Goal: Task Accomplishment & Management: Complete application form

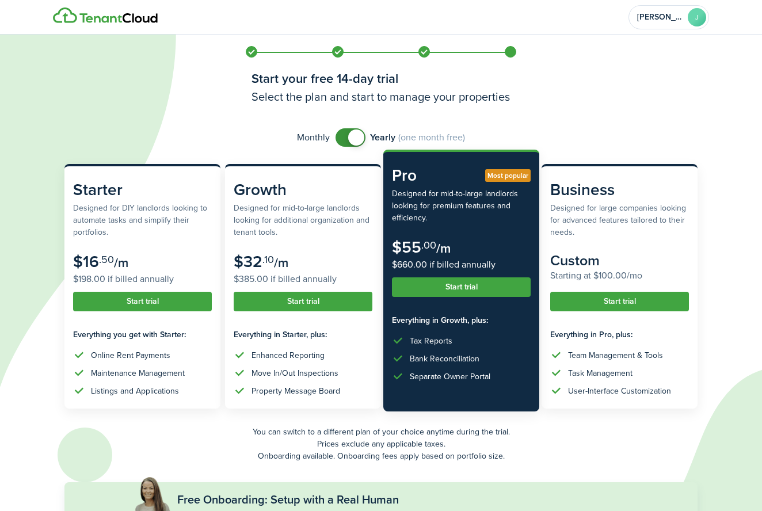
click at [432, 292] on button "Start trial" at bounding box center [461, 288] width 139 height 20
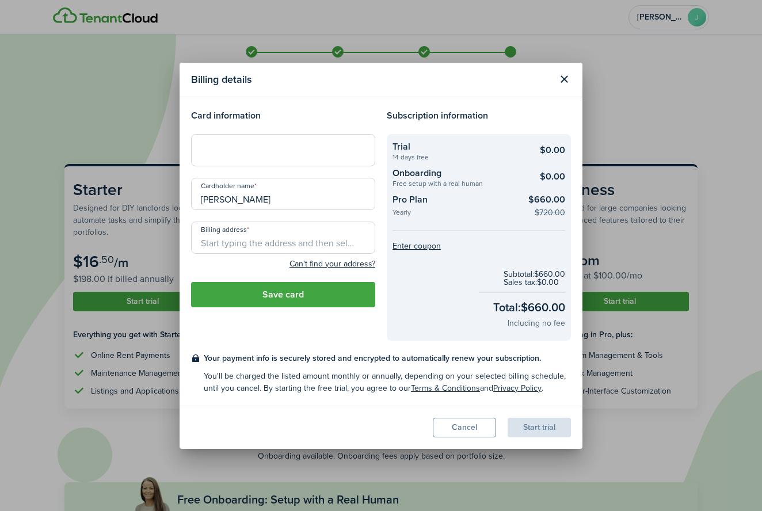
click at [466, 427] on button "Cancel" at bounding box center [464, 428] width 63 height 20
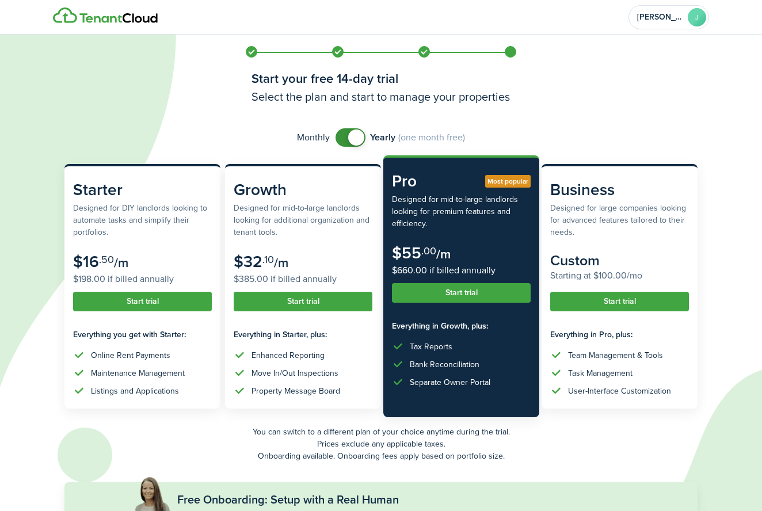
checkbox input "false"
click at [356, 140] on span at bounding box center [356, 138] width 16 height 16
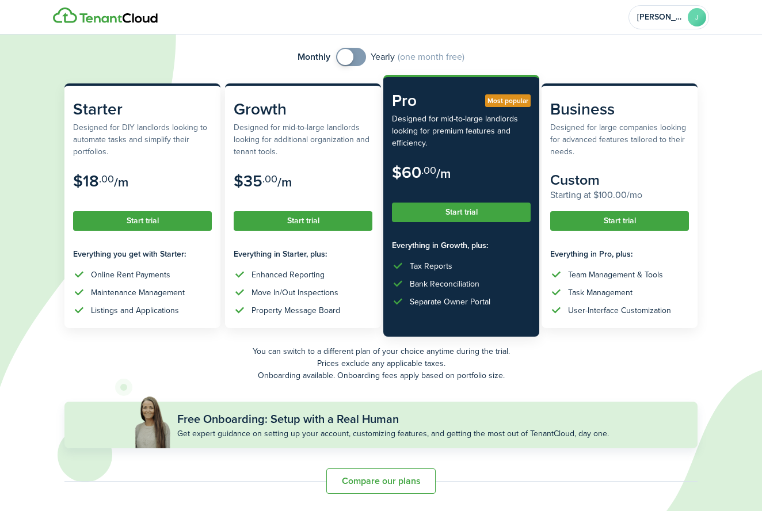
scroll to position [81, 0]
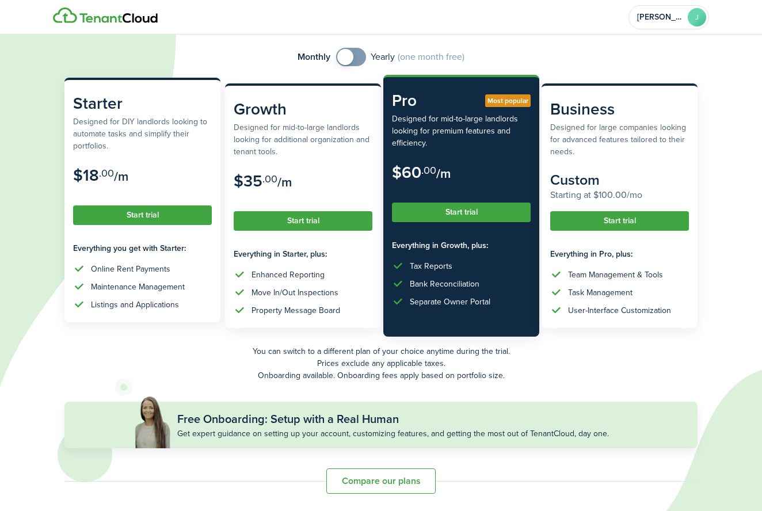
click at [158, 217] on button "Start trial" at bounding box center [142, 216] width 139 height 20
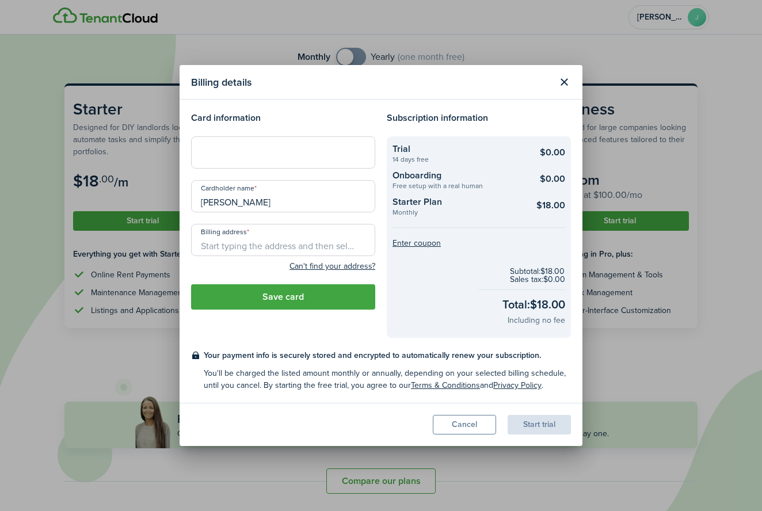
click at [283, 145] on div at bounding box center [283, 152] width 184 height 32
click at [271, 271] on span "[STREET_ADDRESS]" at bounding box center [246, 266] width 72 height 12
click at [325, 250] on input "[STREET_ADDRESS]" at bounding box center [283, 240] width 184 height 32
click at [336, 248] on input "[STREET_ADDRESS]" at bounding box center [283, 240] width 184 height 32
type input "[STREET_ADDRESS]"
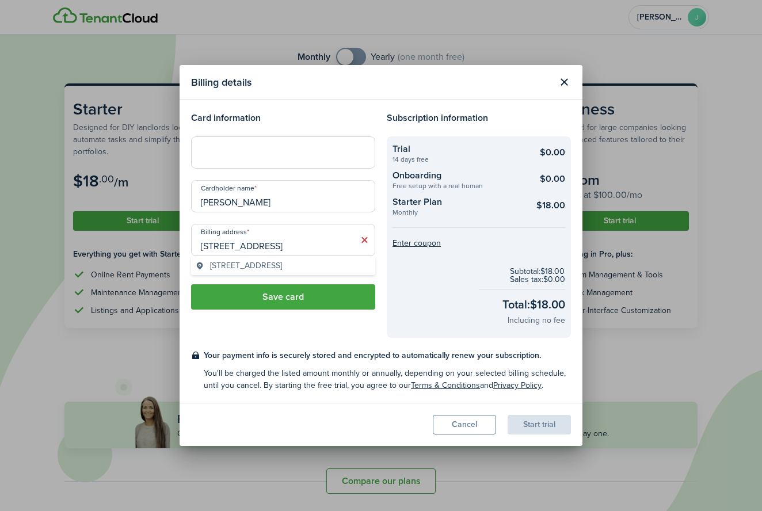
click at [259, 271] on span "[STREET_ADDRESS]" at bounding box center [246, 266] width 72 height 12
click at [259, 306] on button "Save card" at bounding box center [283, 296] width 184 height 25
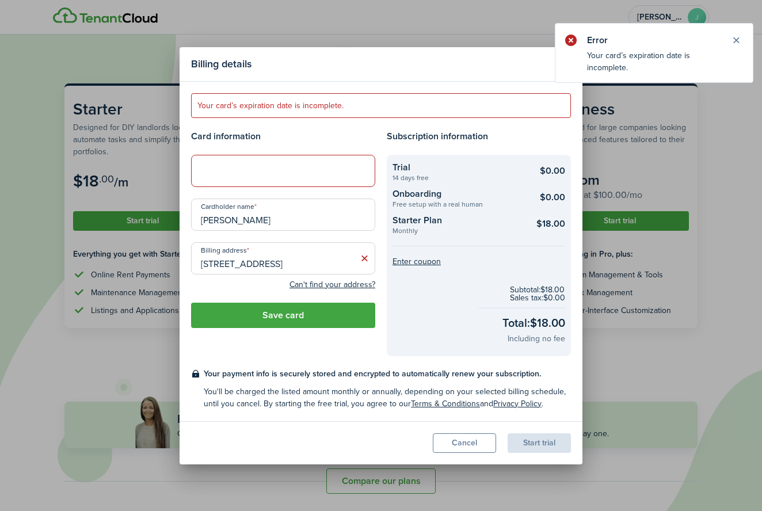
click at [267, 111] on error-message "Your card’s expiration date is incomplete." at bounding box center [381, 105] width 380 height 25
click at [311, 177] on div at bounding box center [283, 171] width 184 height 32
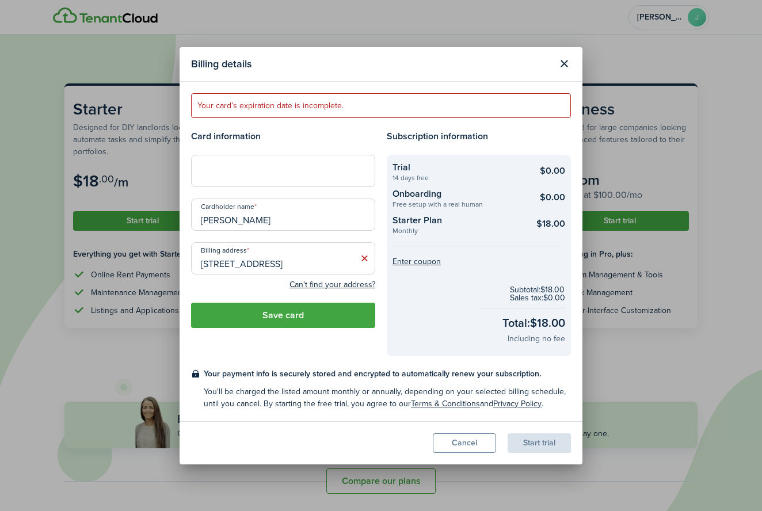
click at [295, 317] on button "Save card" at bounding box center [283, 315] width 184 height 25
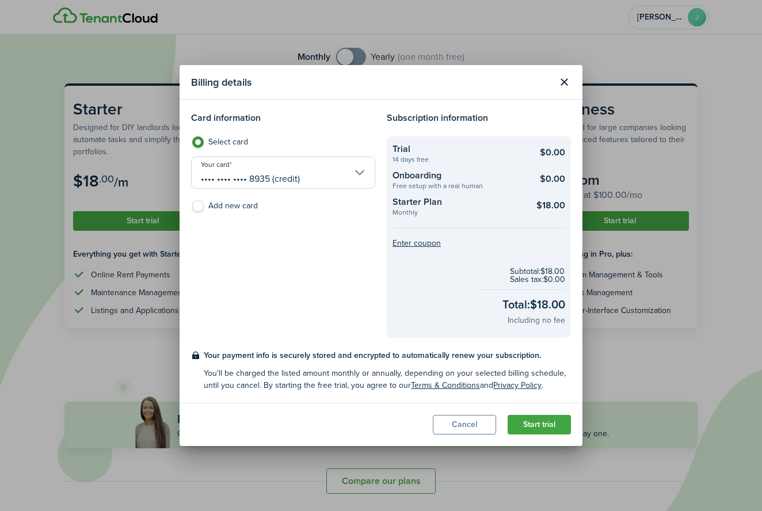
click at [549, 425] on button "Start trial" at bounding box center [539, 425] width 63 height 20
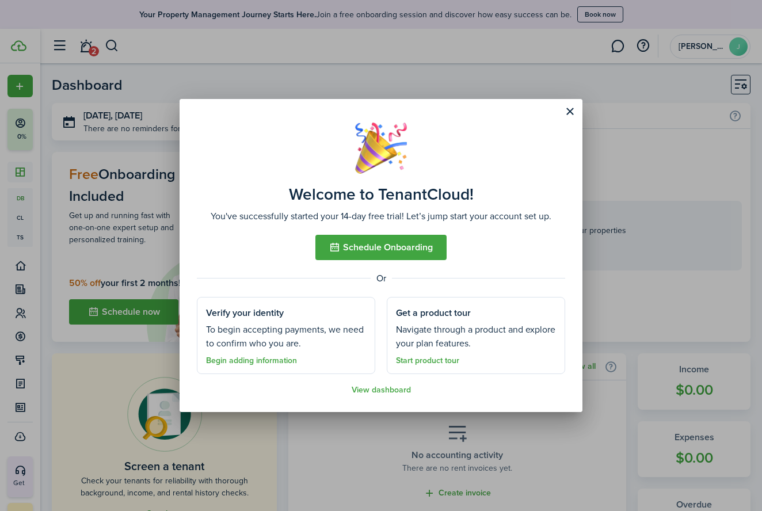
click at [390, 391] on link "View dashboard" at bounding box center [381, 390] width 59 height 9
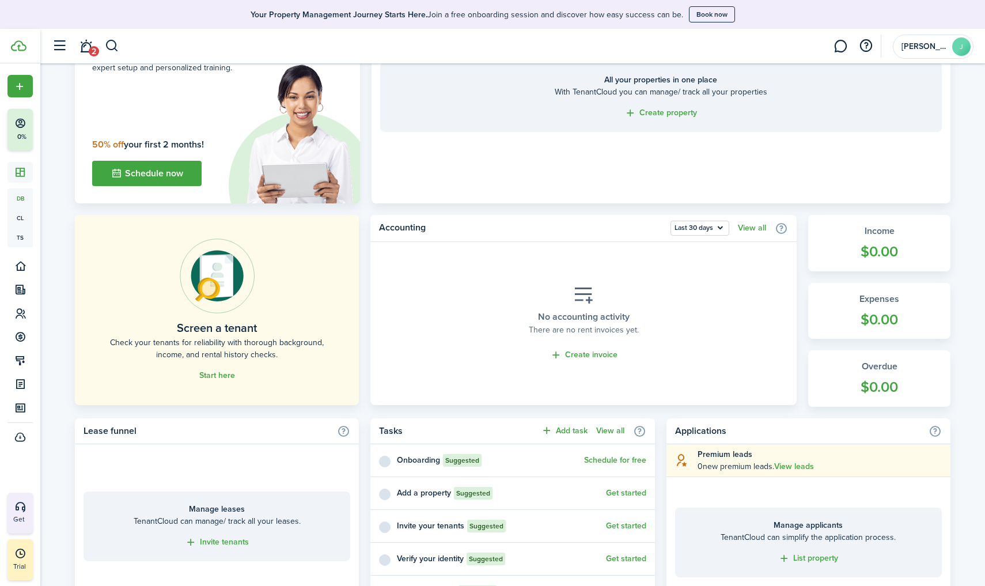
scroll to position [343, 0]
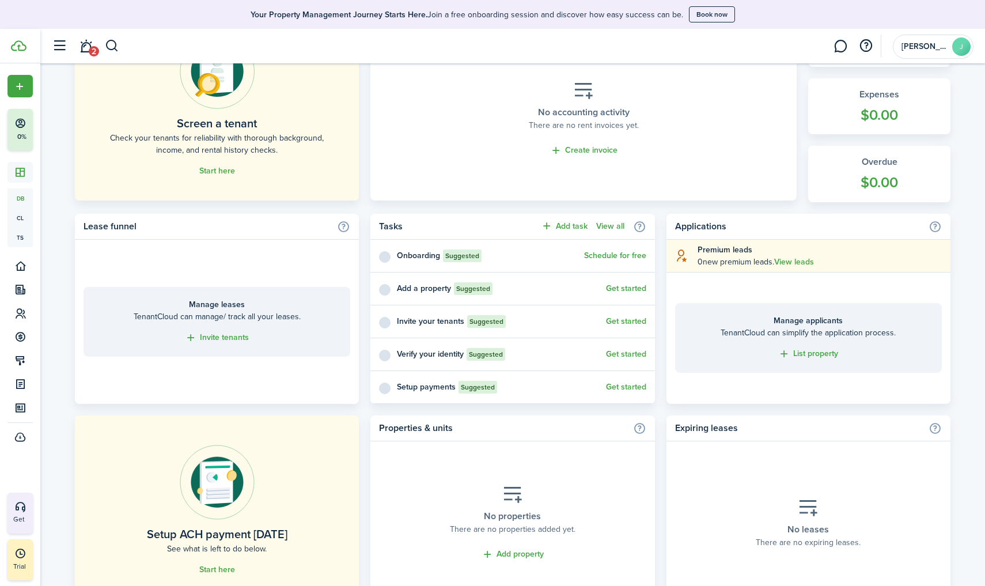
click at [634, 287] on link "Get started" at bounding box center [626, 288] width 40 height 9
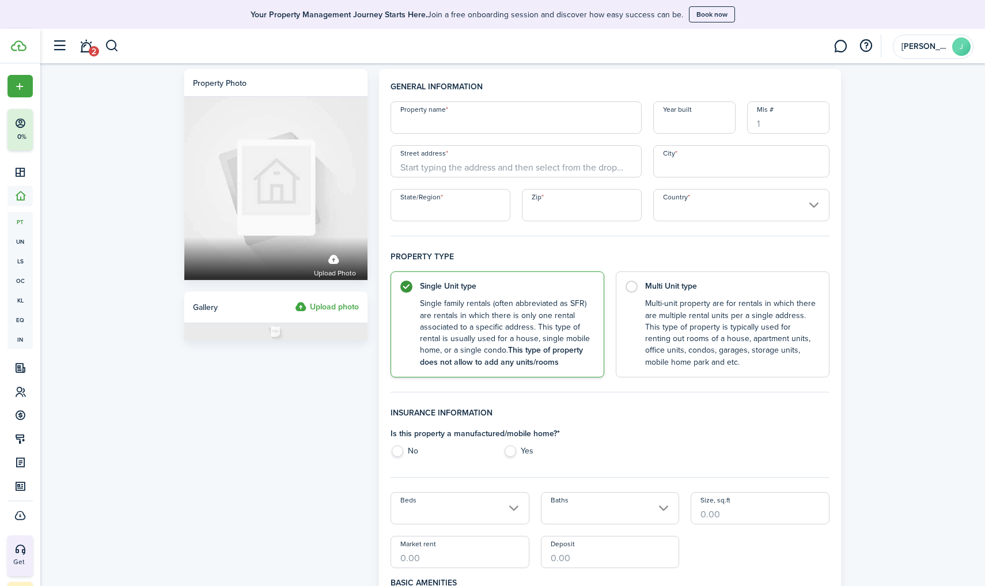
type input "w"
type input "WEST 197TH"
click at [663, 121] on input "Year built" at bounding box center [694, 117] width 82 height 32
click at [762, 127] on input "Mls #" at bounding box center [788, 117] width 82 height 32
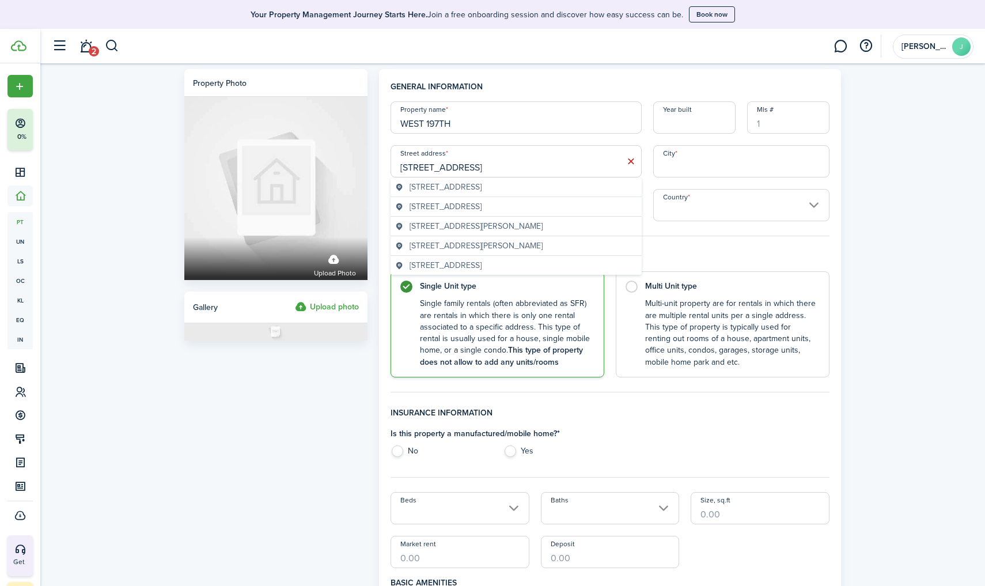
click at [481, 190] on span "[STREET_ADDRESS]" at bounding box center [445, 187] width 72 height 12
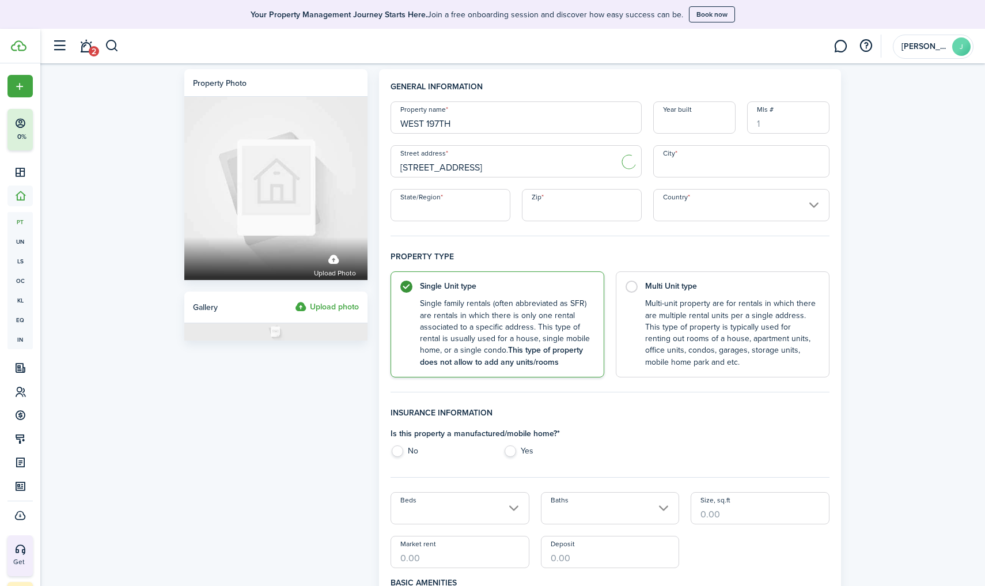
type input "[STREET_ADDRESS]"
type input "The Bronx"
type input "NY"
type input "10468"
type input "[GEOGRAPHIC_DATA]"
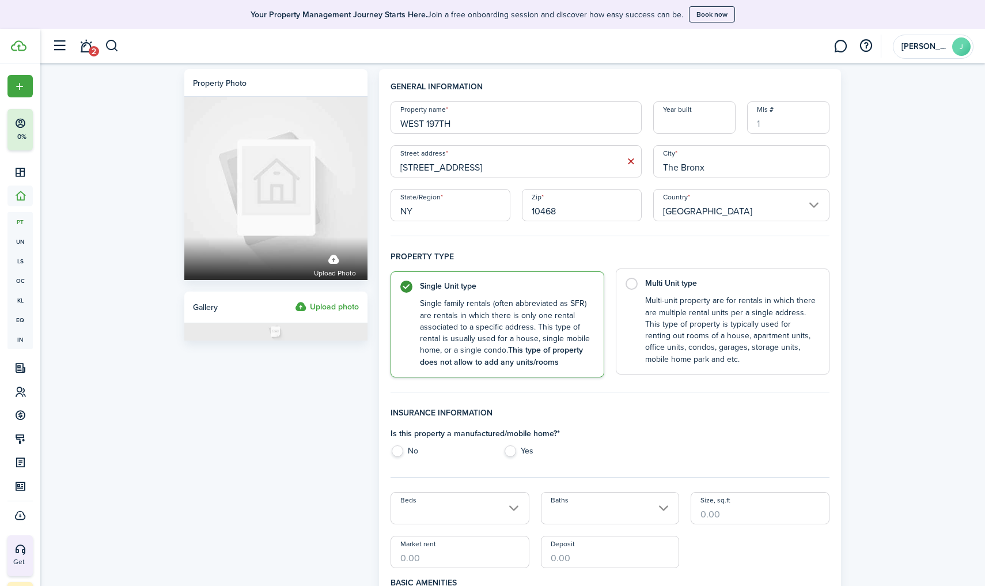
click at [632, 287] on label "Multi Unit type Multi-unit property are for rentals in which there are multiple…" at bounding box center [722, 321] width 214 height 106
radio input "false"
radio input "true"
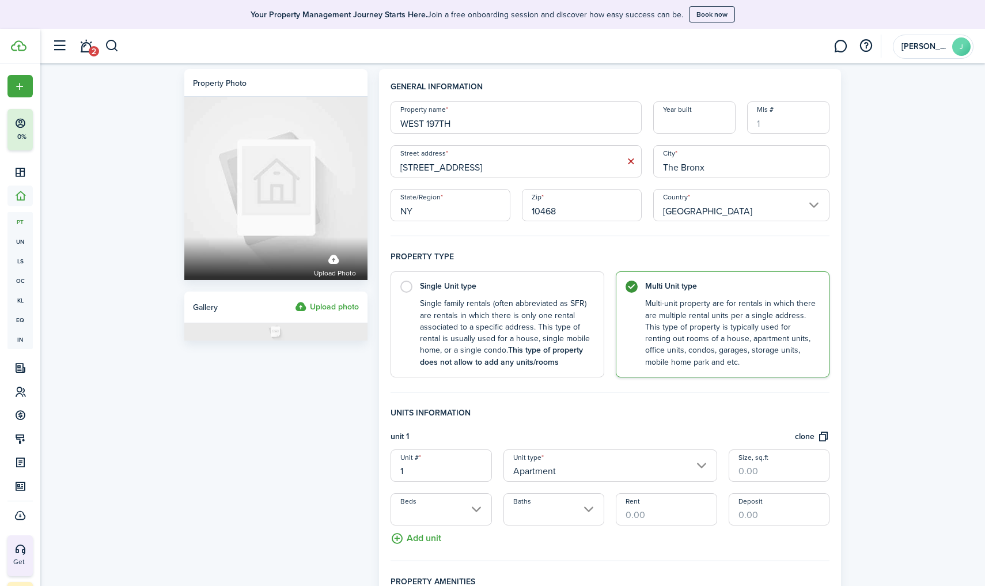
click at [574, 464] on input "Apartment" at bounding box center [610, 465] width 214 height 32
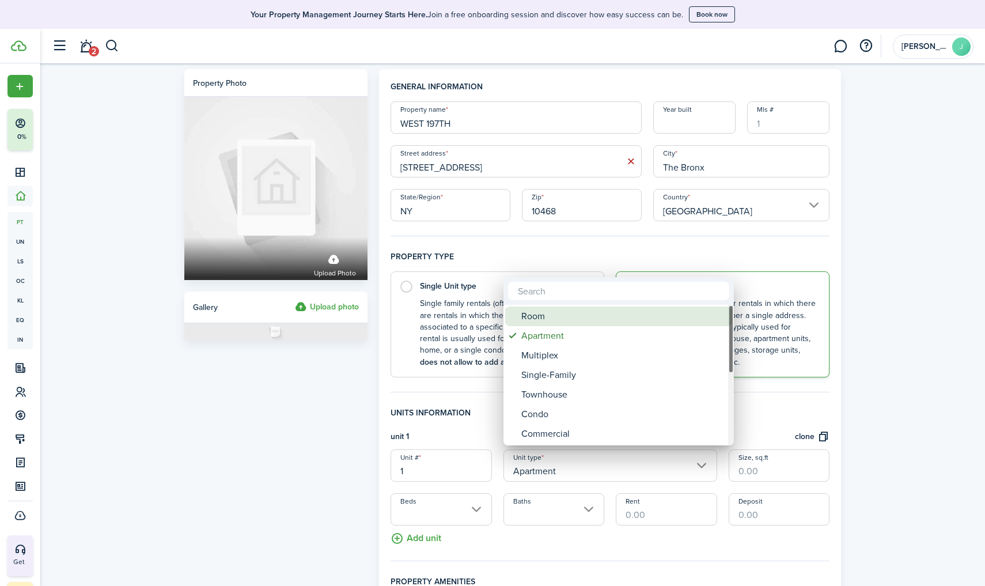
click at [558, 321] on div "Room" at bounding box center [623, 316] width 204 height 20
type input "Room"
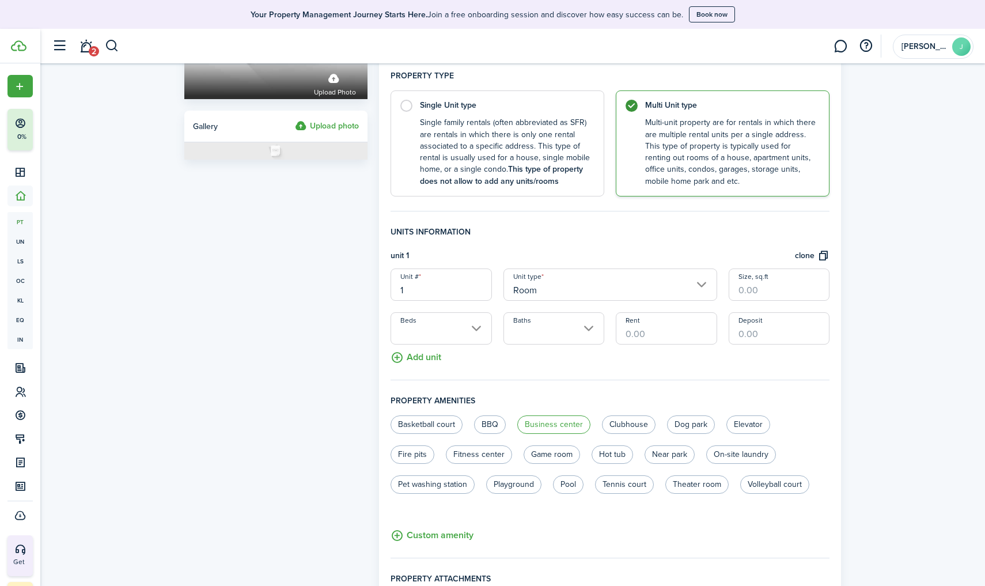
scroll to position [188, 0]
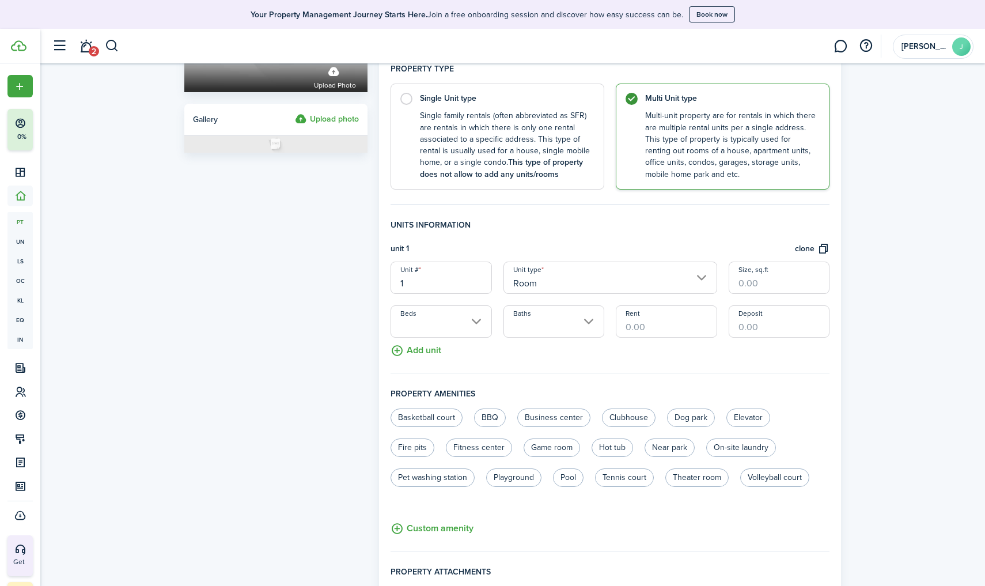
click at [423, 348] on button "Add unit" at bounding box center [415, 347] width 51 height 20
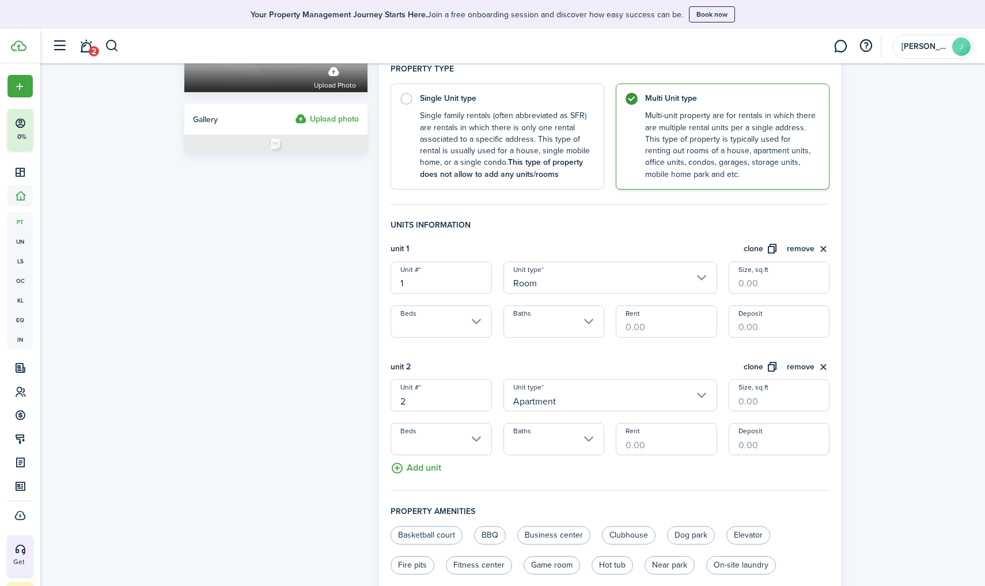
click at [414, 466] on button "Add unit" at bounding box center [415, 465] width 51 height 20
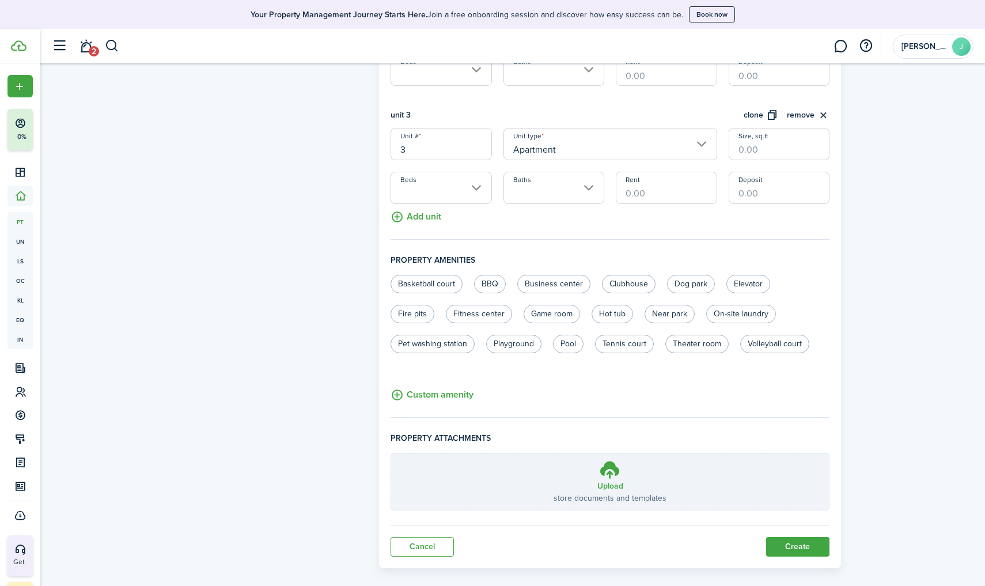
scroll to position [568, 0]
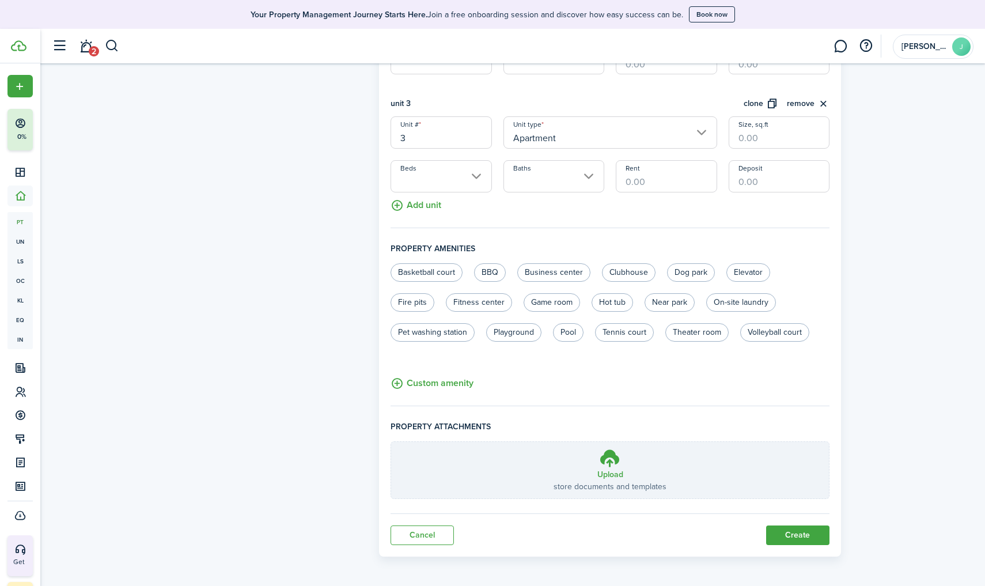
click at [412, 203] on button "Add unit" at bounding box center [415, 202] width 51 height 20
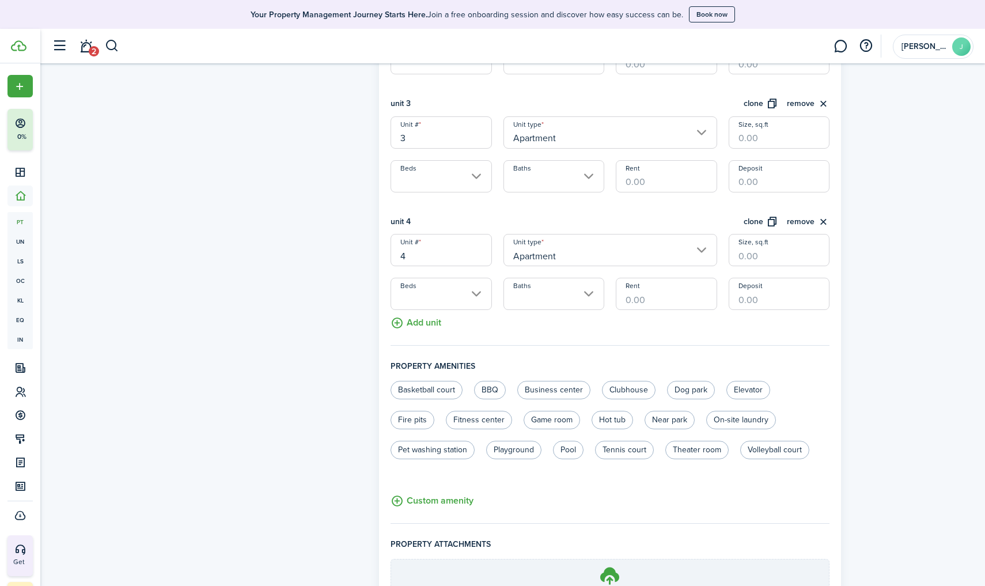
click at [410, 318] on button "Add unit" at bounding box center [415, 320] width 51 height 20
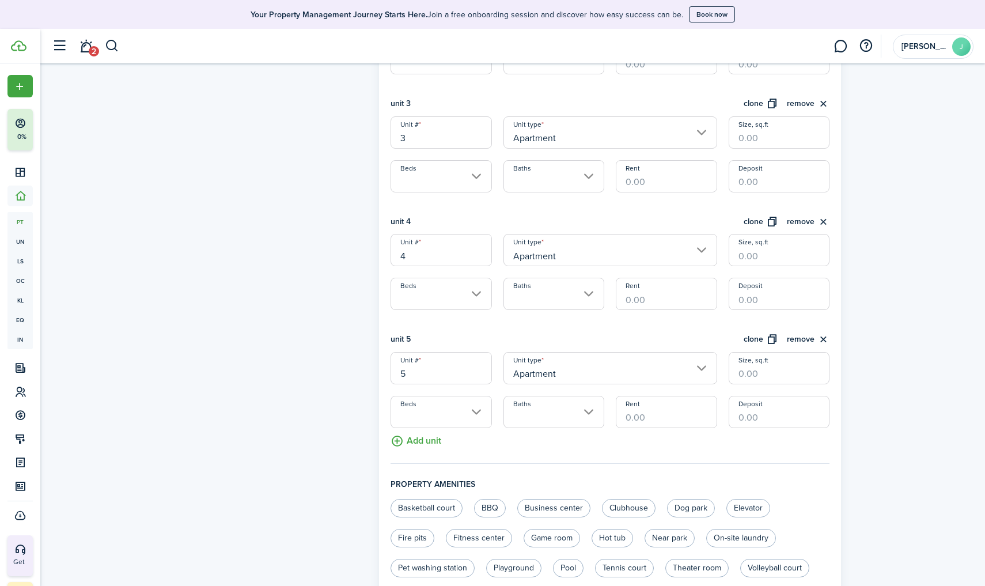
click at [421, 440] on button "Add unit" at bounding box center [415, 438] width 51 height 20
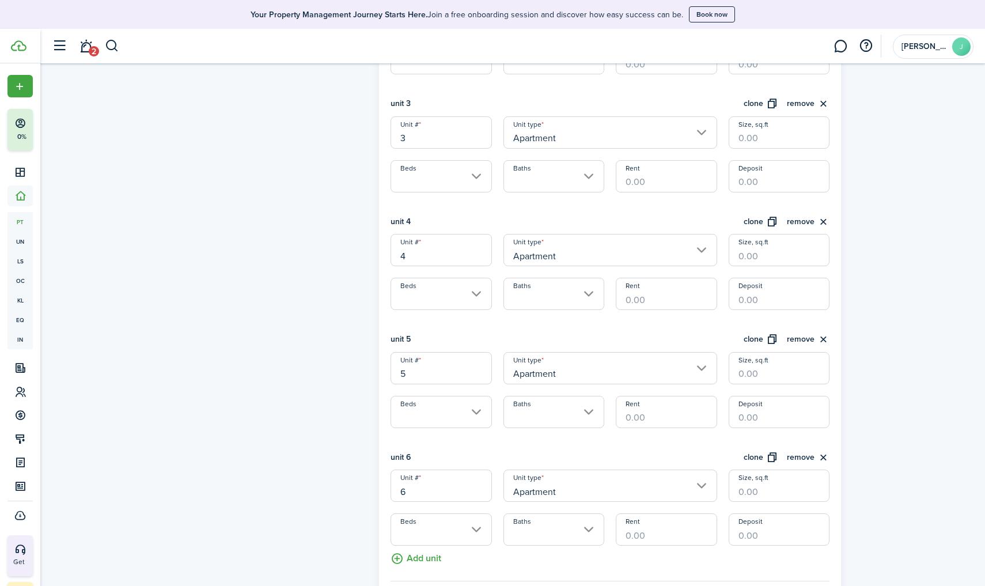
click at [416, 511] on button "Add unit" at bounding box center [415, 555] width 51 height 20
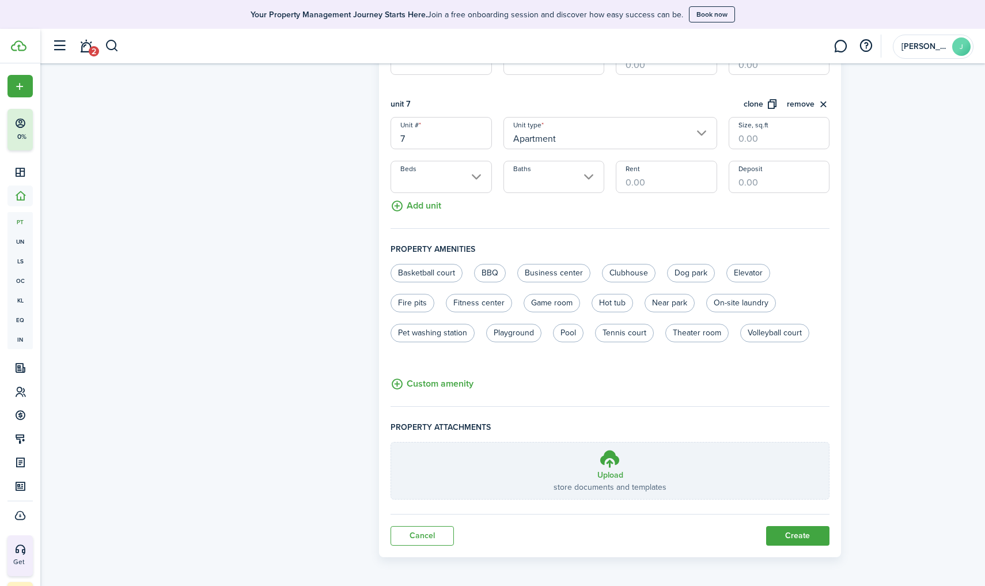
scroll to position [1038, 0]
click at [415, 206] on button "Add unit" at bounding box center [415, 203] width 51 height 20
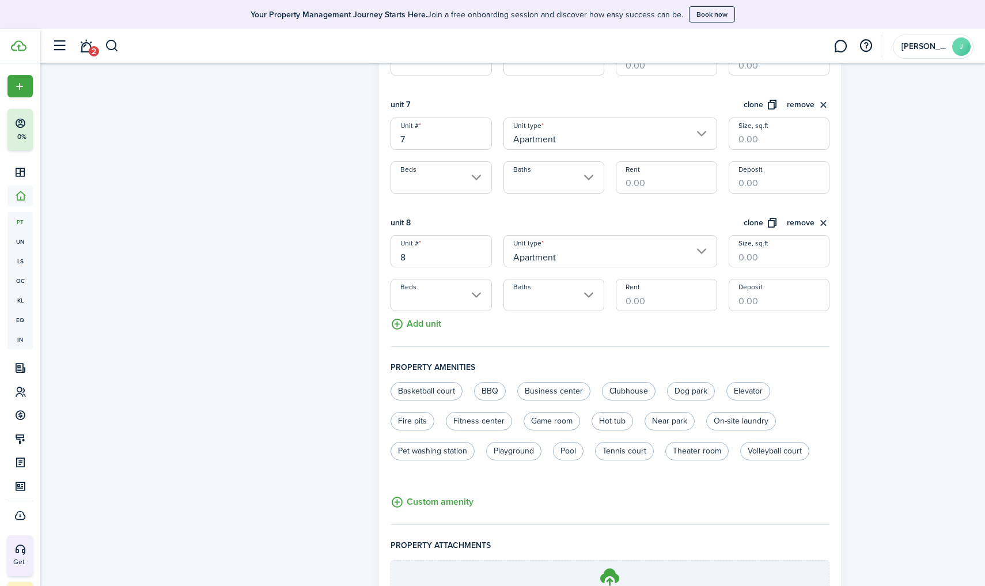
click at [427, 323] on button "Add unit" at bounding box center [415, 321] width 51 height 20
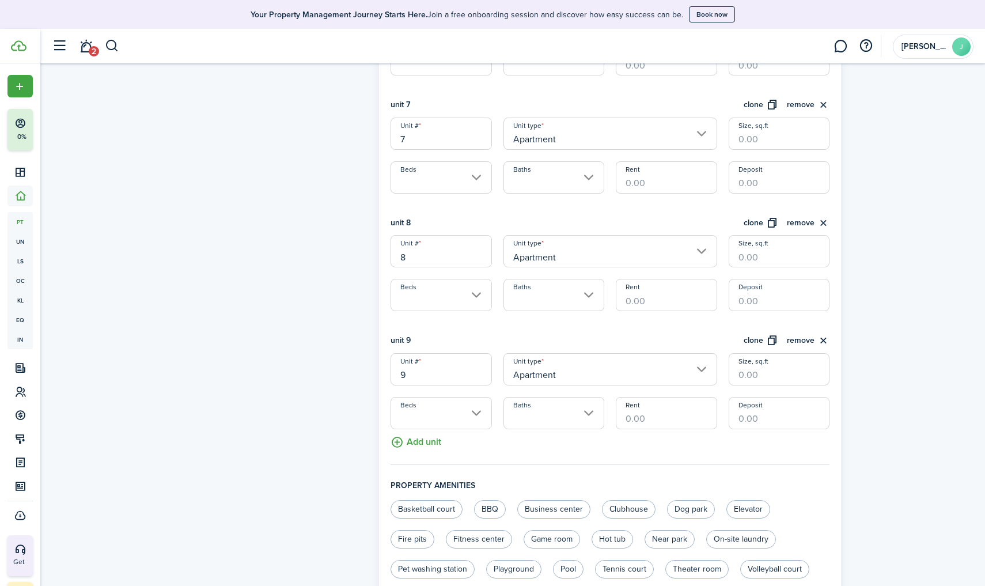
click at [419, 438] on button "Add unit" at bounding box center [415, 439] width 51 height 20
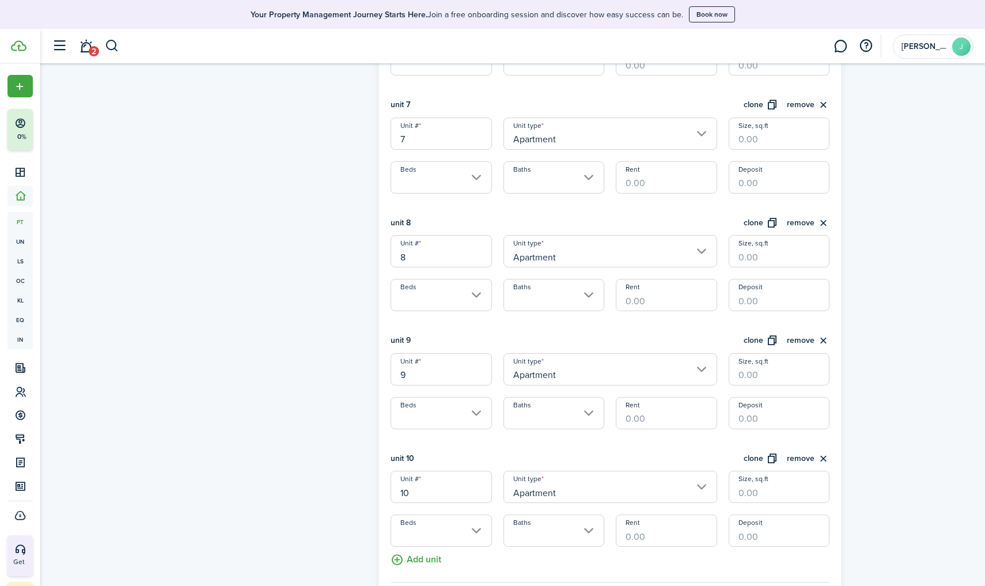
click at [415, 511] on button "Add unit" at bounding box center [415, 556] width 51 height 20
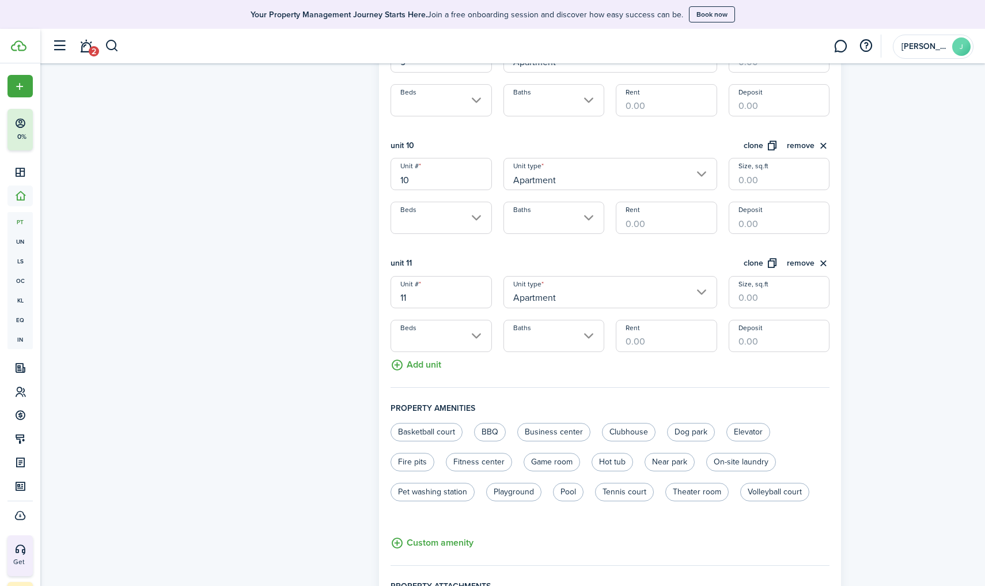
scroll to position [1397, 0]
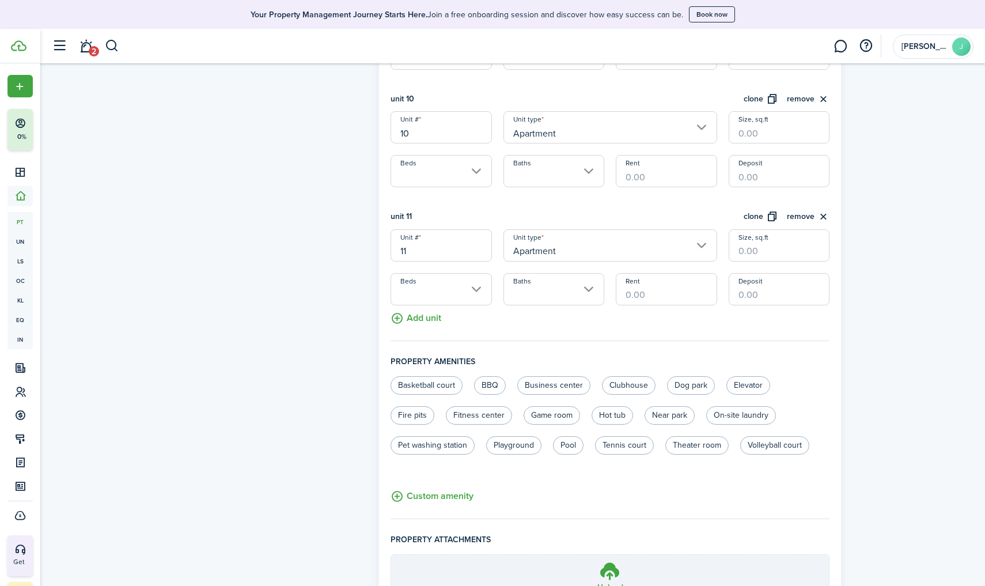
click at [426, 312] on button "Add unit" at bounding box center [415, 315] width 51 height 20
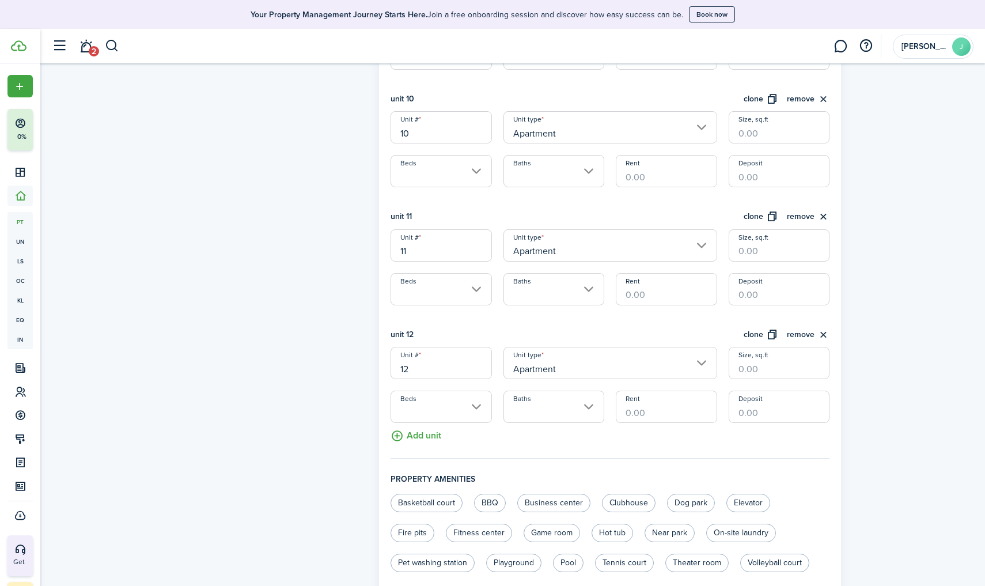
click at [418, 434] on button "Add unit" at bounding box center [415, 433] width 51 height 20
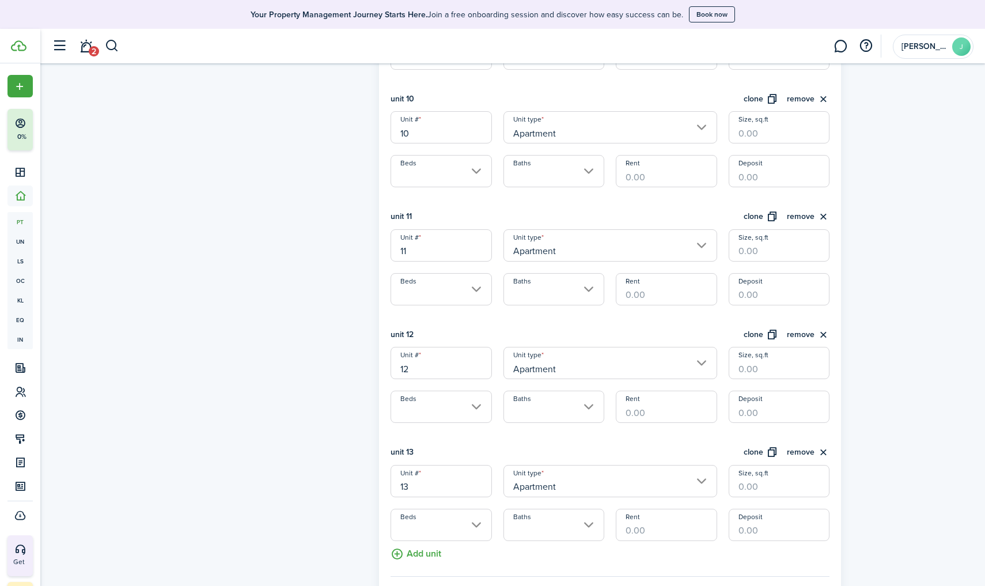
click at [419, 511] on button "Add unit" at bounding box center [415, 551] width 51 height 20
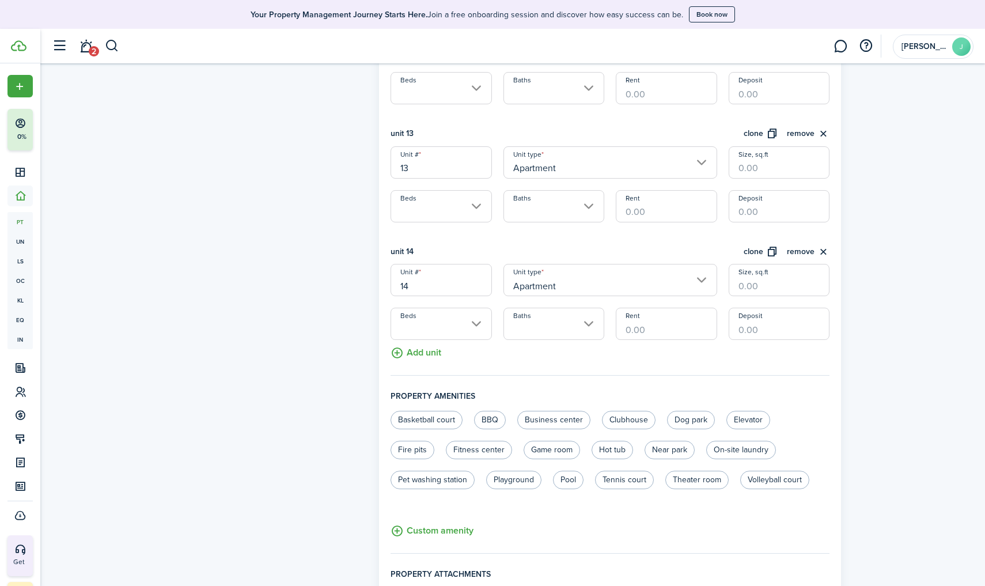
scroll to position [1730, 0]
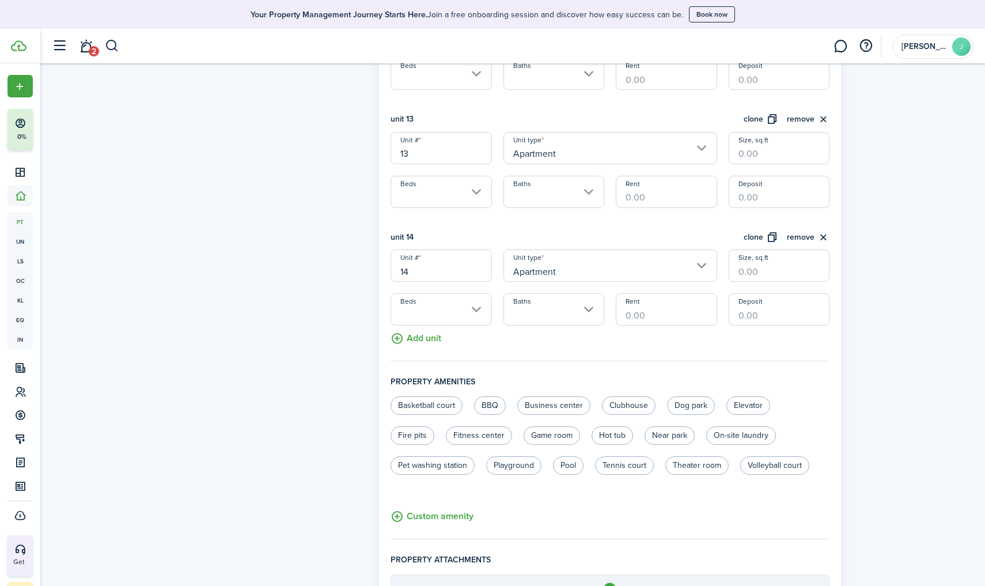
click at [425, 334] on button "Add unit" at bounding box center [415, 335] width 51 height 20
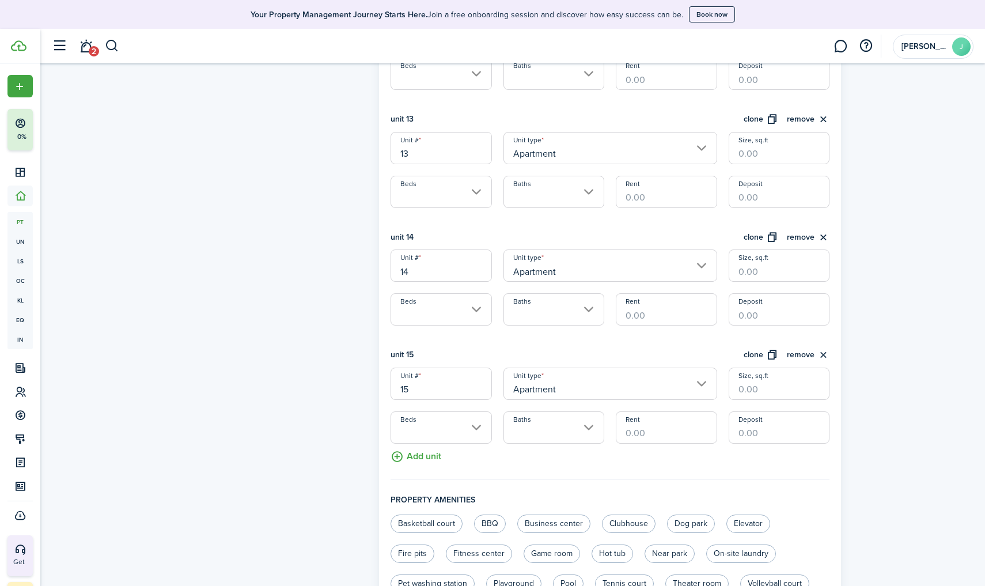
click at [421, 451] on button "Add unit" at bounding box center [415, 453] width 51 height 20
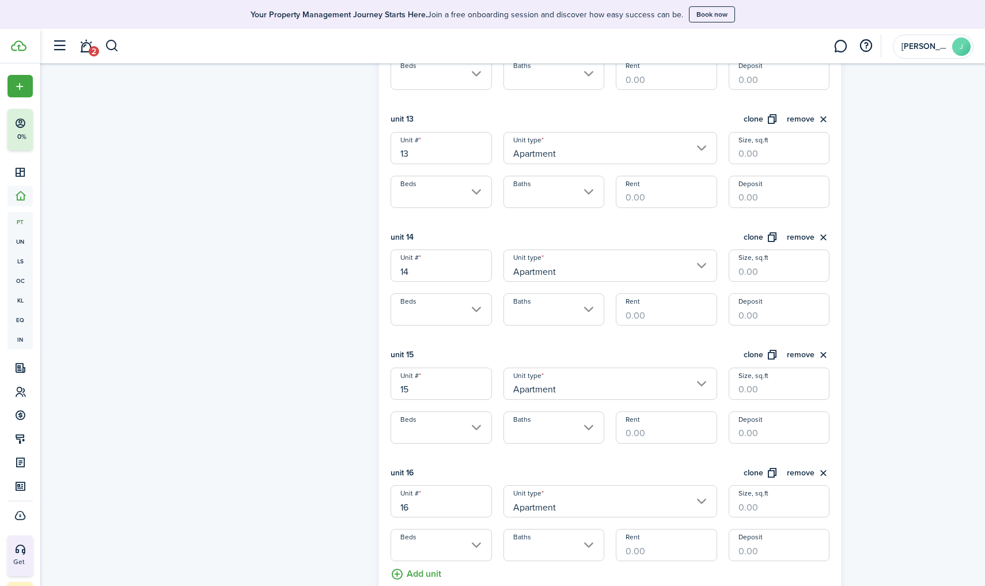
click at [413, 511] on button "Add unit" at bounding box center [415, 571] width 51 height 20
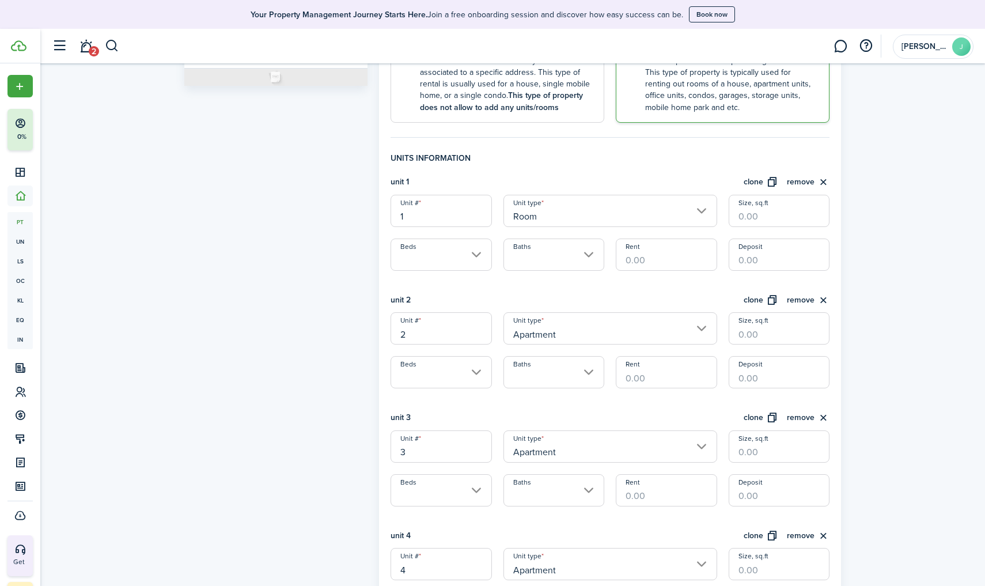
scroll to position [250, 0]
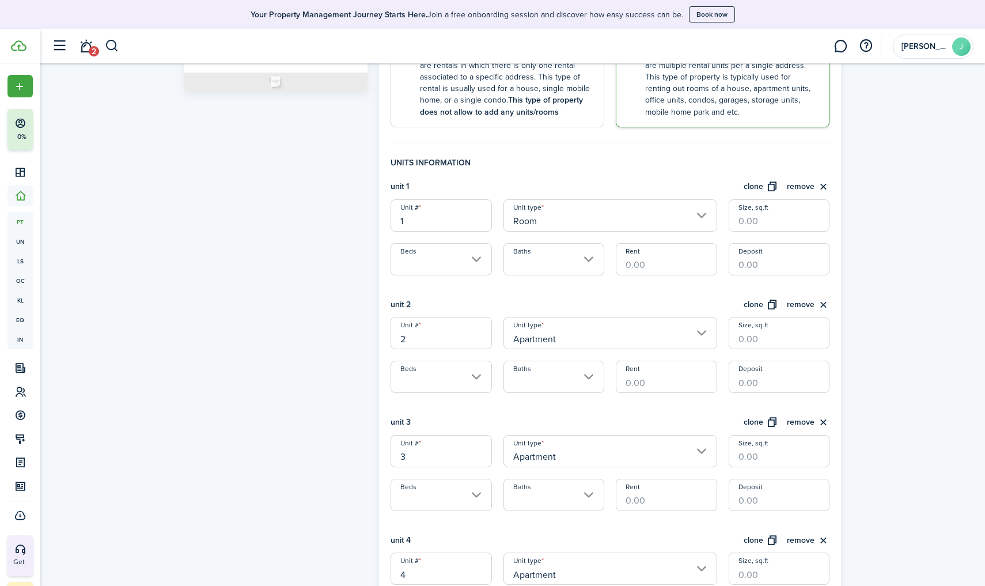
click at [632, 261] on input "Rent" at bounding box center [665, 259] width 101 height 32
type input "$350.00"
click at [744, 261] on input "Deposit" at bounding box center [778, 259] width 101 height 32
click at [570, 336] on input "Apartment" at bounding box center [610, 333] width 214 height 32
type input "$350.00"
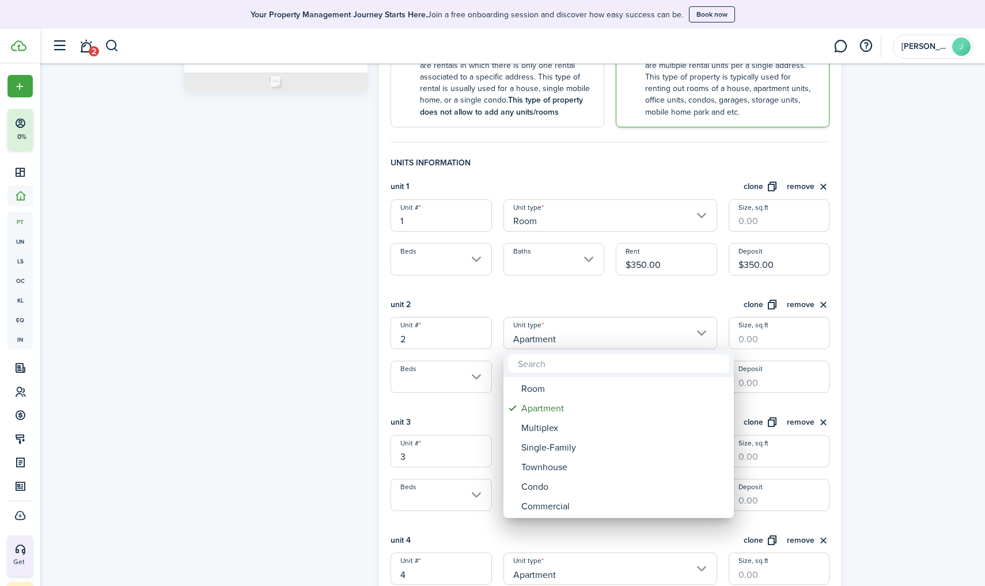
drag, startPoint x: 427, startPoint y: 207, endPoint x: 424, endPoint y: 213, distance: 6.2
click at [425, 211] on div at bounding box center [492, 293] width 1169 height 770
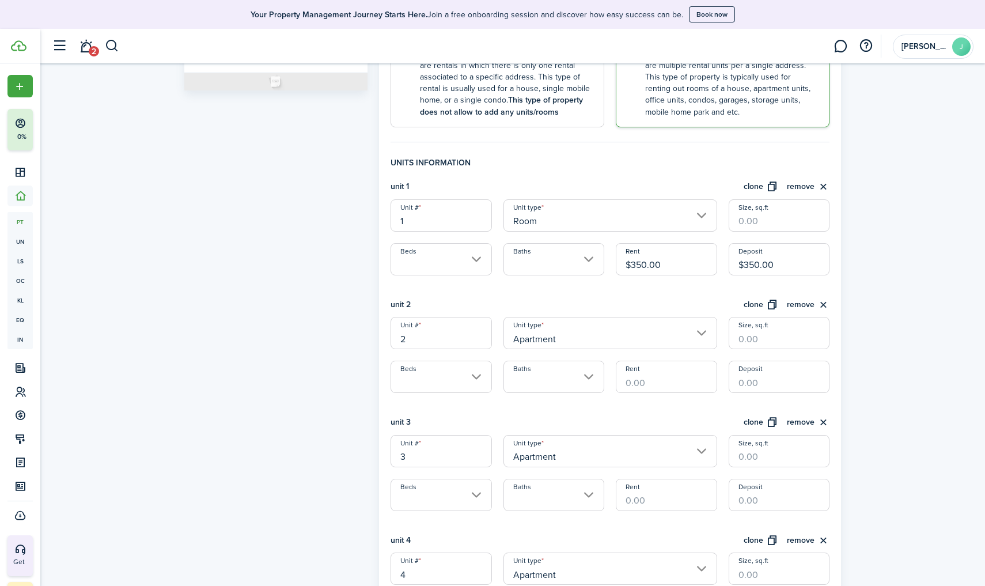
click at [480, 219] on input "1" at bounding box center [440, 215] width 101 height 32
click at [568, 337] on input "Apartment" at bounding box center [610, 333] width 214 height 32
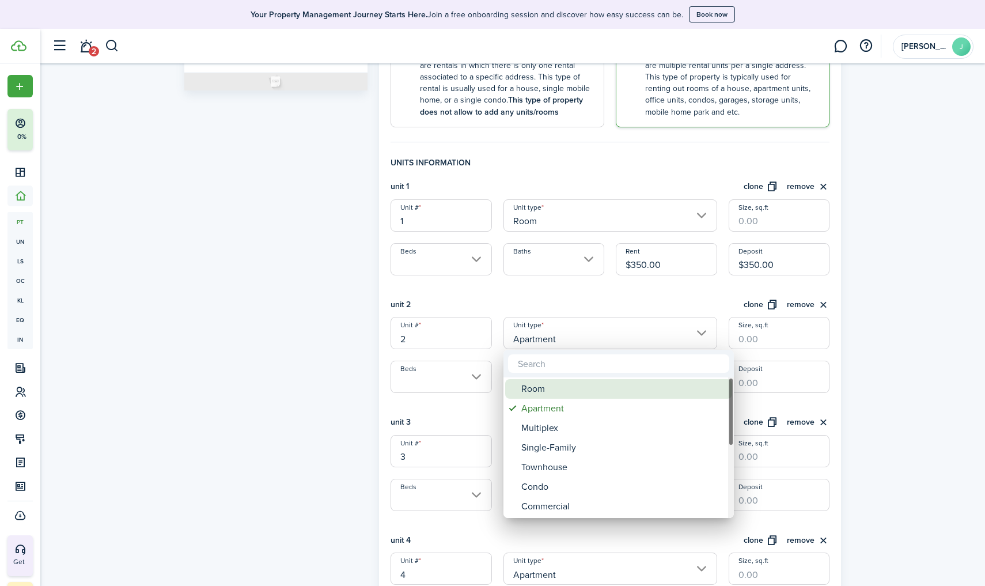
click at [546, 390] on div "Room" at bounding box center [623, 389] width 204 height 20
type input "Room"
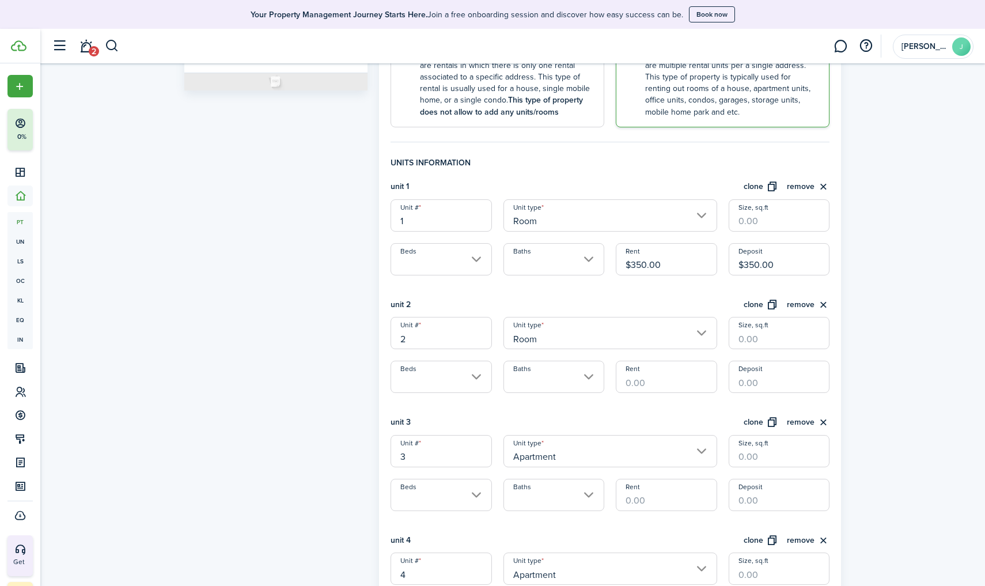
click at [654, 375] on input "Rent" at bounding box center [665, 376] width 101 height 32
type input "$250.00"
click at [762, 382] on input "Deposit" at bounding box center [778, 376] width 101 height 32
click at [563, 452] on input "Apartment" at bounding box center [610, 451] width 214 height 32
type input "$250.00"
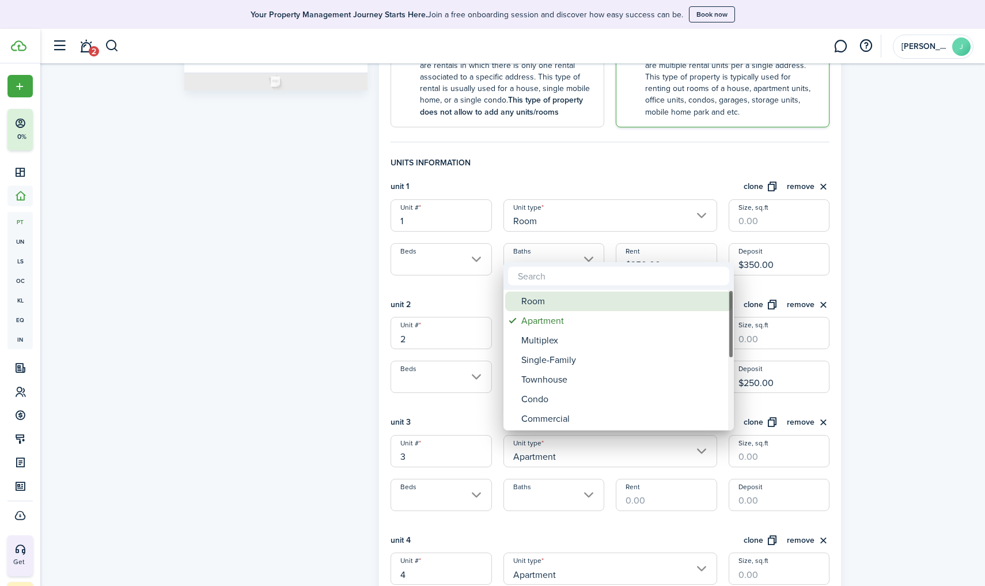
click at [573, 302] on div "Room" at bounding box center [623, 301] width 204 height 20
type input "Room"
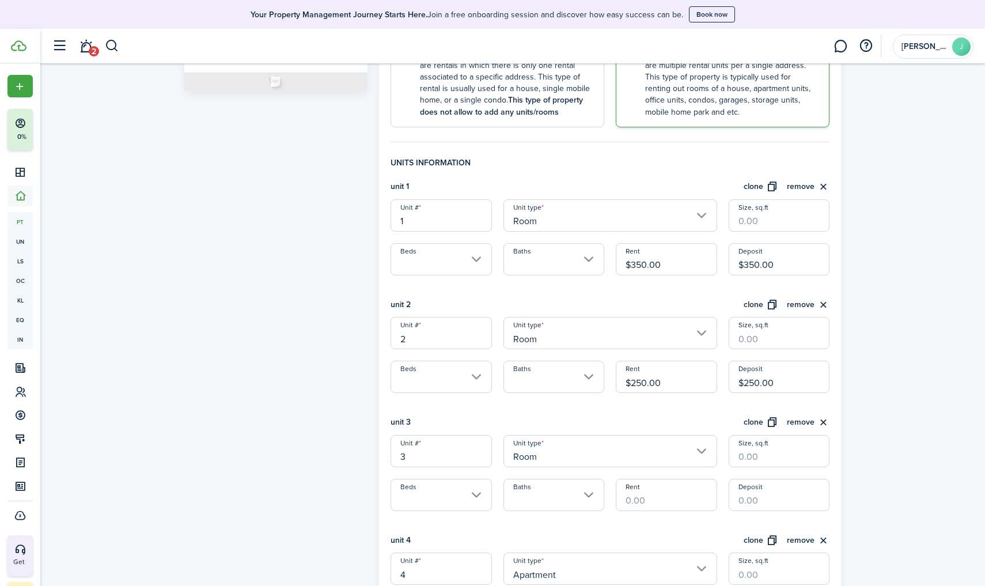
click at [641, 499] on input "Rent" at bounding box center [665, 494] width 101 height 32
type input "$275.00"
click at [762, 492] on input "Deposit" at bounding box center [778, 494] width 101 height 32
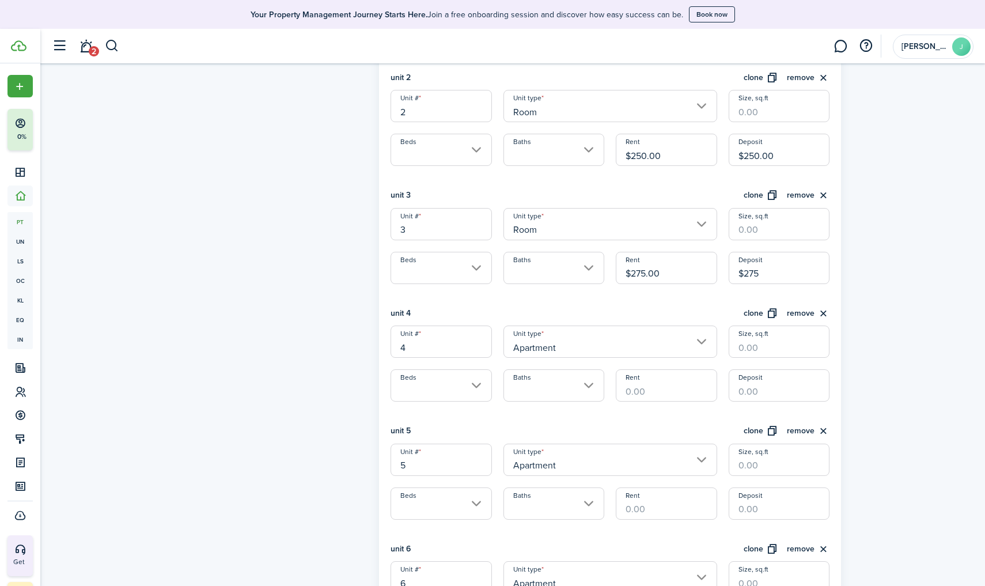
scroll to position [476, 0]
click at [586, 462] on input "Apartment" at bounding box center [610, 460] width 214 height 32
type input "$275.00"
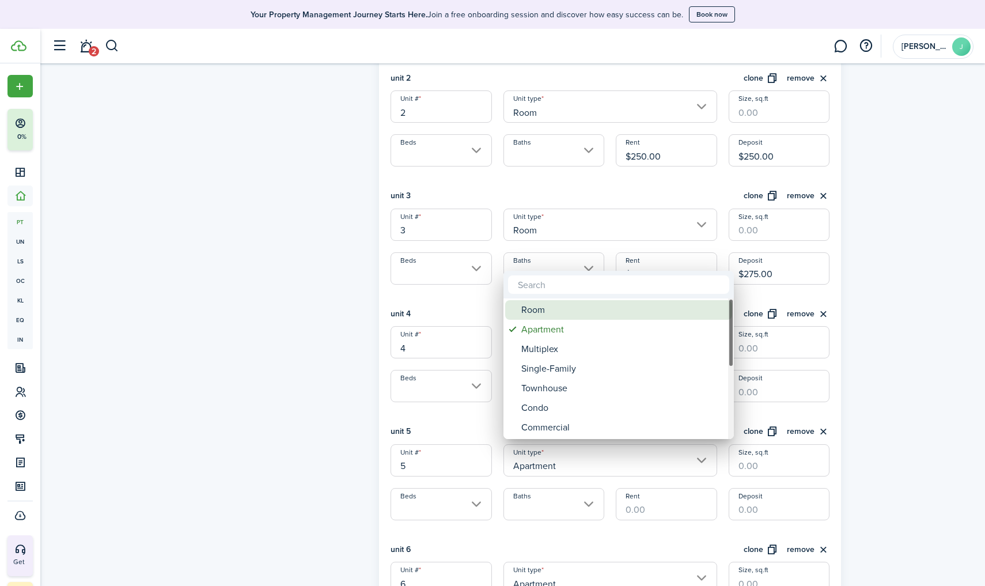
click at [575, 313] on div "Room" at bounding box center [623, 310] width 204 height 20
type input "Room"
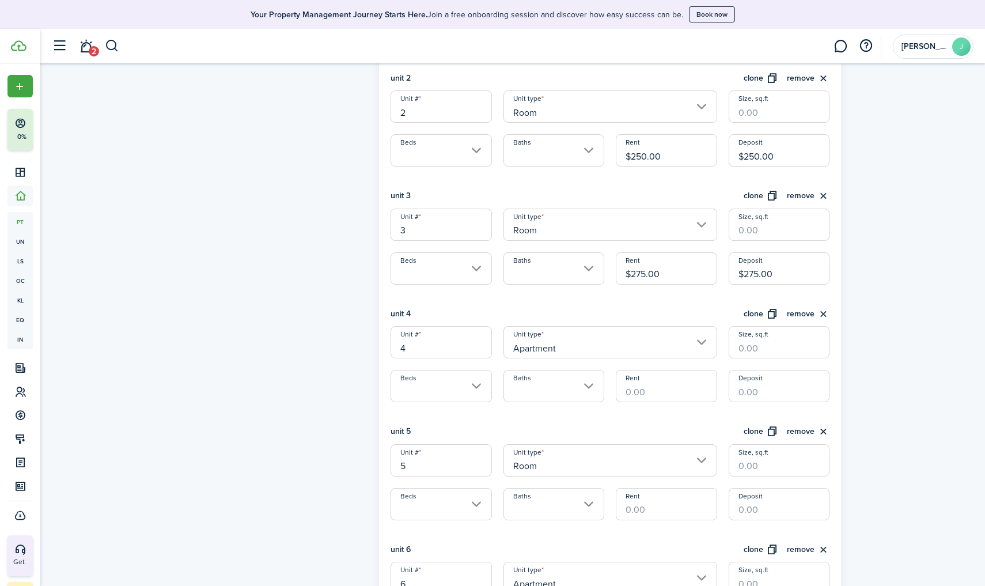
click at [670, 499] on input "Rent" at bounding box center [665, 504] width 101 height 32
type input "$200.00"
click at [761, 500] on input "Deposit" at bounding box center [778, 504] width 101 height 32
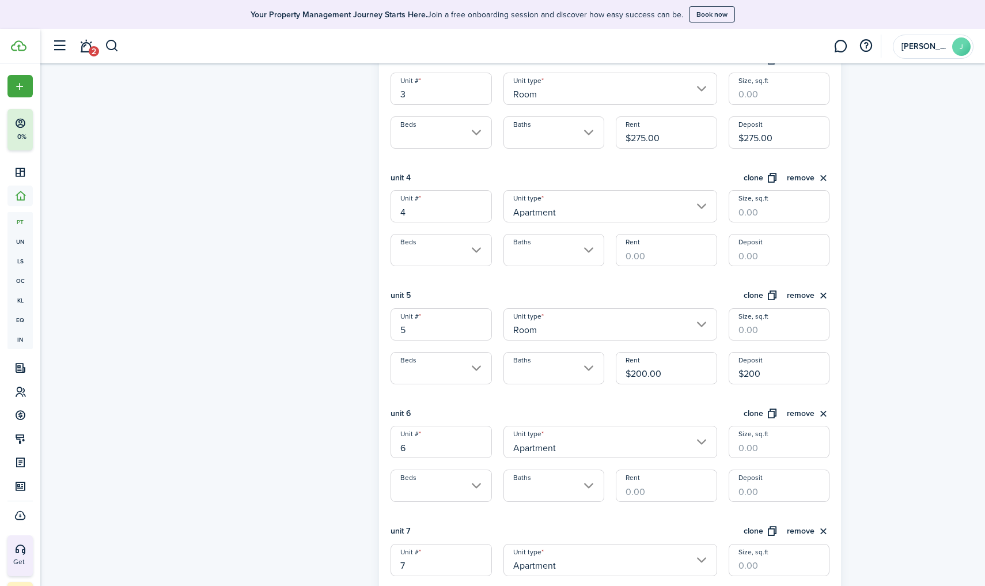
scroll to position [619, 0]
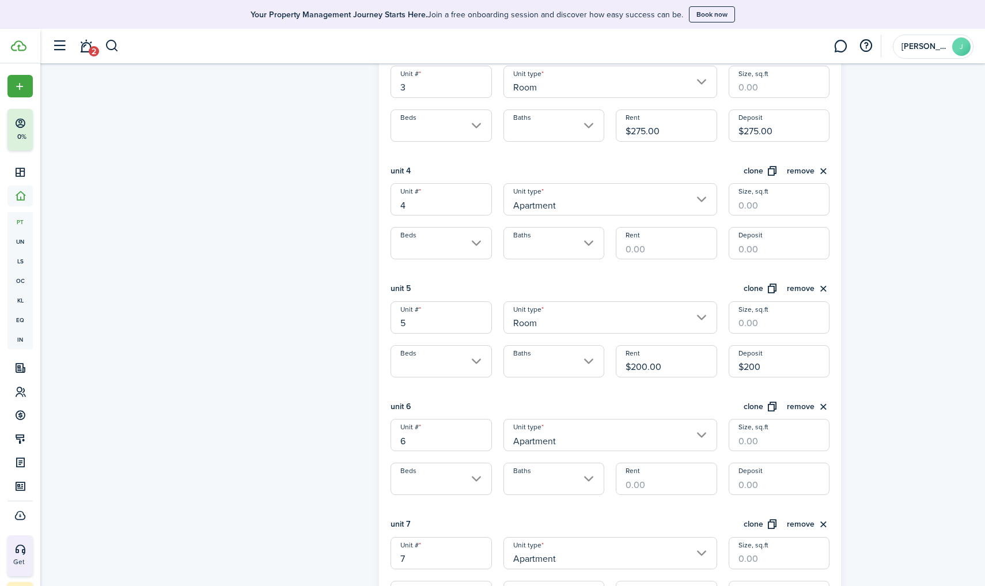
click at [586, 440] on input "Apartment" at bounding box center [610, 435] width 214 height 32
type input "$200.00"
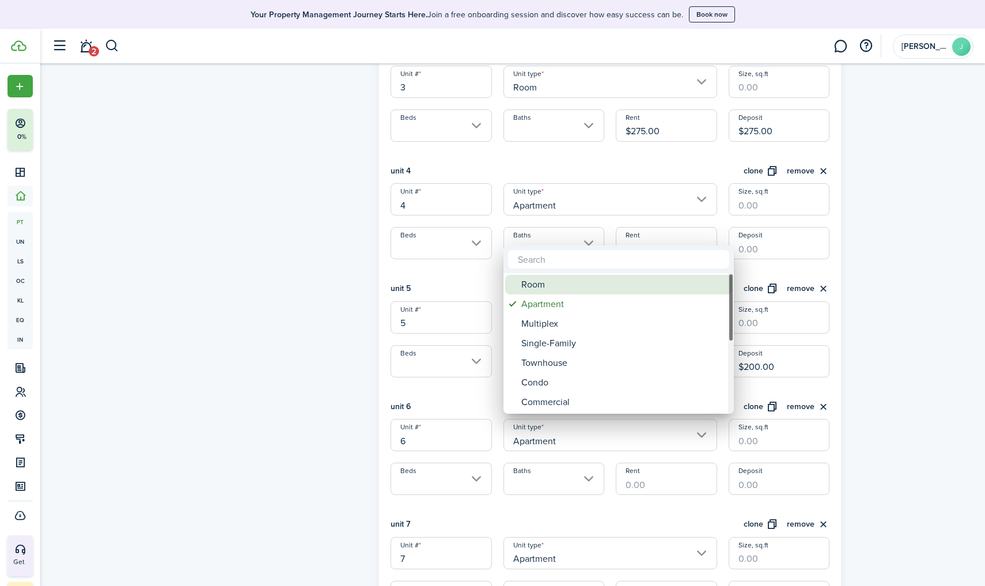
click at [542, 286] on div "Room" at bounding box center [623, 285] width 204 height 20
type input "Room"
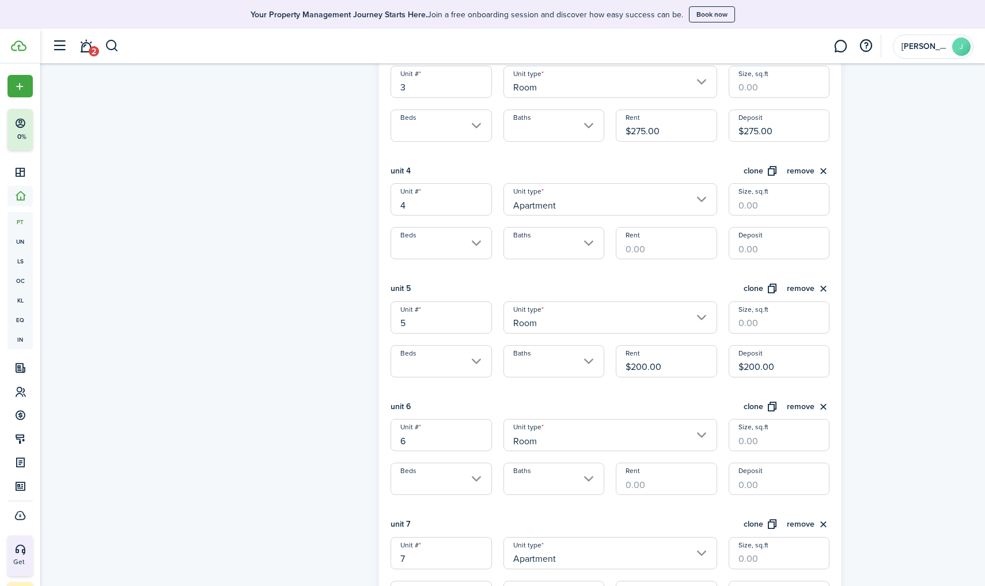
click at [545, 473] on input "Baths" at bounding box center [553, 478] width 101 height 32
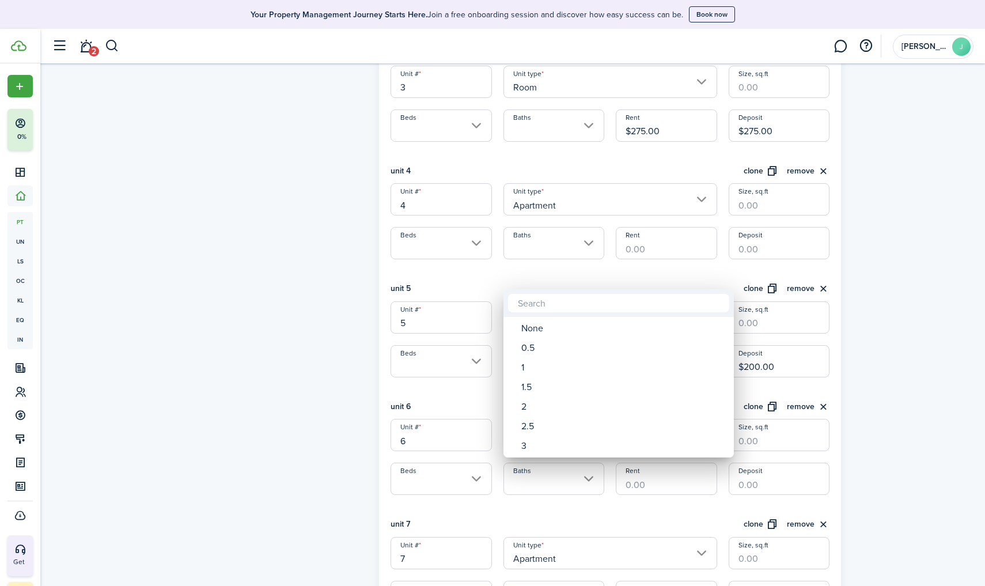
click at [603, 499] on div at bounding box center [492, 293] width 1169 height 770
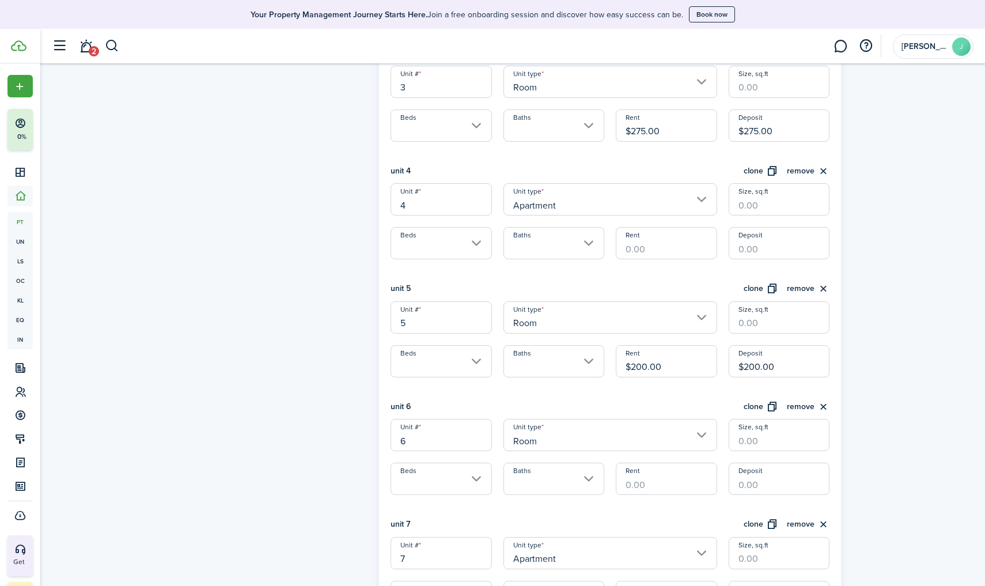
click at [637, 482] on input "Rent" at bounding box center [665, 478] width 101 height 32
type input "$275.00"
click at [762, 471] on input "Deposit" at bounding box center [778, 478] width 101 height 32
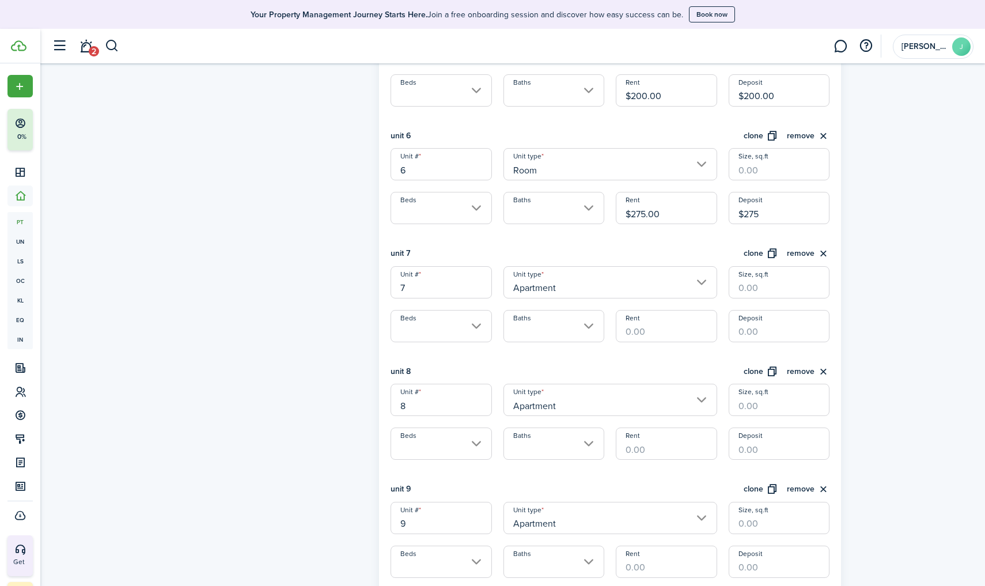
scroll to position [890, 0]
click at [609, 288] on input "Apartment" at bounding box center [610, 281] width 214 height 32
type input "$275.00"
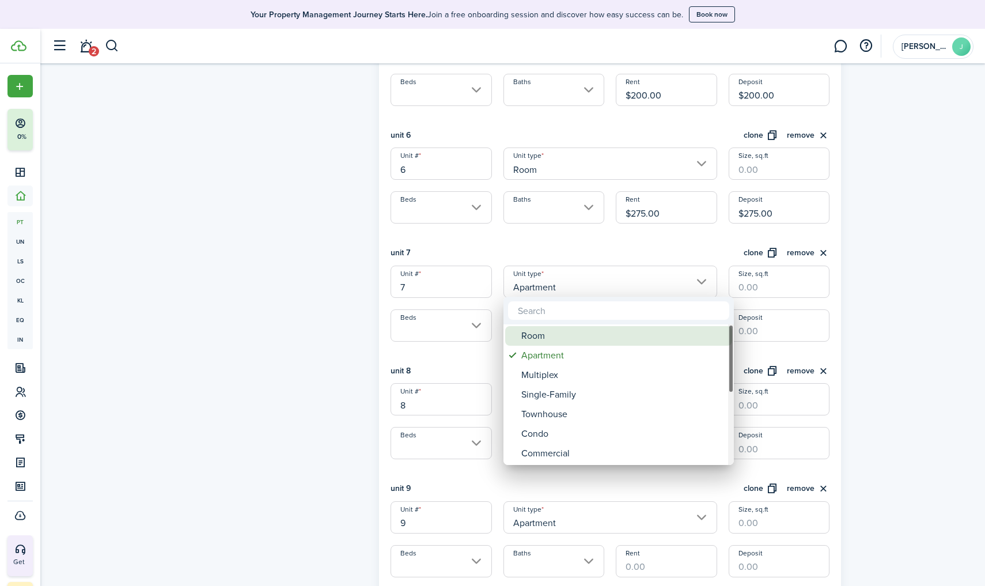
click at [531, 332] on div "Room" at bounding box center [623, 336] width 204 height 20
type input "Room"
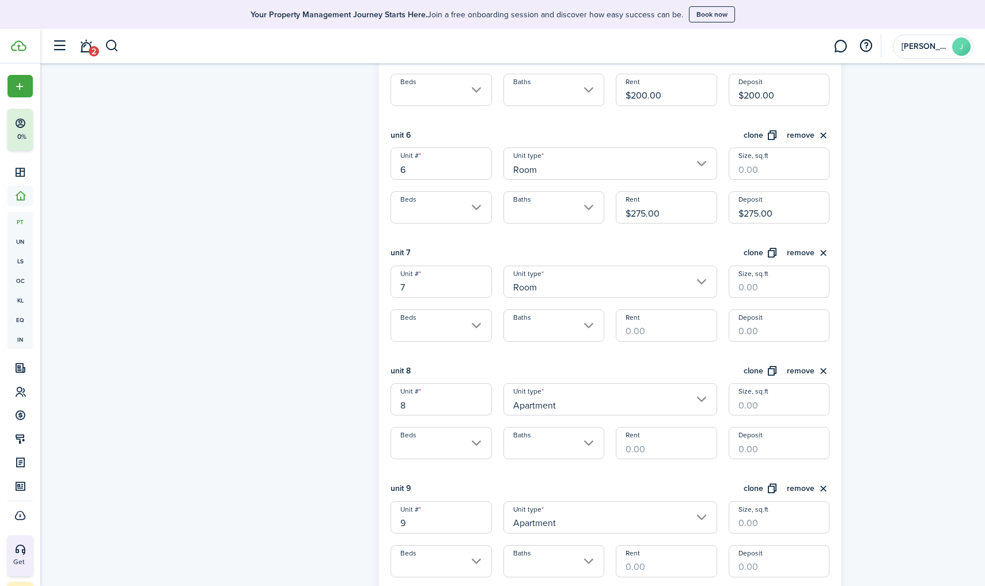
click at [642, 330] on input "Rent" at bounding box center [665, 325] width 101 height 32
type input "$375.00"
click at [762, 331] on input "Deposit" at bounding box center [778, 325] width 101 height 32
click at [564, 389] on input "Apartment" at bounding box center [610, 399] width 214 height 32
type input "$1,000.00"
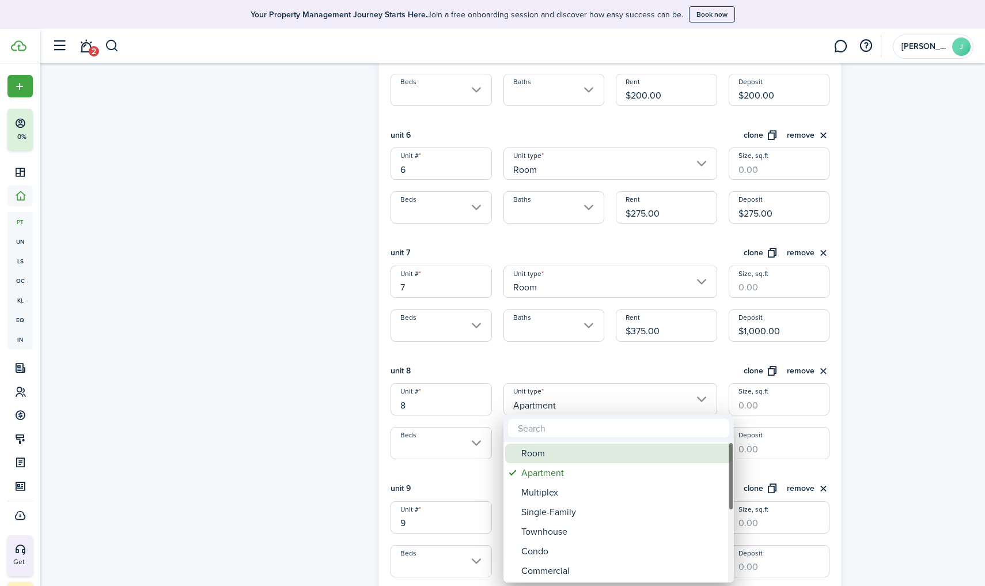
click at [539, 456] on div "Room" at bounding box center [623, 453] width 204 height 20
type input "Room"
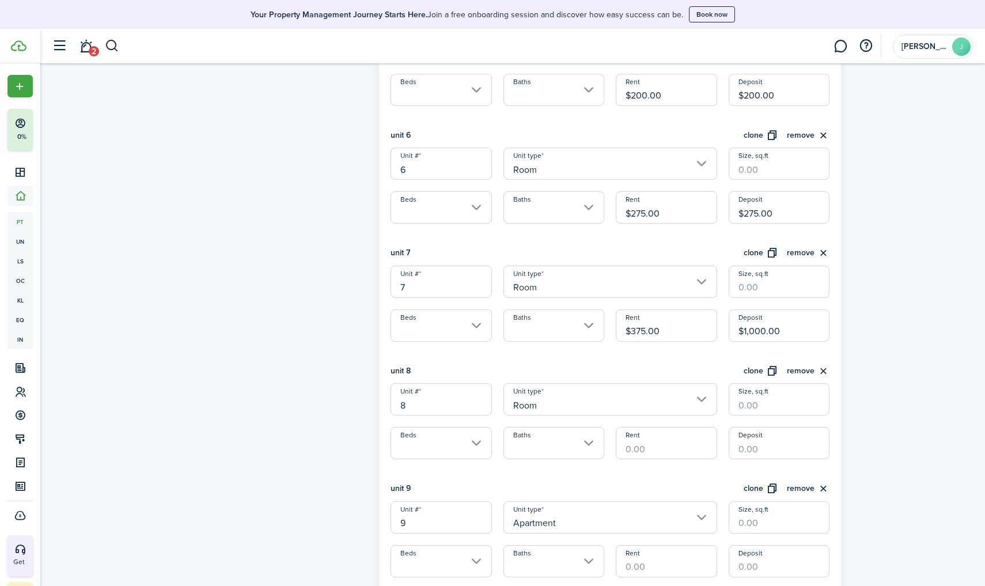
click at [664, 443] on input "Rent" at bounding box center [665, 443] width 101 height 32
type input "$275.00"
click at [759, 449] on input "Deposit" at bounding box center [778, 443] width 101 height 32
type input "$275.00"
click at [614, 508] on input "Apartment" at bounding box center [610, 517] width 214 height 32
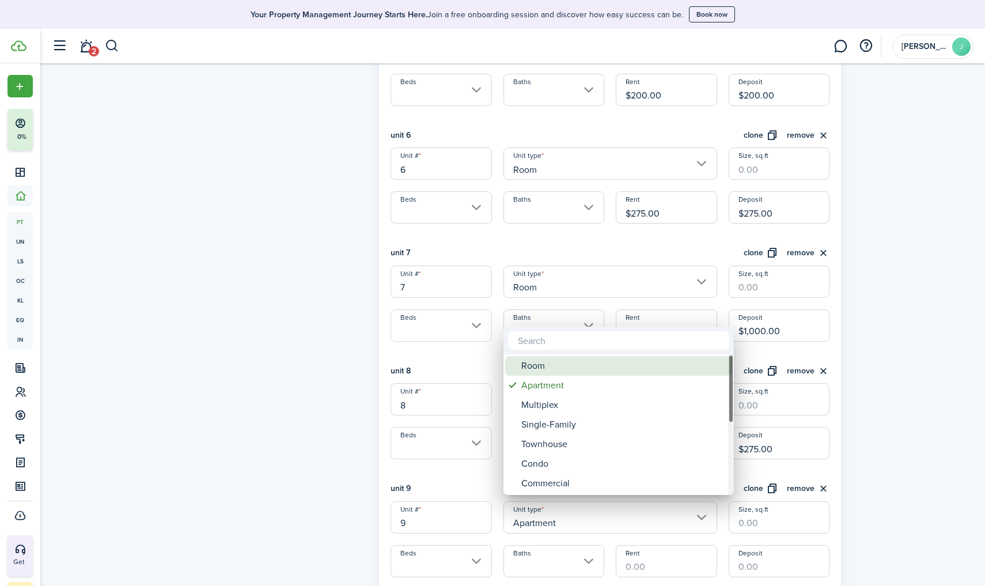
click at [594, 366] on div "Room" at bounding box center [623, 366] width 204 height 20
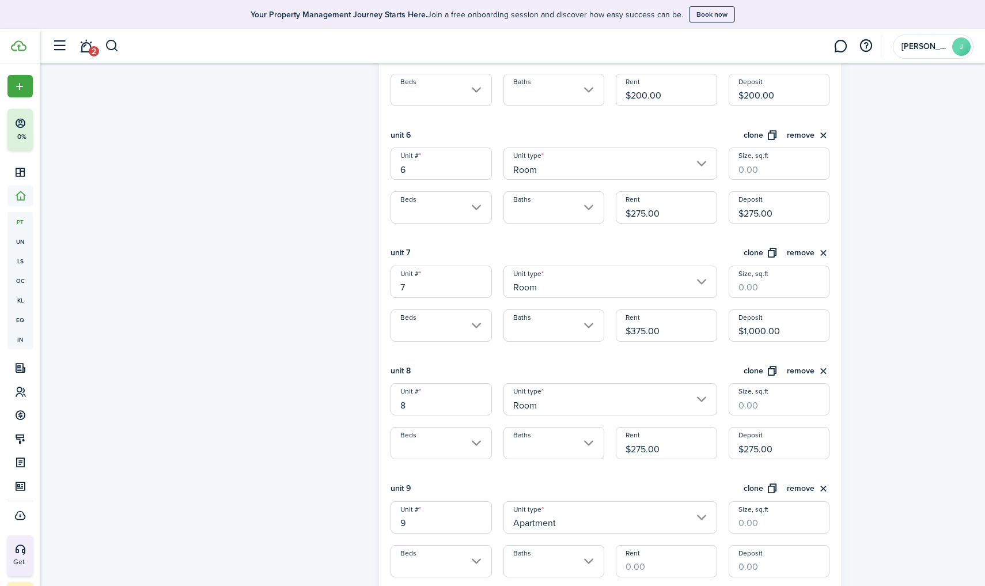
type input "Room"
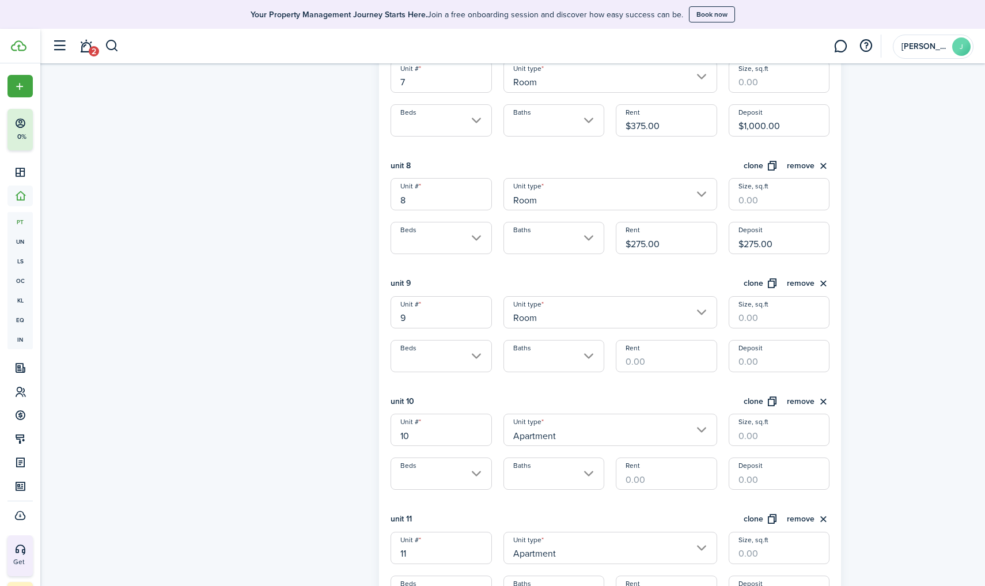
scroll to position [1097, 0]
click at [653, 344] on input "Rent" at bounding box center [665, 353] width 101 height 32
type input "$200.00"
click at [747, 352] on input "Deposit" at bounding box center [778, 353] width 101 height 32
type input "$200.00"
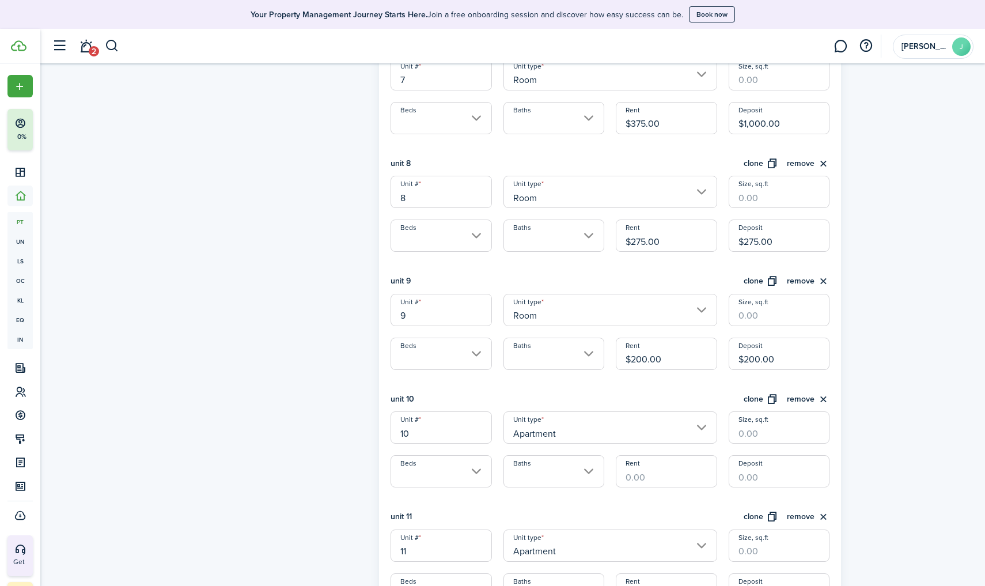
drag, startPoint x: 565, startPoint y: 425, endPoint x: 575, endPoint y: 425, distance: 9.8
click at [575, 425] on input "Apartment" at bounding box center [610, 427] width 214 height 32
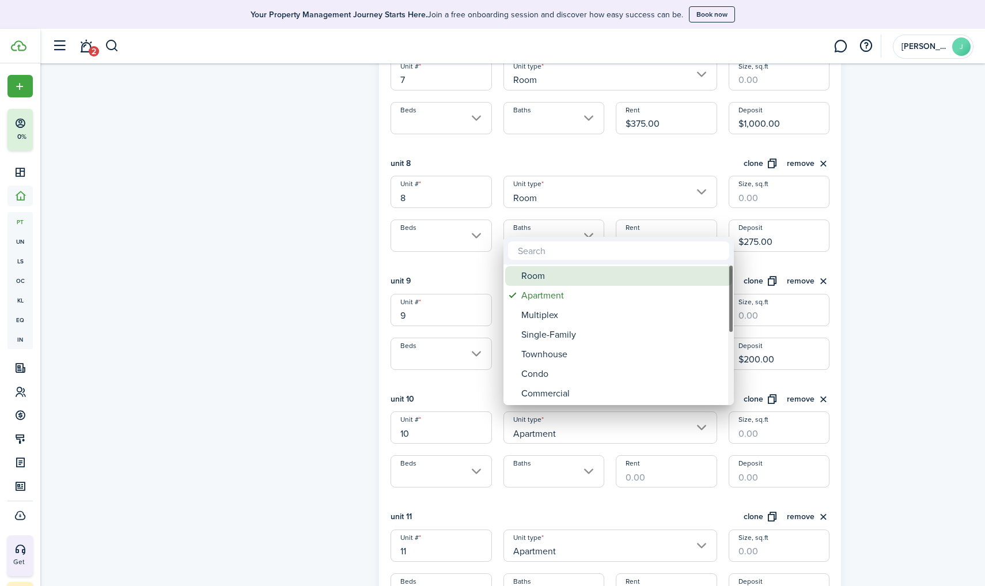
click at [564, 282] on div "Room" at bounding box center [623, 276] width 204 height 20
type input "Room"
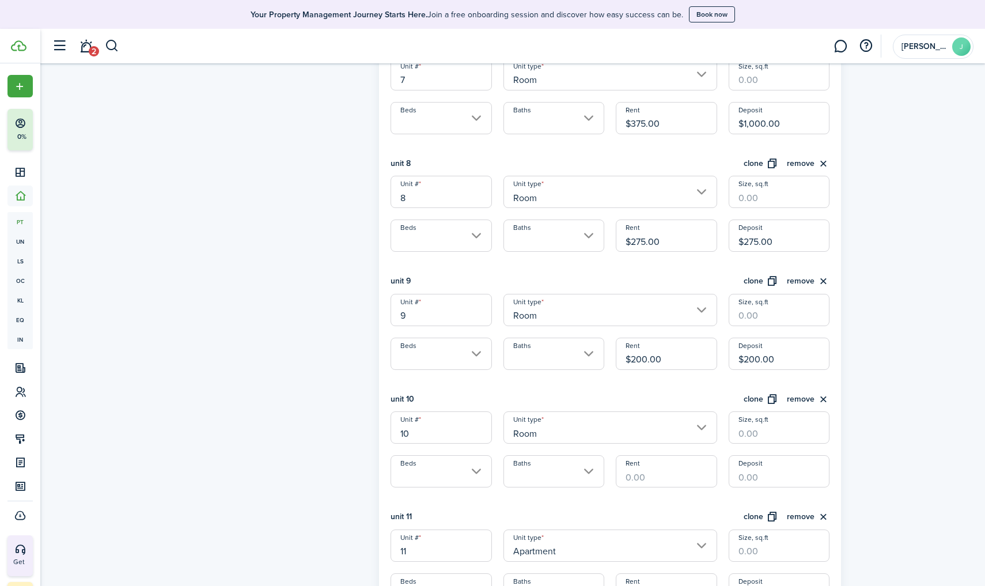
click at [541, 474] on input "Baths" at bounding box center [553, 471] width 101 height 32
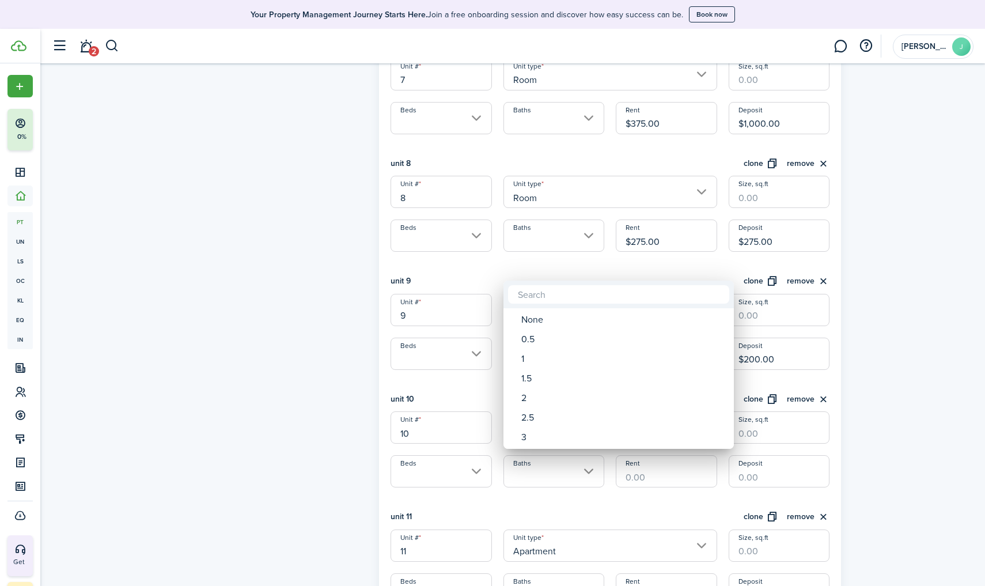
click at [634, 473] on div at bounding box center [492, 293] width 1169 height 770
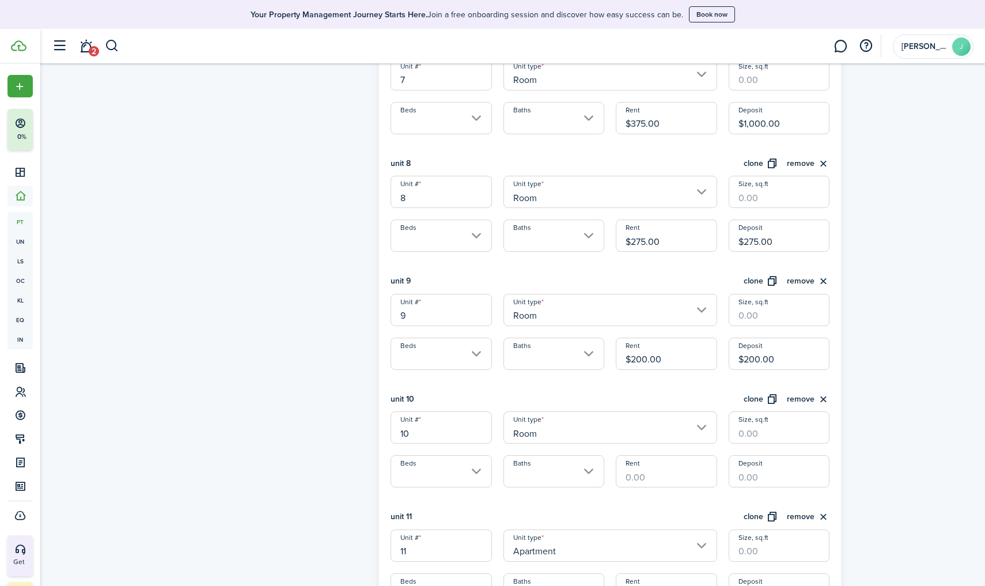
click at [634, 474] on input "Rent" at bounding box center [665, 471] width 101 height 32
type input "$275.00"
click at [762, 472] on input "Deposit" at bounding box center [778, 471] width 101 height 32
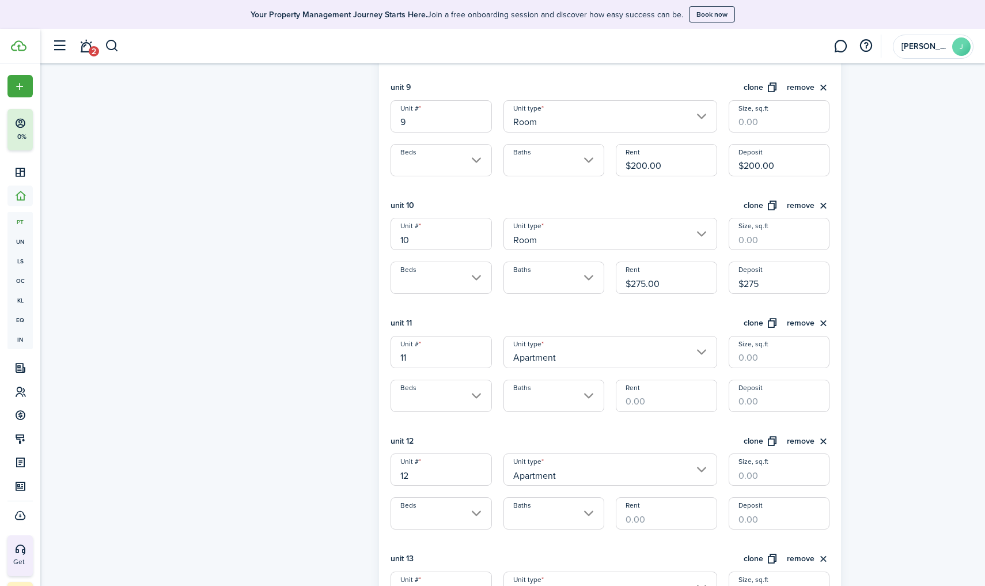
scroll to position [1302, 0]
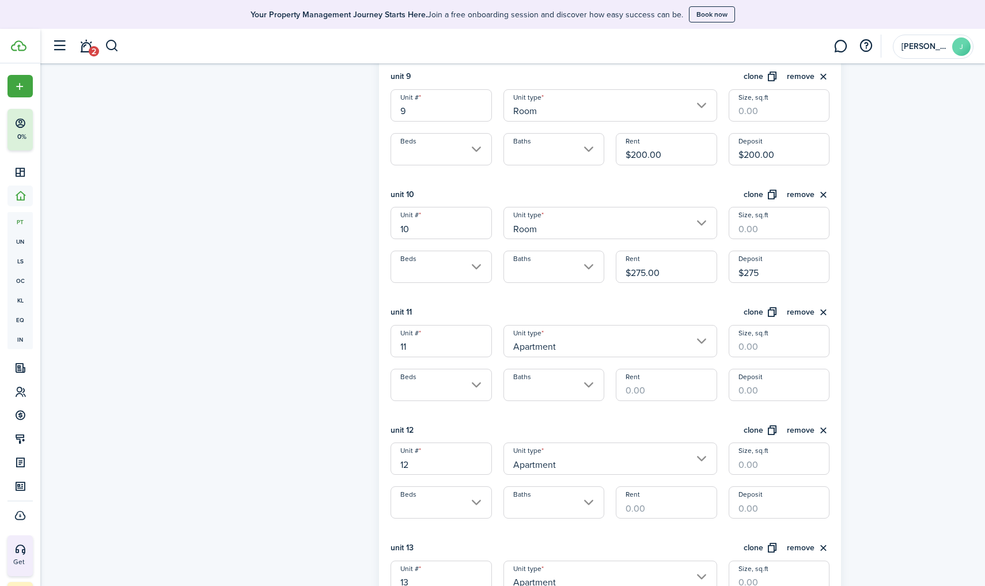
type input "$275.00"
click at [584, 354] on div "Unit # 11 Unit type Apartment Size, sq.ft Beds Baths Rent Deposit" at bounding box center [610, 363] width 450 height 76
click at [576, 341] on input "Apartment" at bounding box center [610, 341] width 214 height 32
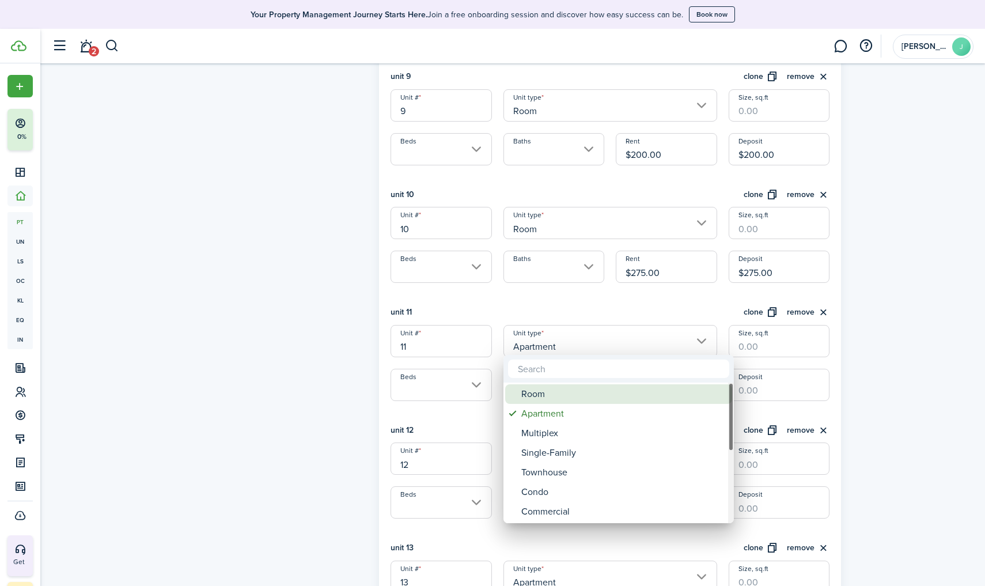
click at [534, 392] on div "Room" at bounding box center [623, 394] width 204 height 20
type input "Room"
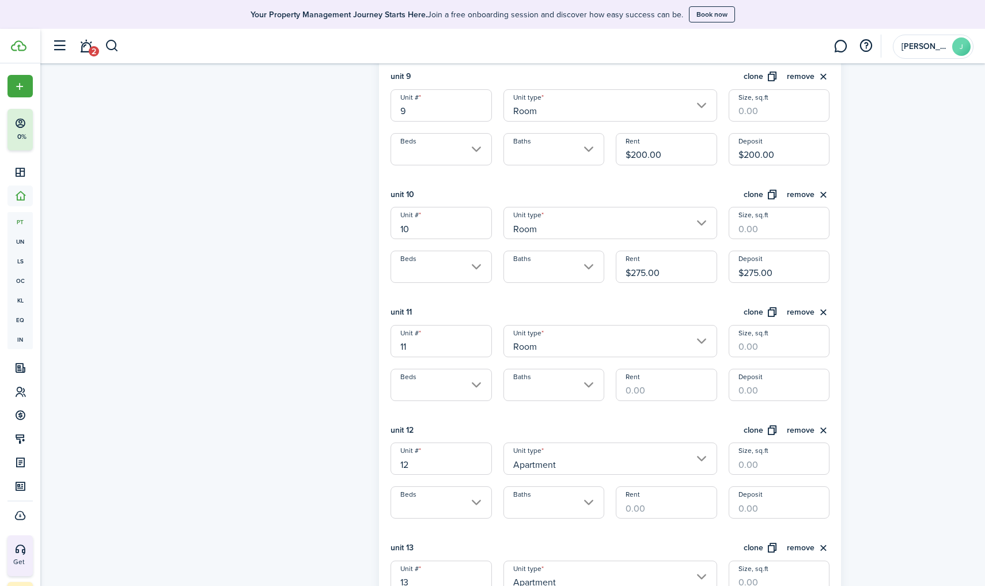
click at [642, 386] on input "Rent" at bounding box center [665, 384] width 101 height 32
type input "$275.00"
click at [762, 382] on input "Deposit" at bounding box center [778, 384] width 101 height 32
click at [571, 452] on input "Apartment" at bounding box center [610, 458] width 214 height 32
type input "$275.00"
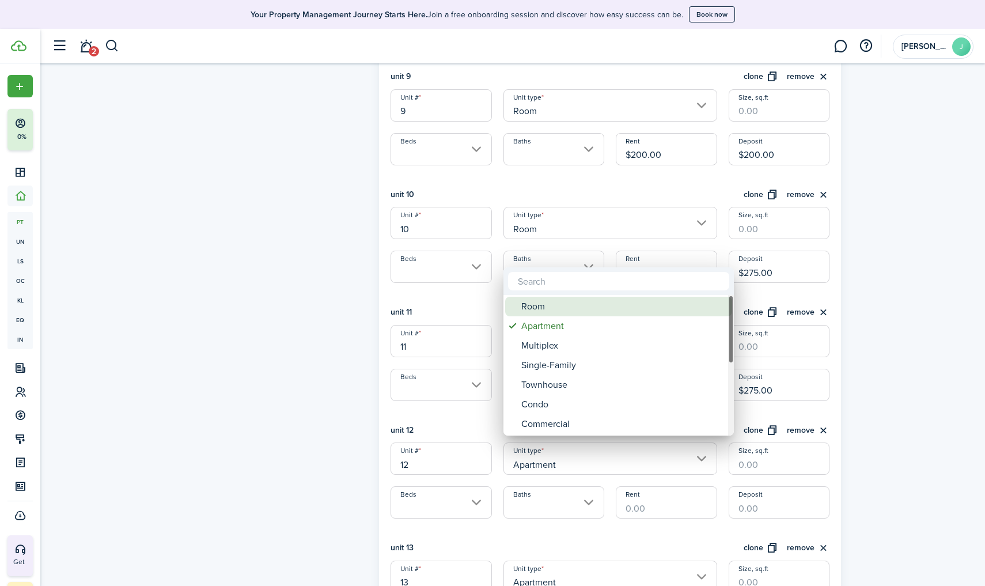
click at [563, 309] on div "Room" at bounding box center [623, 307] width 204 height 20
type input "Room"
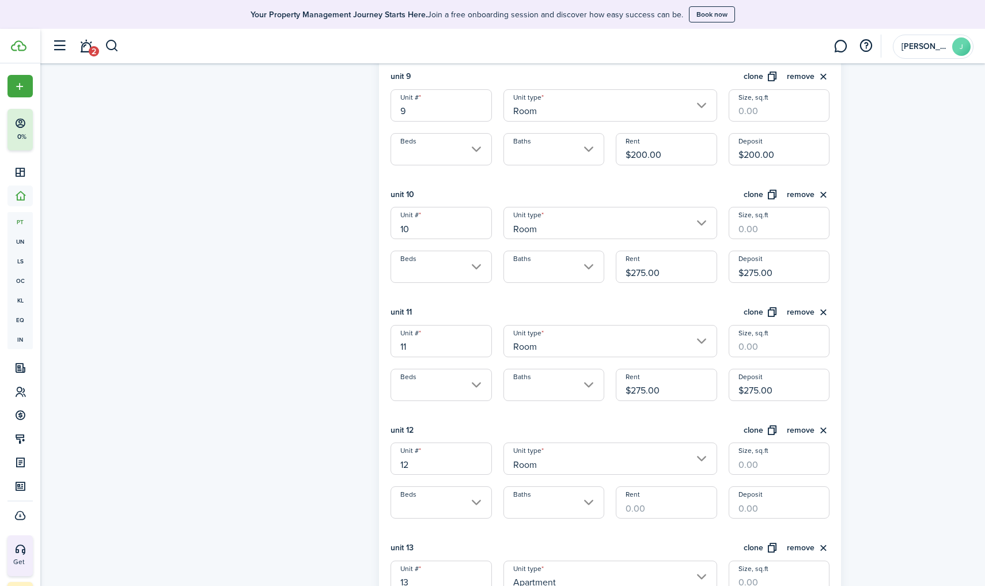
click at [652, 508] on input "Rent" at bounding box center [665, 502] width 101 height 32
type input "$225.00"
click at [749, 499] on input "Deposit" at bounding box center [778, 502] width 101 height 32
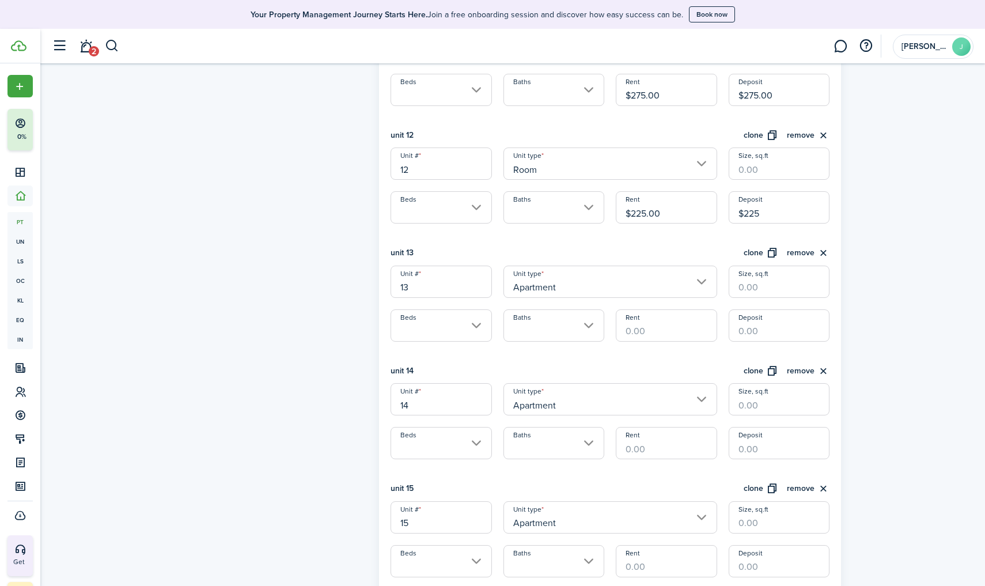
scroll to position [1619, 0]
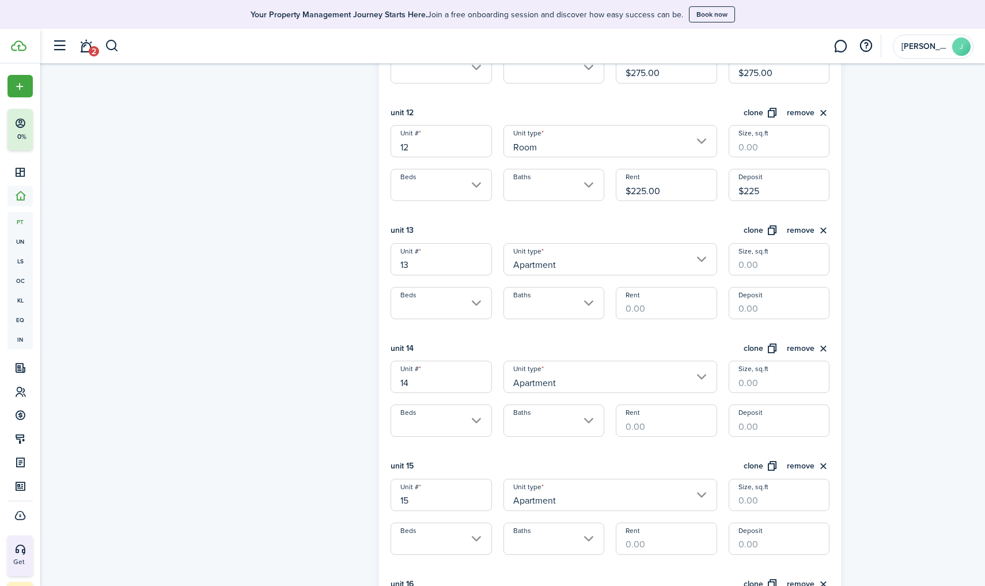
type input "$225.00"
click at [744, 297] on input "Deposit" at bounding box center [778, 303] width 101 height 32
type input "$200.00"
click at [667, 297] on input "Rent" at bounding box center [665, 303] width 101 height 32
type input "$200.00"
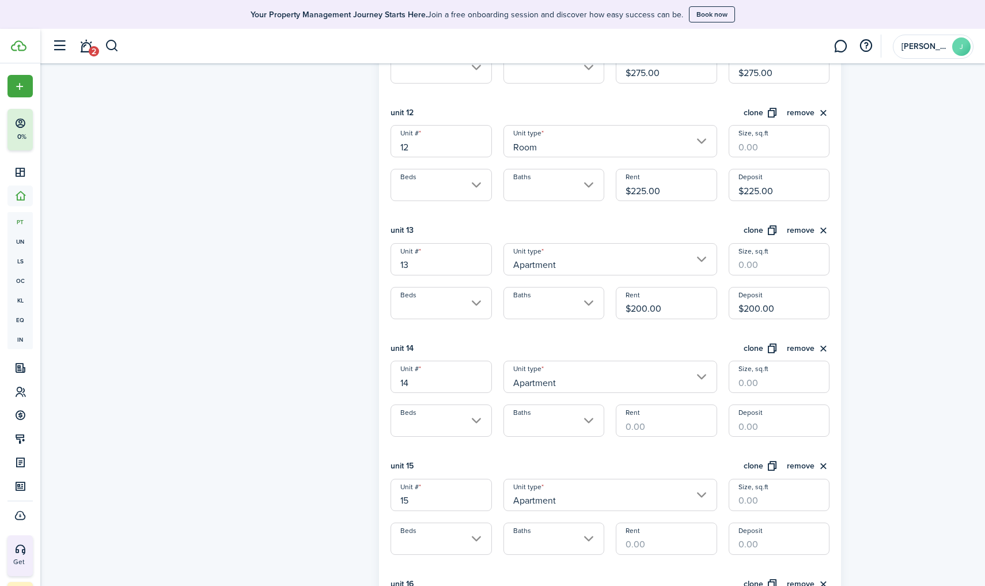
click at [636, 415] on input "Rent" at bounding box center [665, 420] width 101 height 32
type input "$200.00"
click at [747, 416] on input "Deposit" at bounding box center [778, 420] width 101 height 32
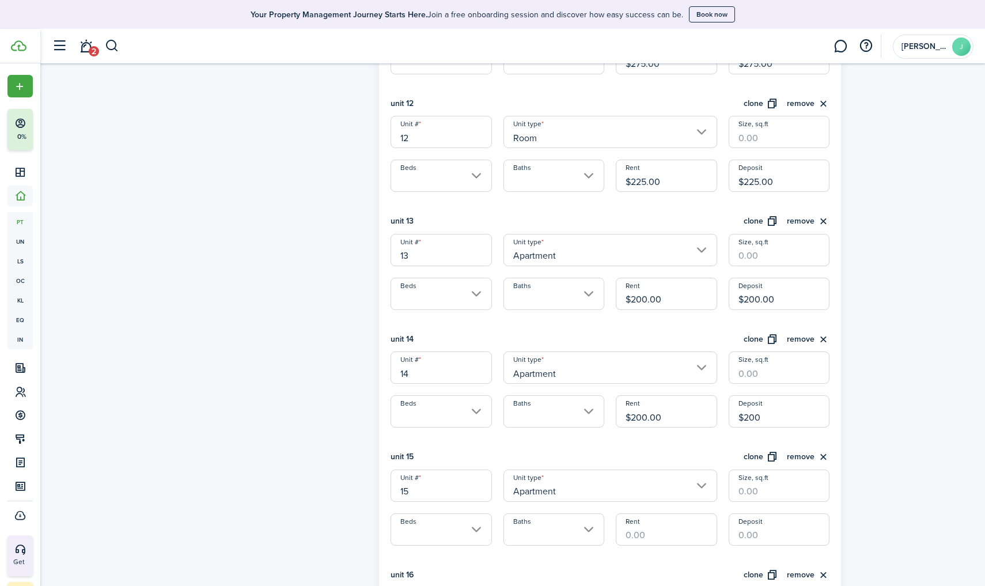
scroll to position [1629, 0]
type input "$200.00"
click at [634, 511] on input "Rent" at bounding box center [665, 528] width 101 height 32
type input "$200.00"
click at [755, 511] on input "Deposit" at bounding box center [778, 528] width 101 height 32
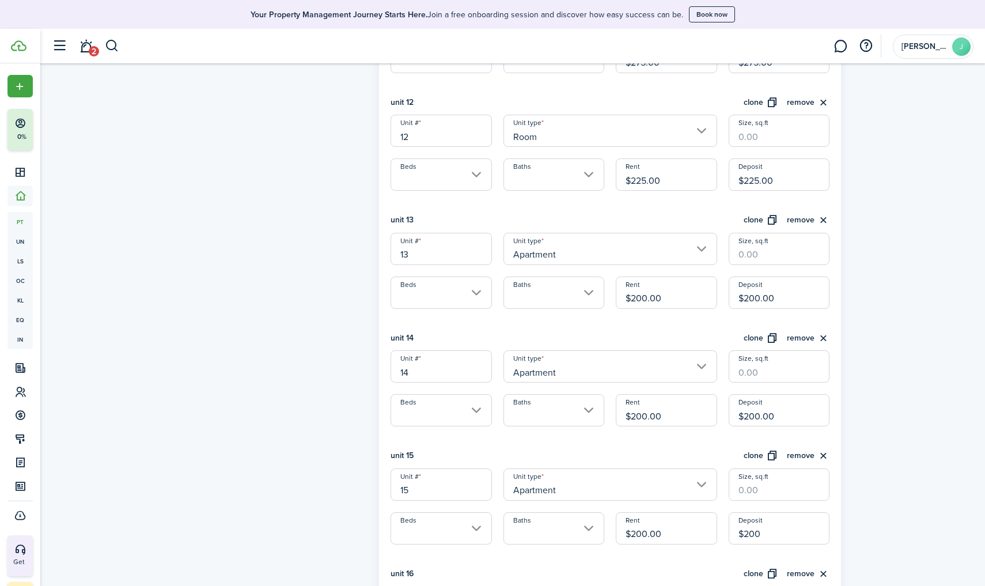
click at [554, 358] on input "Apartment" at bounding box center [610, 366] width 214 height 32
type input "$200.00"
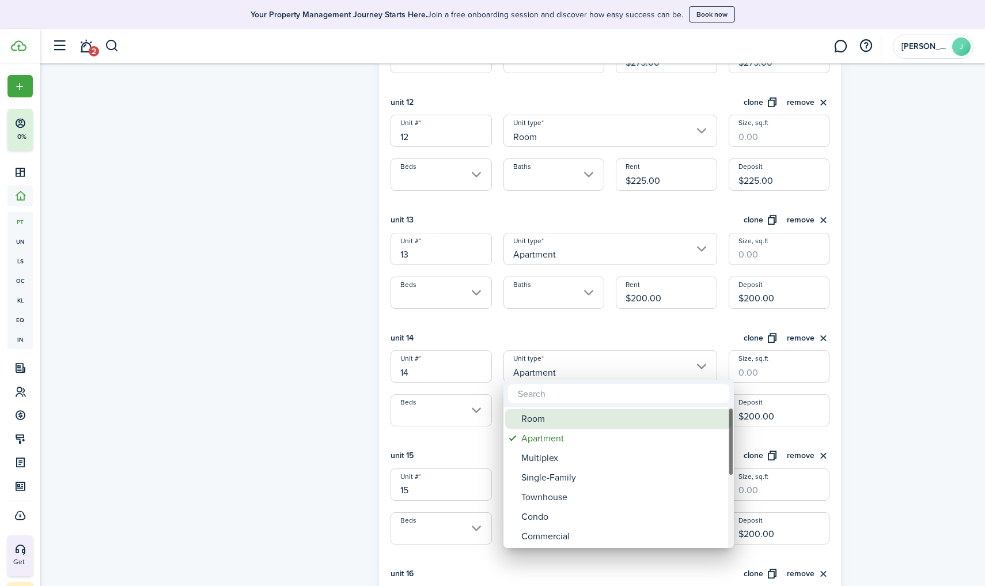
click at [536, 419] on div "Room" at bounding box center [623, 419] width 204 height 20
type input "Room"
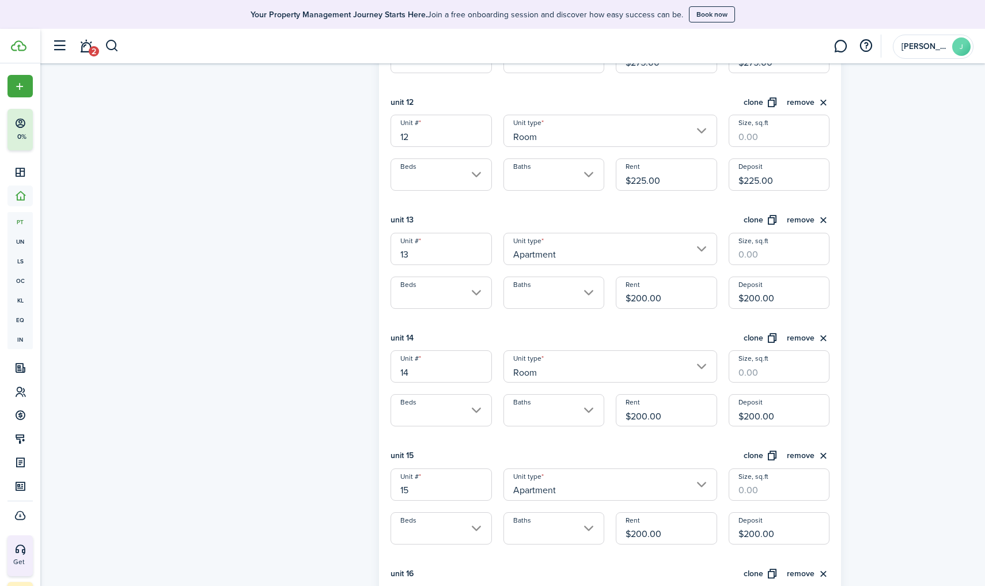
click at [596, 250] on input "Apartment" at bounding box center [610, 249] width 214 height 32
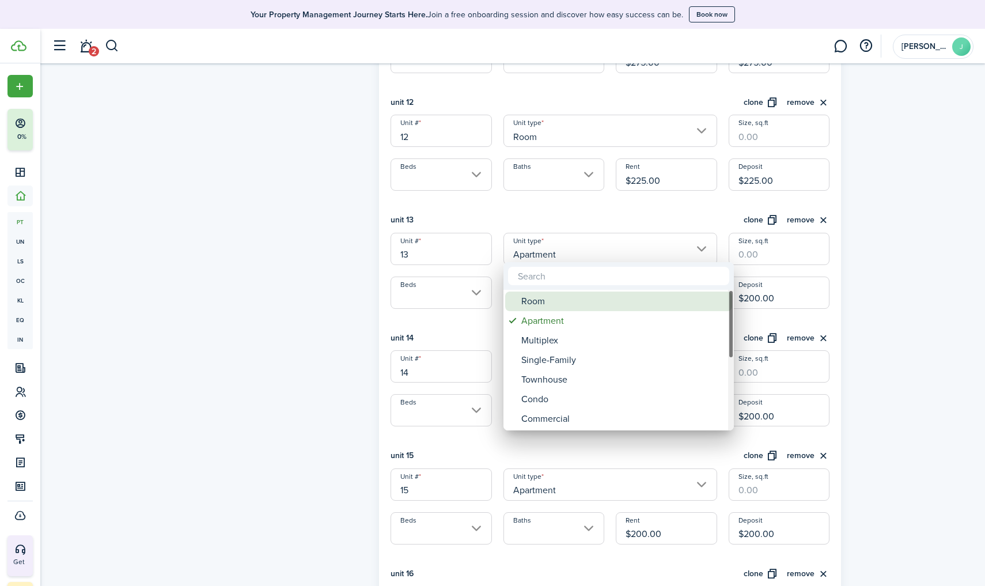
click at [548, 299] on div "Room" at bounding box center [623, 301] width 204 height 20
type input "Room"
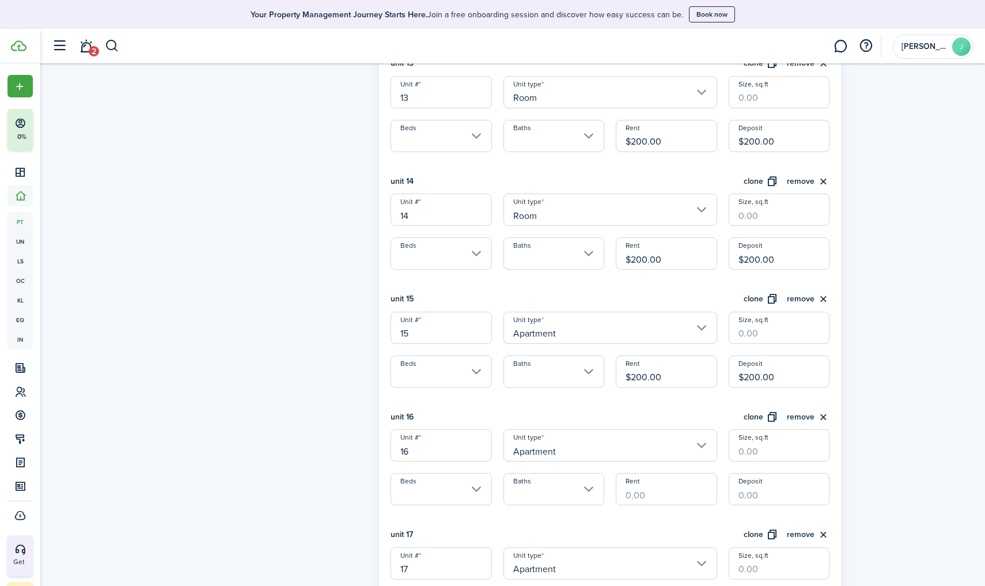
scroll to position [1787, 0]
click at [605, 325] on input "Apartment" at bounding box center [610, 326] width 214 height 32
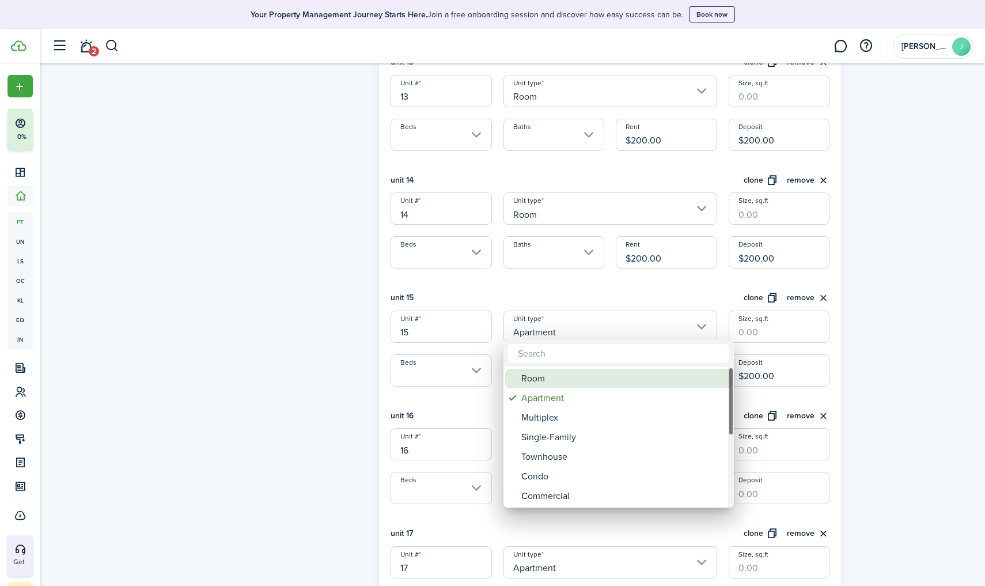
click at [528, 384] on div "Room" at bounding box center [623, 378] width 204 height 20
type input "Room"
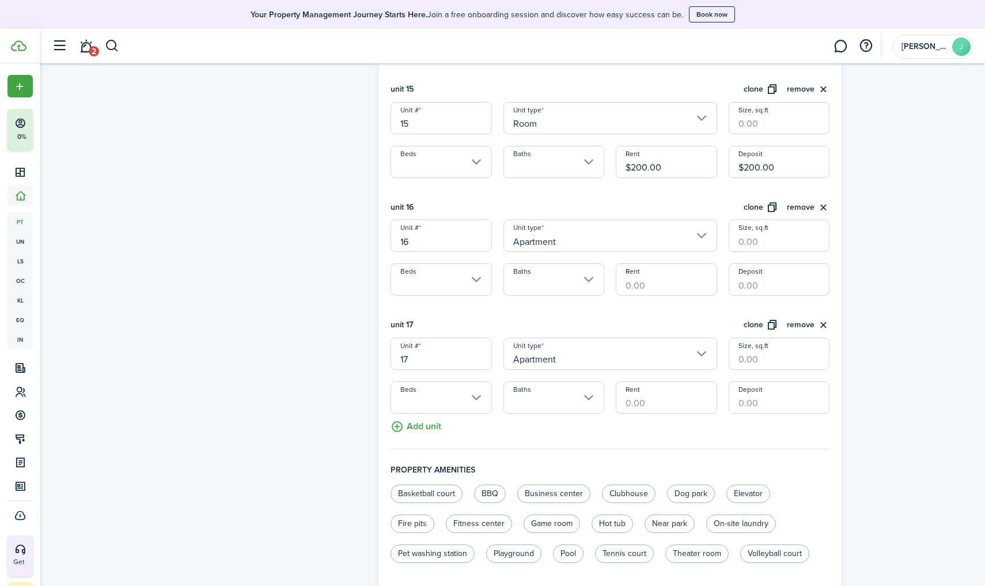
scroll to position [1994, 0]
click at [684, 227] on input "Apartment" at bounding box center [610, 237] width 214 height 32
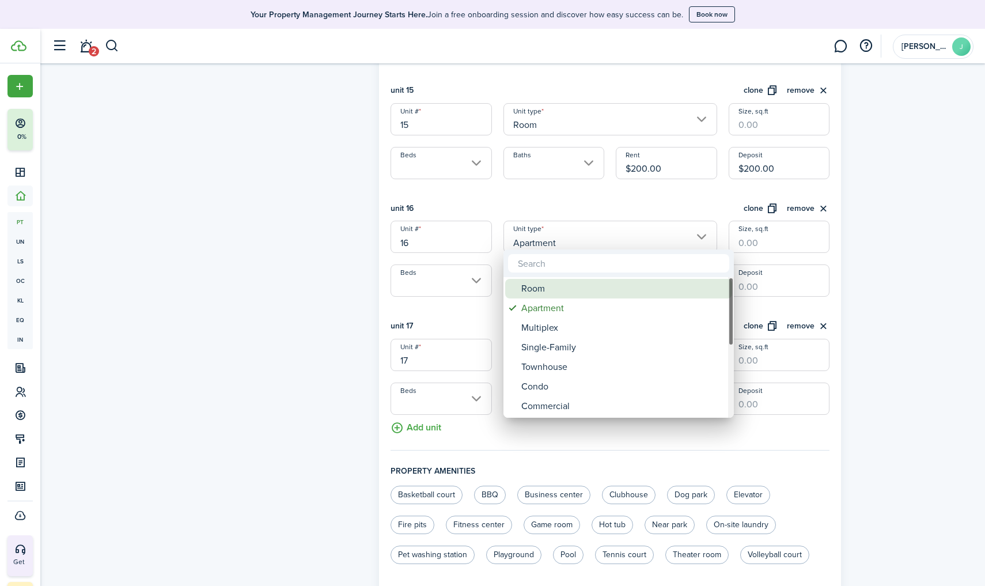
click at [614, 296] on div "Room" at bounding box center [623, 289] width 204 height 20
type input "Room"
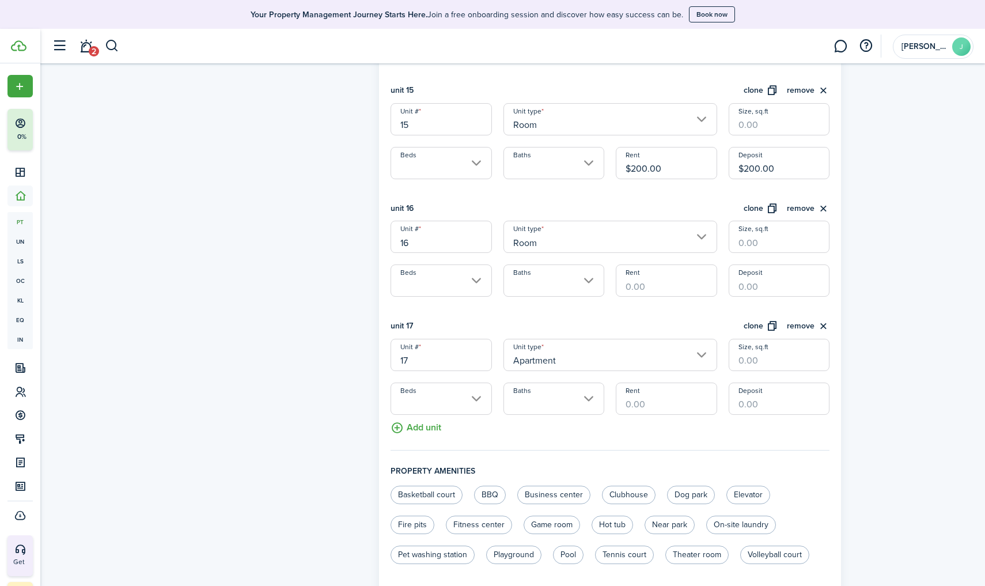
click at [674, 277] on input "Rent" at bounding box center [665, 280] width 101 height 32
type input "$200.00"
click at [757, 276] on input "Deposit" at bounding box center [778, 280] width 101 height 32
type input "$200.00"
click at [645, 397] on input "Rent" at bounding box center [665, 398] width 101 height 32
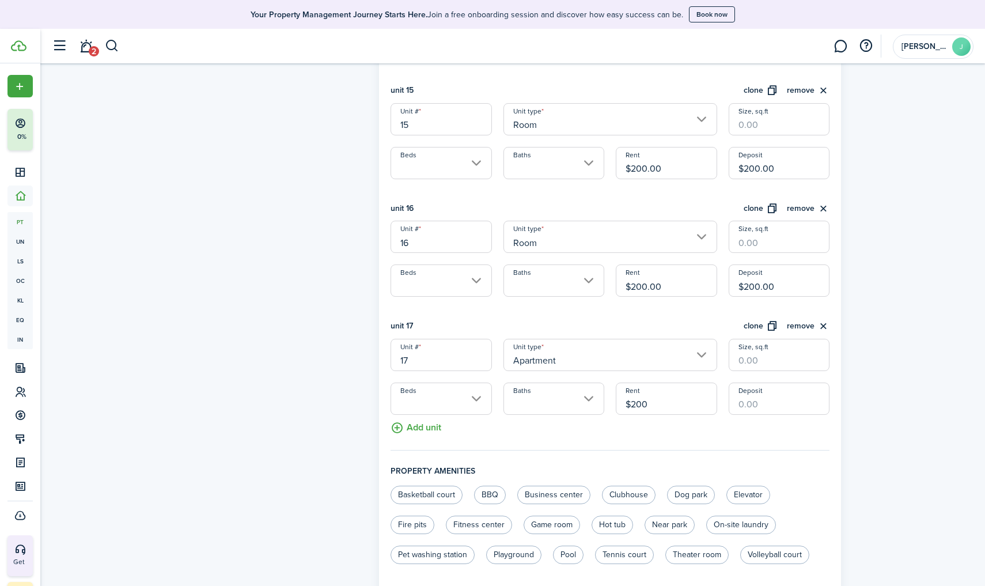
type input "$200.00"
click at [759, 406] on input "Deposit" at bounding box center [778, 398] width 101 height 32
click at [549, 350] on input "Apartment" at bounding box center [610, 355] width 214 height 32
type input "$200.00"
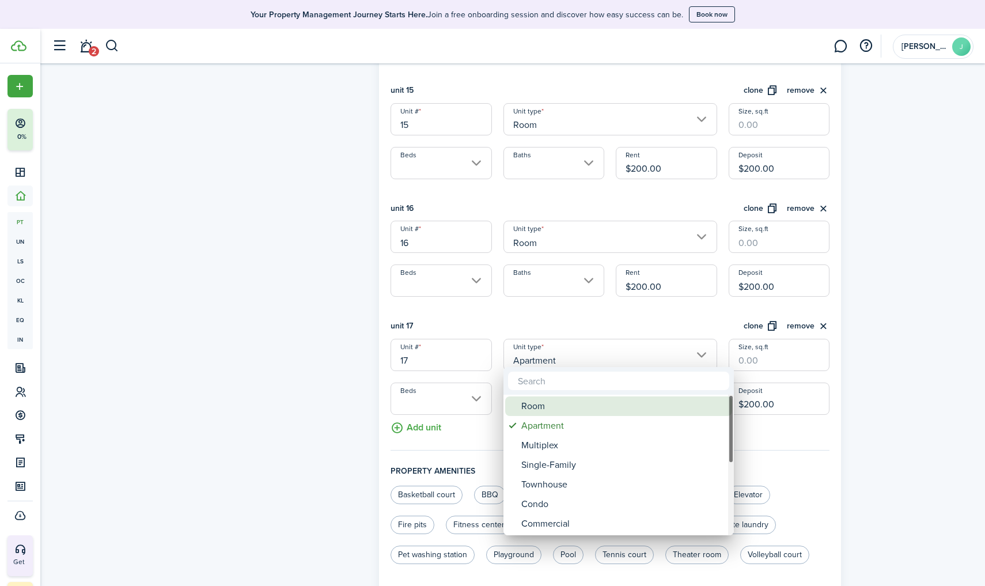
click at [557, 401] on div "Room" at bounding box center [623, 406] width 204 height 20
type input "Room"
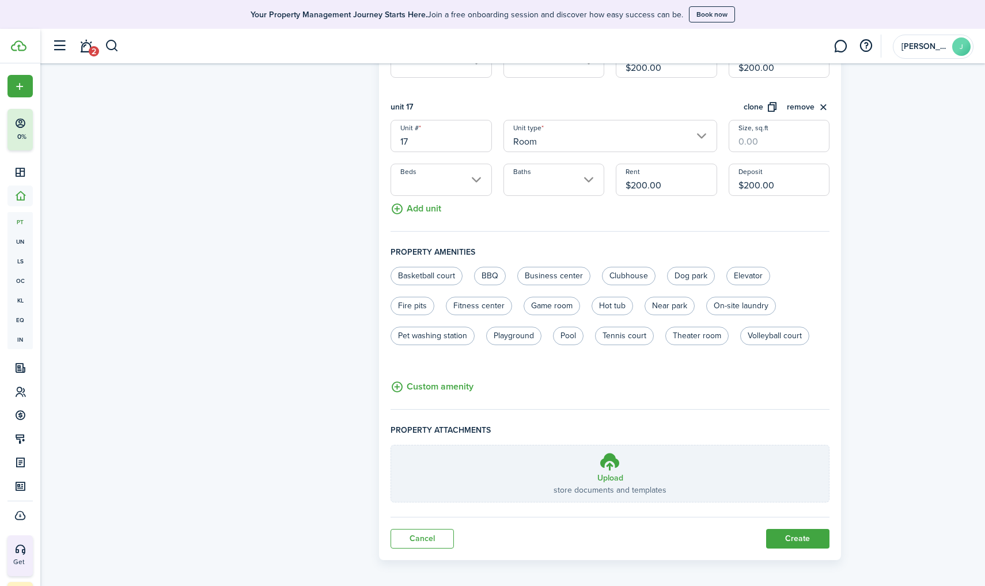
scroll to position [2213, 0]
click at [762, 511] on button "Create" at bounding box center [797, 539] width 63 height 20
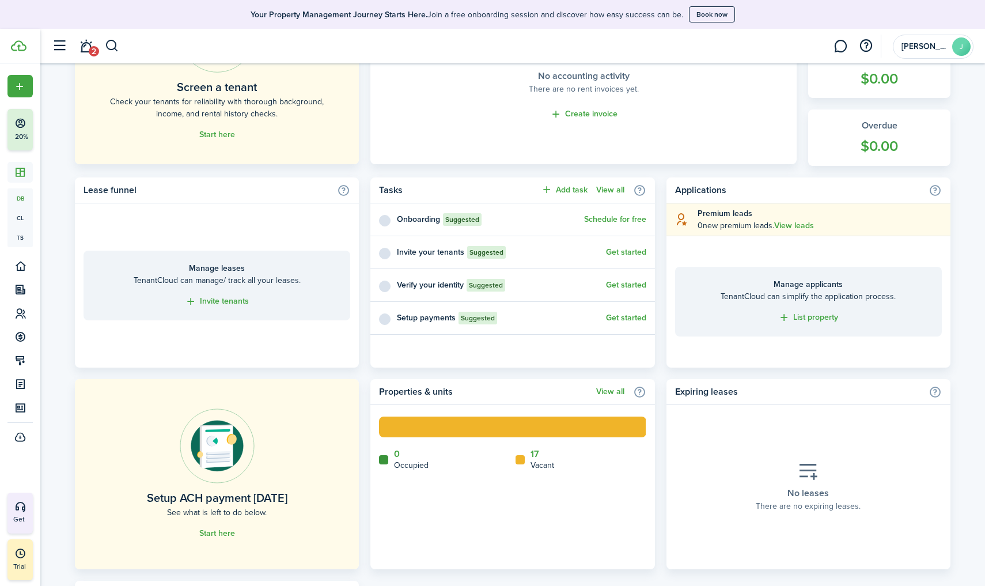
scroll to position [395, 0]
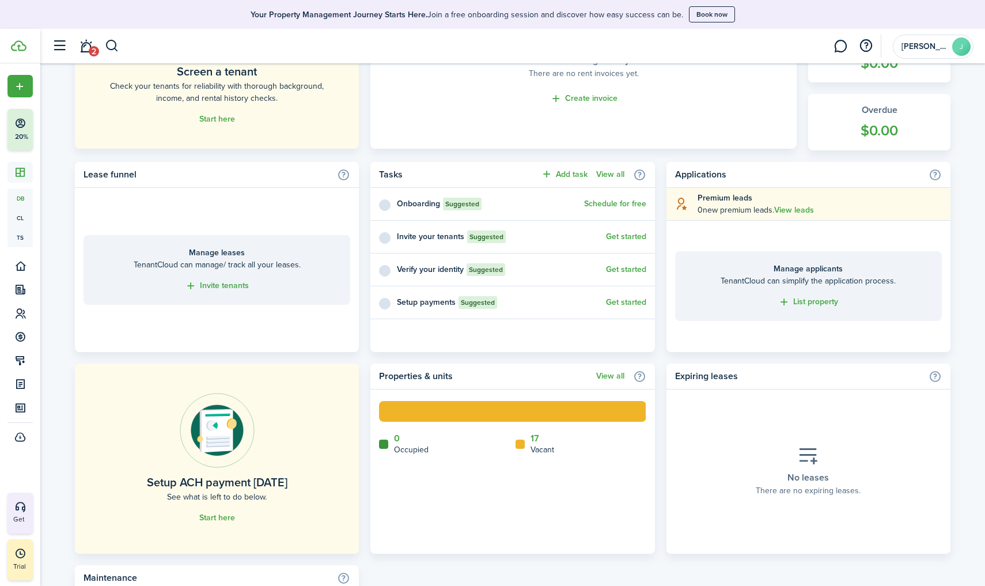
click at [535, 437] on link "17" at bounding box center [534, 438] width 9 height 10
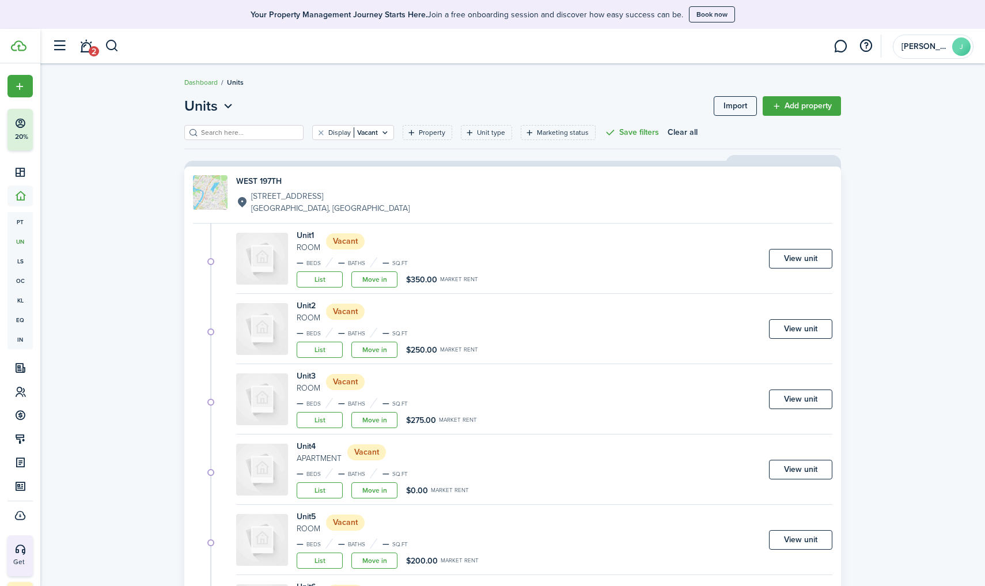
click at [375, 277] on link "Move in" at bounding box center [374, 279] width 46 height 16
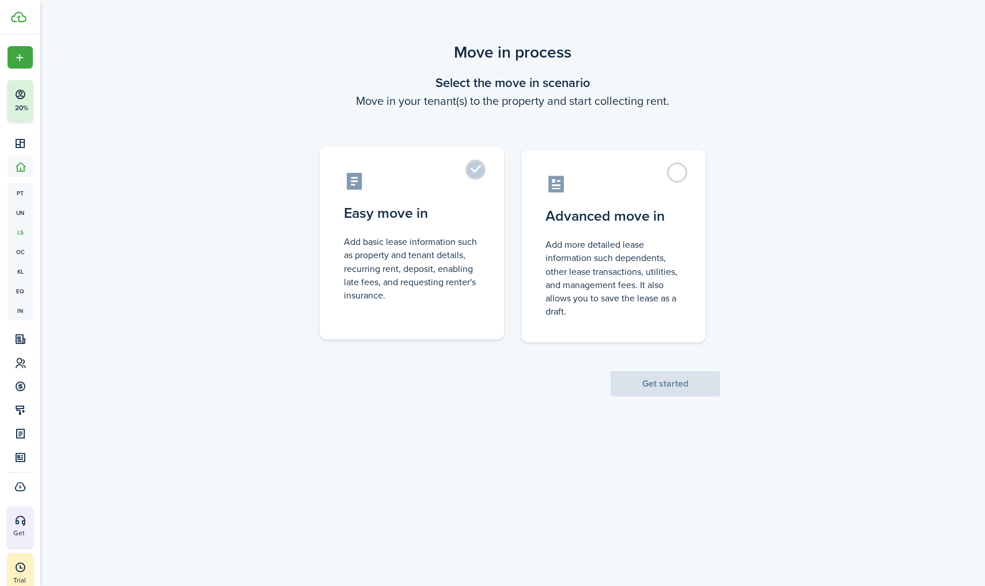
click at [374, 251] on control-radio-card-description "Add basic lease information such as property and tenant details, recurring rent…" at bounding box center [412, 268] width 136 height 67
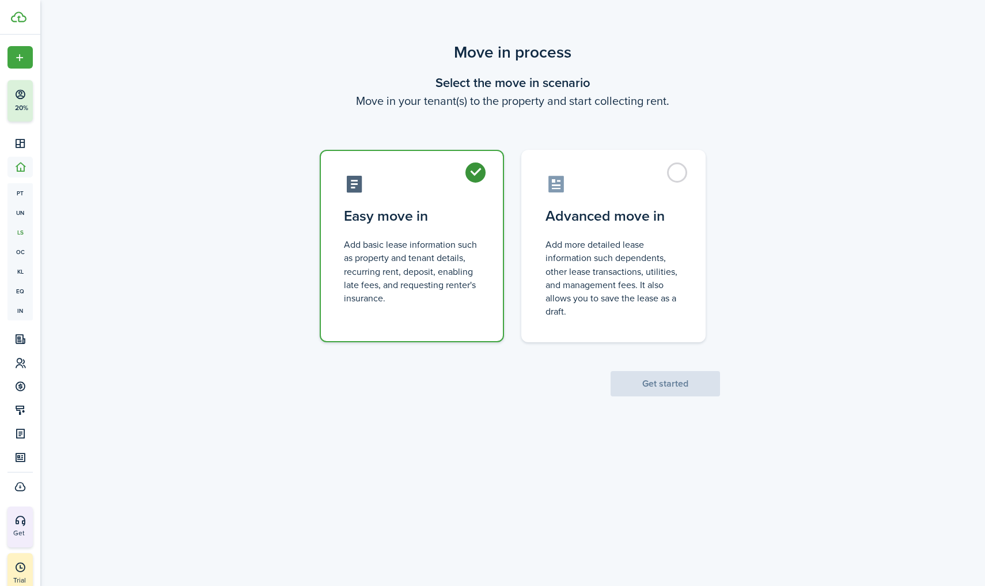
radio input "true"
click at [682, 379] on button "Get started" at bounding box center [664, 383] width 109 height 25
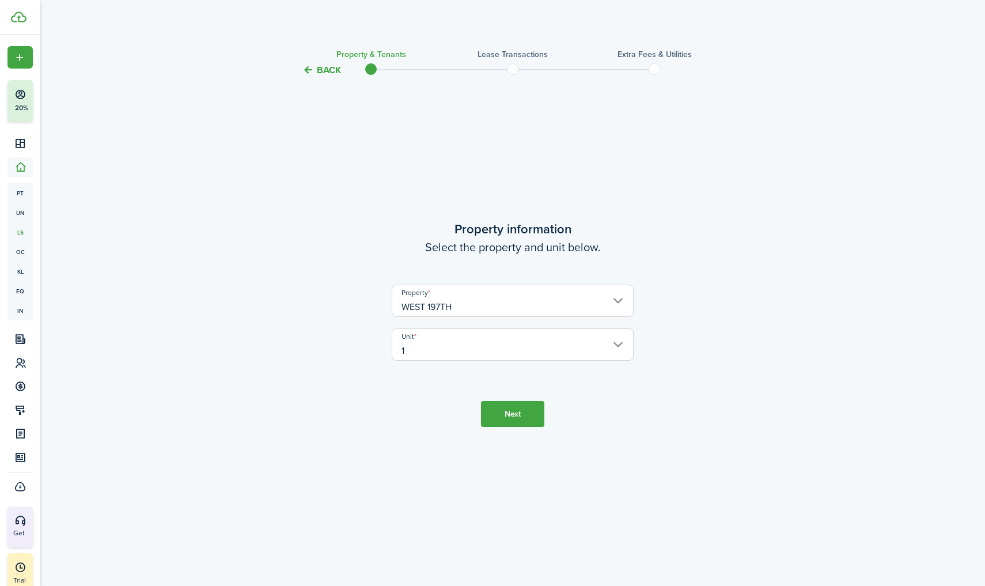
click at [534, 412] on button "Next" at bounding box center [512, 414] width 63 height 26
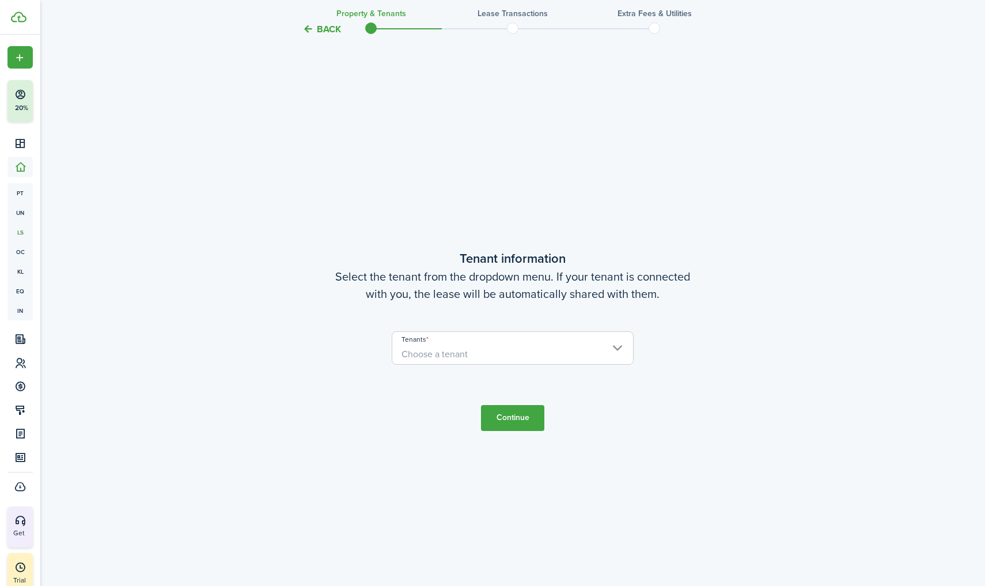
scroll to position [508, 0]
click at [524, 359] on span "Choose a tenant" at bounding box center [512, 353] width 241 height 20
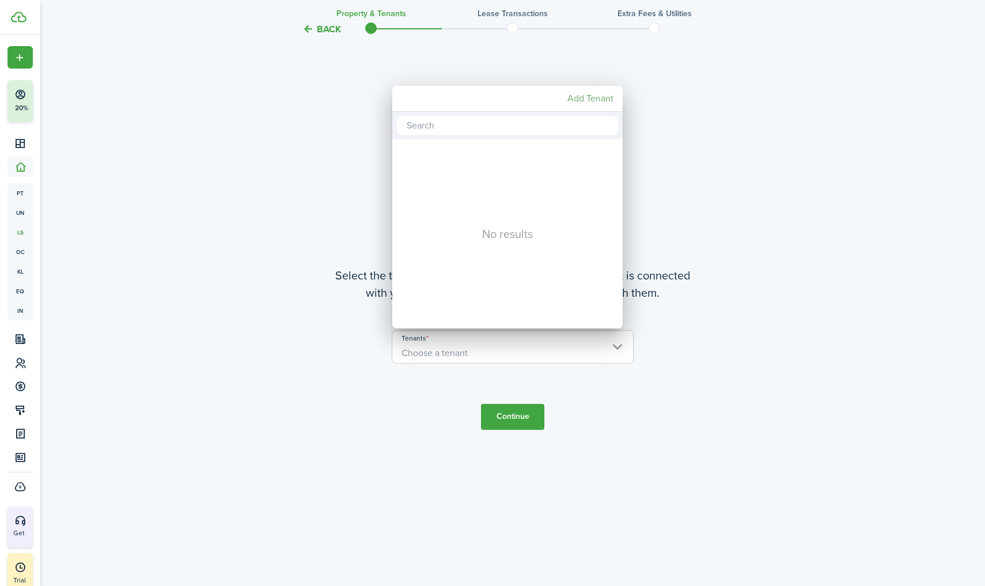
click at [596, 96] on mbsc-button "Add Tenant" at bounding box center [589, 98] width 55 height 21
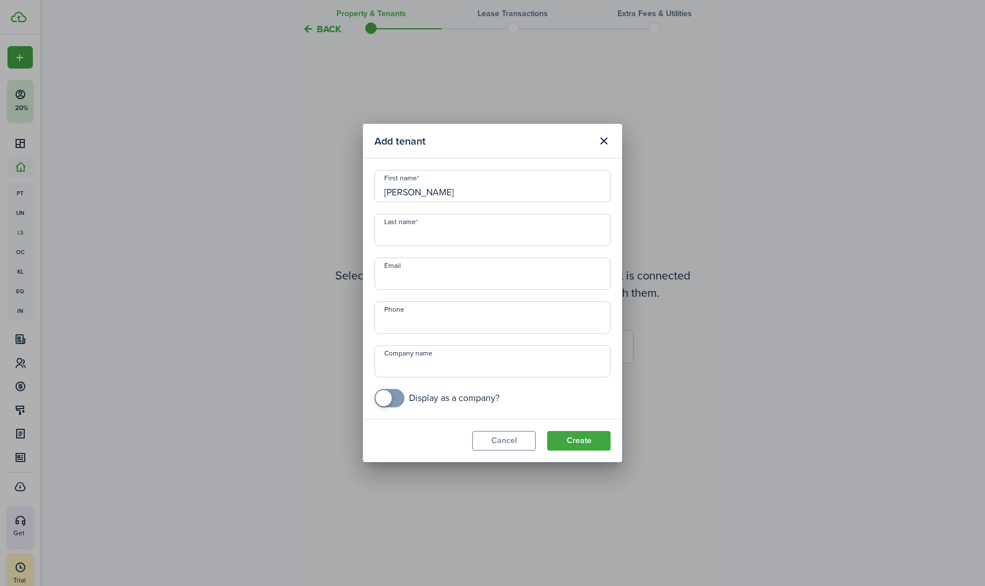
type input "[PERSON_NAME]"
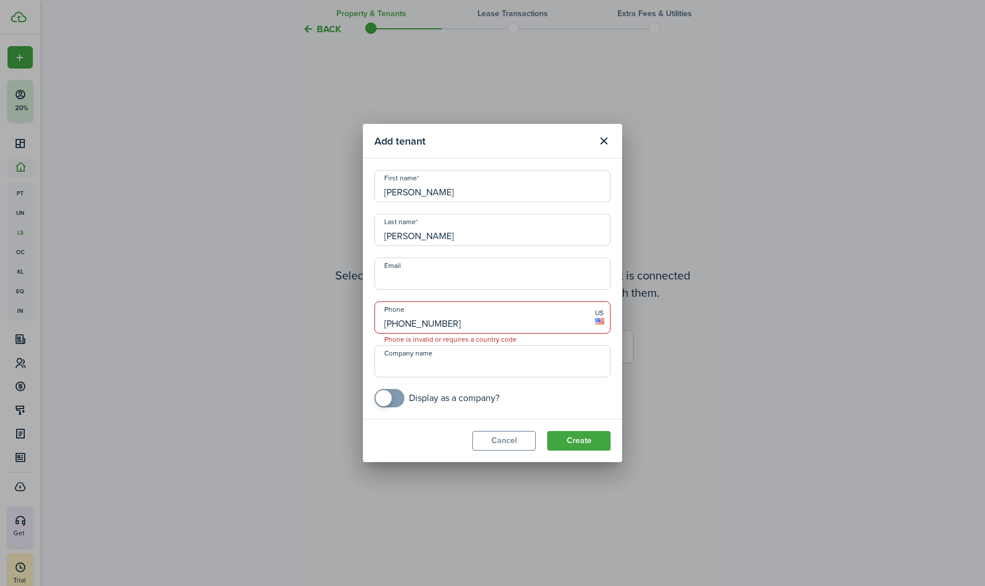
type input "[PHONE_NUMBER]"
click at [577, 440] on button "Create" at bounding box center [578, 441] width 63 height 20
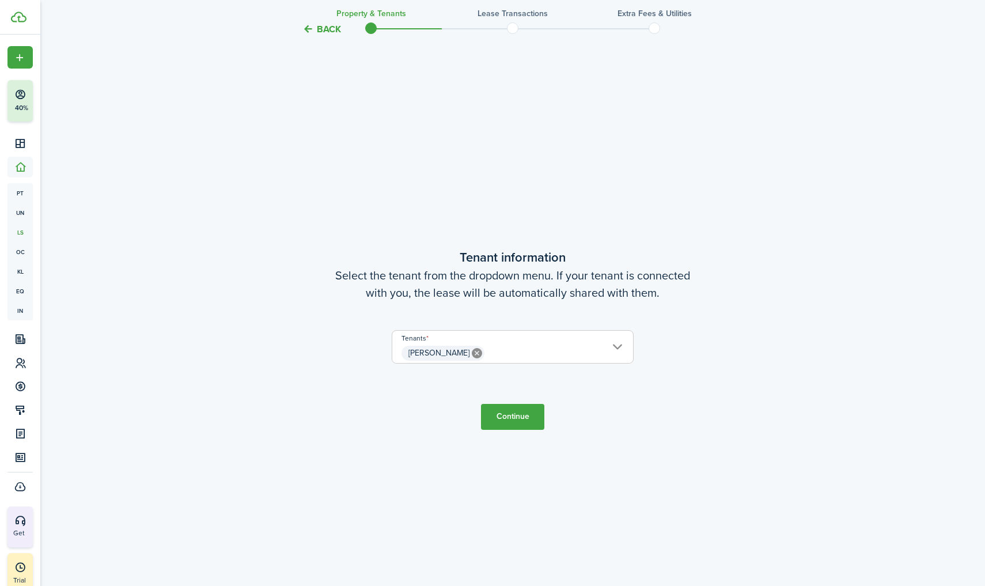
click at [513, 411] on button "Continue" at bounding box center [512, 417] width 63 height 26
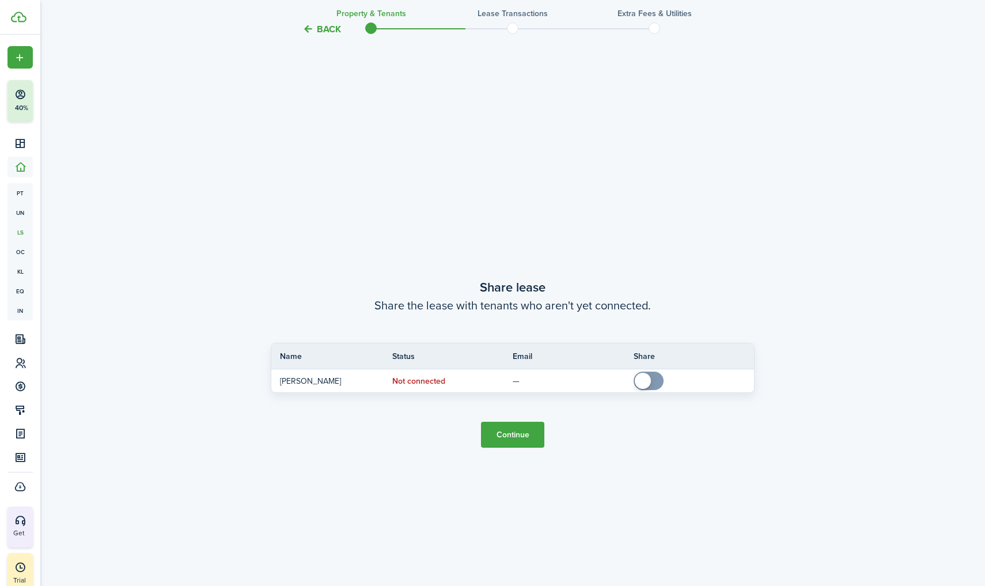
scroll to position [1094, 0]
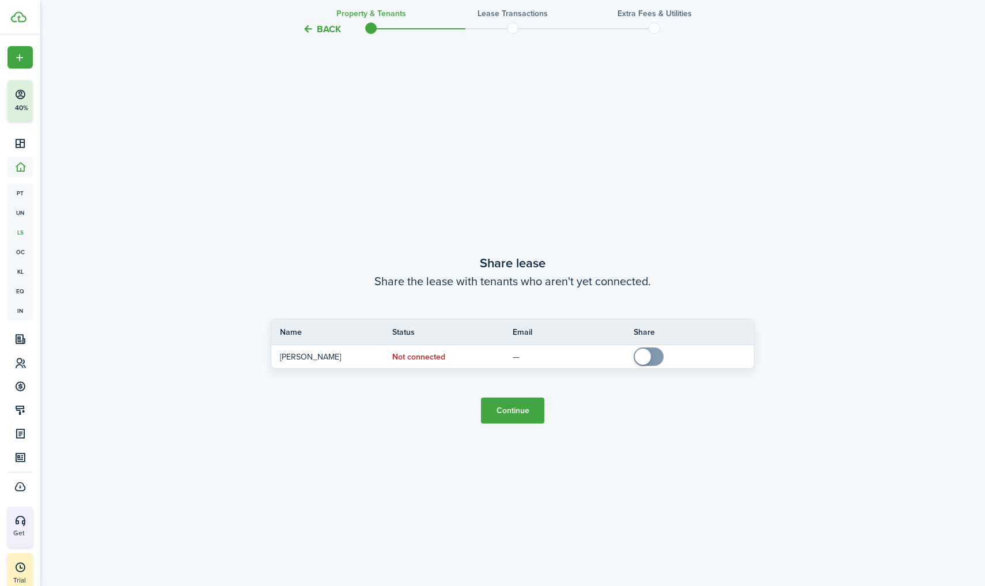
click at [525, 413] on button "Continue" at bounding box center [512, 410] width 63 height 26
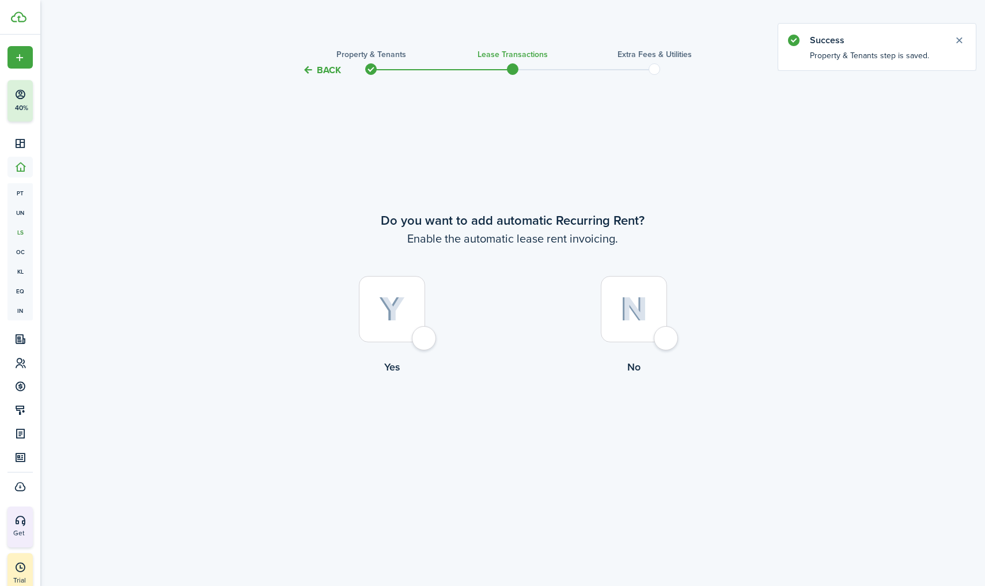
click at [409, 307] on div at bounding box center [392, 309] width 66 height 66
radio input "true"
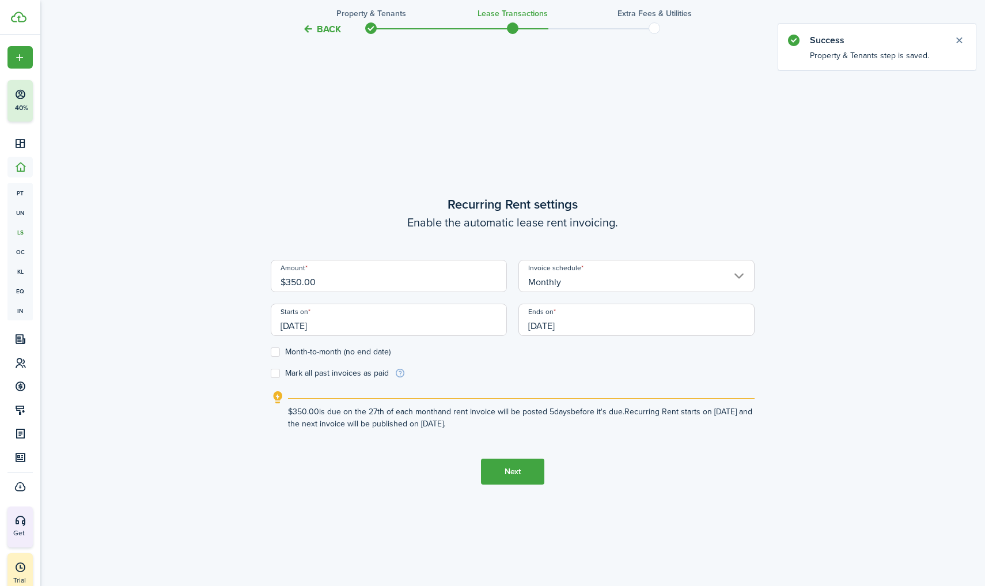
scroll to position [508, 0]
click at [548, 277] on input "Monthly" at bounding box center [636, 275] width 236 height 32
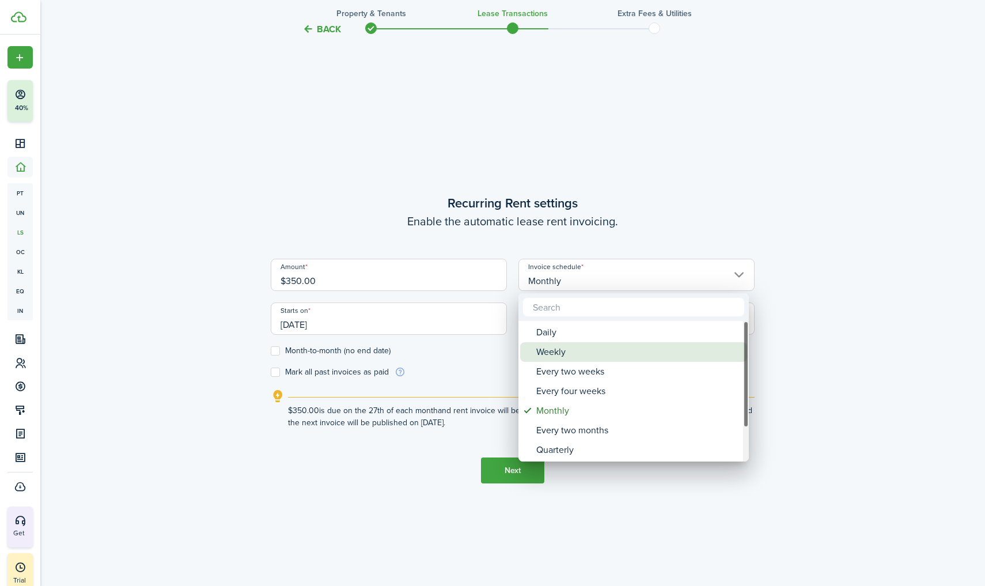
click at [553, 352] on div "Weekly" at bounding box center [638, 352] width 204 height 20
type input "Weekly"
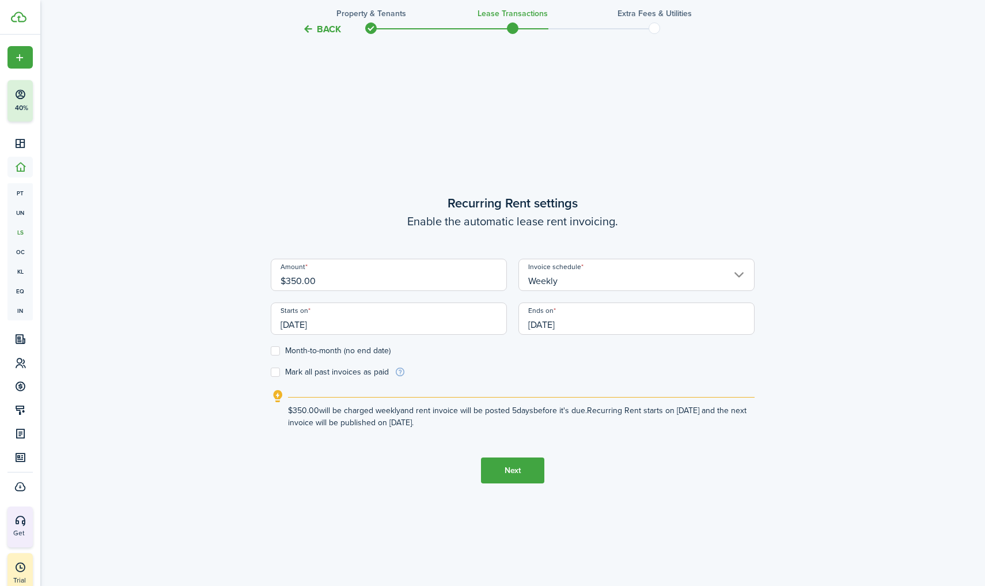
click at [381, 323] on input "[DATE]" at bounding box center [389, 318] width 236 height 32
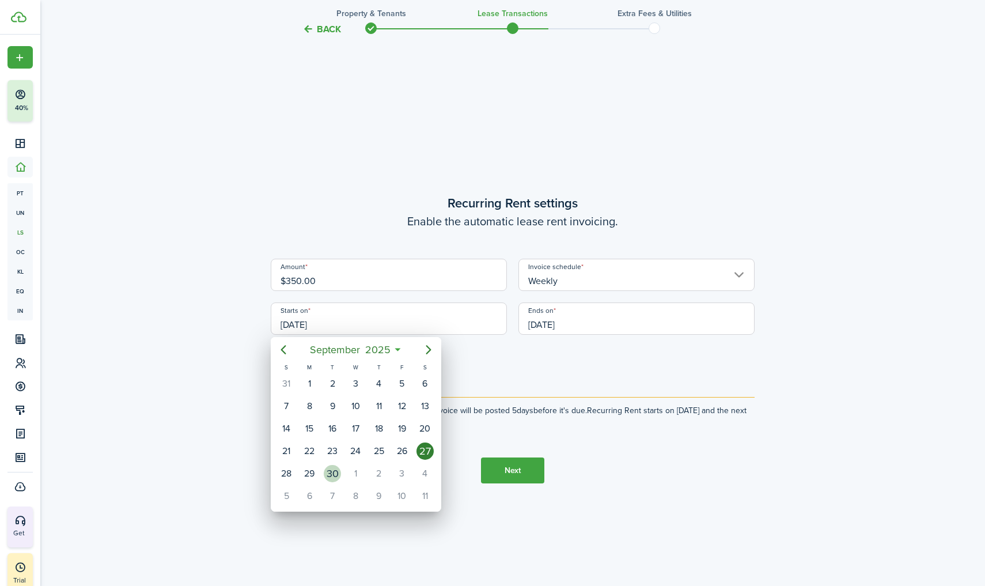
click at [334, 476] on div "30" at bounding box center [332, 473] width 17 height 17
type input "[DATE]"
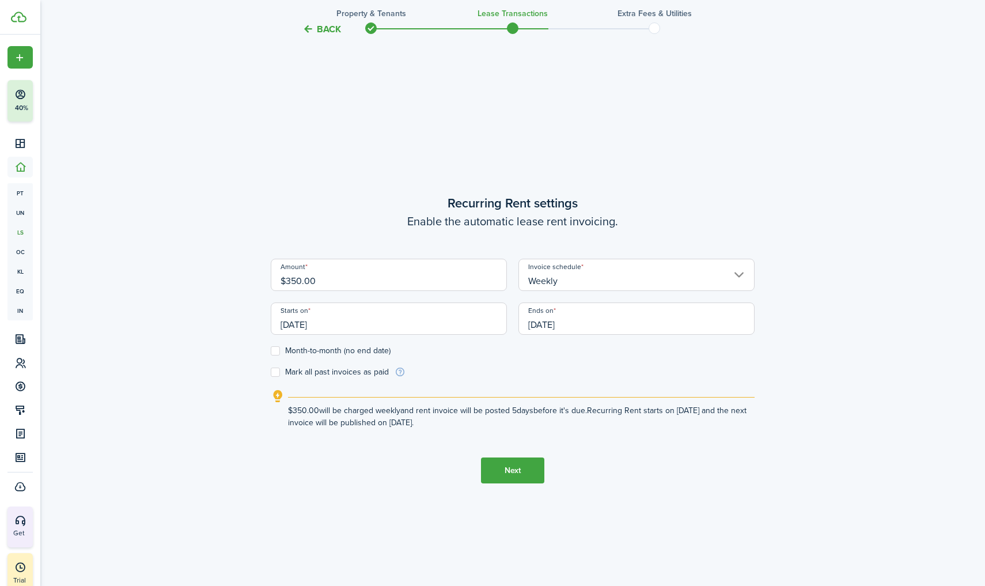
click at [279, 354] on label "Month-to-month (no end date)" at bounding box center [331, 350] width 120 height 9
click at [271, 351] on input "Month-to-month (no end date)" at bounding box center [270, 351] width 1 height 1
checkbox input "true"
click at [274, 371] on label "Mark all past invoices as paid" at bounding box center [330, 371] width 118 height 9
click at [271, 372] on input "Mark all past invoices as paid" at bounding box center [270, 372] width 1 height 1
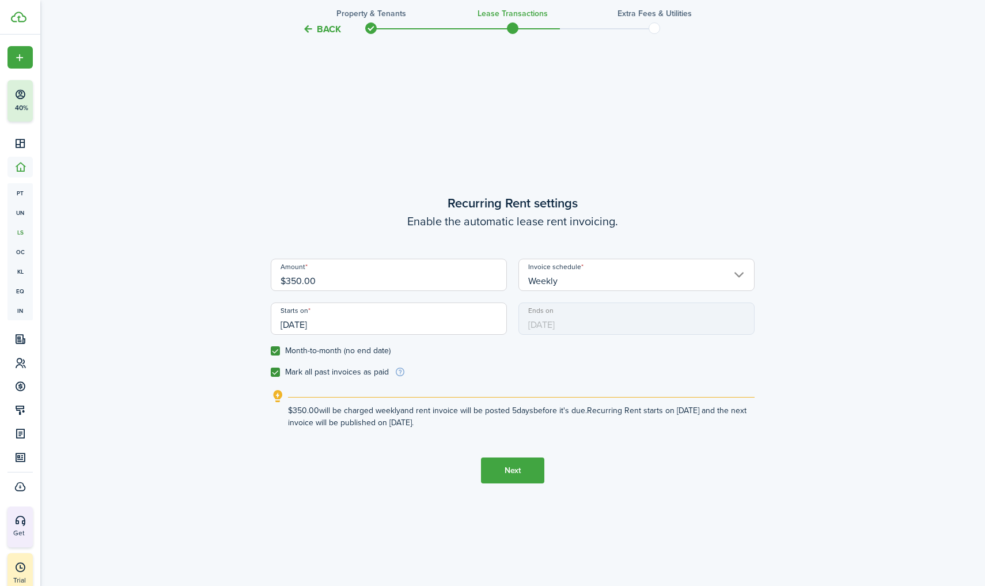
checkbox input "true"
click at [525, 471] on button "Next" at bounding box center [512, 470] width 63 height 26
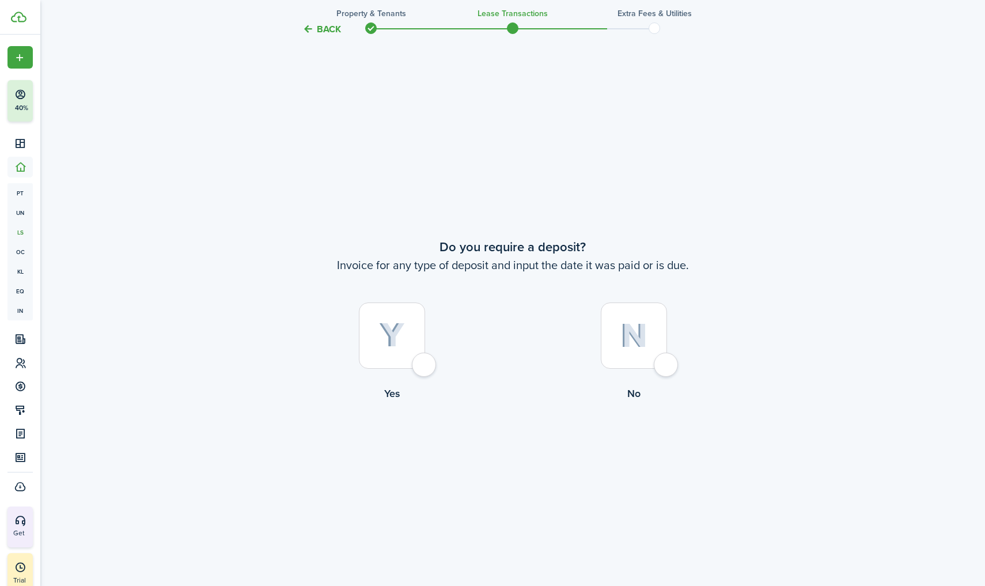
scroll to position [1094, 0]
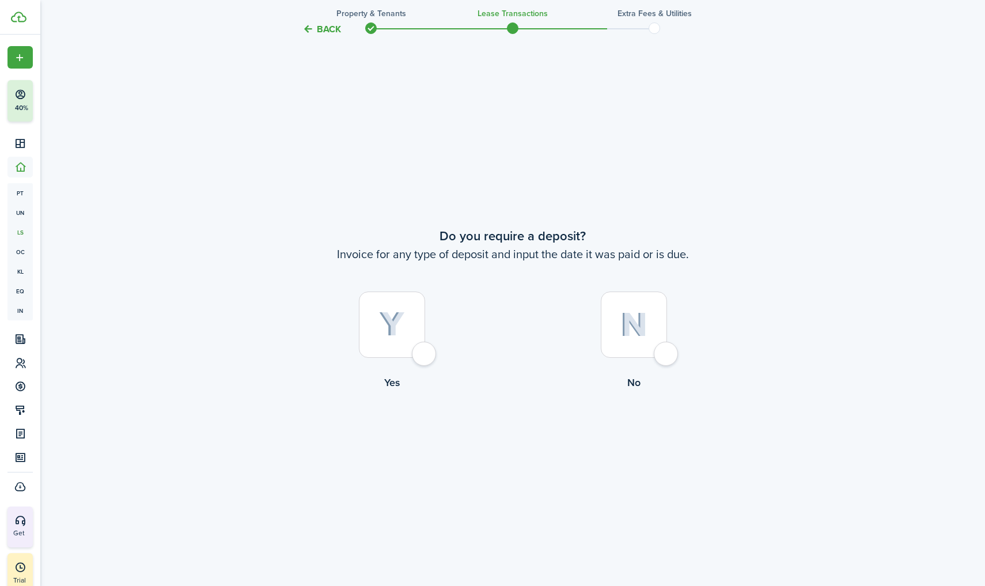
click at [391, 347] on div at bounding box center [392, 324] width 66 height 66
radio input "true"
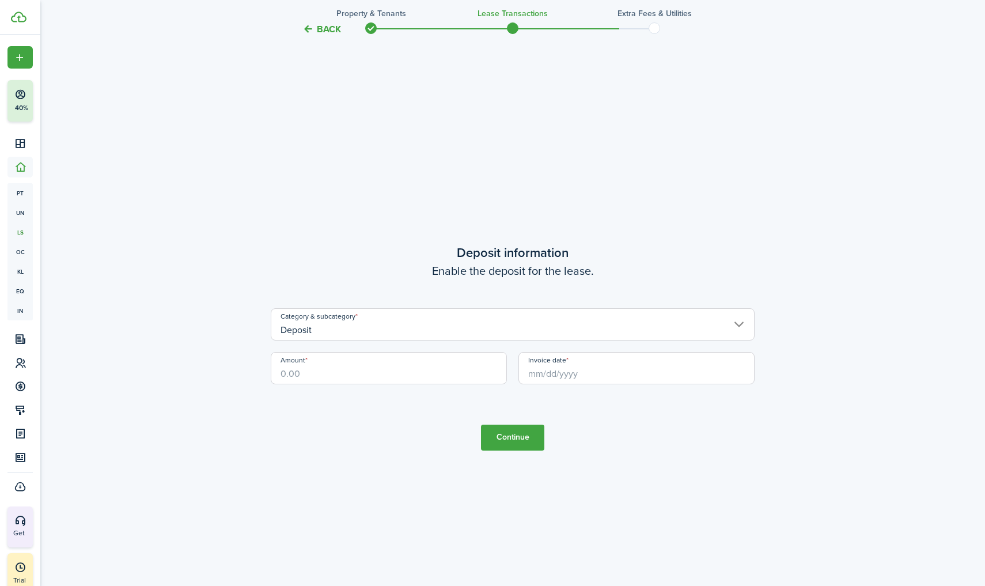
scroll to position [1679, 0]
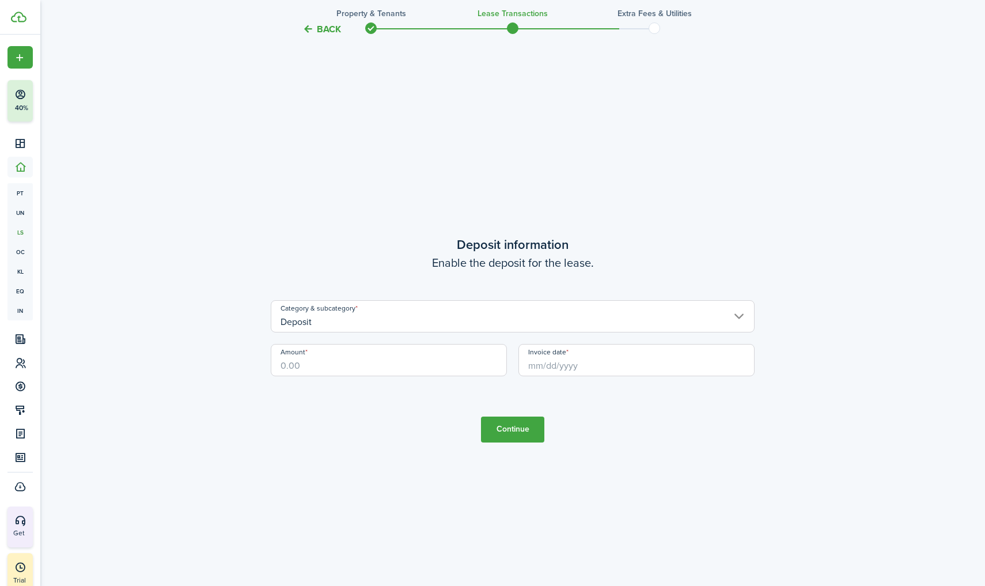
click at [397, 356] on input "Amount" at bounding box center [389, 360] width 236 height 32
click at [562, 363] on input "Invoice date" at bounding box center [636, 360] width 236 height 32
type input "$350.00"
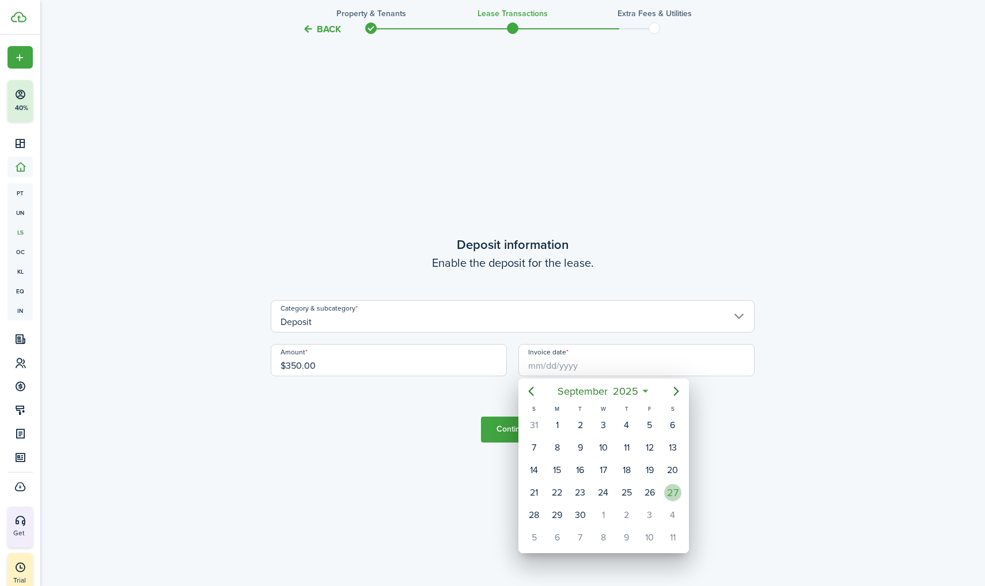
click at [671, 491] on div "27" at bounding box center [672, 492] width 17 height 17
type input "[DATE]"
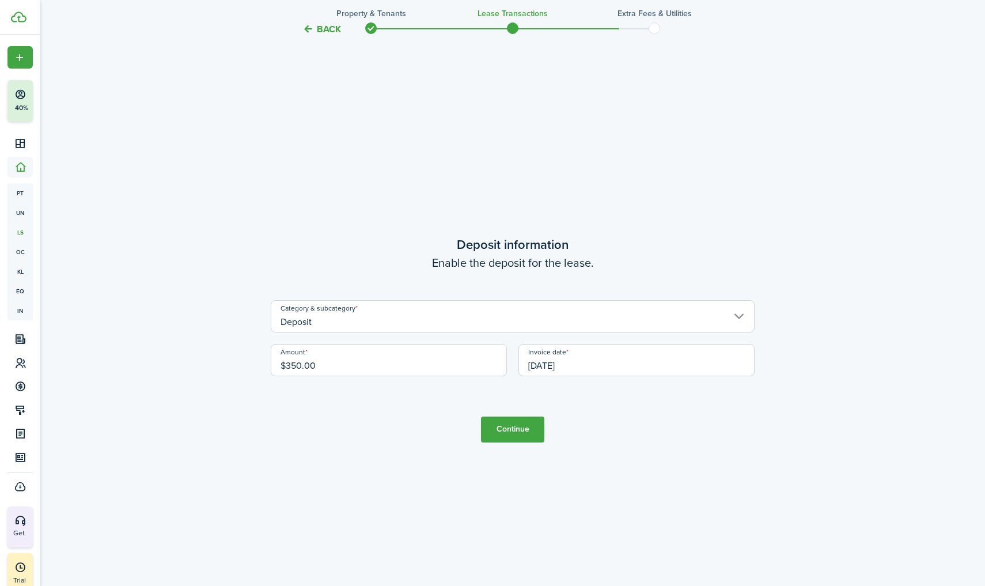
click at [516, 433] on button "Continue" at bounding box center [512, 429] width 63 height 26
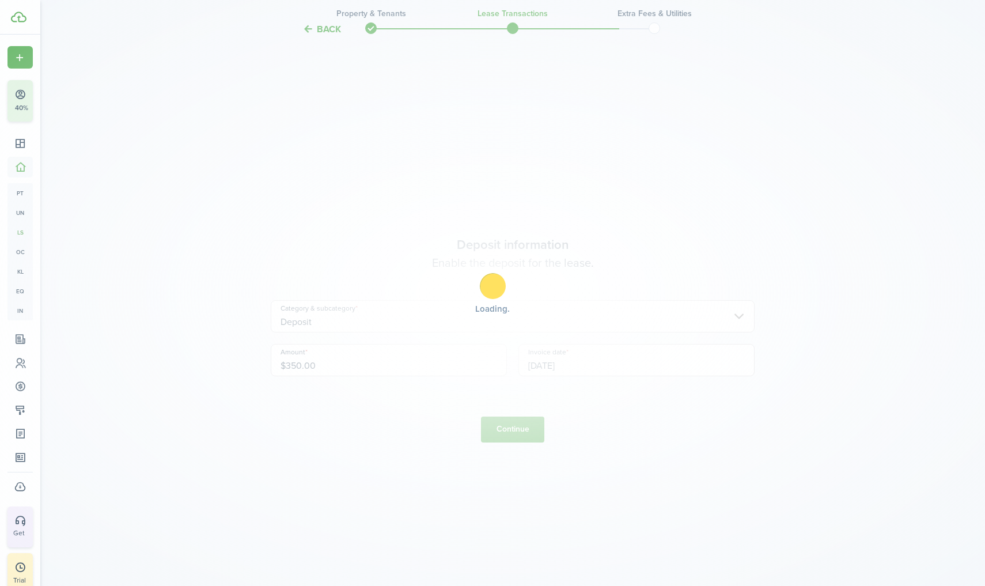
scroll to position [0, 0]
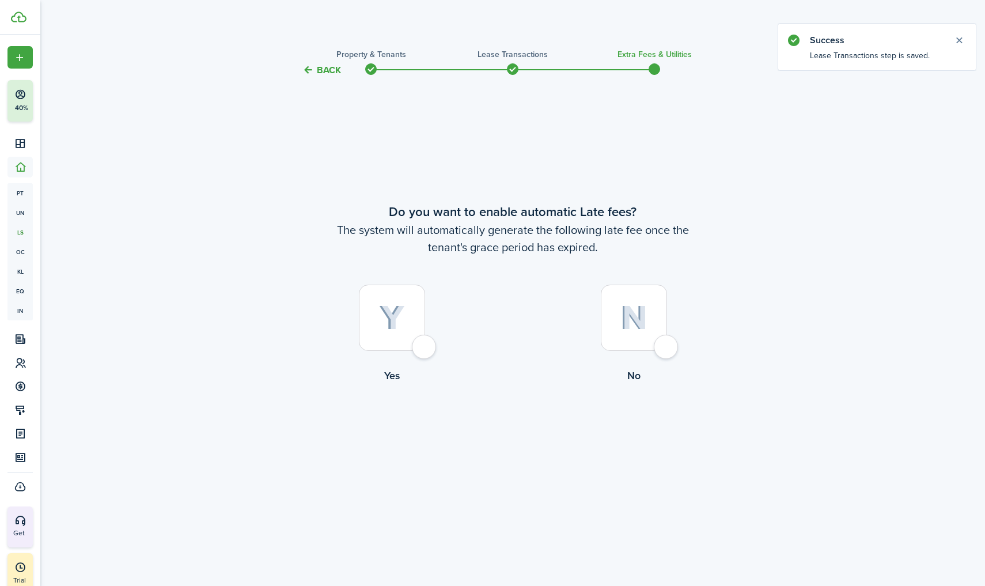
click at [666, 348] on div at bounding box center [633, 317] width 66 height 66
radio input "true"
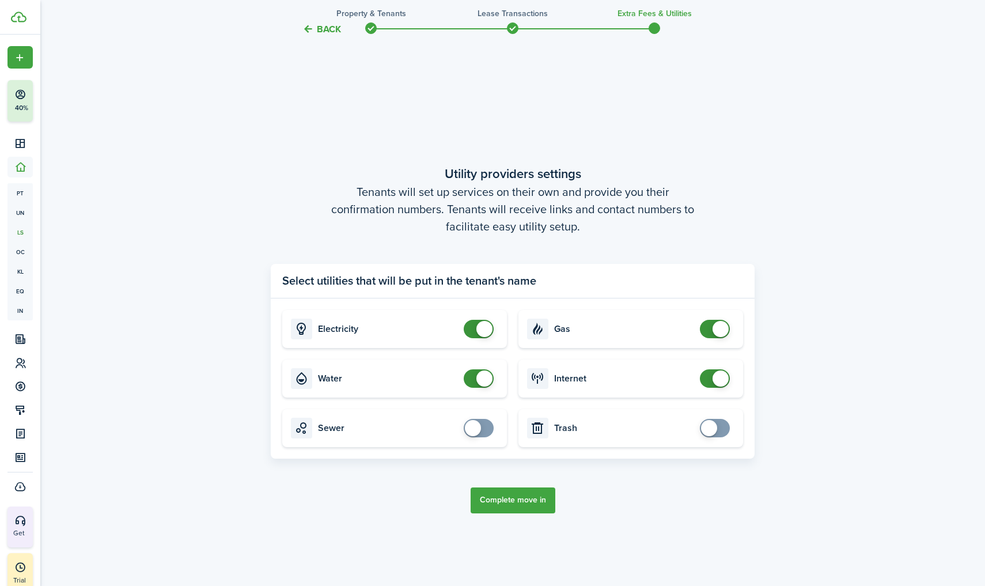
scroll to position [505, 0]
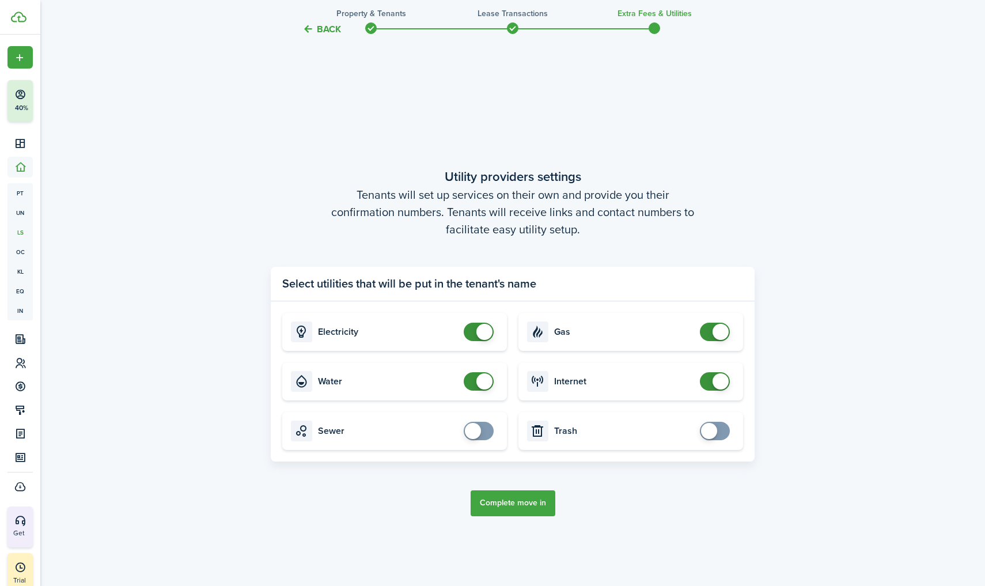
checkbox input "true"
click at [484, 432] on span at bounding box center [479, 430] width 12 height 18
checkbox input "true"
click at [707, 429] on span at bounding box center [709, 431] width 16 height 16
click at [526, 507] on button "Complete move in" at bounding box center [512, 503] width 85 height 26
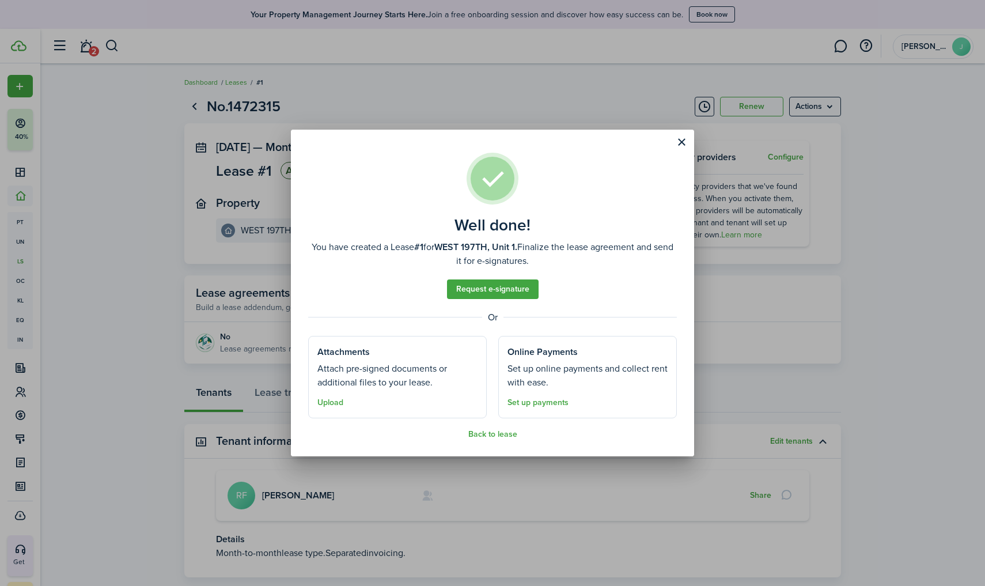
click at [496, 286] on link "Request e-signature" at bounding box center [493, 289] width 92 height 20
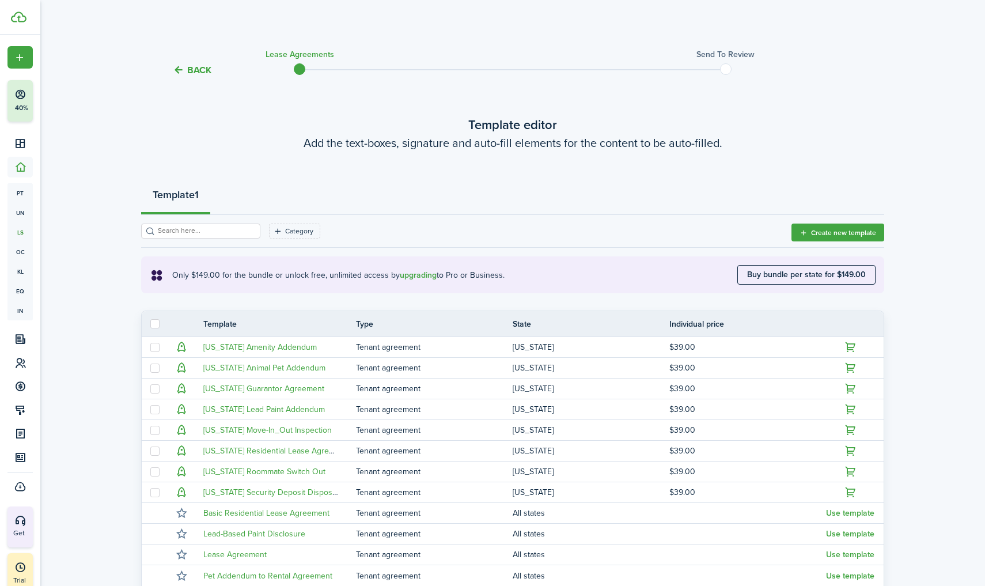
click at [200, 67] on button "Back" at bounding box center [192, 70] width 39 height 12
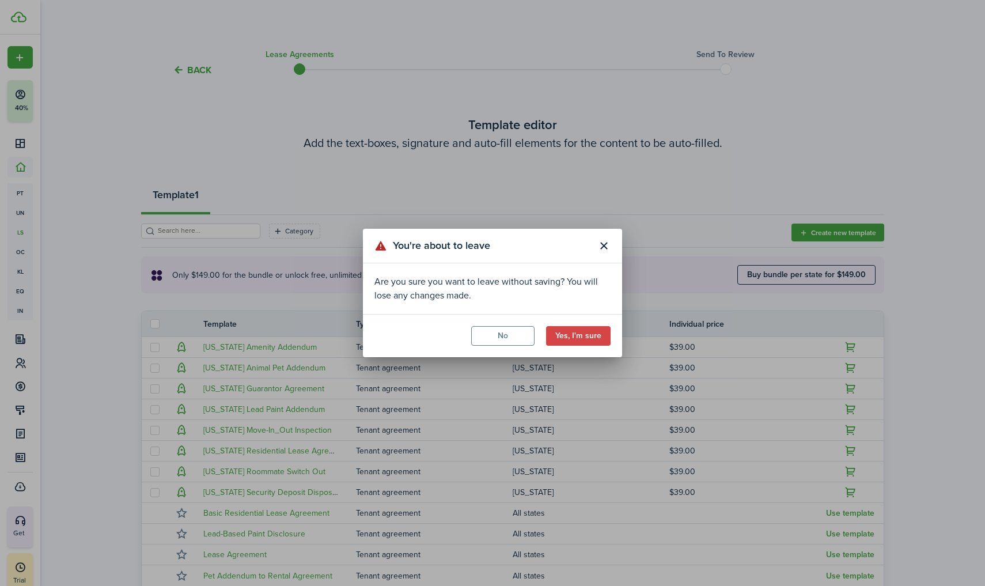
click at [590, 337] on button "Yes, I'm sure" at bounding box center [578, 336] width 64 height 20
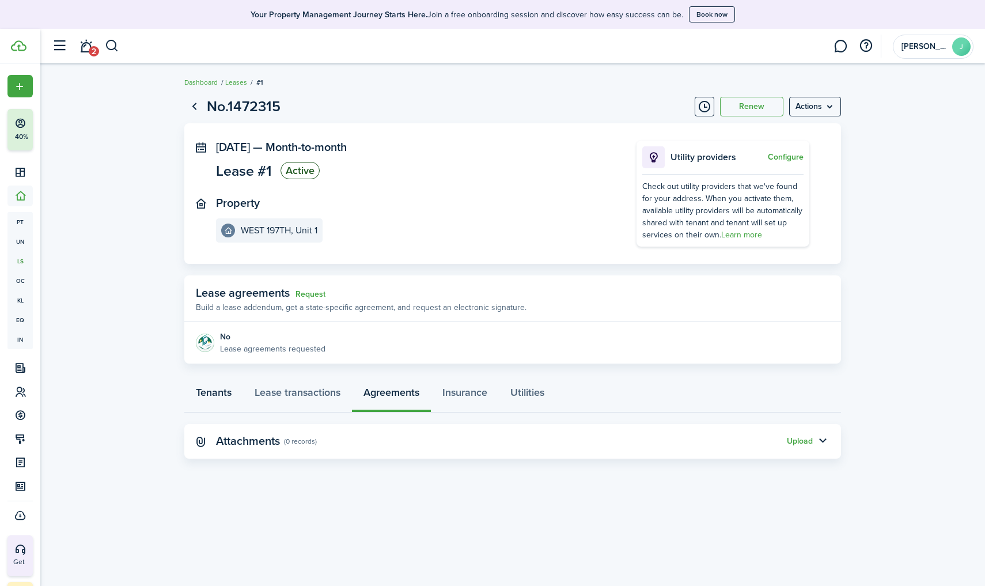
click at [204, 386] on link "Tenants" at bounding box center [213, 395] width 59 height 35
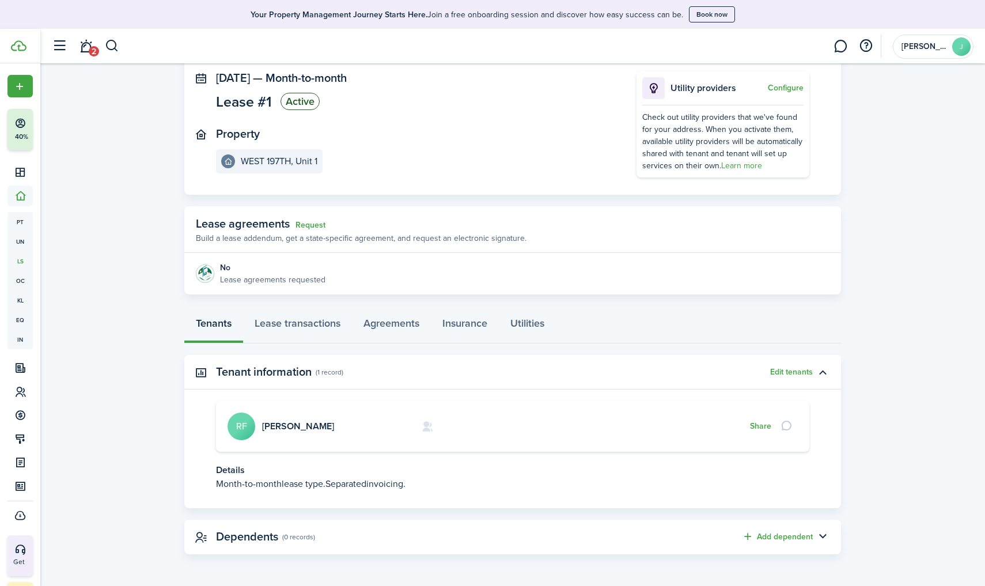
scroll to position [69, 0]
click at [297, 421] on link "[PERSON_NAME]" at bounding box center [298, 426] width 72 height 13
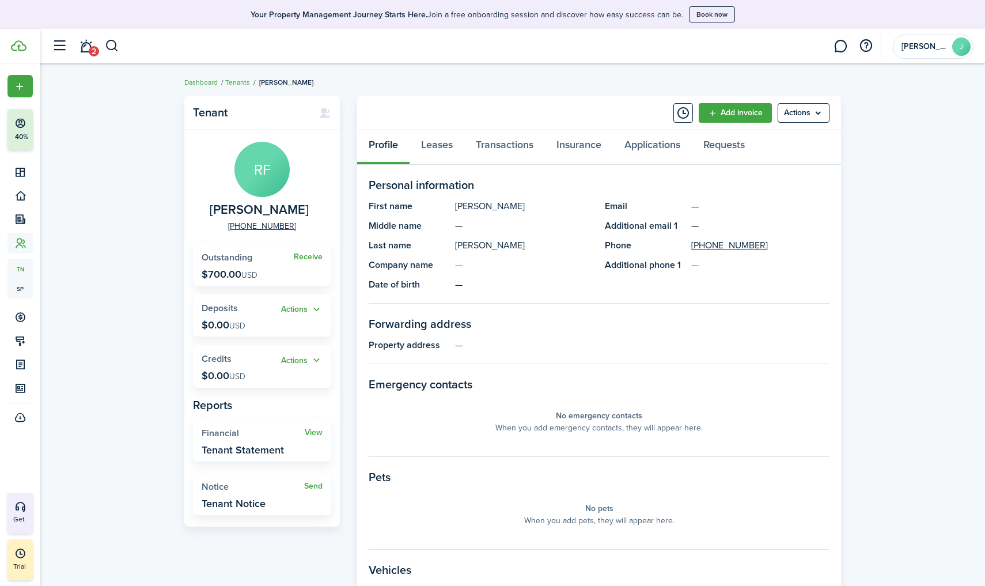
click at [762, 112] on menu-btn "Actions" at bounding box center [803, 113] width 52 height 20
click at [762, 139] on link "Edit" at bounding box center [778, 138] width 101 height 20
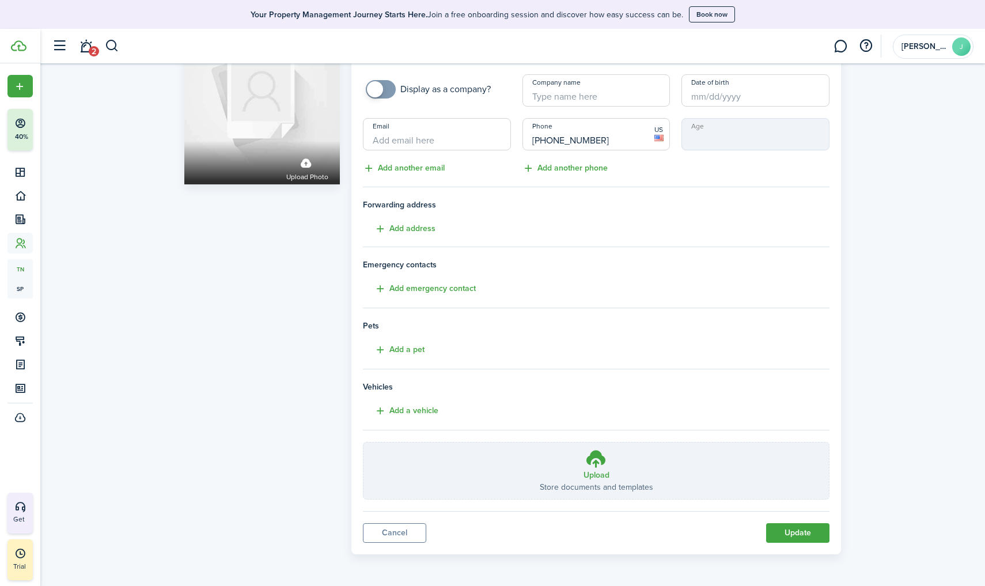
scroll to position [73, 0]
click at [393, 511] on link "Cancel" at bounding box center [394, 533] width 63 height 20
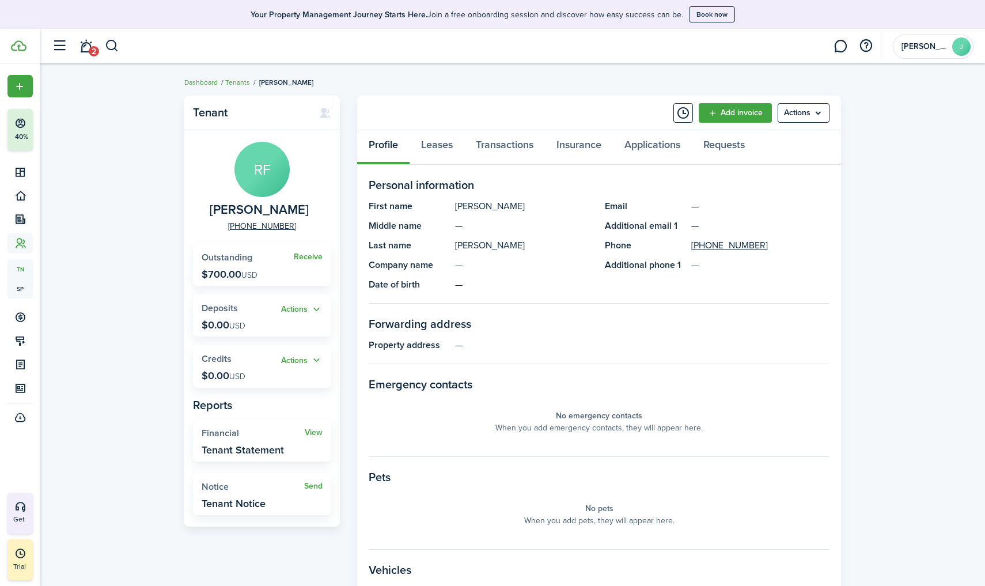
click at [307, 254] on link "Receive" at bounding box center [308, 256] width 29 height 9
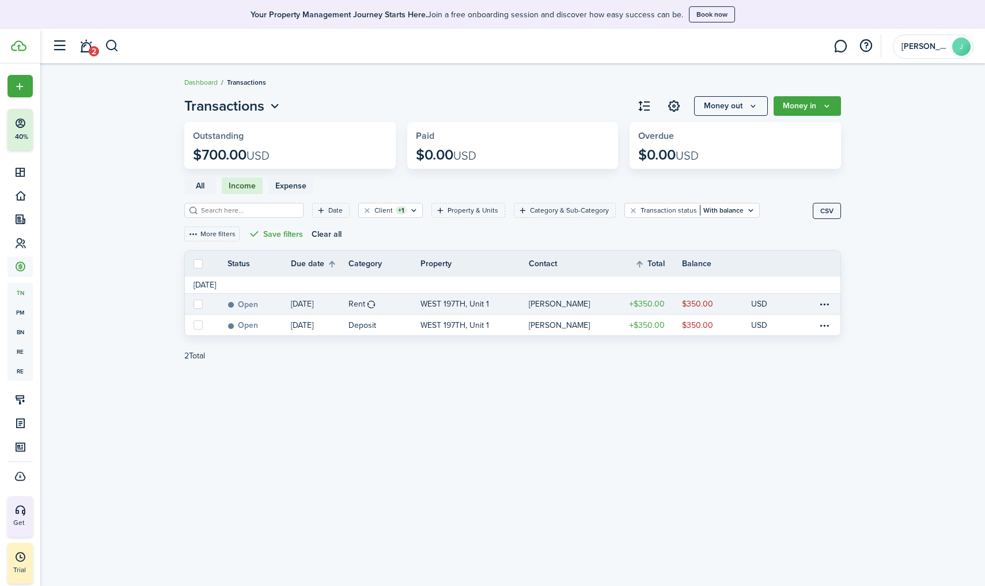
click at [198, 306] on label at bounding box center [197, 303] width 9 height 9
click at [193, 304] on input "checkbox" at bounding box center [193, 303] width 1 height 1
checkbox input "true"
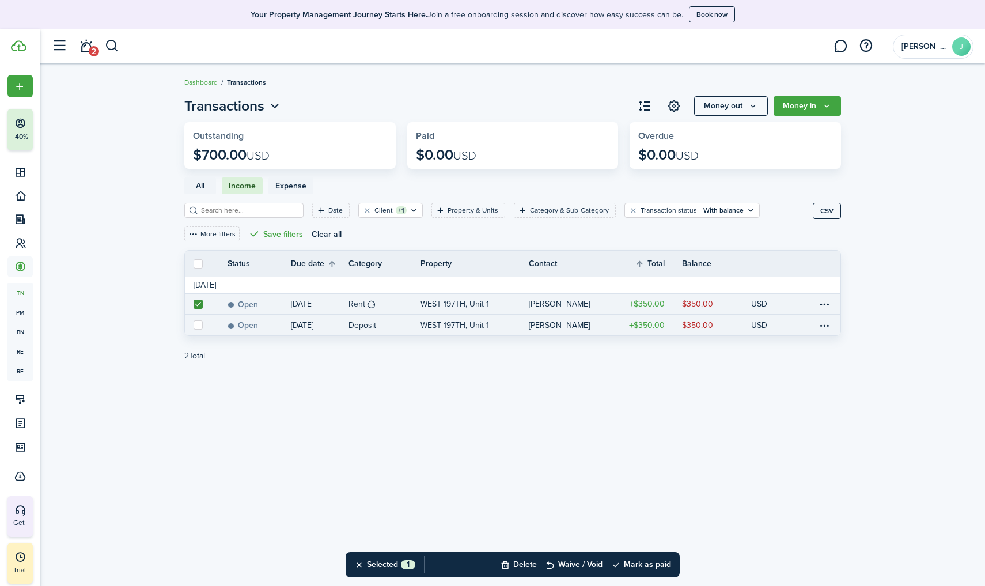
click at [198, 327] on label at bounding box center [197, 324] width 9 height 9
click at [193, 325] on input "checkbox" at bounding box center [193, 325] width 1 height 1
checkbox input "true"
click at [762, 103] on button "Money in" at bounding box center [806, 106] width 67 height 20
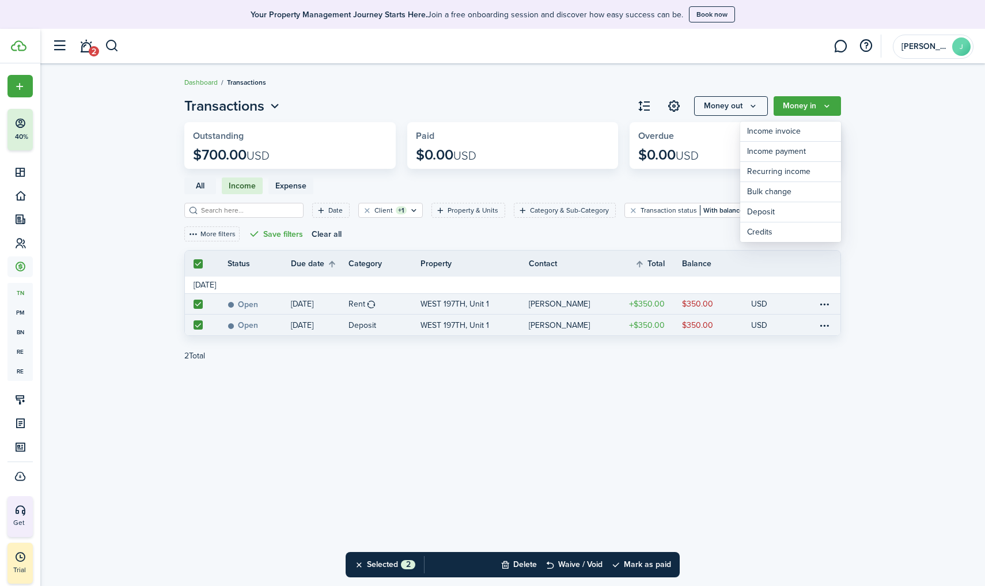
click at [728, 386] on div "Transactions Money out Money in Outstanding $700.00 USD Paid $0.00 USD Overdue …" at bounding box center [512, 325] width 944 height 470
click at [644, 511] on button "Mark as paid" at bounding box center [641, 564] width 60 height 25
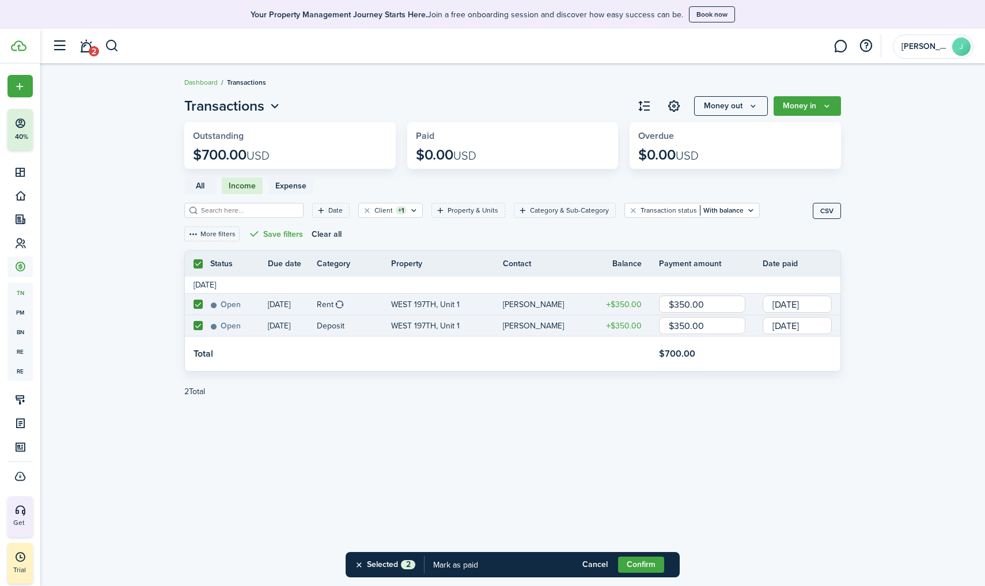
click at [649, 511] on button "Confirm" at bounding box center [641, 564] width 46 height 16
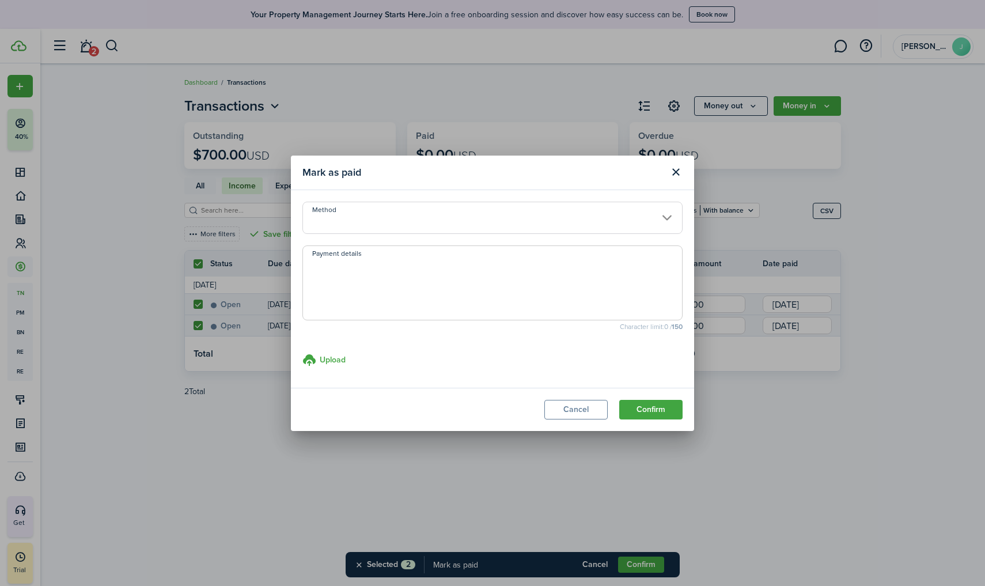
click at [473, 226] on input "Method" at bounding box center [492, 218] width 380 height 32
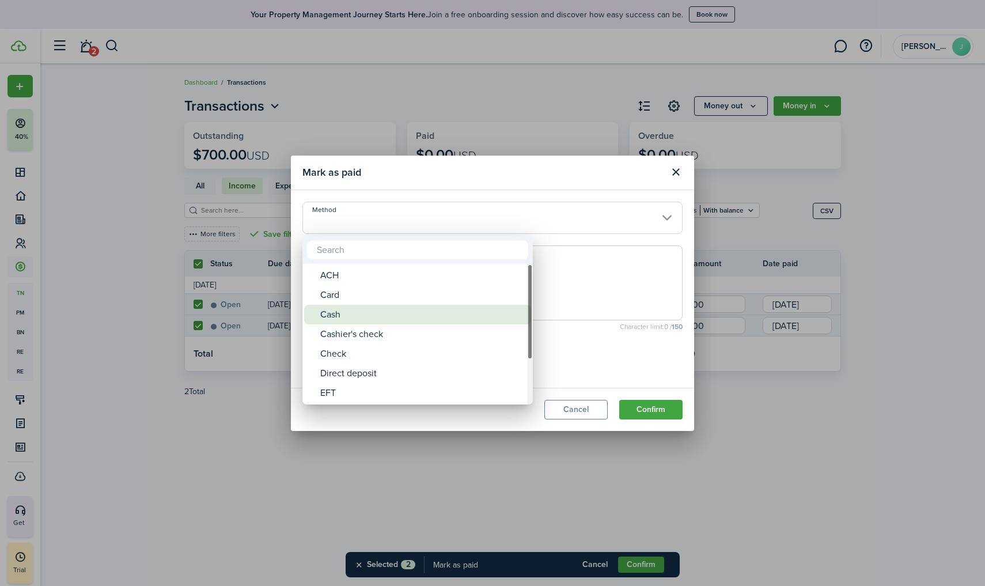
click at [412, 316] on div "Cash" at bounding box center [422, 315] width 204 height 20
type input "Cash"
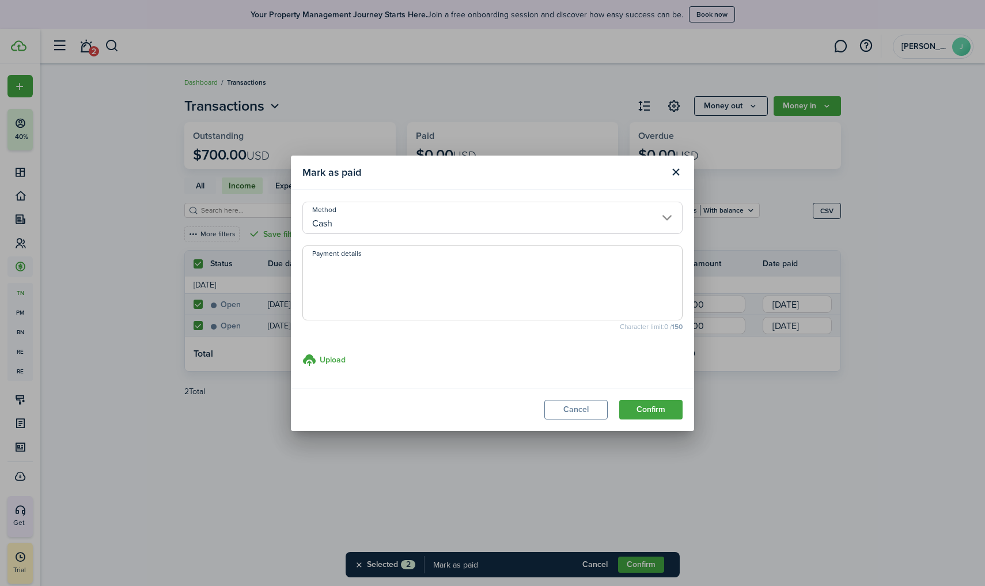
click at [422, 284] on textarea "Payment details" at bounding box center [492, 286] width 379 height 55
type textarea "ZELLE"
click at [628, 405] on button "Confirm" at bounding box center [650, 410] width 63 height 20
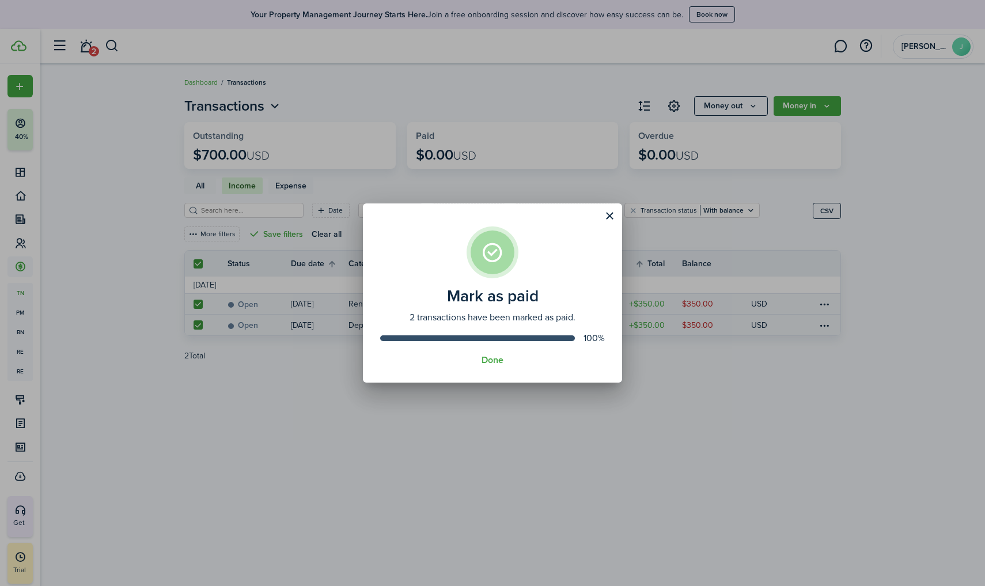
click at [495, 356] on button "Done" at bounding box center [492, 360] width 22 height 10
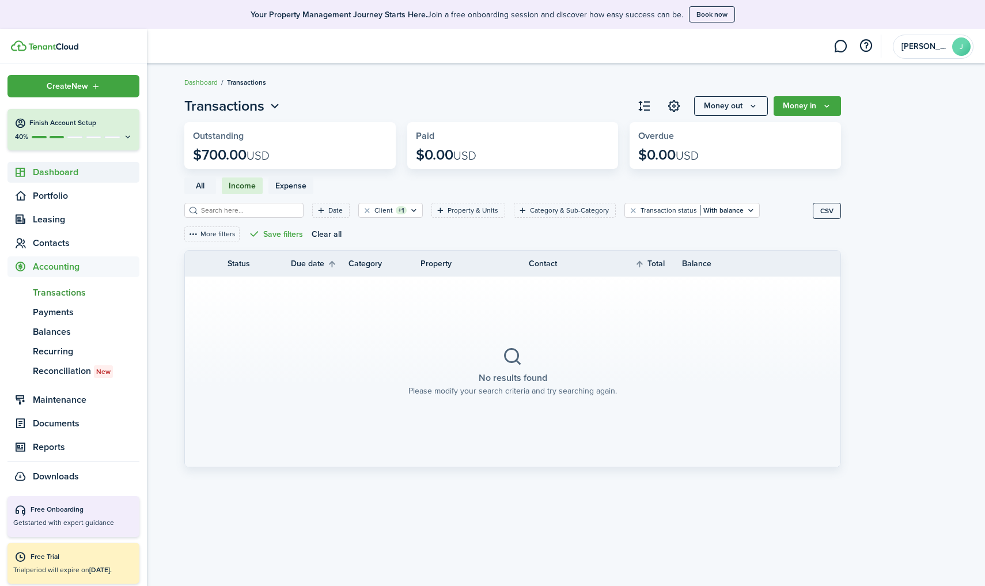
click at [57, 170] on span "Dashboard" at bounding box center [86, 172] width 107 height 14
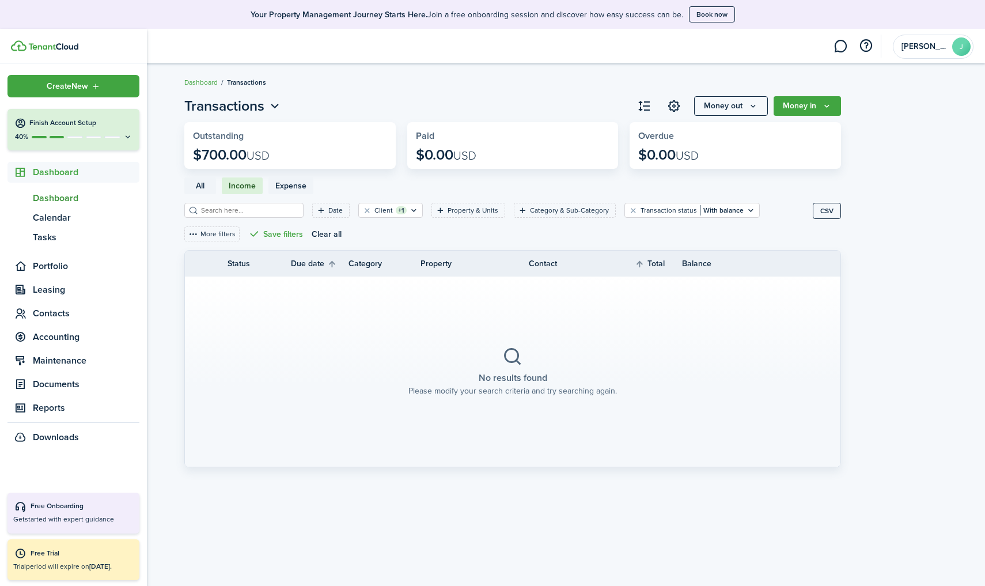
click at [57, 195] on span "Dashboard" at bounding box center [86, 198] width 107 height 14
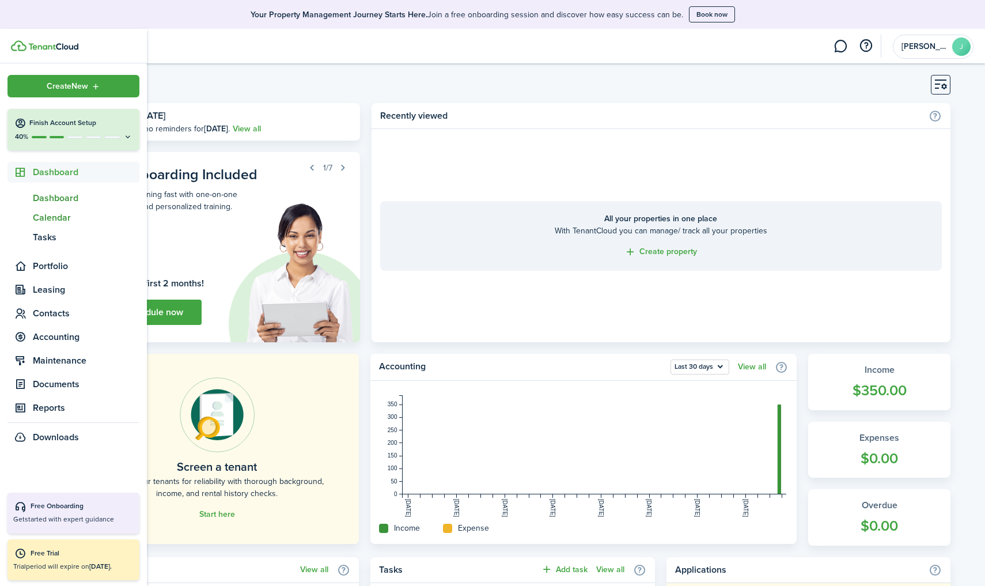
click at [67, 217] on span "Calendar" at bounding box center [86, 218] width 107 height 14
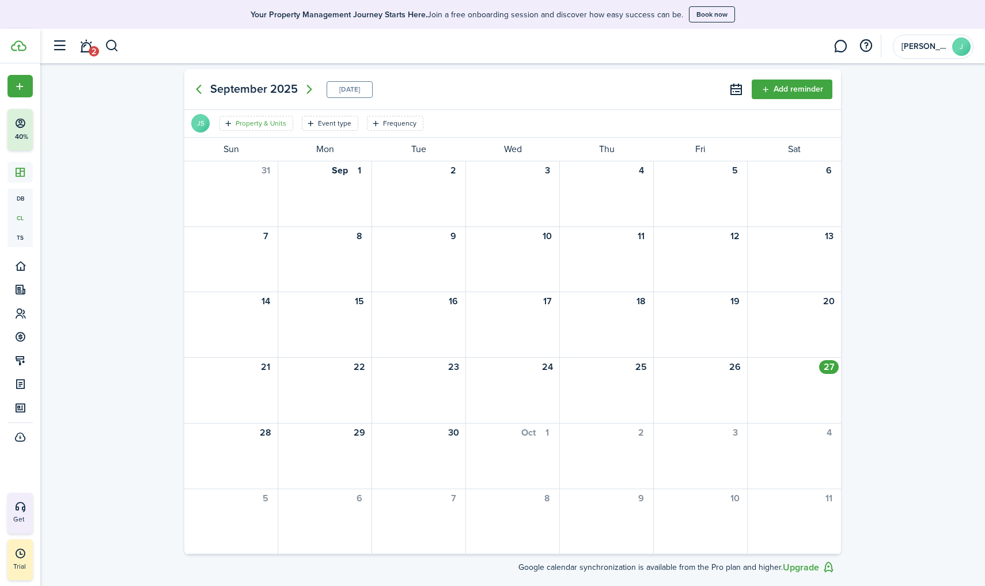
click at [230, 120] on icon "Open filter" at bounding box center [228, 123] width 10 height 9
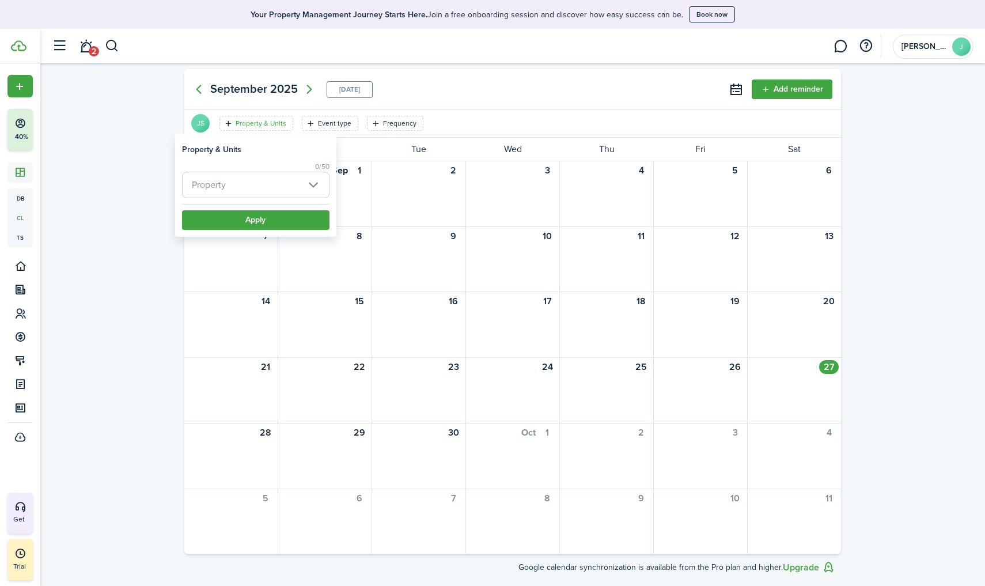
click at [250, 193] on span "Property" at bounding box center [256, 184] width 146 height 25
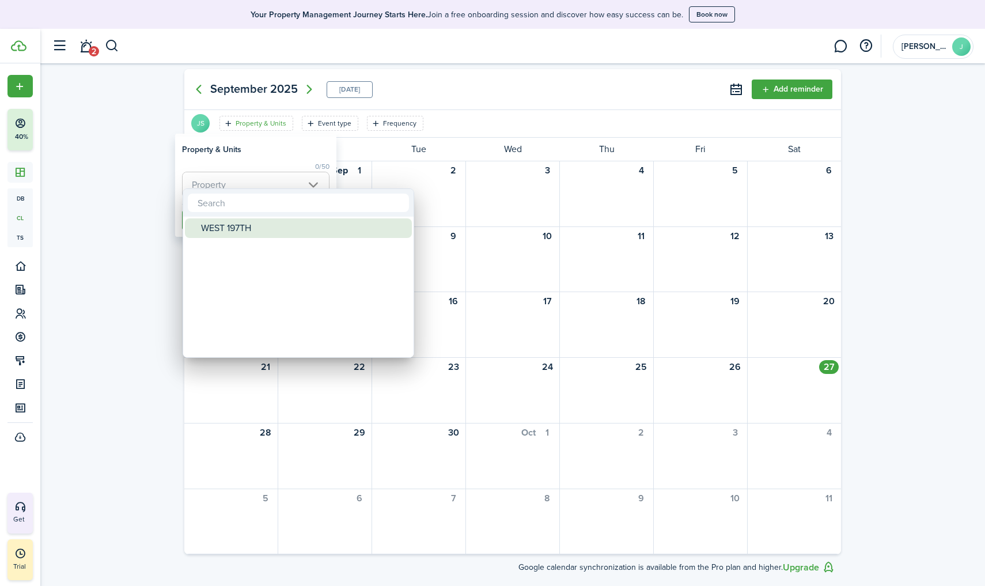
click at [244, 229] on div "WEST 197TH" at bounding box center [303, 228] width 204 height 20
type input "WEST 197TH"
click at [273, 158] on div at bounding box center [492, 293] width 1169 height 770
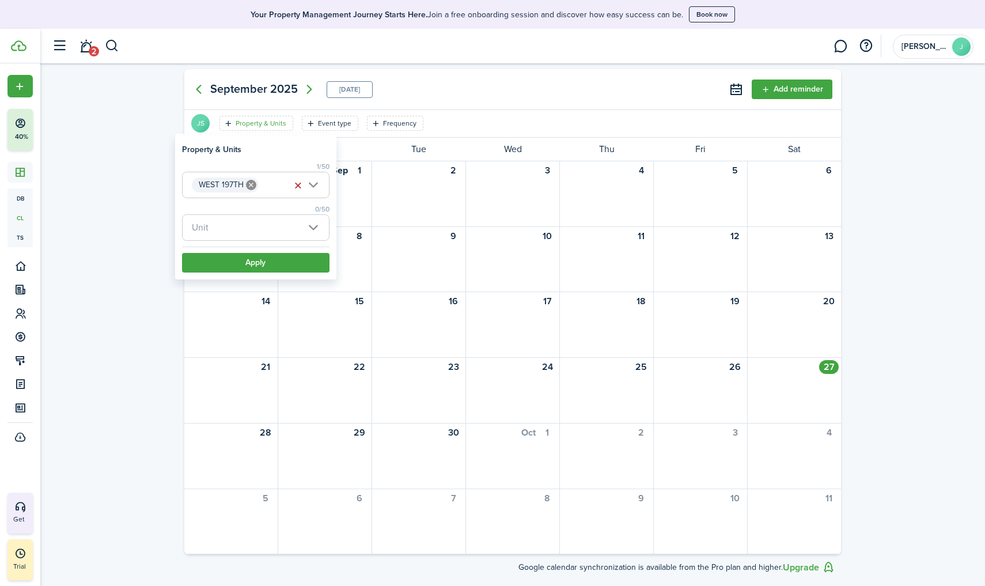
click at [253, 267] on button "Apply" at bounding box center [255, 263] width 147 height 20
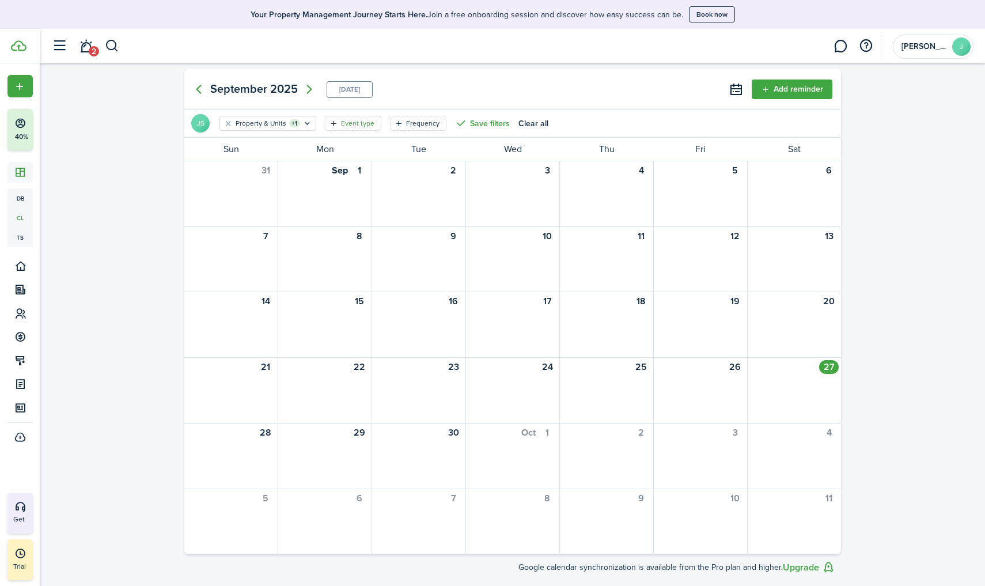
click at [350, 126] on filter-tag-label "Event type" at bounding box center [357, 123] width 33 height 10
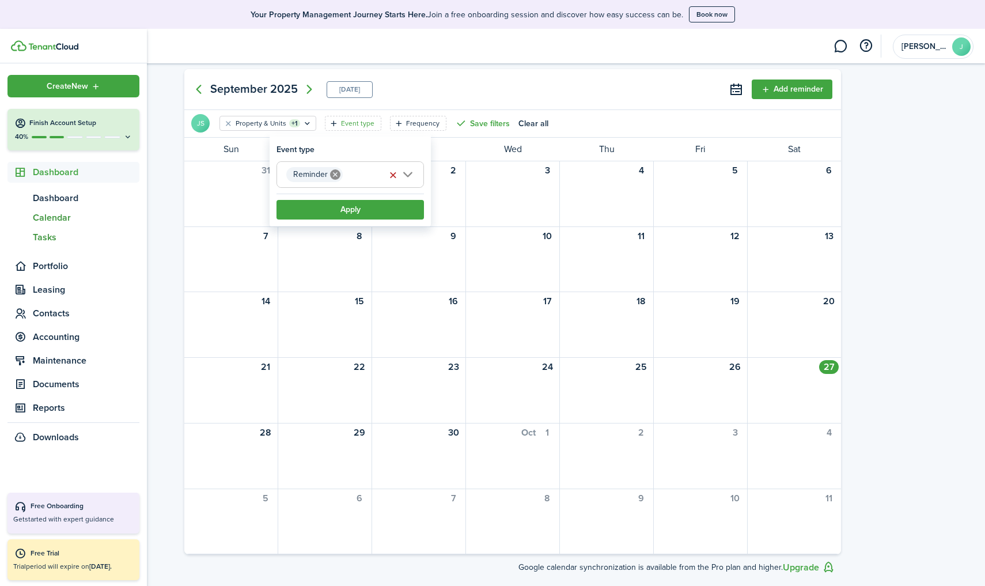
click at [45, 238] on span "Tasks" at bounding box center [86, 237] width 107 height 14
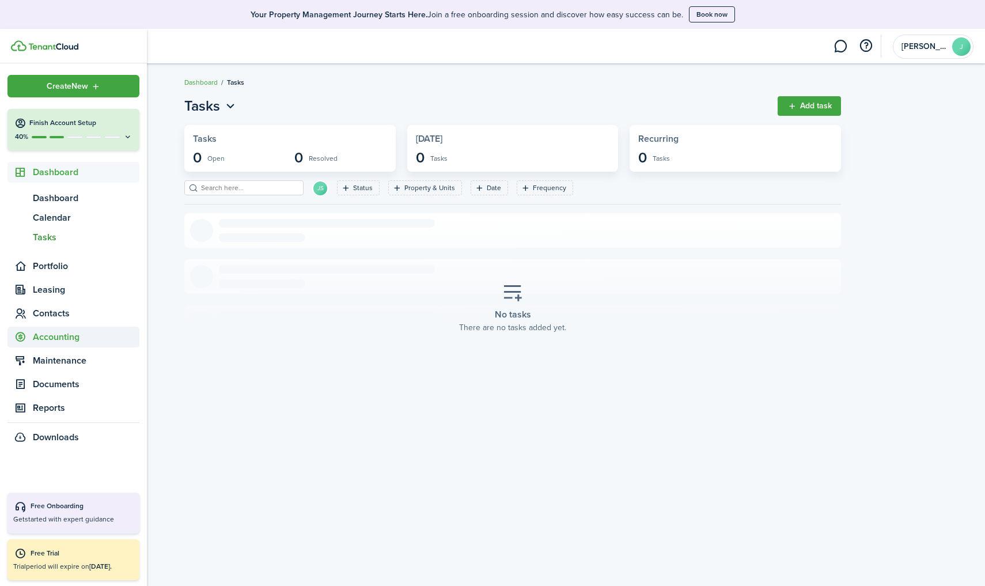
click at [67, 337] on span "Accounting" at bounding box center [86, 337] width 107 height 14
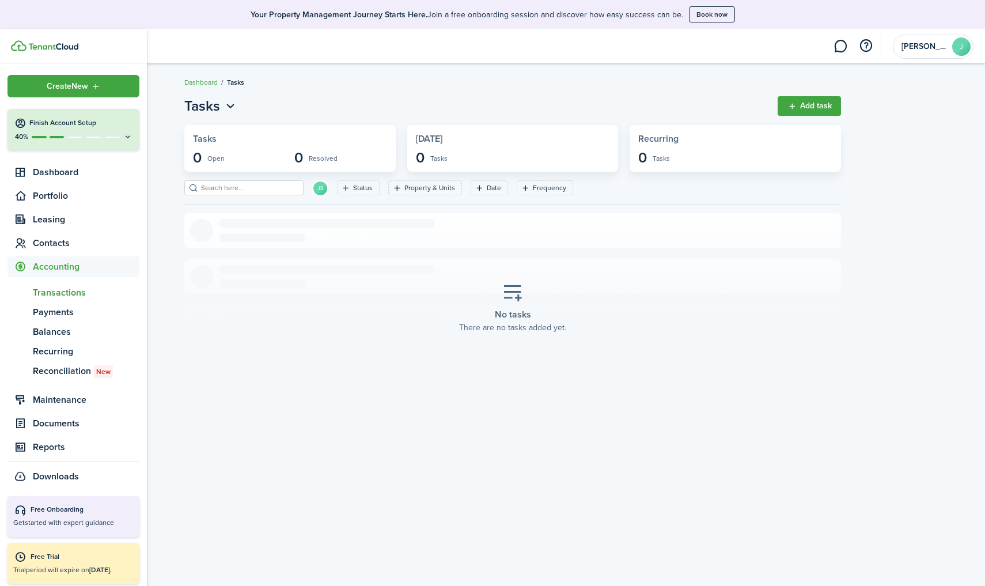
click at [73, 295] on span "Transactions" at bounding box center [86, 293] width 107 height 14
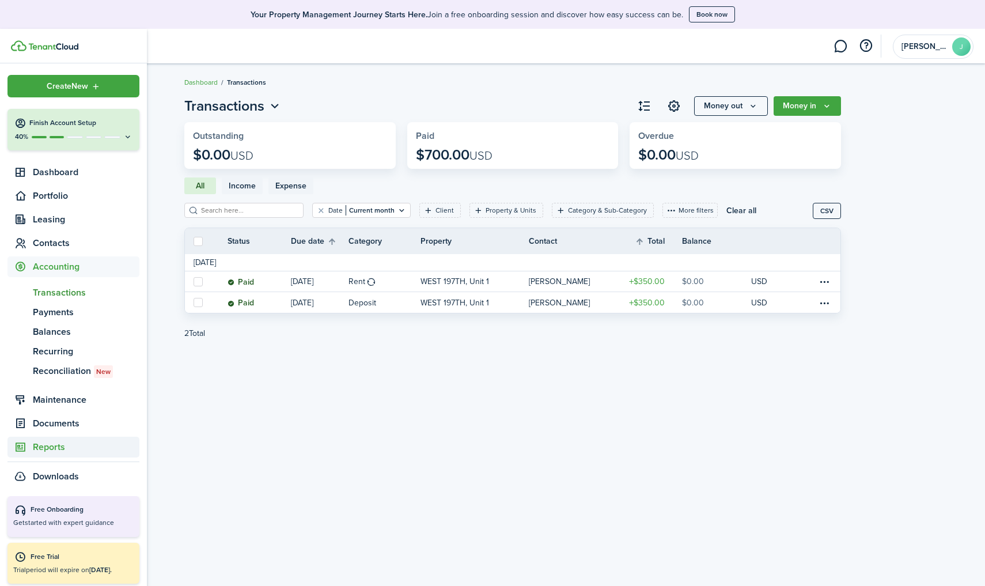
click at [58, 451] on span "Reports" at bounding box center [86, 447] width 107 height 14
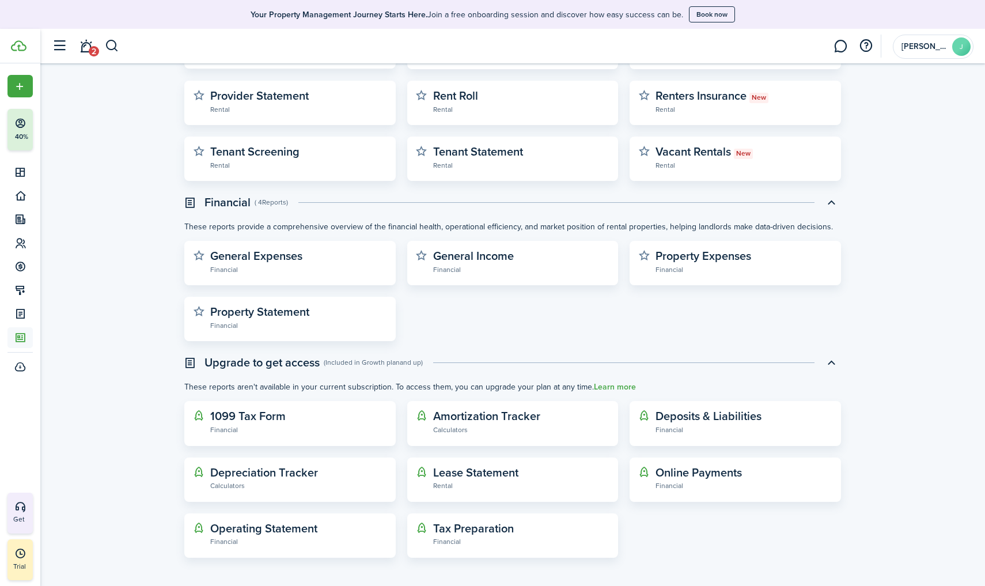
scroll to position [191, 0]
click at [248, 313] on widget-stats-description "Property Statement" at bounding box center [259, 311] width 99 height 17
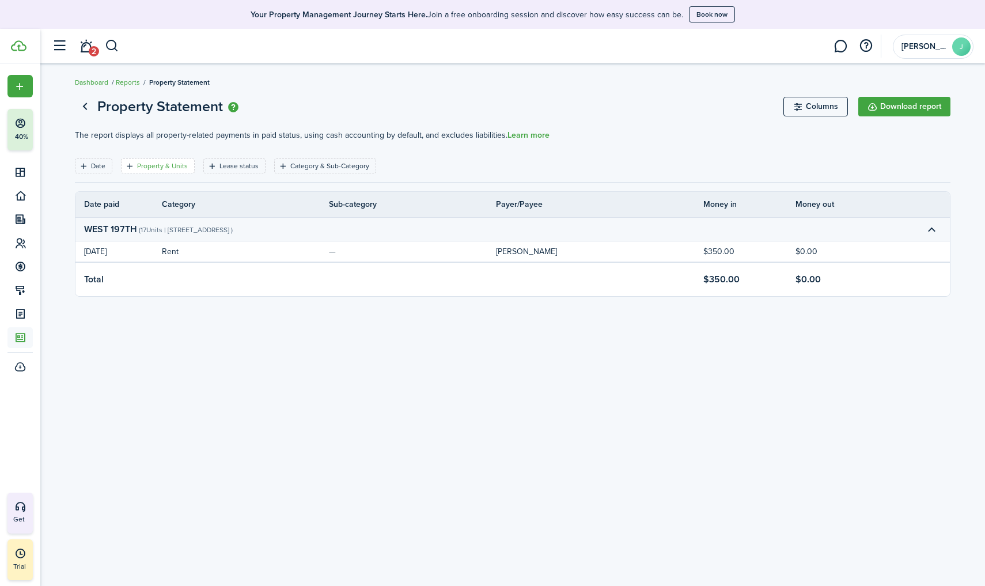
click at [143, 161] on filter-tag-label "Property & Units" at bounding box center [162, 166] width 51 height 10
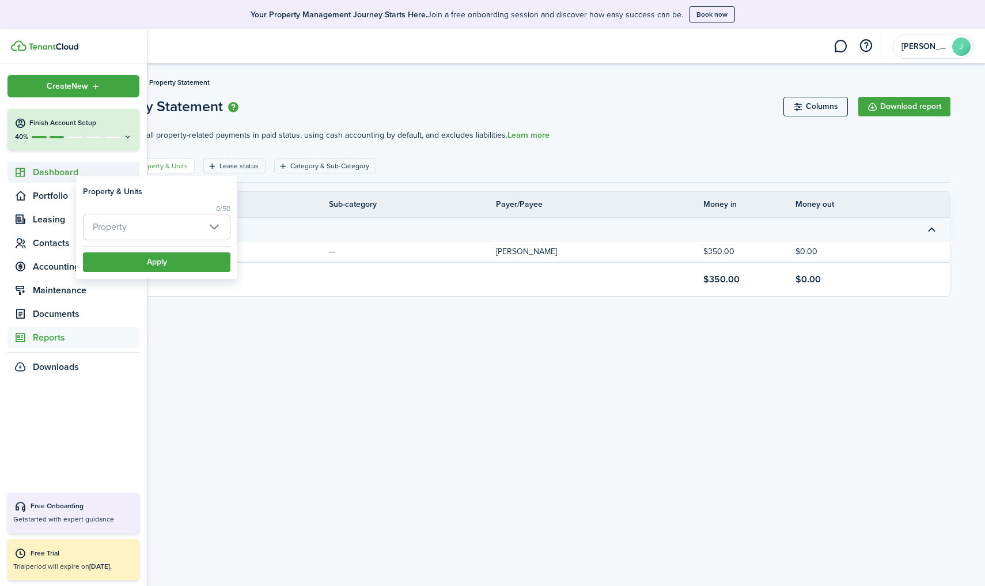
click at [49, 175] on span "Dashboard" at bounding box center [86, 172] width 107 height 14
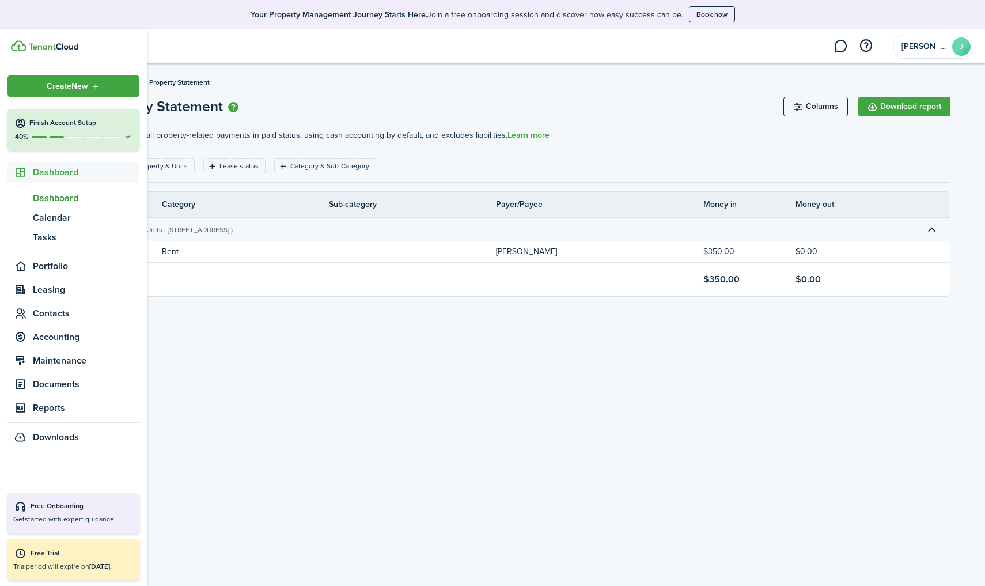
click at [60, 204] on span "Dashboard" at bounding box center [86, 198] width 107 height 14
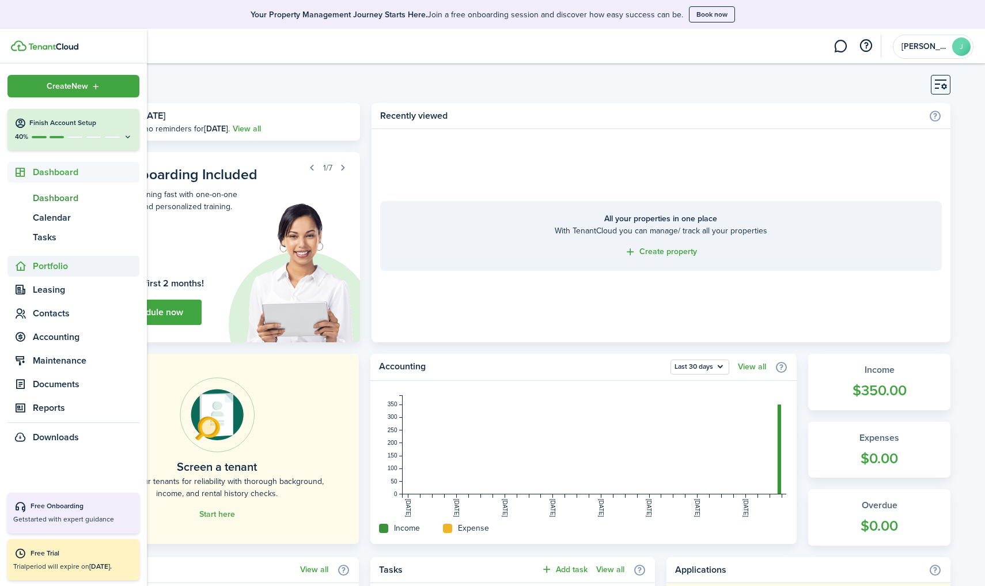
click at [70, 269] on span "Portfolio" at bounding box center [86, 266] width 107 height 14
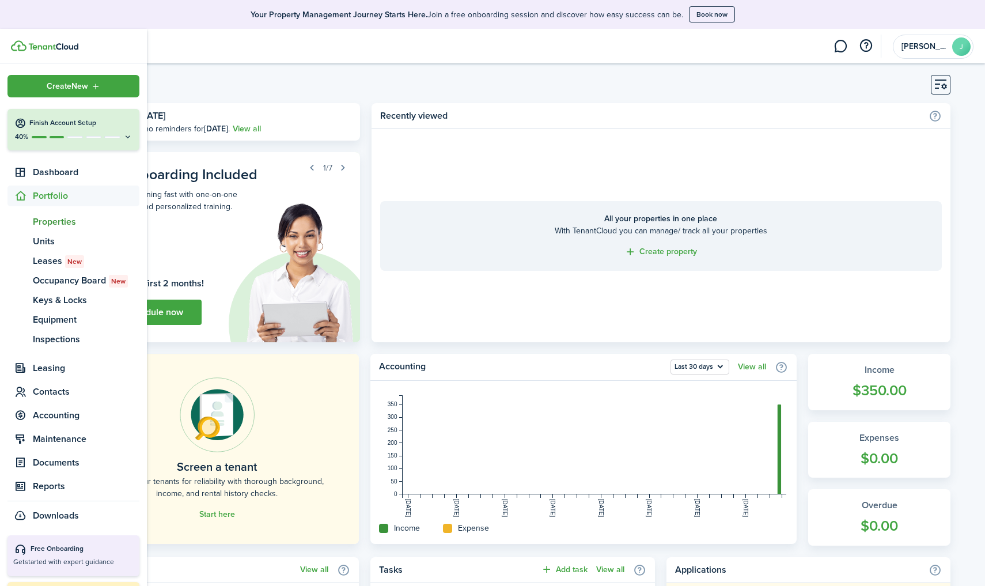
click at [77, 217] on span "Properties" at bounding box center [86, 222] width 107 height 14
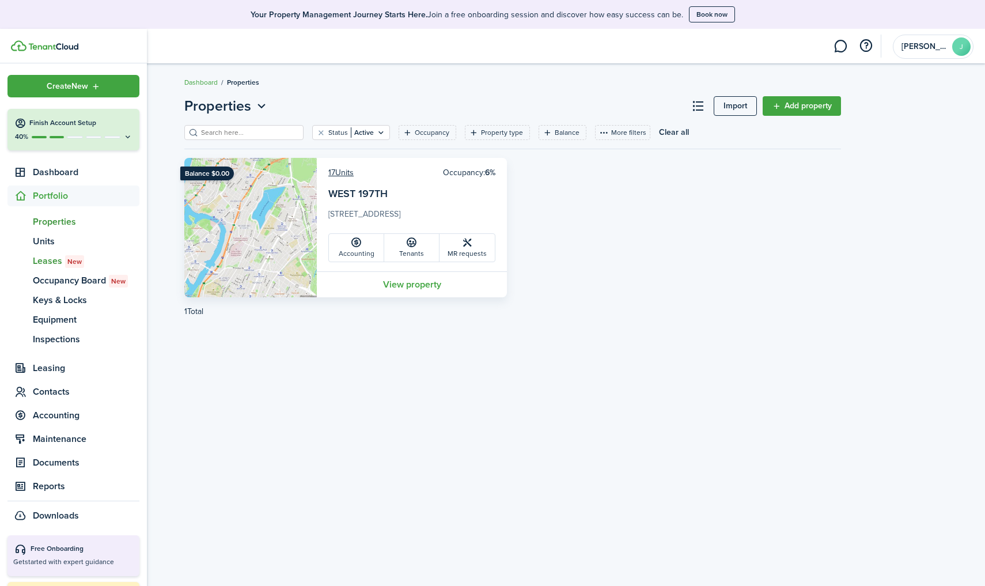
click at [50, 263] on span "Leases New" at bounding box center [86, 261] width 107 height 14
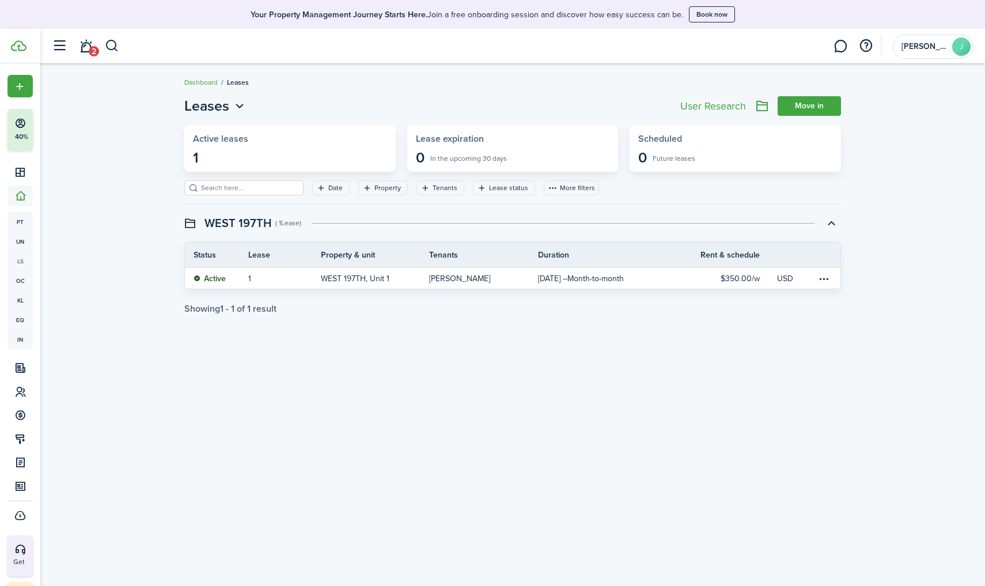
click at [762, 103] on link "Move in" at bounding box center [808, 106] width 63 height 20
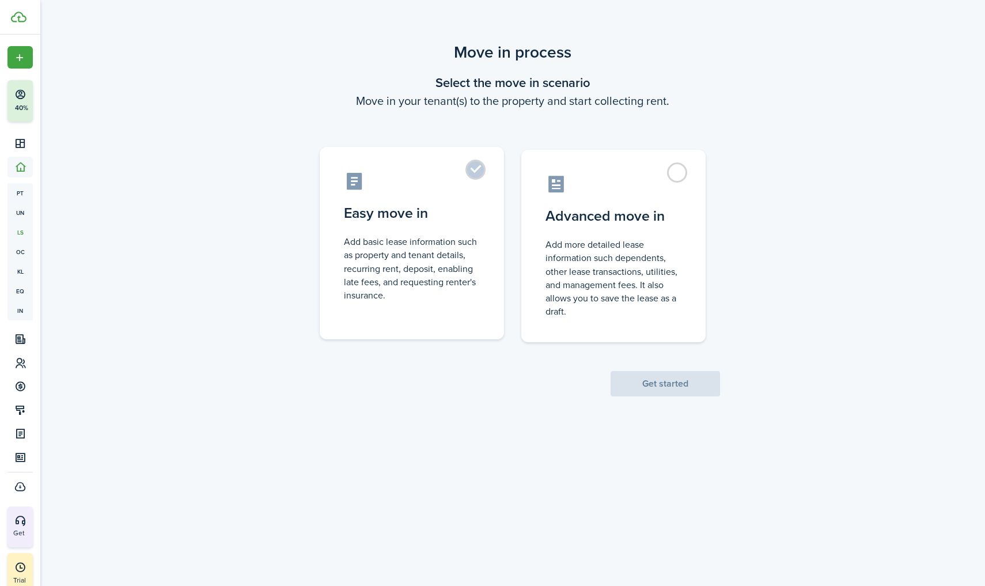
click at [472, 172] on label "Easy move in Add basic lease information such as property and tenant details, r…" at bounding box center [412, 243] width 184 height 192
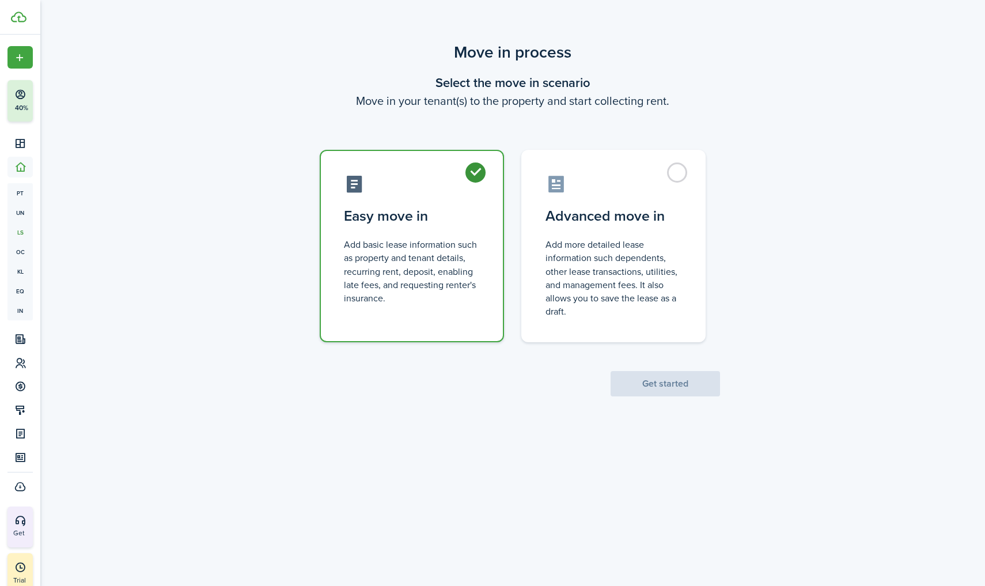
radio input "true"
click at [654, 386] on button "Get started" at bounding box center [664, 383] width 109 height 25
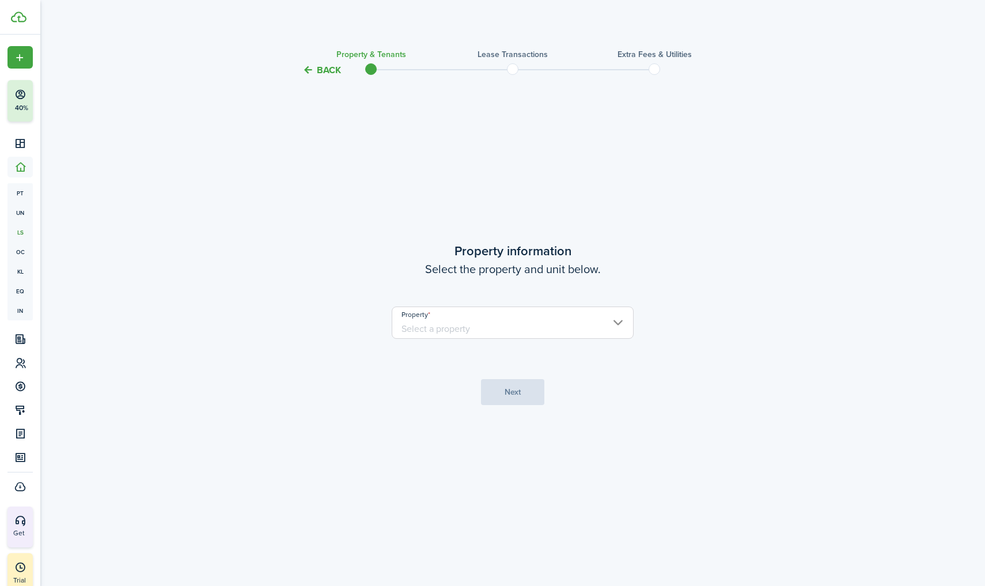
click at [557, 329] on input "Property" at bounding box center [513, 322] width 242 height 32
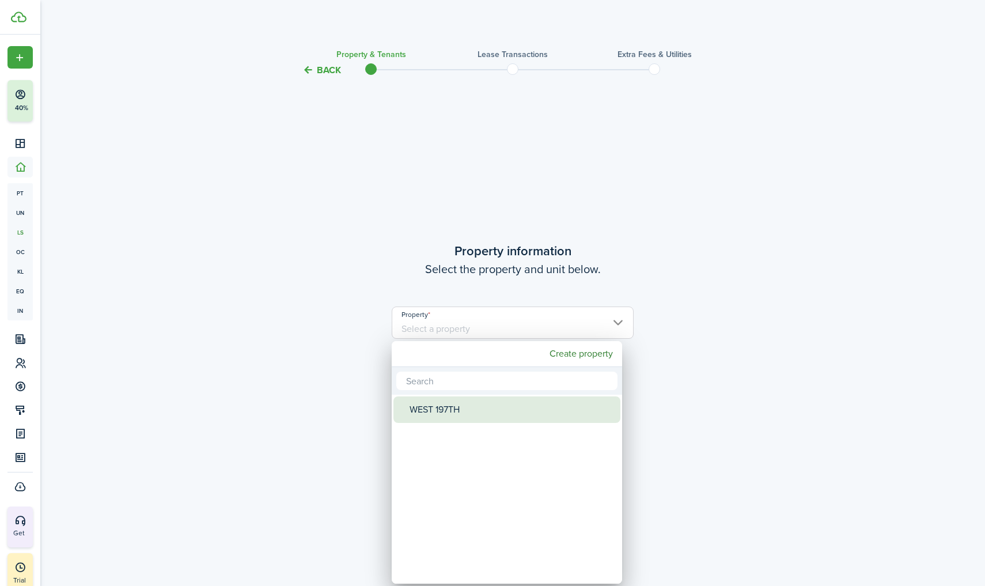
click at [462, 416] on div "WEST 197TH" at bounding box center [511, 409] width 204 height 26
type input "WEST 197TH"
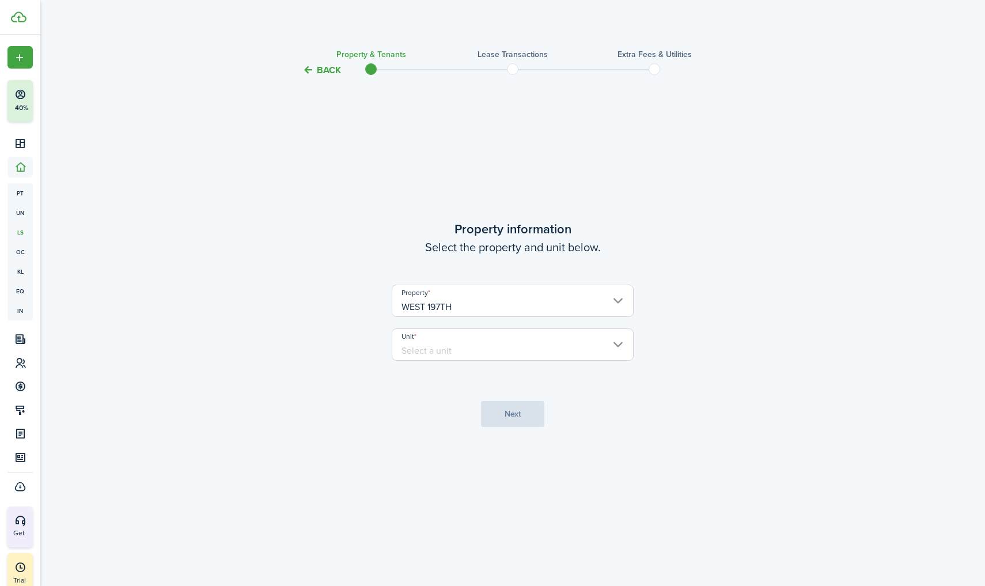
click at [497, 347] on input "Unit" at bounding box center [513, 344] width 242 height 32
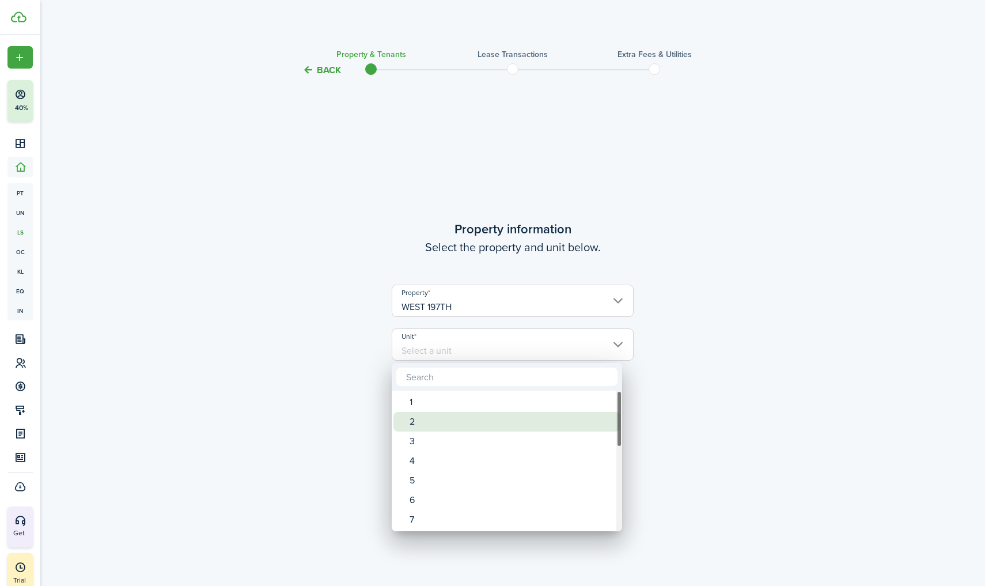
click at [427, 421] on div "2" at bounding box center [511, 422] width 204 height 20
type input "2"
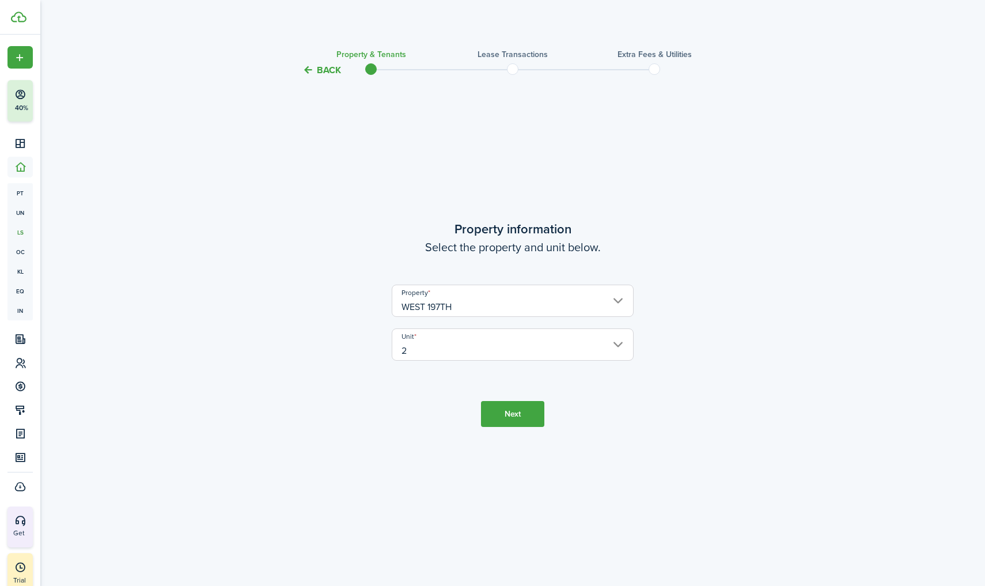
click at [510, 419] on button "Next" at bounding box center [512, 414] width 63 height 26
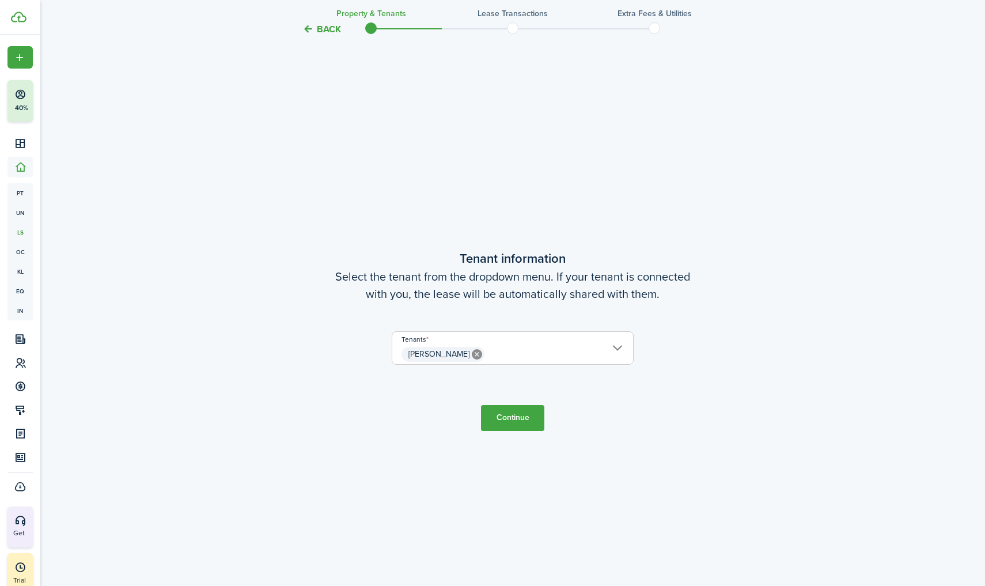
scroll to position [508, 0]
click at [618, 350] on span "[PERSON_NAME]" at bounding box center [512, 353] width 241 height 20
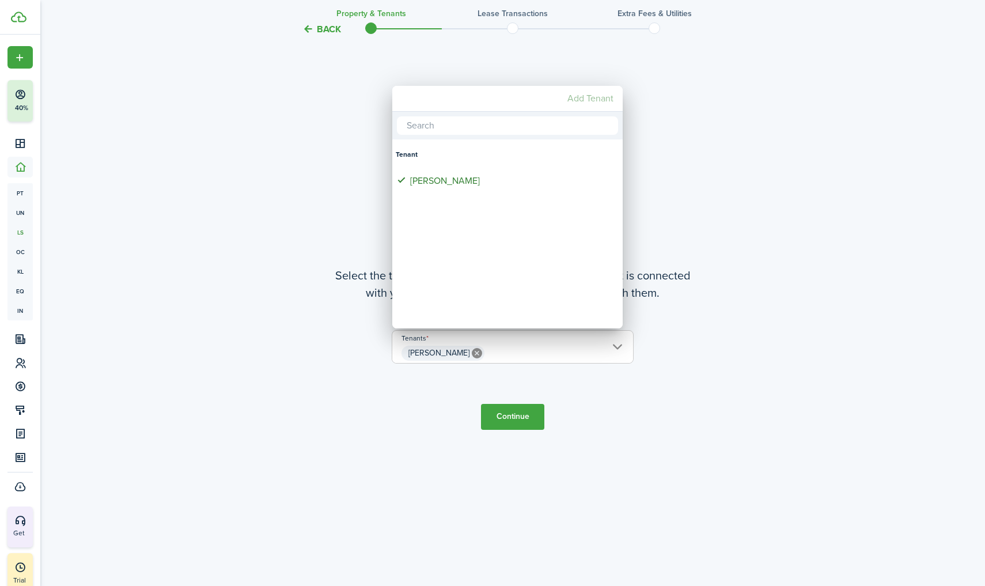
click at [592, 95] on mbsc-button "Add Tenant" at bounding box center [589, 98] width 55 height 21
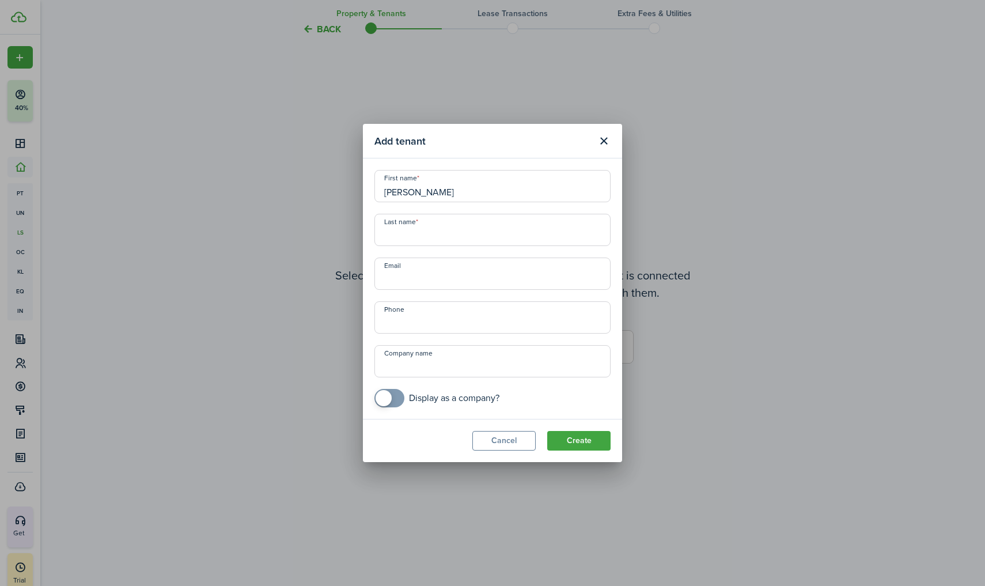
type input "[PERSON_NAME]"
type input "+3"
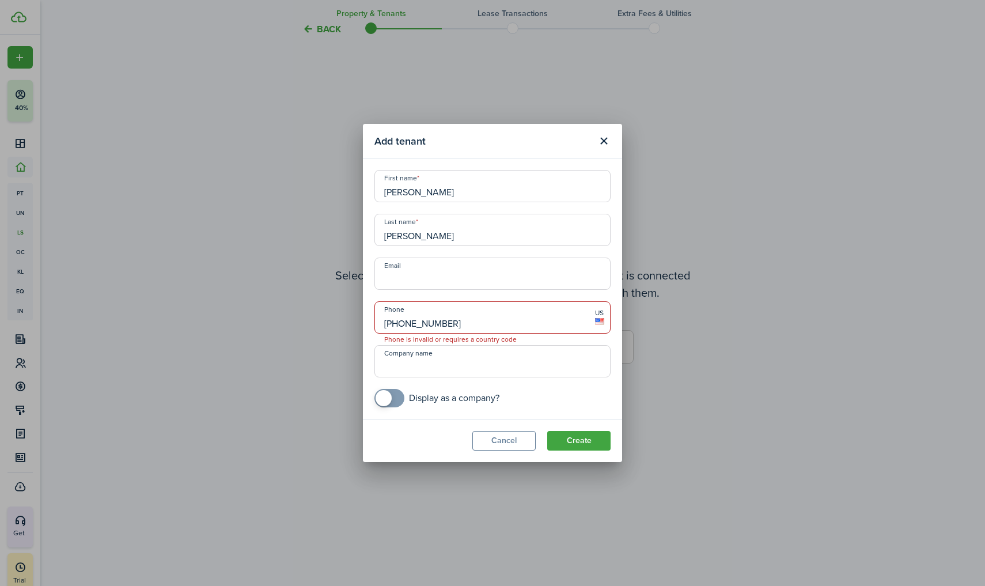
type input "[PHONE_NUMBER]"
click at [582, 444] on button "Create" at bounding box center [578, 441] width 63 height 20
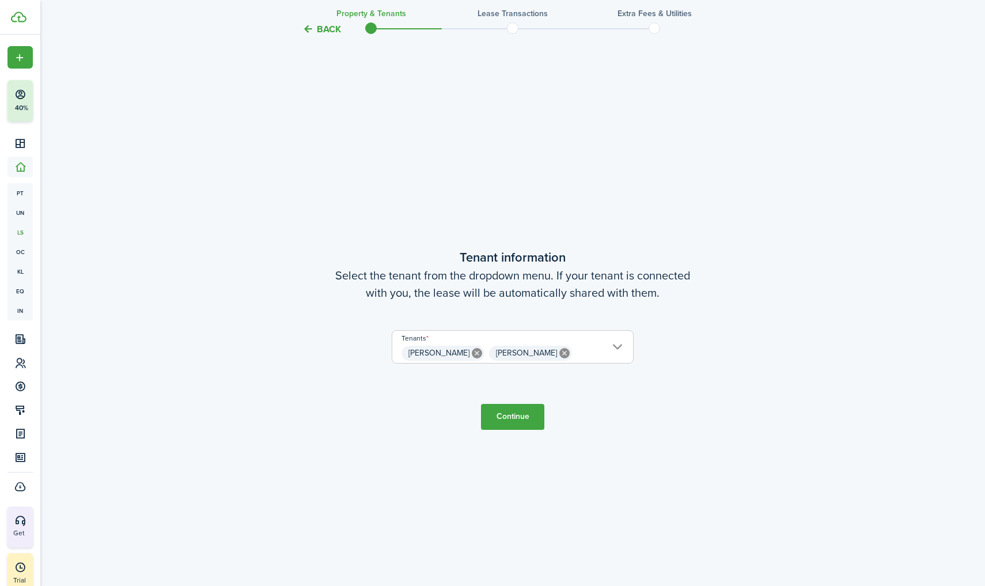
click at [508, 419] on button "Continue" at bounding box center [512, 417] width 63 height 26
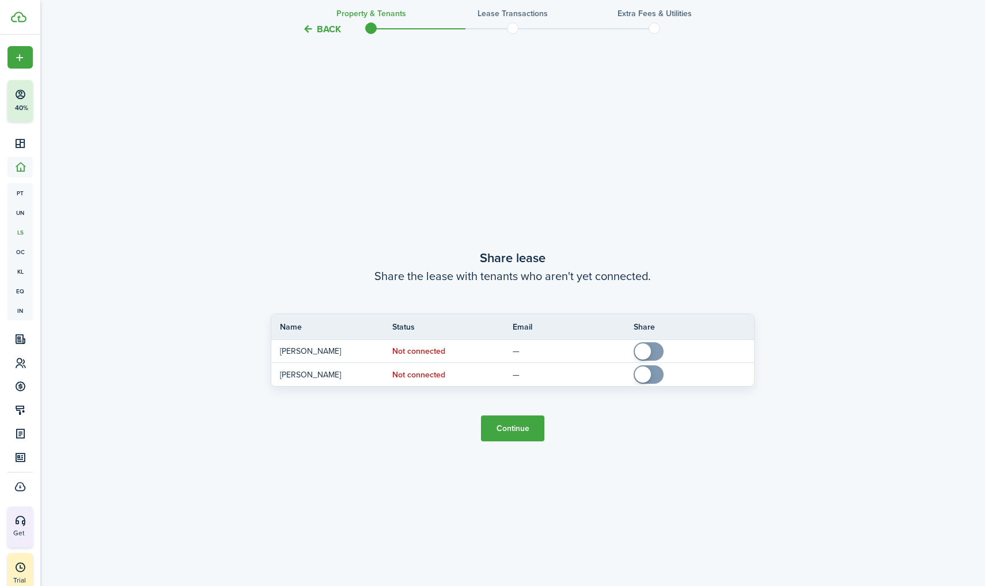
scroll to position [1094, 0]
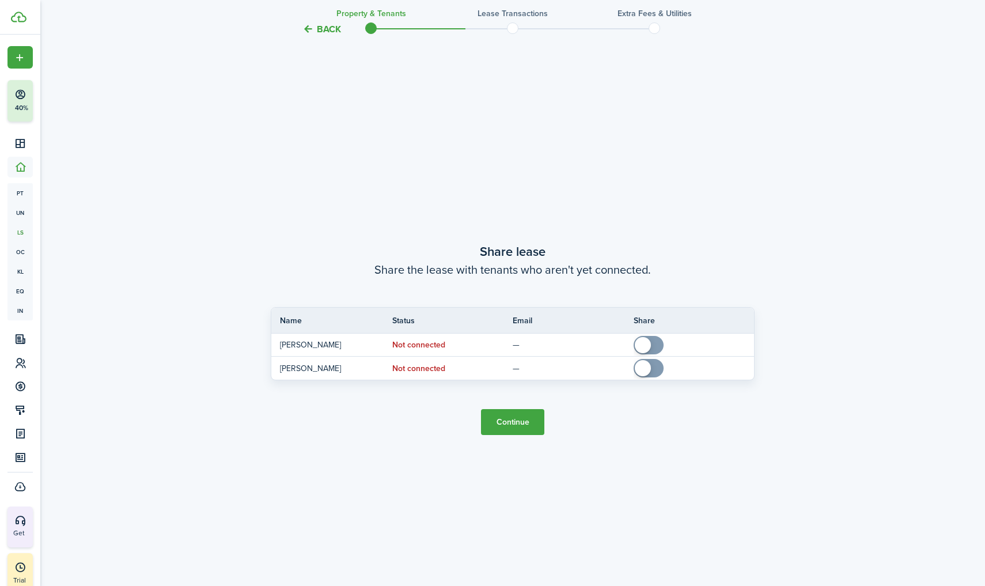
click at [515, 426] on button "Continue" at bounding box center [512, 422] width 63 height 26
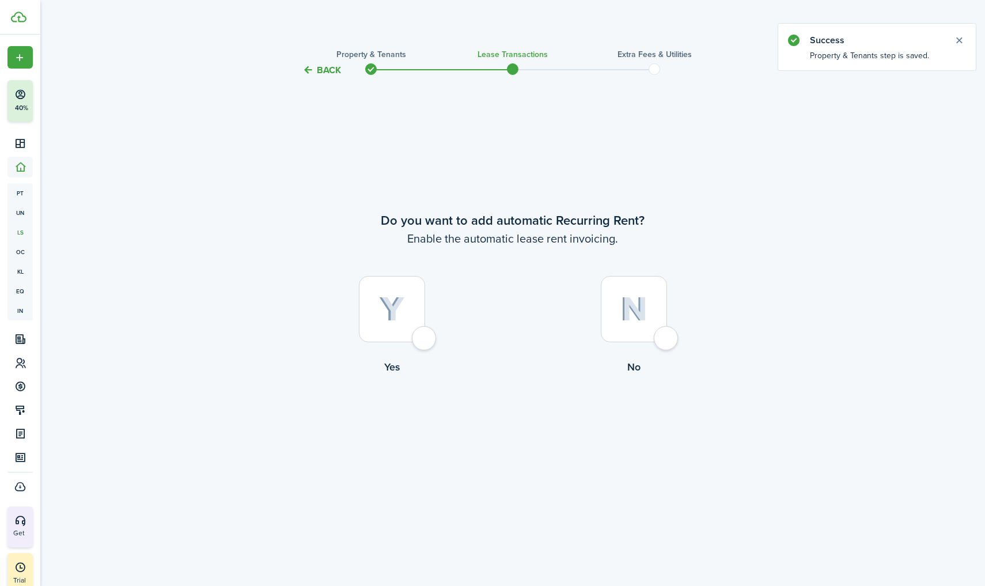
click at [407, 320] on div at bounding box center [392, 309] width 66 height 66
radio input "true"
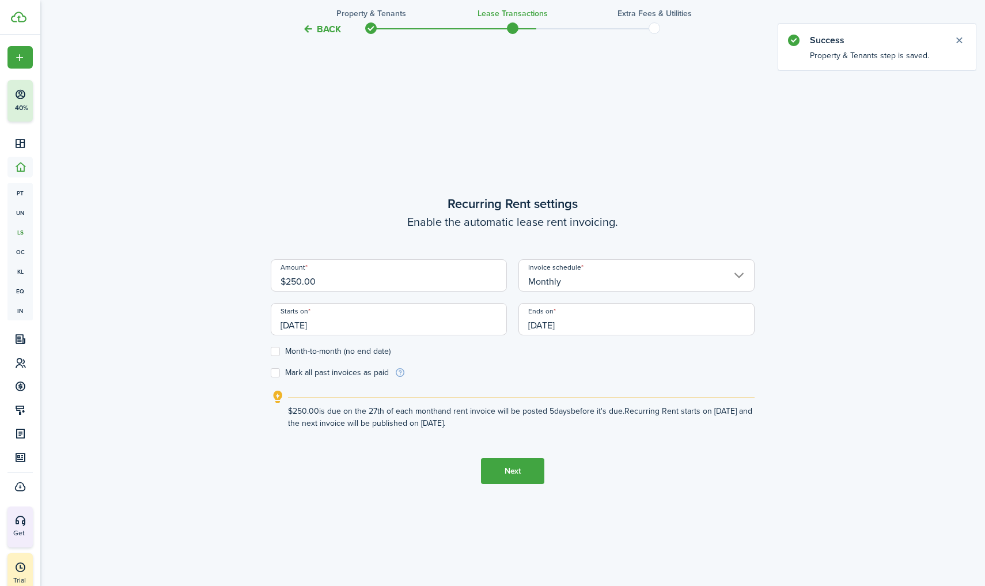
scroll to position [508, 0]
click at [552, 279] on input "Monthly" at bounding box center [636, 275] width 236 height 32
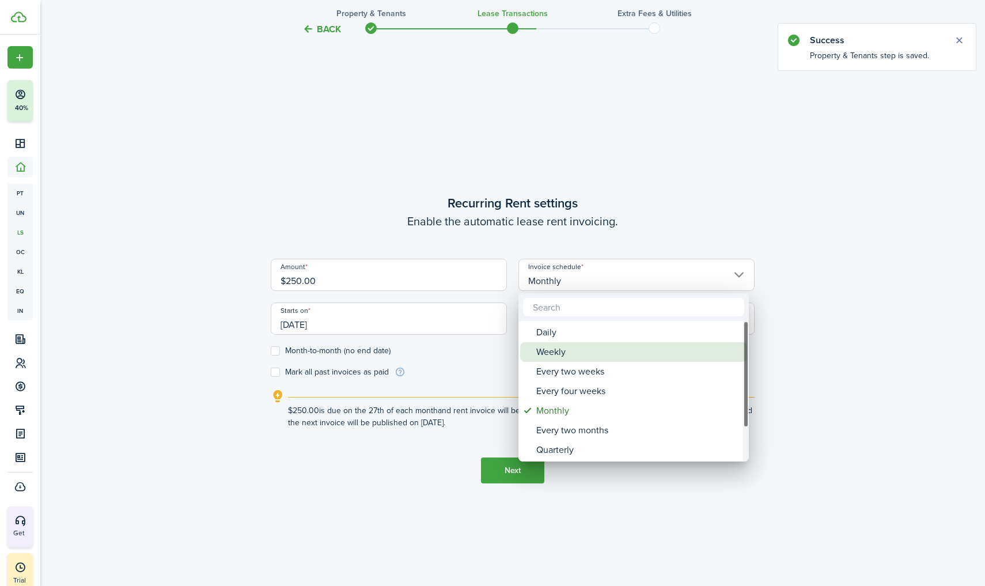
click at [551, 348] on div "Weekly" at bounding box center [638, 352] width 204 height 20
type input "Weekly"
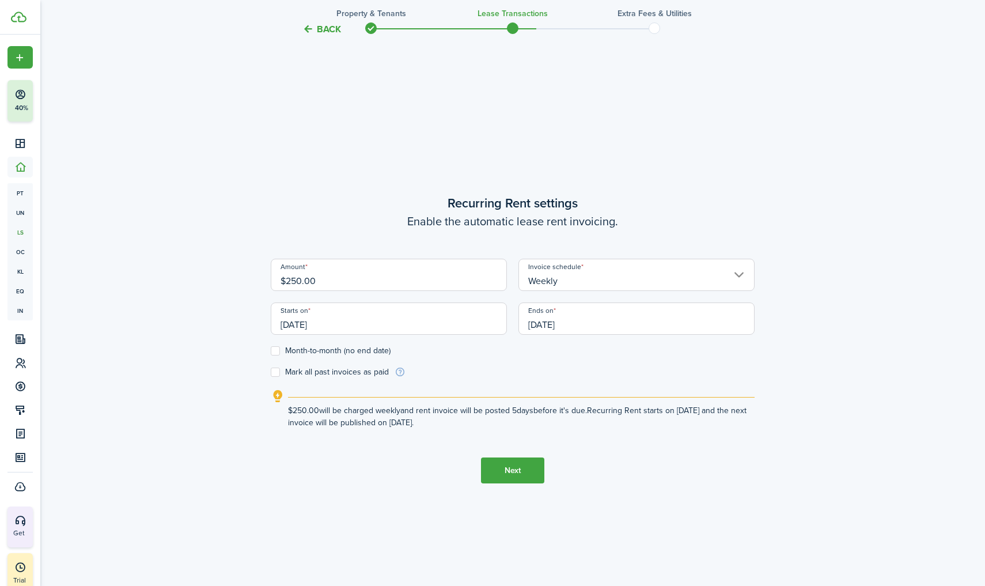
click at [394, 329] on input "[DATE]" at bounding box center [389, 318] width 236 height 32
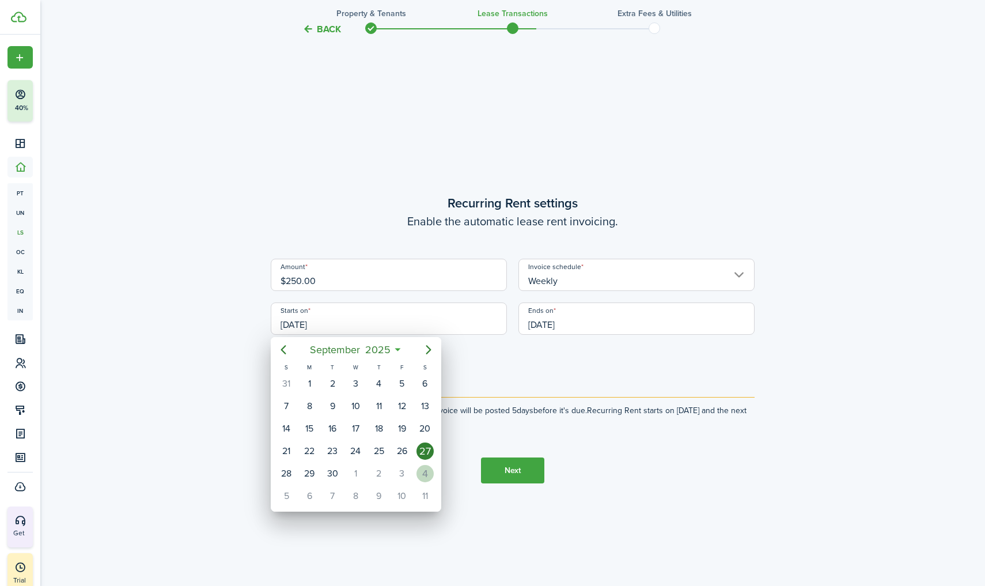
click at [429, 476] on div "4" at bounding box center [424, 473] width 17 height 17
type input "[DATE]"
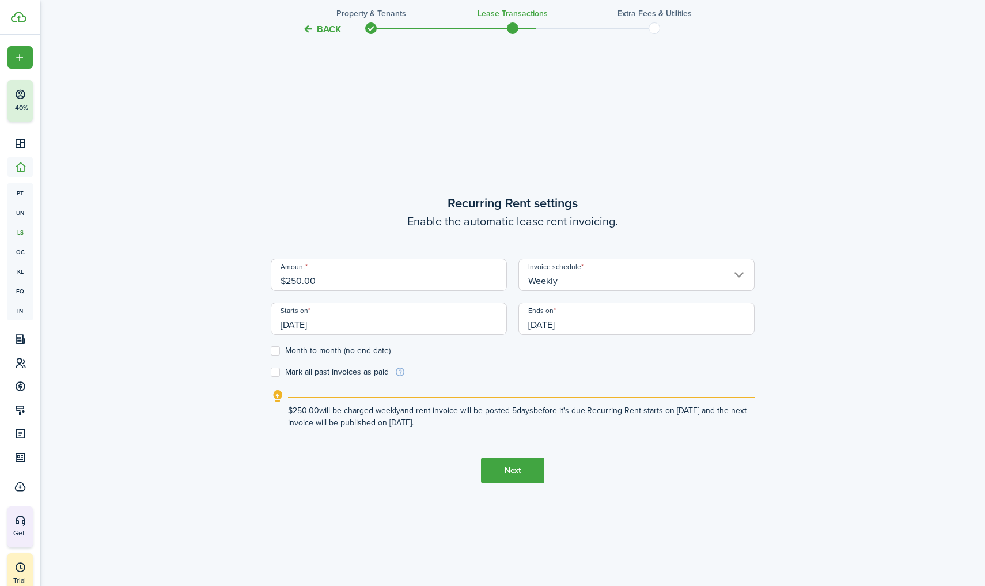
click at [280, 350] on label "Month-to-month (no end date)" at bounding box center [331, 350] width 120 height 9
click at [271, 351] on input "Month-to-month (no end date)" at bounding box center [270, 351] width 1 height 1
checkbox input "true"
click at [276, 368] on label "Mark all past invoices as paid" at bounding box center [330, 371] width 118 height 9
click at [271, 372] on input "Mark all past invoices as paid" at bounding box center [270, 372] width 1 height 1
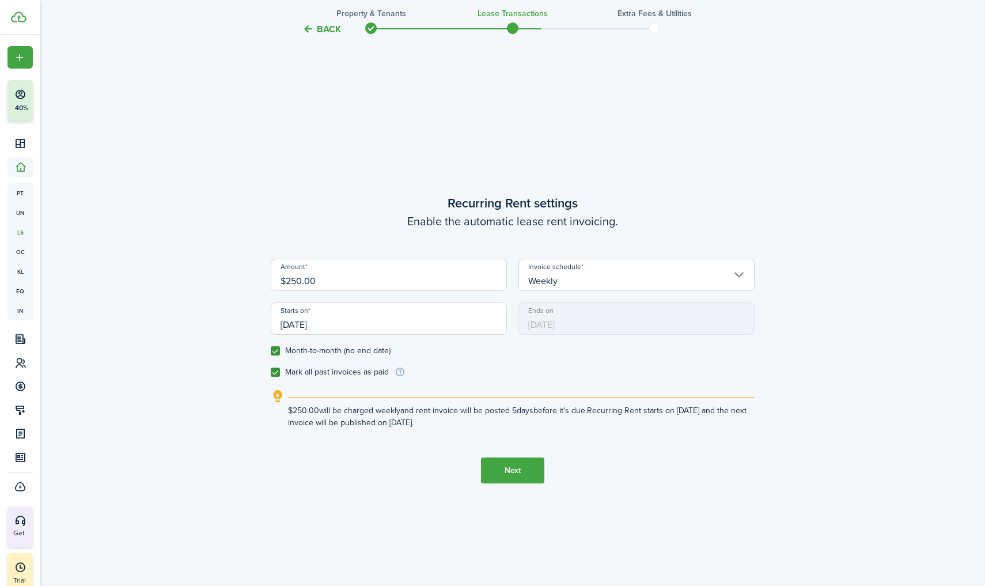
checkbox input "true"
click at [510, 470] on button "Next" at bounding box center [512, 470] width 63 height 26
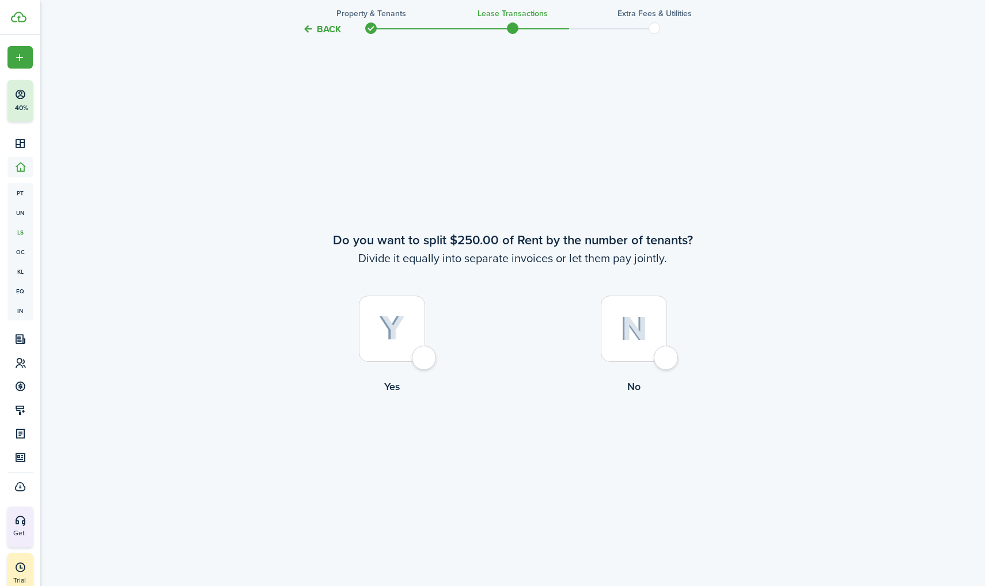
scroll to position [1094, 0]
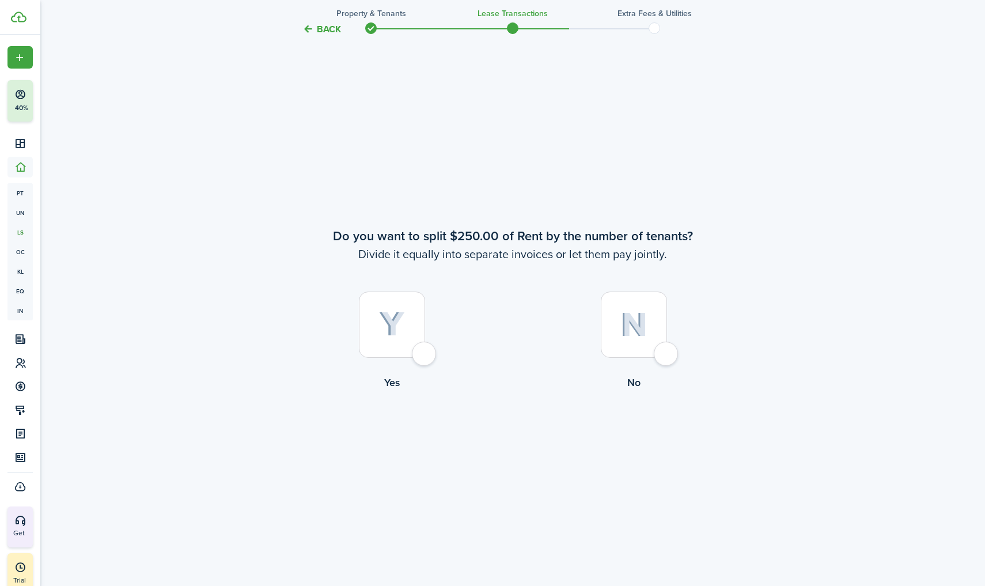
click at [314, 29] on button "Back" at bounding box center [321, 29] width 39 height 12
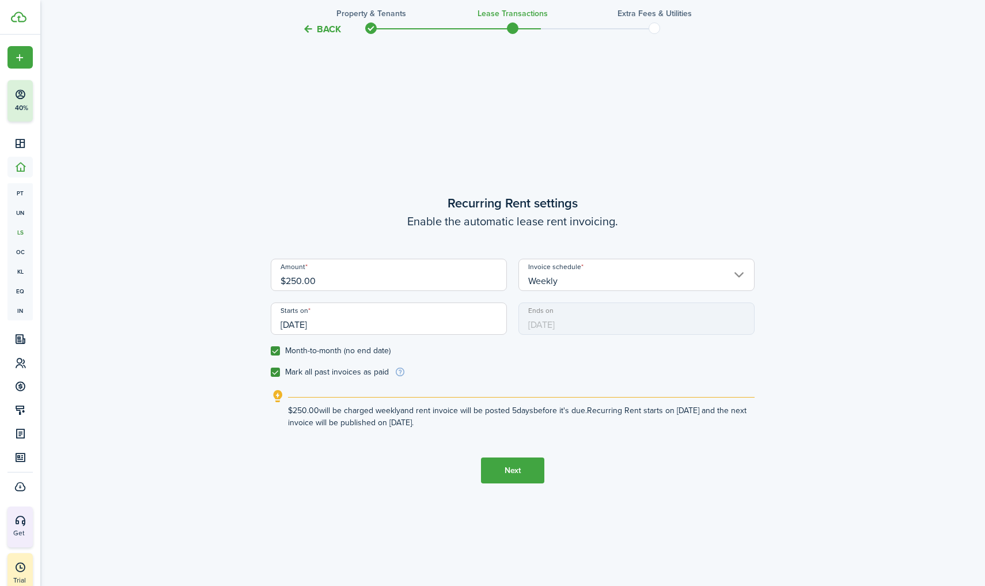
click at [314, 29] on button "Back" at bounding box center [321, 29] width 39 height 12
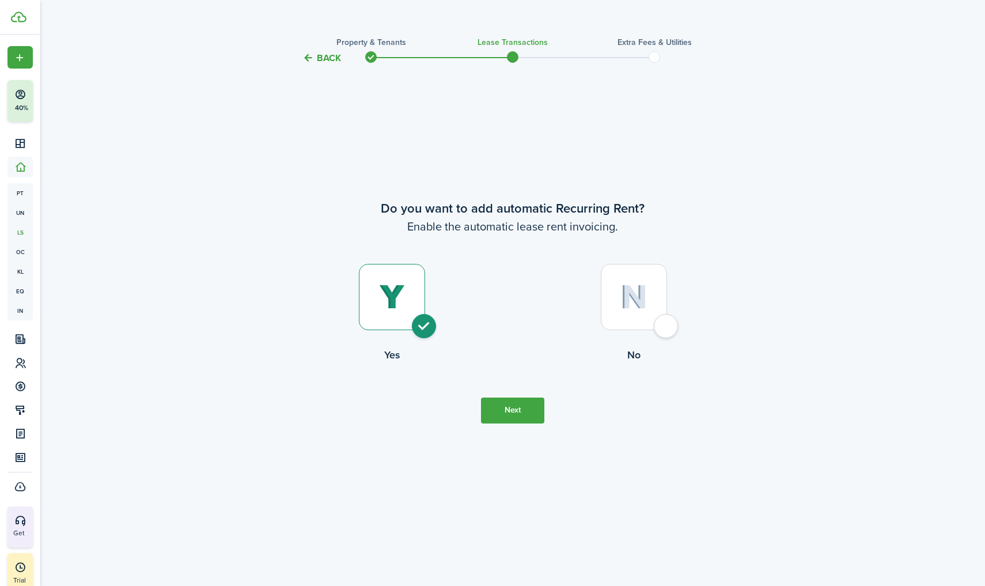
scroll to position [0, 0]
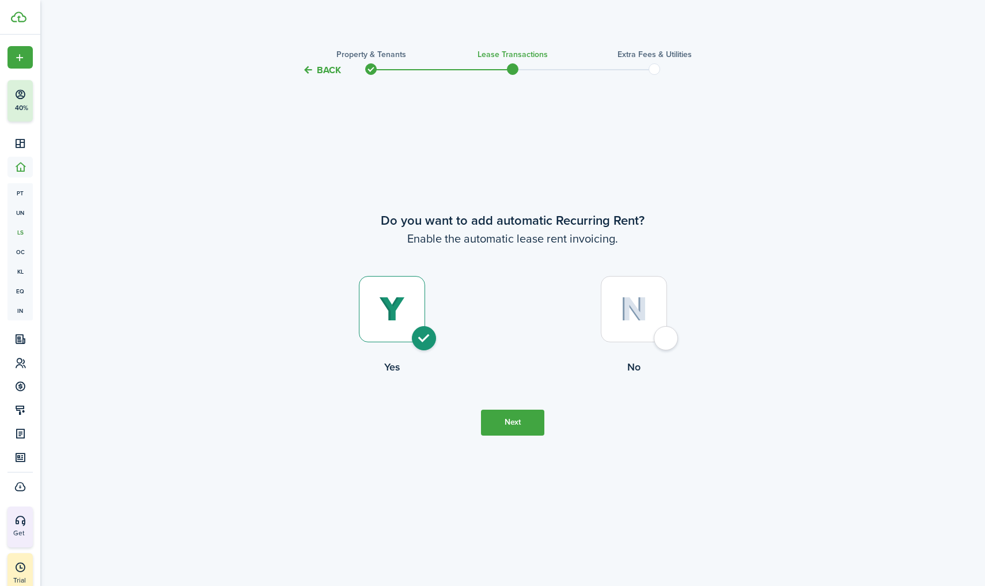
click at [314, 29] on dashboard-content "Back Property & Tenants Lease Transactions Extra fees & Utilities Do you want t…" at bounding box center [512, 293] width 944 height 586
click at [310, 70] on button "Back" at bounding box center [321, 70] width 39 height 12
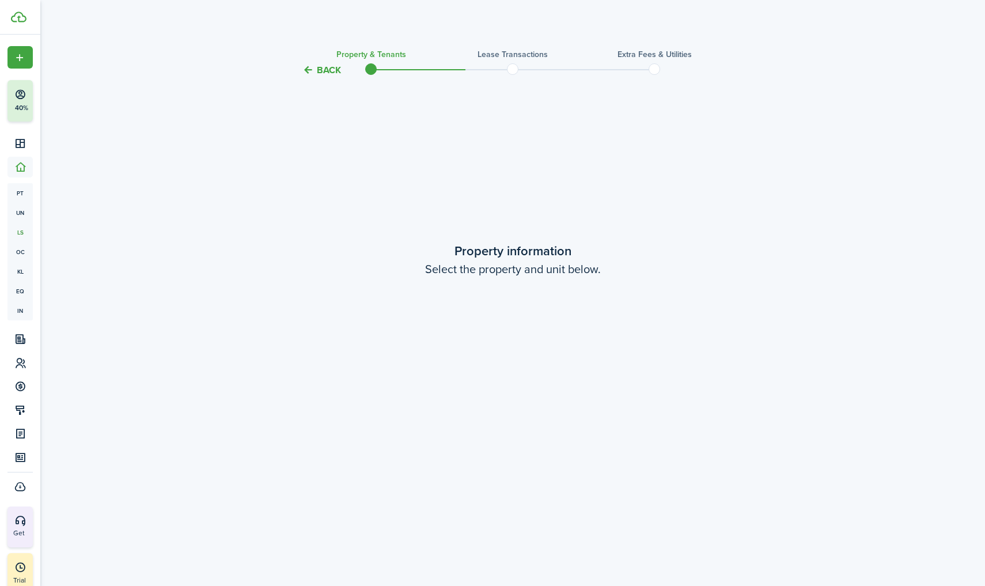
scroll to position [1094, 0]
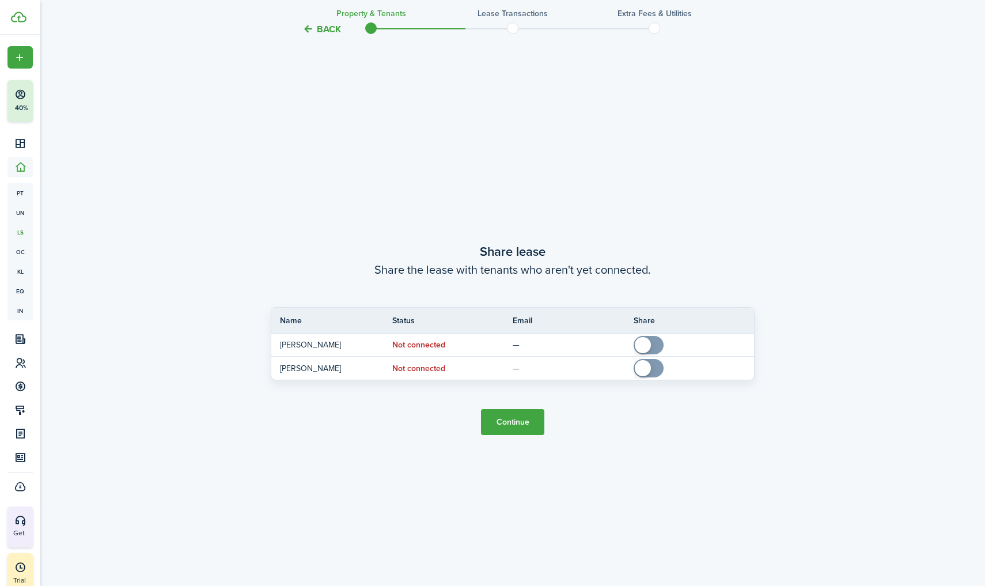
click at [318, 24] on button "Back" at bounding box center [321, 29] width 39 height 12
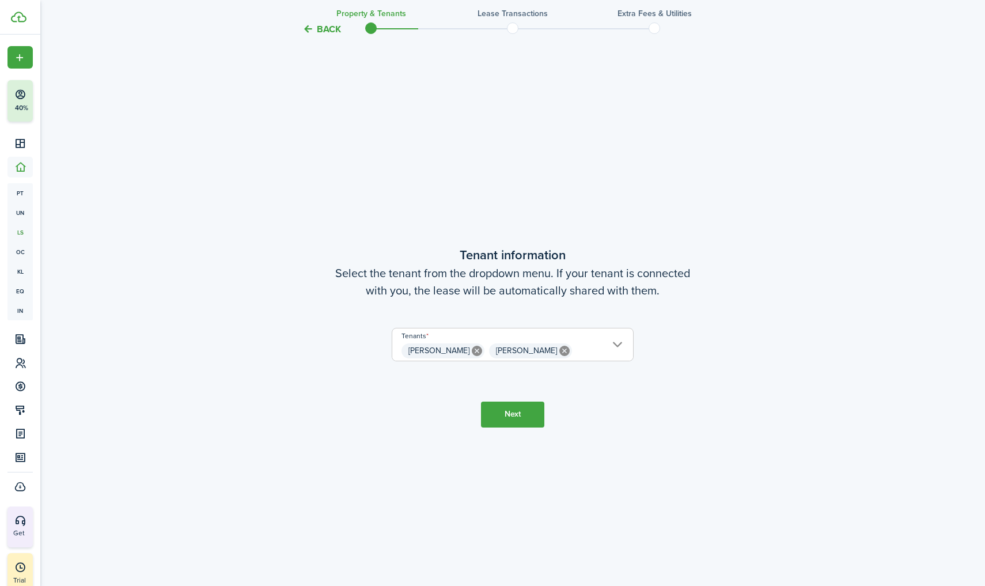
scroll to position [508, 0]
click at [569, 351] on icon at bounding box center [564, 353] width 10 height 10
type input "[PERSON_NAME]"
click at [515, 419] on button "Next" at bounding box center [512, 417] width 63 height 26
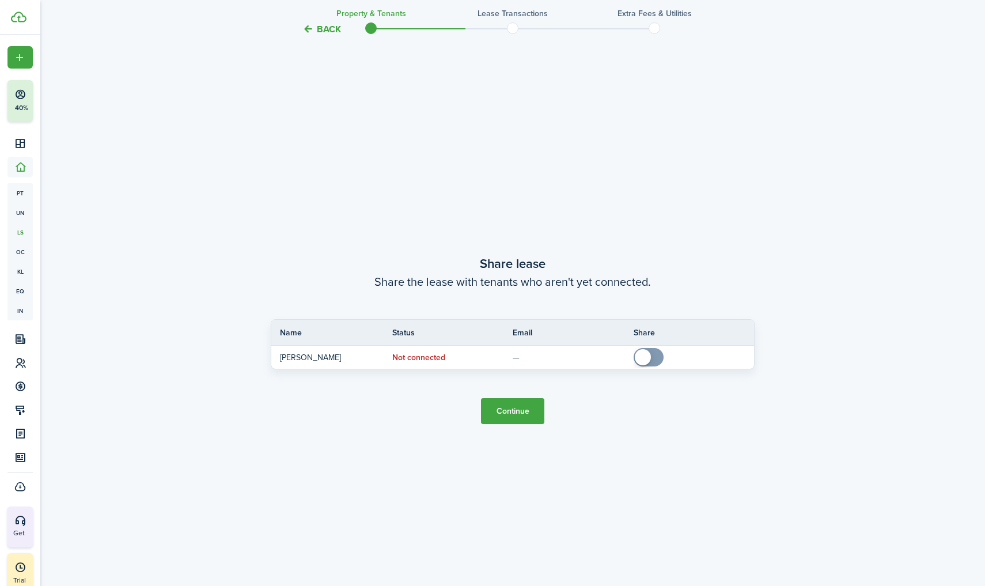
scroll to position [1094, 0]
click at [515, 401] on button "Continue" at bounding box center [512, 410] width 63 height 26
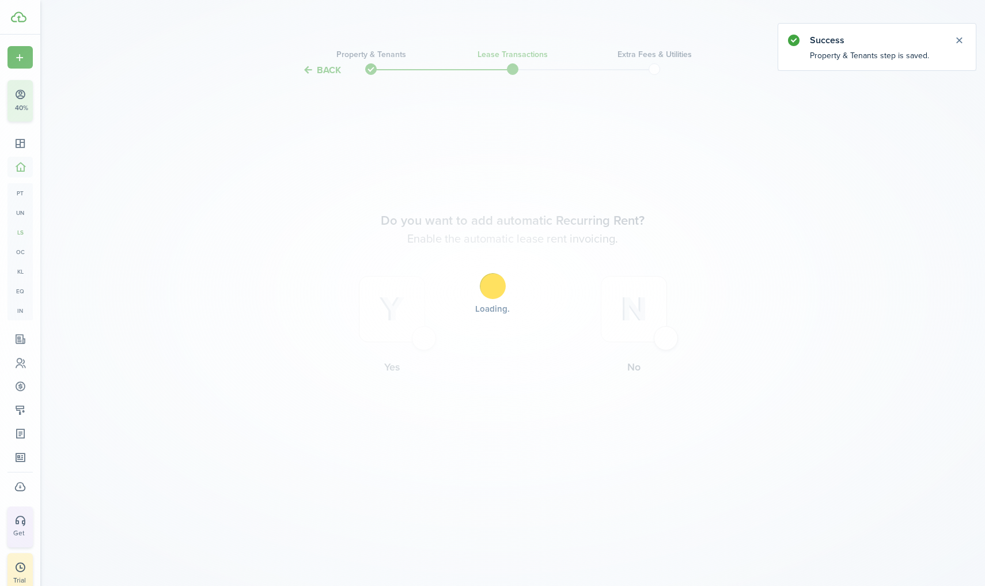
scroll to position [0, 0]
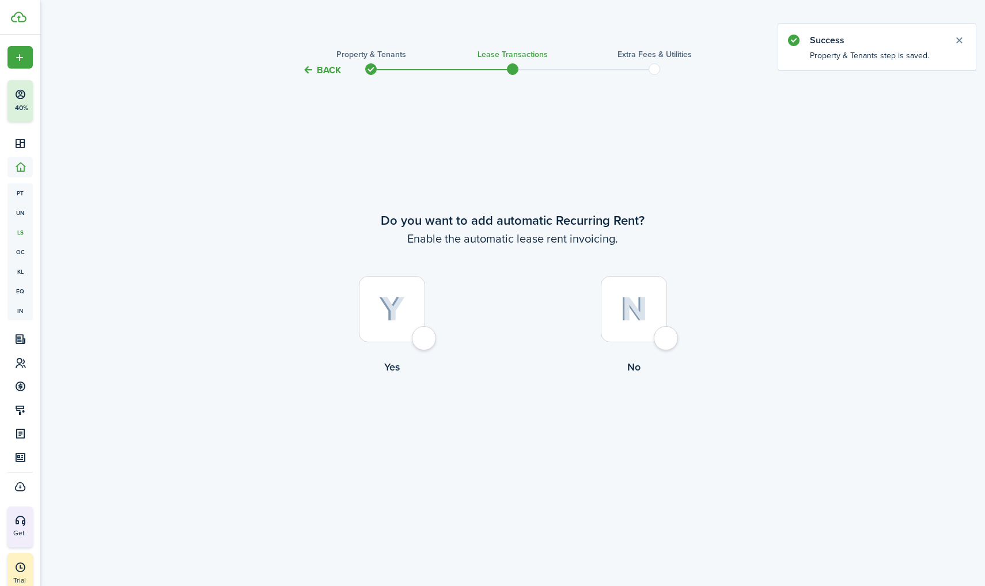
click at [398, 304] on img at bounding box center [392, 309] width 26 height 25
radio input "true"
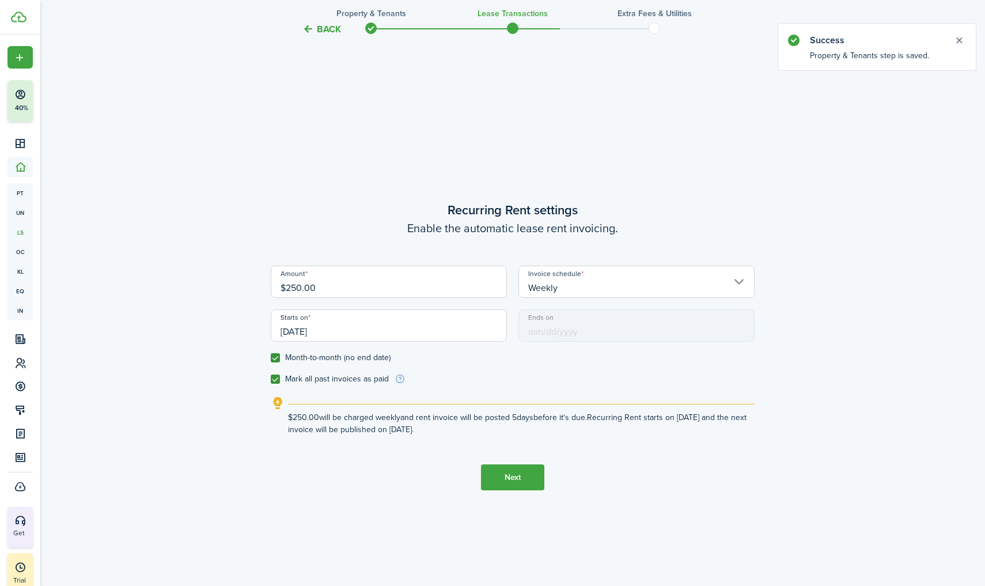
scroll to position [508, 0]
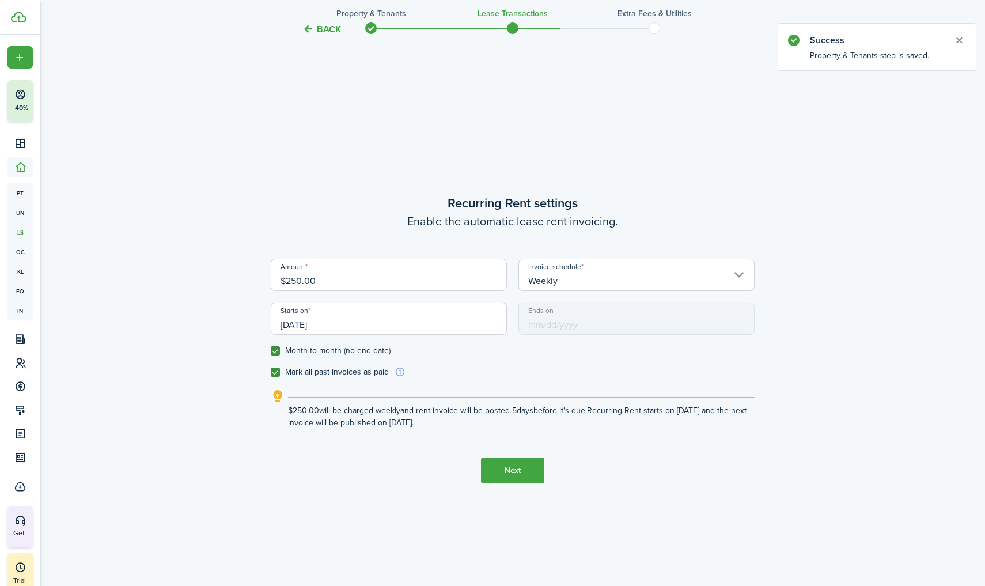
click at [509, 474] on button "Next" at bounding box center [512, 470] width 63 height 26
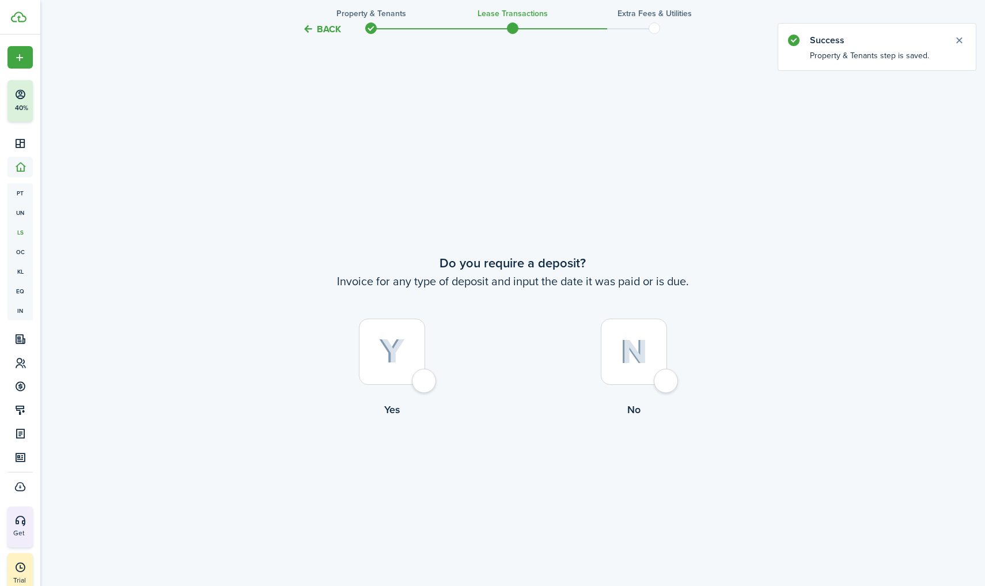
scroll to position [1094, 0]
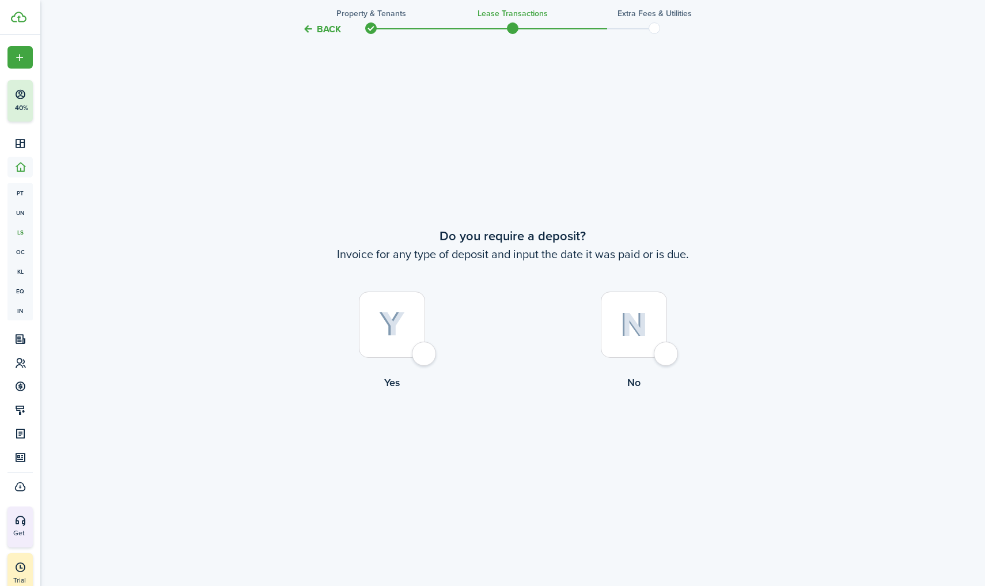
click at [425, 355] on div at bounding box center [392, 324] width 66 height 66
radio input "true"
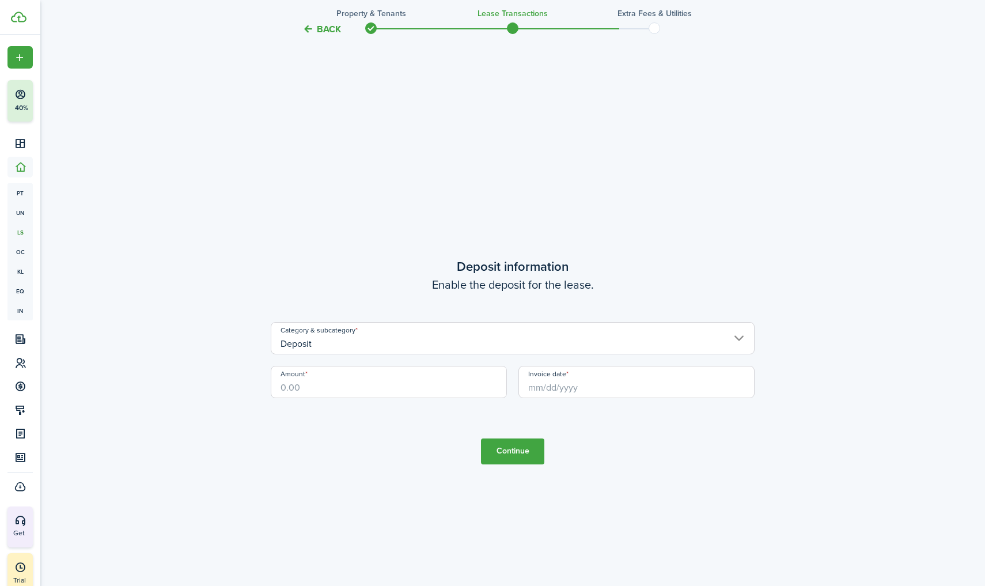
scroll to position [1679, 0]
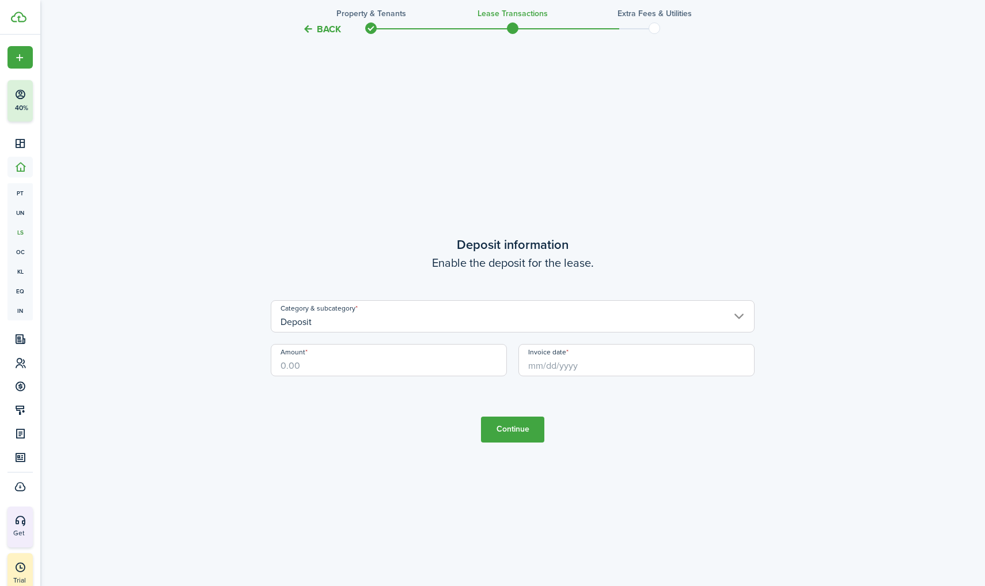
click at [339, 365] on input "Amount" at bounding box center [389, 360] width 236 height 32
click at [564, 364] on input "Invoice date" at bounding box center [636, 360] width 236 height 32
type input "$250.00"
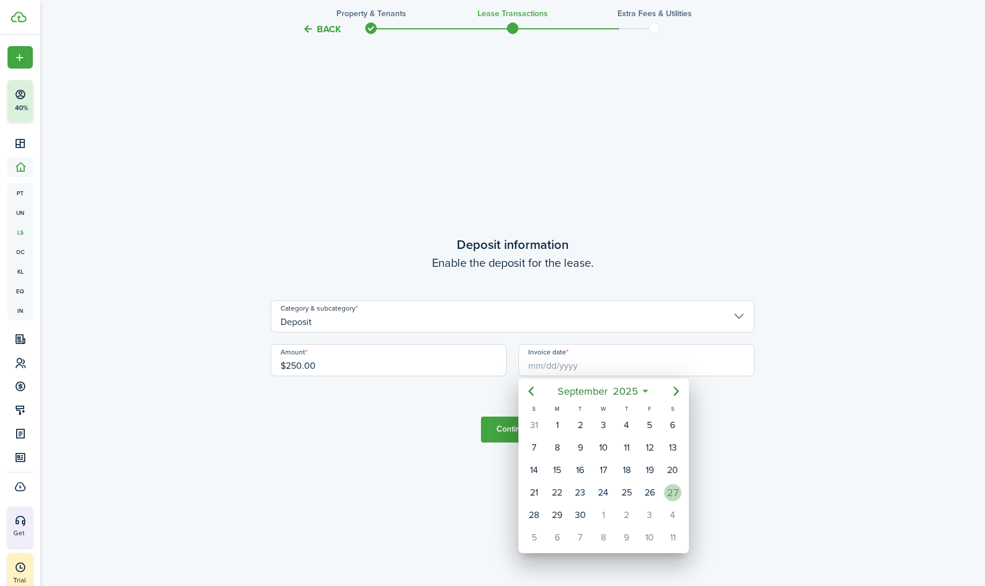
click at [670, 489] on div "27" at bounding box center [672, 492] width 17 height 17
type input "[DATE]"
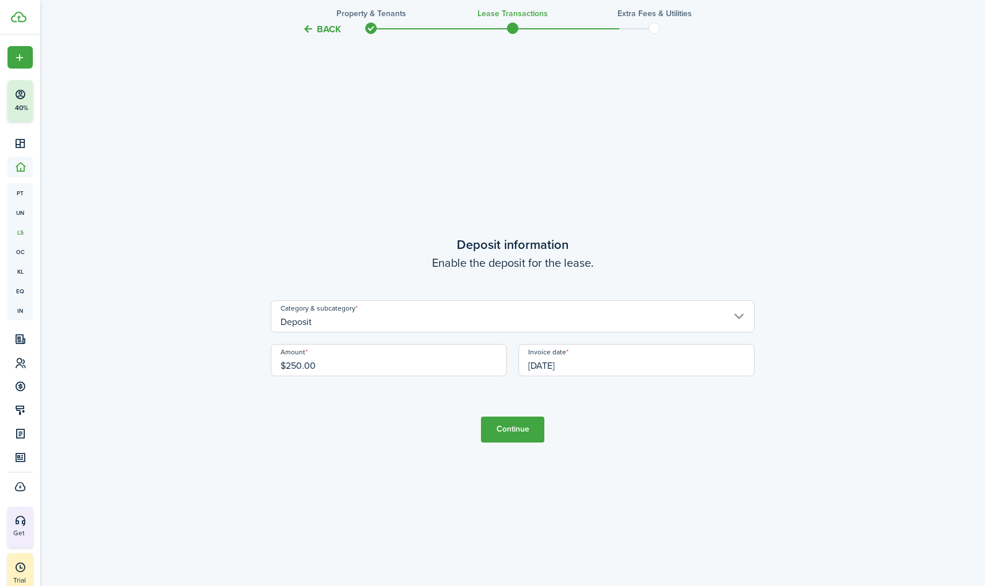
click at [491, 426] on button "Continue" at bounding box center [512, 429] width 63 height 26
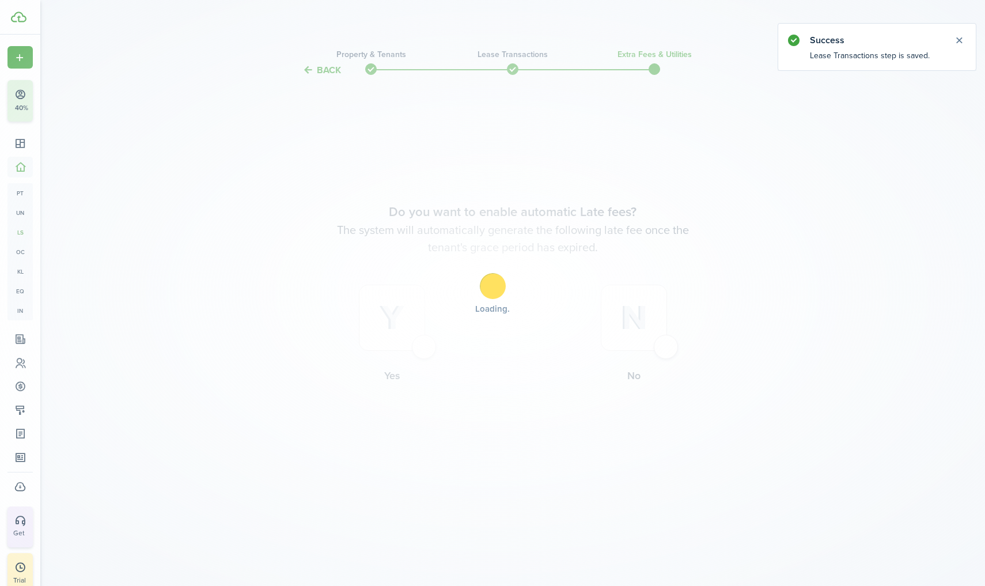
scroll to position [0, 0]
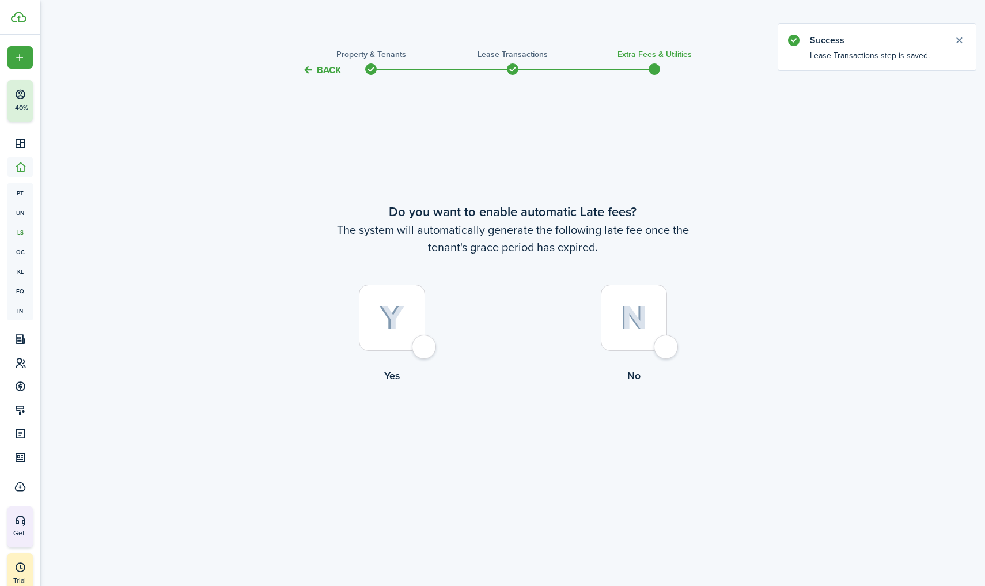
click at [629, 330] on img at bounding box center [633, 317] width 27 height 25
radio input "true"
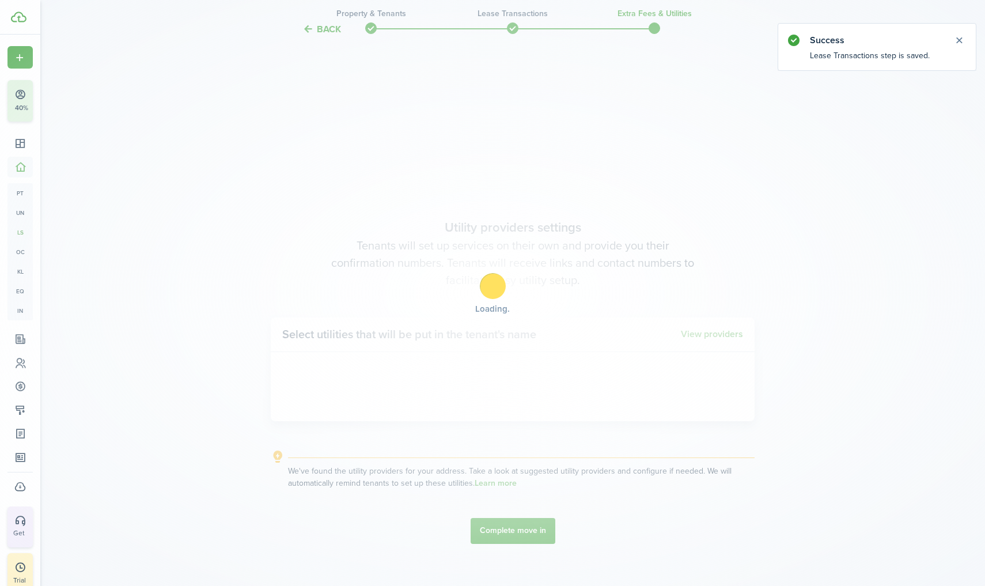
scroll to position [508, 0]
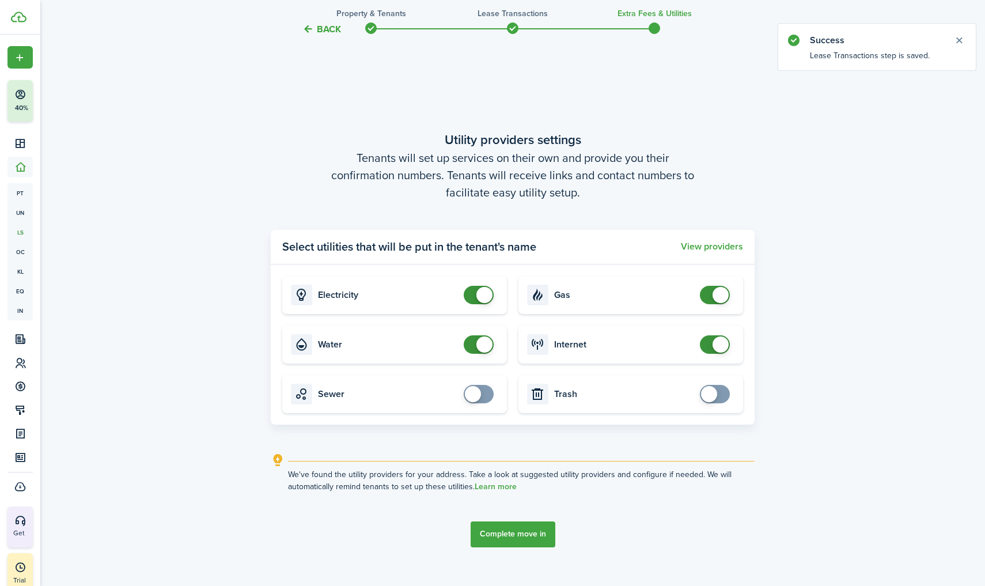
checkbox input "true"
click at [482, 398] on span at bounding box center [479, 394] width 12 height 18
checkbox input "true"
click at [717, 394] on span at bounding box center [715, 394] width 12 height 18
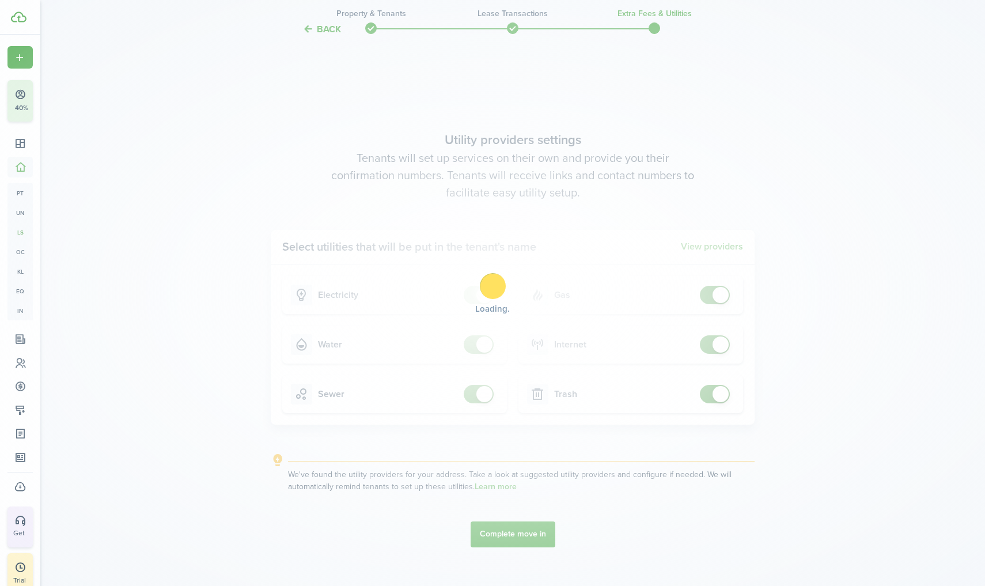
click at [518, 511] on div "Loading" at bounding box center [492, 293] width 985 height 586
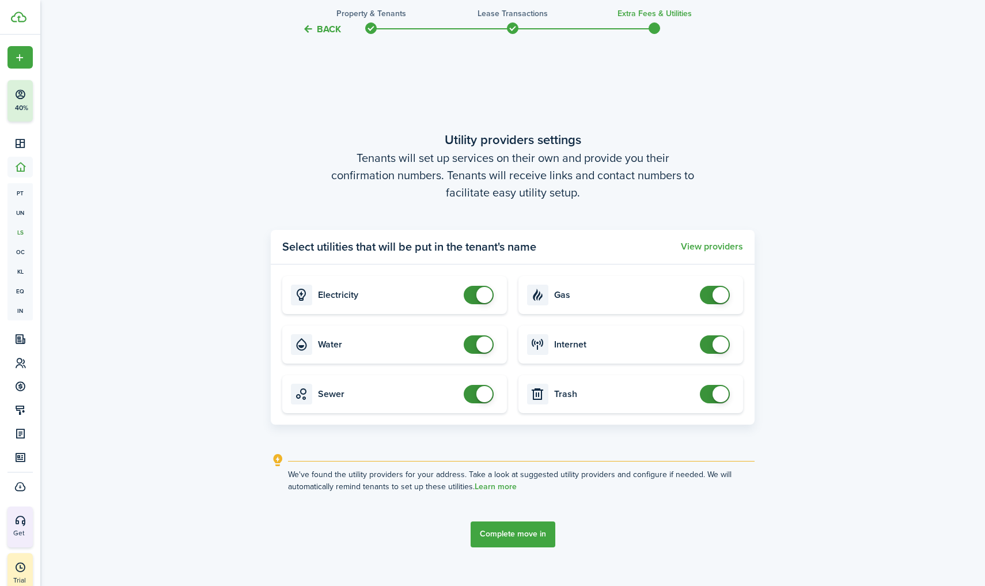
click at [518, 511] on button "Complete move in" at bounding box center [512, 534] width 85 height 26
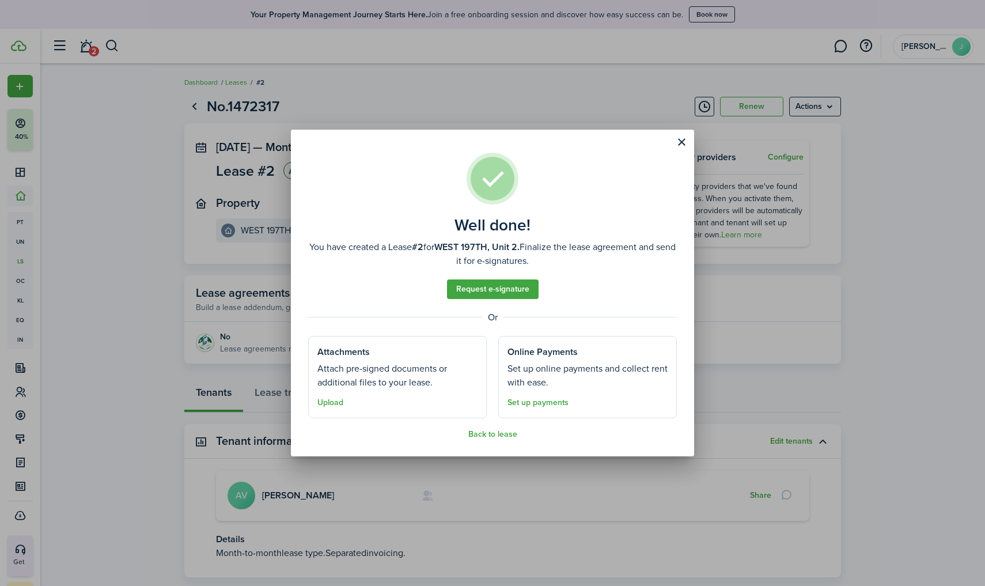
click at [683, 139] on button "Close modal" at bounding box center [681, 142] width 20 height 20
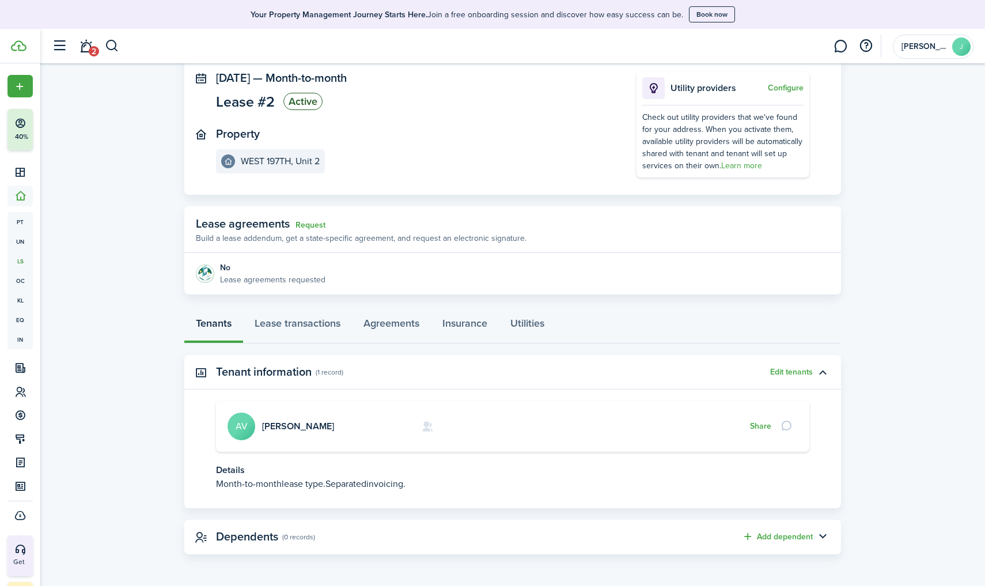
scroll to position [69, 0]
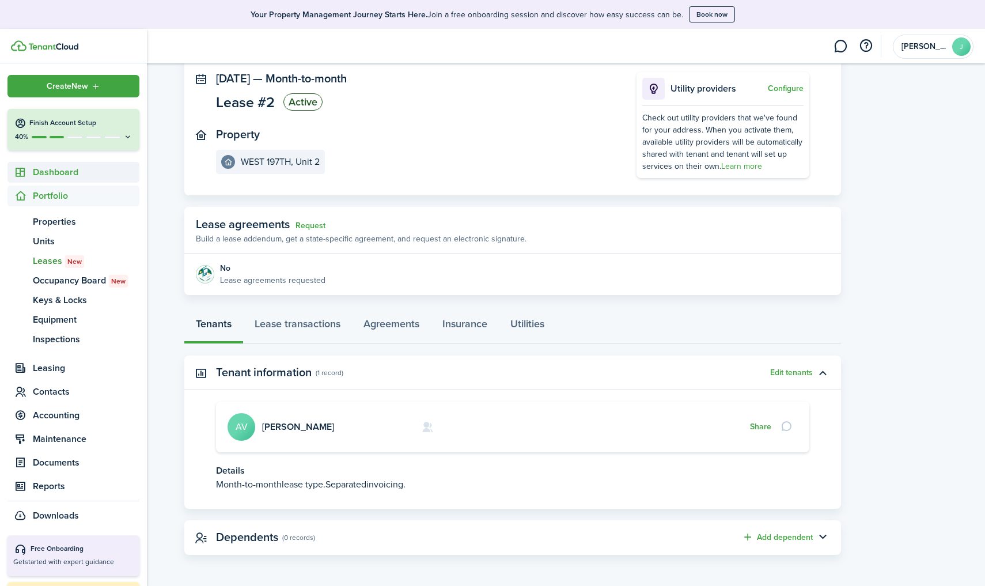
click at [59, 167] on span "Dashboard" at bounding box center [86, 172] width 107 height 14
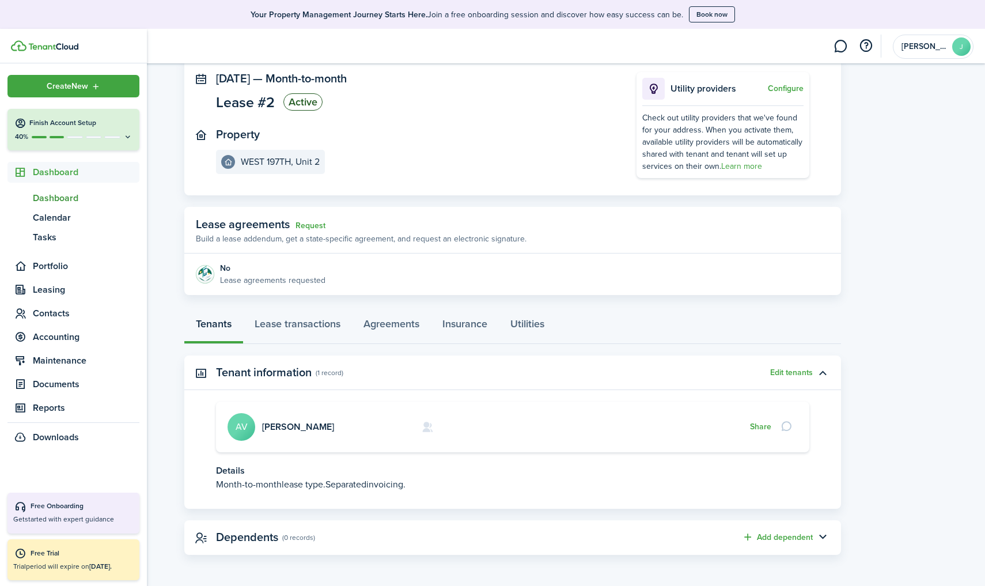
click at [54, 197] on span "Dashboard" at bounding box center [86, 198] width 107 height 14
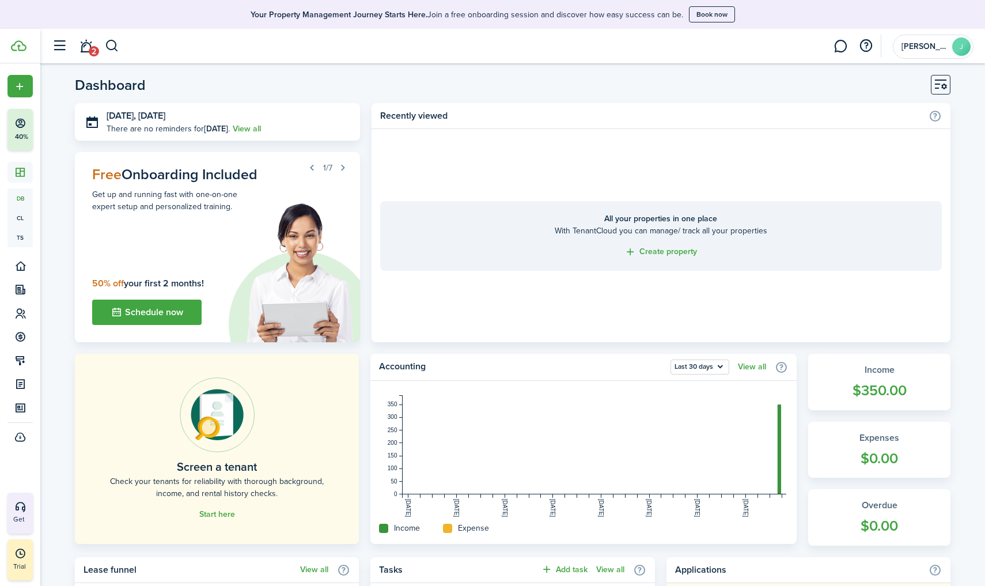
click at [57, 48] on button "button" at bounding box center [59, 46] width 22 height 22
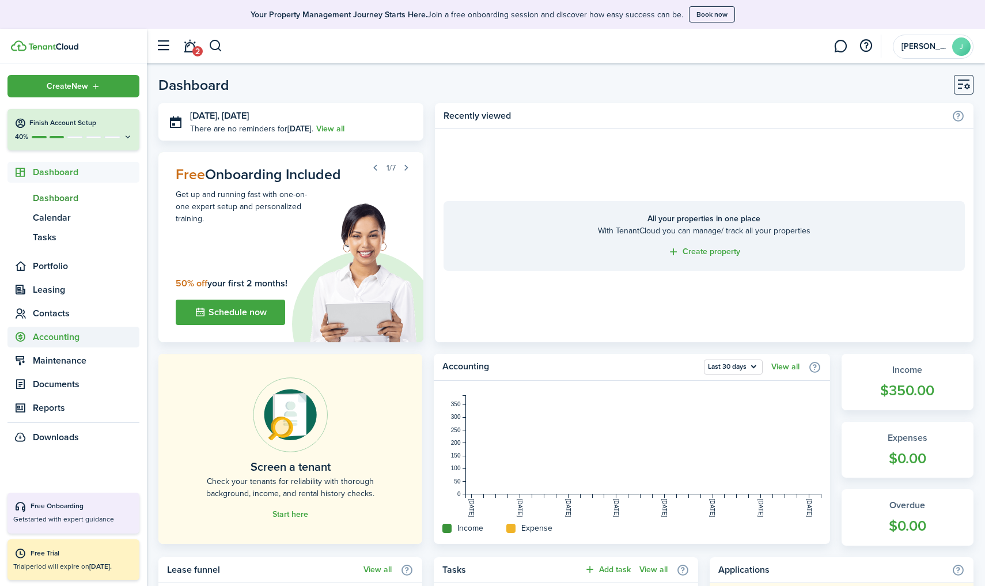
click at [109, 341] on span "Accounting" at bounding box center [86, 337] width 107 height 14
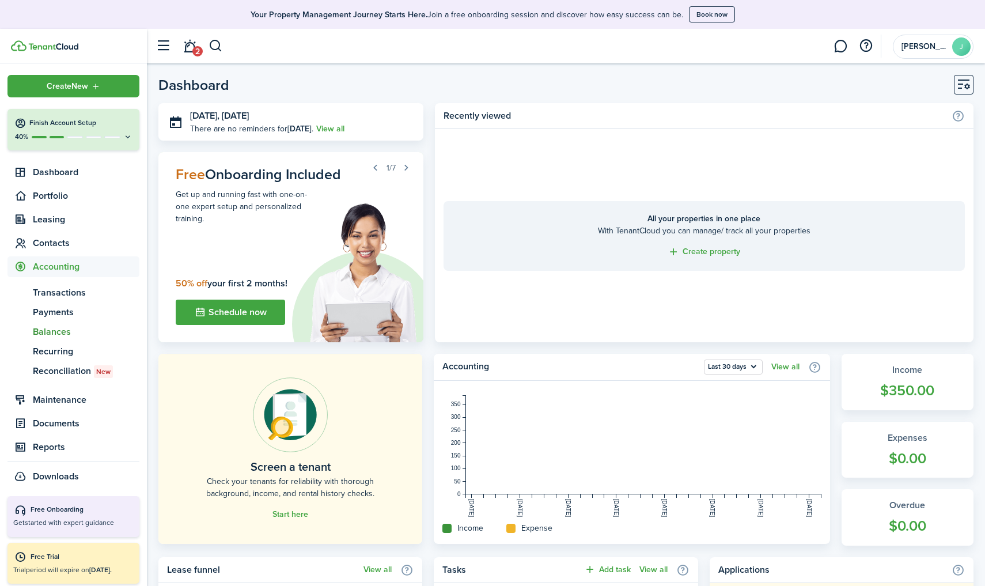
click at [66, 330] on span "Balances" at bounding box center [86, 332] width 107 height 14
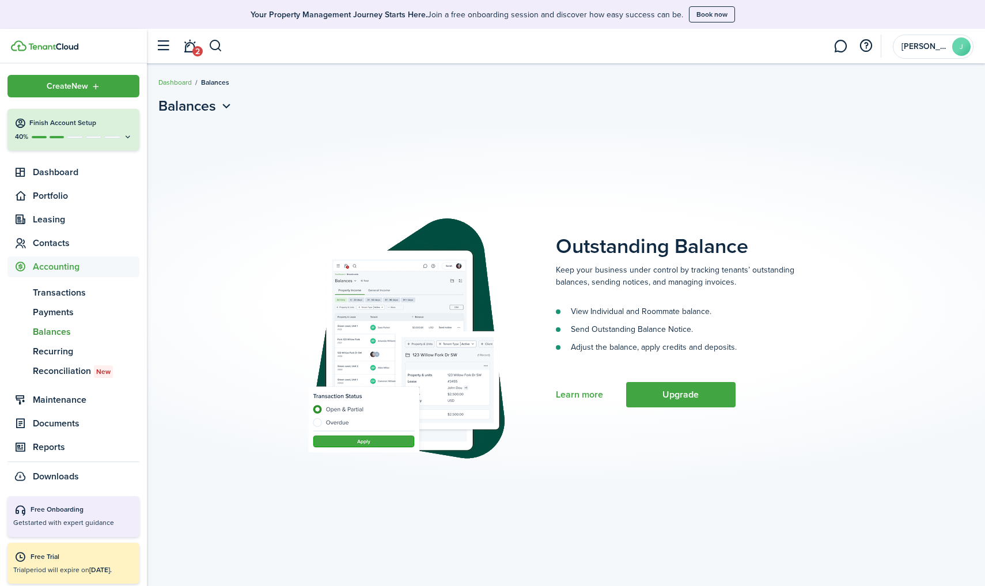
click at [674, 396] on button "Upgrade" at bounding box center [680, 394] width 109 height 25
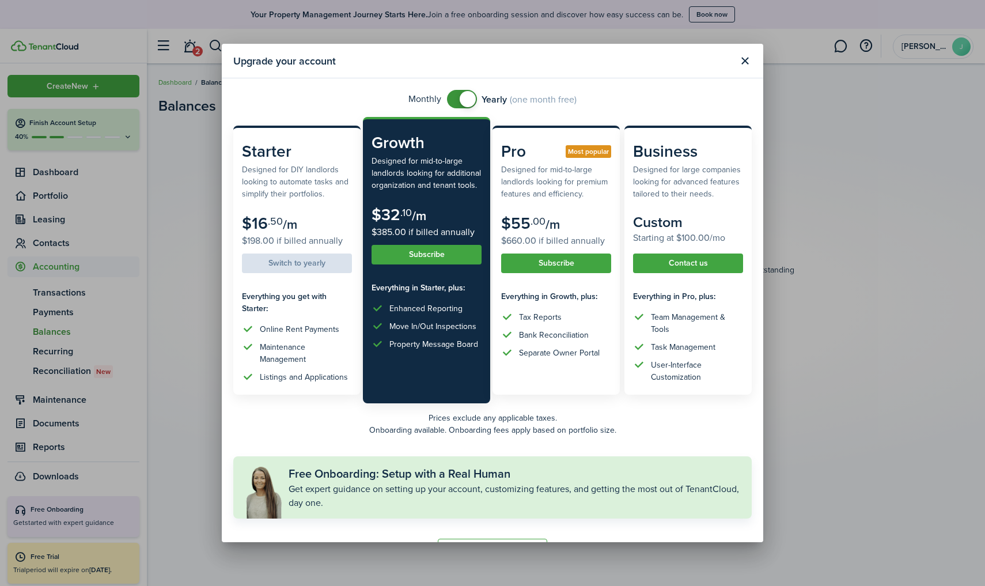
click at [747, 54] on button "Close modal" at bounding box center [745, 61] width 20 height 20
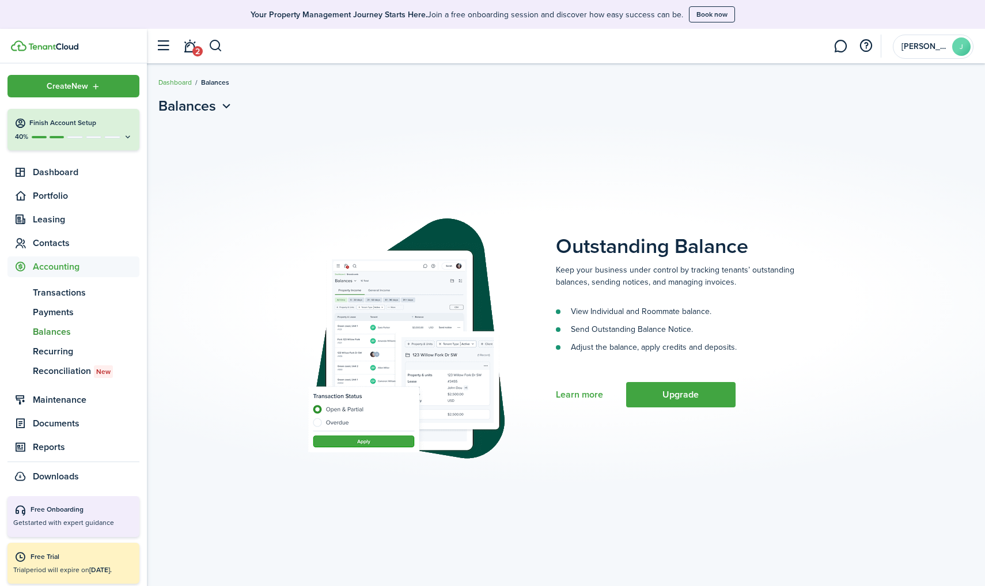
click at [676, 384] on button "Upgrade" at bounding box center [680, 394] width 109 height 25
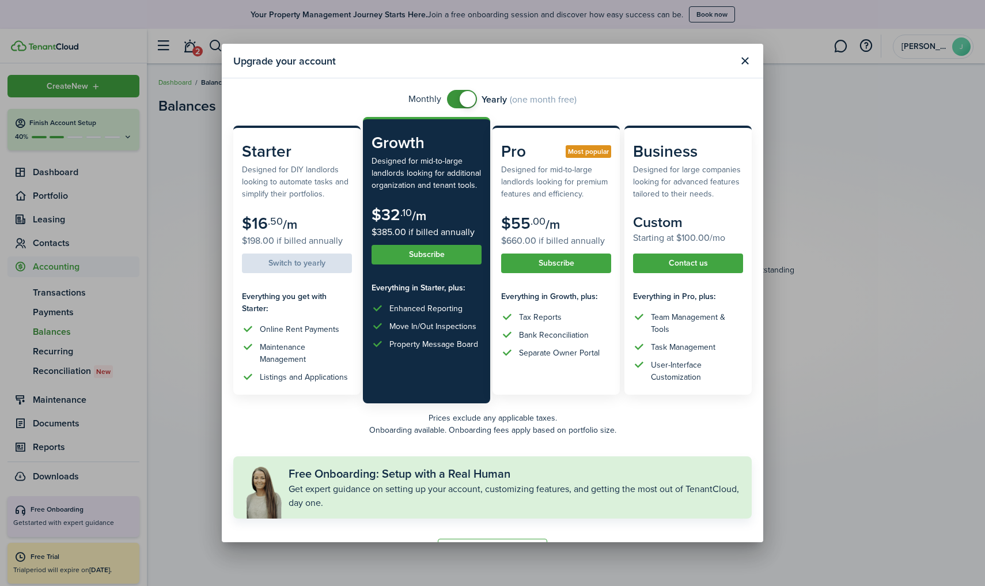
checkbox input "false"
click at [467, 104] on span at bounding box center [462, 99] width 12 height 18
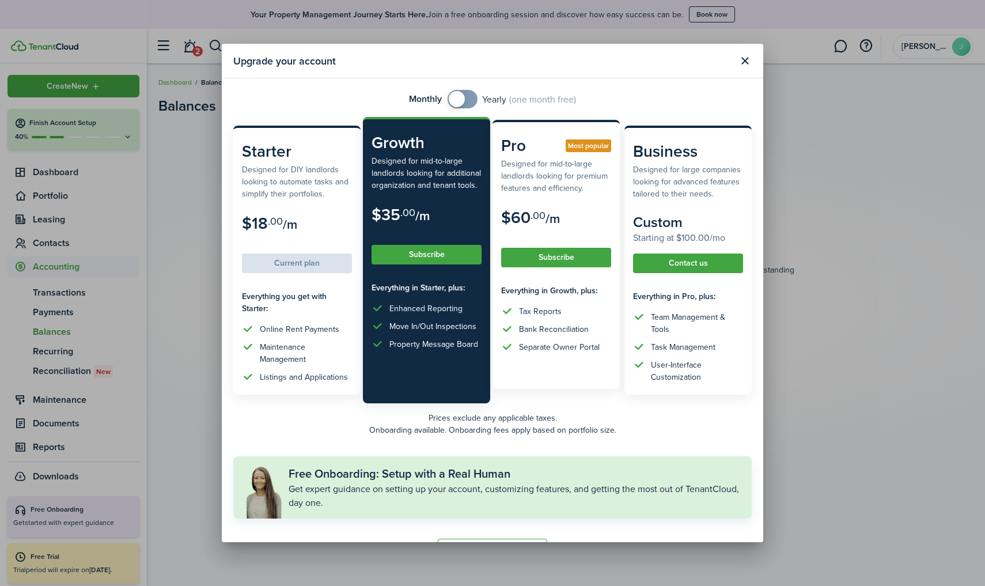
click at [562, 264] on button "Subscribe" at bounding box center [556, 258] width 110 height 20
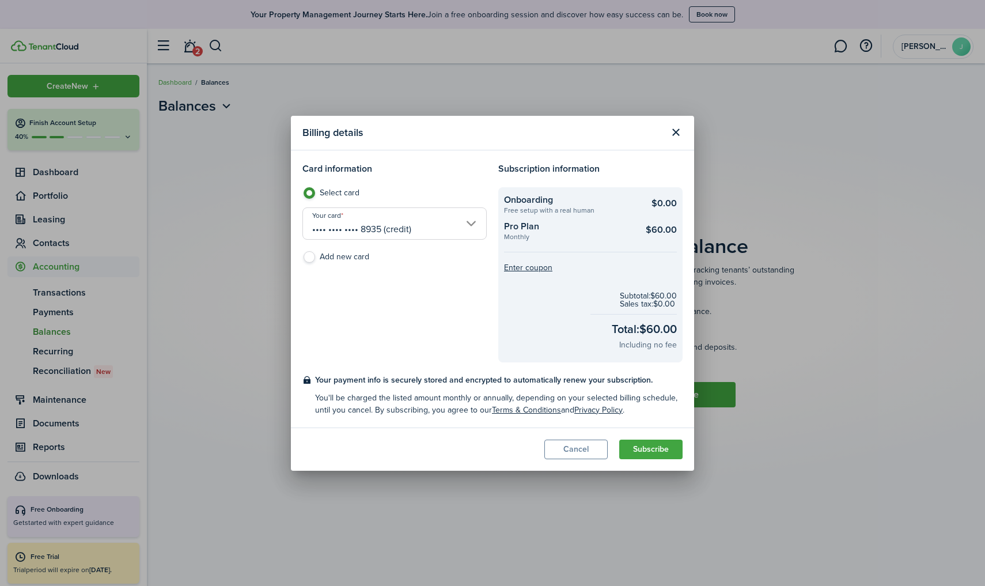
click at [663, 450] on button "Subscribe" at bounding box center [650, 449] width 63 height 20
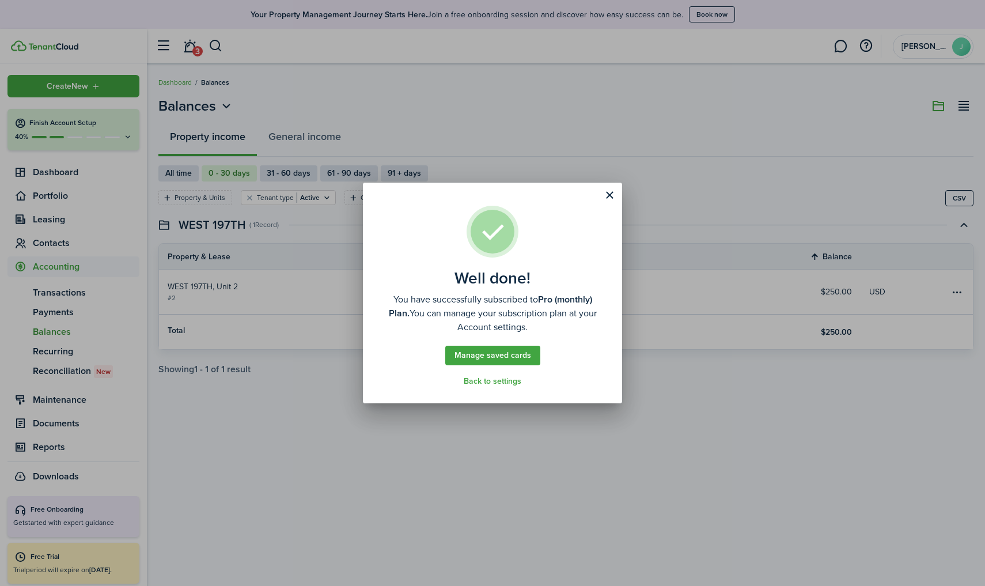
click at [481, 380] on link "Back to settings" at bounding box center [492, 381] width 58 height 9
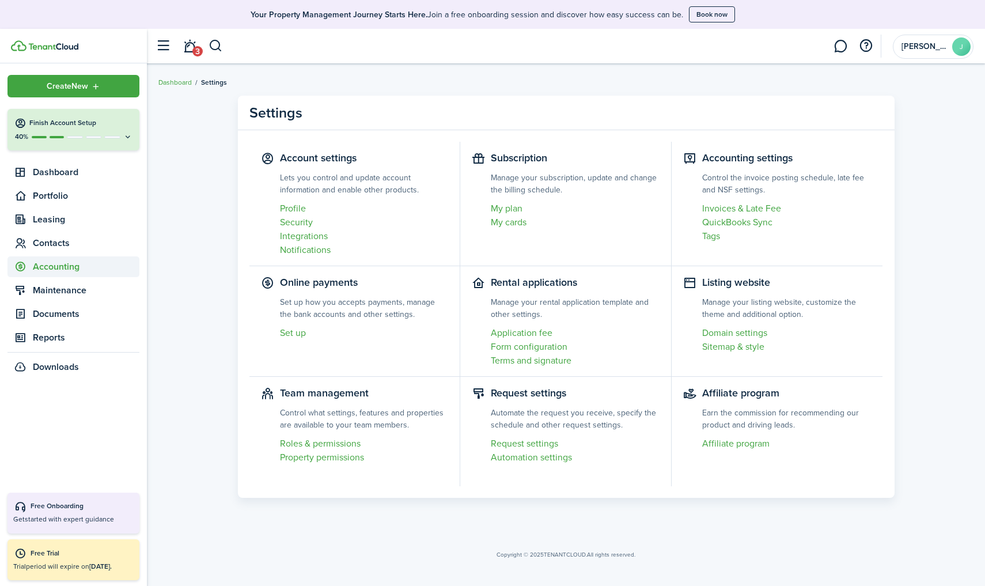
click at [47, 265] on span "Accounting" at bounding box center [86, 267] width 107 height 14
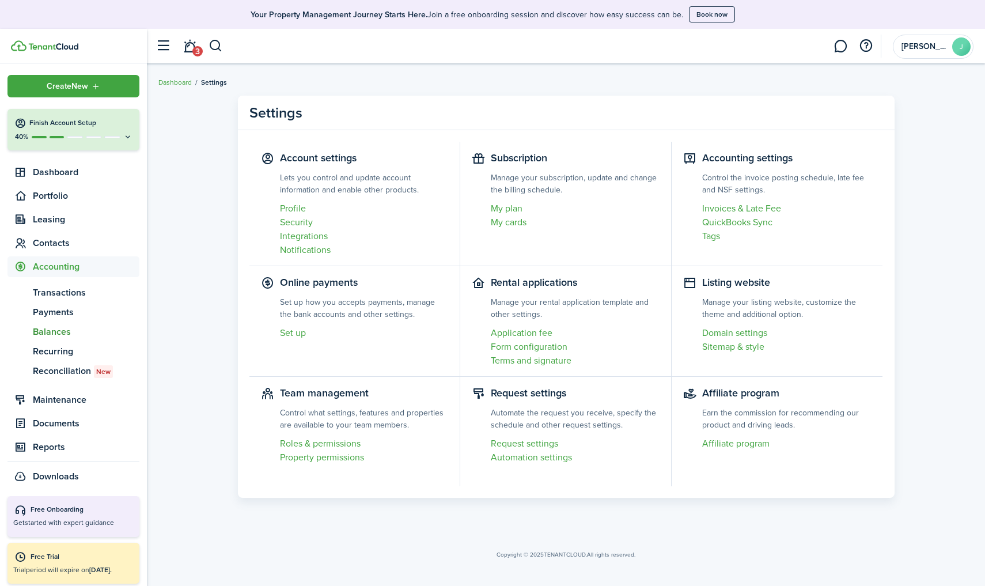
click at [62, 334] on span "Balances" at bounding box center [86, 332] width 107 height 14
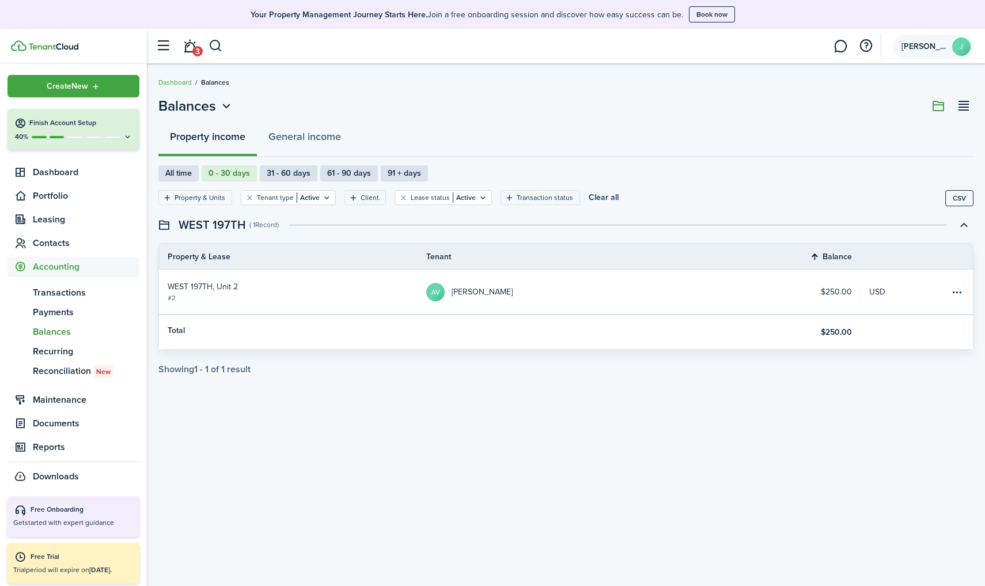
click at [762, 41] on account-user-avatar "[PERSON_NAME]" at bounding box center [932, 47] width 81 height 24
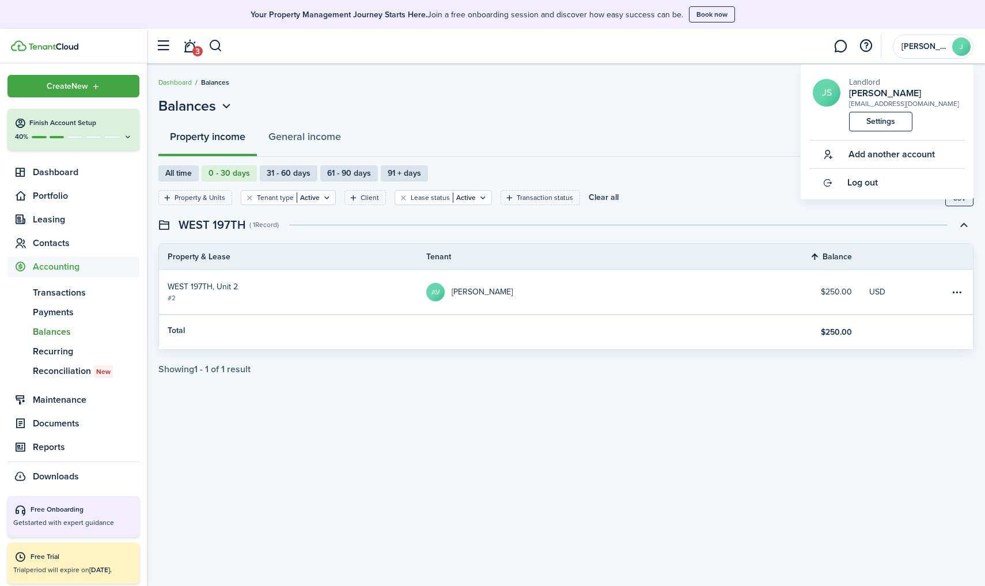
click at [762, 120] on link "Settings" at bounding box center [880, 122] width 63 height 20
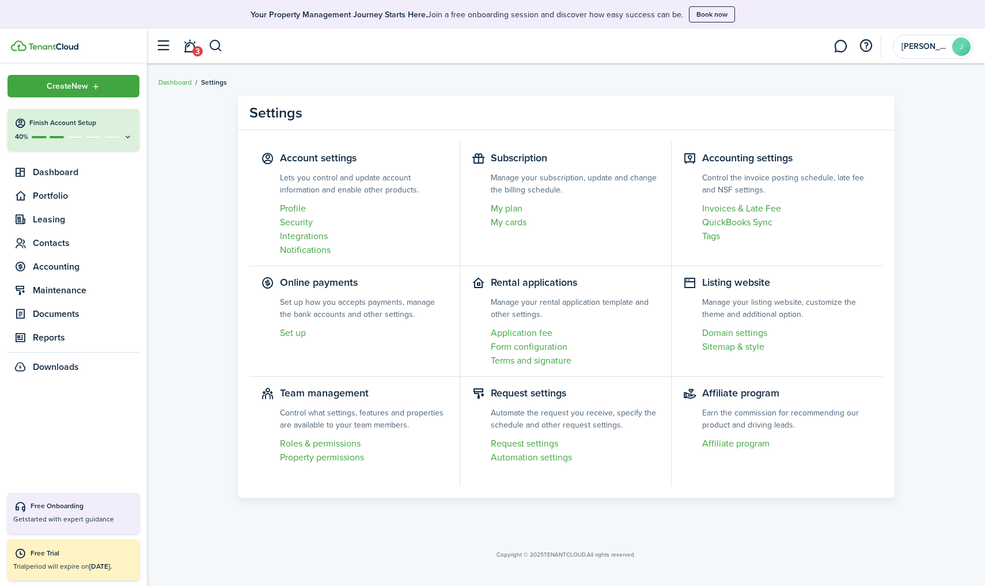
click at [301, 207] on link "Profile" at bounding box center [364, 209] width 169 height 14
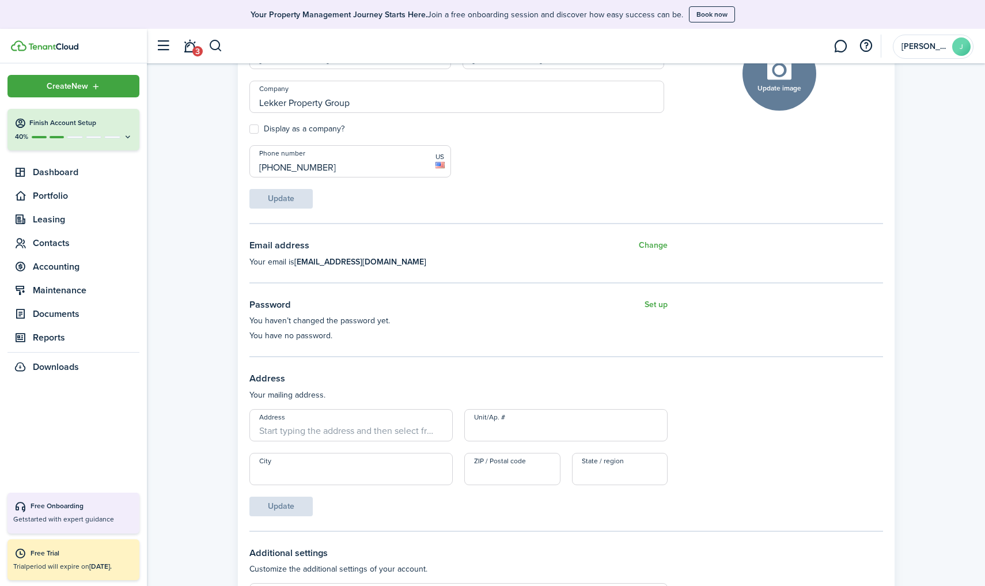
scroll to position [227, 0]
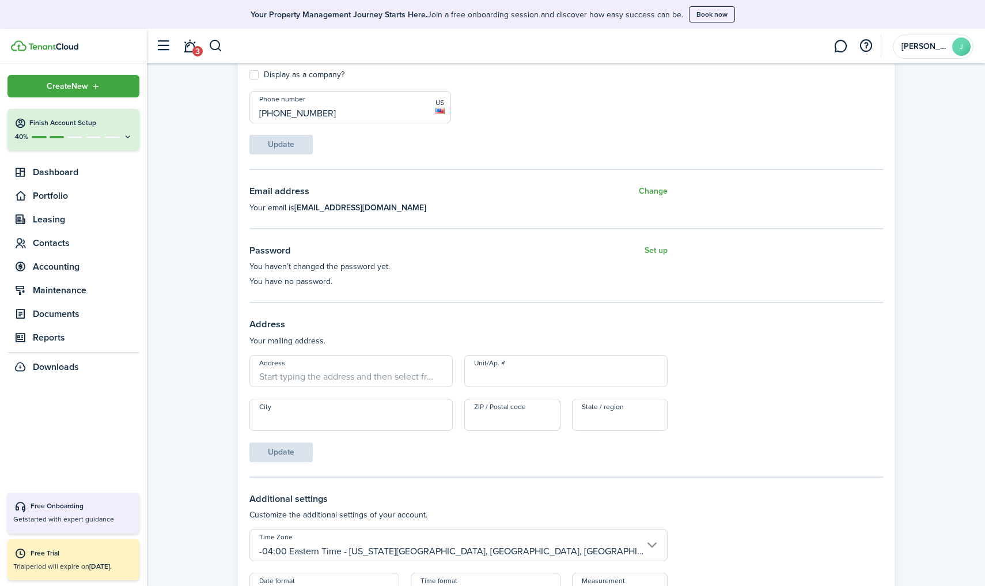
click at [655, 253] on button "Set up" at bounding box center [655, 251] width 23 height 14
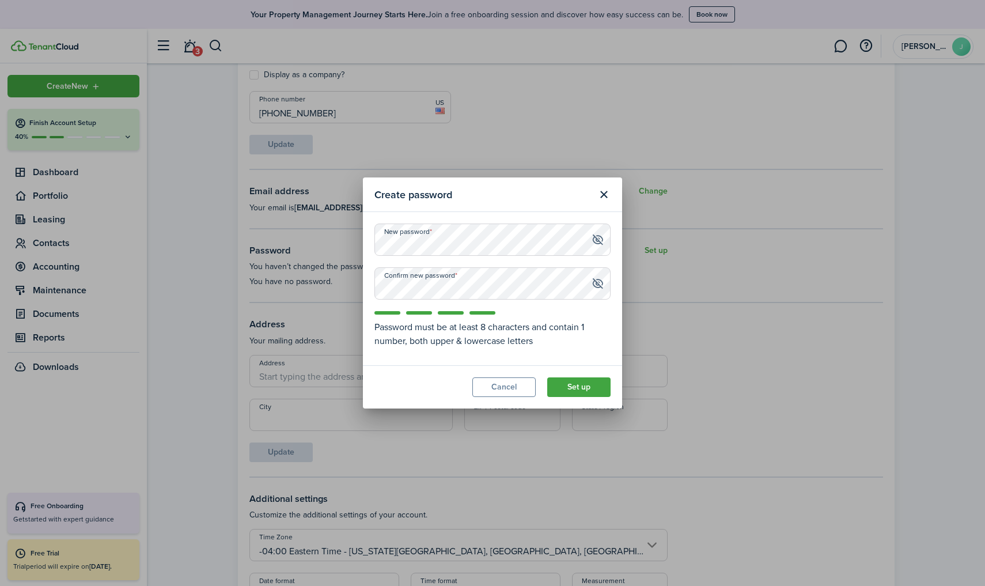
click at [601, 386] on button "Set up" at bounding box center [578, 387] width 63 height 20
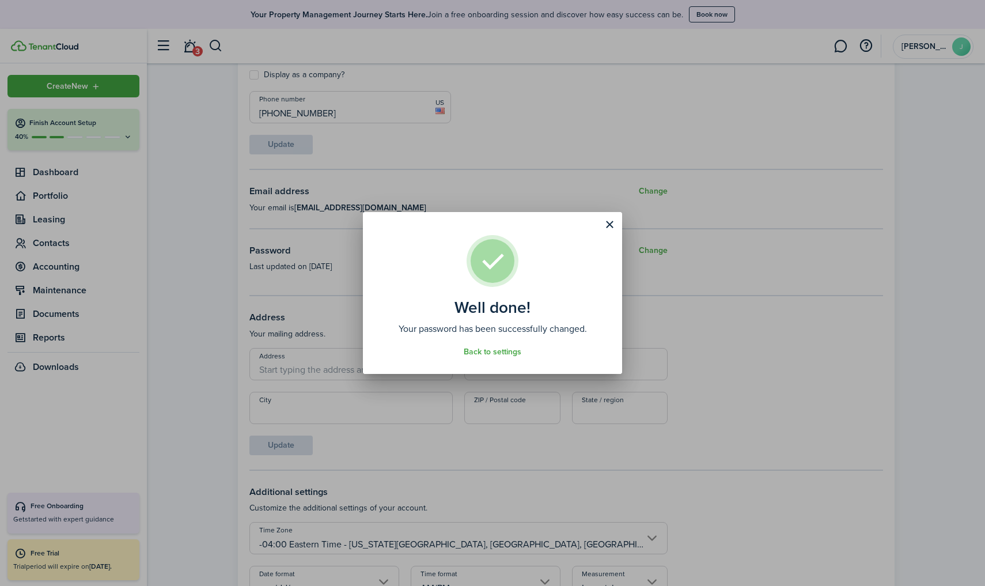
click at [610, 222] on button "Close modal" at bounding box center [609, 225] width 20 height 20
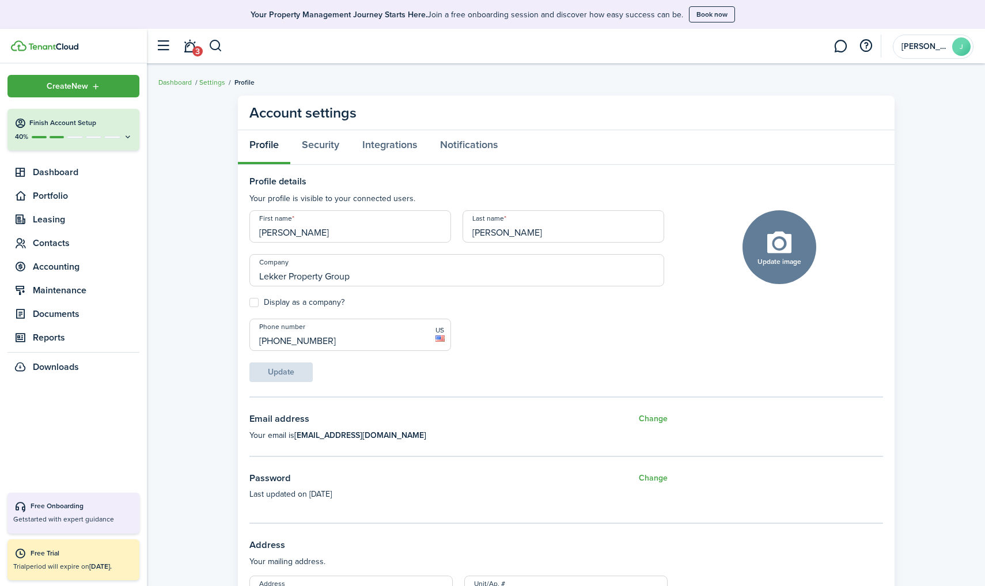
scroll to position [0, 0]
click at [322, 153] on link "Security" at bounding box center [320, 147] width 60 height 35
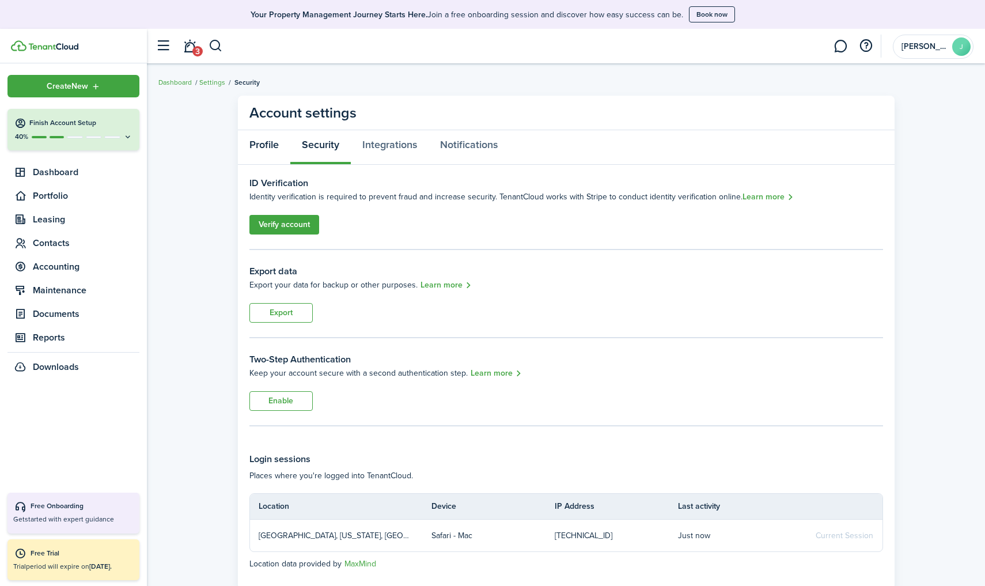
click at [253, 146] on link "Profile" at bounding box center [264, 147] width 52 height 35
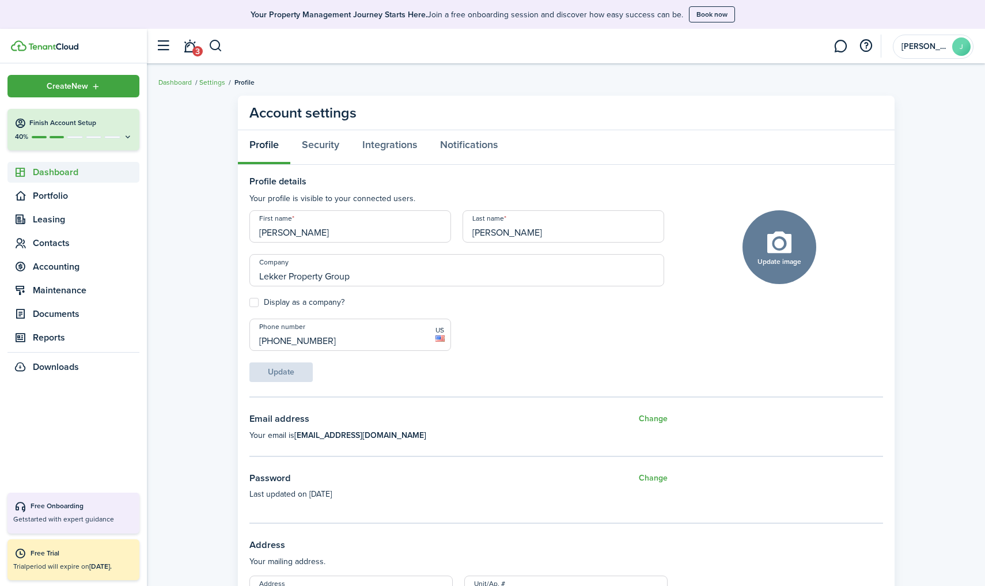
click at [51, 169] on span "Dashboard" at bounding box center [86, 172] width 107 height 14
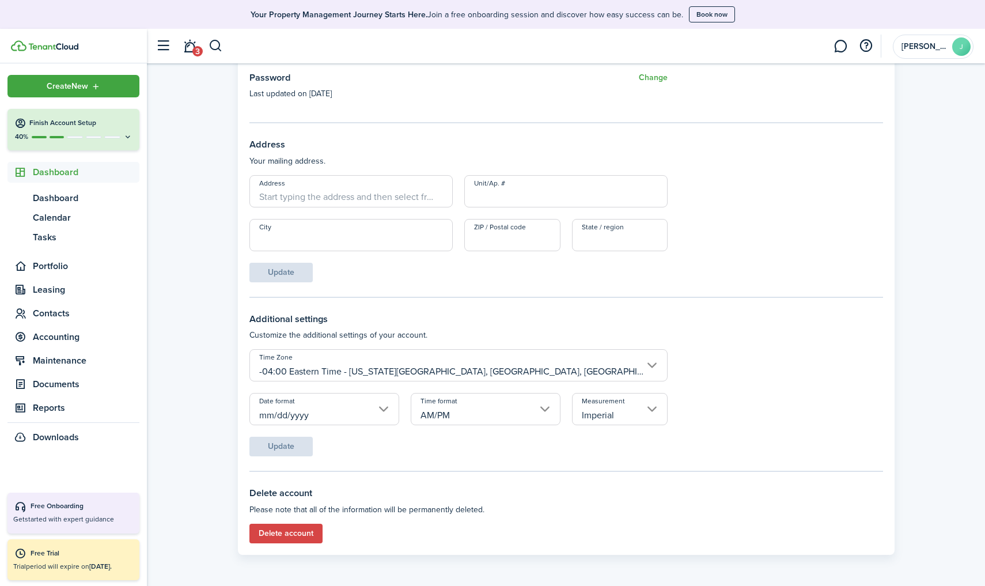
scroll to position [399, 0]
click at [70, 189] on link "db Dashboard" at bounding box center [73, 198] width 132 height 20
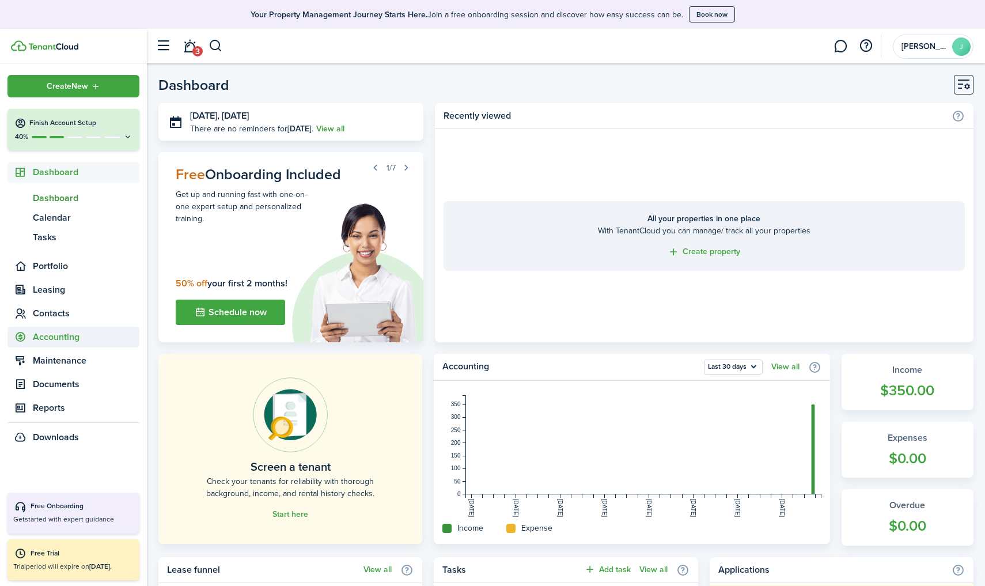
click at [46, 336] on span "Accounting" at bounding box center [86, 337] width 107 height 14
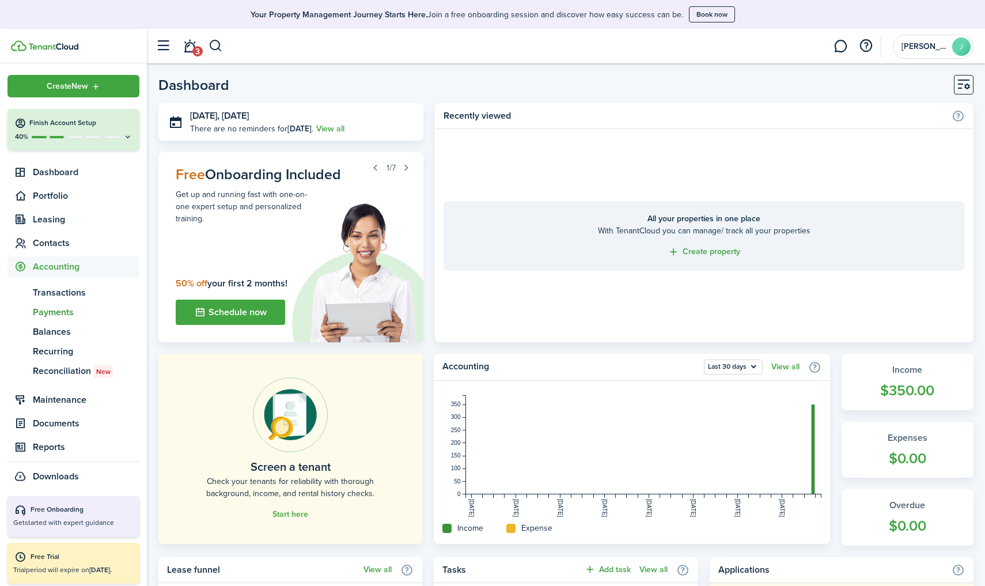
click at [58, 311] on span "Payments" at bounding box center [86, 312] width 107 height 14
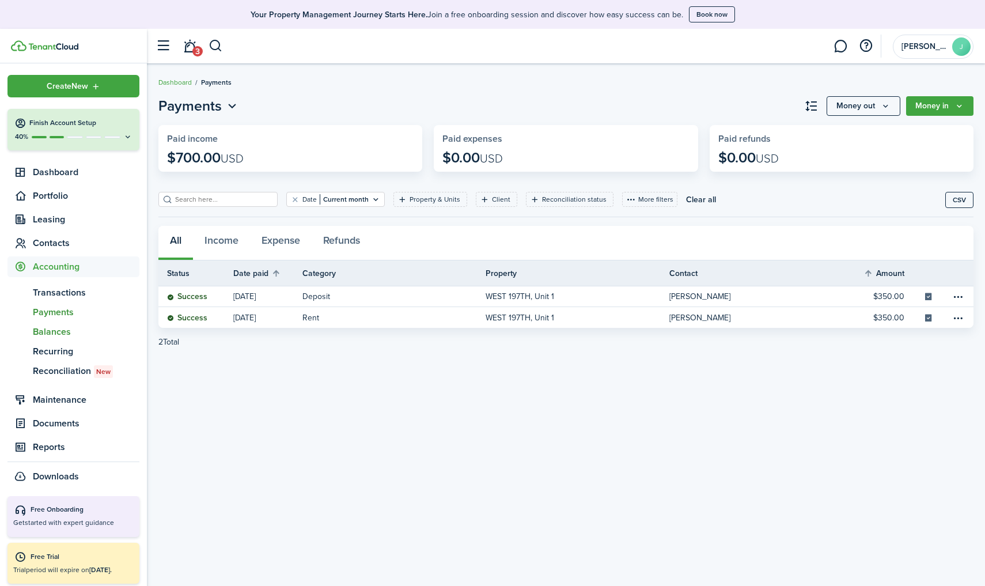
click at [57, 332] on span "Balances" at bounding box center [86, 332] width 107 height 14
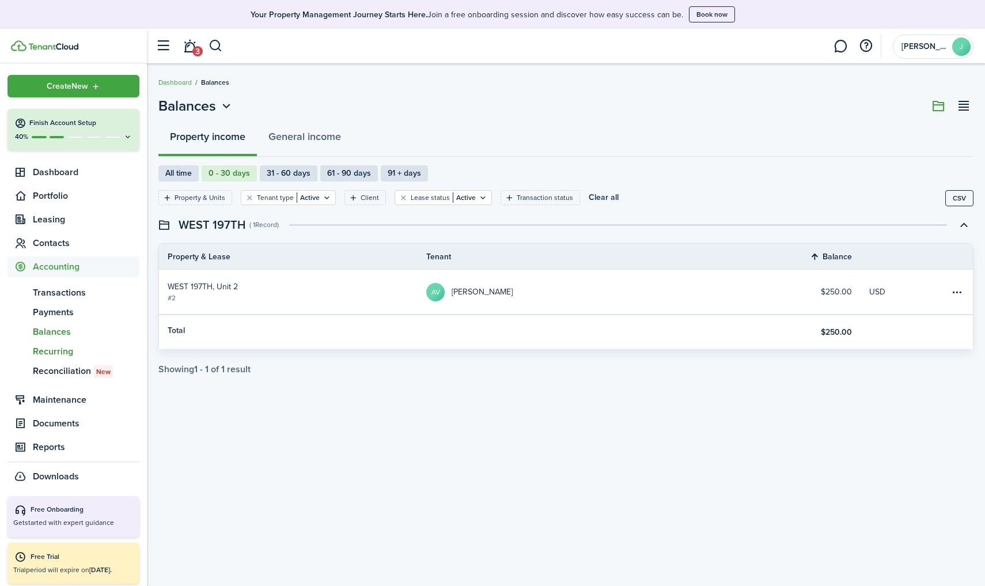
click at [62, 348] on span "Recurring" at bounding box center [86, 351] width 107 height 14
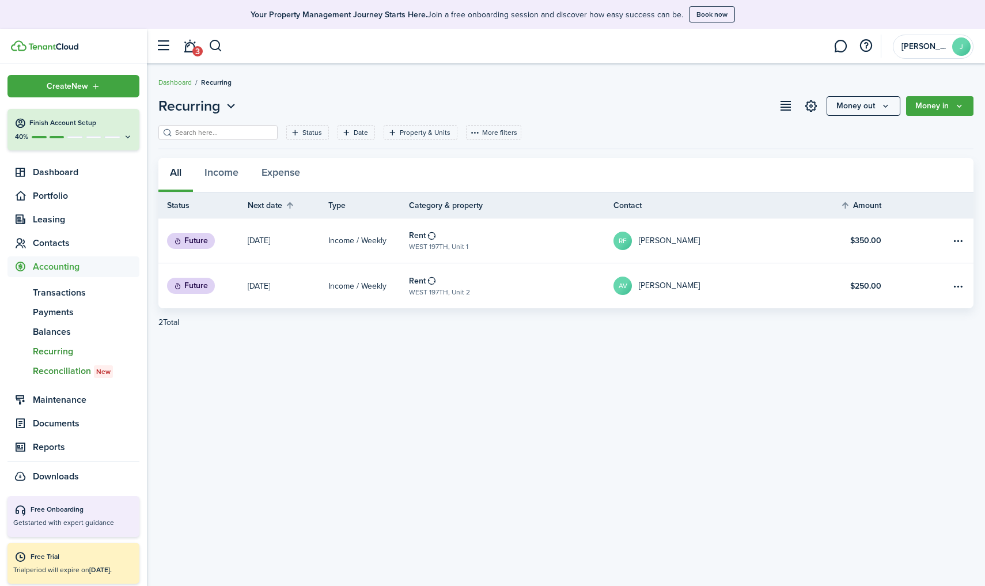
click at [74, 367] on span "Reconciliation New" at bounding box center [86, 371] width 107 height 14
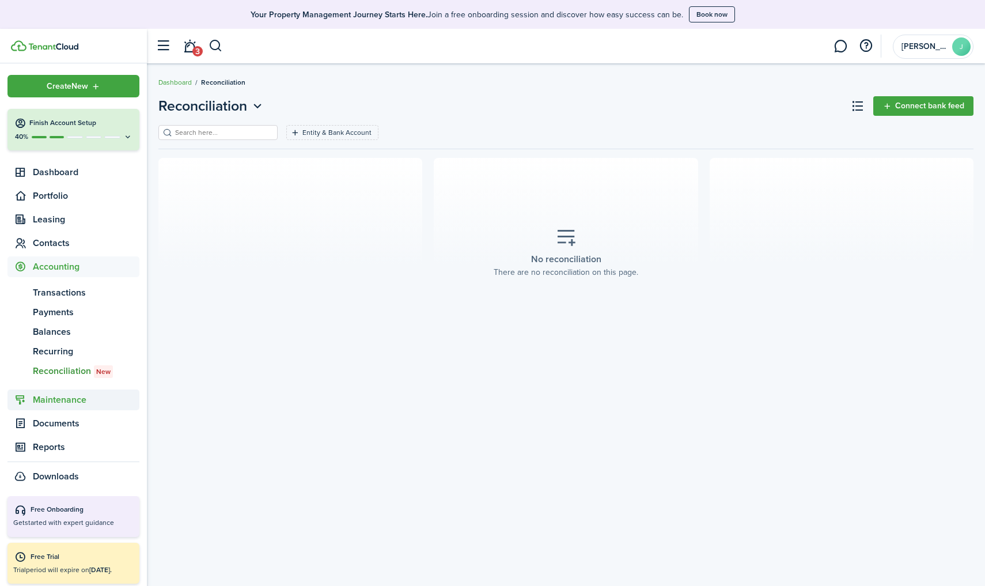
click at [82, 394] on span "Maintenance" at bounding box center [86, 400] width 107 height 14
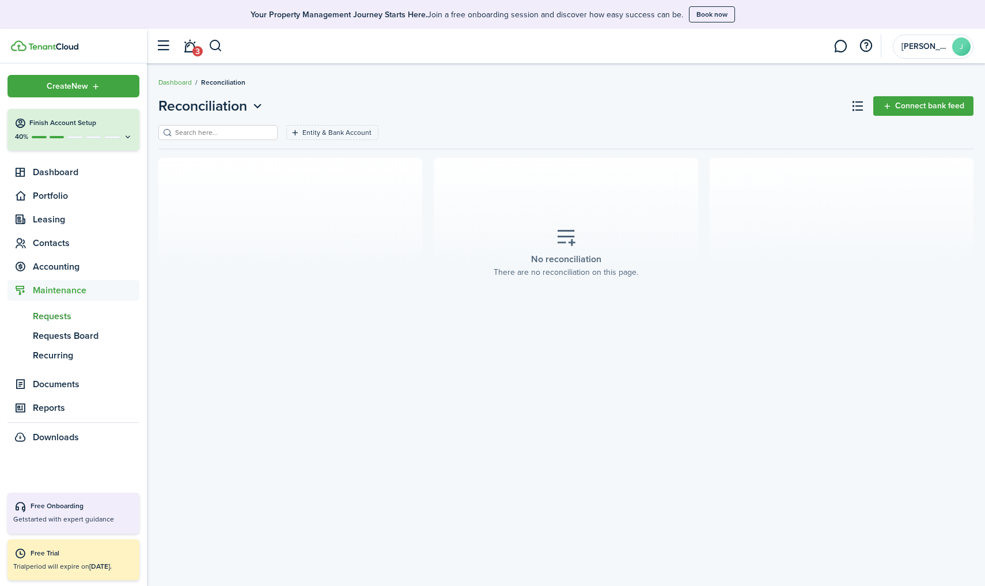
click at [56, 316] on span "Requests" at bounding box center [86, 316] width 107 height 14
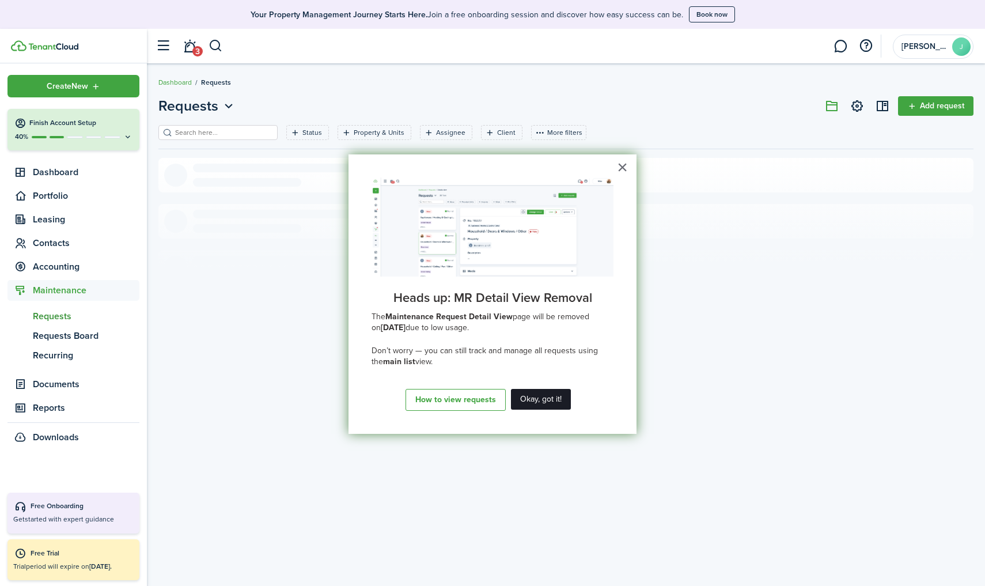
click at [539, 400] on button "Okay, got it!" at bounding box center [541, 399] width 60 height 21
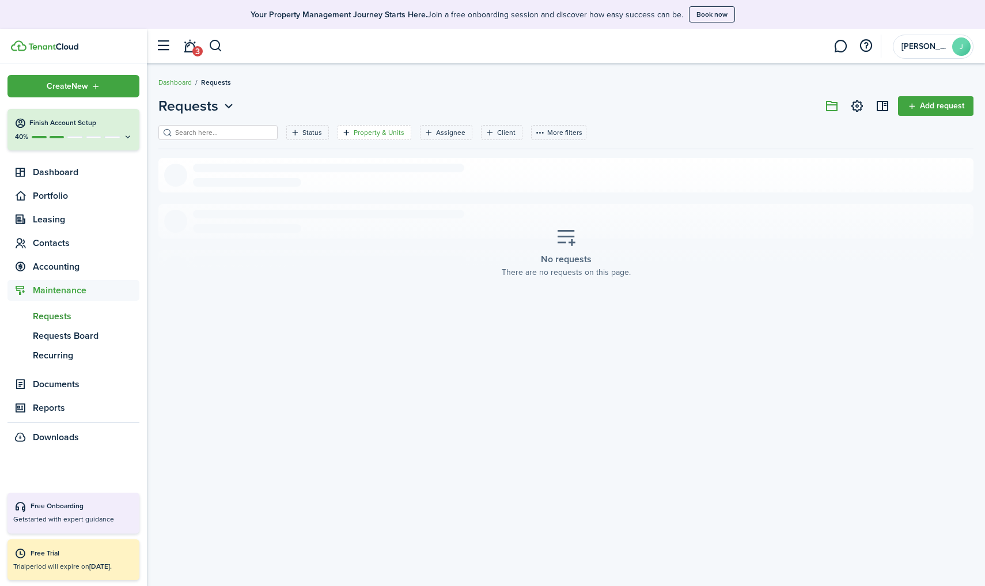
click at [356, 128] on filter-tag-label "Property & Units" at bounding box center [379, 132] width 51 height 10
click at [340, 193] on span "Property" at bounding box center [326, 193] width 34 height 13
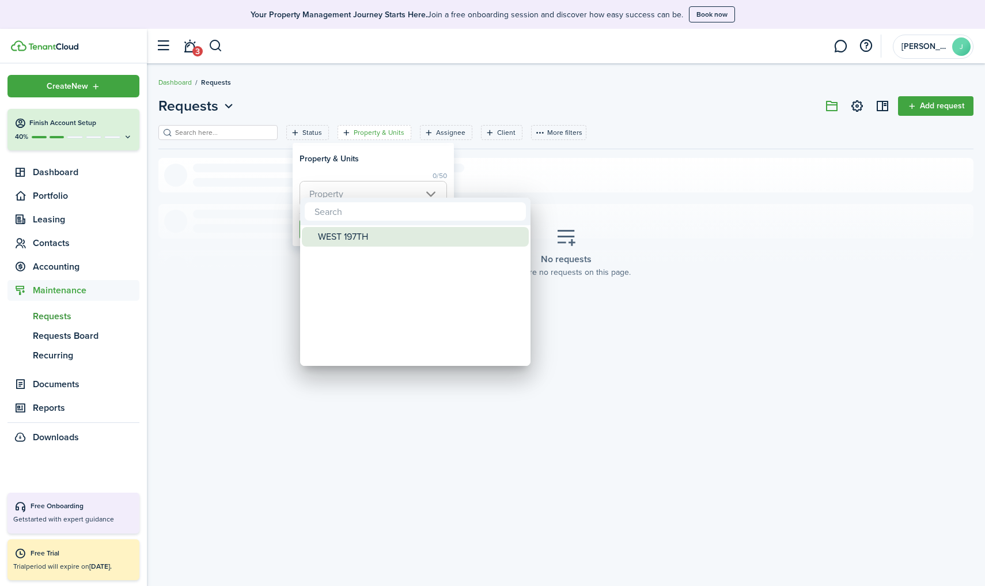
click at [332, 234] on div "WEST 197TH" at bounding box center [420, 237] width 204 height 20
type input "WEST 197TH"
click at [346, 160] on div at bounding box center [492, 293] width 1169 height 770
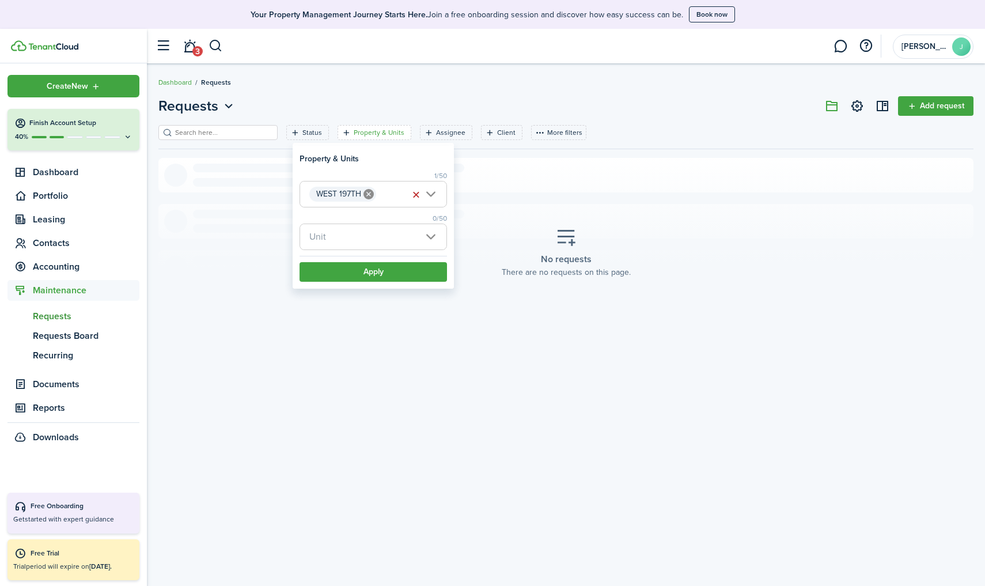
click at [348, 240] on span "Unit" at bounding box center [373, 236] width 146 height 25
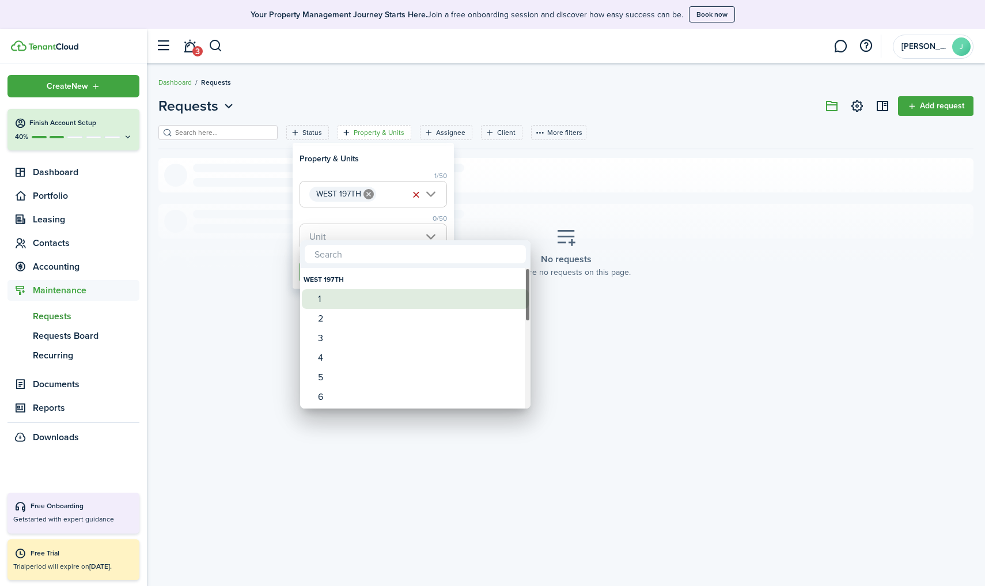
click at [331, 302] on div "1" at bounding box center [420, 299] width 204 height 20
type input "1"
click at [389, 216] on div at bounding box center [492, 293] width 1169 height 770
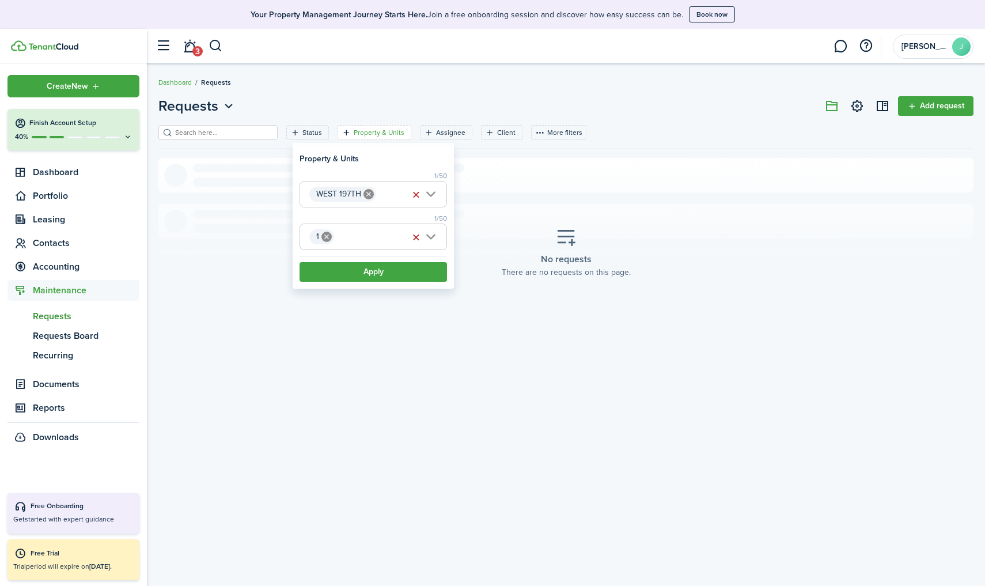
click at [370, 275] on button "Apply" at bounding box center [372, 272] width 147 height 20
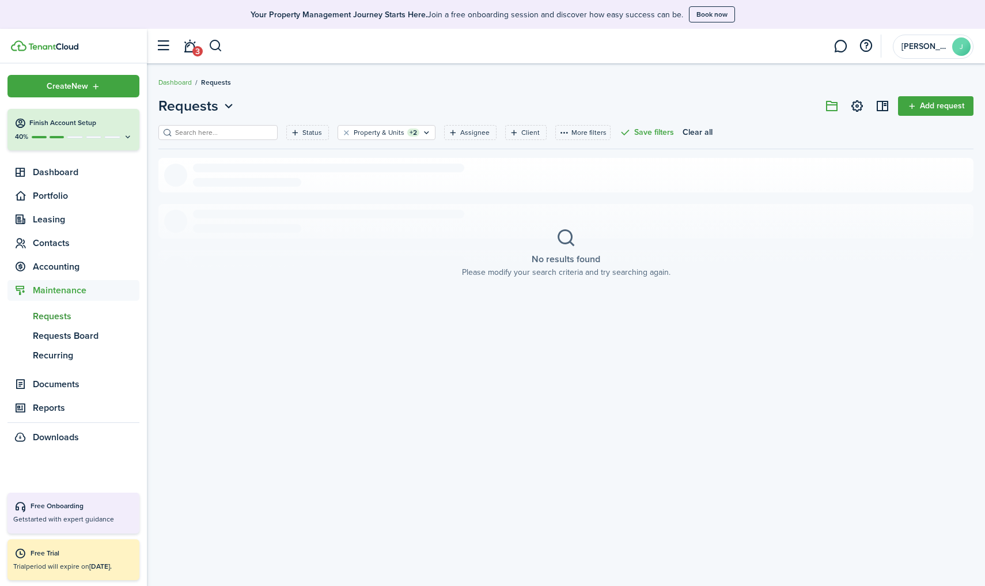
click at [762, 104] on link "Add request" at bounding box center [935, 106] width 75 height 20
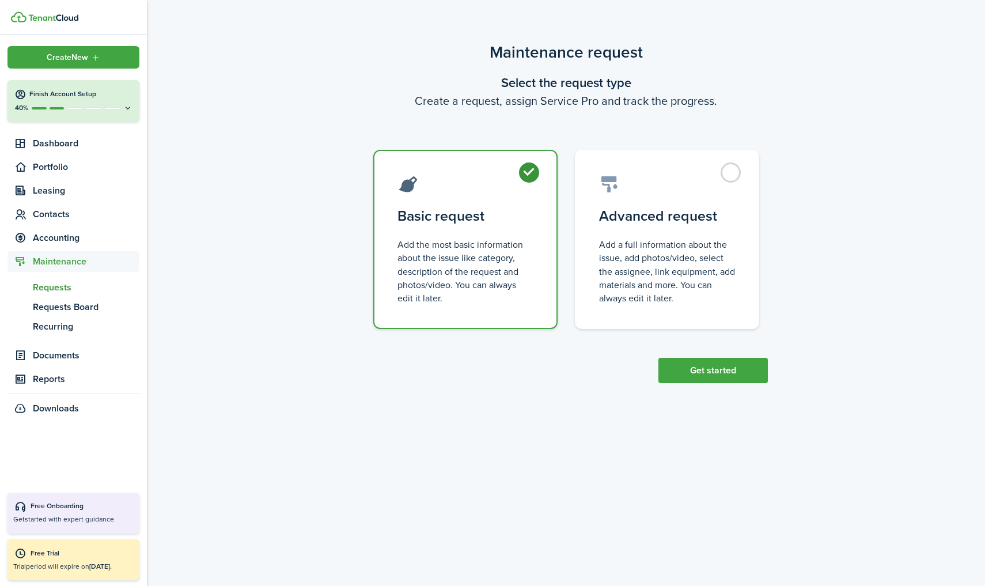
click at [700, 364] on button "Get started" at bounding box center [712, 370] width 109 height 25
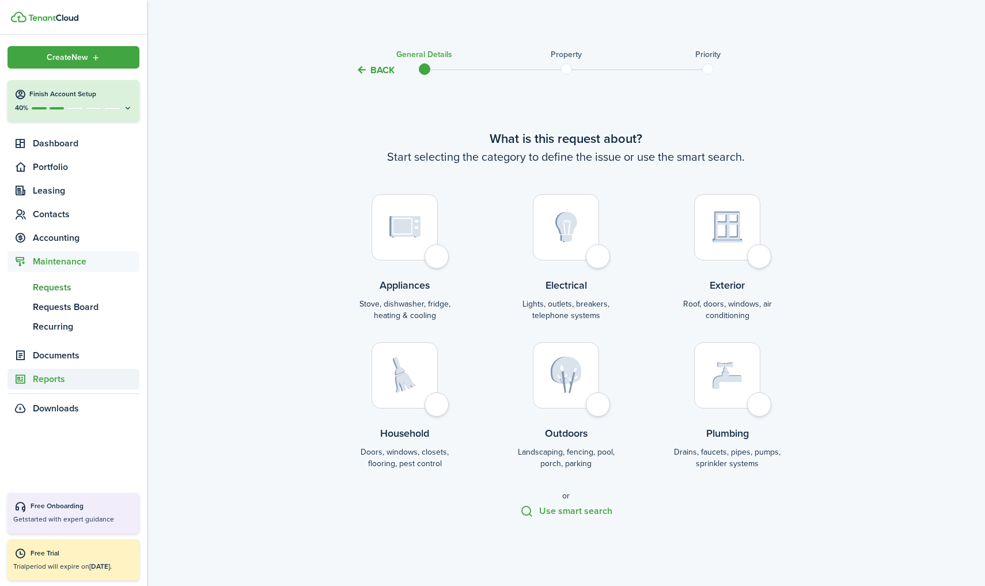
click at [29, 372] on link "Reports" at bounding box center [73, 378] width 132 height 21
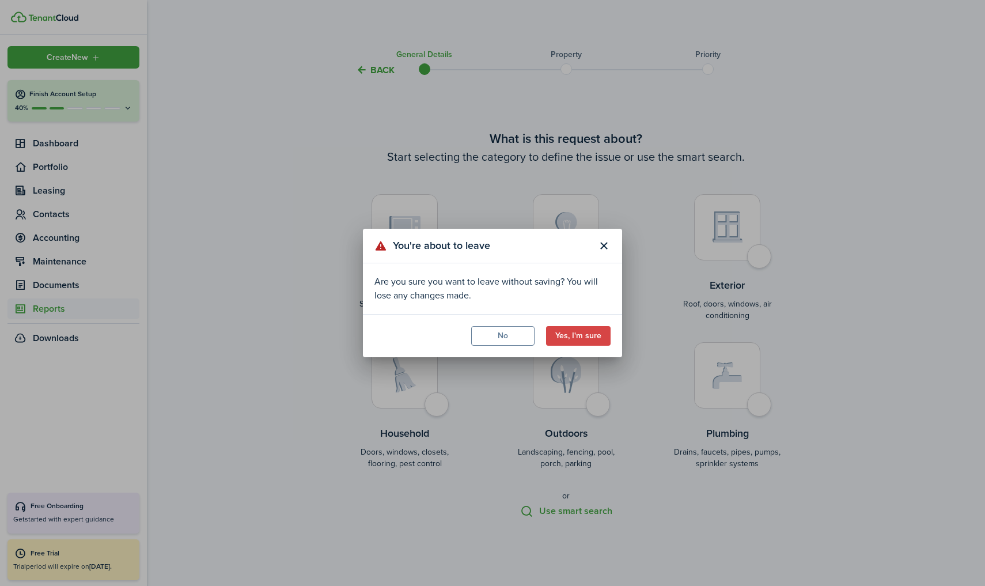
click at [573, 332] on button "Yes, I'm sure" at bounding box center [578, 336] width 64 height 20
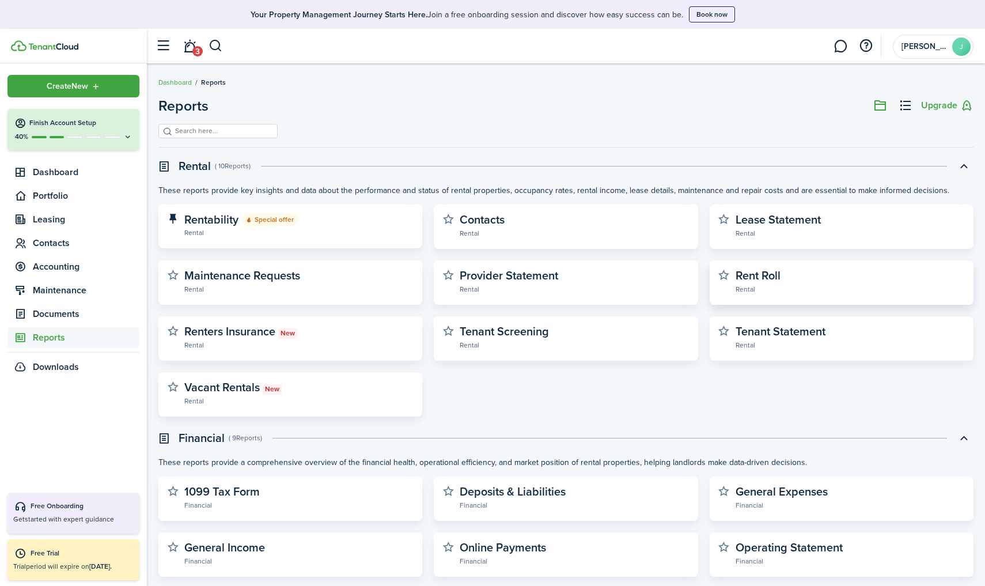
click at [762, 280] on widget-stats-description "Rent Roll" at bounding box center [757, 275] width 45 height 17
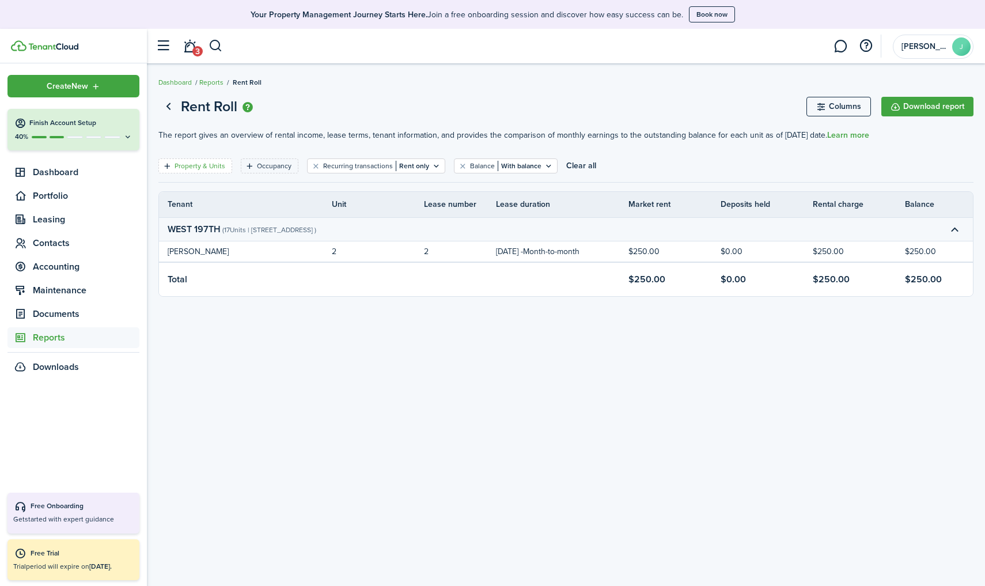
click at [201, 168] on filter-tag-label "Property & Units" at bounding box center [199, 166] width 51 height 10
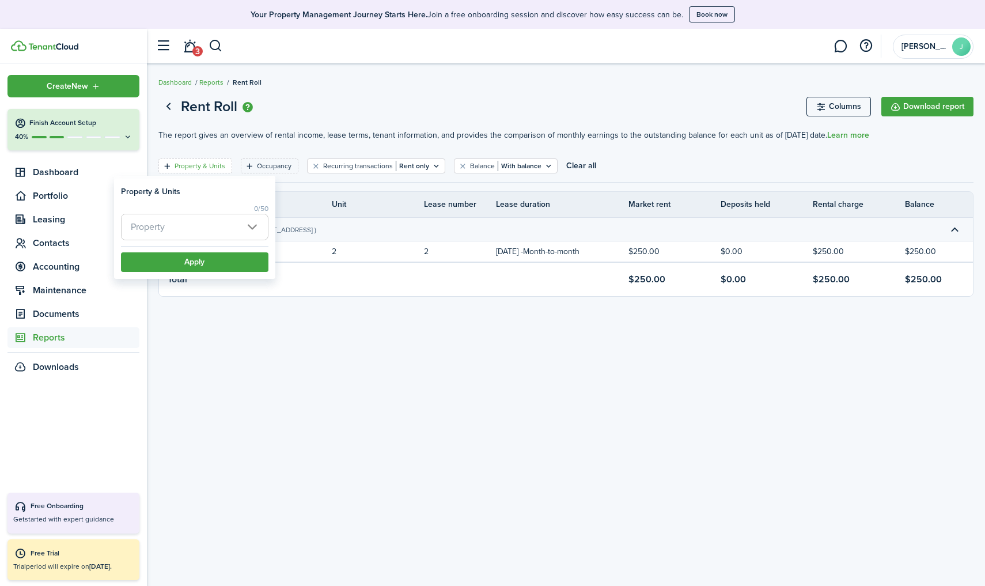
click at [194, 225] on span "Property" at bounding box center [194, 226] width 146 height 25
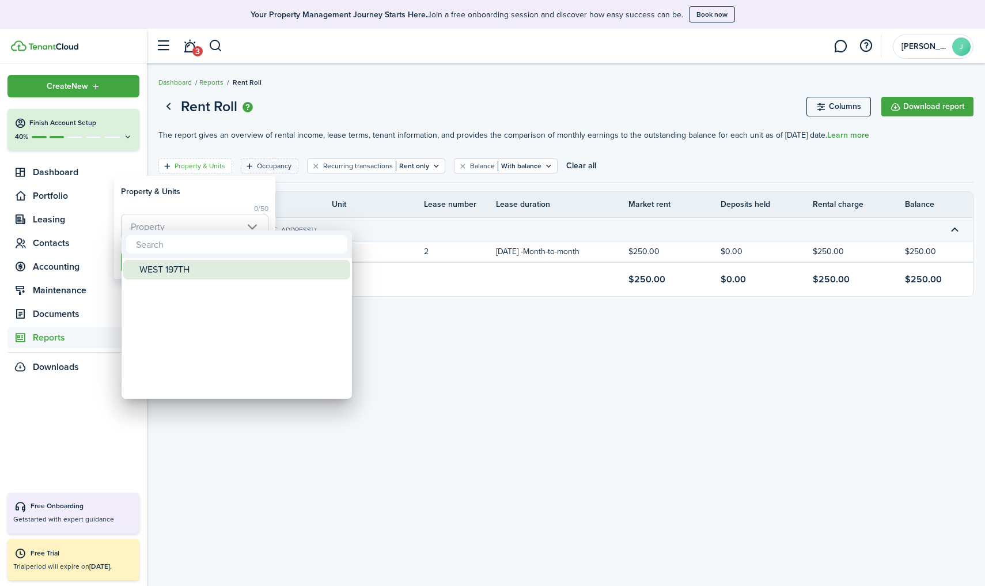
click at [186, 265] on div "WEST 197TH" at bounding box center [241, 270] width 204 height 20
type input "WEST 197TH"
click at [207, 273] on div "WEST 197TH" at bounding box center [241, 270] width 204 height 20
click at [318, 155] on div at bounding box center [492, 293] width 1169 height 770
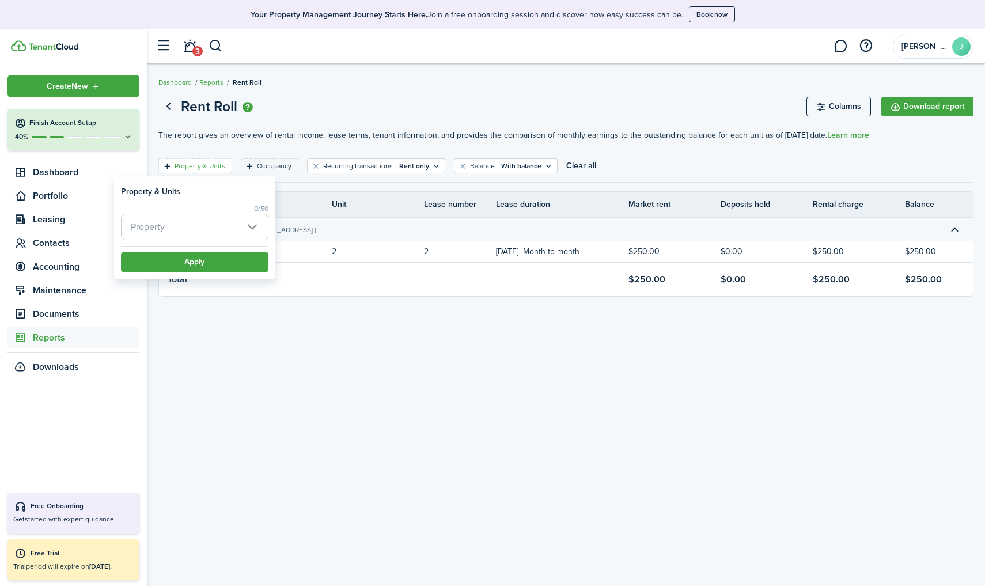
click at [223, 273] on filter-item-popup "Property & Units 0/50 Property Apply" at bounding box center [194, 228] width 161 height 100
drag, startPoint x: 231, startPoint y: 241, endPoint x: 233, endPoint y: 234, distance: 7.7
click at [231, 240] on div "0/50 Property" at bounding box center [194, 224] width 147 height 43
click at [238, 227] on span "Property" at bounding box center [194, 226] width 146 height 25
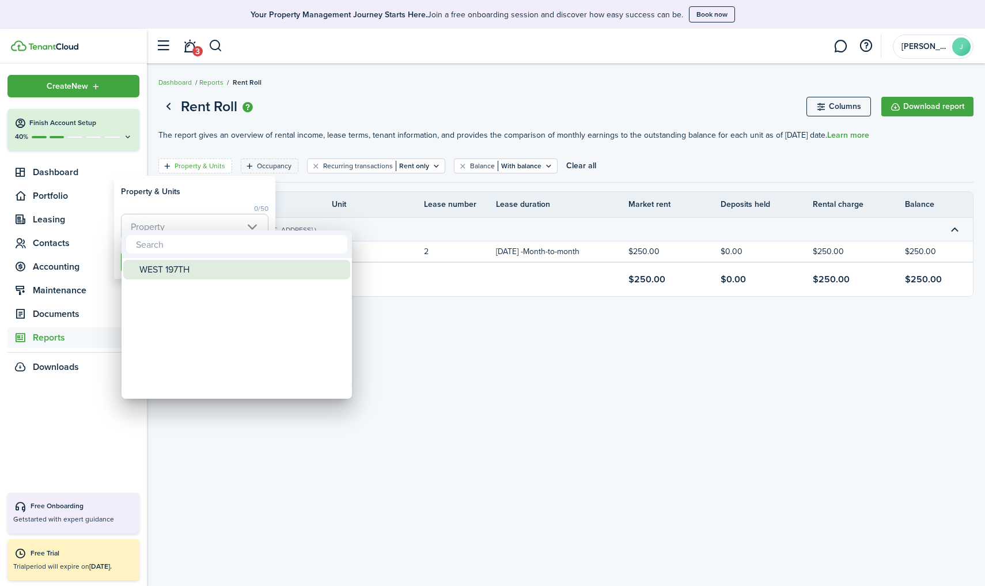
click at [218, 267] on div "WEST 197TH" at bounding box center [241, 270] width 204 height 20
type input "WEST 197TH"
click at [222, 206] on div at bounding box center [492, 293] width 1169 height 770
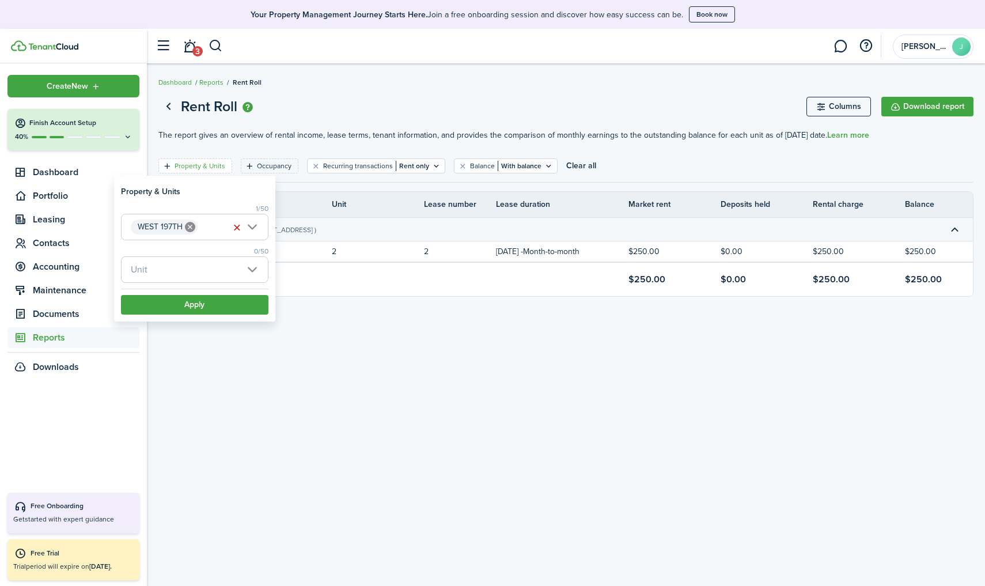
click at [214, 302] on button "Apply" at bounding box center [194, 305] width 147 height 20
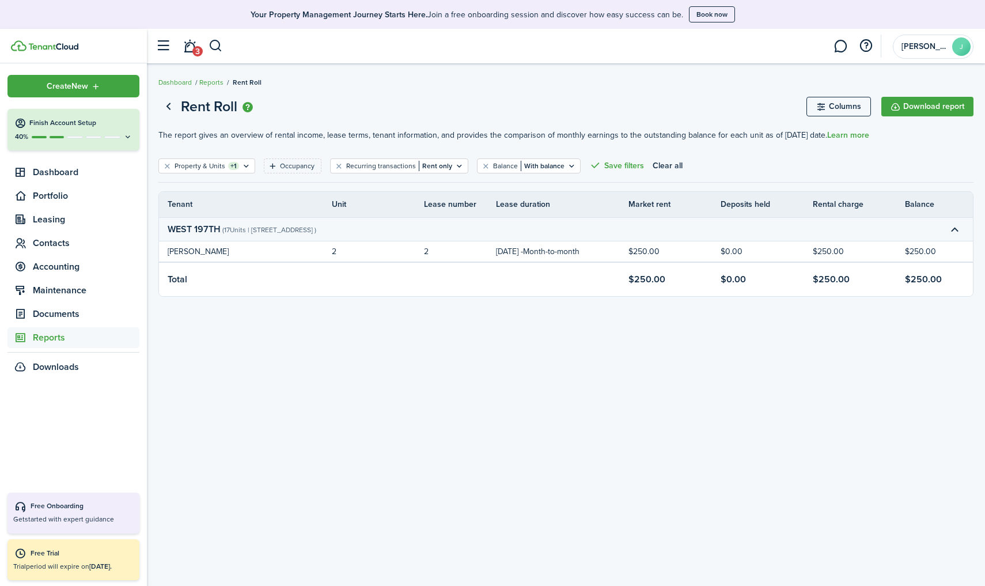
click at [668, 169] on button "Clear all" at bounding box center [667, 165] width 30 height 15
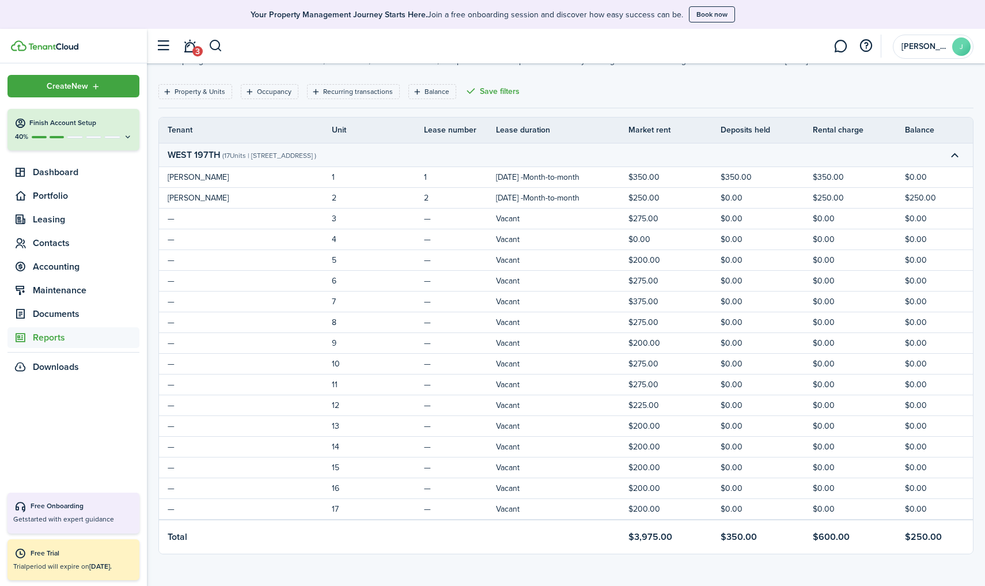
scroll to position [74, 0]
click at [92, 333] on span "Reports" at bounding box center [86, 337] width 107 height 14
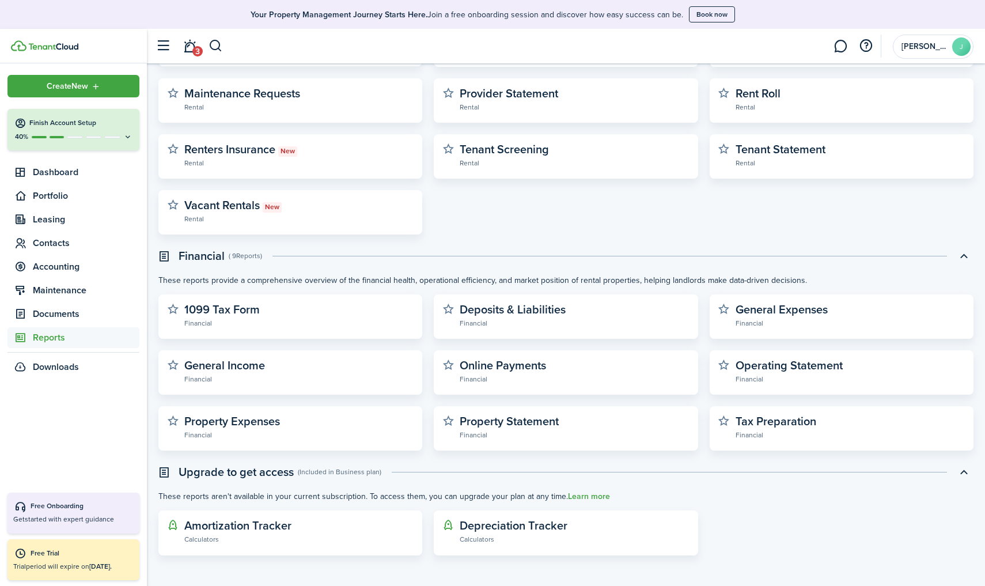
scroll to position [181, 0]
click at [507, 416] on widget-stats-description "Property Statement" at bounding box center [508, 421] width 99 height 17
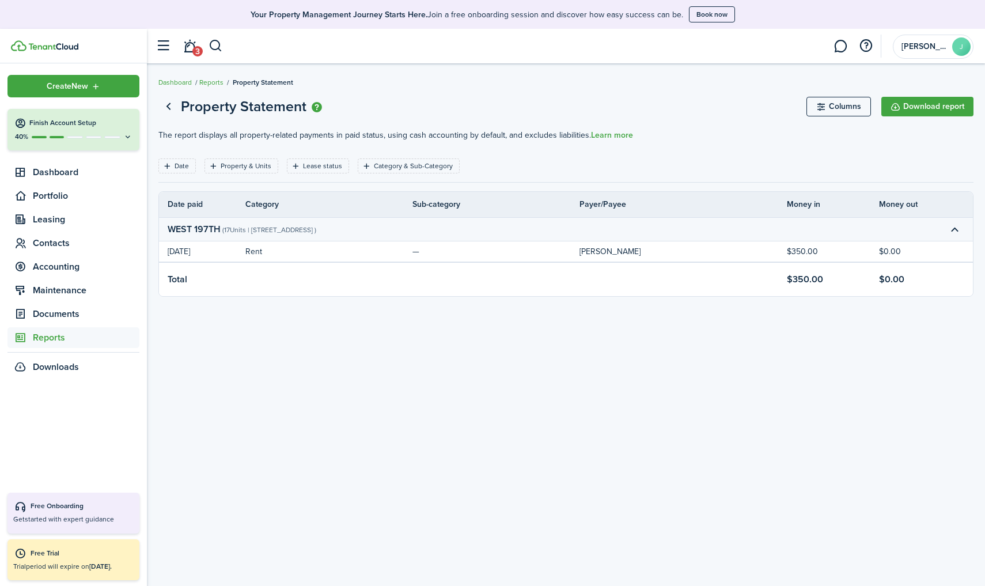
click at [316, 233] on report-preview-accordion-description "( 17 Units | [STREET_ADDRESS] )" at bounding box center [269, 230] width 94 height 10
click at [169, 103] on link "Go back" at bounding box center [168, 107] width 20 height 20
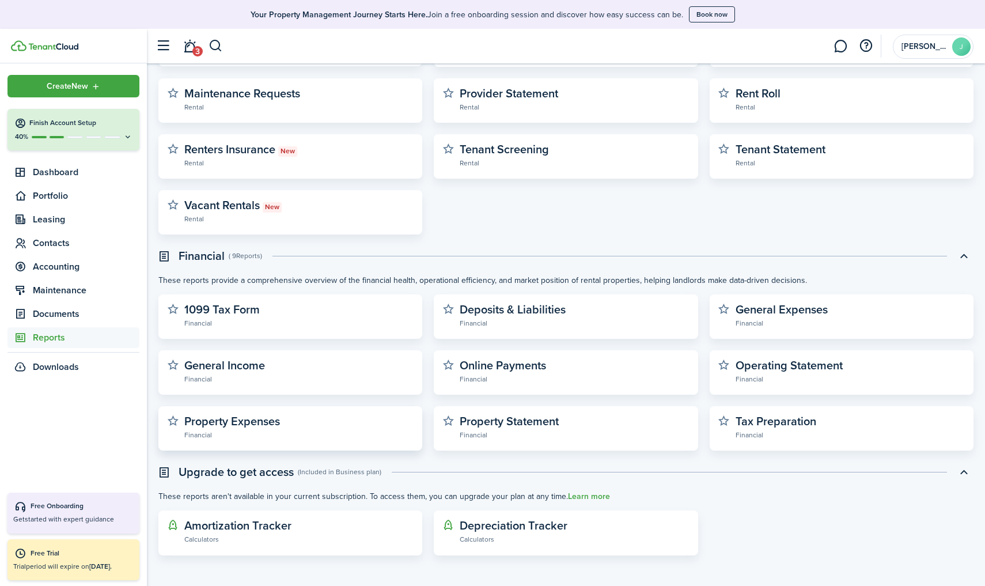
scroll to position [181, 0]
click at [75, 166] on span "Dashboard" at bounding box center [86, 172] width 107 height 14
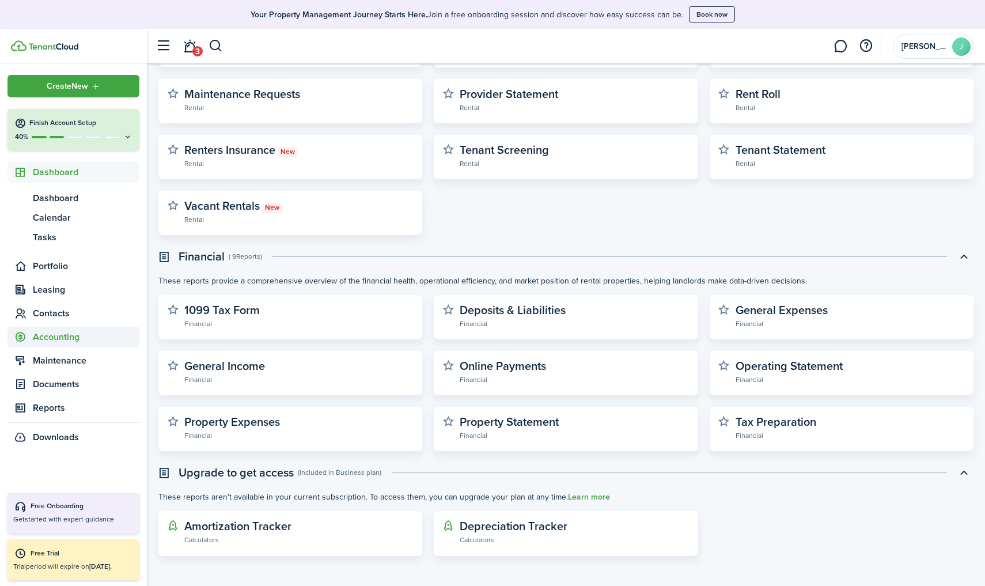
click at [64, 335] on span "Accounting" at bounding box center [86, 337] width 107 height 14
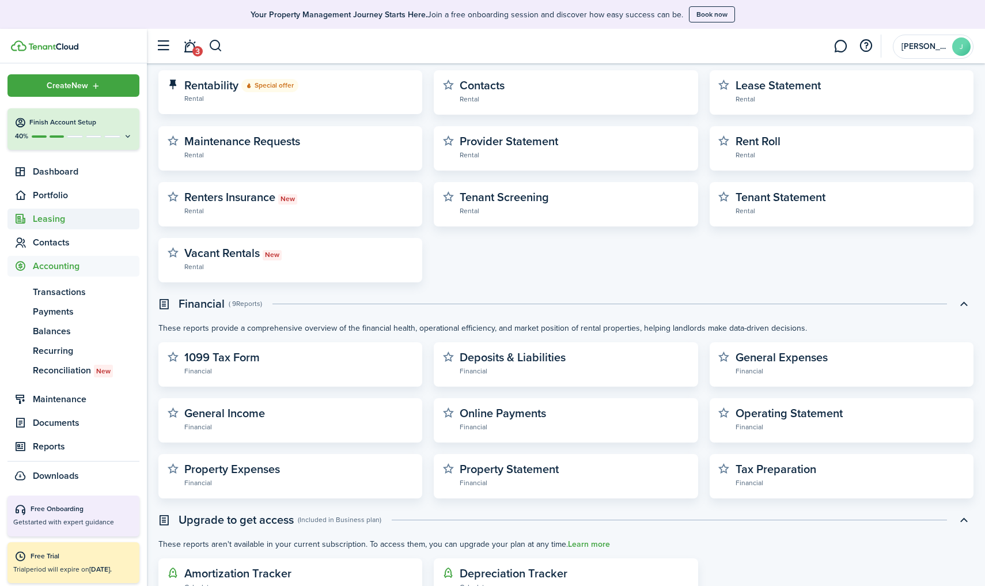
scroll to position [107, 0]
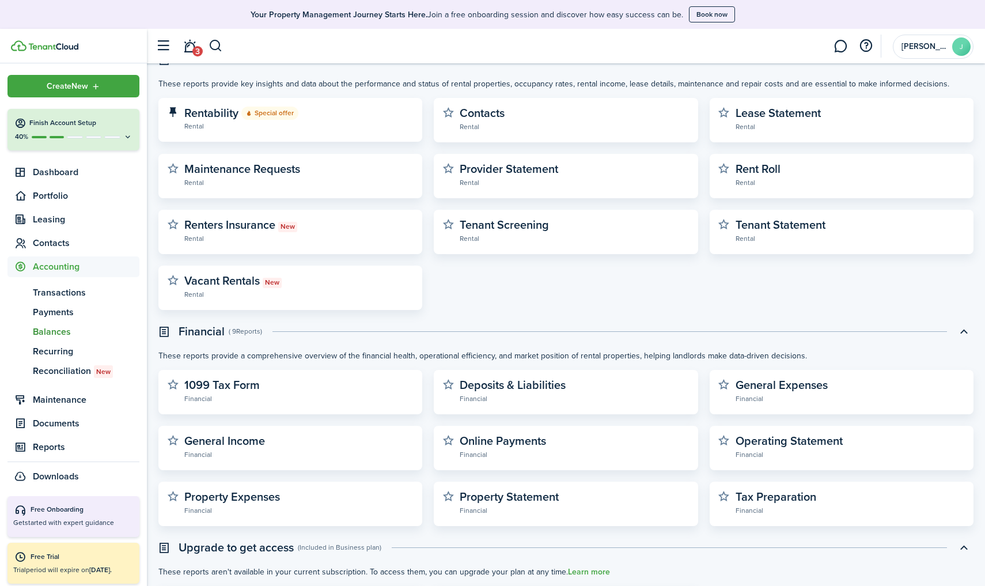
click at [56, 332] on span "Balances" at bounding box center [86, 332] width 107 height 14
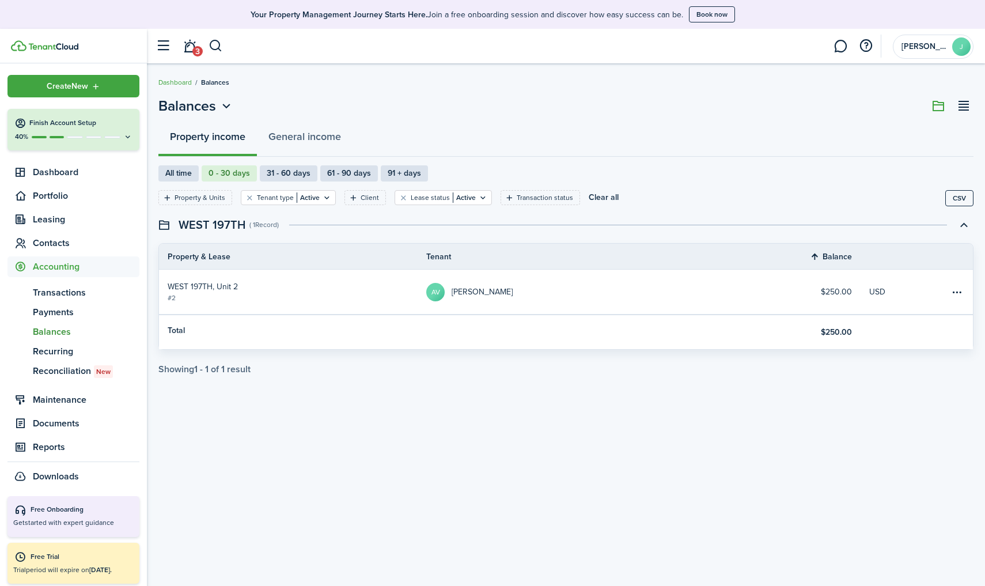
click at [624, 303] on link "AV [PERSON_NAME]" at bounding box center [604, 291] width 356 height 44
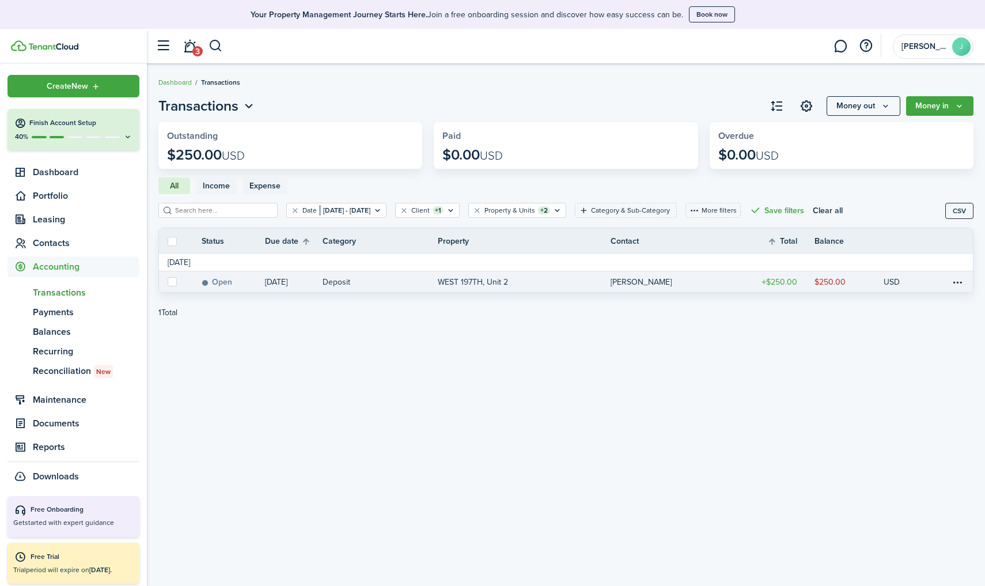
click at [170, 281] on label at bounding box center [172, 281] width 9 height 9
click at [168, 282] on input "checkbox" at bounding box center [167, 282] width 1 height 1
checkbox input "true"
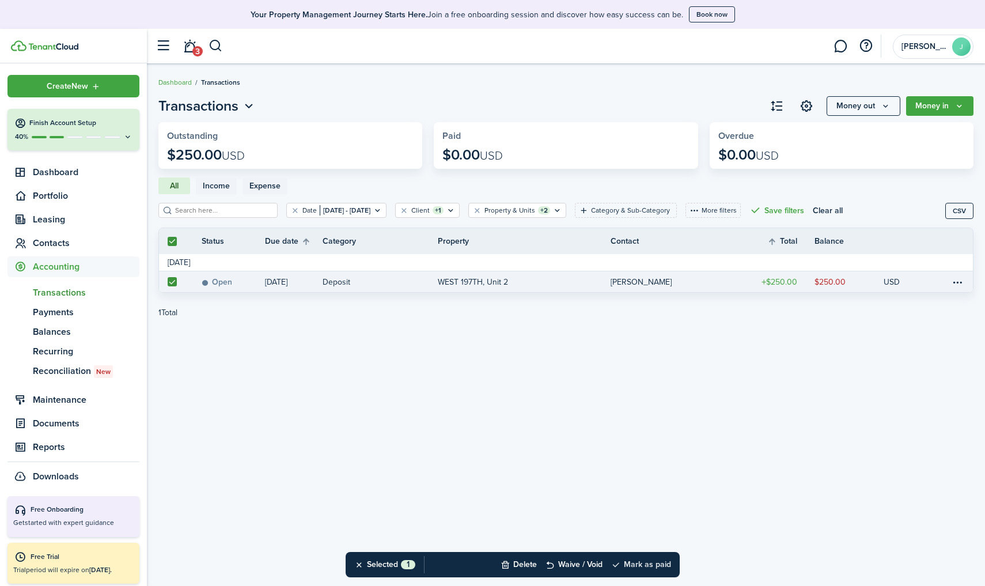
click at [651, 511] on button "Mark as paid" at bounding box center [641, 564] width 60 height 25
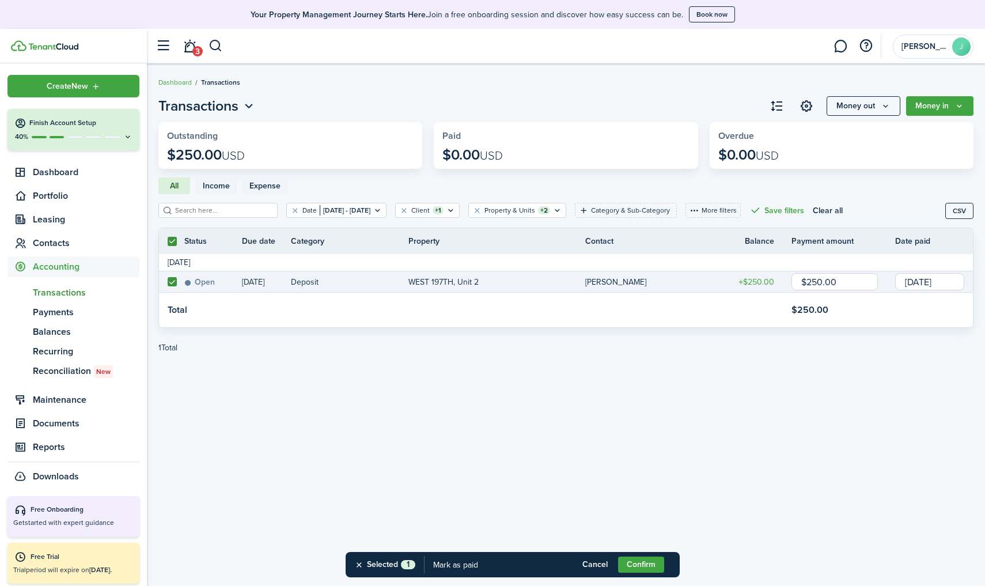
click at [643, 511] on button "Confirm" at bounding box center [641, 564] width 46 height 16
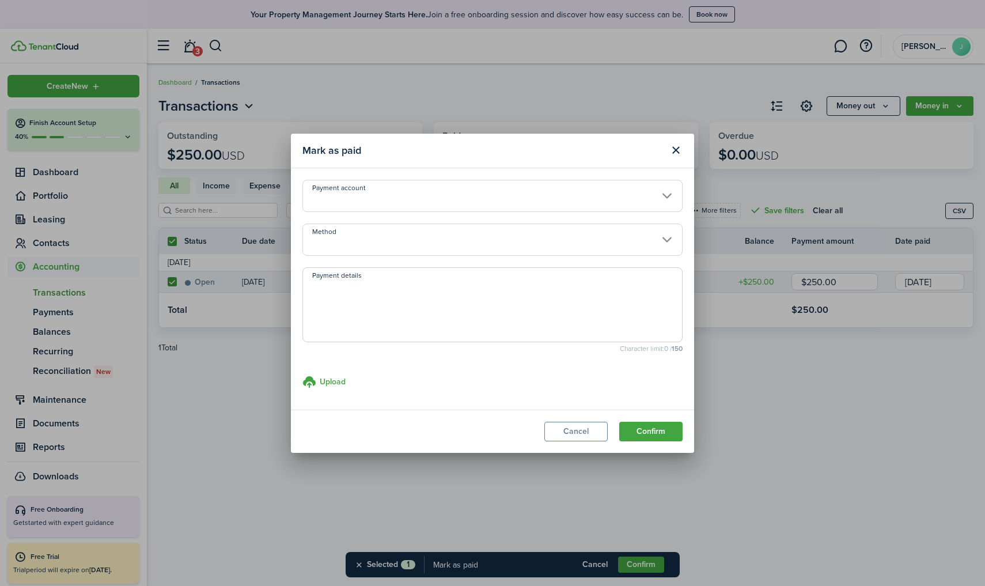
click at [544, 192] on input "Payment account" at bounding box center [492, 196] width 380 height 32
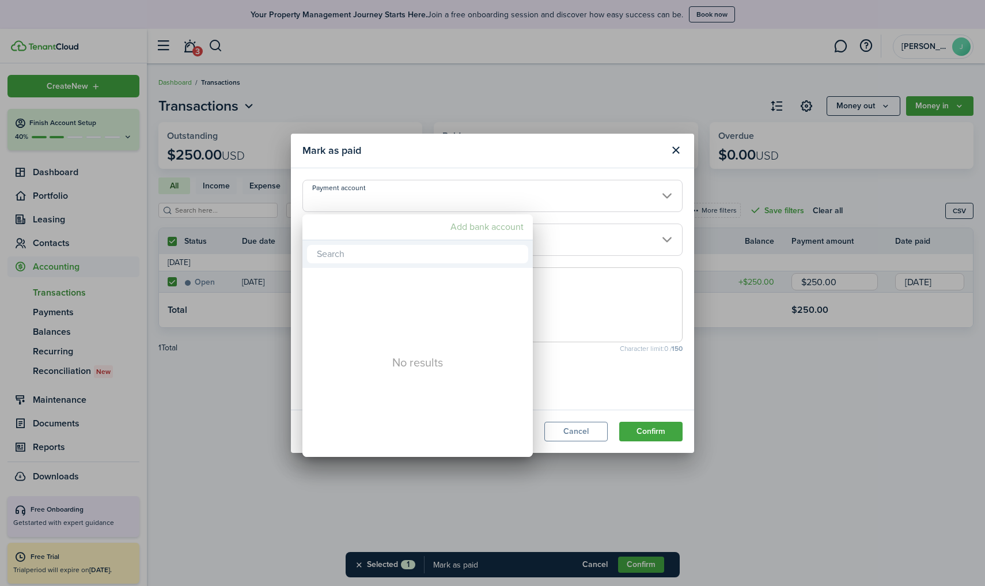
click at [478, 228] on mbsc-button "Add bank account" at bounding box center [487, 226] width 82 height 21
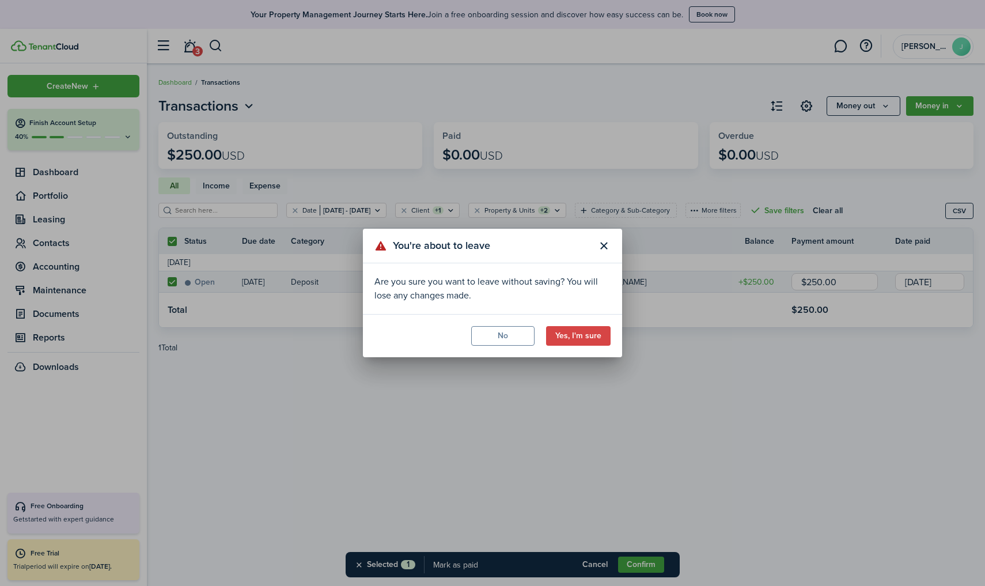
click at [607, 250] on button "Close modal" at bounding box center [604, 246] width 20 height 20
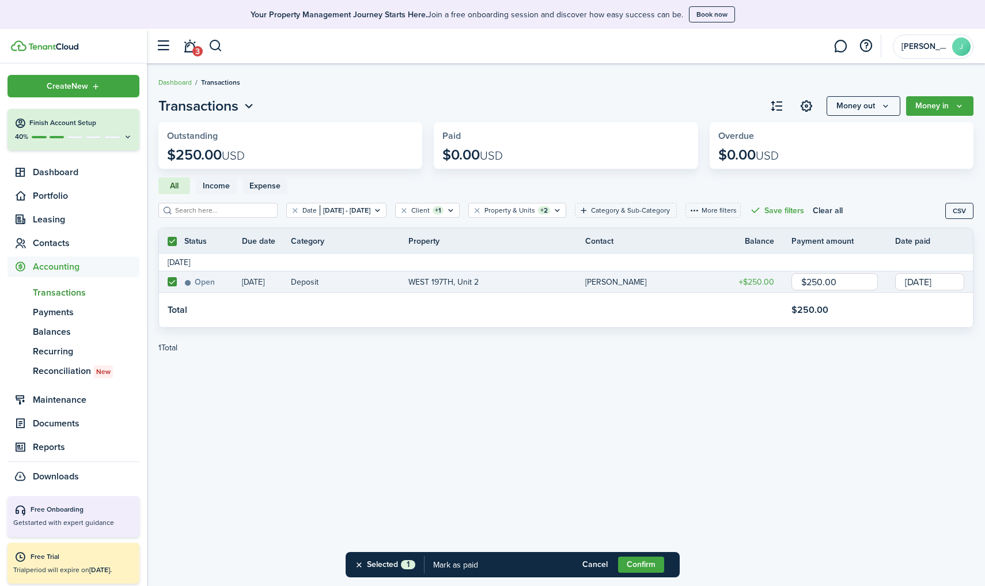
click at [640, 511] on button "Confirm" at bounding box center [641, 564] width 46 height 16
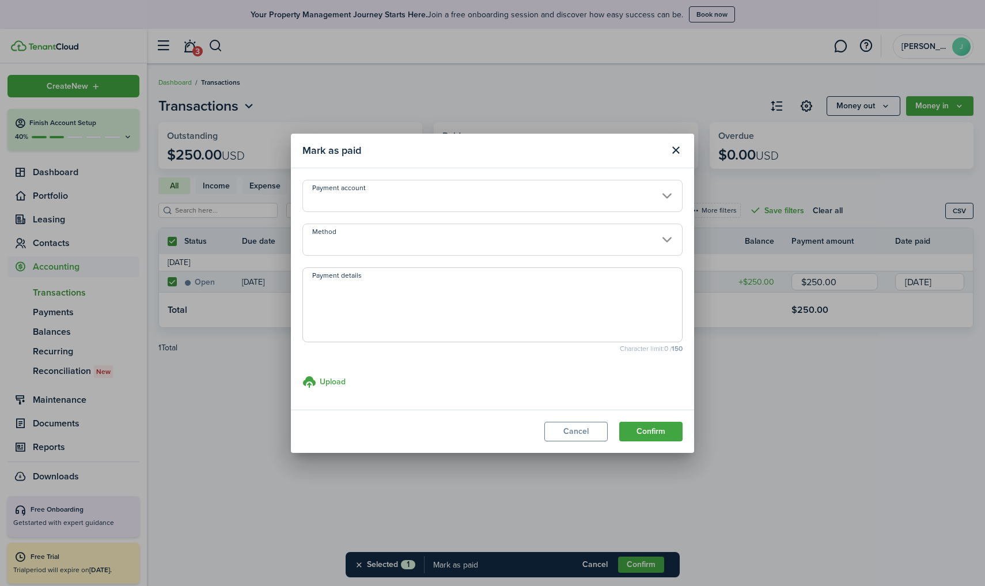
click at [331, 197] on input "Payment account" at bounding box center [492, 196] width 380 height 32
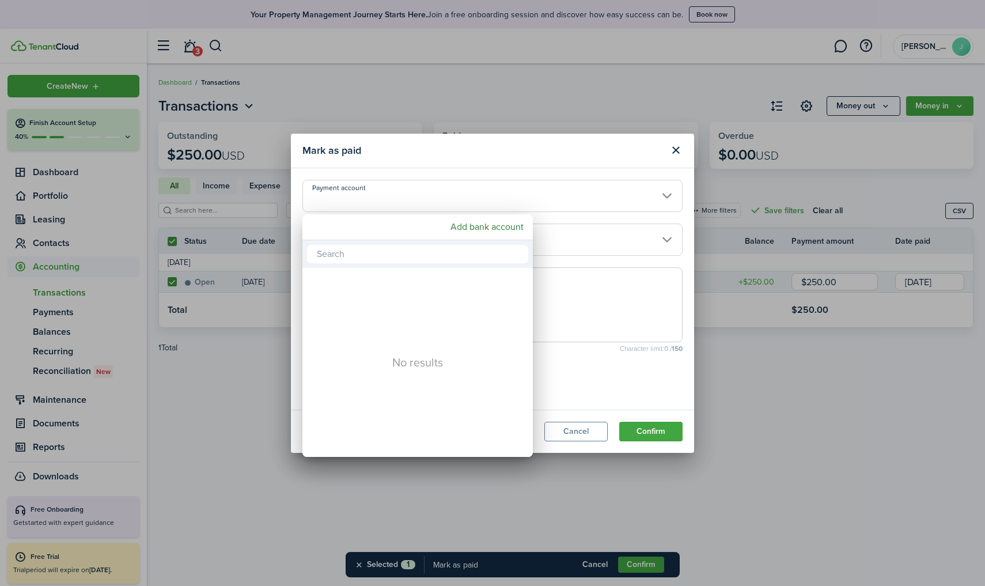
click at [501, 191] on div at bounding box center [492, 293] width 1169 height 770
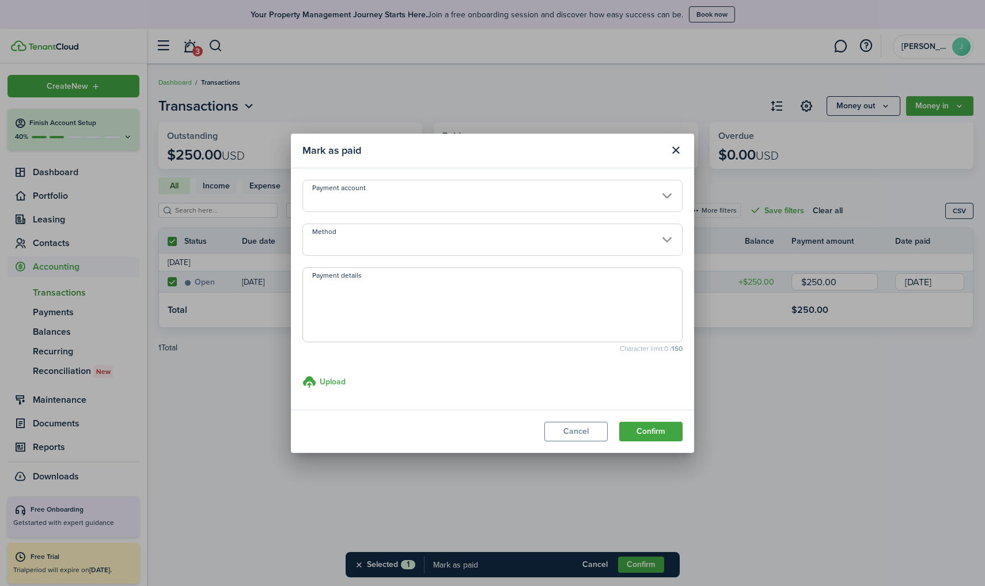
click at [671, 195] on input "Payment account" at bounding box center [492, 196] width 380 height 32
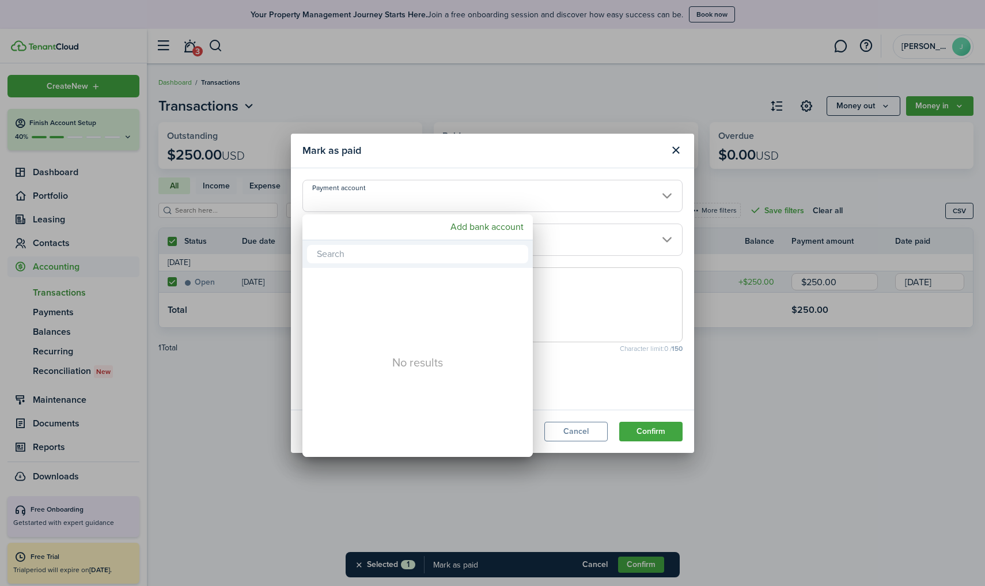
click at [630, 217] on div at bounding box center [492, 293] width 1169 height 770
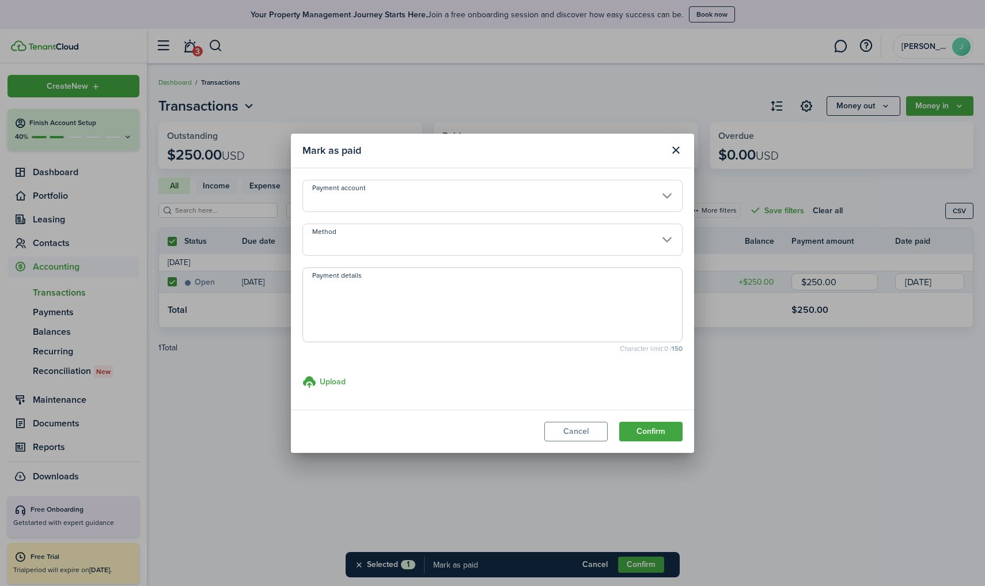
click at [676, 149] on button "Close modal" at bounding box center [676, 150] width 20 height 20
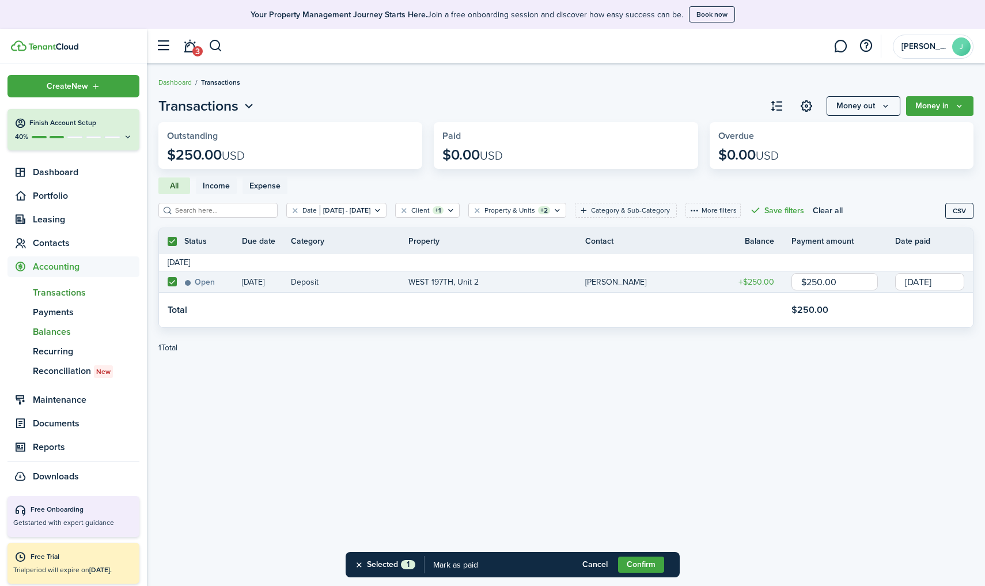
click at [64, 327] on span "Balances" at bounding box center [86, 332] width 107 height 14
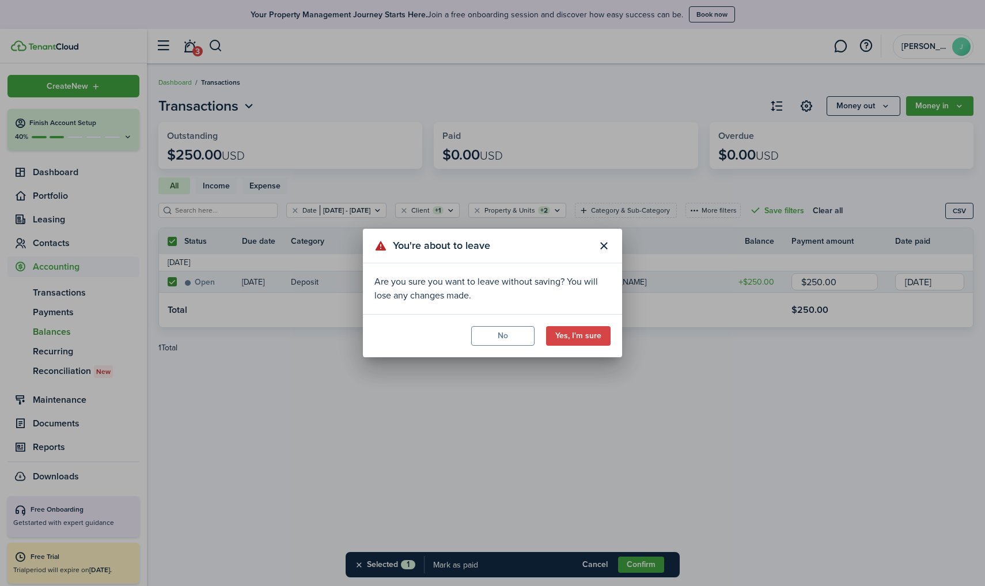
click at [590, 333] on button "Yes, I'm sure" at bounding box center [578, 336] width 64 height 20
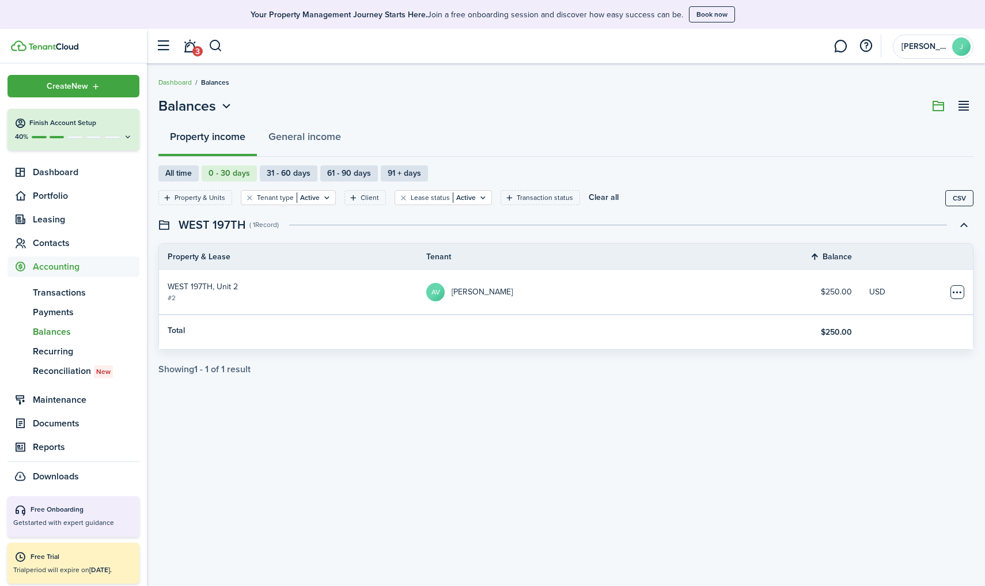
click at [762, 288] on table-menu-btn-icon "Open menu" at bounding box center [957, 292] width 14 height 14
click at [762, 312] on link "Apply deposits" at bounding box center [913, 315] width 101 height 20
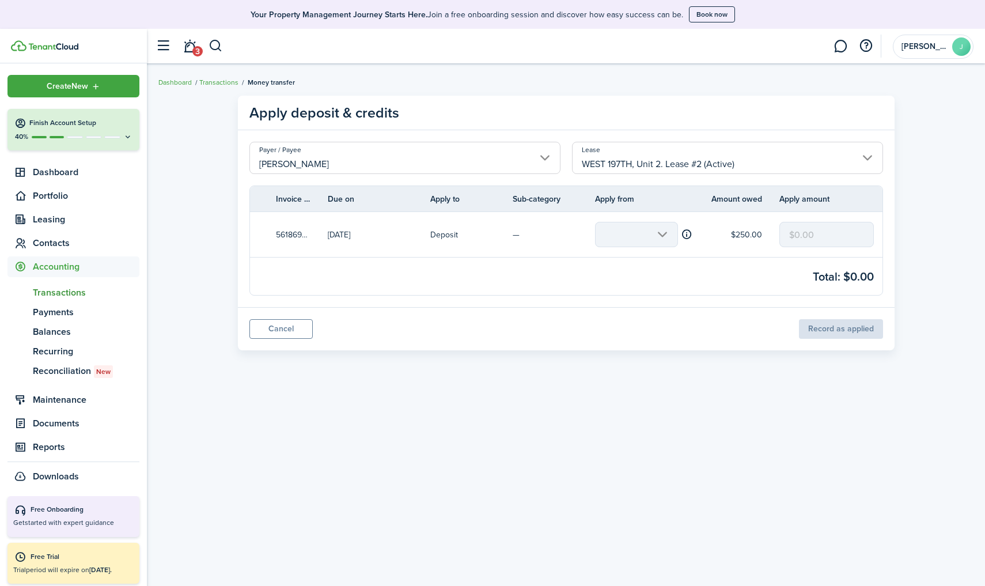
click at [656, 238] on mbsc-scroller at bounding box center [636, 234] width 83 height 25
click at [659, 234] on mbsc-scroller at bounding box center [636, 234] width 83 height 25
click at [657, 234] on mbsc-scroller at bounding box center [636, 234] width 83 height 25
drag, startPoint x: 657, startPoint y: 234, endPoint x: 682, endPoint y: 265, distance: 40.6
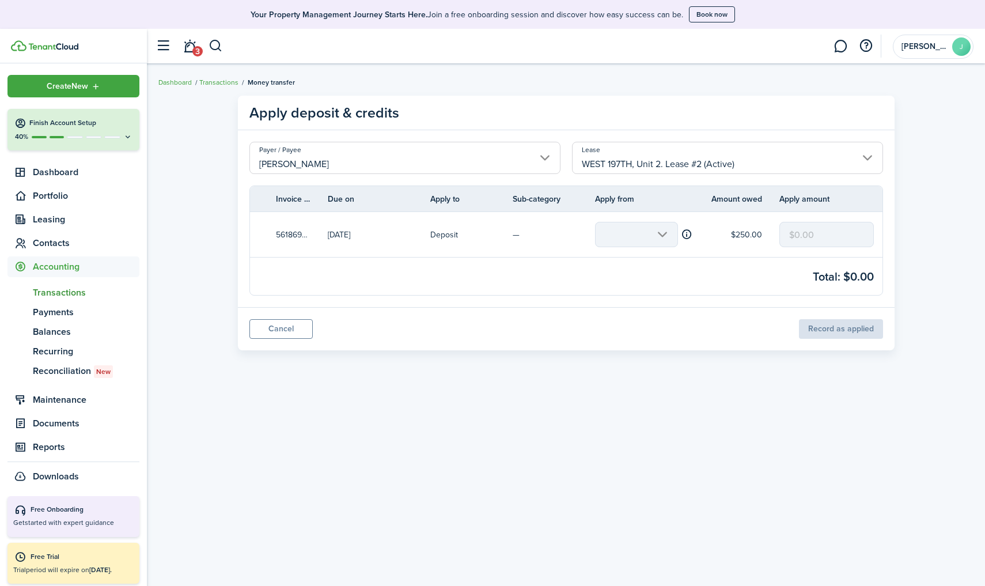
click at [671, 244] on mbsc-scroller at bounding box center [636, 234] width 83 height 25
click at [280, 326] on link "Cancel" at bounding box center [280, 329] width 63 height 20
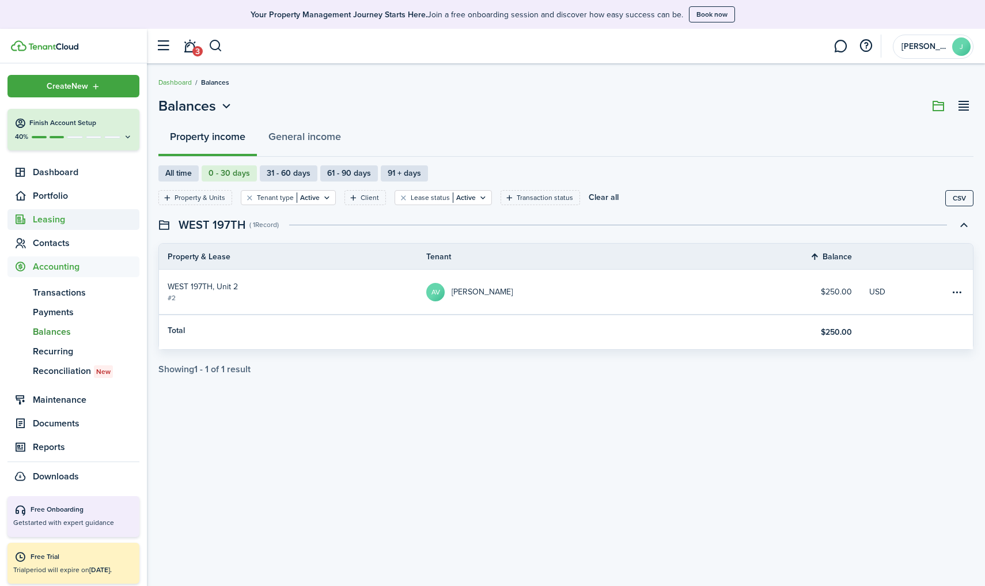
click at [64, 219] on span "Leasing" at bounding box center [86, 219] width 107 height 14
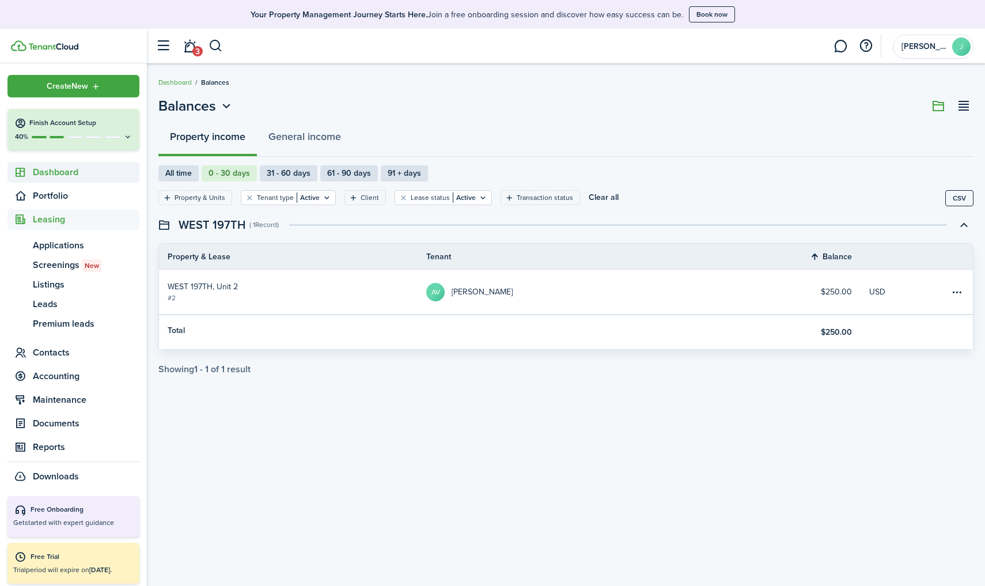
click at [78, 165] on span "Dashboard" at bounding box center [73, 172] width 132 height 21
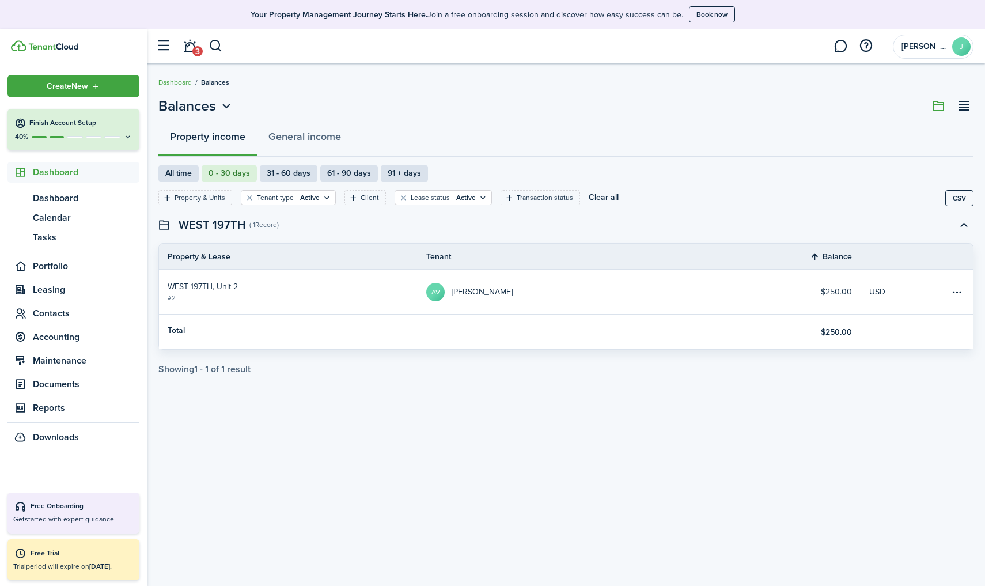
click at [78, 171] on span "Dashboard" at bounding box center [86, 172] width 107 height 14
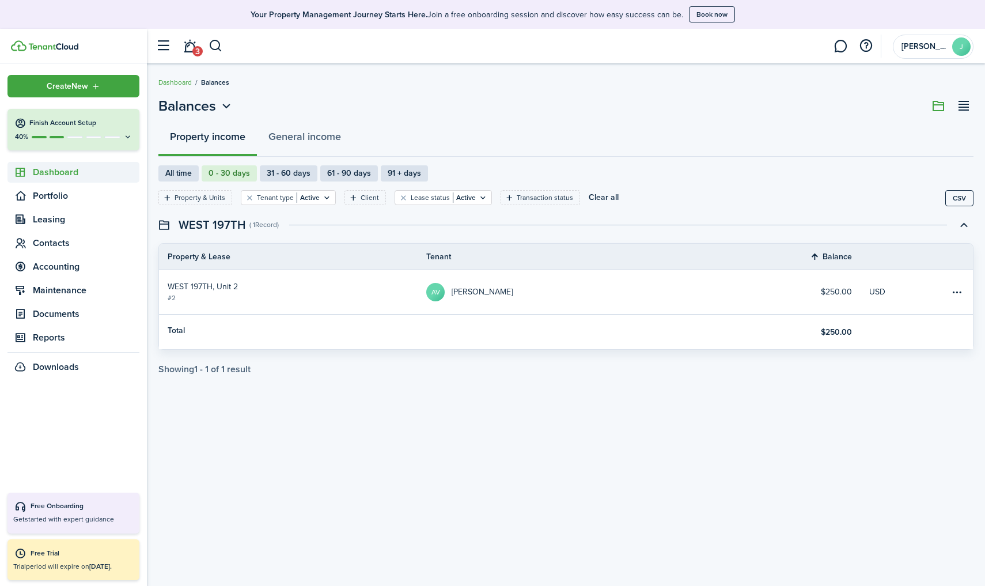
click at [78, 171] on span "Dashboard" at bounding box center [86, 172] width 107 height 14
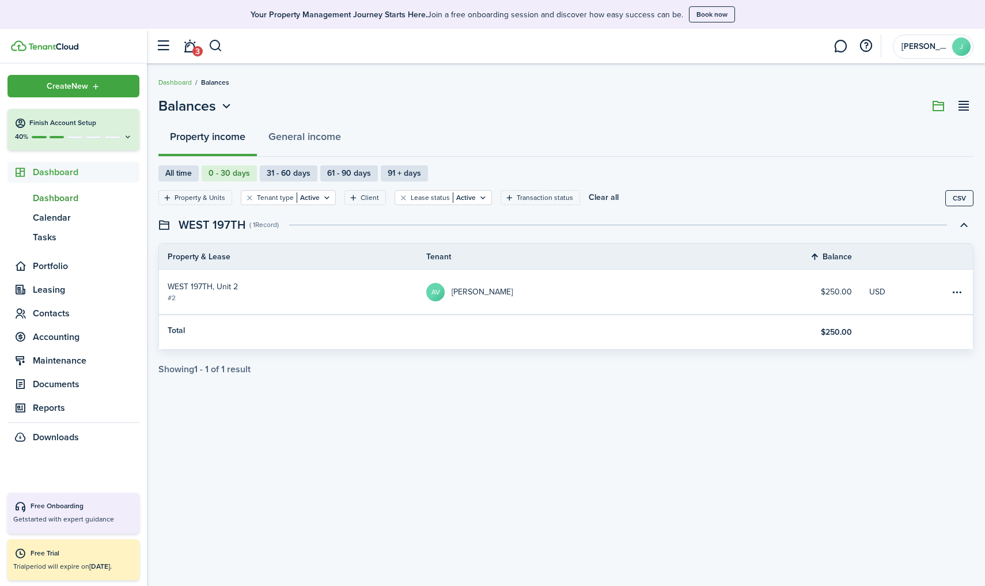
click at [67, 199] on span "Dashboard" at bounding box center [86, 198] width 107 height 14
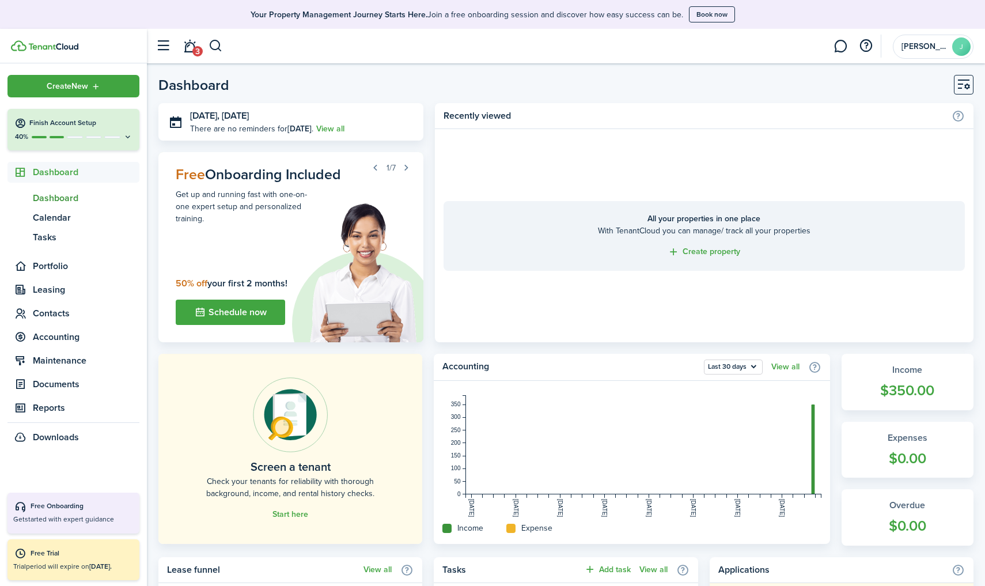
click at [762, 83] on button "Customise" at bounding box center [963, 85] width 20 height 20
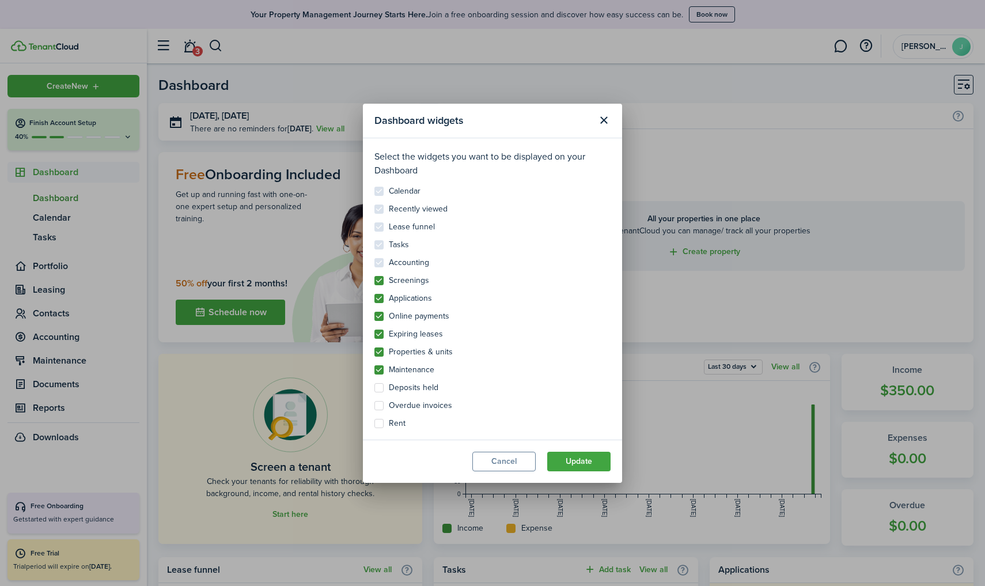
click at [379, 404] on label "Overdue invoices" at bounding box center [413, 405] width 78 height 9
click at [374, 401] on input "Overdue invoices" at bounding box center [374, 400] width 1 height 1
checkbox input "true"
click at [378, 423] on label "Rent" at bounding box center [389, 423] width 31 height 9
click at [374, 419] on input "Rent" at bounding box center [374, 418] width 1 height 1
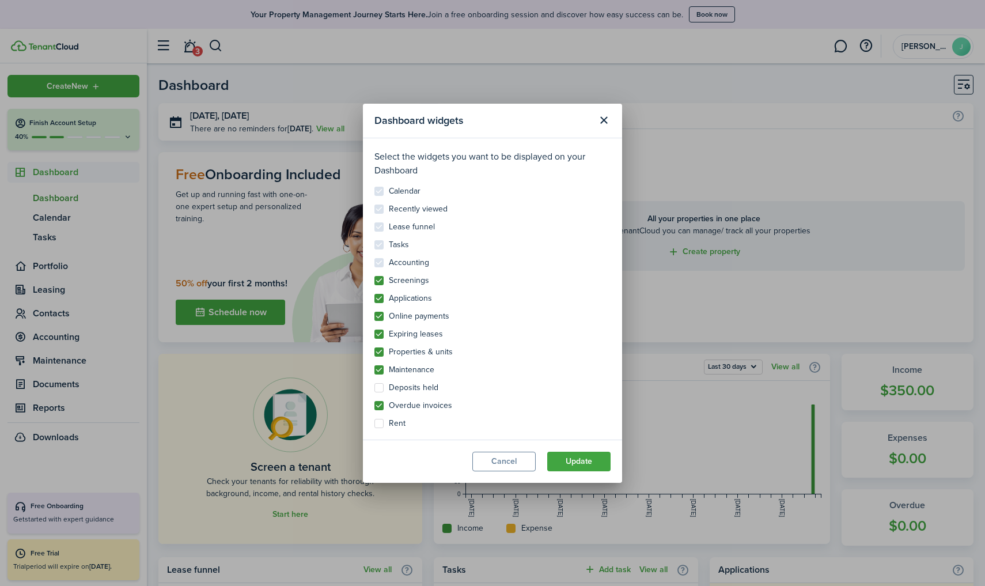
checkbox input "true"
click at [588, 459] on button "Update" at bounding box center [578, 461] width 63 height 20
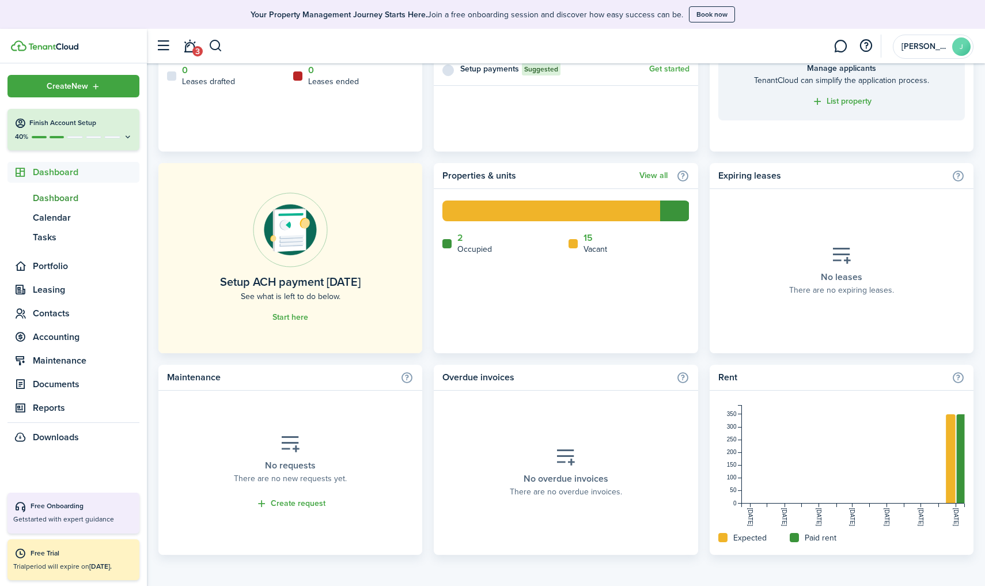
scroll to position [595, 0]
click at [575, 374] on home-widget-title "Overdue invoices" at bounding box center [555, 378] width 227 height 14
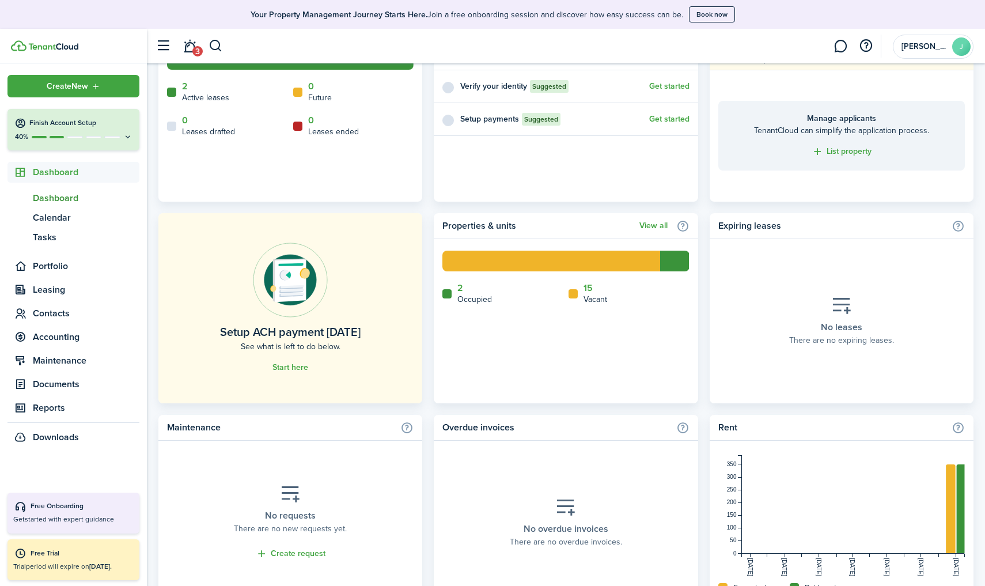
scroll to position [546, 0]
click at [465, 426] on home-widget-title "Overdue invoices" at bounding box center [555, 427] width 227 height 14
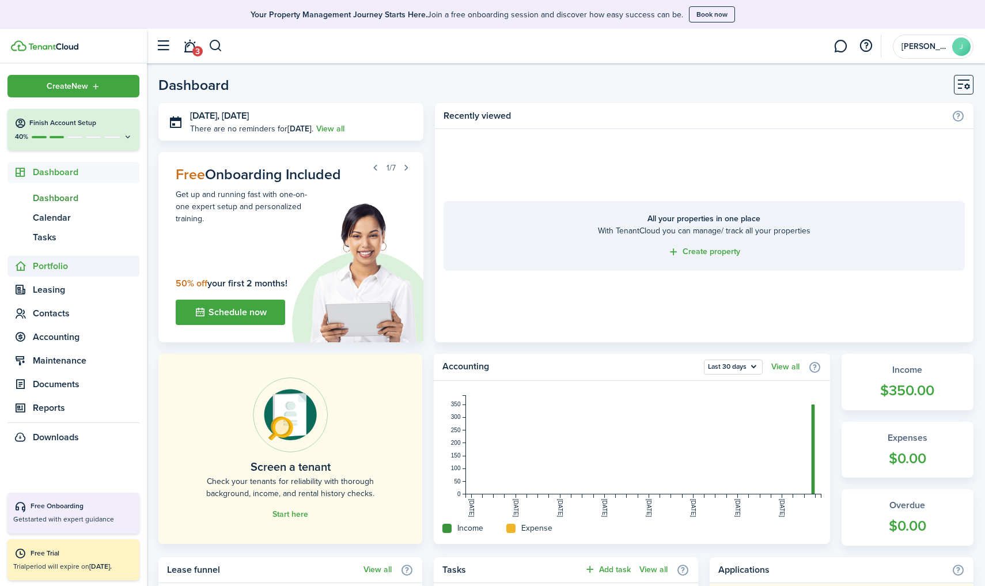
scroll to position [0, 0]
click at [70, 337] on span "Accounting" at bounding box center [86, 337] width 107 height 14
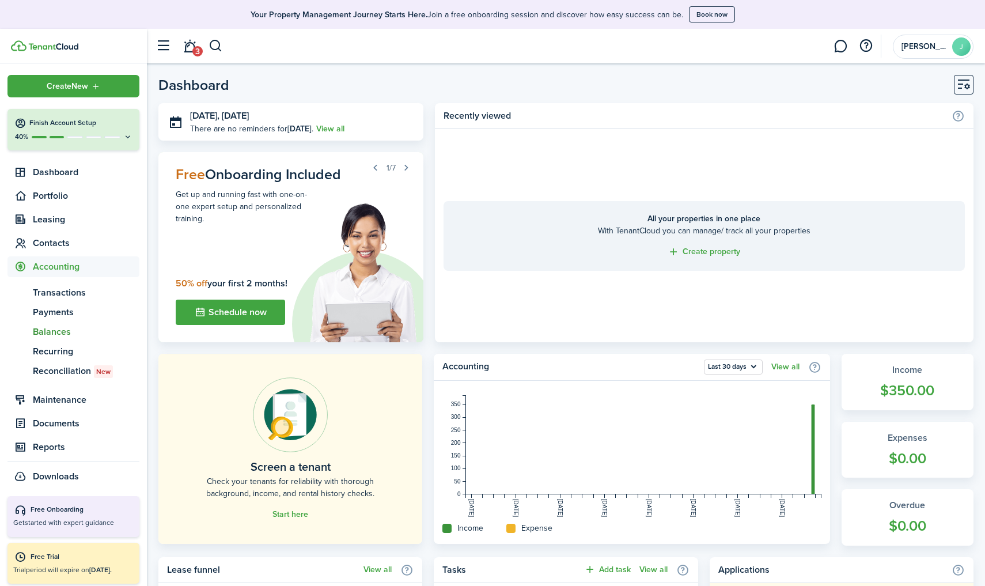
click at [58, 334] on span "Balances" at bounding box center [86, 332] width 107 height 14
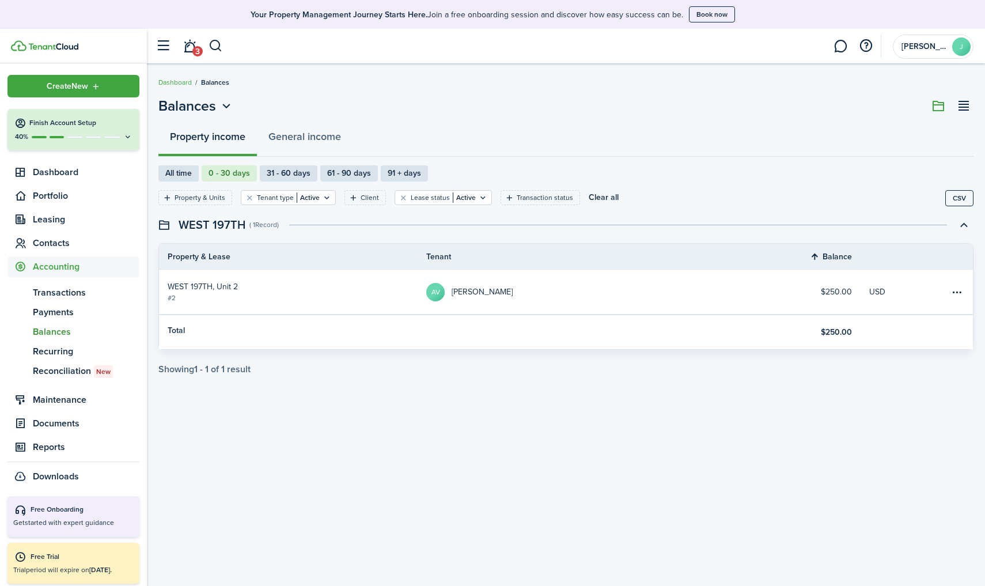
click at [499, 290] on table-profile-info-text "[PERSON_NAME]" at bounding box center [481, 291] width 61 height 9
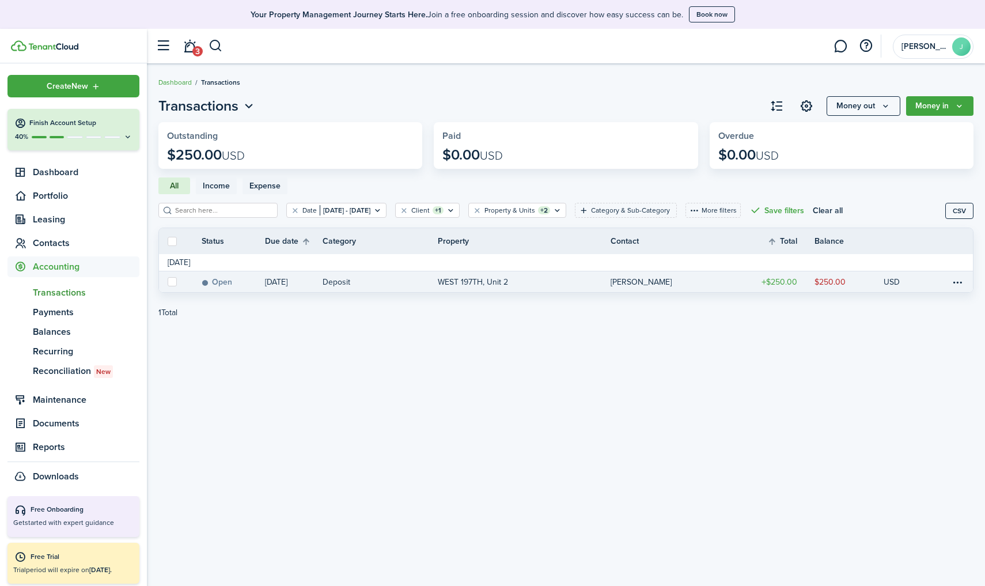
click at [170, 287] on link at bounding box center [171, 281] width 25 height 21
click at [169, 280] on label at bounding box center [172, 281] width 9 height 9
click at [168, 282] on input "checkbox" at bounding box center [167, 282] width 1 height 1
checkbox input "true"
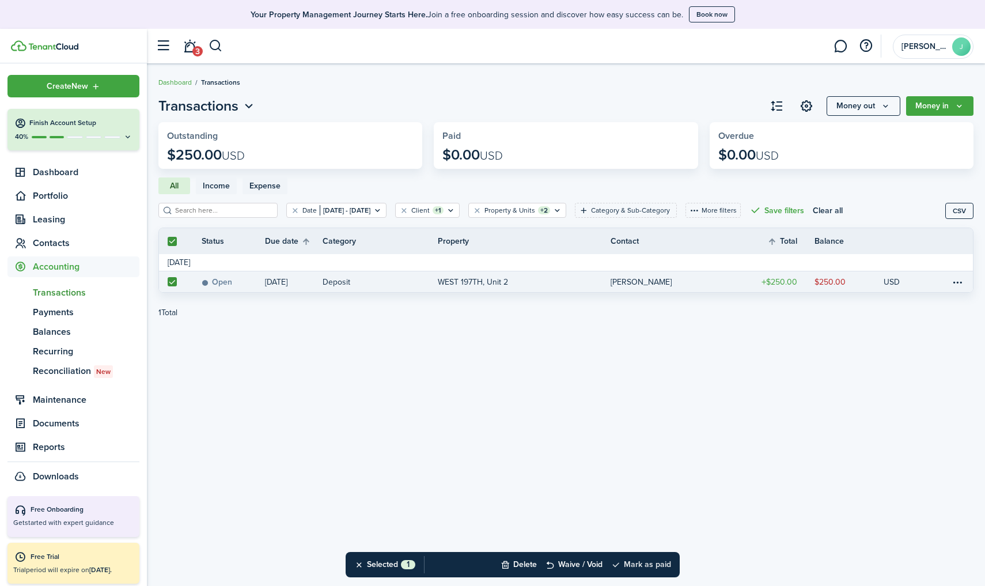
click at [634, 511] on button "Mark as paid" at bounding box center [641, 564] width 60 height 25
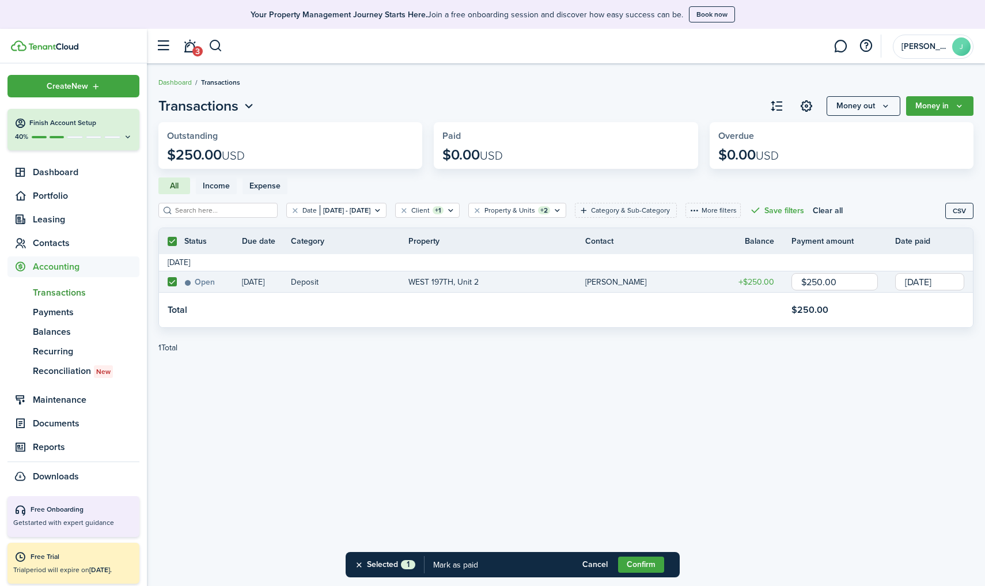
click at [659, 511] on button "Confirm" at bounding box center [641, 564] width 46 height 16
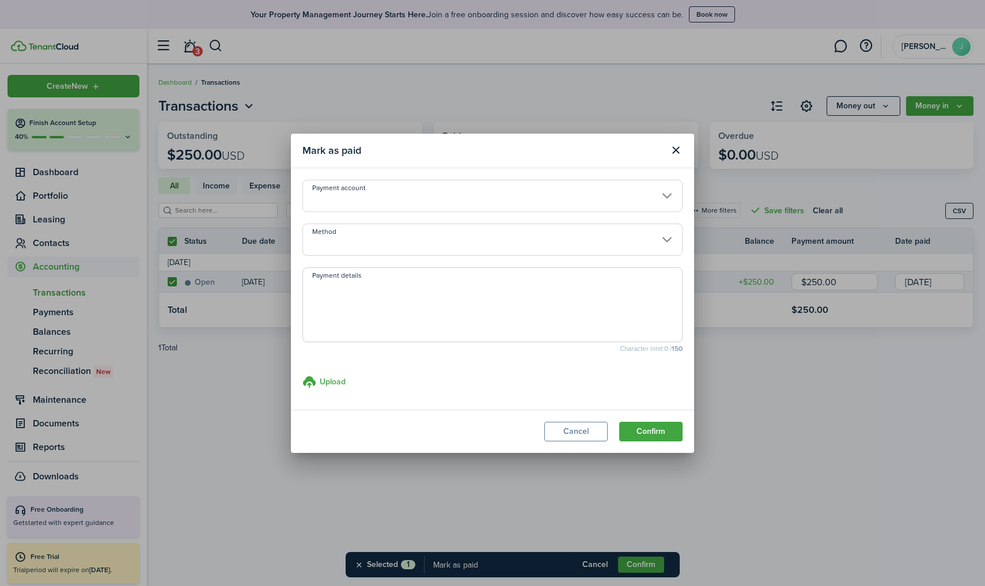
click at [615, 234] on input "Method" at bounding box center [492, 239] width 380 height 32
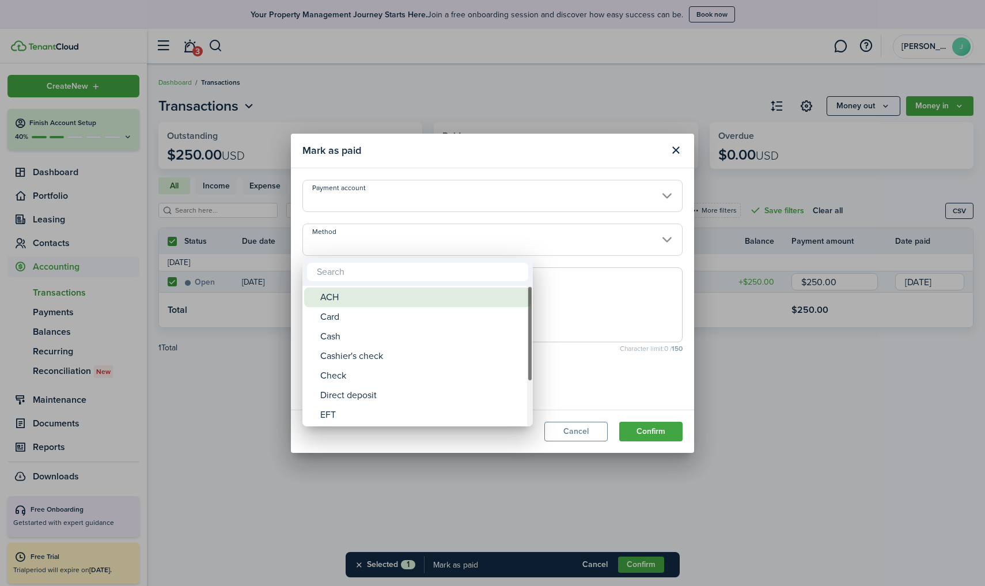
click at [436, 291] on div "ACH" at bounding box center [422, 297] width 204 height 20
type input "ACH"
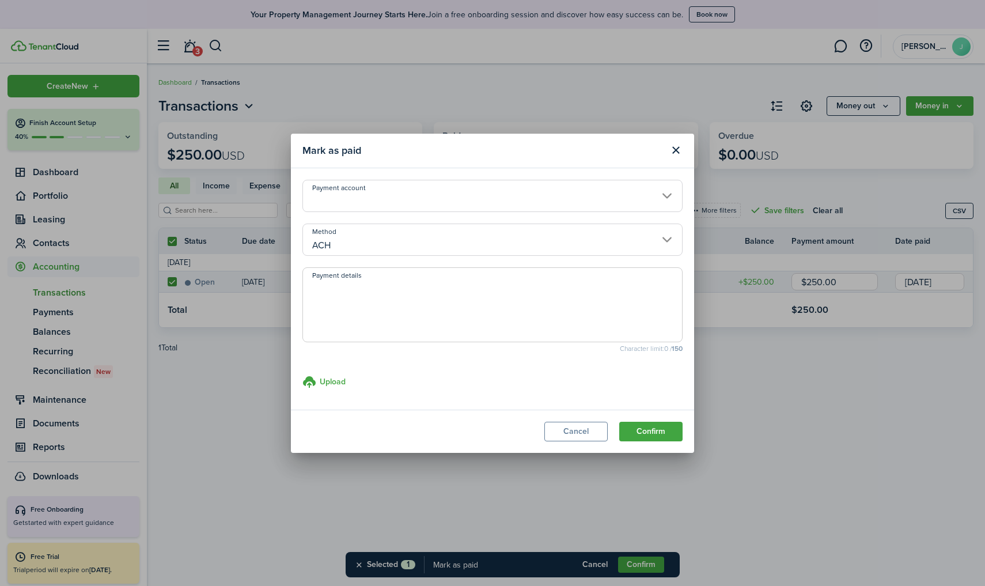
click at [647, 429] on button "Confirm" at bounding box center [650, 431] width 63 height 20
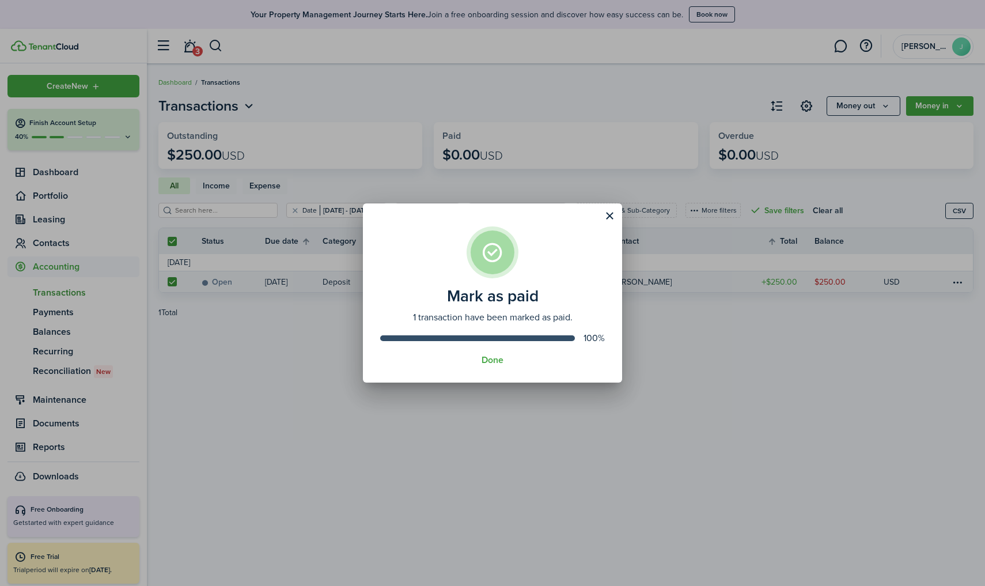
click at [492, 357] on button "Done" at bounding box center [492, 360] width 22 height 10
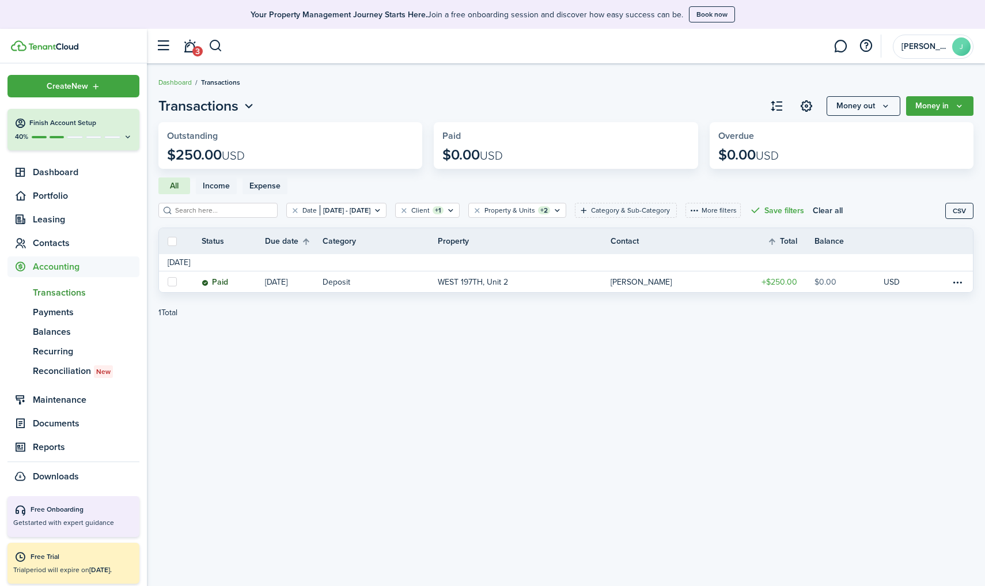
click at [762, 101] on button "Money in" at bounding box center [939, 106] width 67 height 20
click at [762, 150] on link "Income payment" at bounding box center [922, 152] width 101 height 20
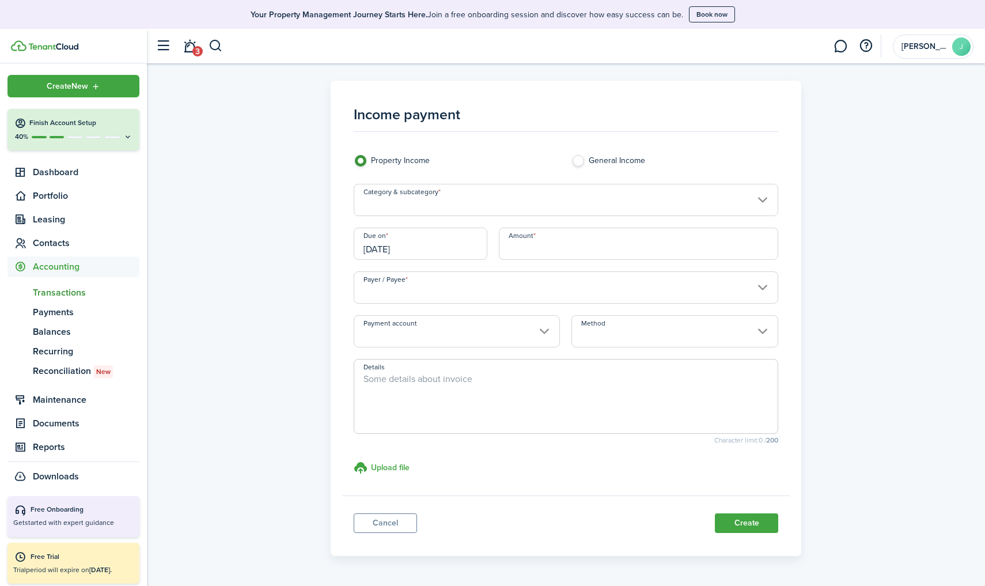
click at [534, 191] on input "Category & subcategory" at bounding box center [566, 200] width 424 height 32
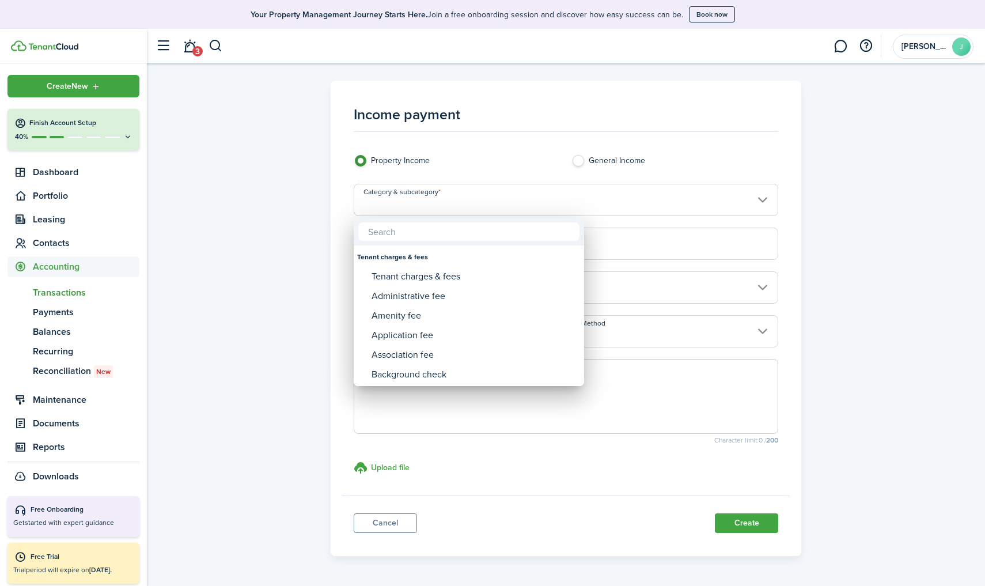
click at [546, 126] on div at bounding box center [492, 293] width 1169 height 770
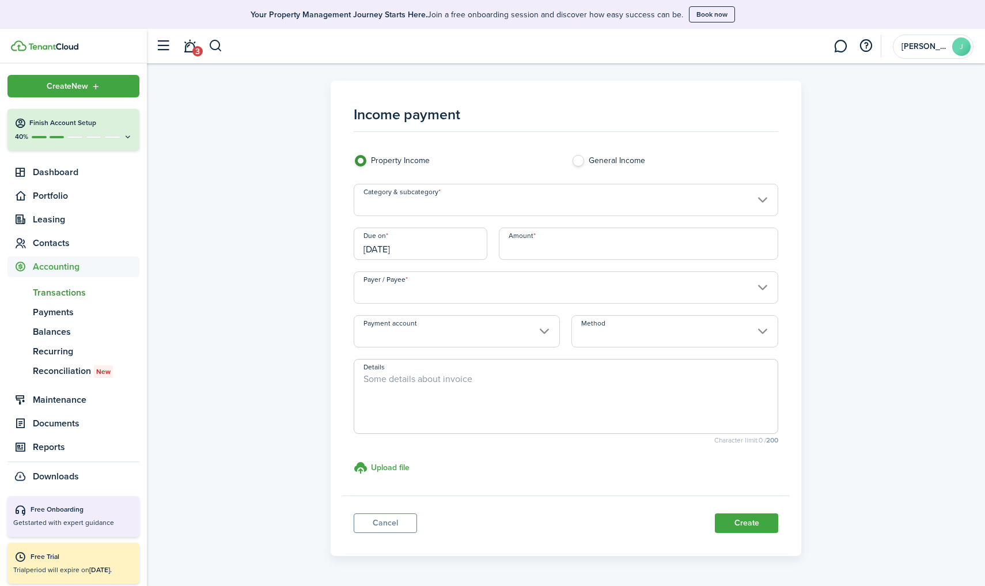
click at [390, 511] on panel-main-footer "Cancel Create" at bounding box center [565, 519] width 447 height 49
click at [388, 511] on link "Cancel" at bounding box center [385, 523] width 63 height 20
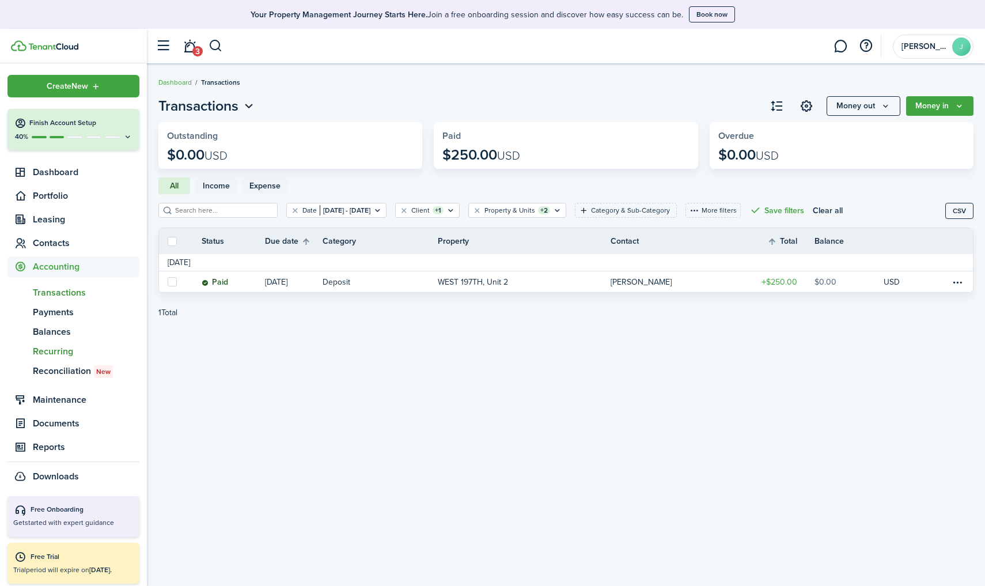
click at [58, 355] on span "Recurring" at bounding box center [86, 351] width 107 height 14
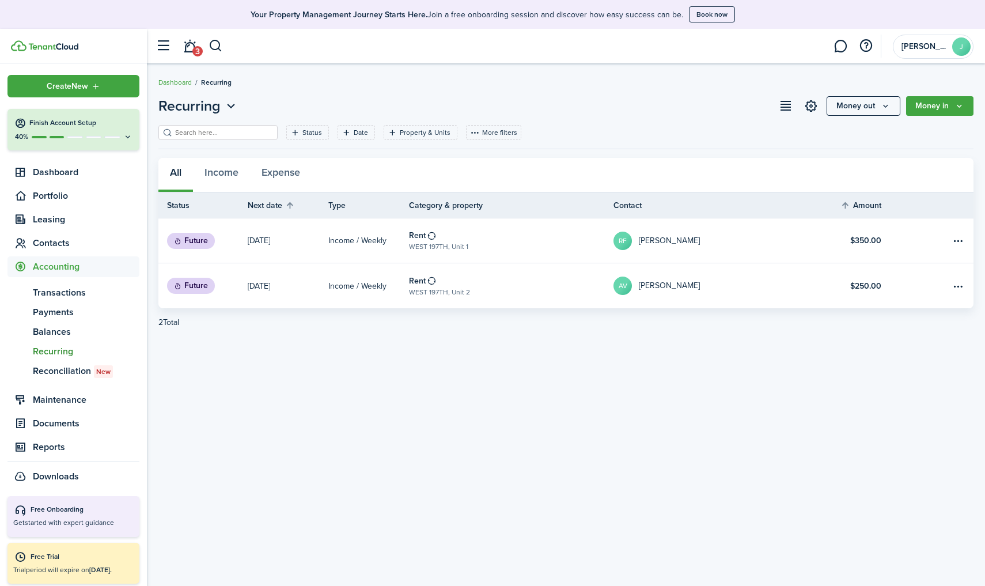
click at [305, 235] on link "[DATE]" at bounding box center [288, 240] width 81 height 44
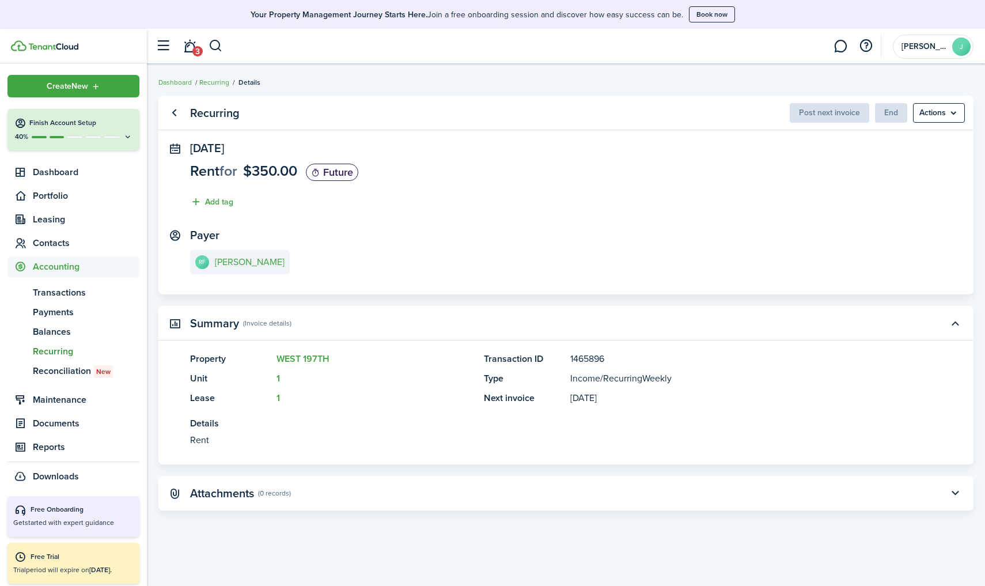
click at [762, 115] on menu-btn "Actions" at bounding box center [939, 113] width 52 height 20
click at [67, 354] on span "Recurring" at bounding box center [86, 351] width 107 height 14
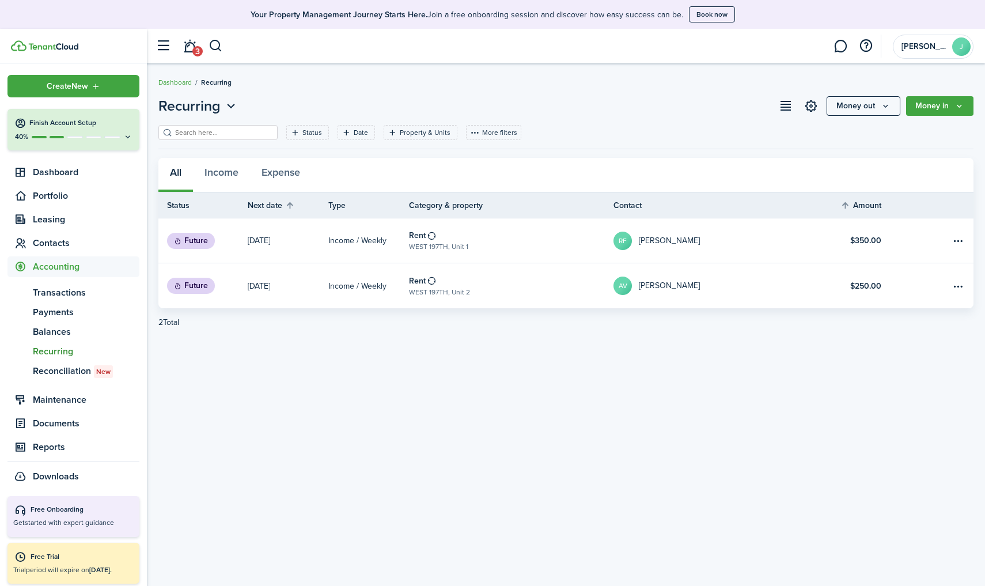
click at [762, 108] on button "Money in" at bounding box center [939, 106] width 67 height 20
click at [762, 127] on link "Income invoice" at bounding box center [922, 131] width 101 height 20
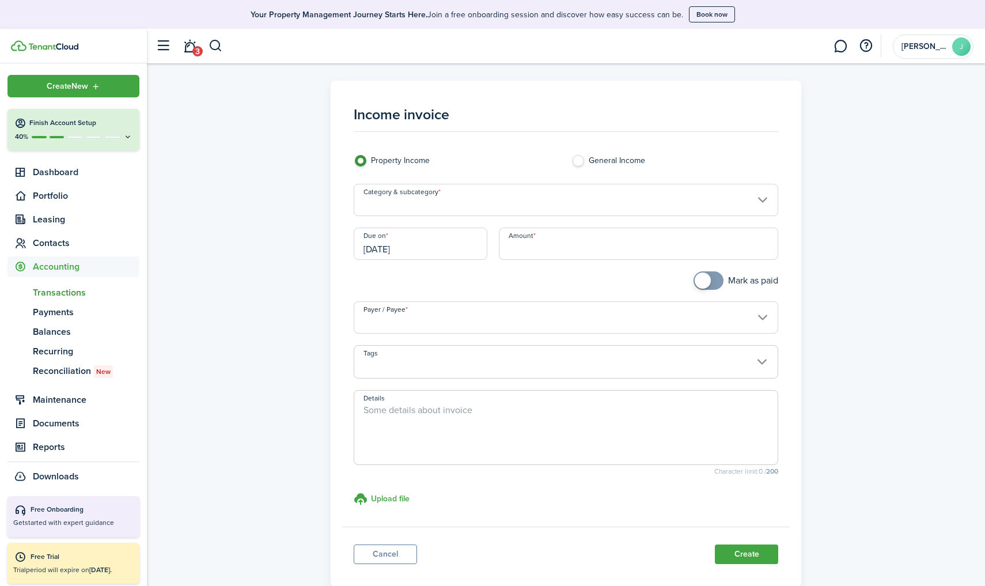
click at [656, 204] on input "Category & subcategory" at bounding box center [566, 200] width 424 height 32
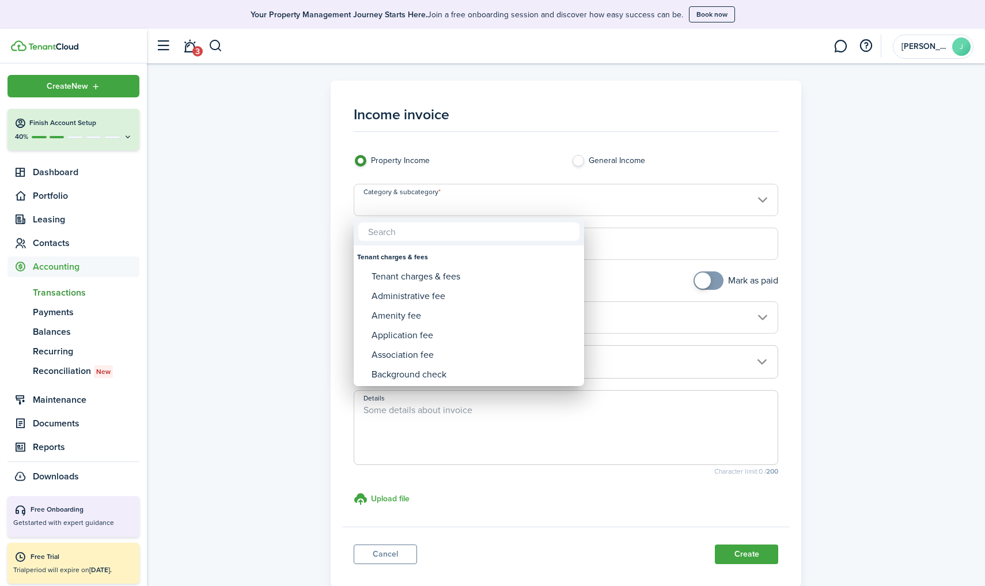
click at [389, 511] on div at bounding box center [492, 293] width 1169 height 770
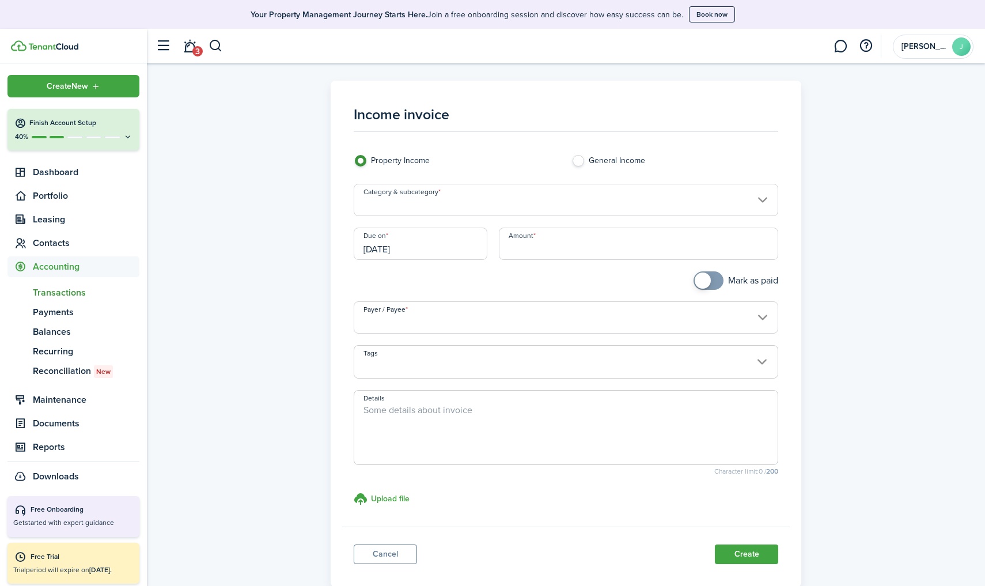
click at [389, 511] on link "Cancel" at bounding box center [385, 554] width 63 height 20
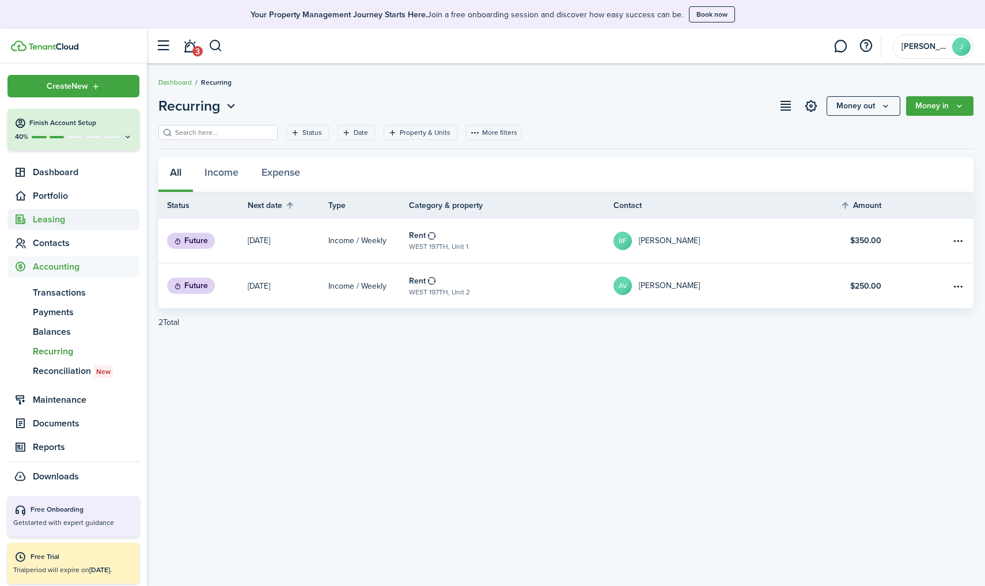
click at [51, 219] on span "Leasing" at bounding box center [86, 219] width 107 height 14
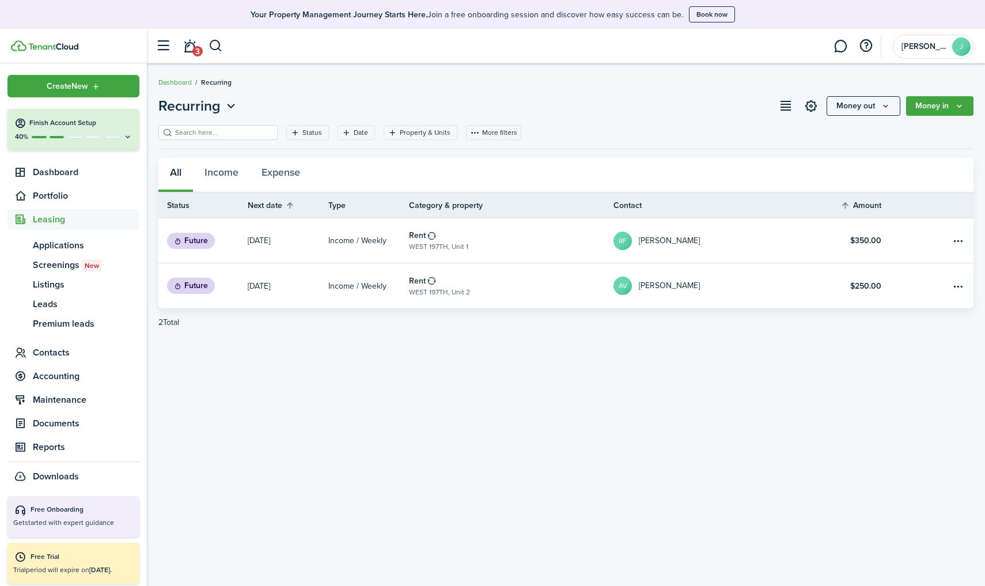
click at [77, 224] on span "Leasing" at bounding box center [86, 219] width 107 height 14
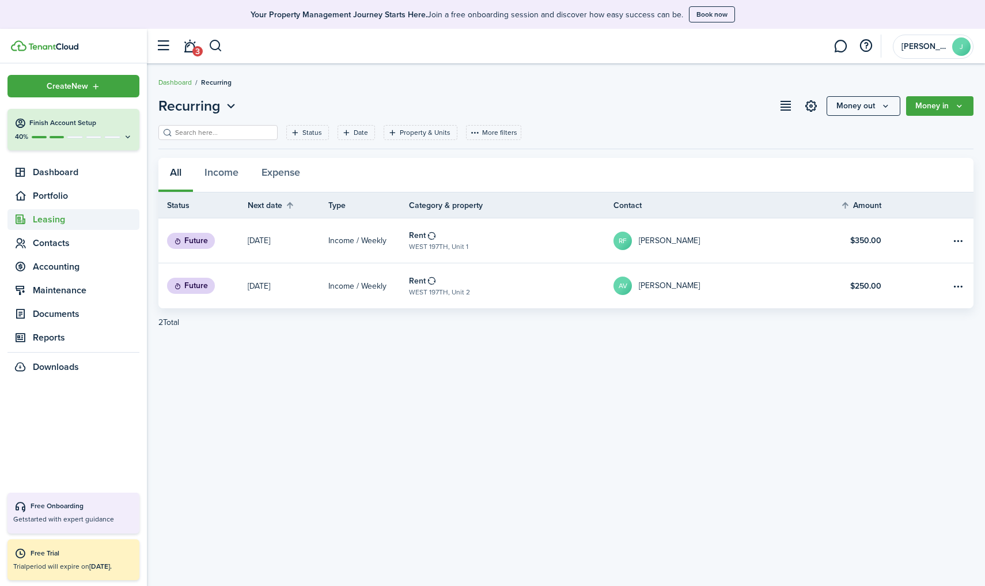
click at [77, 224] on span "Leasing" at bounding box center [86, 219] width 107 height 14
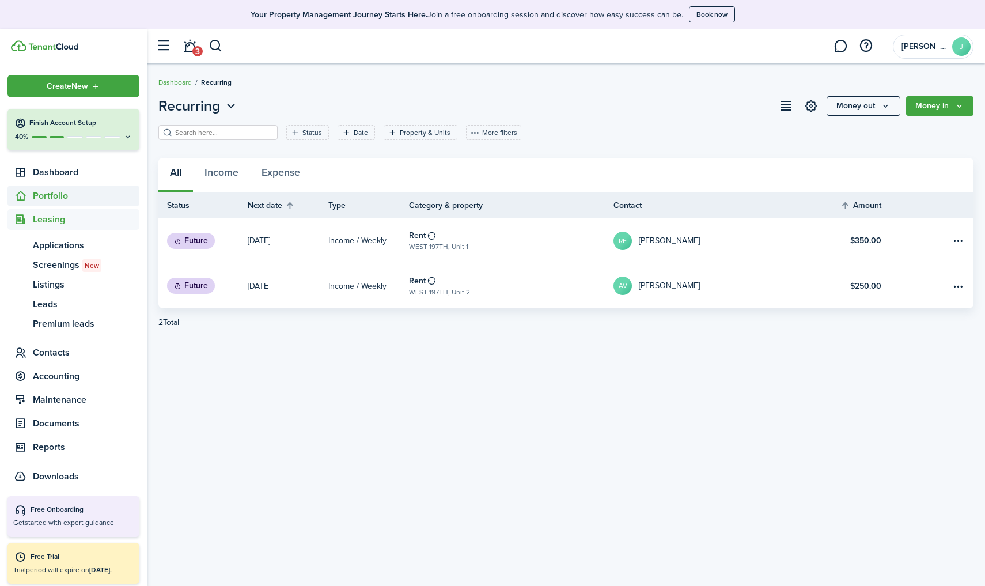
click at [70, 200] on span "Portfolio" at bounding box center [86, 196] width 107 height 14
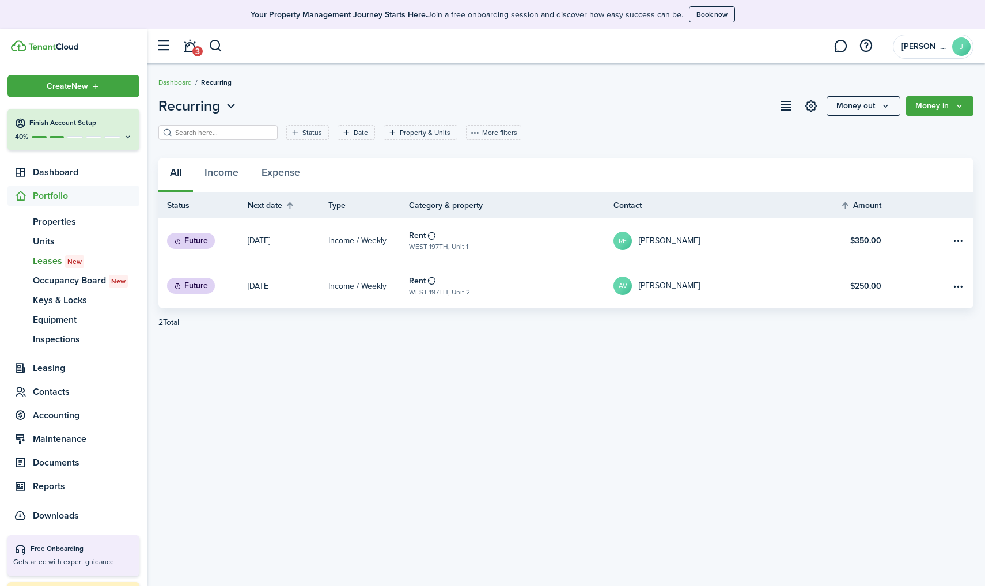
click at [46, 261] on span "Leases New" at bounding box center [86, 261] width 107 height 14
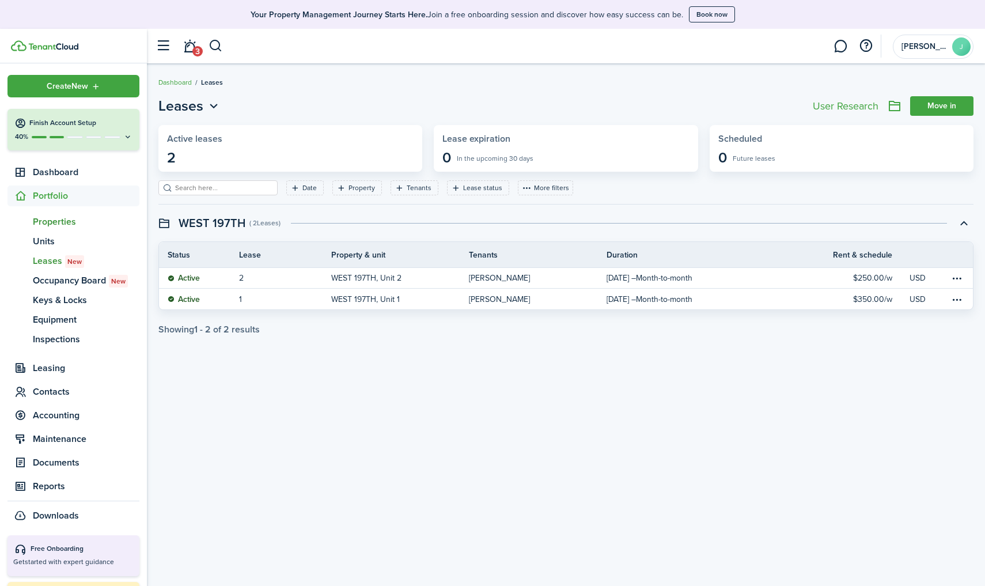
click at [54, 223] on span "Properties" at bounding box center [86, 222] width 107 height 14
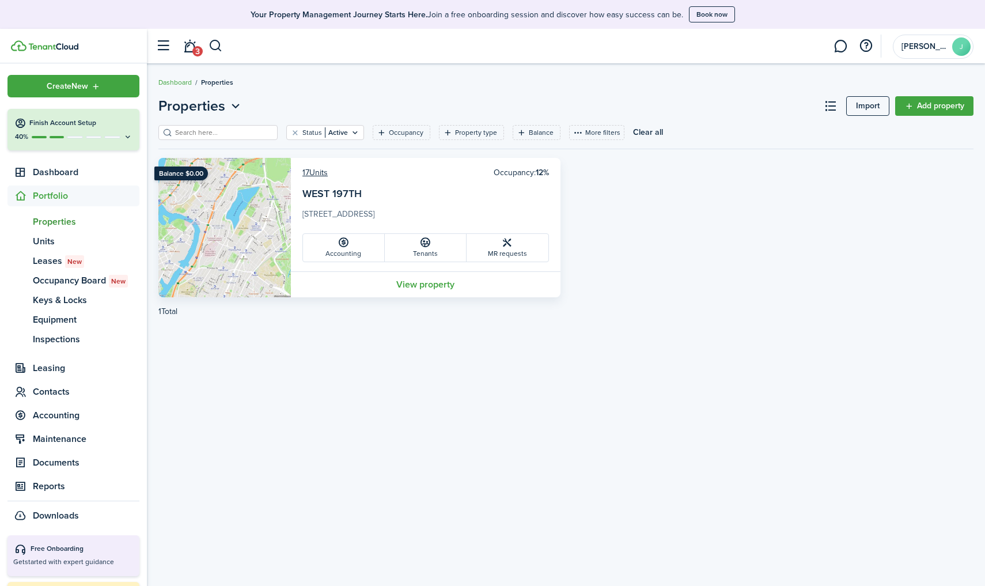
click at [442, 248] on link "Tenants" at bounding box center [426, 248] width 82 height 28
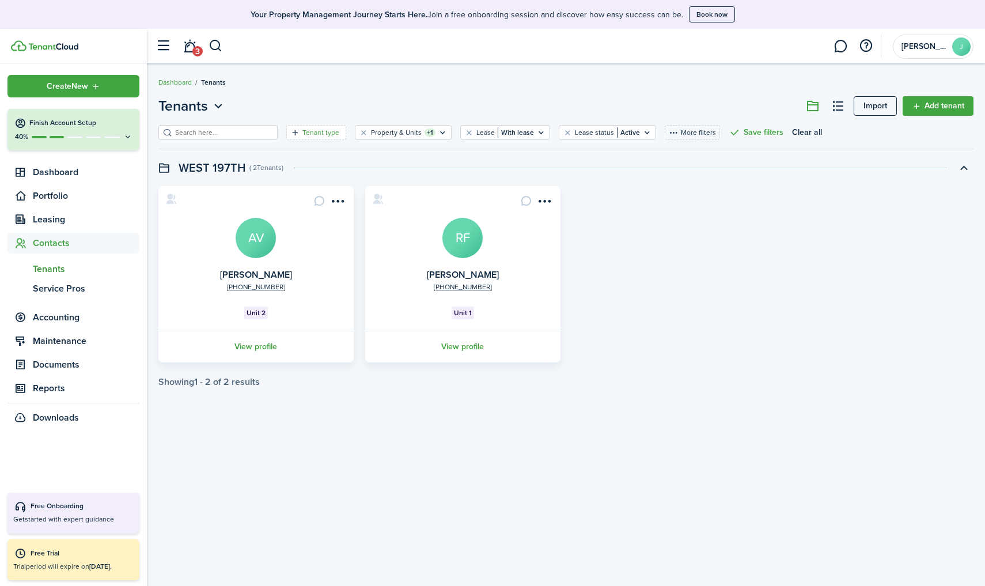
click at [299, 129] on icon "Open filter" at bounding box center [295, 132] width 10 height 9
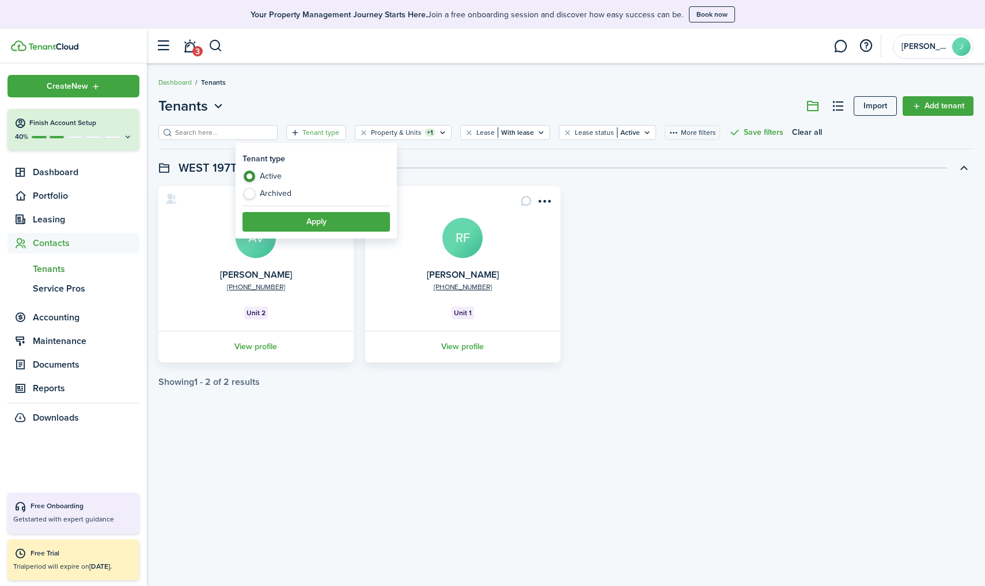
click at [299, 129] on icon "Open filter" at bounding box center [295, 132] width 10 height 9
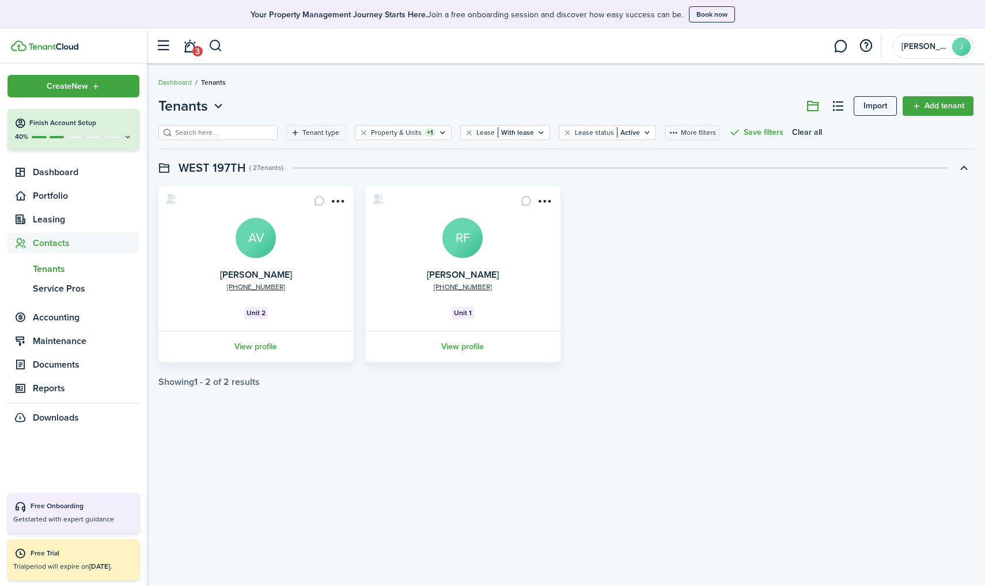
click at [762, 106] on link "Add tenant" at bounding box center [937, 106] width 71 height 20
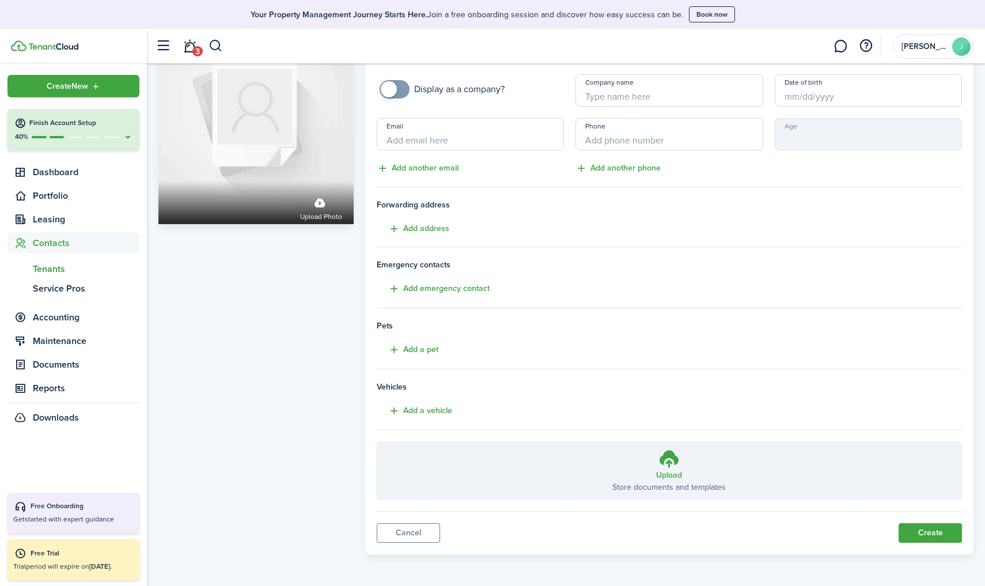
scroll to position [73, 0]
click at [428, 511] on link "Cancel" at bounding box center [408, 533] width 63 height 20
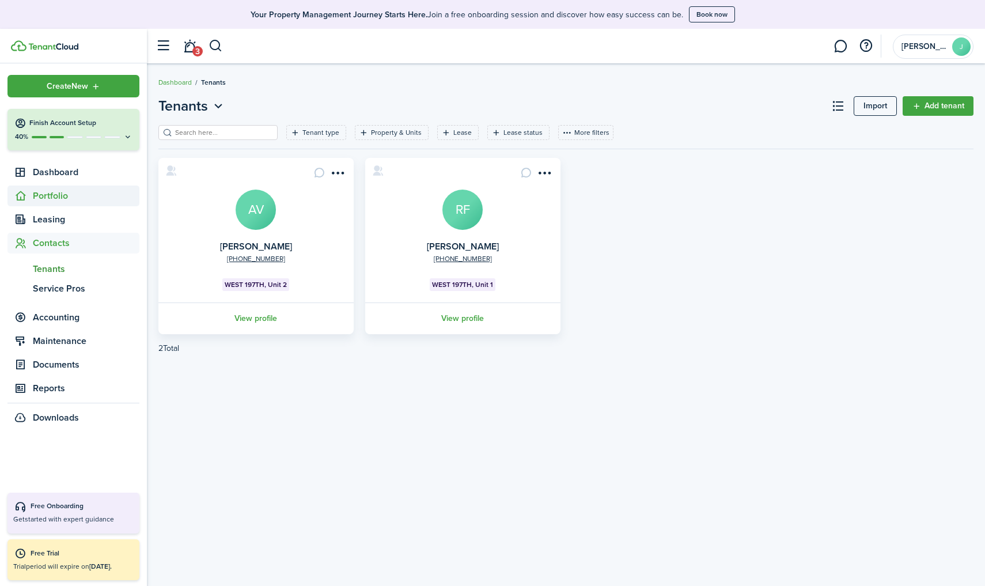
click at [86, 194] on span "Portfolio" at bounding box center [86, 196] width 107 height 14
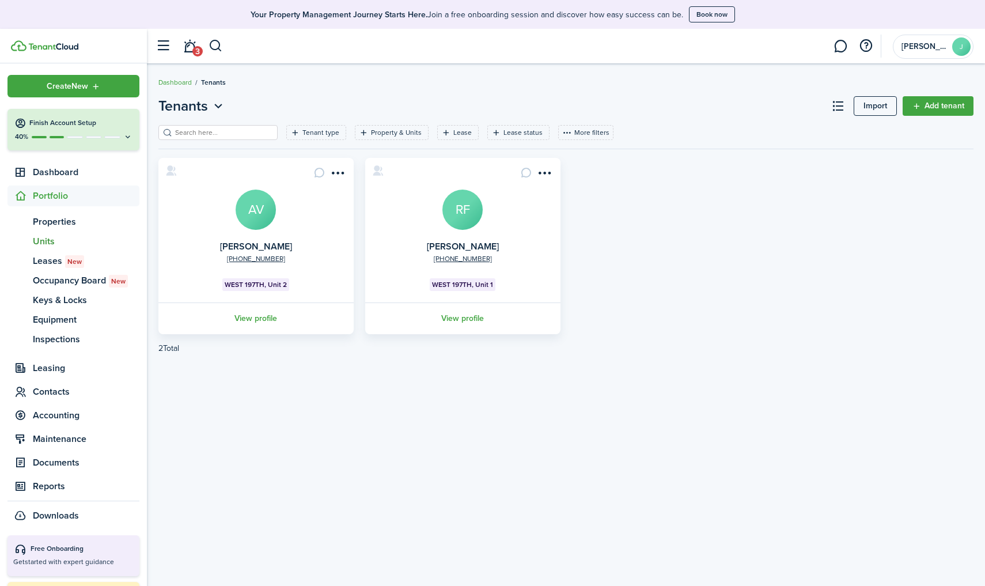
click at [55, 241] on span "Units" at bounding box center [86, 241] width 107 height 14
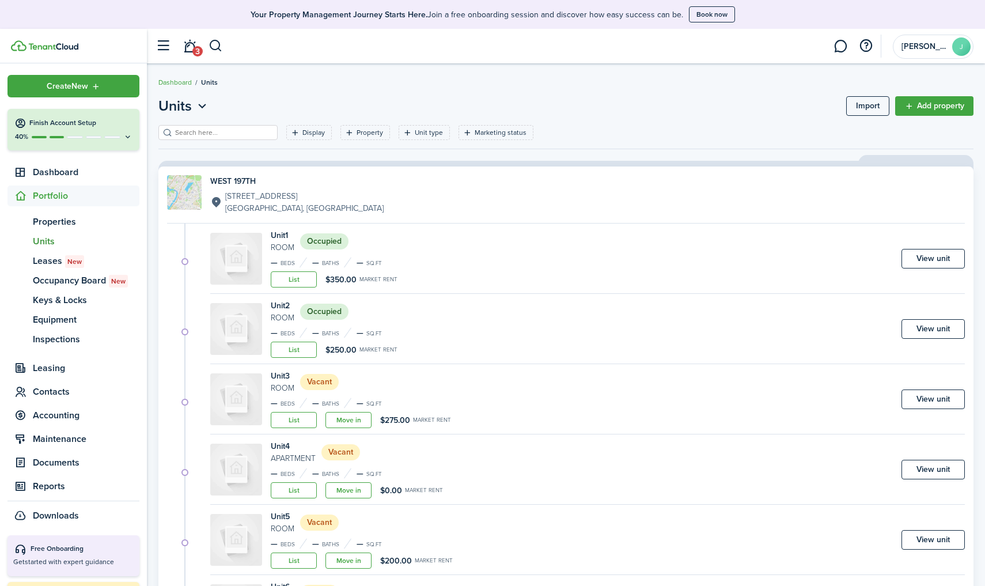
click at [356, 419] on link "Move in" at bounding box center [348, 420] width 46 height 16
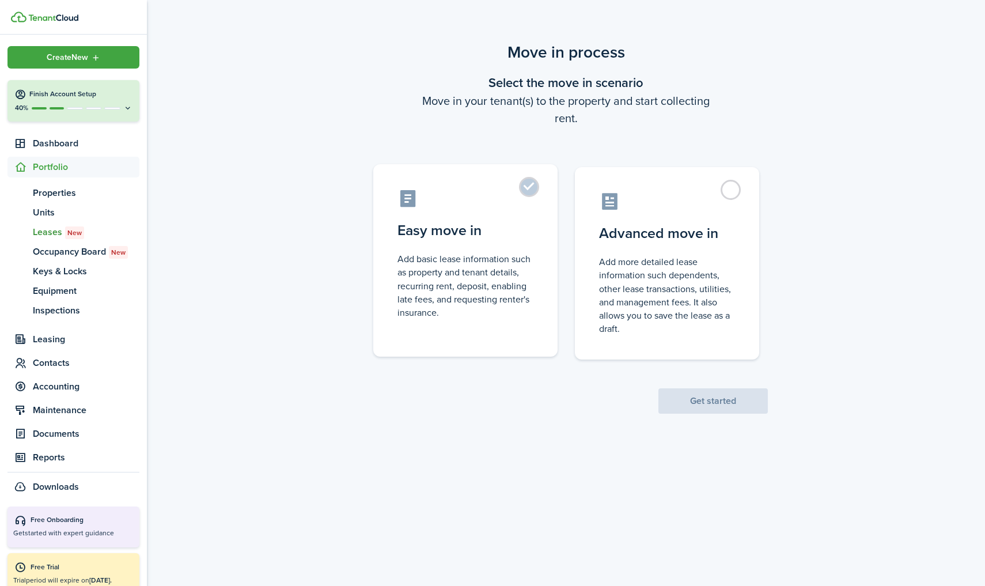
click at [535, 195] on label "Easy move in Add basic lease information such as property and tenant details, r…" at bounding box center [465, 260] width 184 height 192
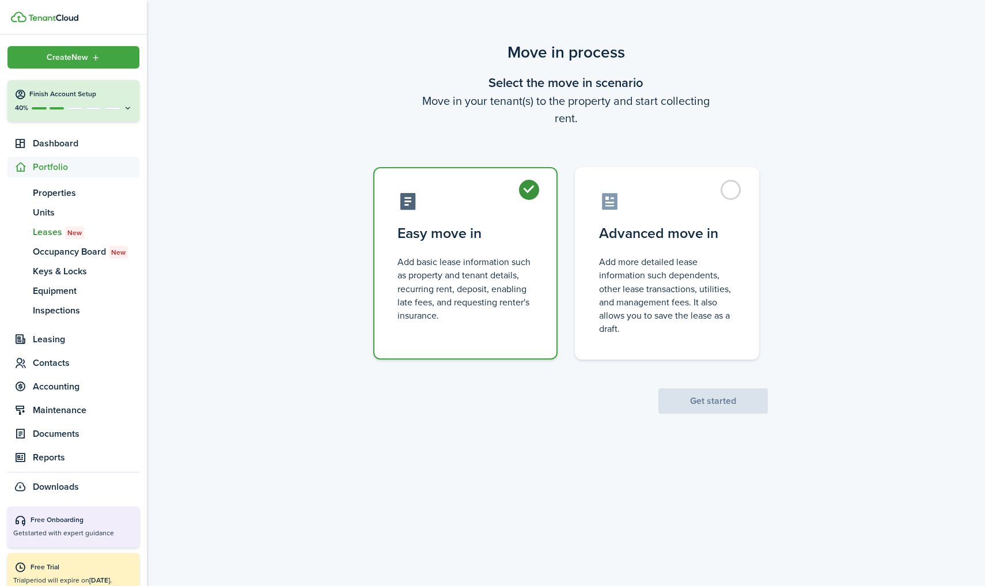
radio input "true"
click at [686, 393] on button "Get started" at bounding box center [712, 400] width 109 height 25
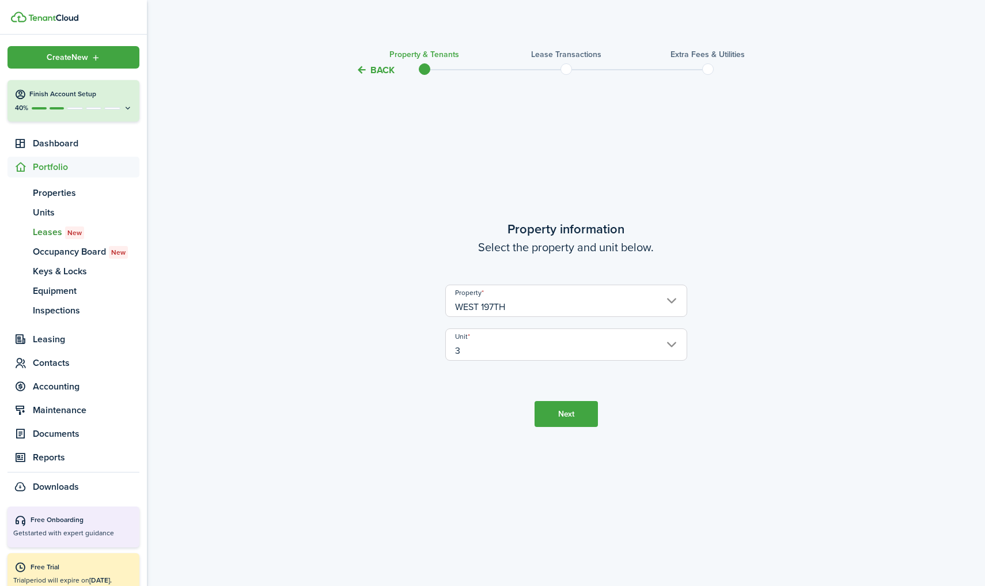
click at [554, 418] on button "Next" at bounding box center [565, 414] width 63 height 26
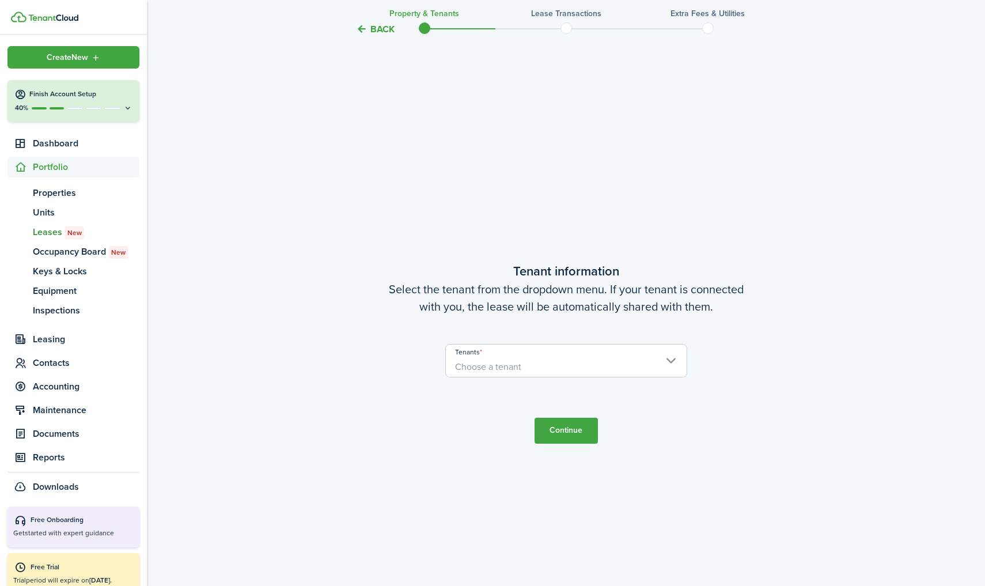
scroll to position [508, 0]
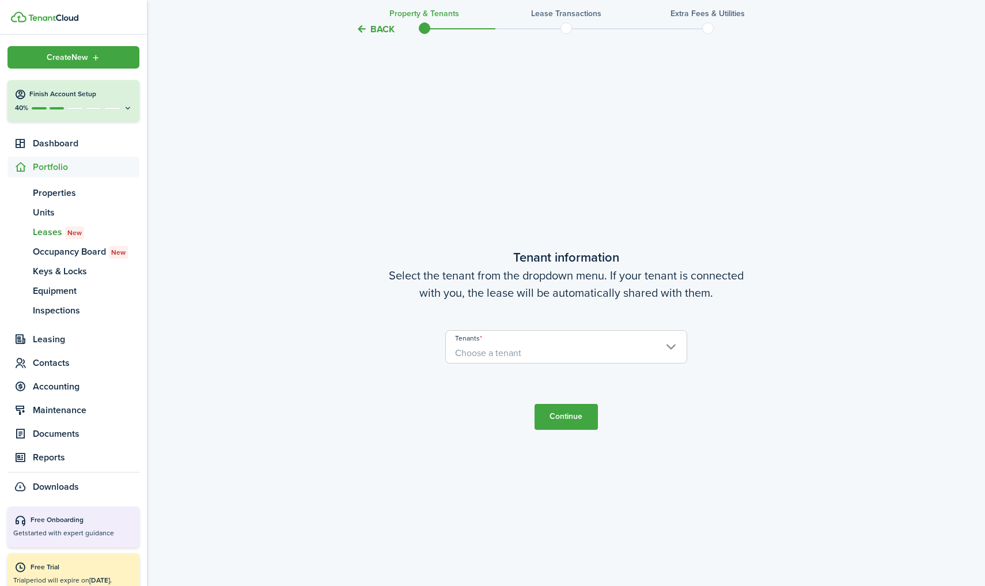
click at [522, 359] on span "Choose a tenant" at bounding box center [566, 353] width 241 height 20
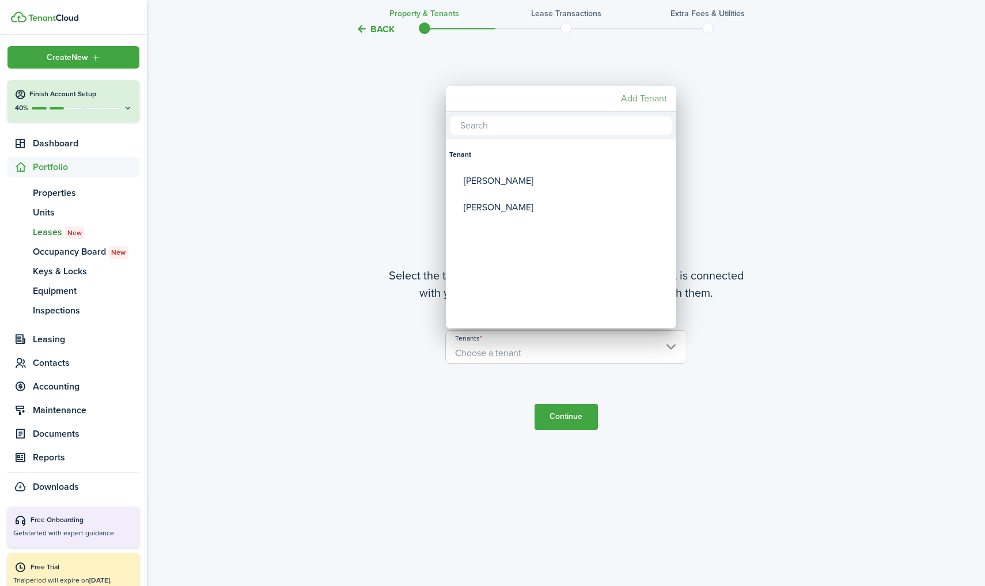
click at [639, 101] on mbsc-button "Add Tenant" at bounding box center [643, 98] width 55 height 21
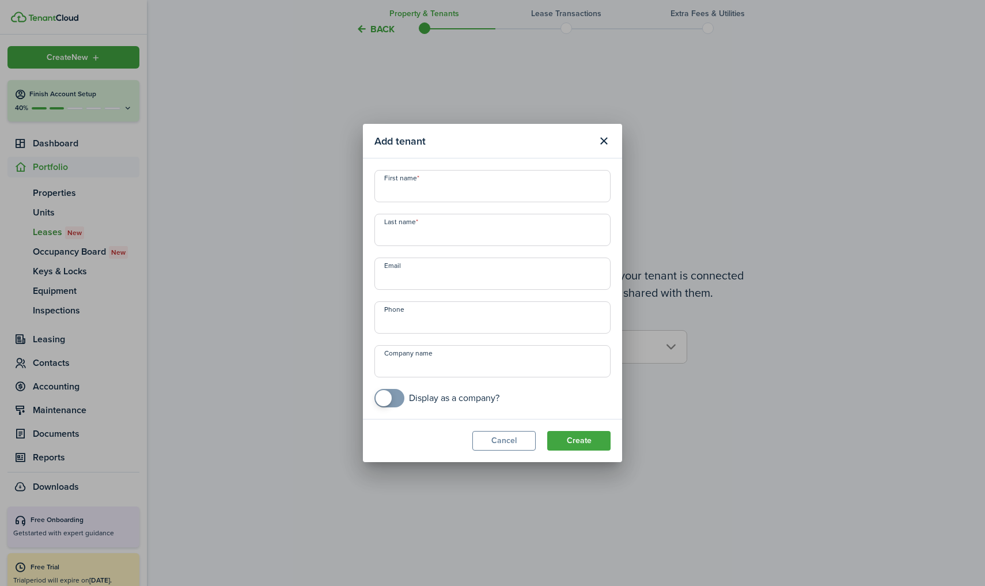
type input "y"
type input "YOJHAN"
type input "[PERSON_NAME]"
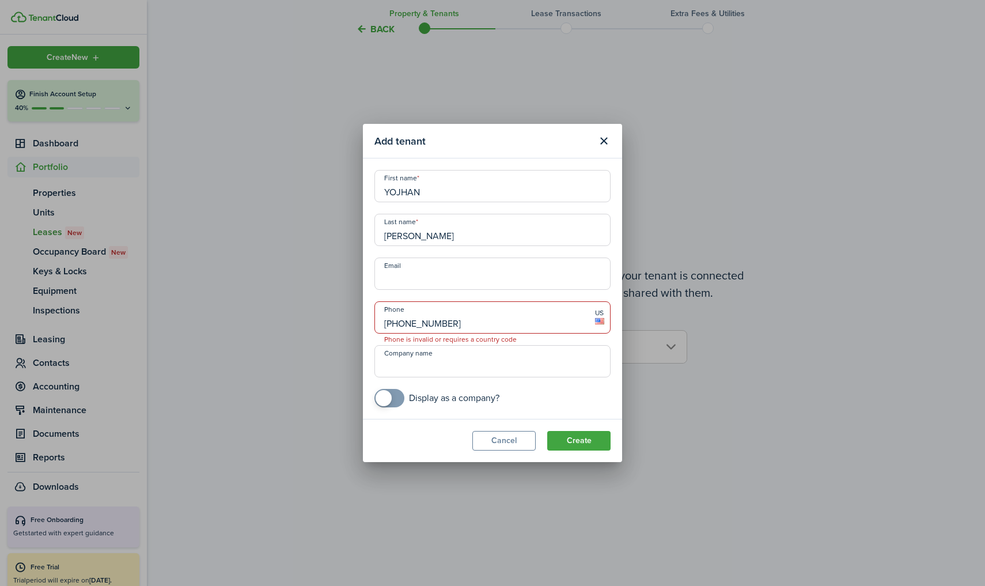
type input "[PHONE_NUMBER]"
click at [589, 443] on button "Create" at bounding box center [578, 441] width 63 height 20
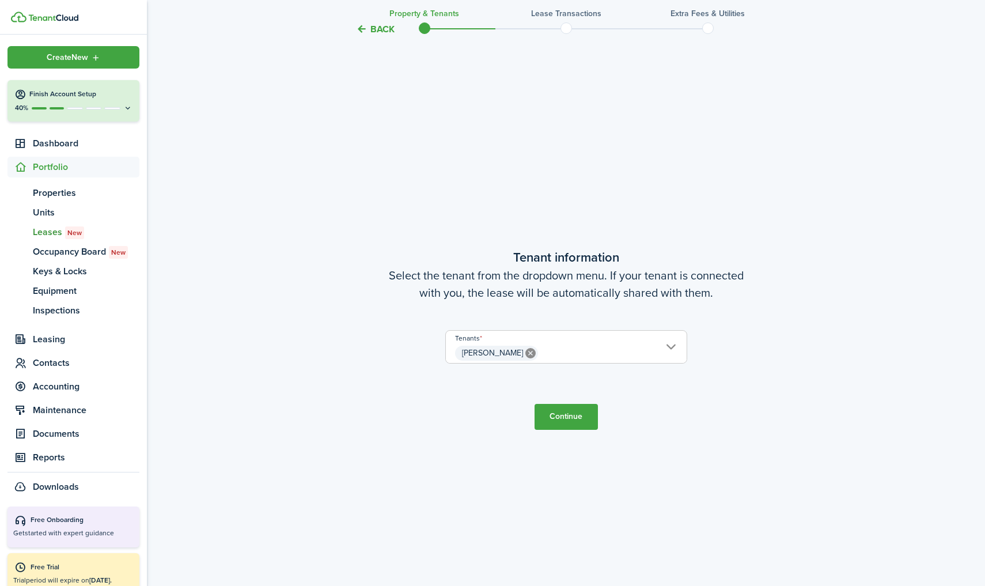
click at [567, 413] on button "Continue" at bounding box center [565, 417] width 63 height 26
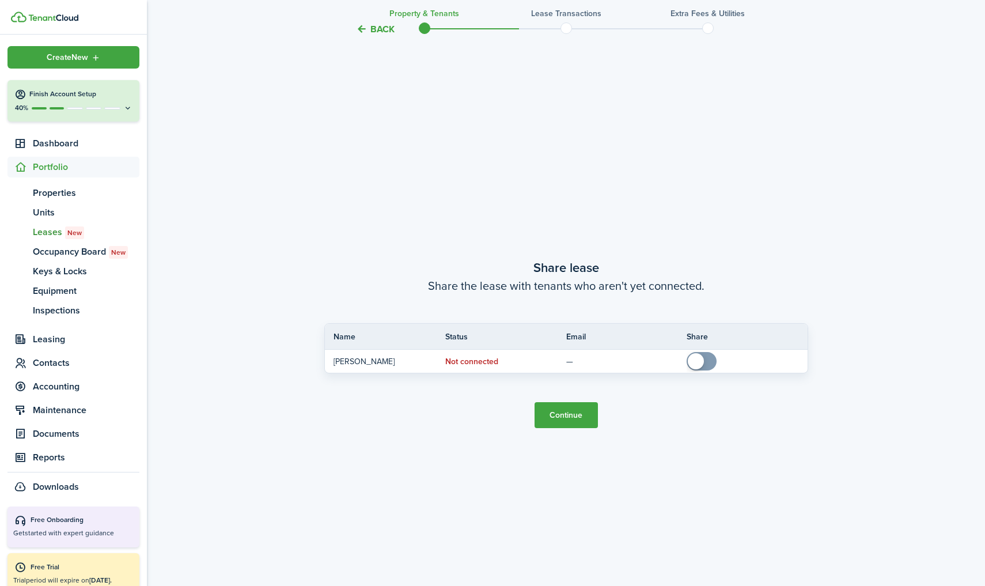
scroll to position [1094, 0]
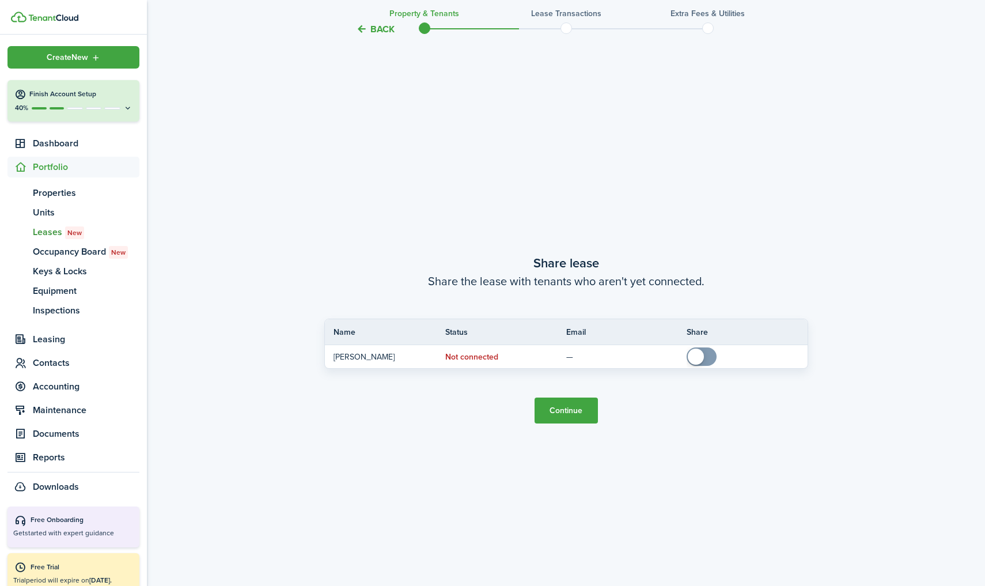
click at [567, 413] on button "Continue" at bounding box center [565, 410] width 63 height 26
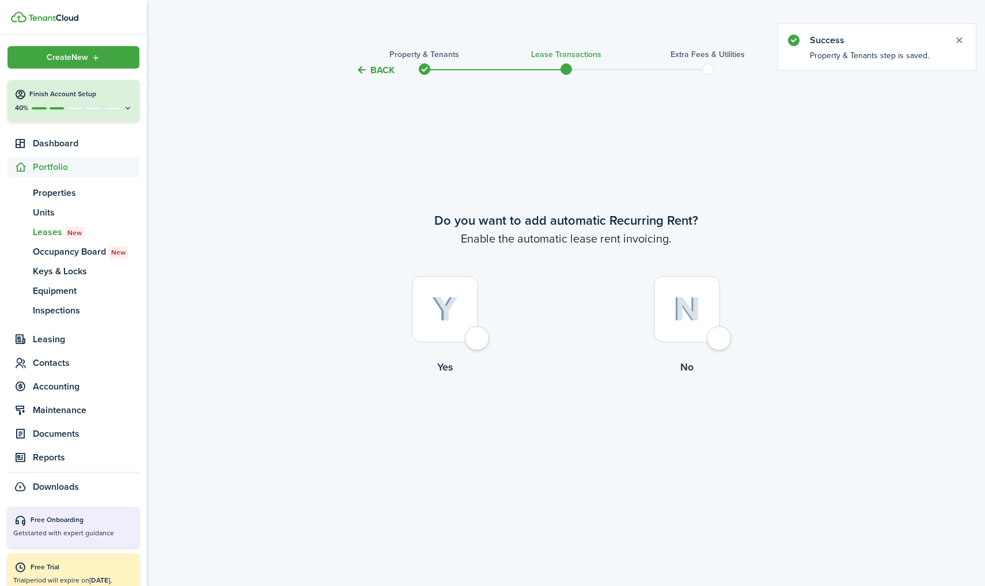
click at [456, 322] on div at bounding box center [445, 309] width 66 height 66
radio input "true"
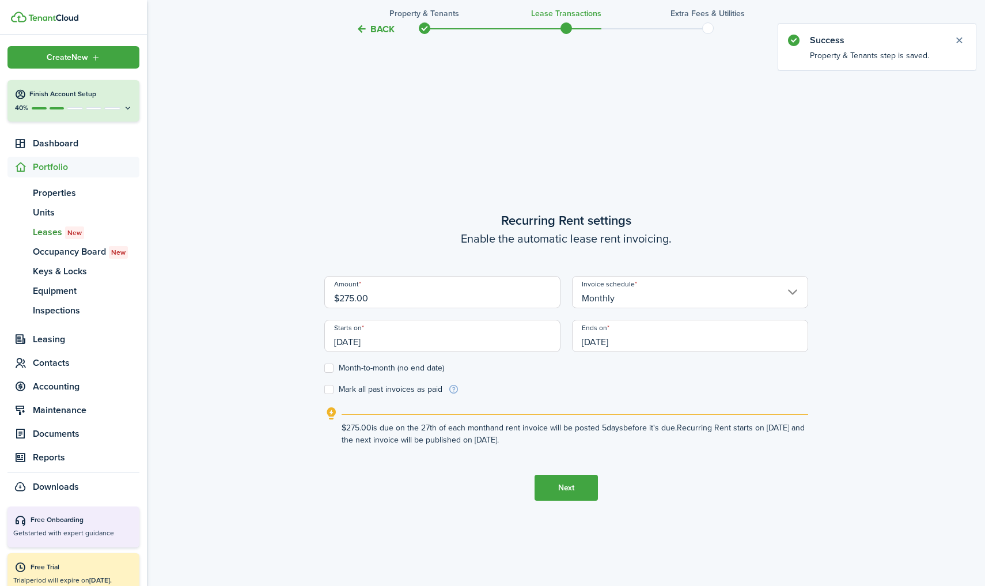
scroll to position [508, 0]
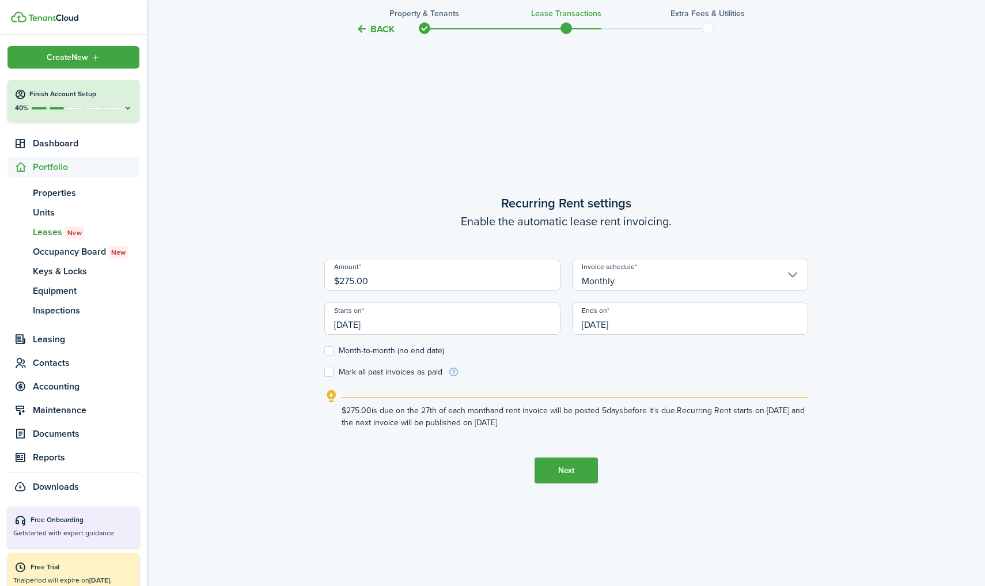
click at [721, 280] on input "Monthly" at bounding box center [690, 275] width 236 height 32
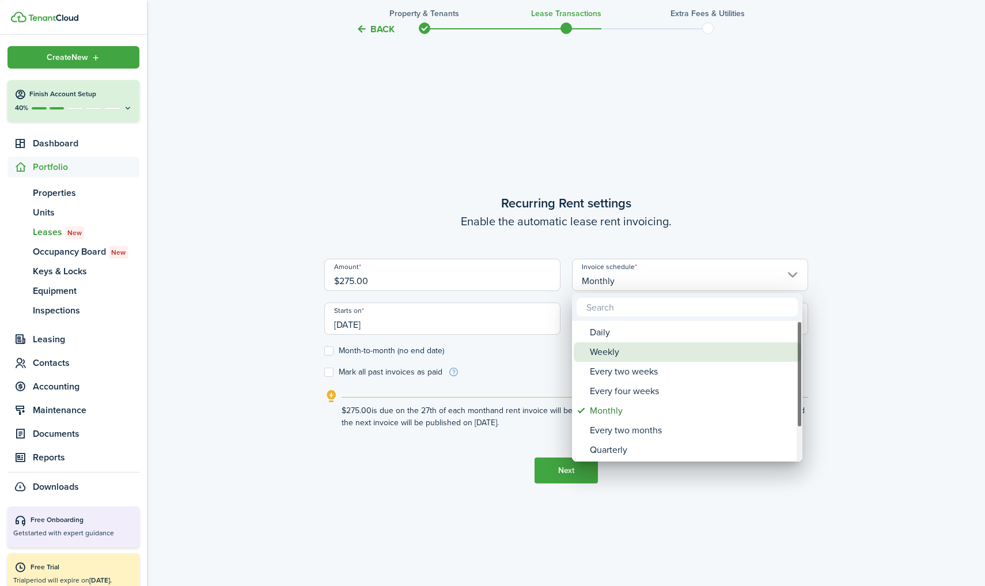
click at [617, 350] on div "Weekly" at bounding box center [692, 352] width 204 height 20
type input "Weekly"
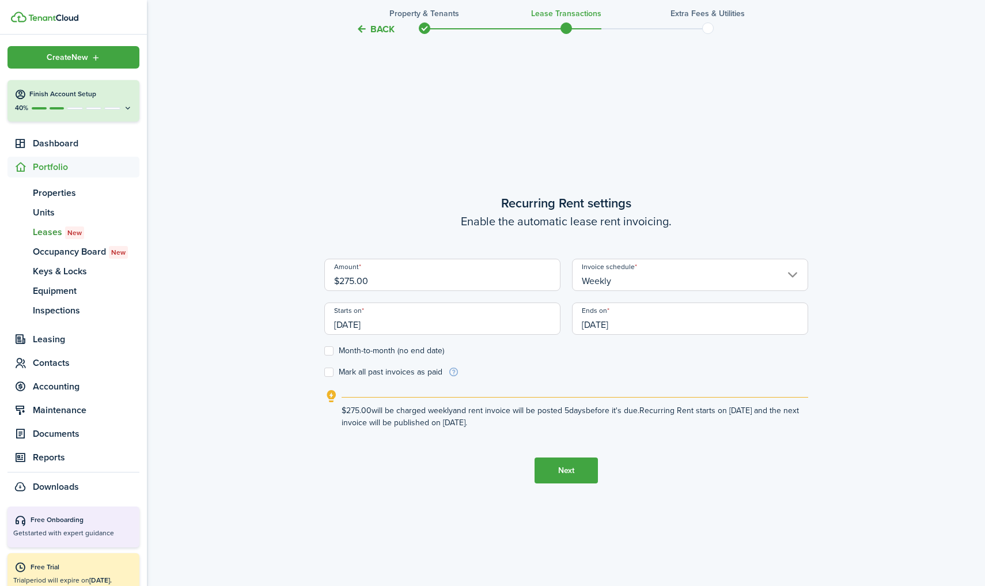
click at [329, 349] on label "Month-to-month (no end date)" at bounding box center [384, 350] width 120 height 9
click at [324, 351] on input "Month-to-month (no end date)" at bounding box center [324, 351] width 1 height 1
checkbox input "true"
click at [382, 328] on input "[DATE]" at bounding box center [442, 318] width 236 height 32
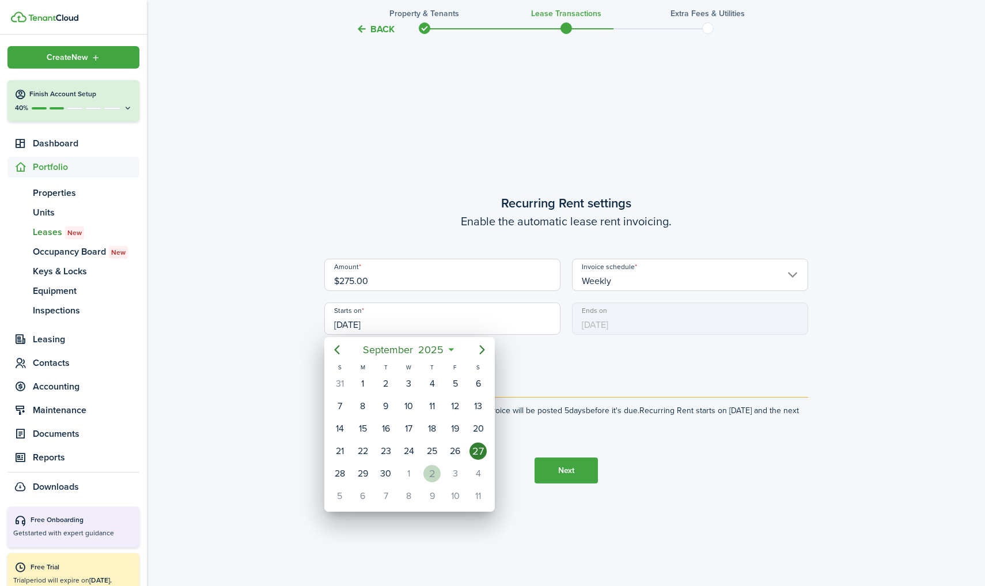
click at [431, 470] on div "2" at bounding box center [431, 473] width 17 height 17
type input "[DATE]"
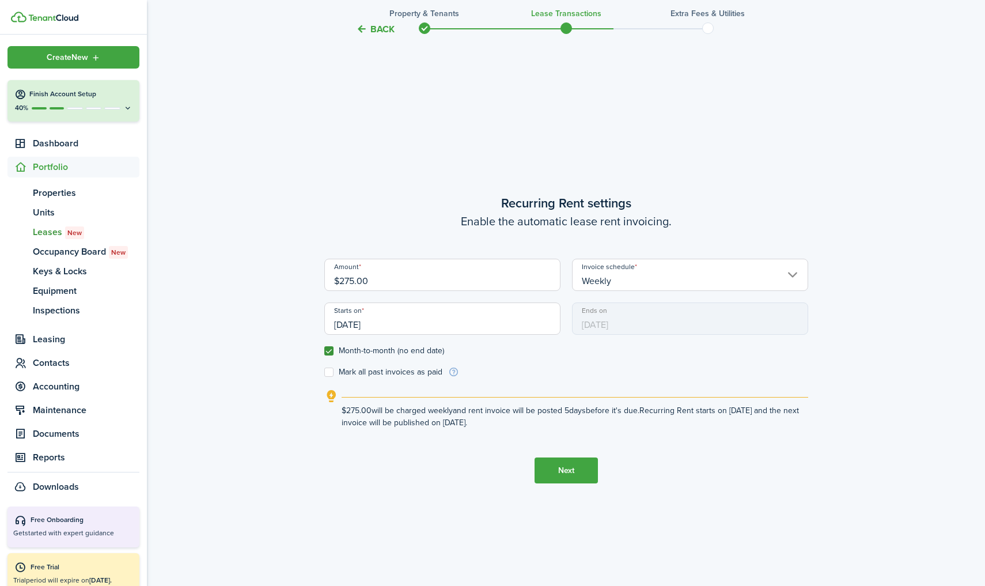
scroll to position [0, 0]
click at [333, 372] on label "Mark all past invoices as paid" at bounding box center [383, 371] width 118 height 9
click at [324, 372] on input "Mark all past invoices as paid" at bounding box center [324, 372] width 1 height 1
checkbox input "true"
click at [569, 474] on button "Next" at bounding box center [565, 470] width 63 height 26
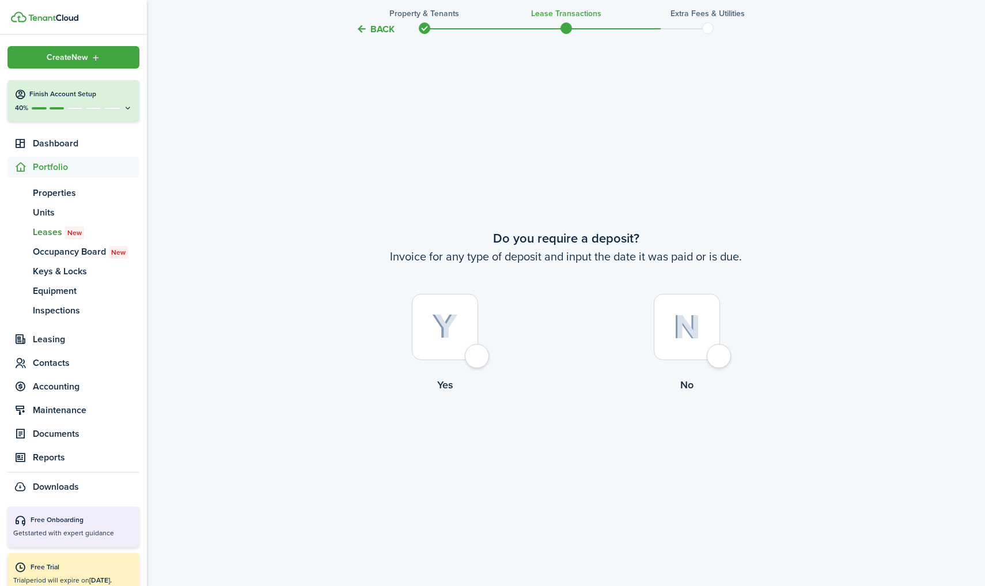
scroll to position [1094, 0]
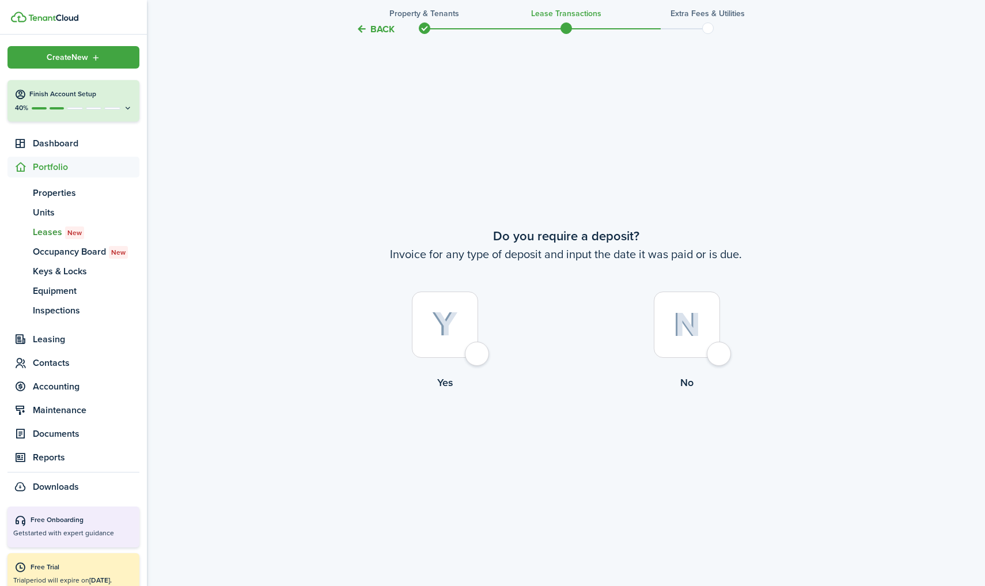
click at [705, 330] on div at bounding box center [686, 324] width 66 height 66
radio input "true"
click at [577, 434] on button "Continue" at bounding box center [565, 437] width 63 height 26
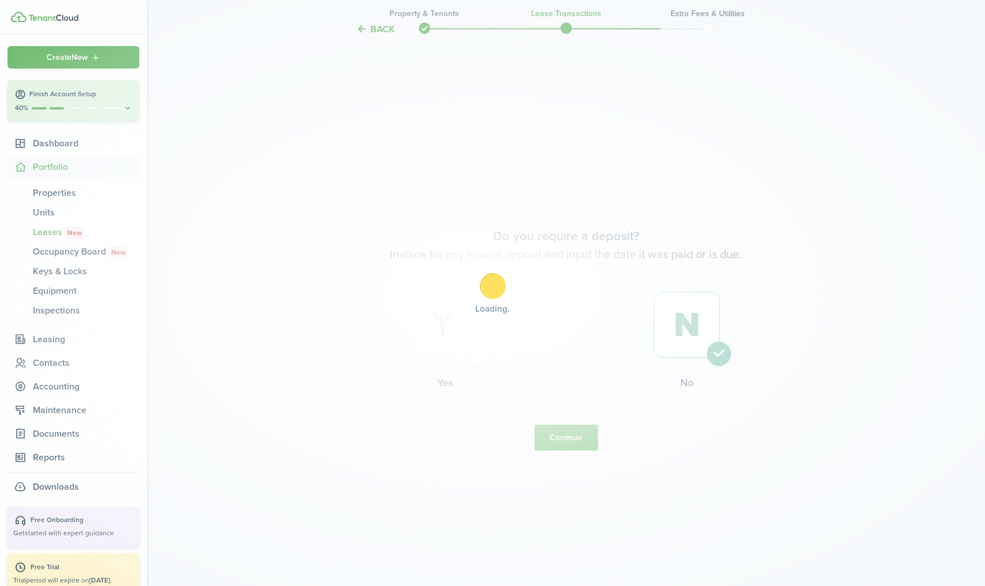
click at [577, 434] on div "Loading" at bounding box center [492, 293] width 985 height 586
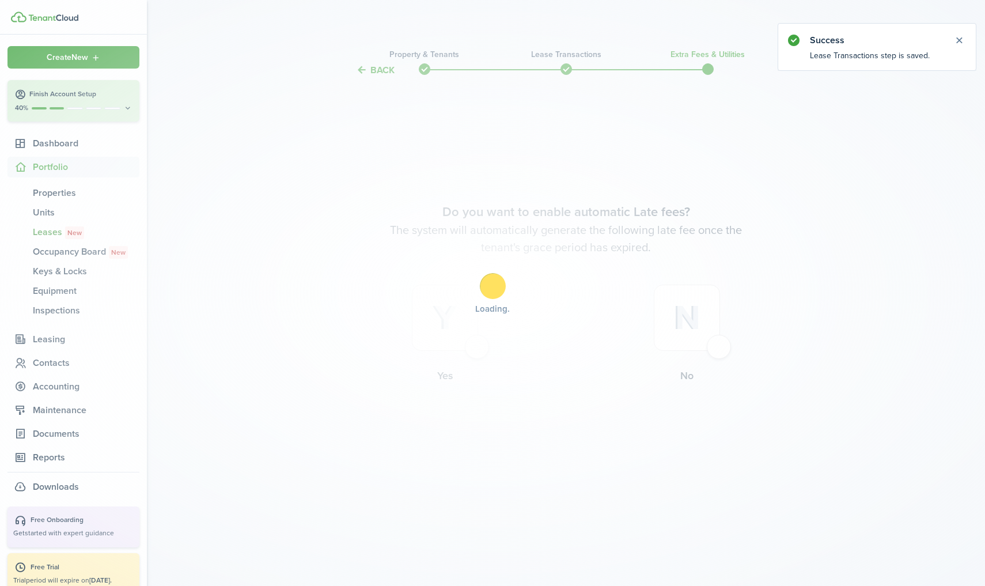
scroll to position [0, 0]
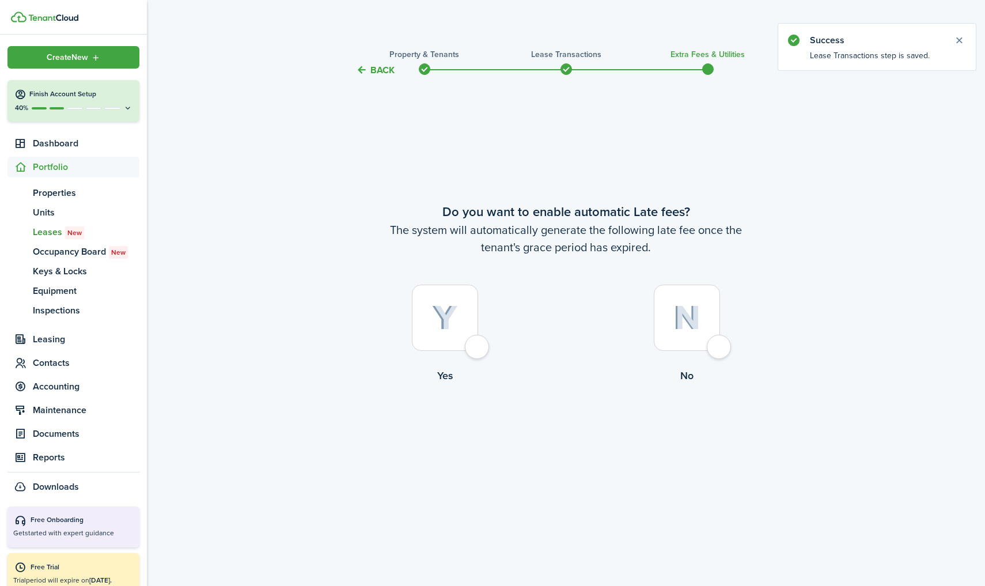
click at [697, 297] on div at bounding box center [686, 317] width 66 height 66
radio input "true"
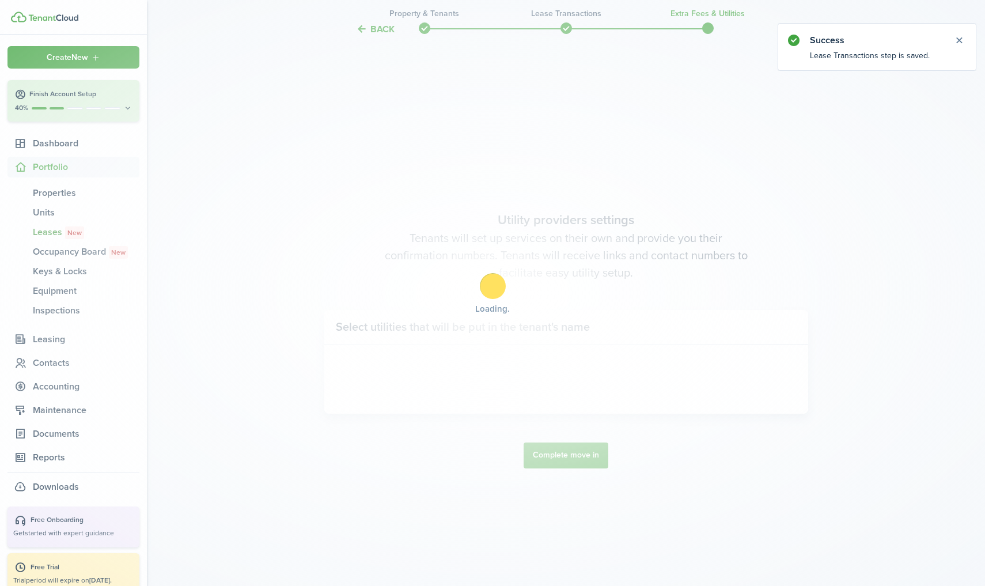
scroll to position [508, 0]
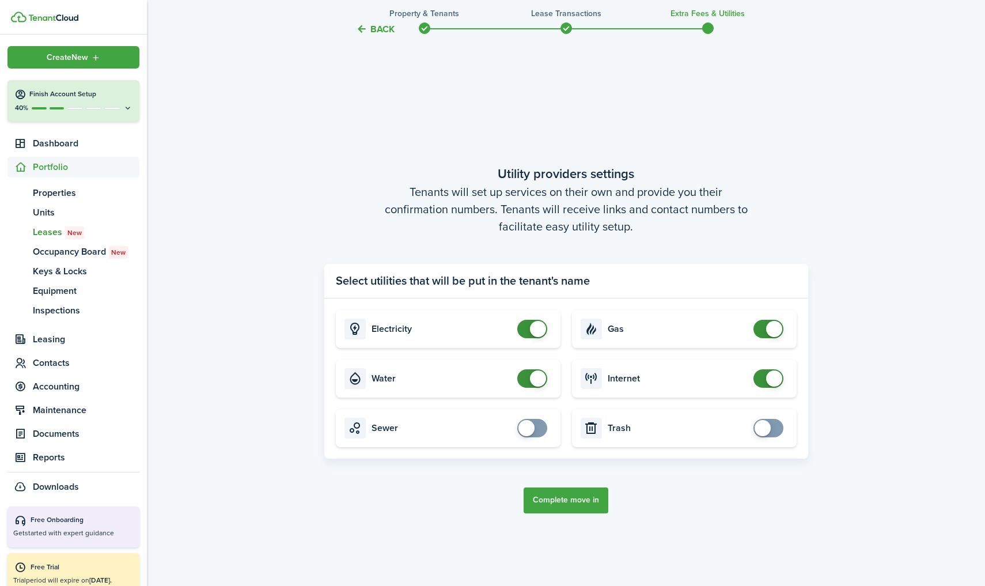
checkbox input "true"
click at [531, 431] on span at bounding box center [526, 428] width 16 height 16
checkbox input "true"
click at [762, 427] on span at bounding box center [762, 428] width 16 height 16
click at [573, 504] on button "Complete move in" at bounding box center [565, 500] width 85 height 26
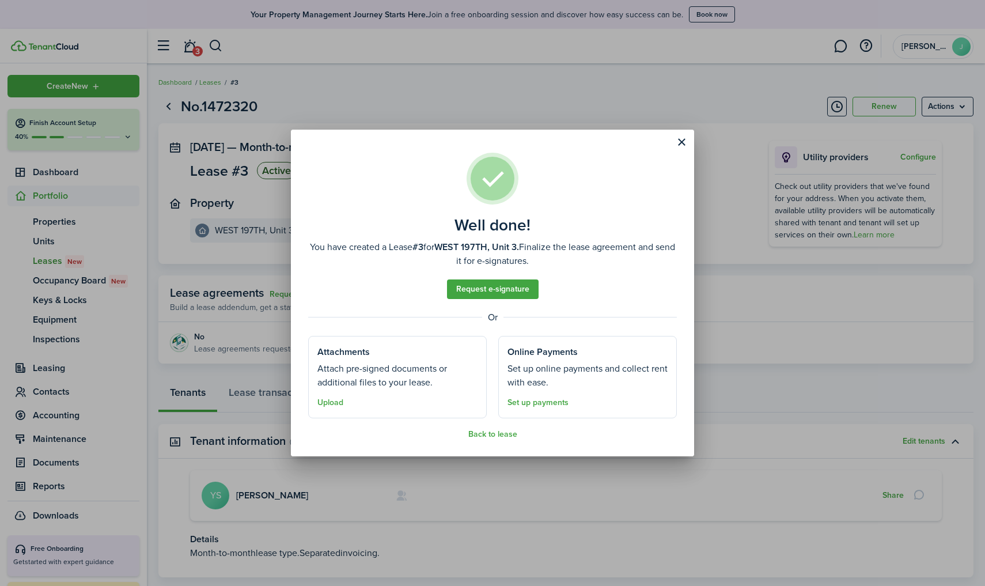
click at [685, 144] on button "Close modal" at bounding box center [681, 142] width 20 height 20
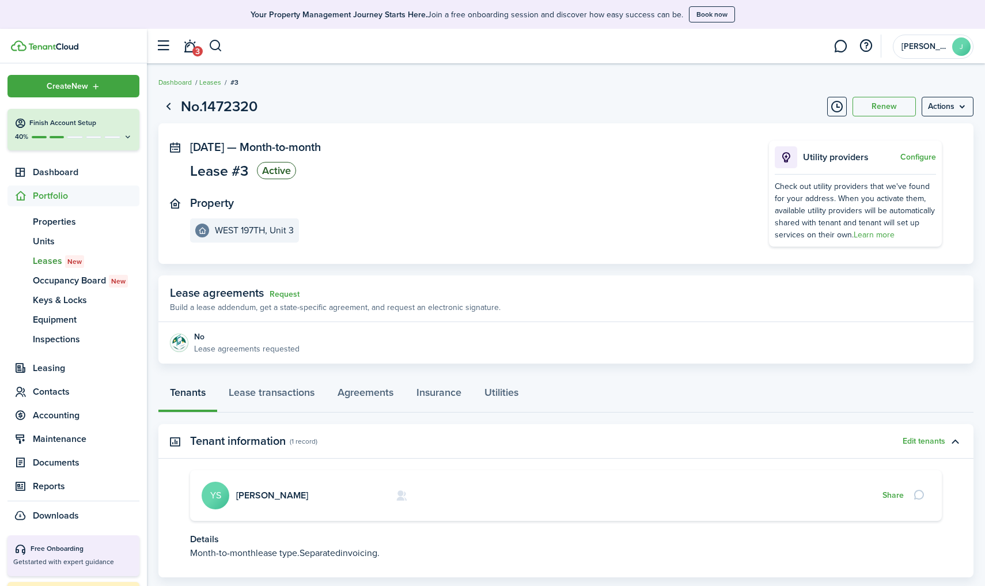
click at [219, 492] on avatar-text "YS" at bounding box center [216, 495] width 28 height 28
click at [268, 492] on link "[PERSON_NAME]" at bounding box center [272, 494] width 72 height 13
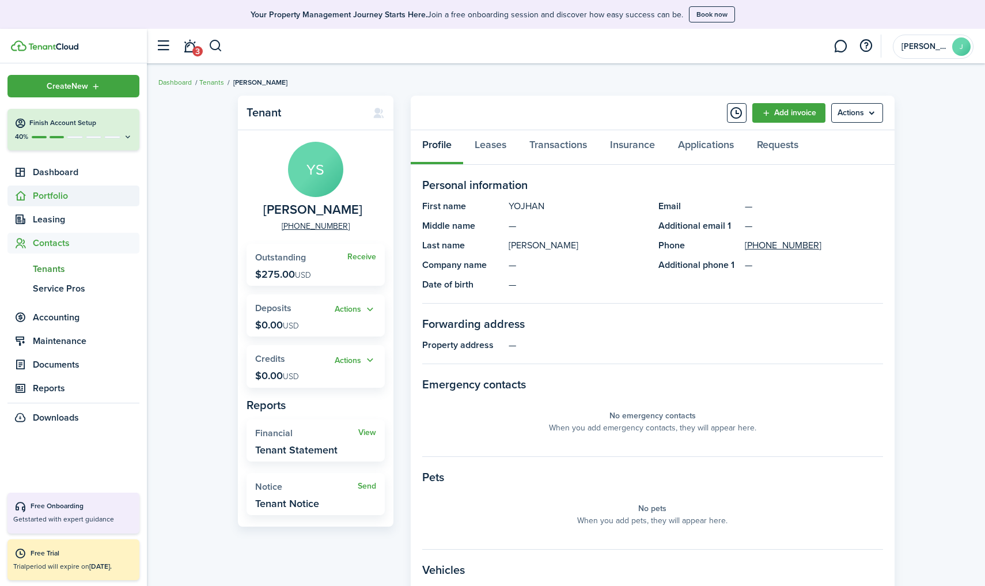
click at [64, 189] on span "Portfolio" at bounding box center [86, 196] width 107 height 14
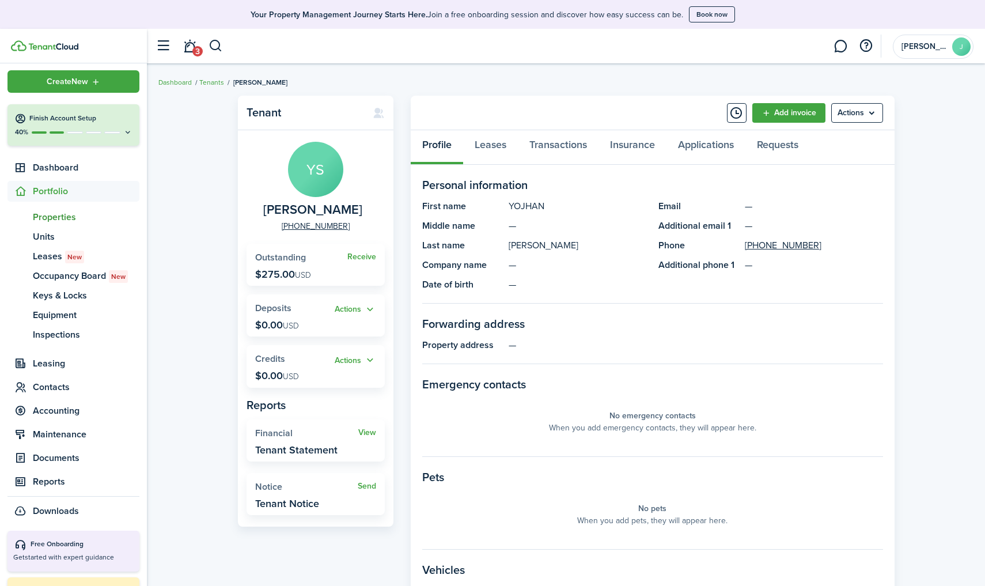
scroll to position [6, 0]
click at [40, 234] on span "Units" at bounding box center [86, 236] width 107 height 14
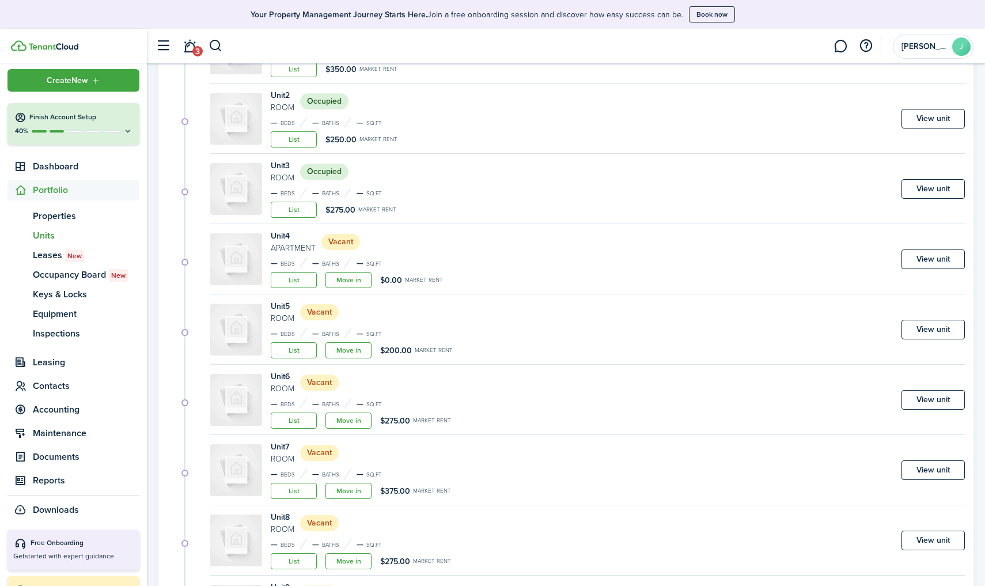
scroll to position [219, 0]
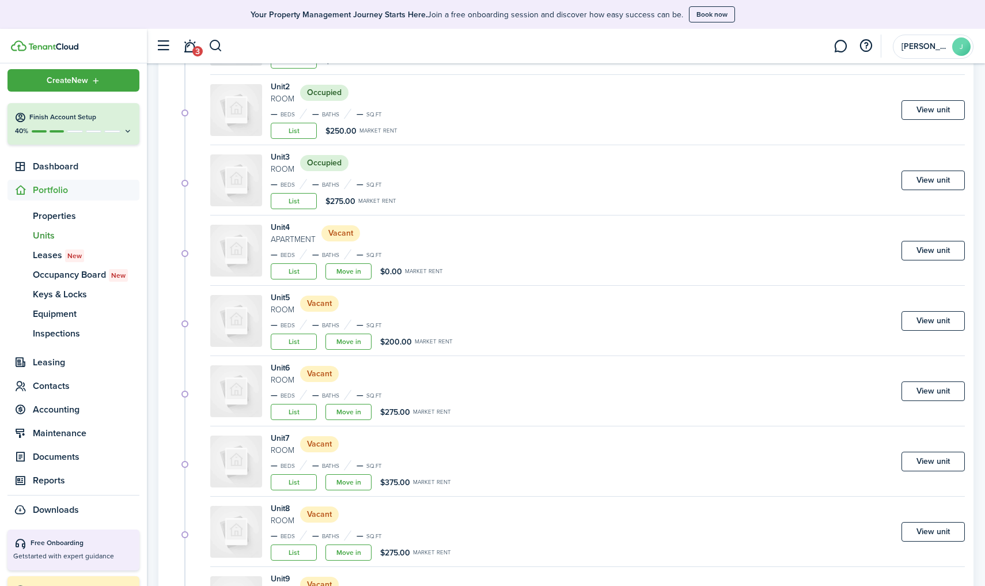
click at [363, 273] on link "Move in" at bounding box center [348, 271] width 46 height 16
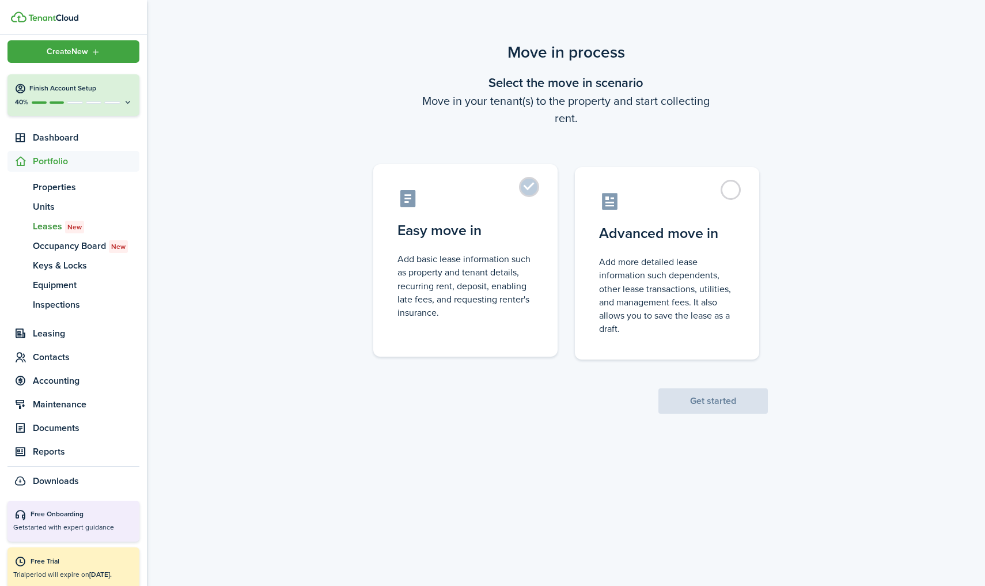
click at [538, 194] on label "Easy move in Add basic lease information such as property and tenant details, r…" at bounding box center [465, 260] width 184 height 192
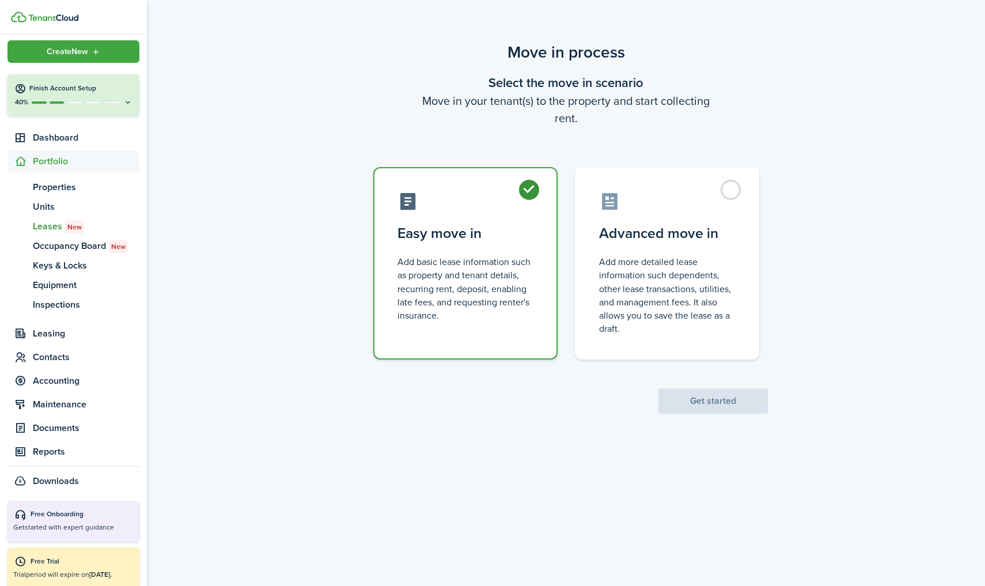
radio input "true"
click at [697, 397] on button "Get started" at bounding box center [712, 400] width 109 height 25
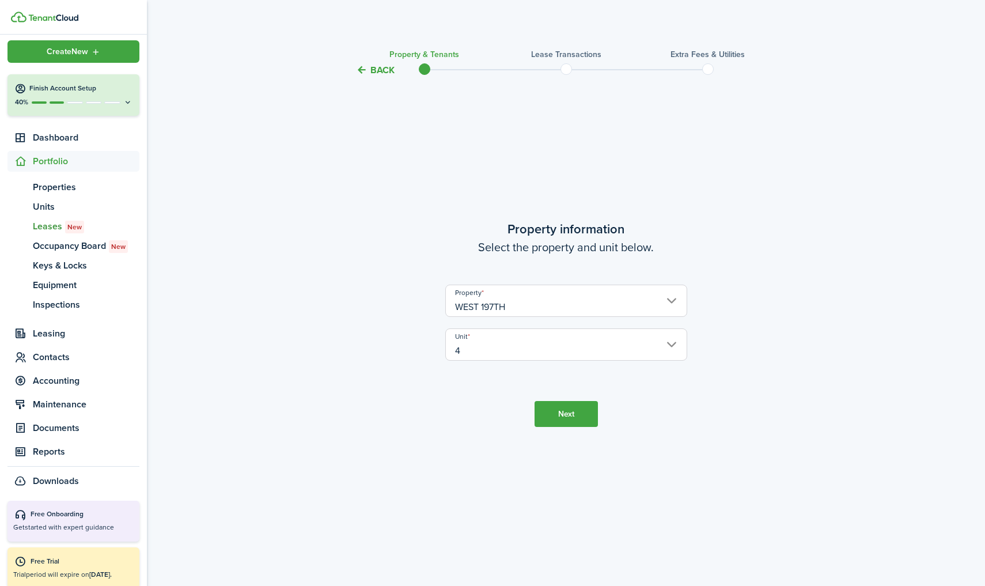
click at [572, 411] on button "Next" at bounding box center [565, 414] width 63 height 26
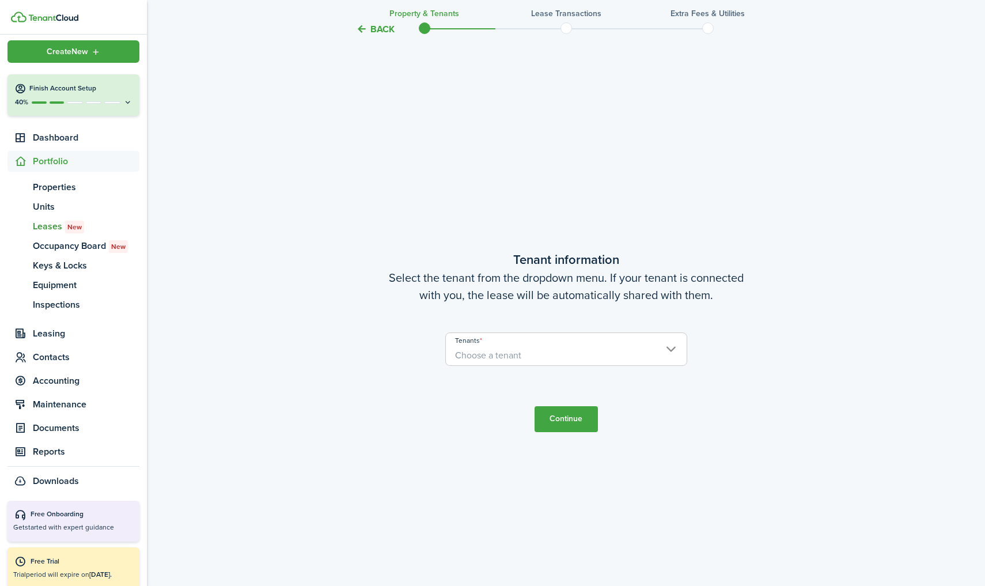
scroll to position [508, 0]
click at [508, 348] on span "Choose a tenant" at bounding box center [488, 352] width 66 height 13
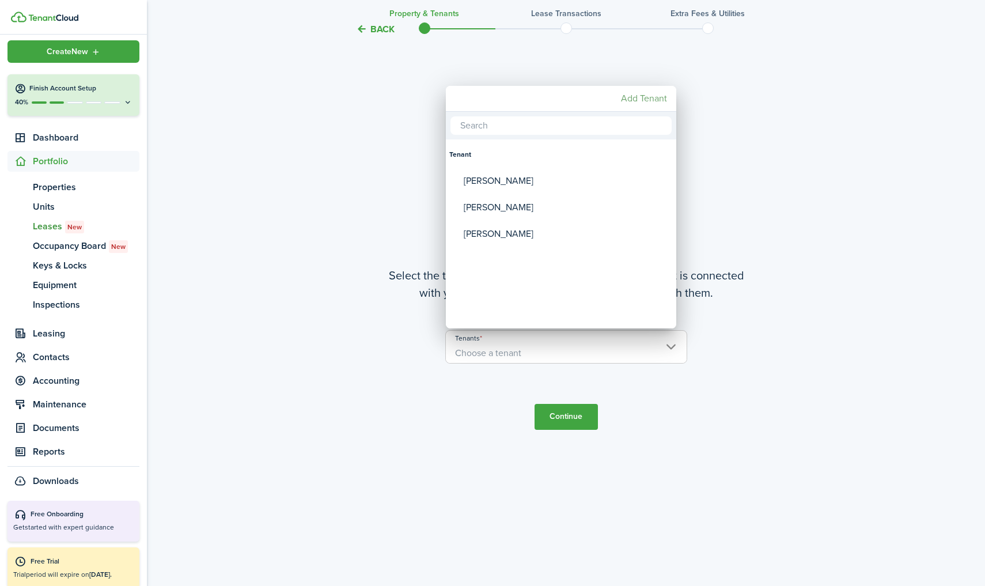
click at [632, 94] on mbsc-button "Add Tenant" at bounding box center [643, 98] width 55 height 21
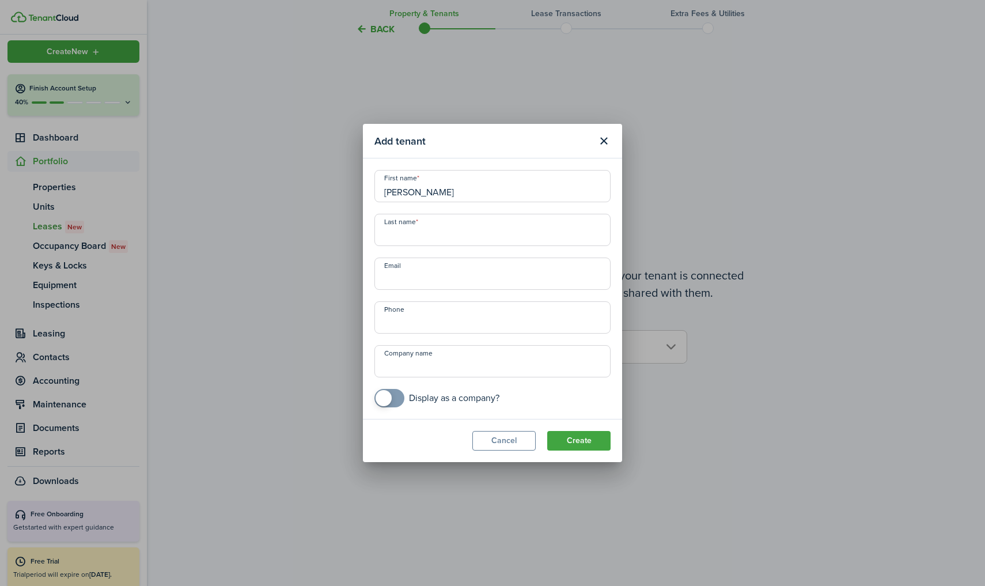
type input "[PERSON_NAME]"
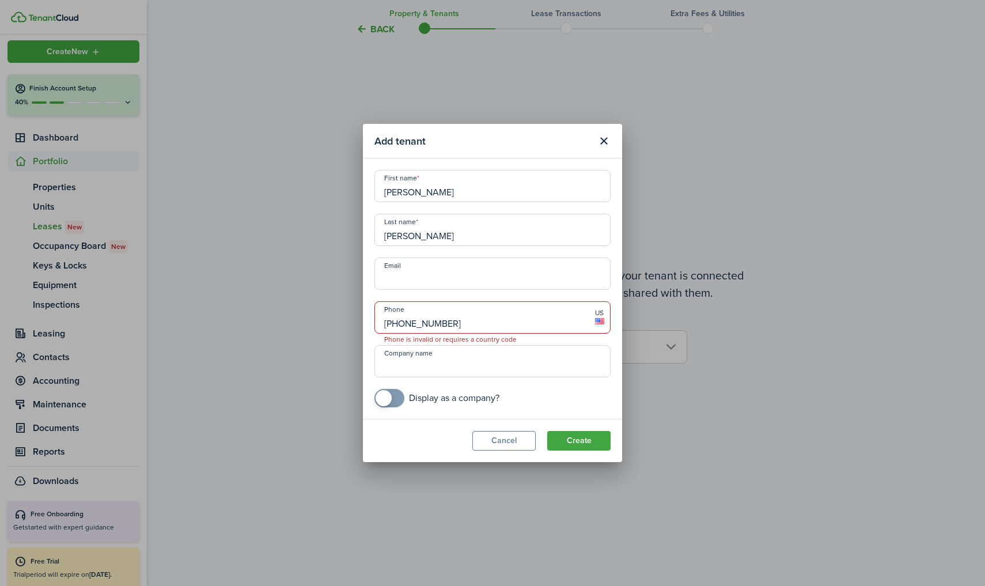
type input "[PHONE_NUMBER]"
click at [575, 441] on button "Create" at bounding box center [578, 441] width 63 height 20
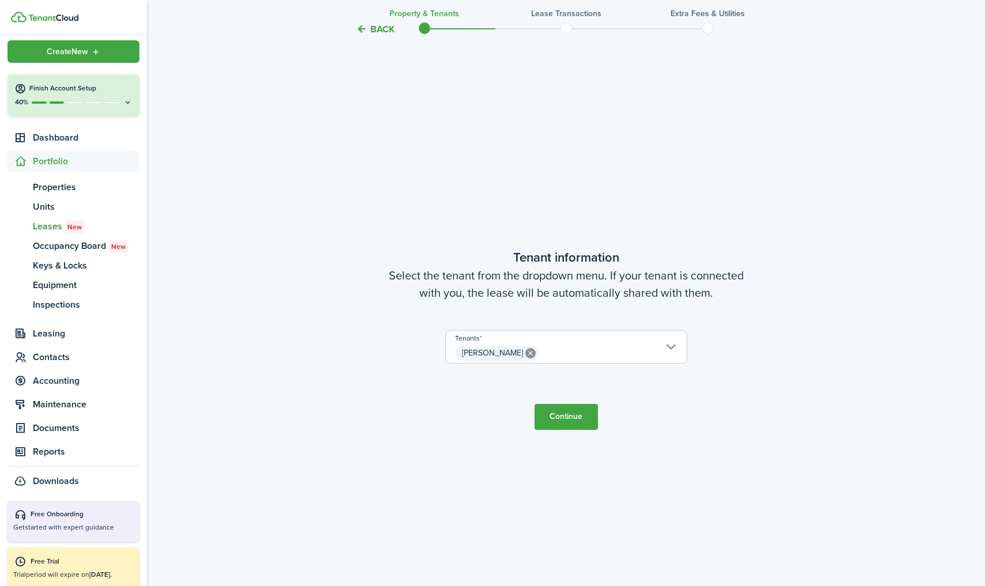
click at [569, 420] on button "Continue" at bounding box center [565, 417] width 63 height 26
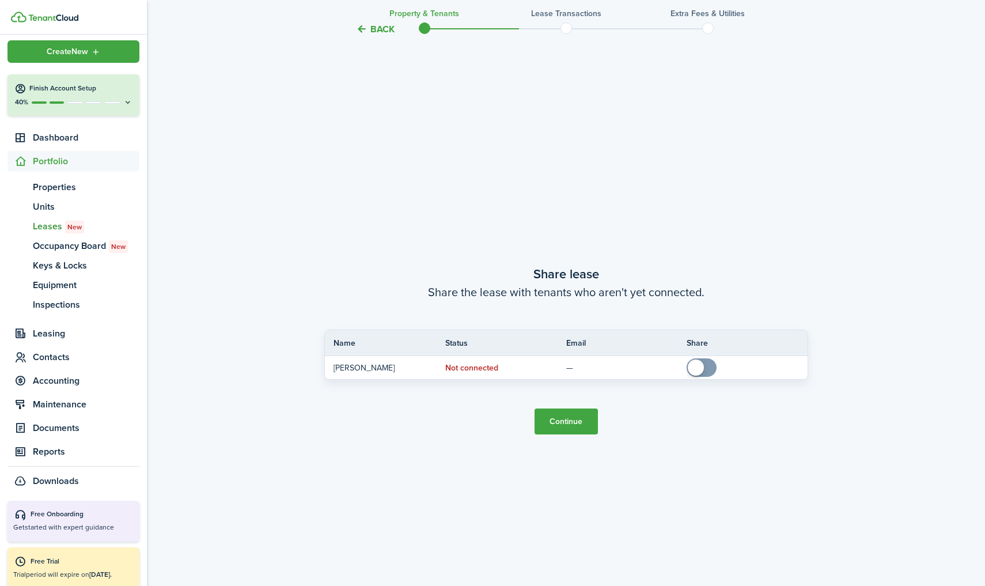
scroll to position [1094, 0]
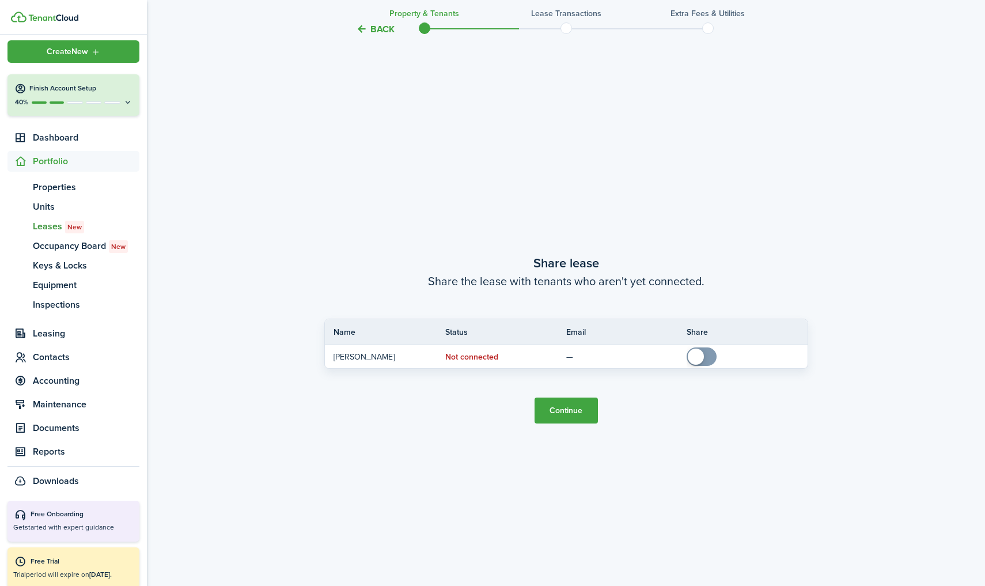
click at [567, 416] on button "Continue" at bounding box center [565, 410] width 63 height 26
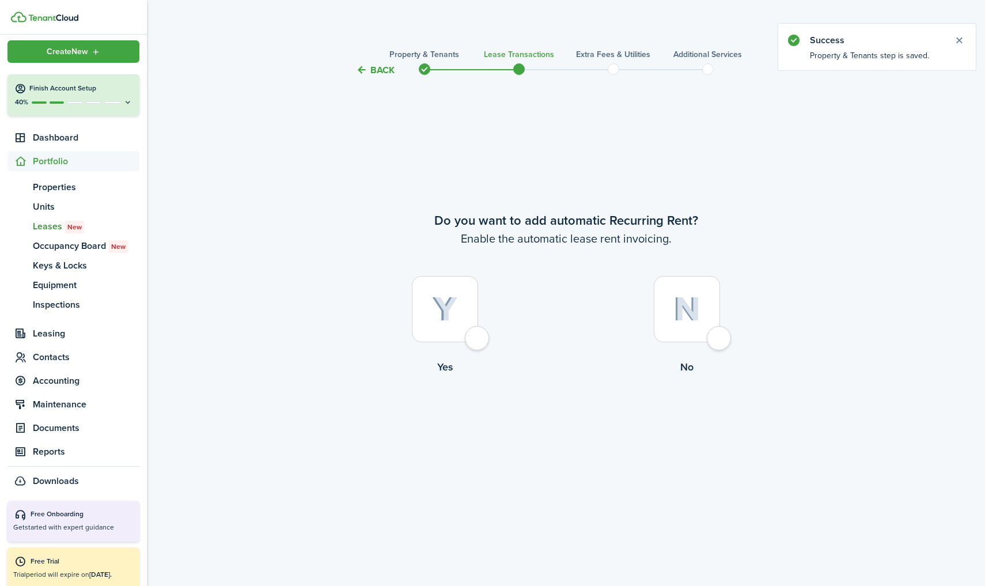
click at [448, 301] on img at bounding box center [445, 309] width 26 height 25
radio input "true"
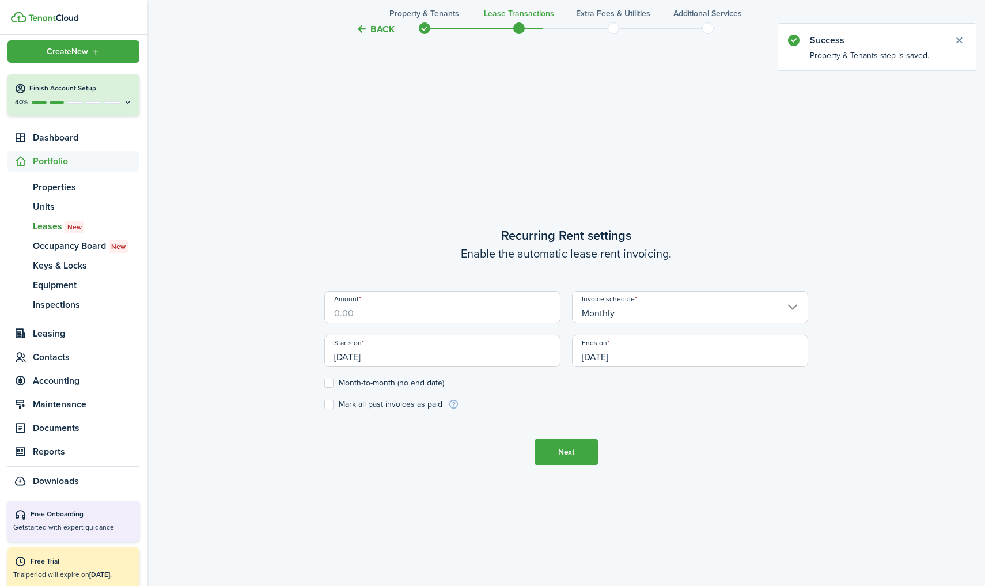
scroll to position [508, 0]
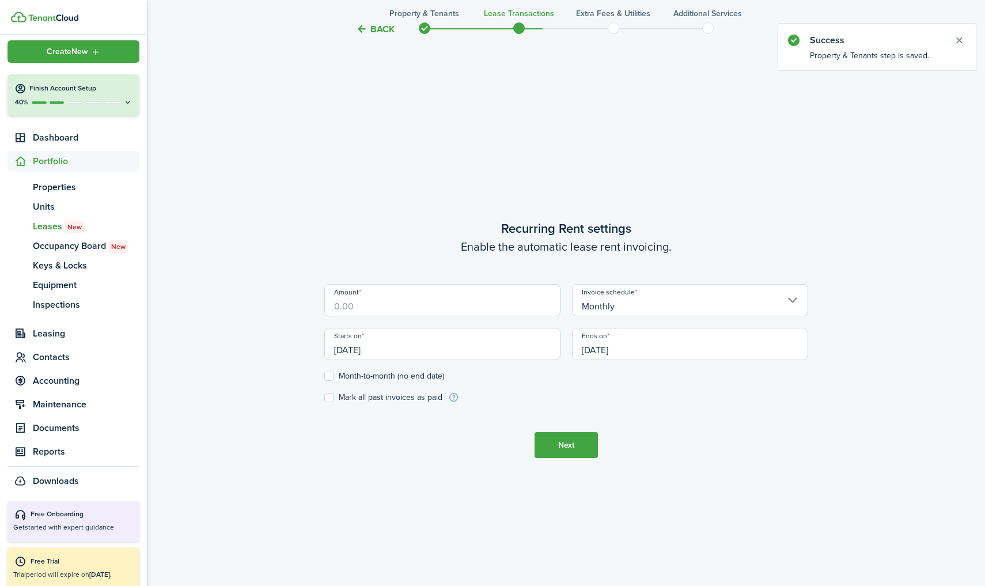
click at [447, 309] on input "Amount" at bounding box center [442, 300] width 236 height 32
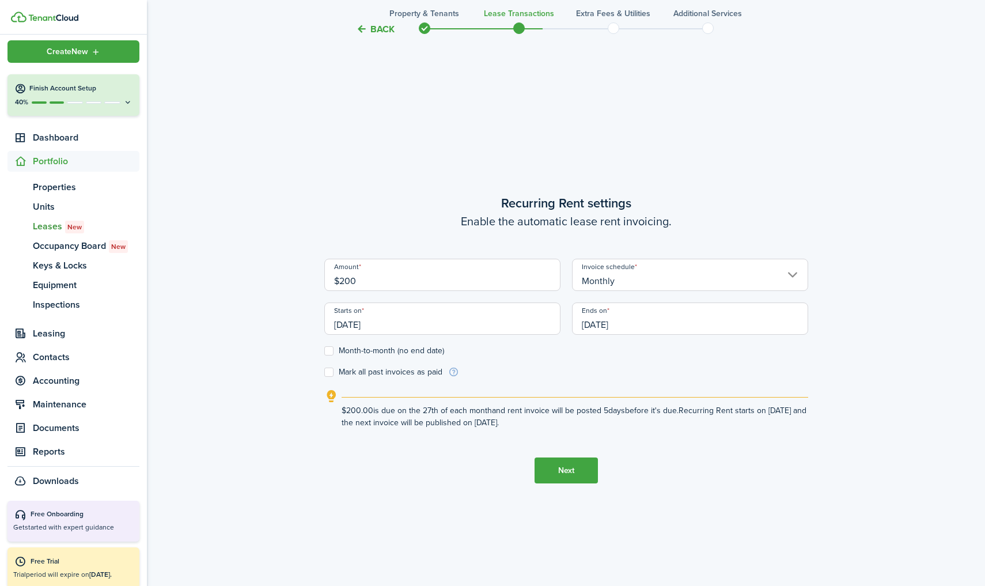
click at [617, 286] on input "Monthly" at bounding box center [690, 275] width 236 height 32
type input "$200.00"
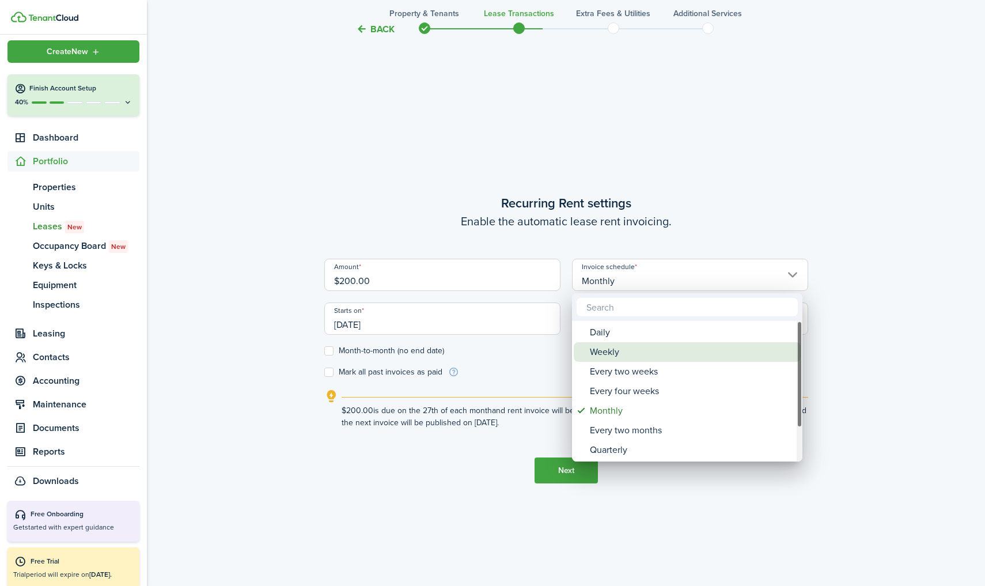
click at [602, 355] on div "Weekly" at bounding box center [692, 352] width 204 height 20
type input "Weekly"
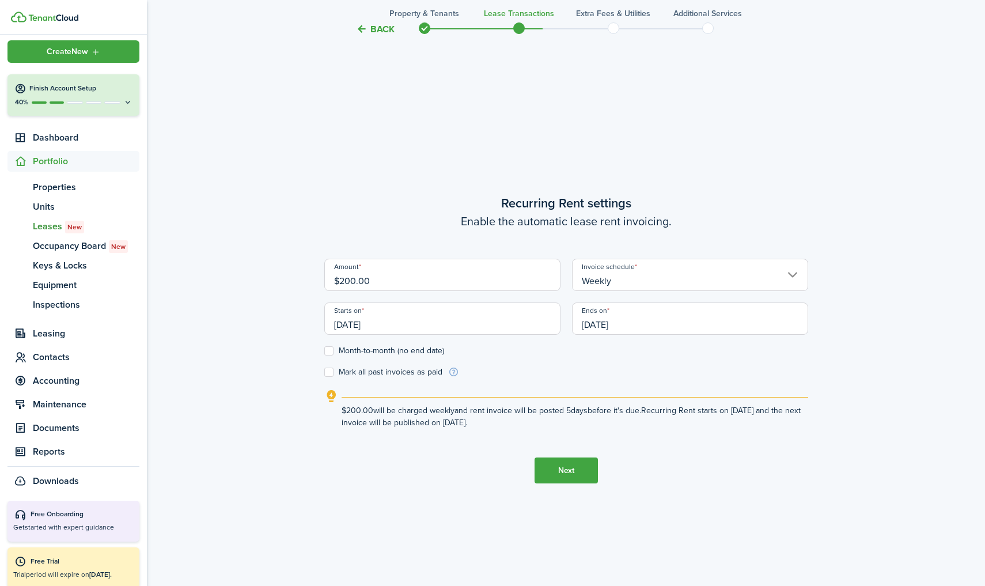
click at [610, 329] on input "[DATE]" at bounding box center [690, 318] width 236 height 32
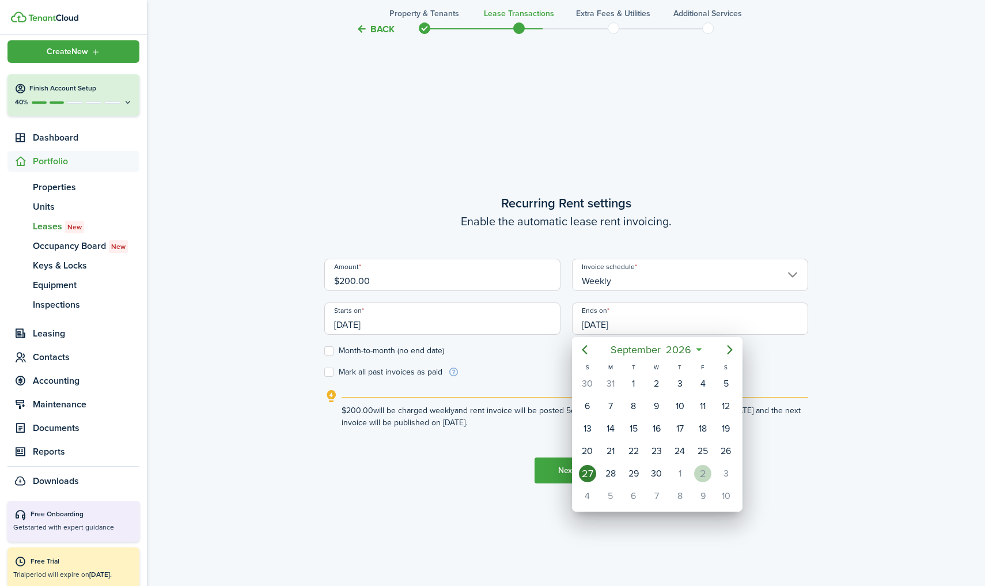
click at [702, 469] on div "2" at bounding box center [702, 473] width 17 height 17
type input "[DATE]"
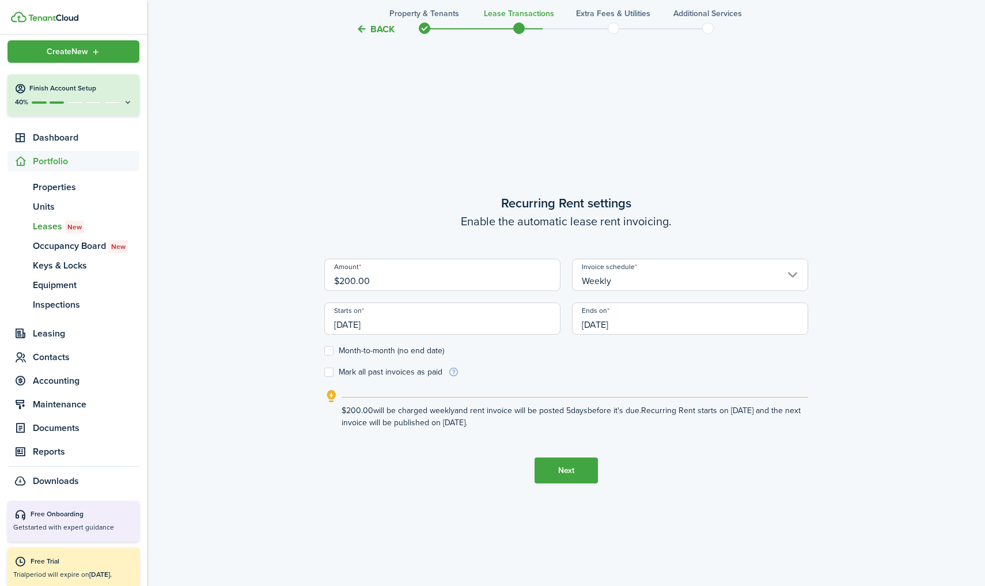
scroll to position [0, 0]
click at [332, 346] on label "Month-to-month (no end date)" at bounding box center [384, 350] width 120 height 9
click at [324, 351] on input "Month-to-month (no end date)" at bounding box center [324, 351] width 1 height 1
checkbox input "true"
click at [331, 377] on form "Amount $200.00 Invoice schedule Weekly Starts on [DATE] Ends on [DATE] Month-to…" at bounding box center [566, 318] width 484 height 119
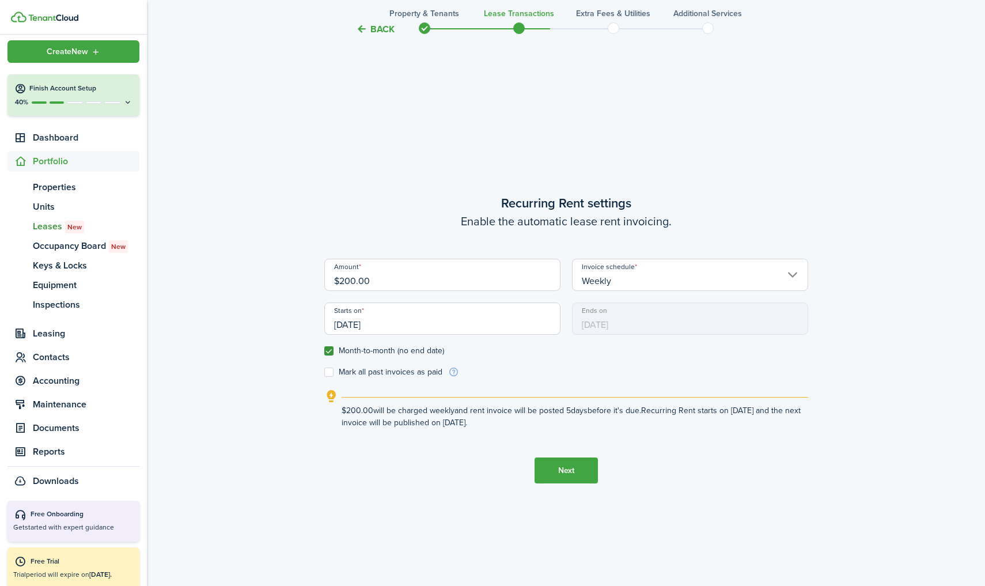
click at [329, 371] on label "Mark all past invoices as paid" at bounding box center [383, 371] width 118 height 9
click at [324, 372] on input "Mark all past invoices as paid" at bounding box center [324, 372] width 1 height 1
checkbox input "true"
click at [573, 466] on button "Next" at bounding box center [565, 470] width 63 height 26
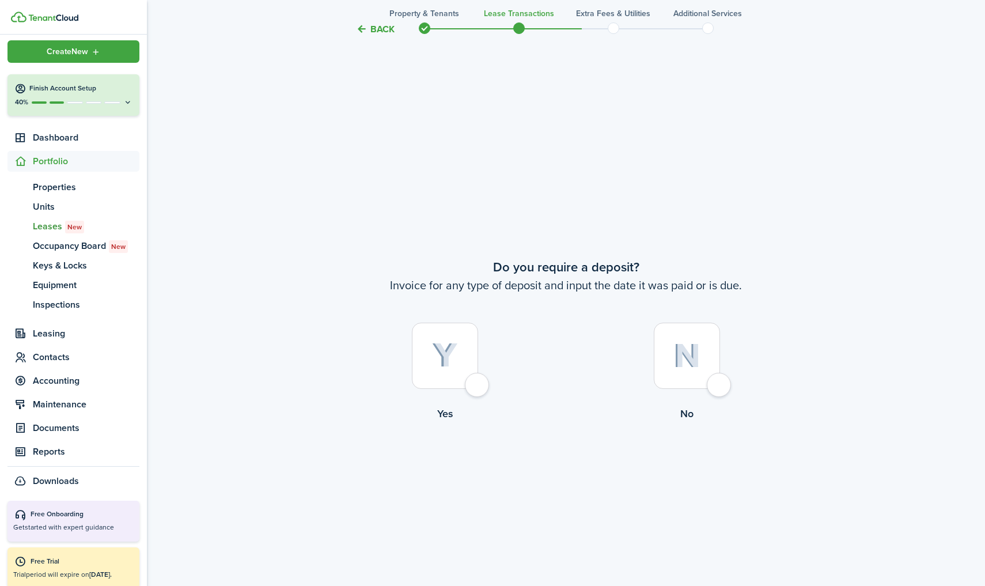
scroll to position [1094, 0]
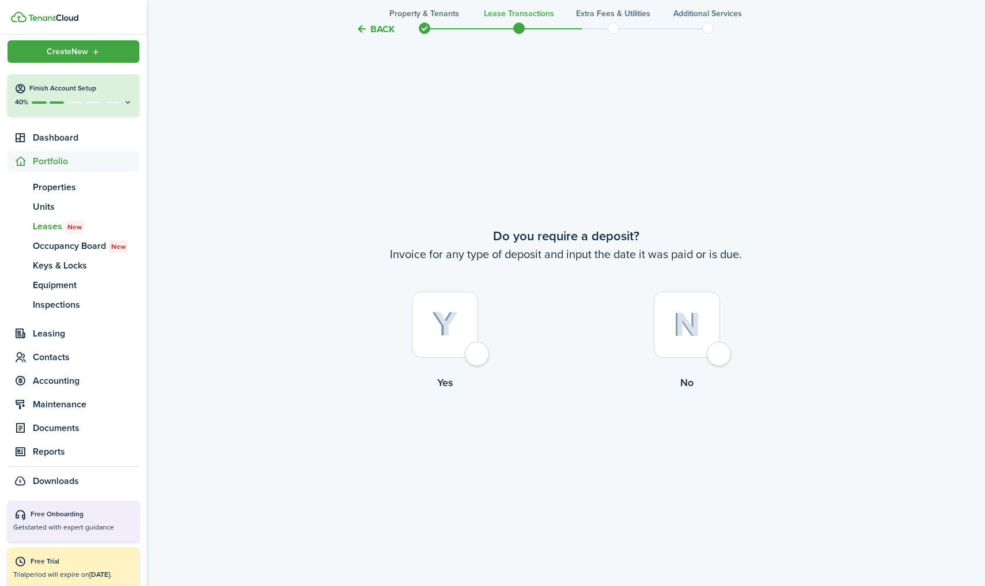
click at [694, 333] on img at bounding box center [686, 324] width 27 height 25
radio input "true"
click at [560, 439] on button "Continue" at bounding box center [565, 437] width 63 height 26
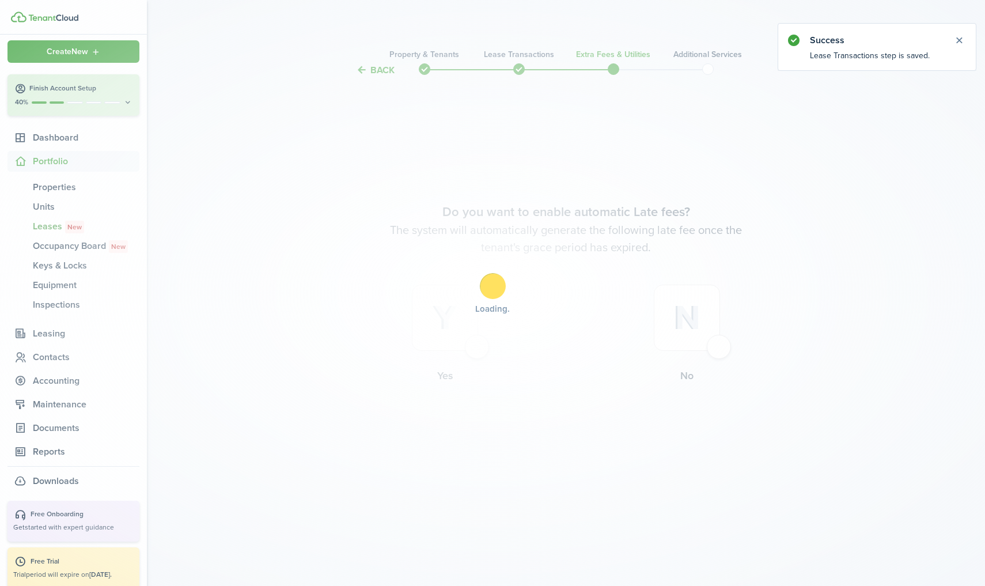
scroll to position [0, 0]
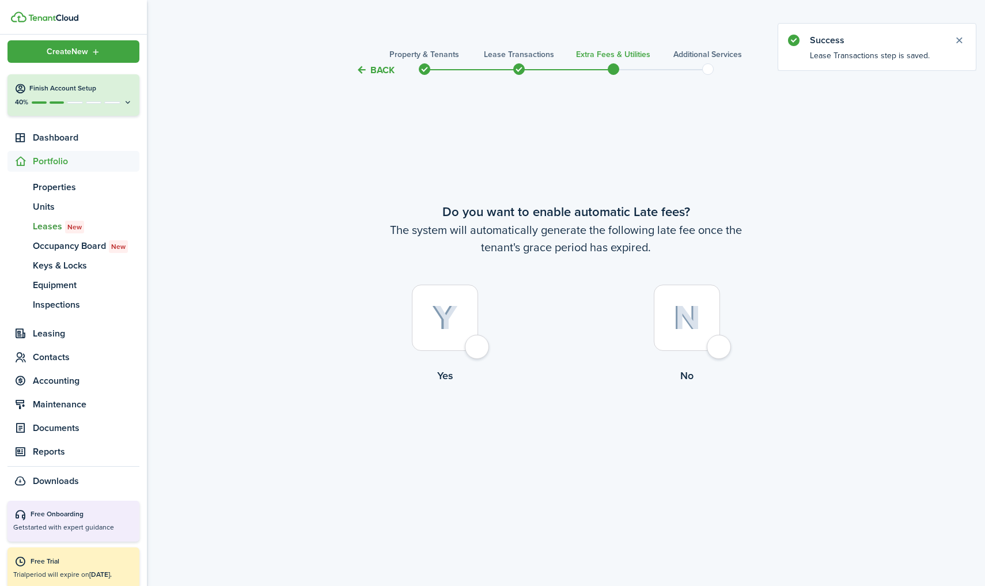
click at [675, 293] on div at bounding box center [686, 317] width 66 height 66
radio input "true"
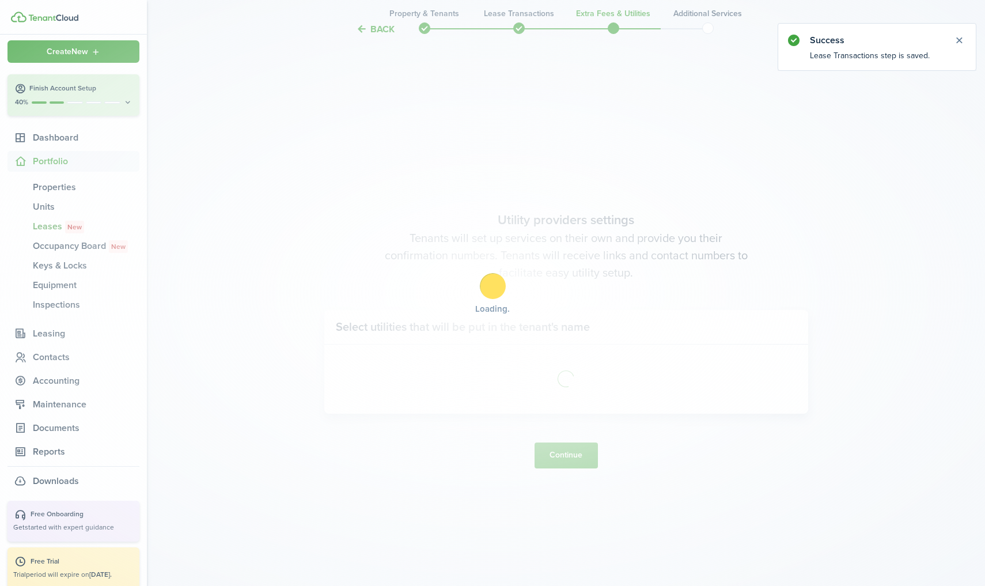
scroll to position [508, 0]
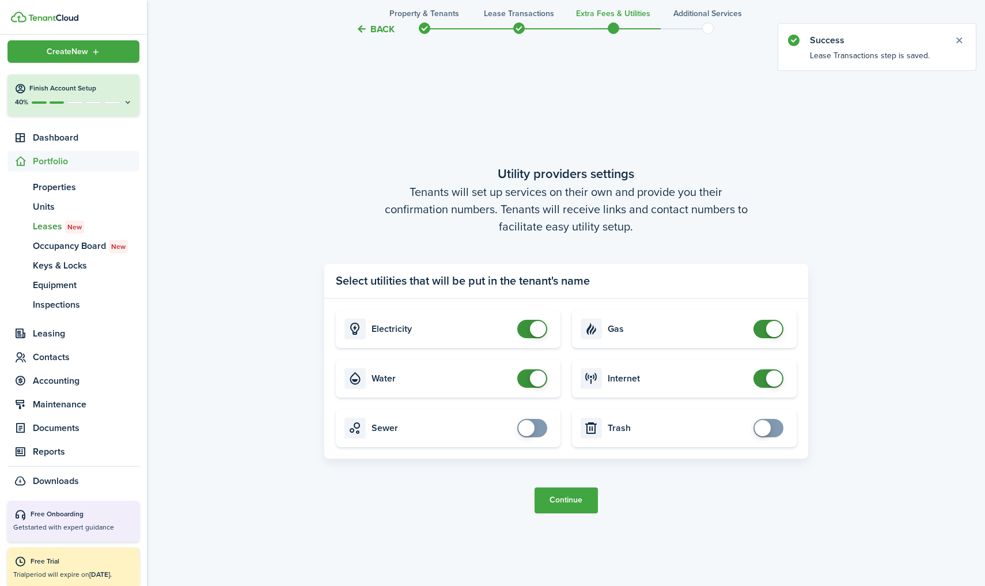
click at [533, 427] on span at bounding box center [526, 428] width 16 height 16
checkbox input "true"
click at [762, 428] on span at bounding box center [762, 428] width 16 height 16
checkbox input "true"
click at [522, 428] on span at bounding box center [526, 428] width 16 height 16
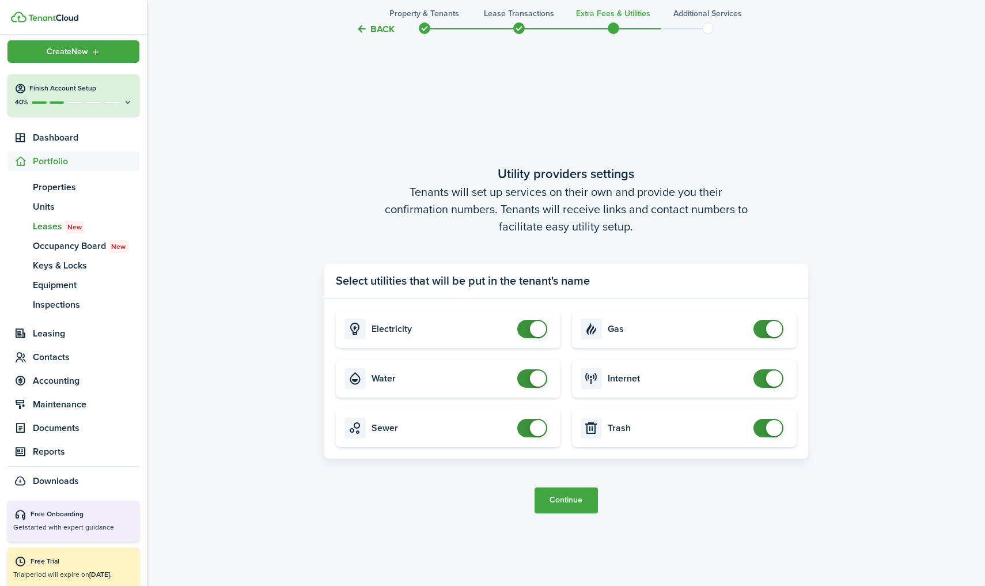
click at [569, 499] on button "Continue" at bounding box center [565, 500] width 63 height 26
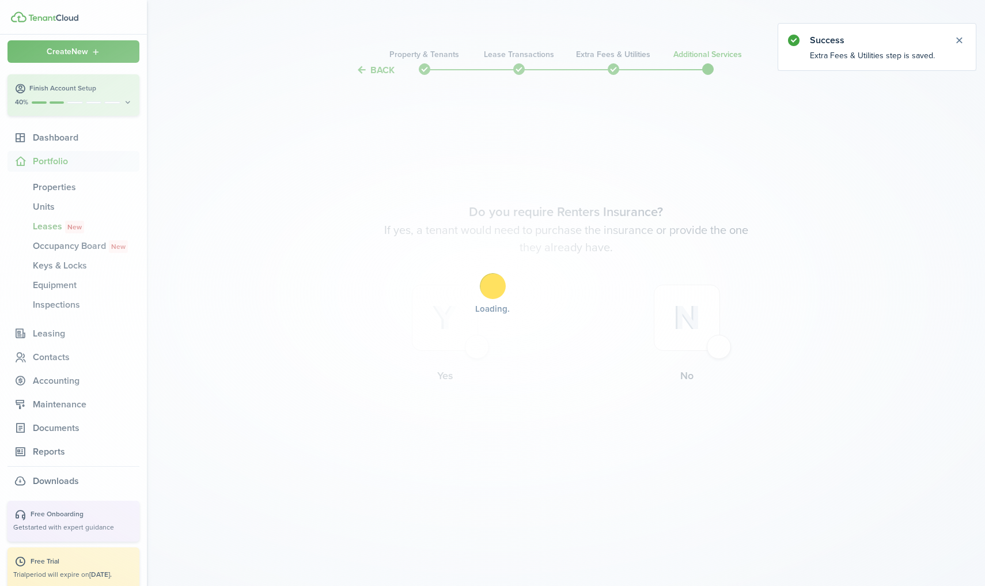
scroll to position [0, 0]
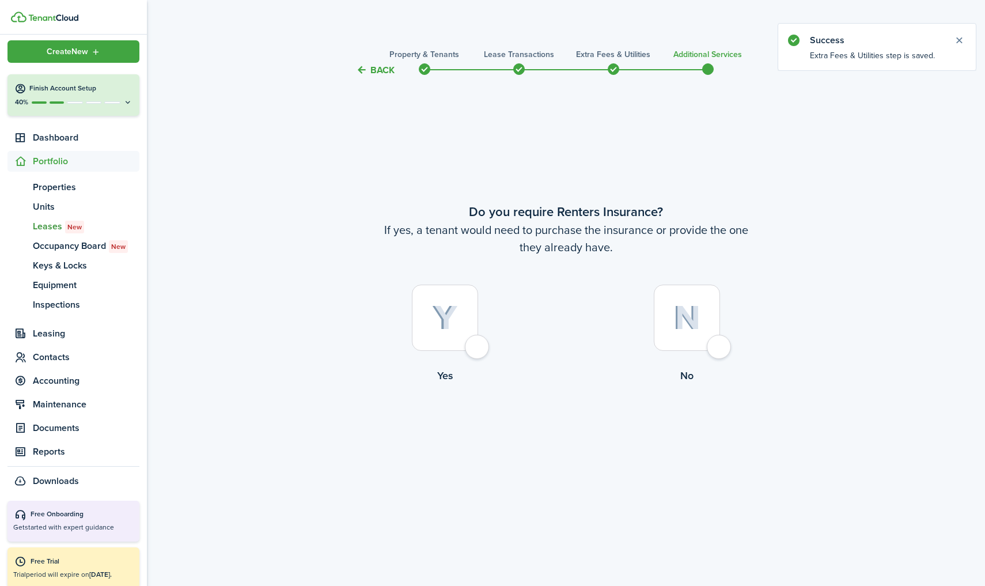
click at [675, 317] on img at bounding box center [686, 317] width 27 height 25
radio input "true"
click at [558, 427] on button "Complete move in" at bounding box center [565, 431] width 85 height 26
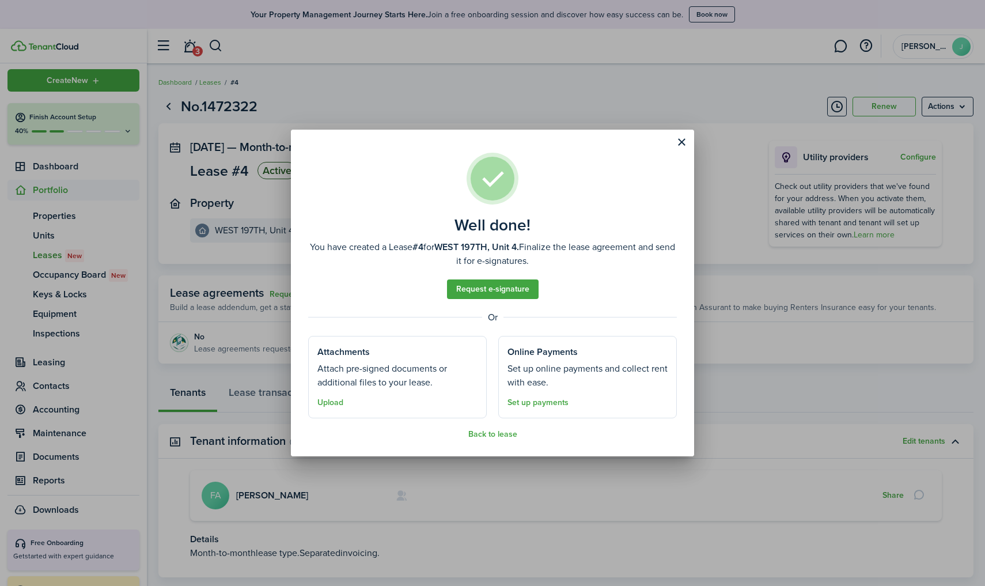
click at [679, 142] on button "Close modal" at bounding box center [681, 142] width 20 height 20
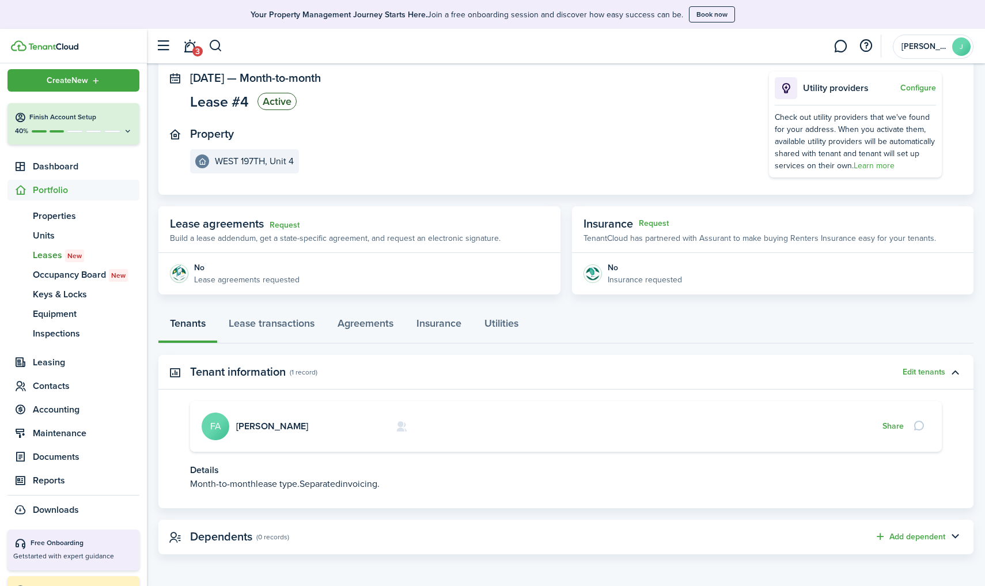
scroll to position [69, 0]
click at [262, 431] on card "[PERSON_NAME] FA Share" at bounding box center [565, 426] width 751 height 51
click at [266, 425] on link "[PERSON_NAME]" at bounding box center [272, 426] width 72 height 13
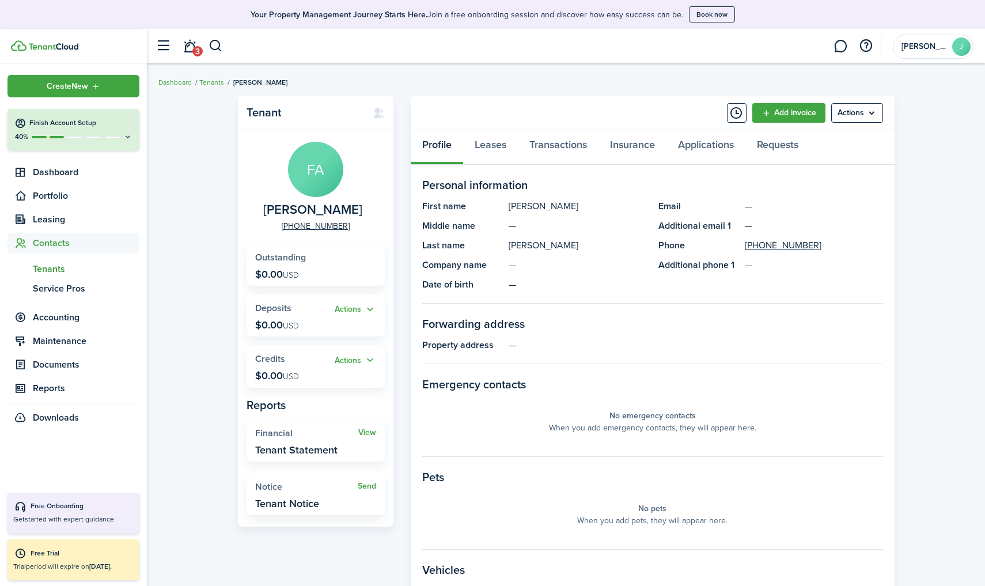
click at [762, 109] on menu-btn "Actions" at bounding box center [857, 113] width 52 height 20
click at [762, 142] on link "Edit" at bounding box center [832, 138] width 101 height 20
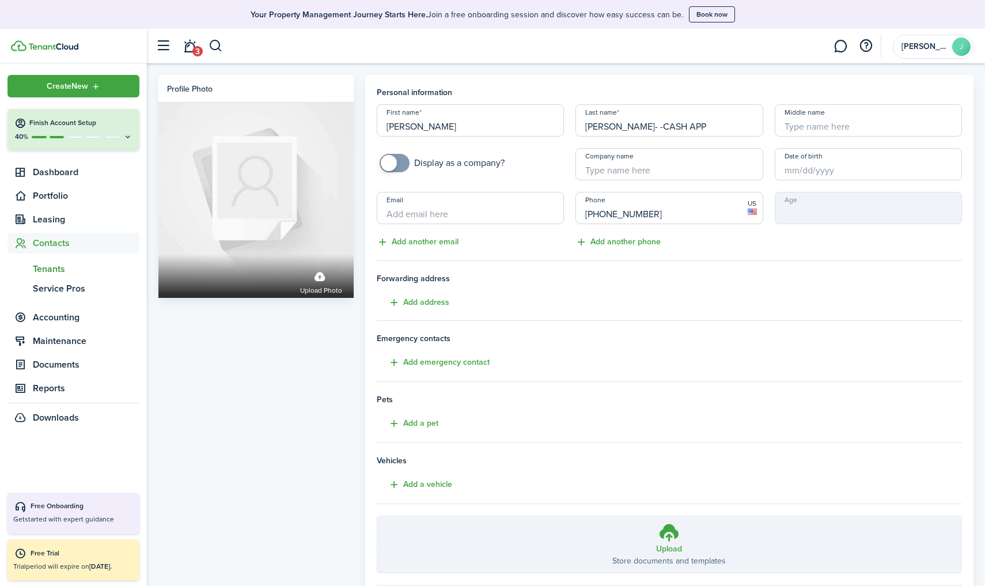
drag, startPoint x: 622, startPoint y: 126, endPoint x: 583, endPoint y: 126, distance: 39.2
click at [583, 126] on input "[PERSON_NAME]- -CASH APP" at bounding box center [668, 120] width 187 height 32
click at [591, 127] on input "- -CASH APP" at bounding box center [668, 120] width 187 height 32
type input "-CASH APP"
click at [457, 128] on input "[PERSON_NAME]" at bounding box center [470, 120] width 187 height 32
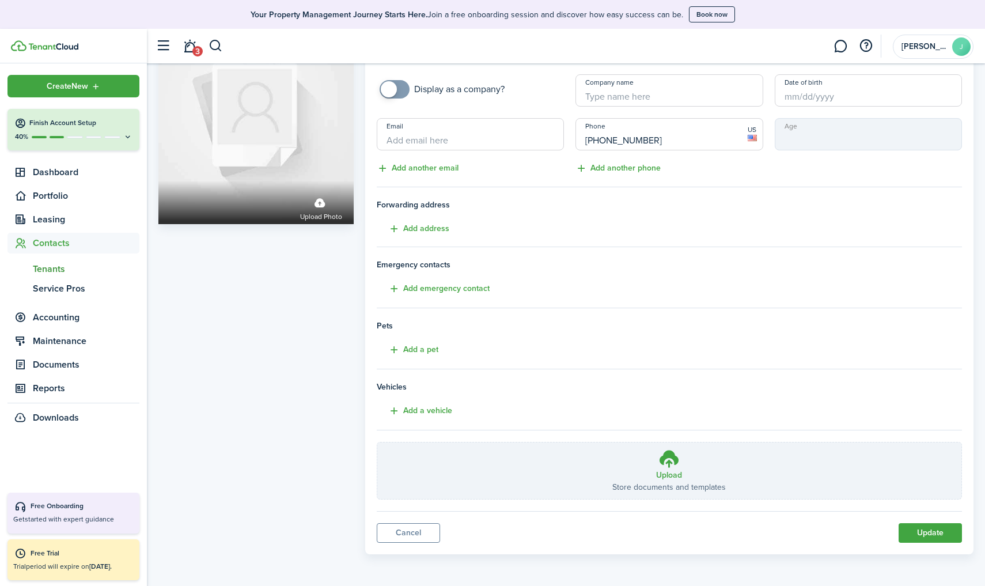
scroll to position [73, 0]
type input "[PERSON_NAME]"
click at [762, 511] on button "Update" at bounding box center [929, 533] width 63 height 20
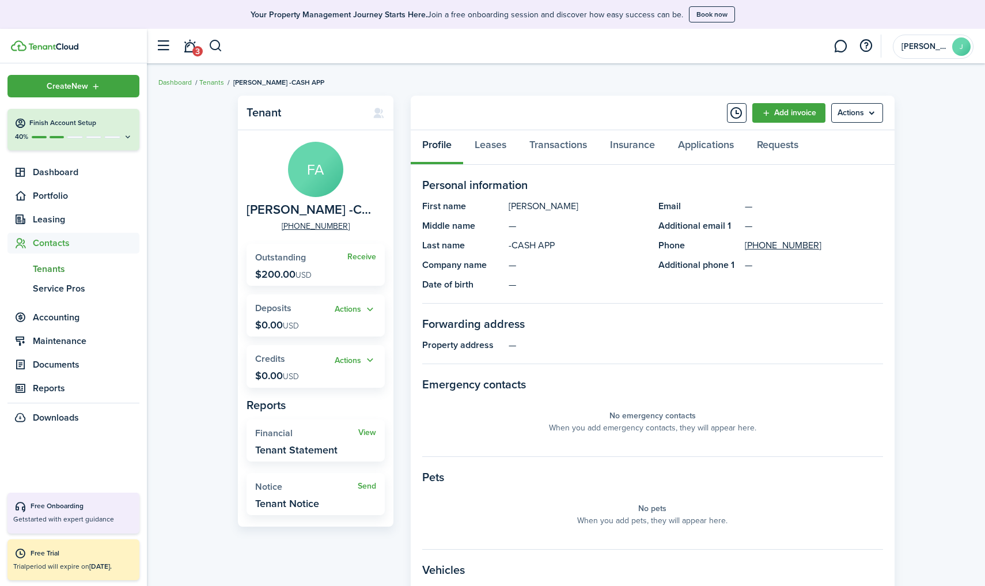
click at [64, 271] on span "Tenants" at bounding box center [86, 269] width 107 height 14
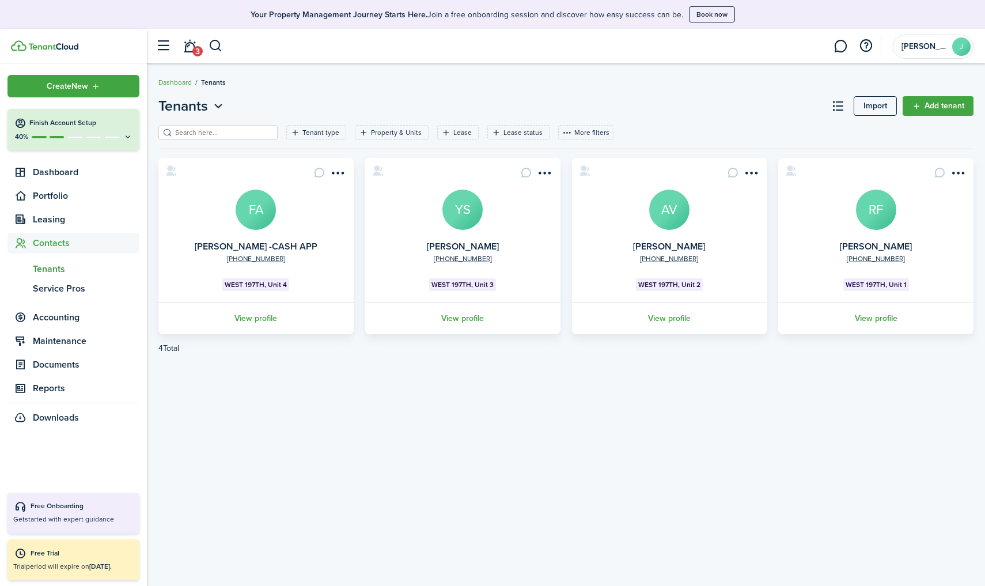
click at [548, 170] on menu-btn-icon "Open menu" at bounding box center [545, 173] width 20 height 20
click at [492, 204] on link "Edit" at bounding box center [502, 198] width 101 height 20
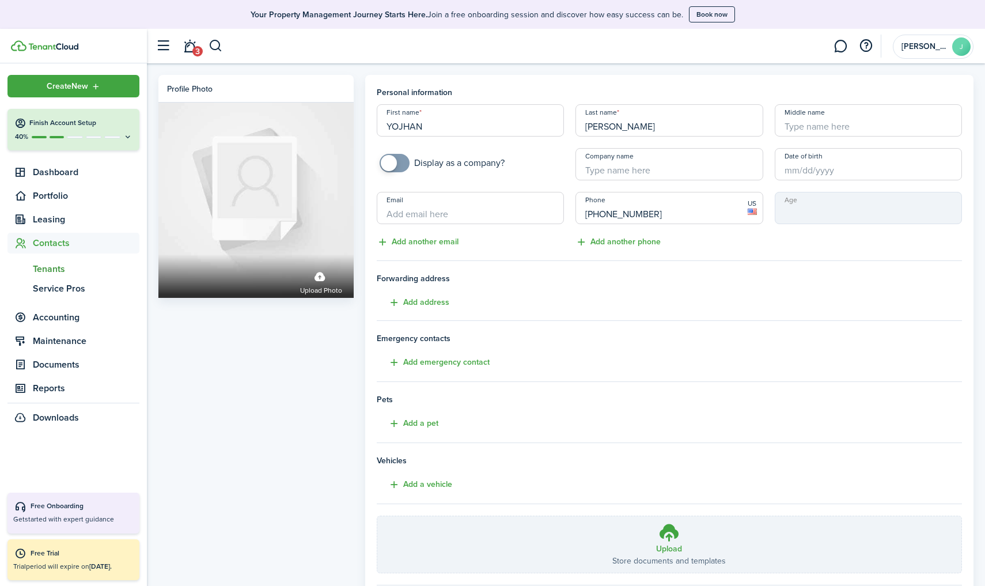
drag, startPoint x: 690, startPoint y: 121, endPoint x: 514, endPoint y: 154, distance: 179.8
type input "S"
click at [456, 123] on input "YOJHAN" at bounding box center [470, 120] width 187 height 32
type input "[PERSON_NAME]"
click at [665, 127] on input "Last name" at bounding box center [668, 120] width 187 height 32
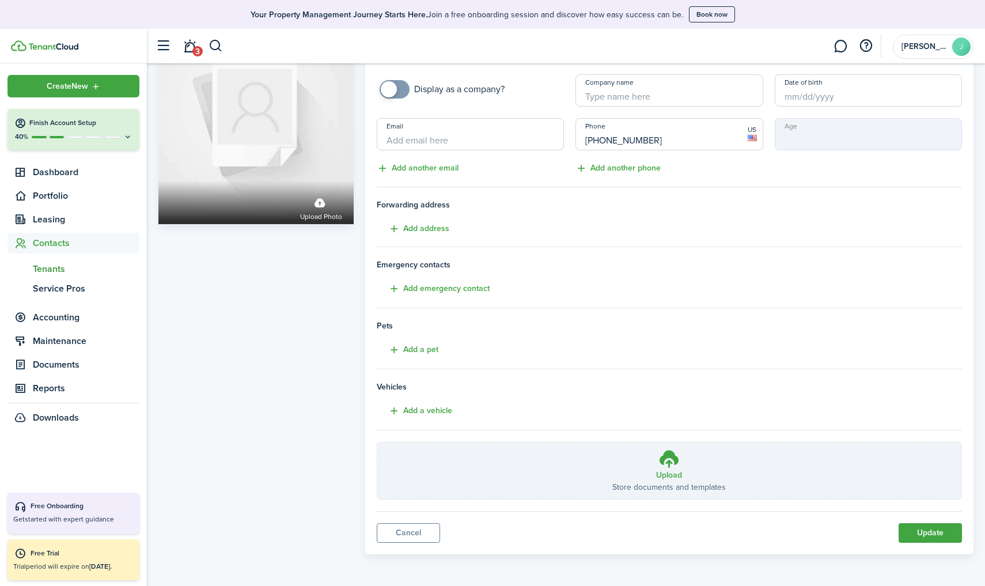
scroll to position [73, 0]
type input "APPLE CASH-[PERSON_NAME]"
click at [762, 511] on button "Update" at bounding box center [929, 533] width 63 height 20
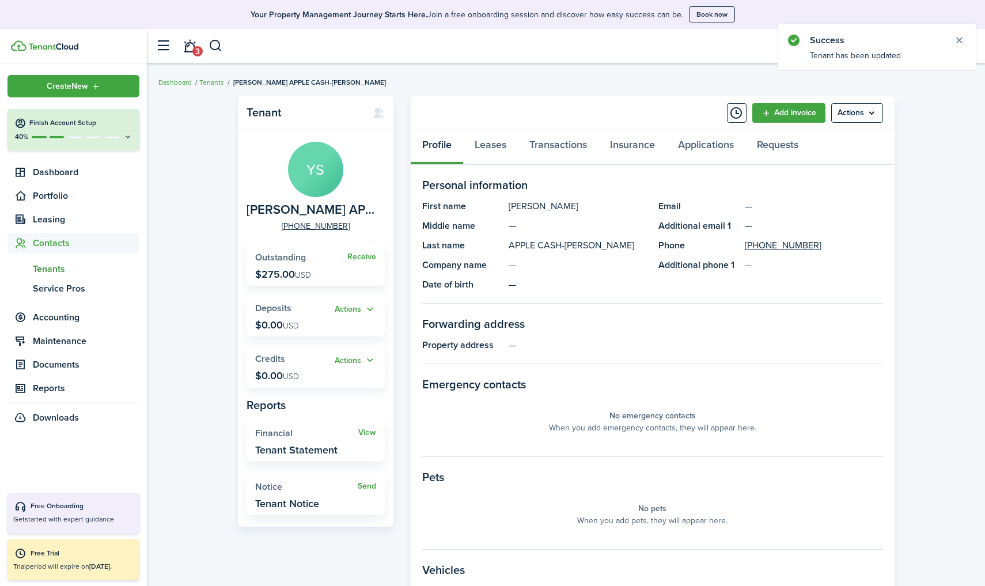
click at [63, 271] on span "Tenants" at bounding box center [86, 269] width 107 height 14
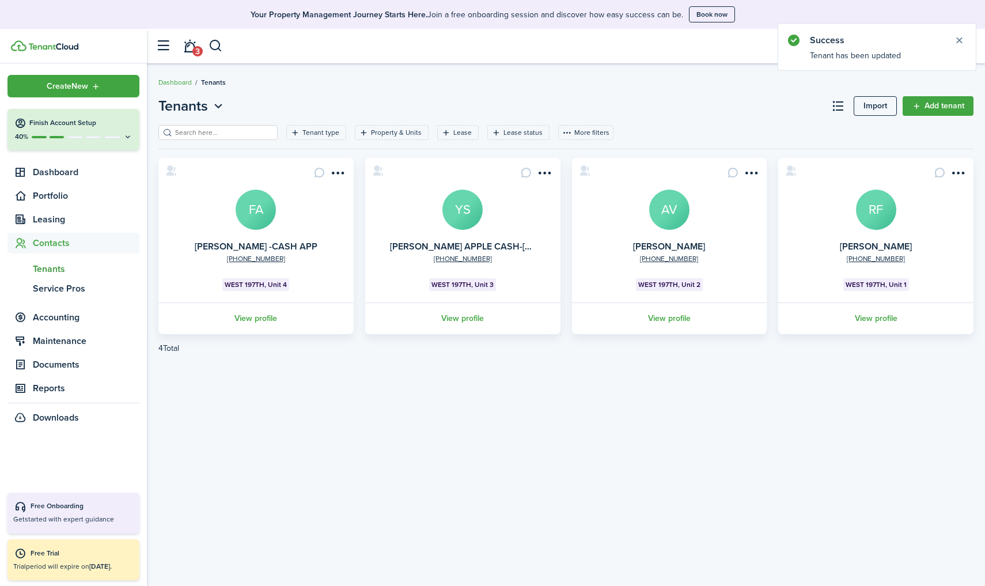
click at [670, 230] on card "[PHONE_NUMBER] [PERSON_NAME][STREET_ADDRESS] View profile" at bounding box center [669, 246] width 195 height 176
click at [669, 243] on link "[PERSON_NAME]" at bounding box center [669, 246] width 72 height 13
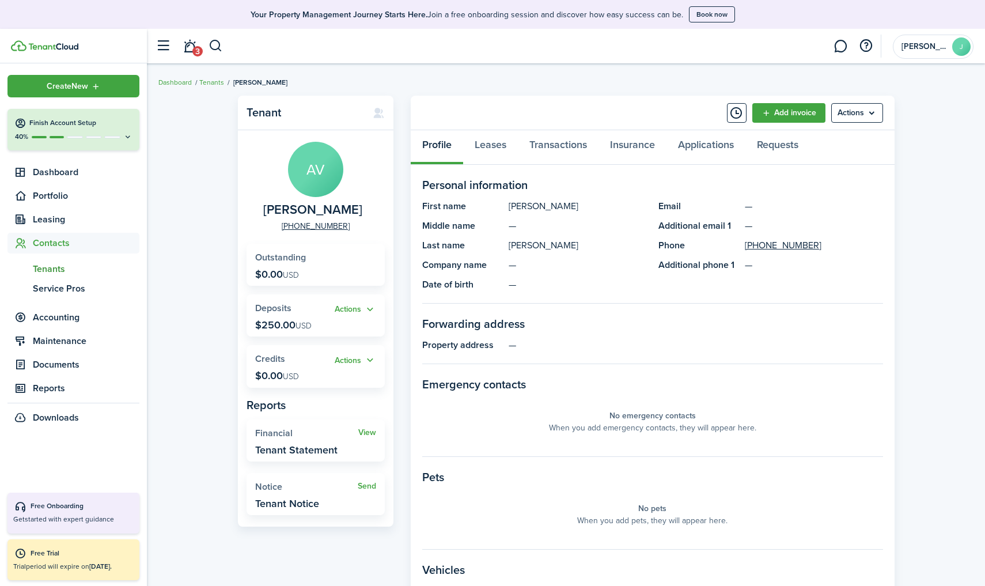
click at [762, 119] on menu-btn "Actions" at bounding box center [857, 113] width 52 height 20
click at [762, 139] on link "Edit" at bounding box center [832, 138] width 101 height 20
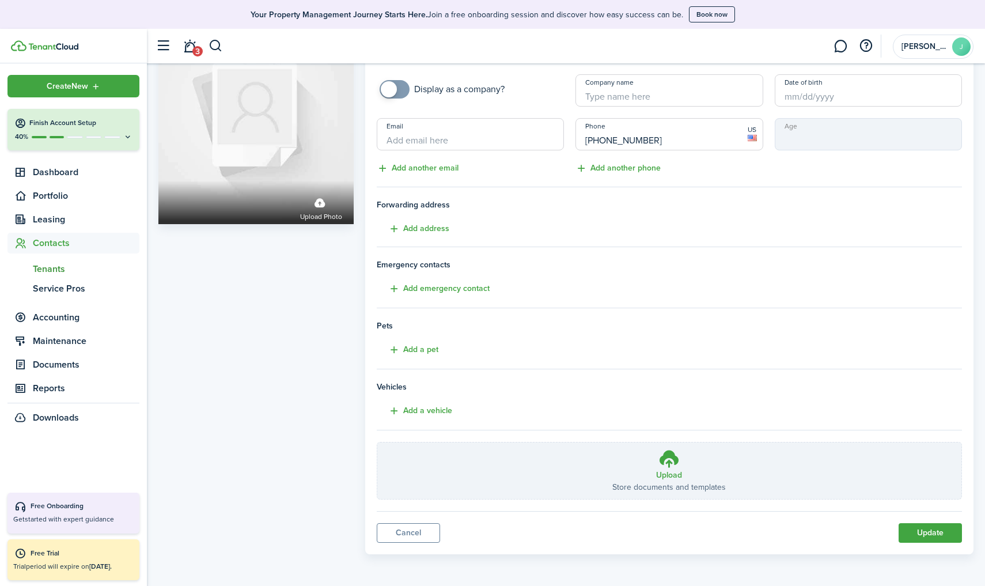
scroll to position [73, 0]
type input "[PERSON_NAME]- CHIME [PERSON_NAME]"
click at [762, 511] on button "Update" at bounding box center [929, 533] width 63 height 20
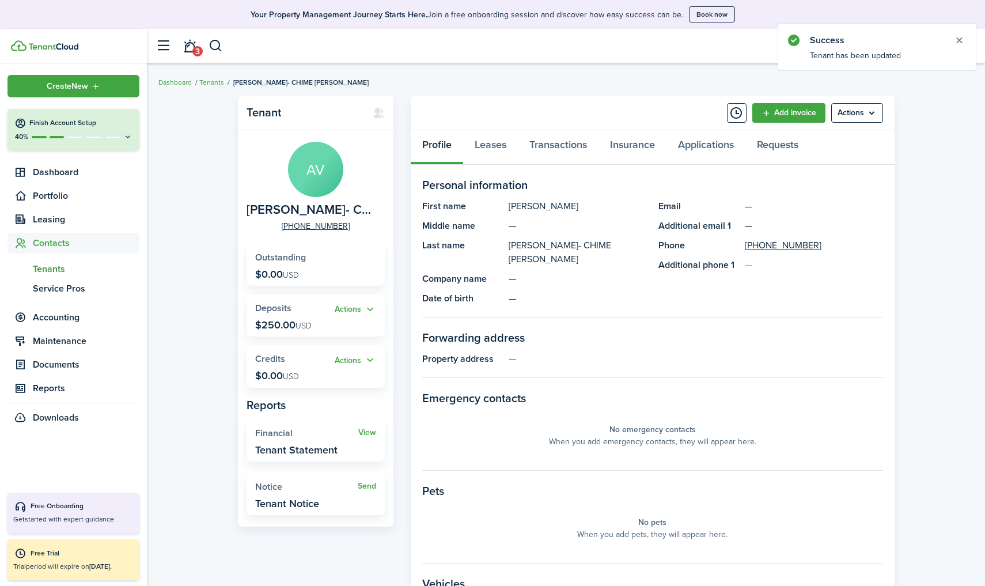
click at [47, 268] on span "Tenants" at bounding box center [86, 269] width 107 height 14
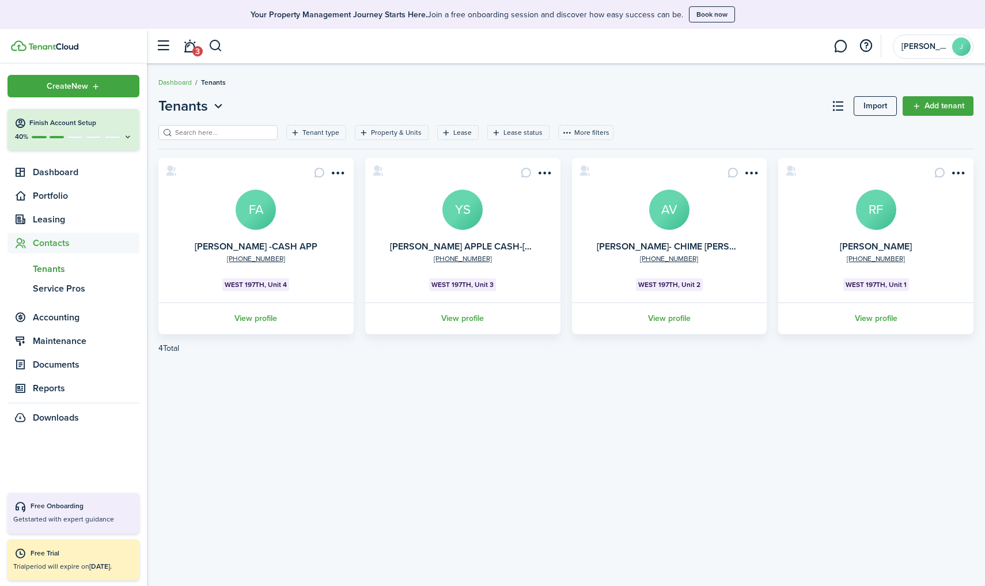
click at [762, 107] on link "Add tenant" at bounding box center [937, 106] width 71 height 20
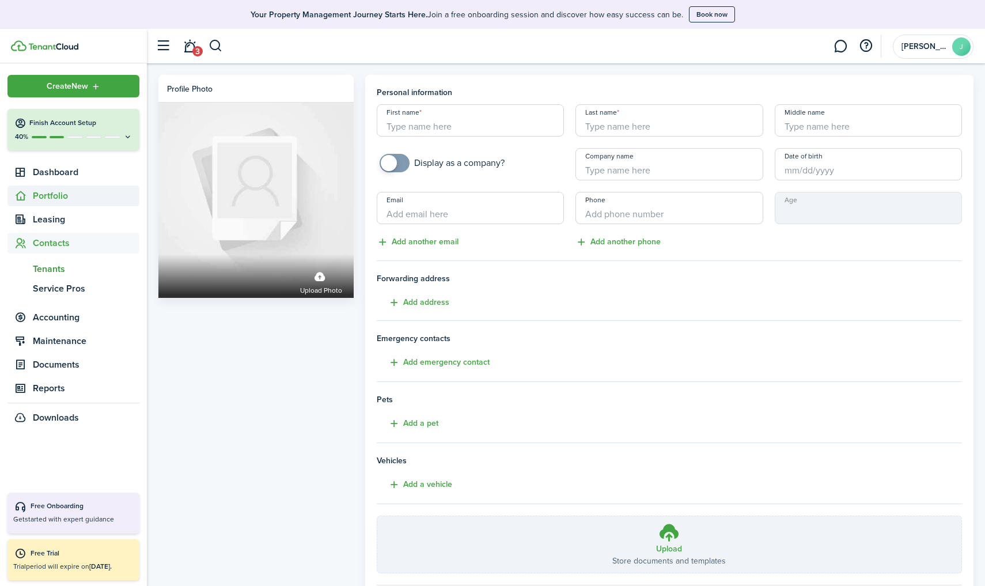
click at [49, 197] on span "Portfolio" at bounding box center [86, 196] width 107 height 14
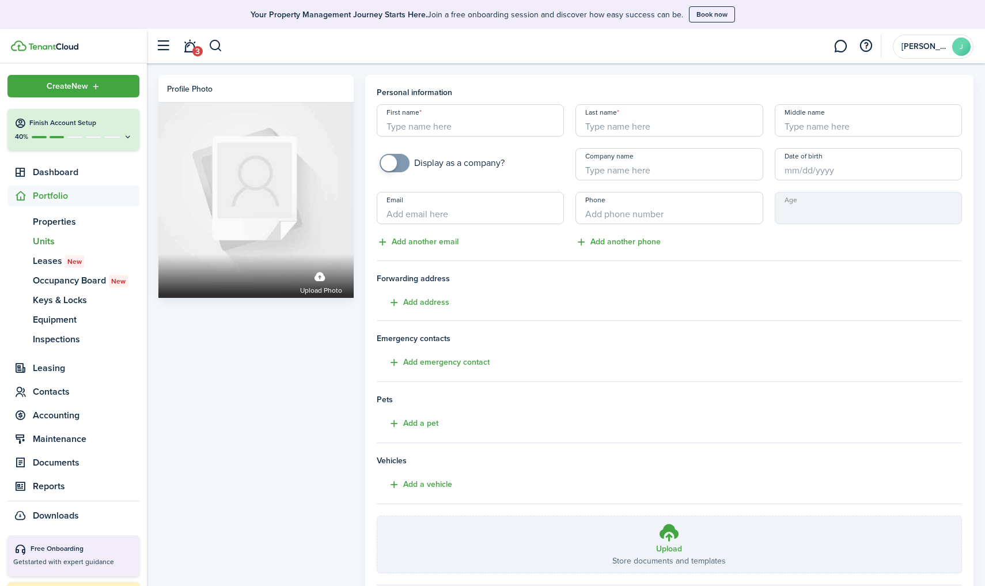
click at [43, 240] on span "Units" at bounding box center [86, 241] width 107 height 14
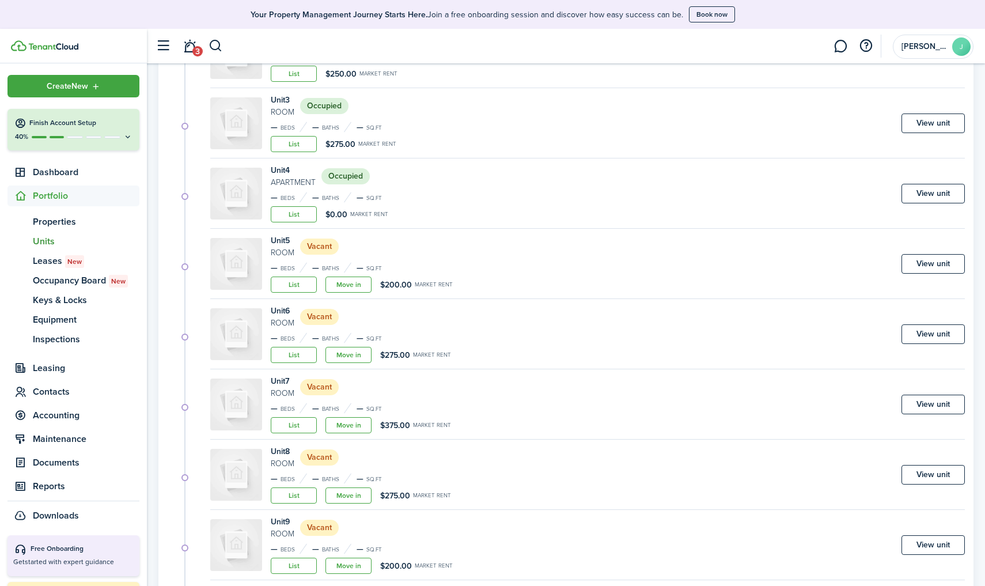
scroll to position [276, 0]
click at [350, 284] on link "Move in" at bounding box center [348, 284] width 46 height 16
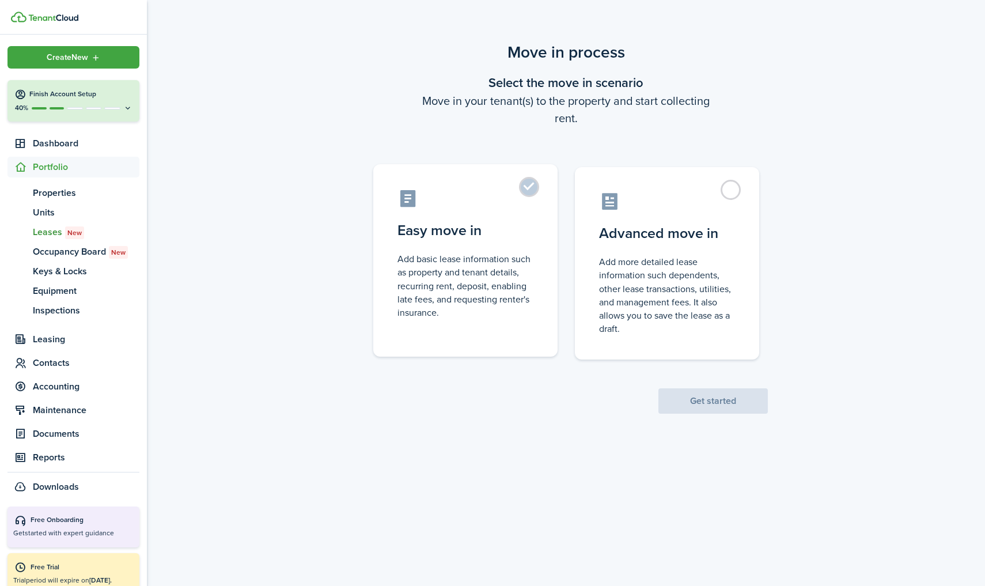
click at [499, 195] on control-radio-card-icon at bounding box center [465, 198] width 136 height 20
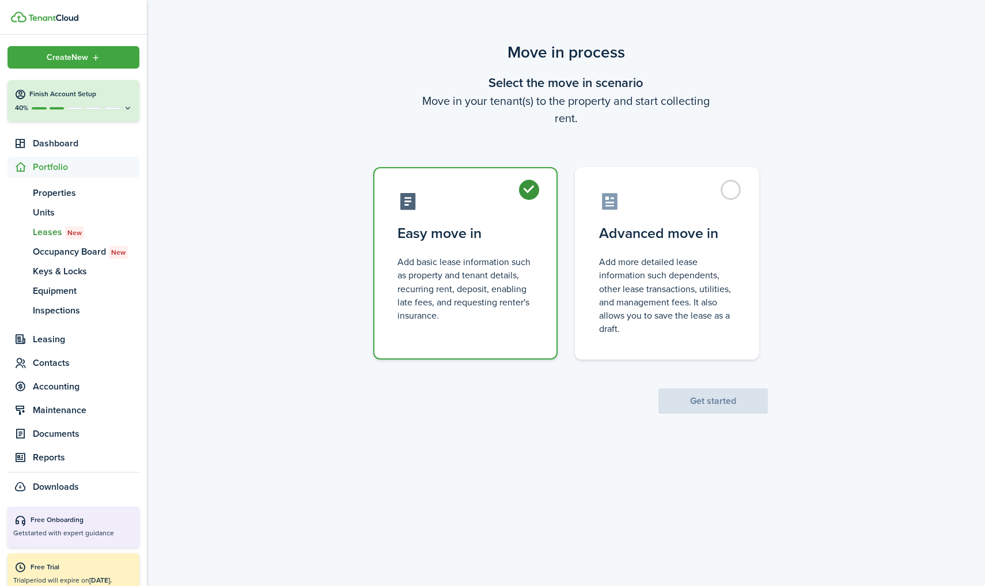
radio input "true"
click at [678, 401] on button "Get started" at bounding box center [712, 400] width 109 height 25
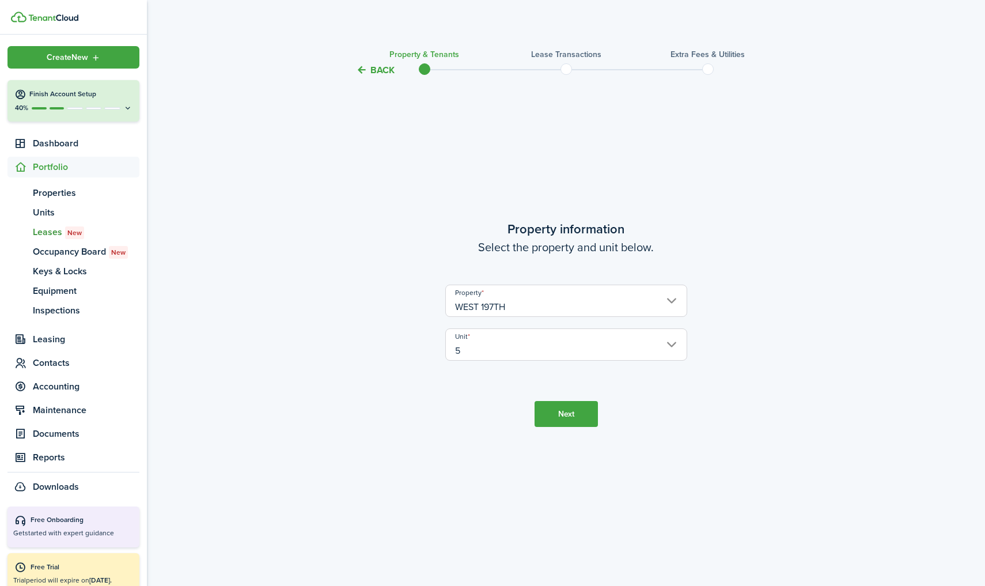
click at [565, 408] on button "Next" at bounding box center [565, 414] width 63 height 26
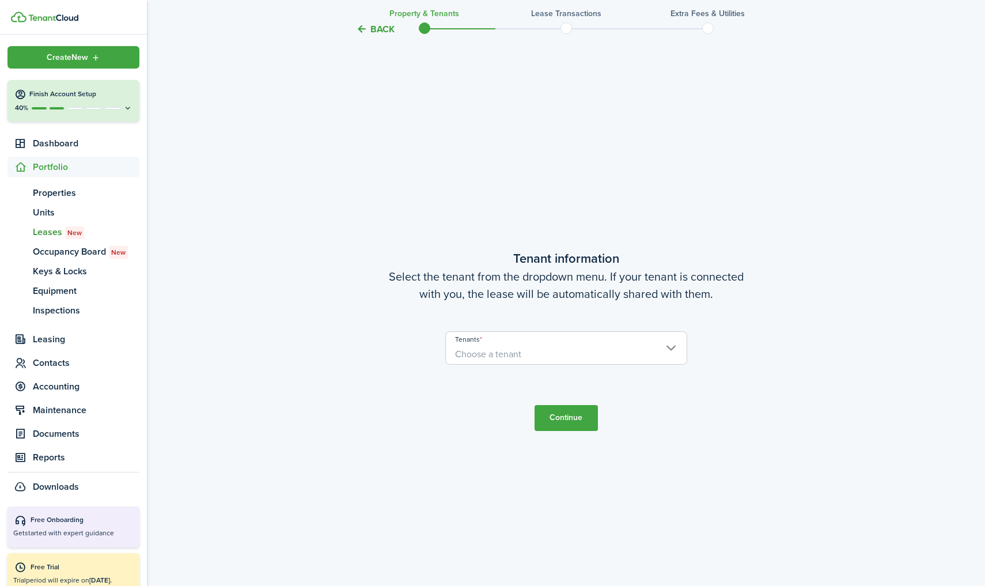
scroll to position [508, 0]
click at [535, 357] on span "Choose a tenant" at bounding box center [566, 353] width 241 height 20
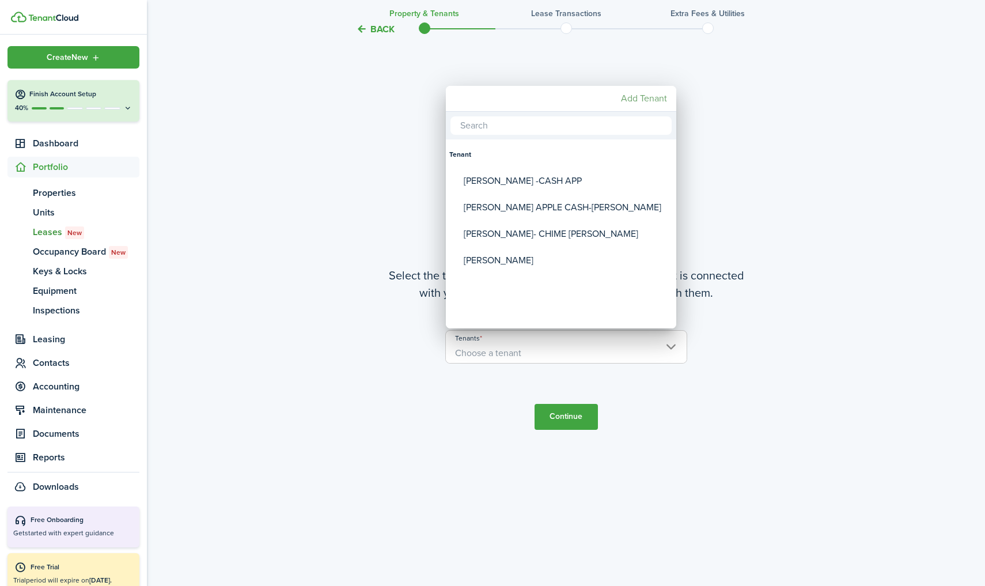
click at [637, 94] on mbsc-button "Add Tenant" at bounding box center [643, 98] width 55 height 21
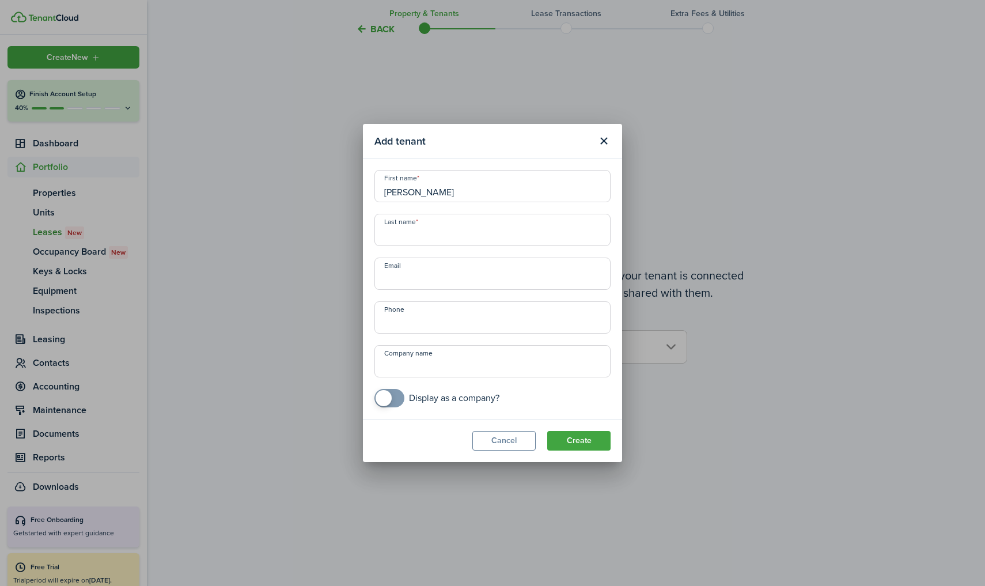
type input "[PERSON_NAME]"
type input "ZELLE"
type input "+7"
type input "[PHONE_NUMBER]"
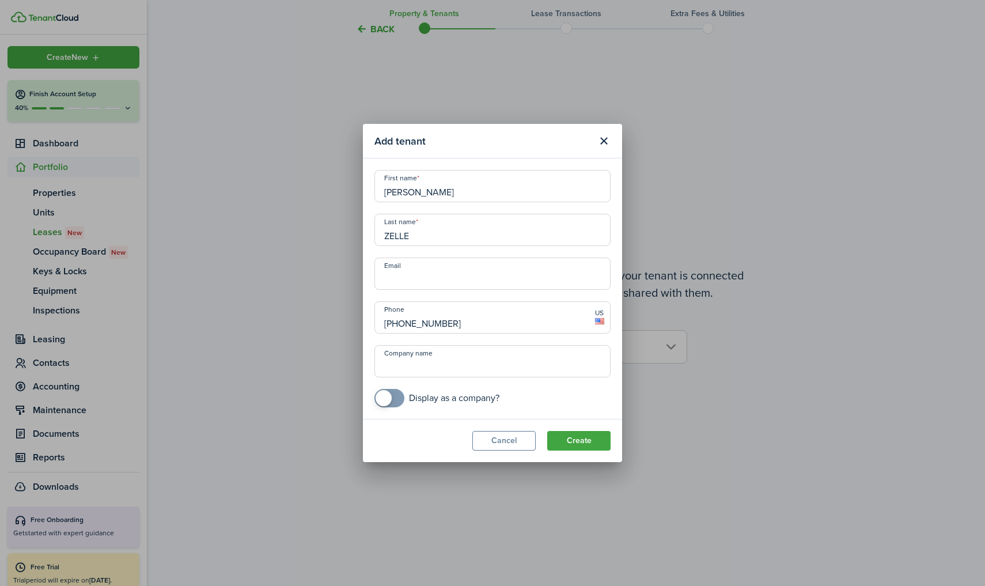
click at [590, 443] on button "Create" at bounding box center [578, 441] width 63 height 20
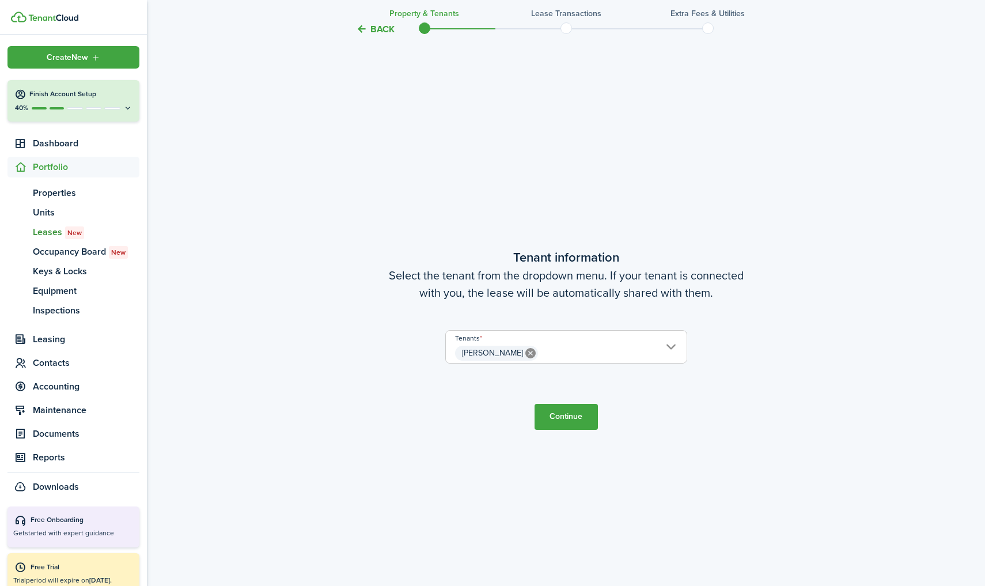
click at [561, 415] on button "Continue" at bounding box center [565, 417] width 63 height 26
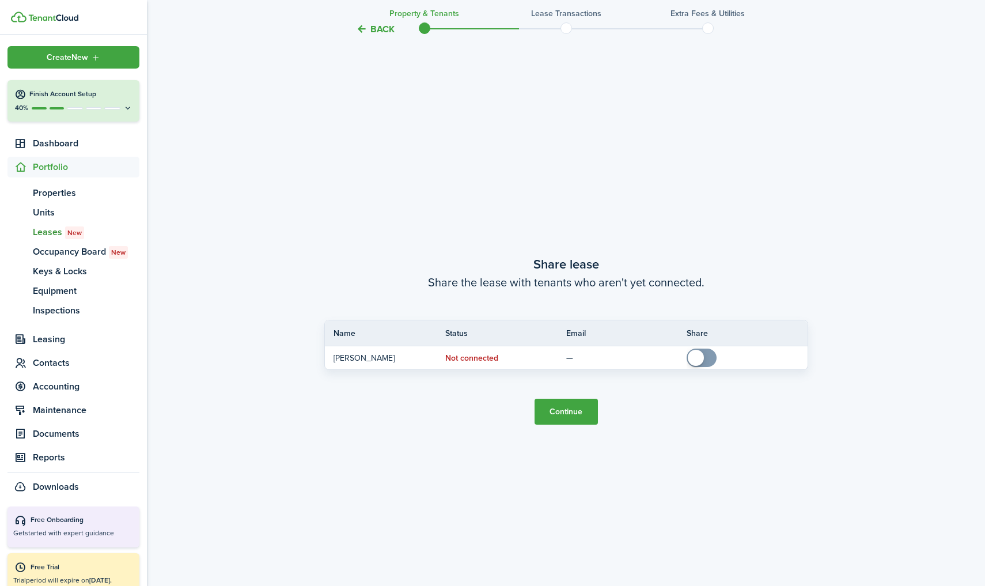
scroll to position [1094, 0]
click at [561, 415] on button "Continue" at bounding box center [565, 410] width 63 height 26
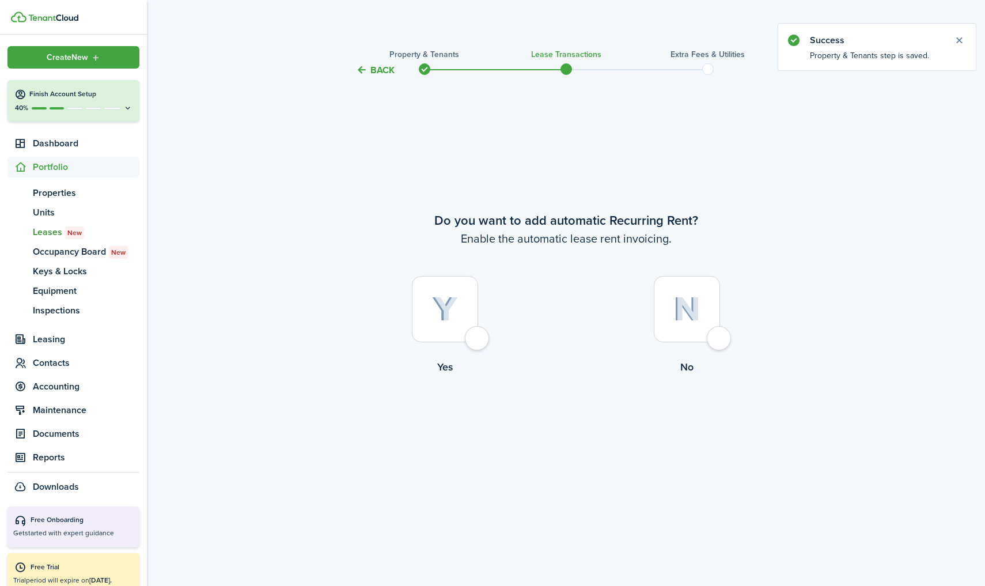
click at [440, 303] on img at bounding box center [445, 309] width 26 height 25
radio input "true"
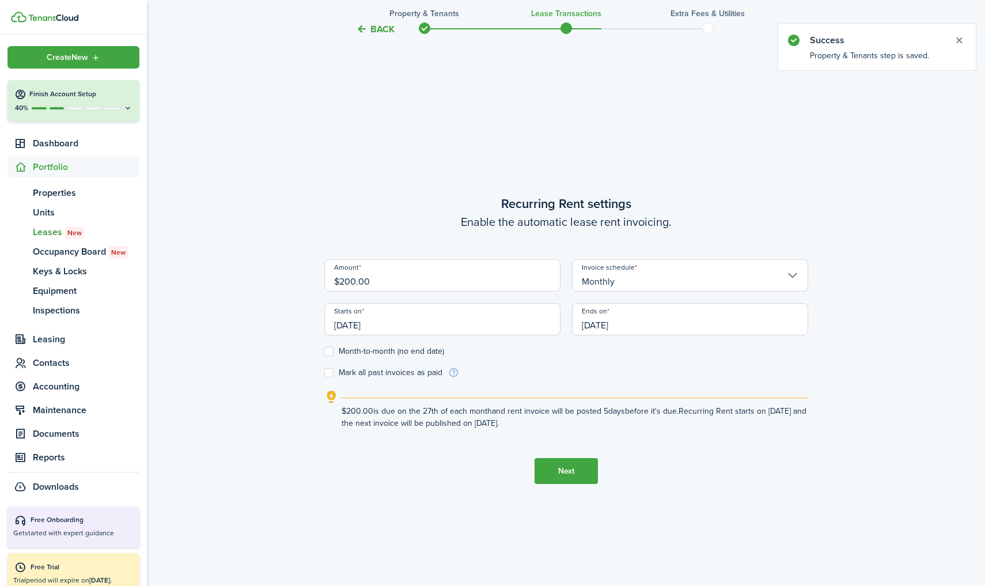
scroll to position [508, 0]
click at [588, 272] on input "Monthly" at bounding box center [690, 275] width 236 height 32
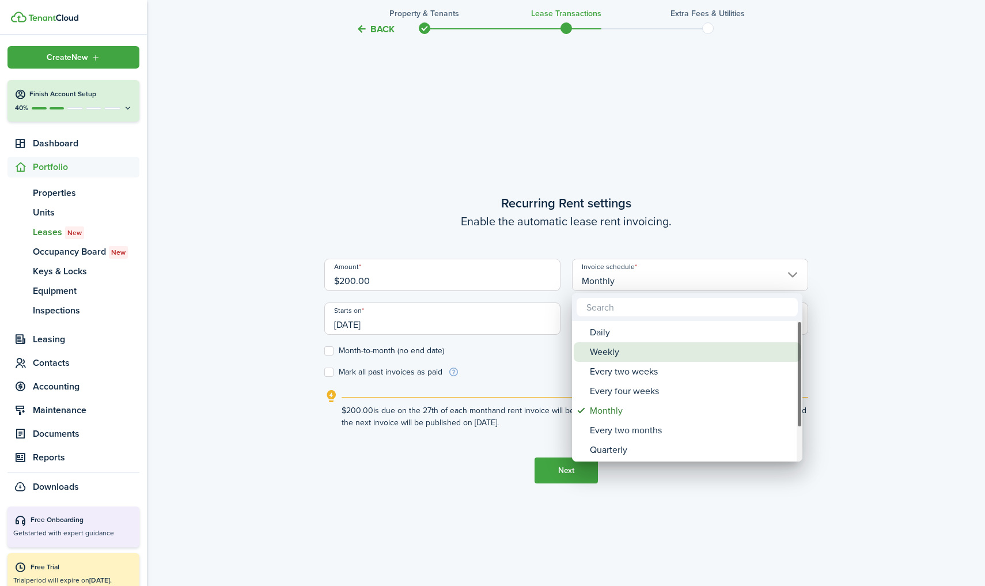
click at [596, 352] on div "Weekly" at bounding box center [692, 352] width 204 height 20
type input "Weekly"
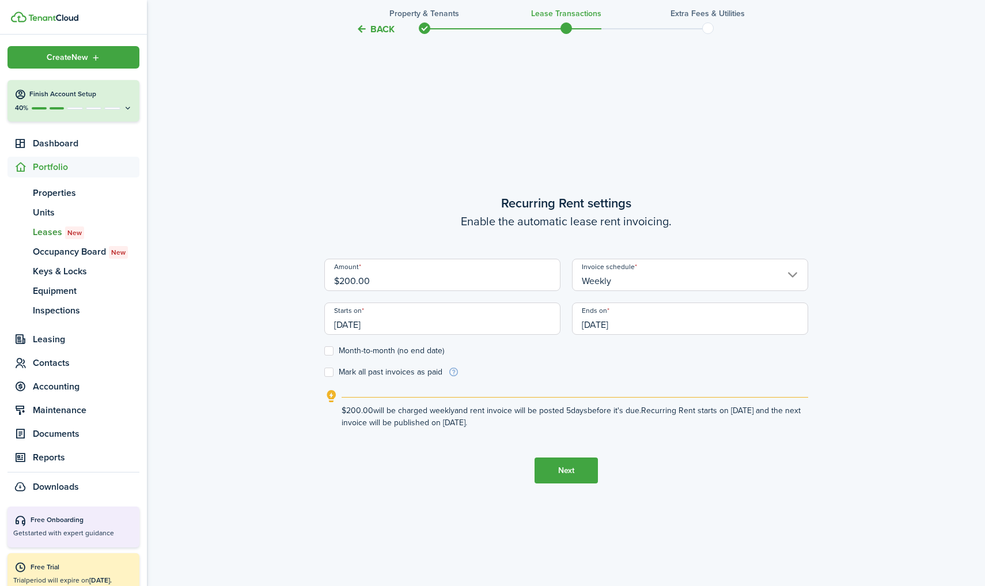
drag, startPoint x: 514, startPoint y: 279, endPoint x: 246, endPoint y: 329, distance: 272.3
click at [246, 329] on div "Back Property & Tenants Lease Transactions Extra fees & Utilities Do you want t…" at bounding box center [566, 81] width 838 height 1099
drag, startPoint x: 388, startPoint y: 285, endPoint x: 160, endPoint y: 278, distance: 228.1
click at [160, 278] on div "Back Property & Tenants Lease Transactions Extra fees & Utilities Do you want t…" at bounding box center [566, 81] width 838 height 1099
click at [705, 327] on input "[DATE]" at bounding box center [690, 318] width 236 height 32
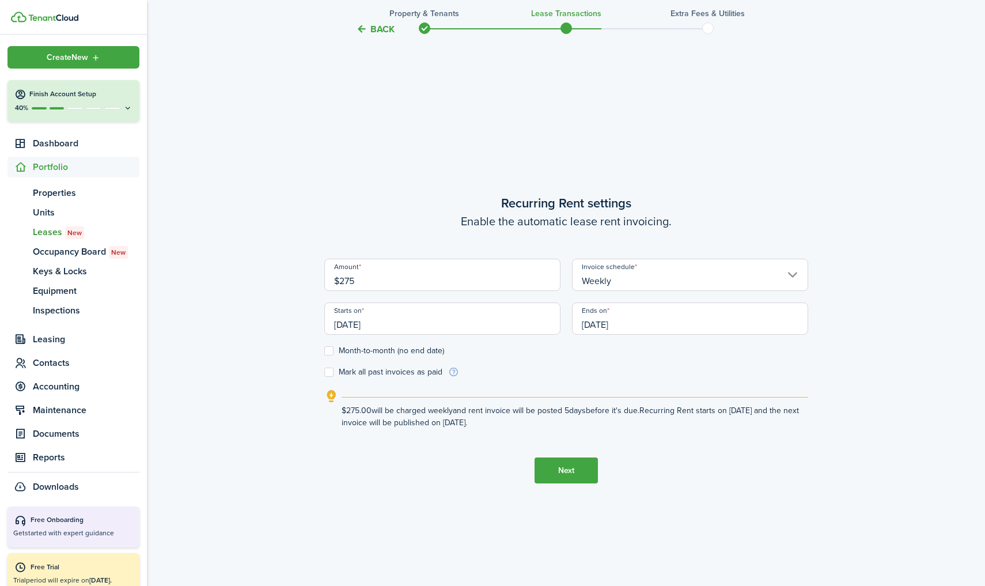
type input "$275.00"
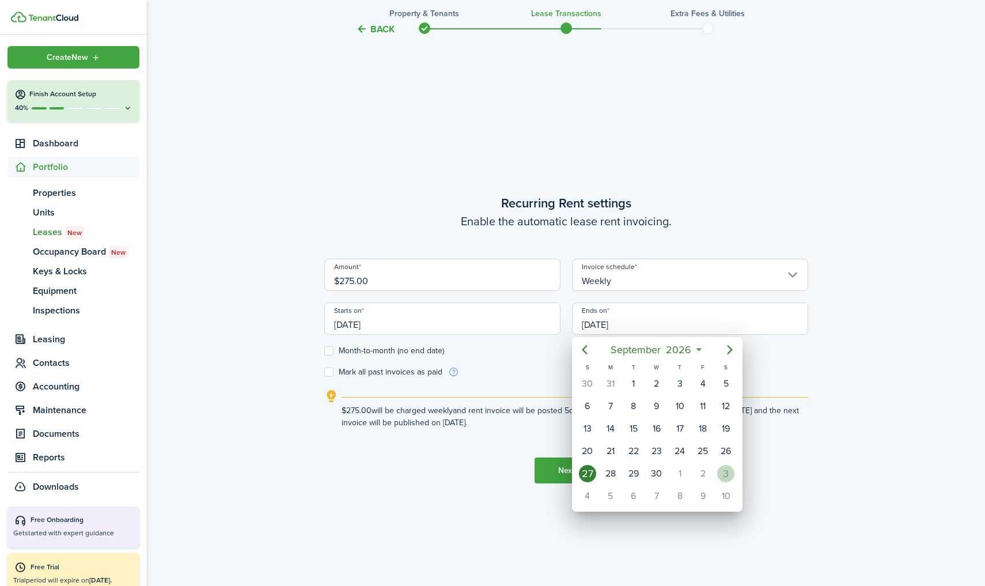
click at [723, 468] on div "3" at bounding box center [725, 473] width 17 height 17
type input "[DATE]"
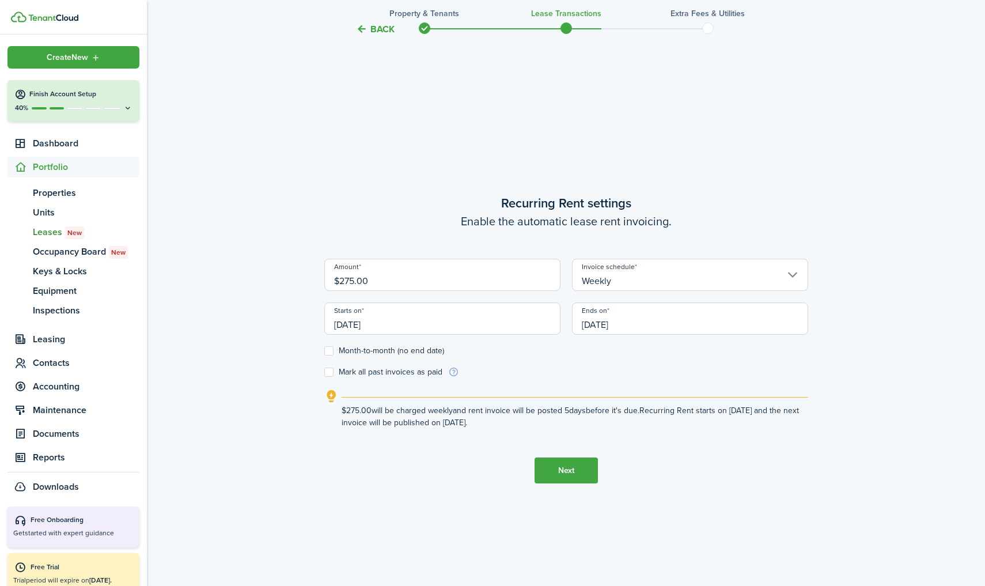
scroll to position [0, 0]
click at [329, 354] on label "Month-to-month (no end date)" at bounding box center [384, 350] width 120 height 9
click at [324, 351] on input "Month-to-month (no end date)" at bounding box center [324, 351] width 1 height 1
checkbox input "true"
click at [329, 381] on lease-wizard-rent-recurring "Recurring Rent settings Enable the automatic lease rent invoicing. Amount $275.…" at bounding box center [566, 310] width 484 height 235
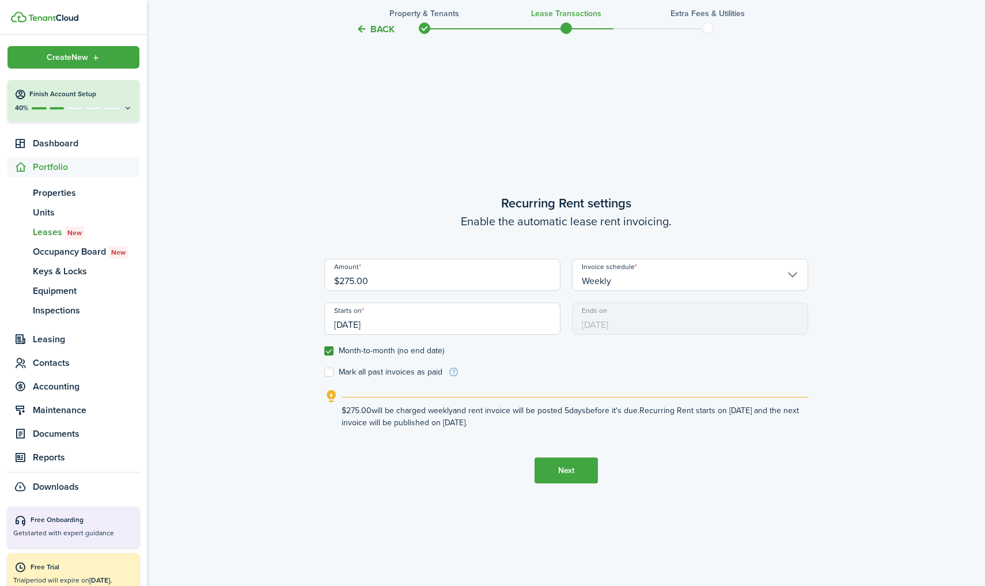
click at [330, 375] on label "Mark all past invoices as paid" at bounding box center [383, 371] width 118 height 9
click at [324, 373] on input "Mark all past invoices as paid" at bounding box center [324, 372] width 1 height 1
checkbox input "true"
click at [585, 468] on button "Next" at bounding box center [565, 470] width 63 height 26
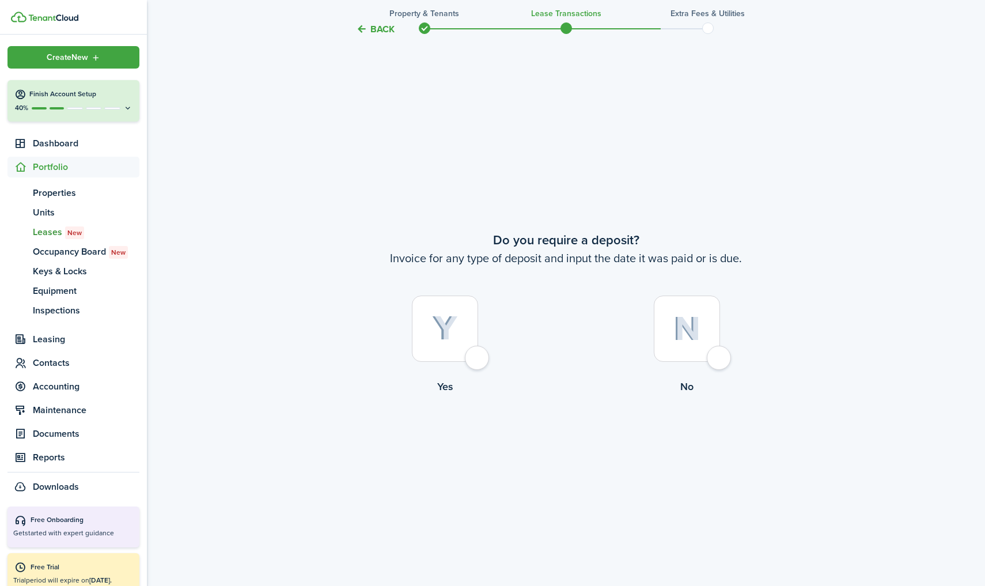
scroll to position [1094, 0]
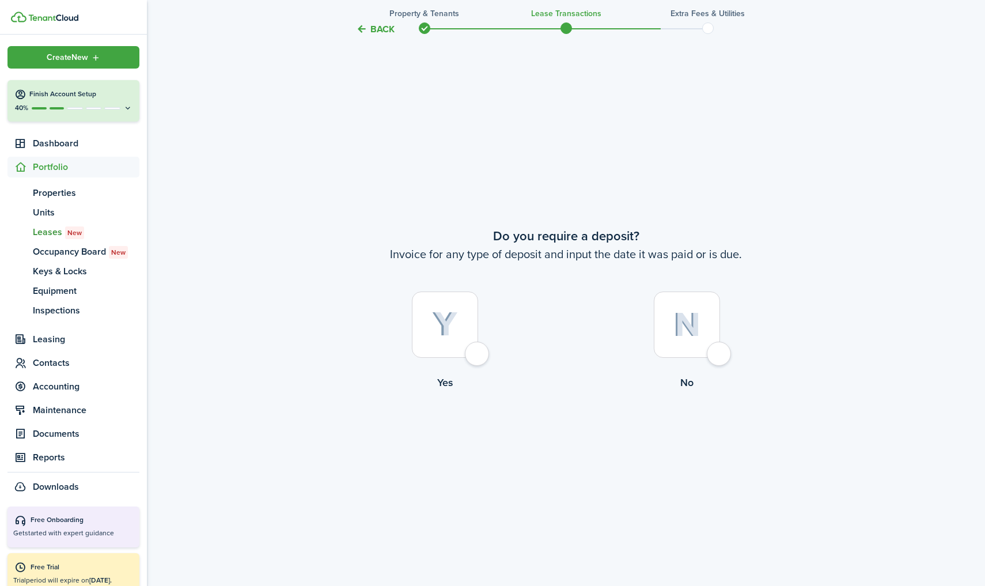
click at [697, 339] on div at bounding box center [686, 324] width 66 height 66
radio input "true"
click at [566, 431] on button "Continue" at bounding box center [565, 437] width 63 height 26
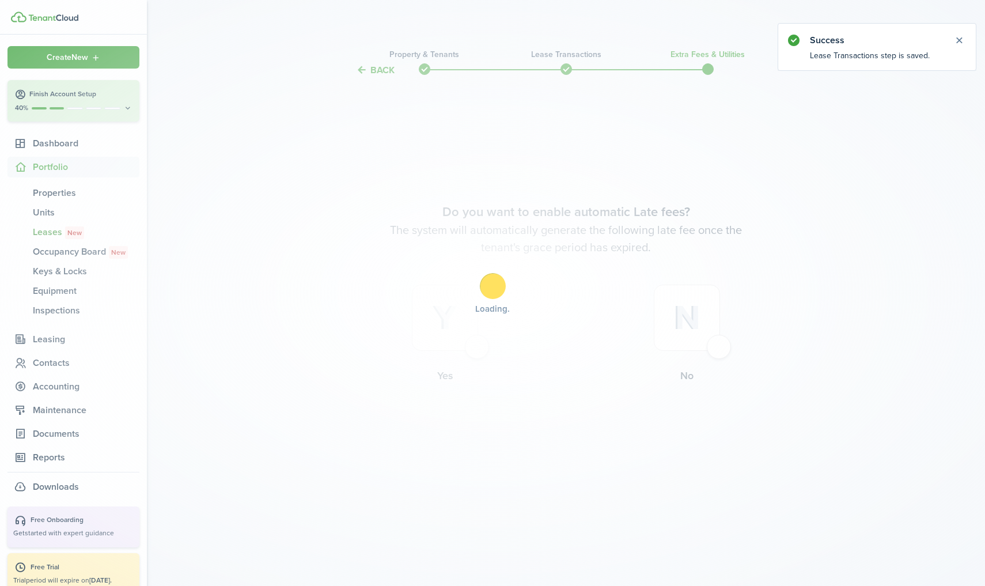
scroll to position [0, 0]
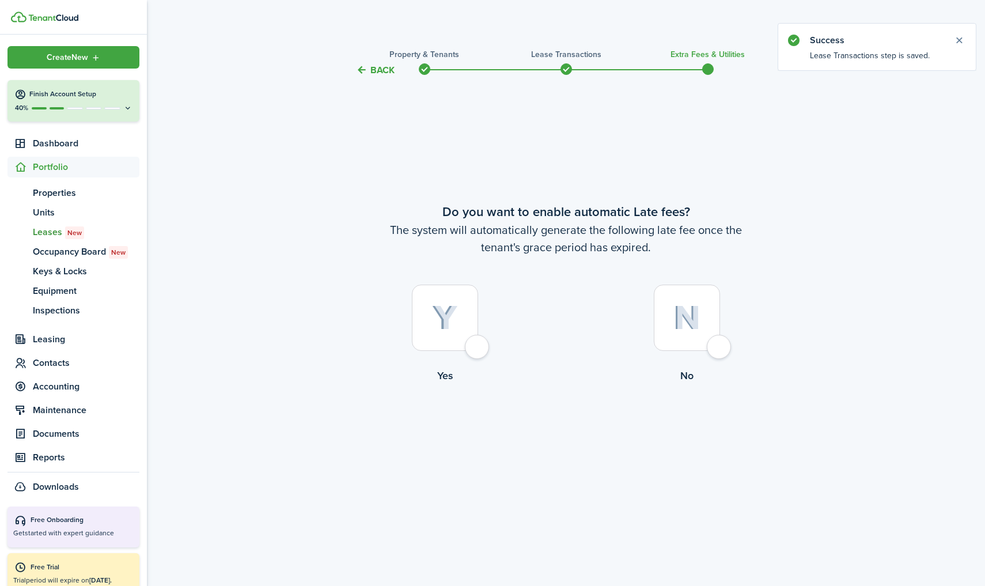
click at [697, 321] on img at bounding box center [686, 317] width 27 height 25
radio input "true"
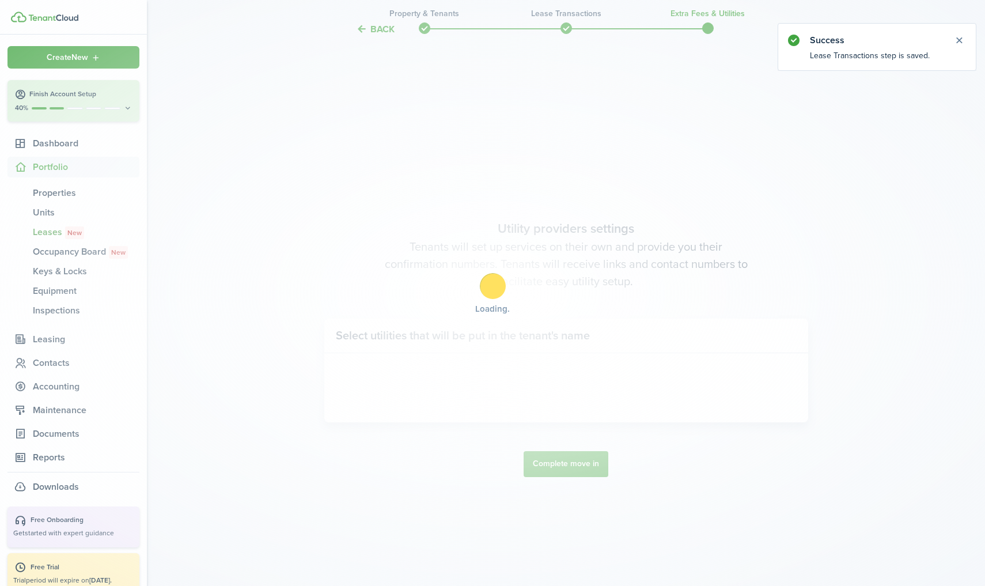
scroll to position [508, 0]
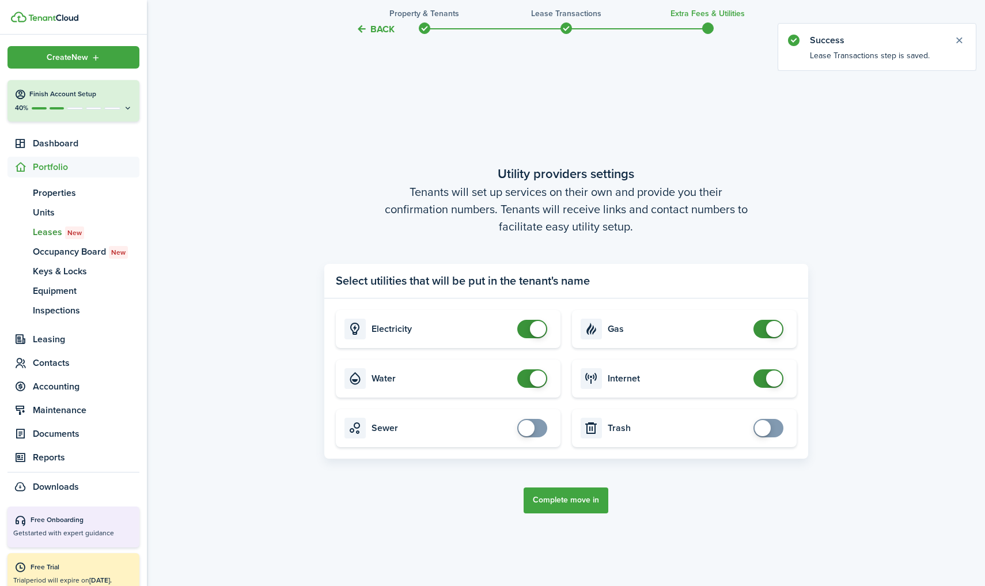
click at [561, 497] on button "Complete move in" at bounding box center [565, 500] width 85 height 26
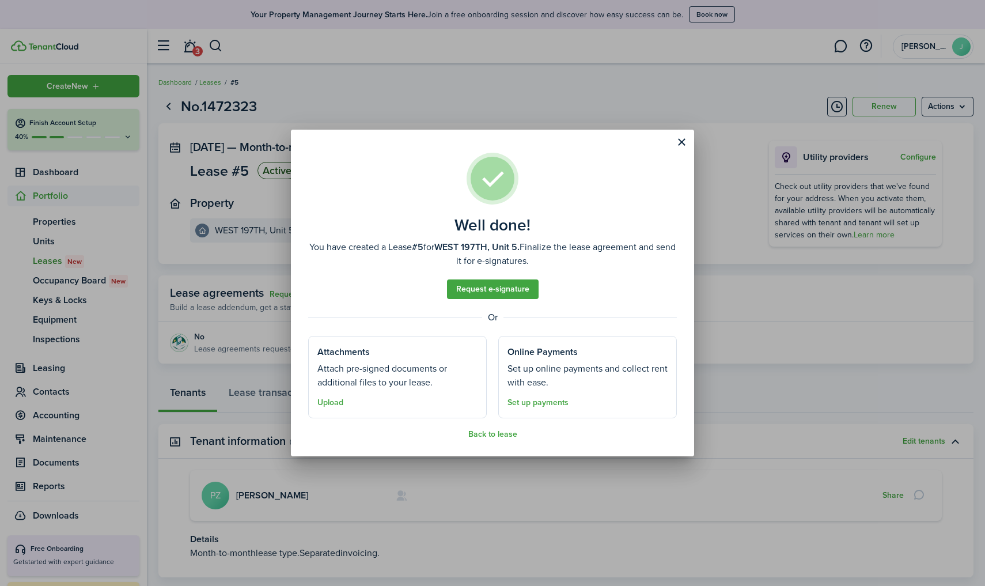
click at [681, 147] on button "Close modal" at bounding box center [681, 142] width 20 height 20
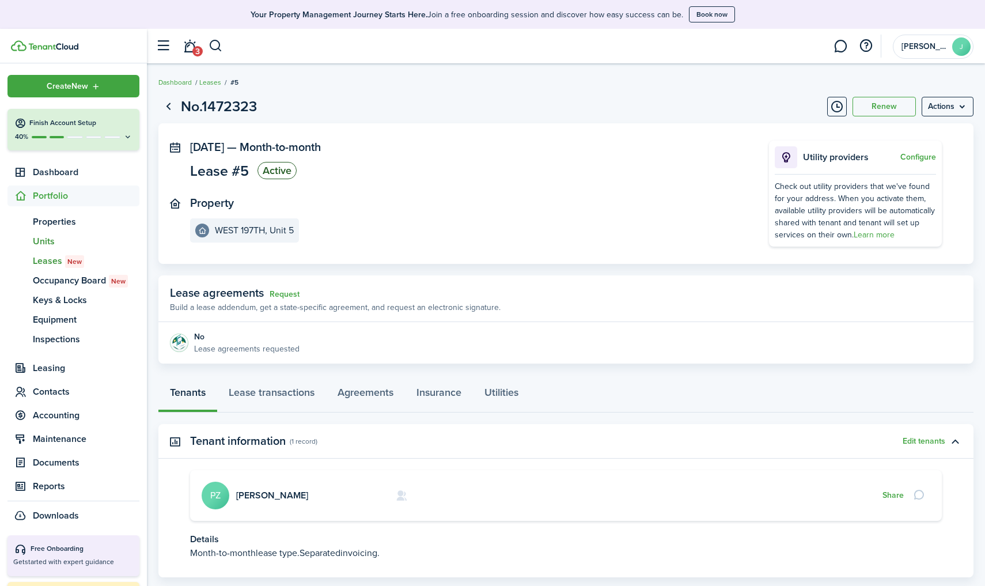
click at [46, 241] on span "Units" at bounding box center [86, 241] width 107 height 14
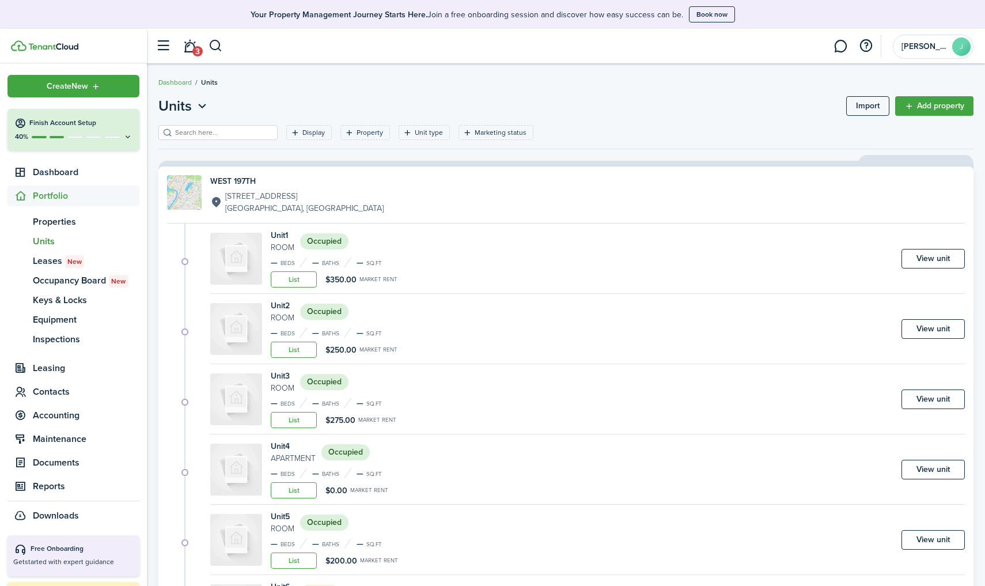
click at [762, 400] on link "View unit" at bounding box center [932, 399] width 63 height 20
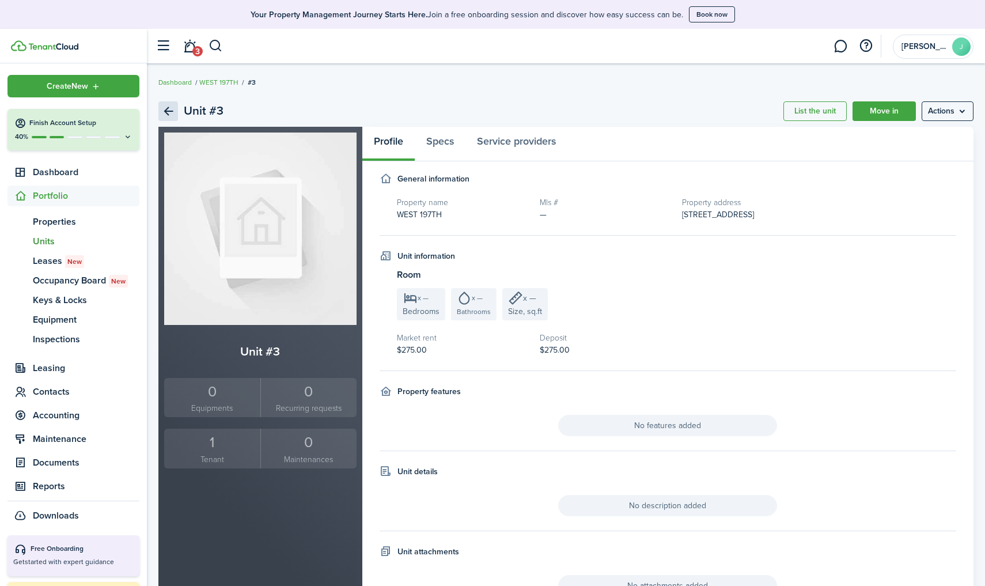
click at [164, 114] on link "Back" at bounding box center [168, 111] width 20 height 20
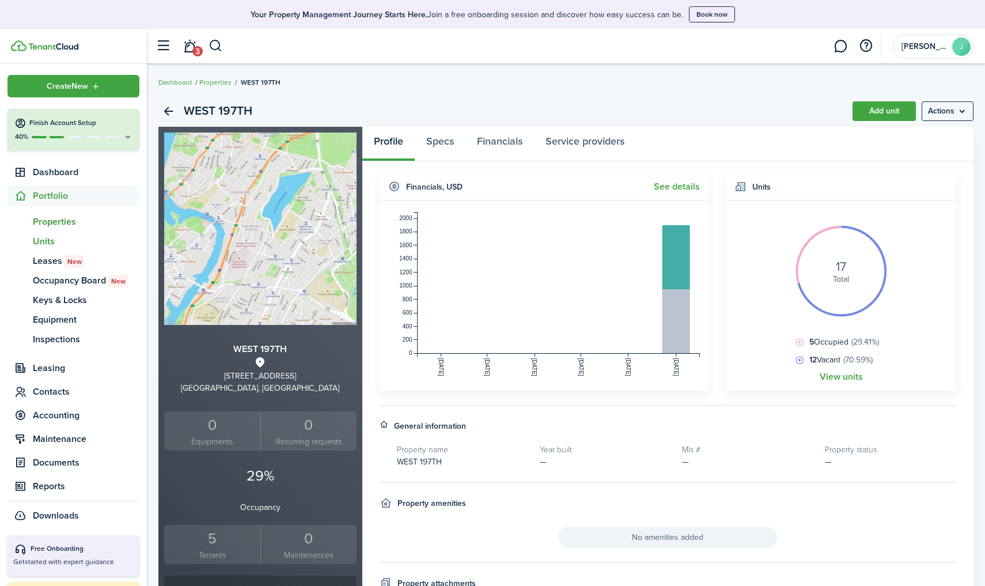
click at [52, 240] on span "Units" at bounding box center [86, 241] width 107 height 14
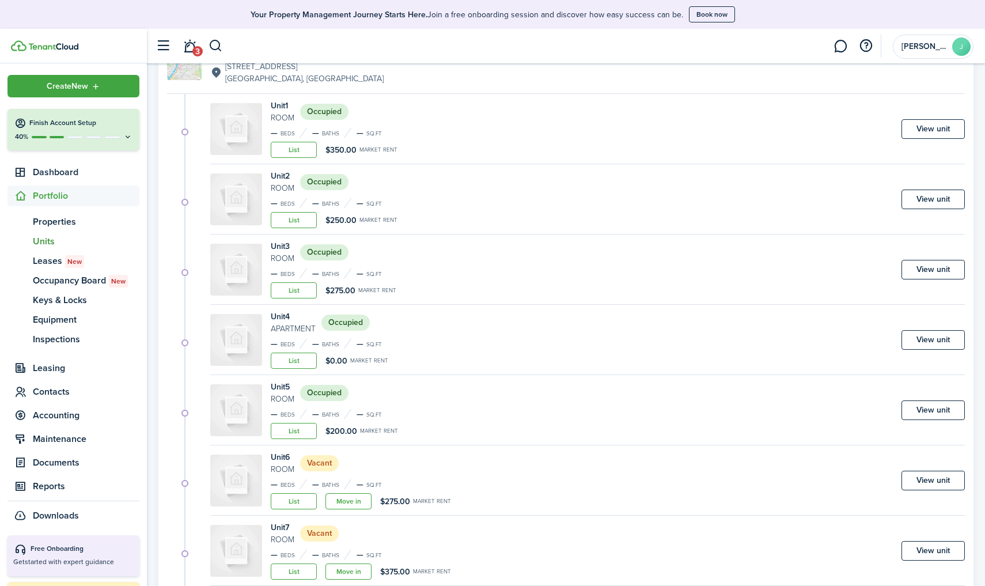
scroll to position [137, 0]
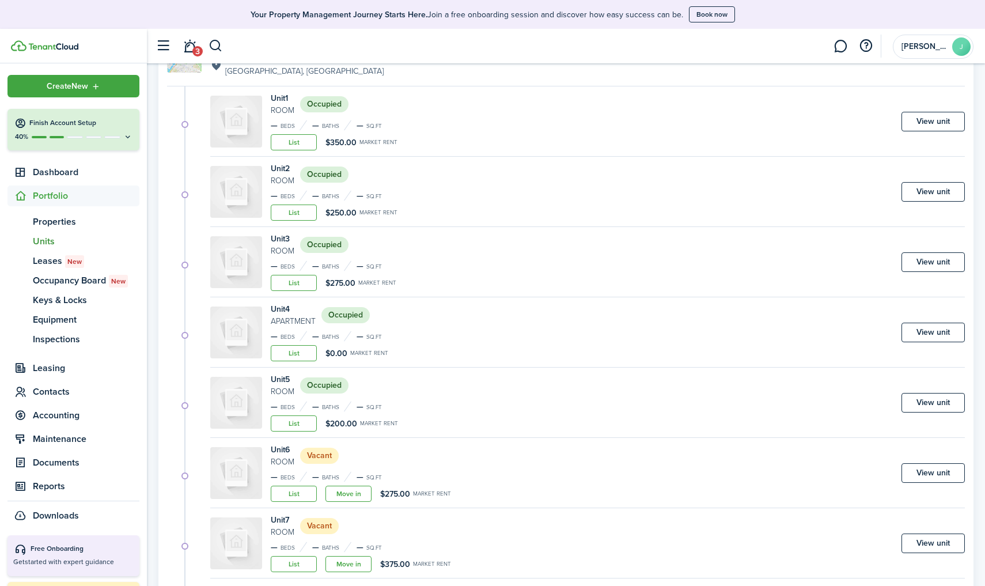
click at [762, 335] on link "View unit" at bounding box center [932, 332] width 63 height 20
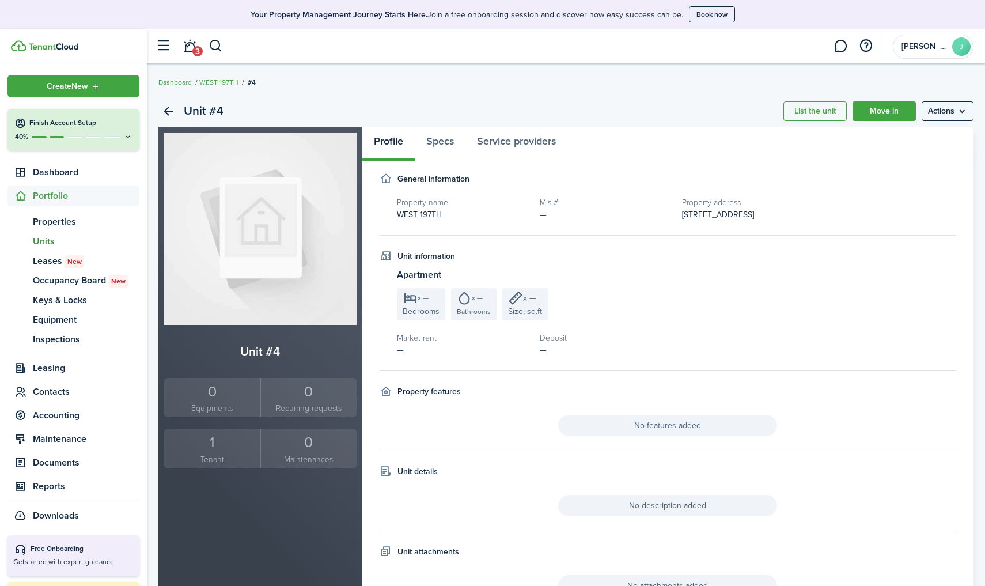
click at [762, 115] on menu-btn "Actions" at bounding box center [947, 111] width 52 height 20
click at [762, 137] on link "Edit unit" at bounding box center [922, 137] width 101 height 20
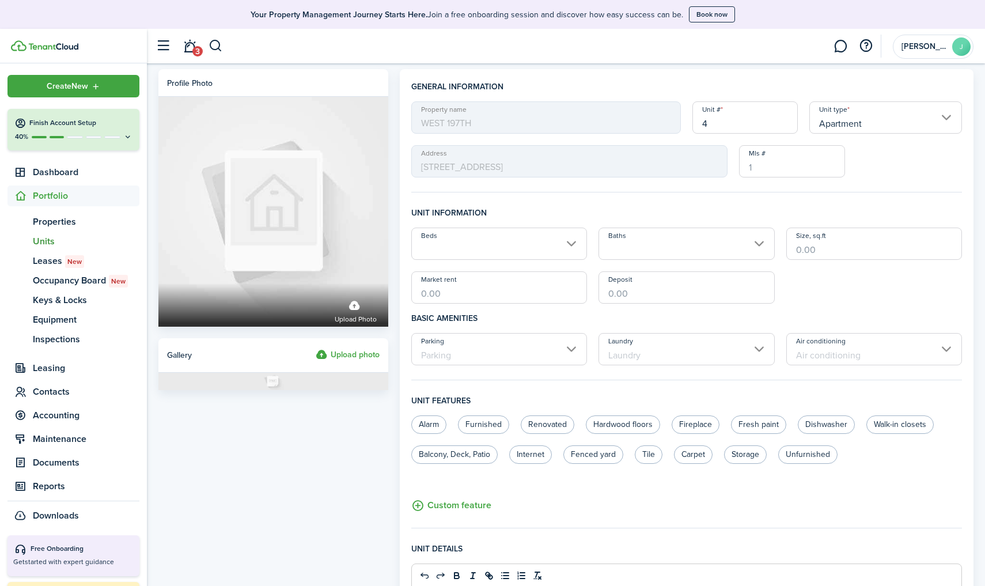
click at [469, 294] on input "Market rent" at bounding box center [499, 287] width 176 height 32
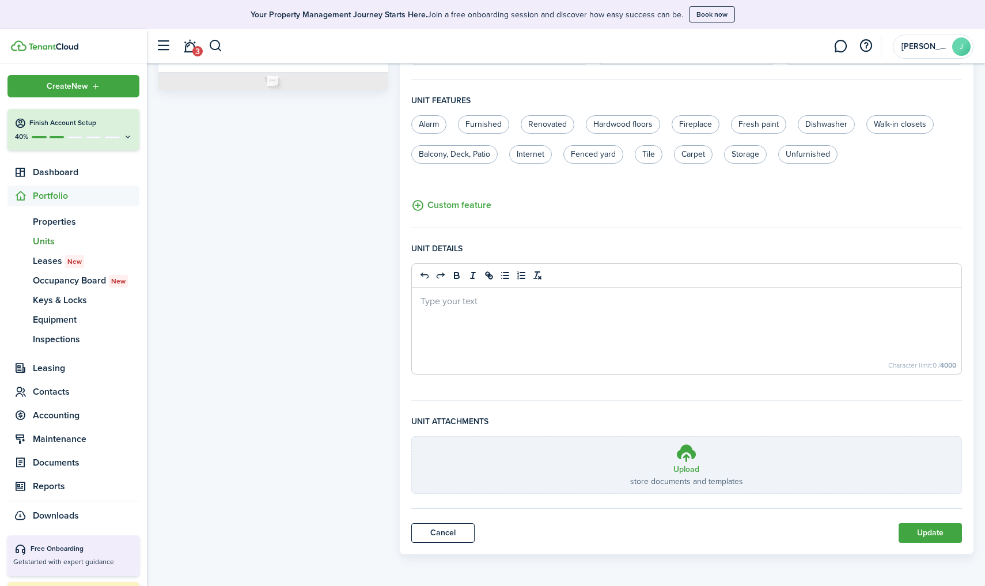
scroll to position [300, 0]
type input "$200.00"
click at [762, 511] on button "Update" at bounding box center [929, 533] width 63 height 20
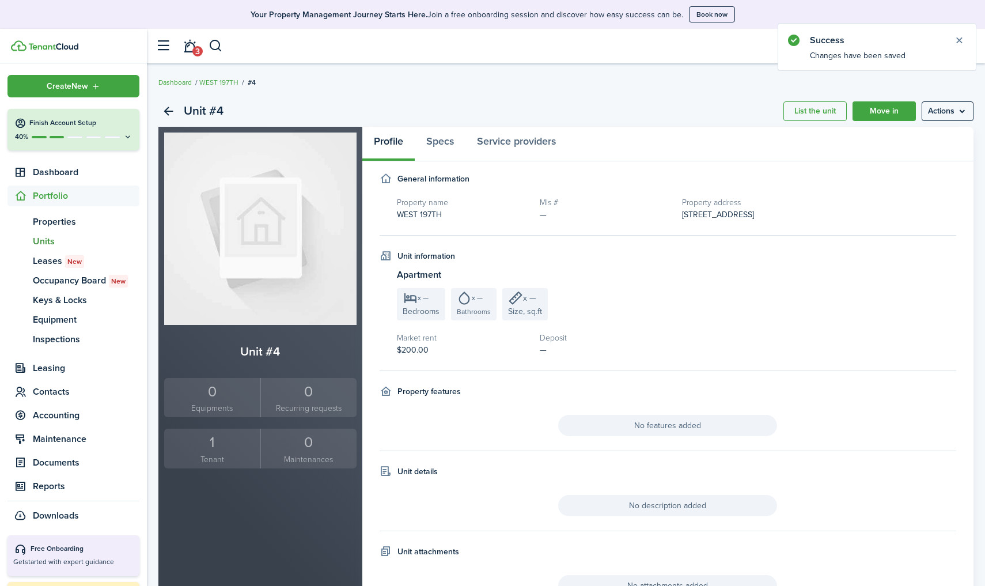
click at [45, 241] on span "Units" at bounding box center [86, 241] width 107 height 14
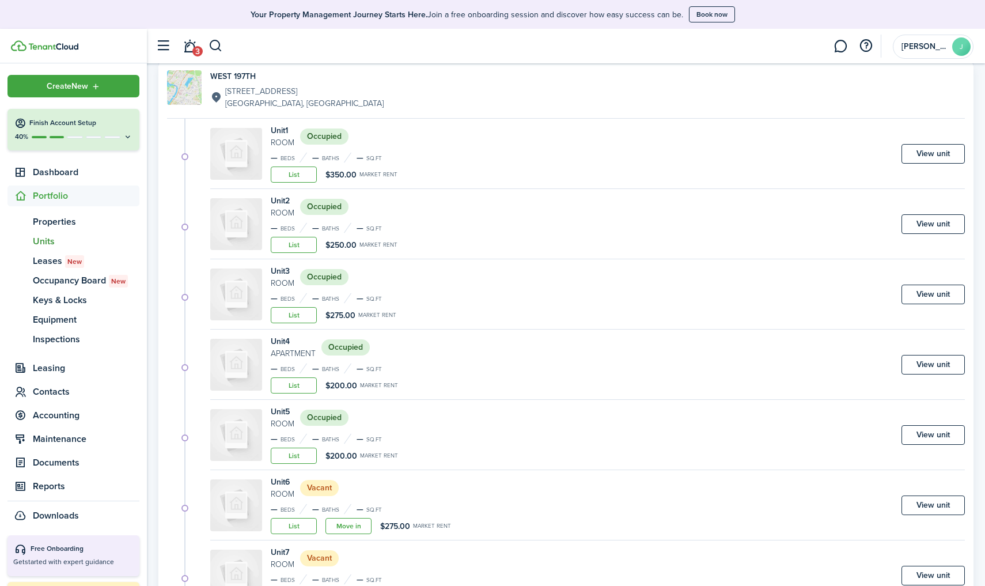
scroll to position [107, 0]
click at [762, 438] on link "View unit" at bounding box center [932, 433] width 63 height 20
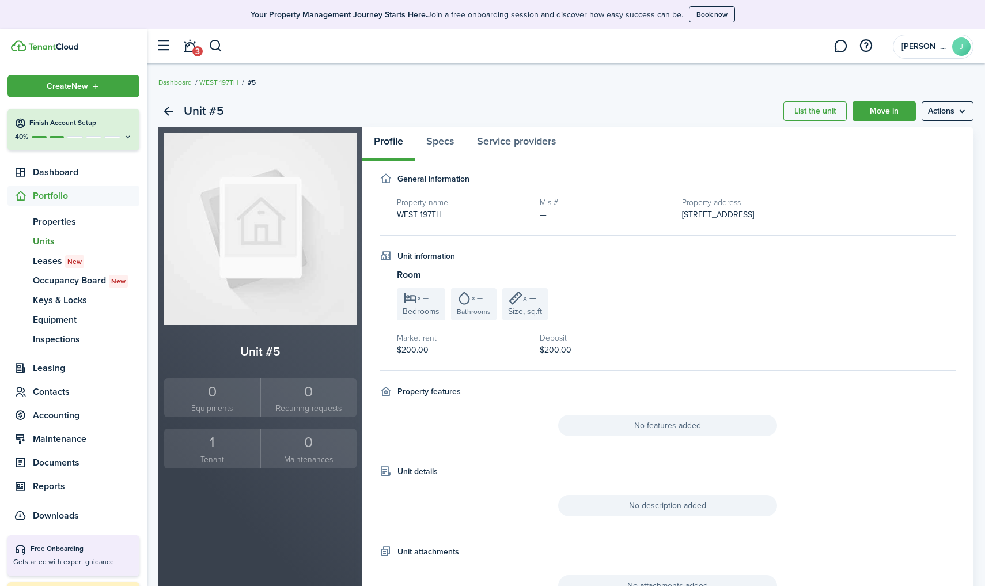
click at [762, 112] on menu-btn "Actions" at bounding box center [947, 111] width 52 height 20
click at [762, 142] on link "Edit unit" at bounding box center [922, 137] width 101 height 20
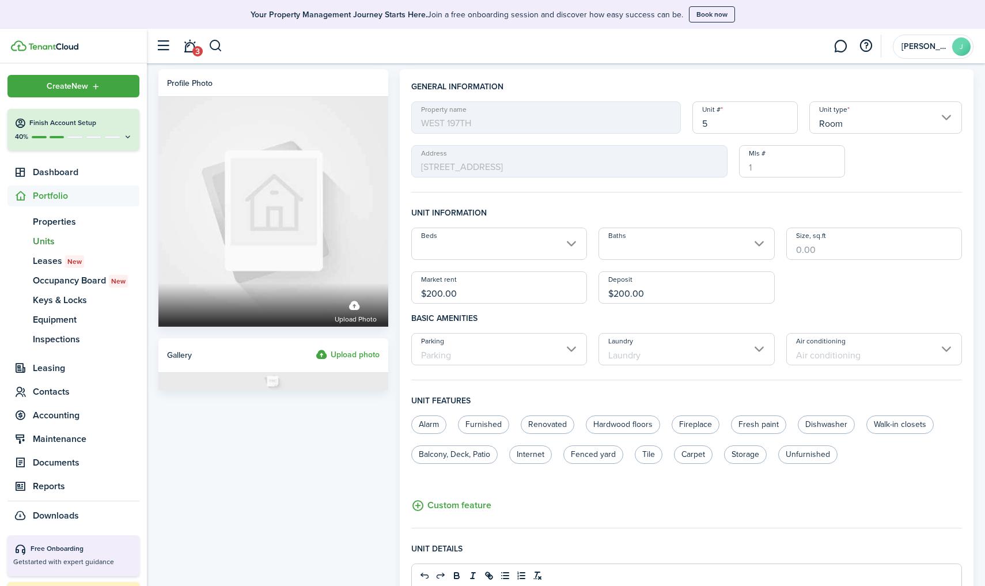
drag, startPoint x: 495, startPoint y: 295, endPoint x: 313, endPoint y: 356, distance: 191.4
click at [313, 356] on form "Profile photo Upload photo Gallery Upload photo General information Property na…" at bounding box center [566, 461] width 826 height 785
type input "$"
type input "$275.00"
drag, startPoint x: 686, startPoint y: 297, endPoint x: 501, endPoint y: 307, distance: 185.1
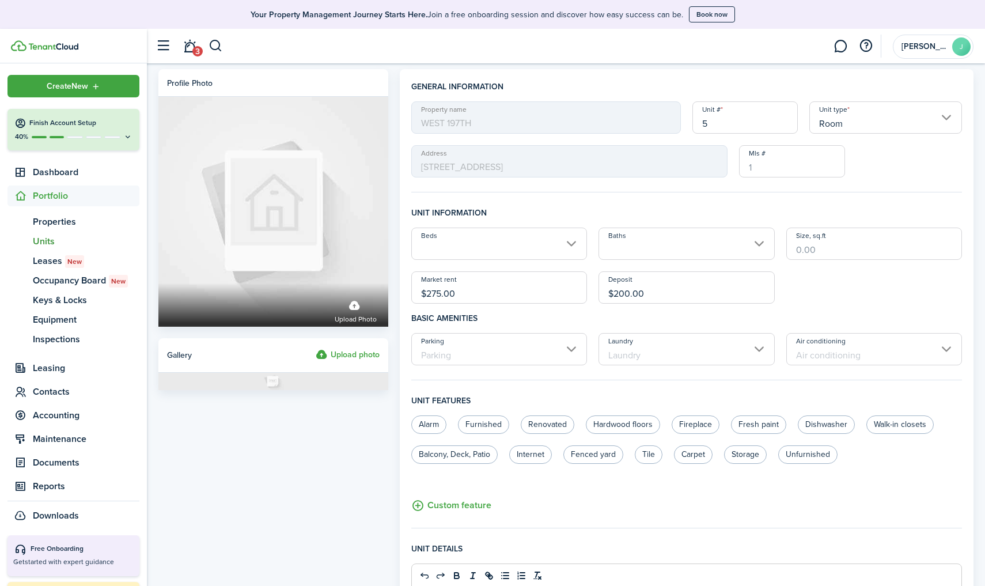
click at [501, 307] on fieldset "Unit information Beds Baths Size, sq.ft Market rent $275.00 Deposit $200.00 Bas…" at bounding box center [686, 293] width 550 height 173
type input "$"
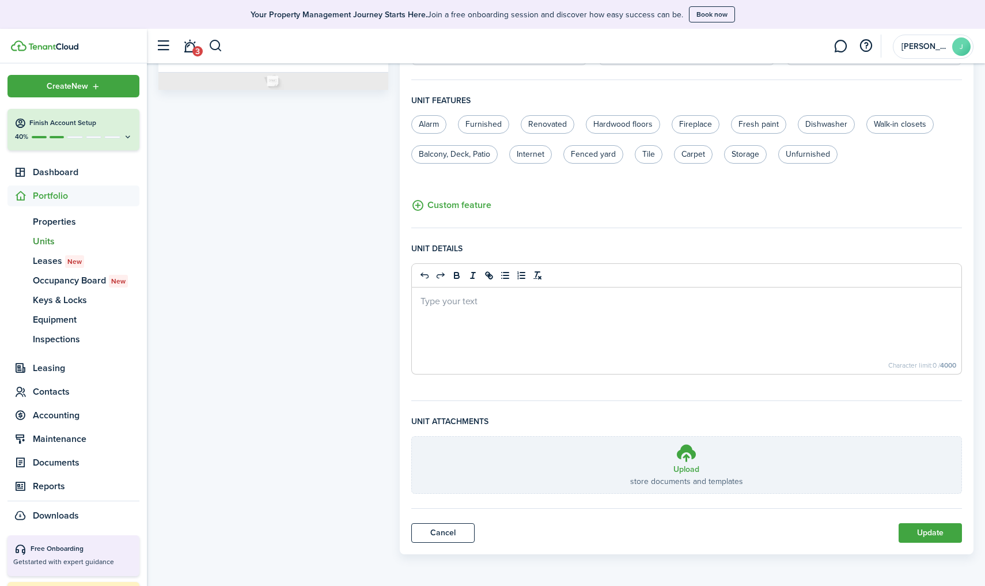
scroll to position [300, 0]
type input "$275.00"
click at [762, 511] on button "Update" at bounding box center [929, 533] width 63 height 20
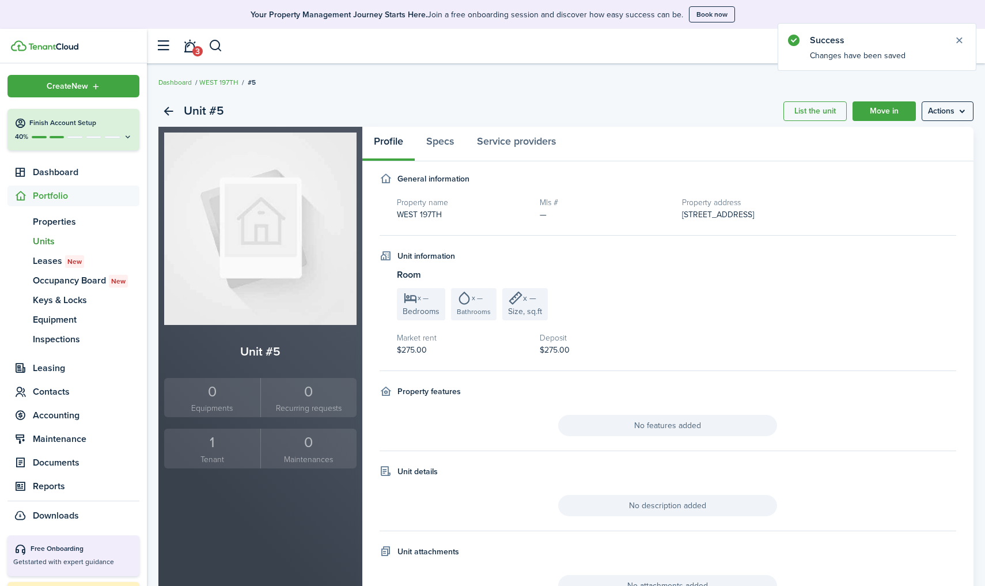
click at [45, 238] on span "Units" at bounding box center [86, 241] width 107 height 14
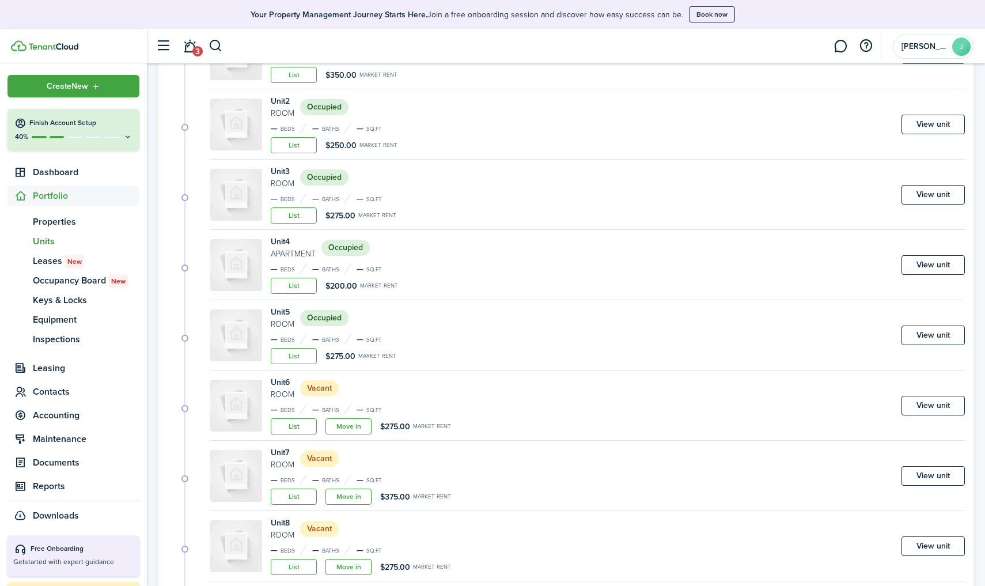
scroll to position [210, 0]
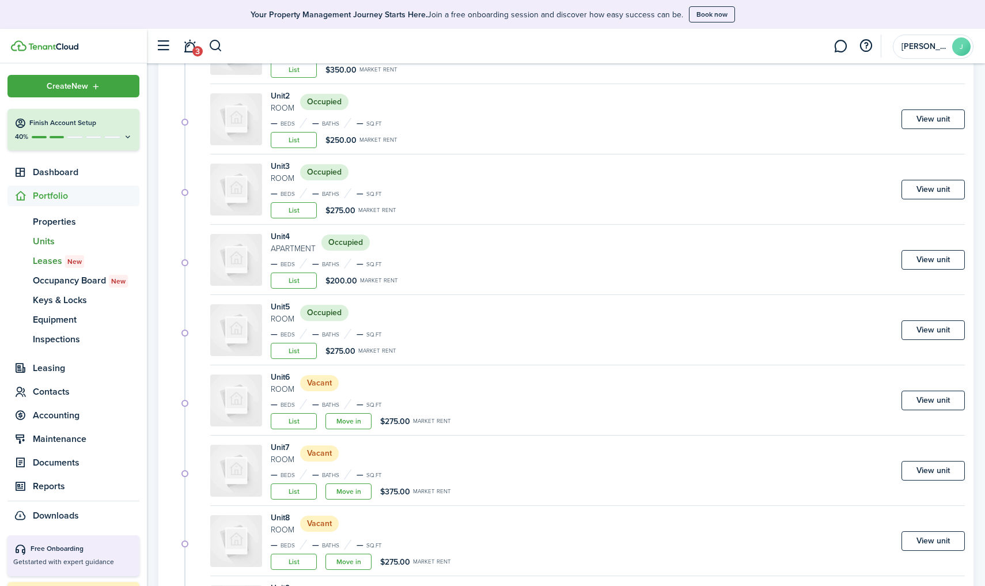
click at [60, 266] on span "Leases New" at bounding box center [86, 261] width 107 height 14
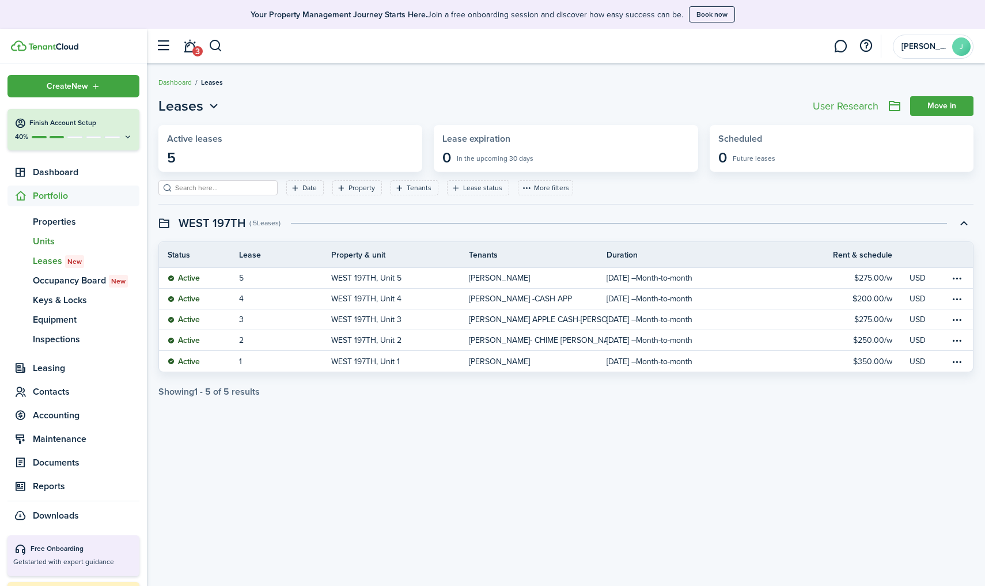
click at [46, 238] on span "Units" at bounding box center [86, 241] width 107 height 14
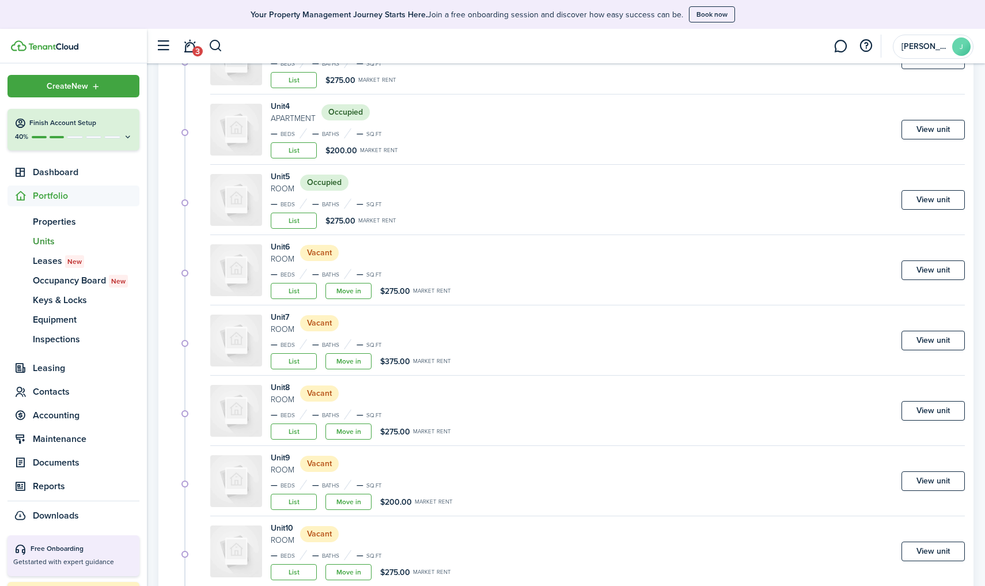
scroll to position [343, 0]
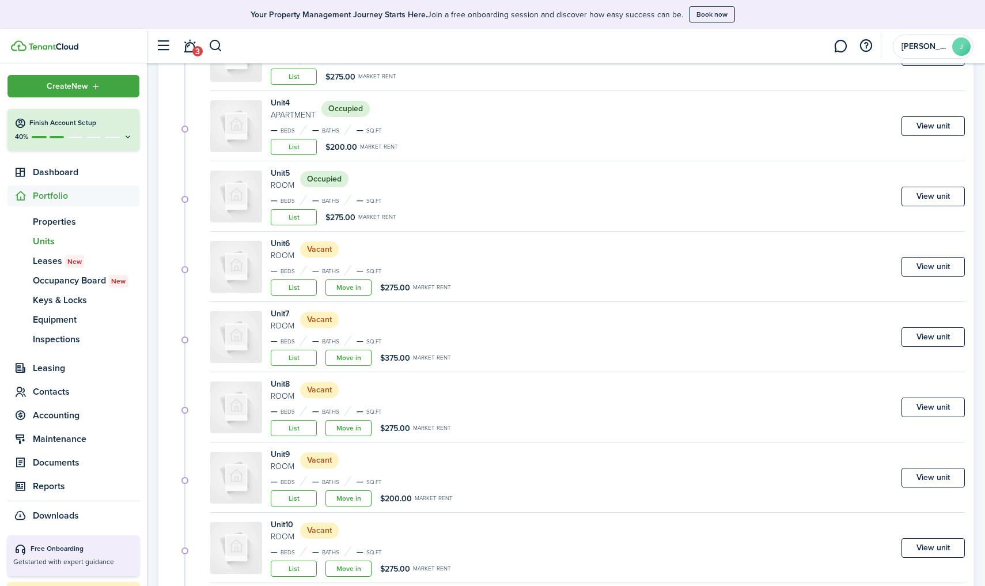
click at [357, 290] on link "Move in" at bounding box center [348, 287] width 46 height 16
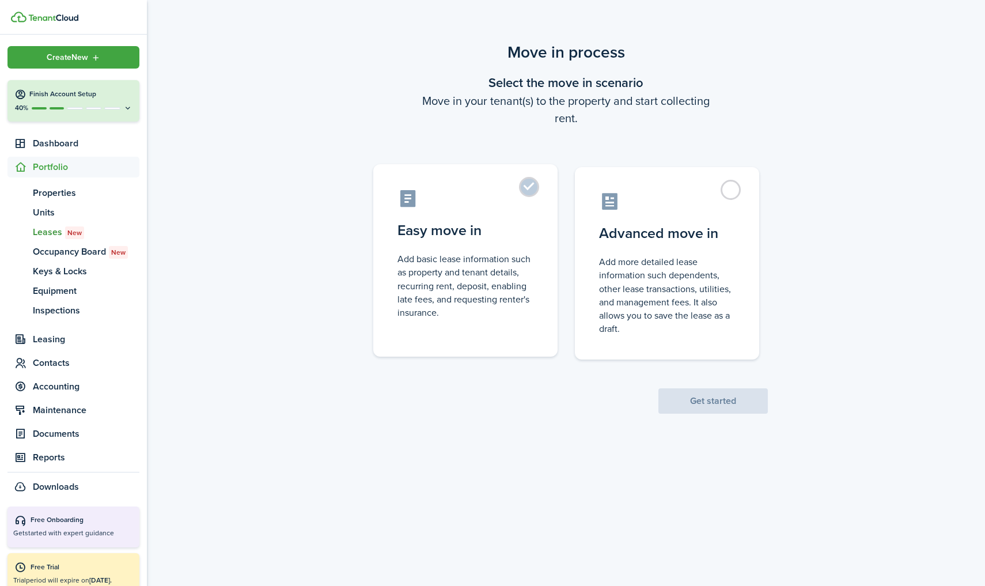
click at [533, 196] on label "Easy move in Add basic lease information such as property and tenant details, r…" at bounding box center [465, 260] width 184 height 192
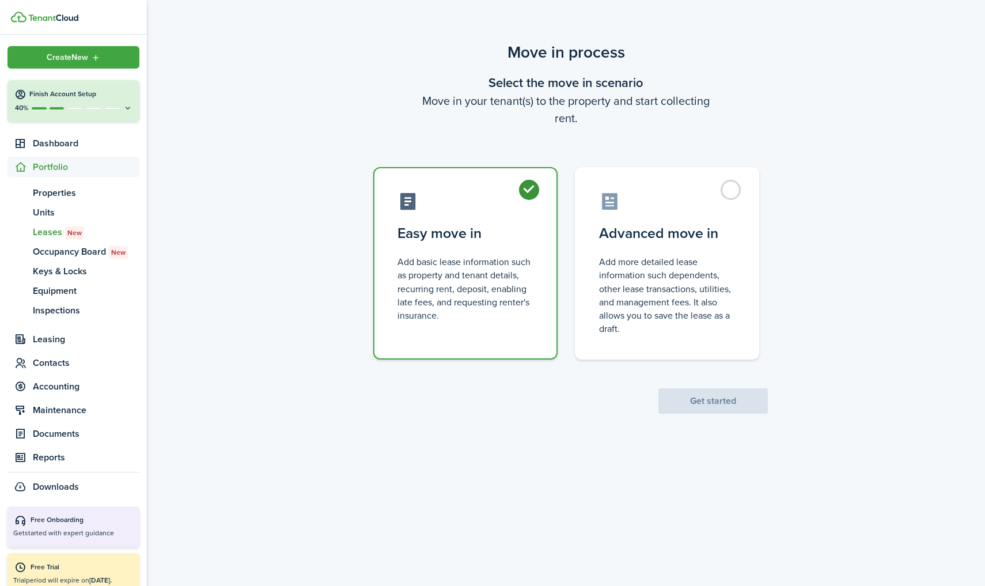
radio input "true"
click at [684, 398] on button "Get started" at bounding box center [712, 400] width 109 height 25
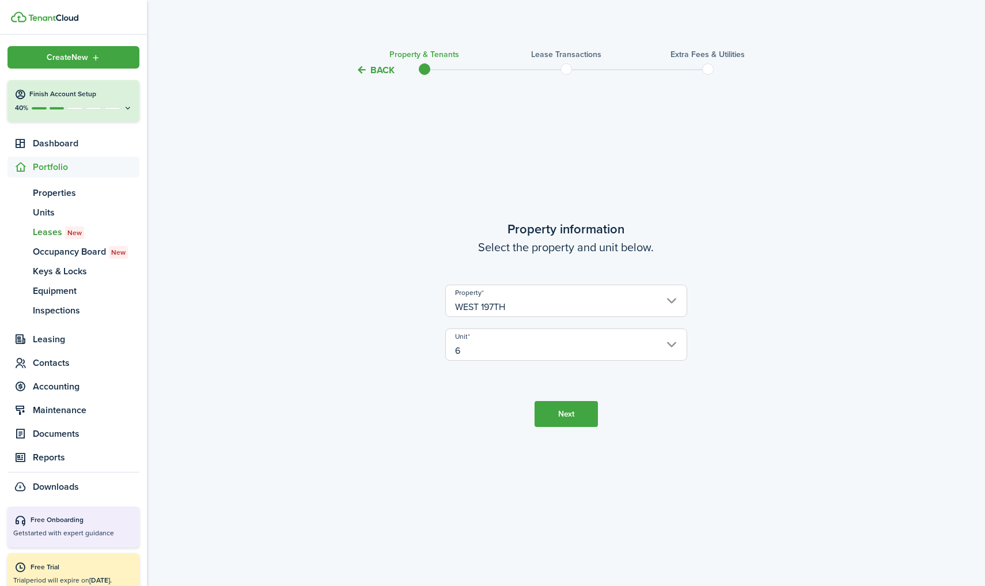
drag, startPoint x: 684, startPoint y: 398, endPoint x: 695, endPoint y: 407, distance: 14.4
click at [694, 406] on tc-wizard-step "Property information Select the property and unit below. Property WEST 197TH Un…" at bounding box center [566, 323] width 484 height 462
click at [566, 413] on button "Next" at bounding box center [565, 414] width 63 height 26
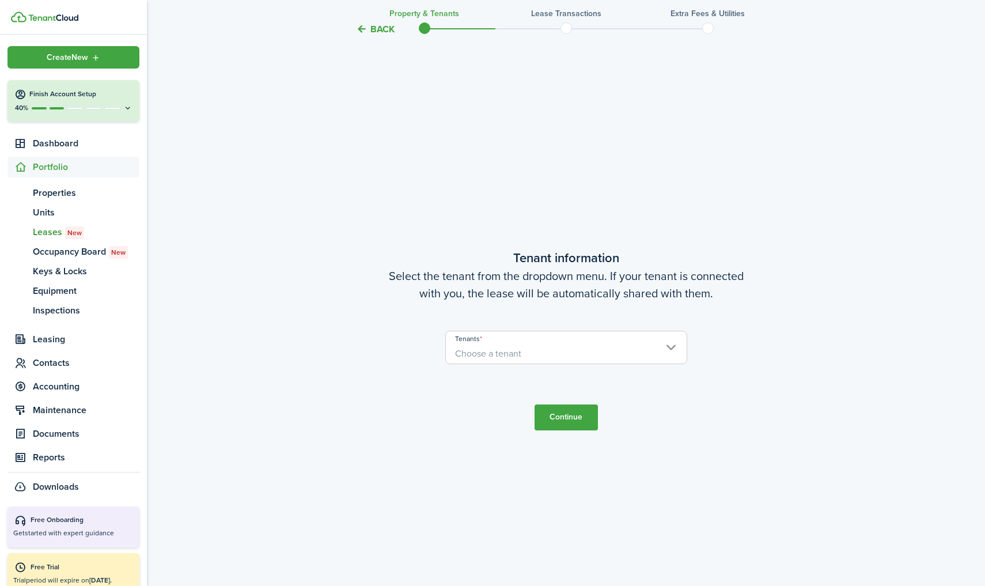
scroll to position [508, 0]
click at [554, 345] on span "Choose a tenant" at bounding box center [566, 353] width 241 height 20
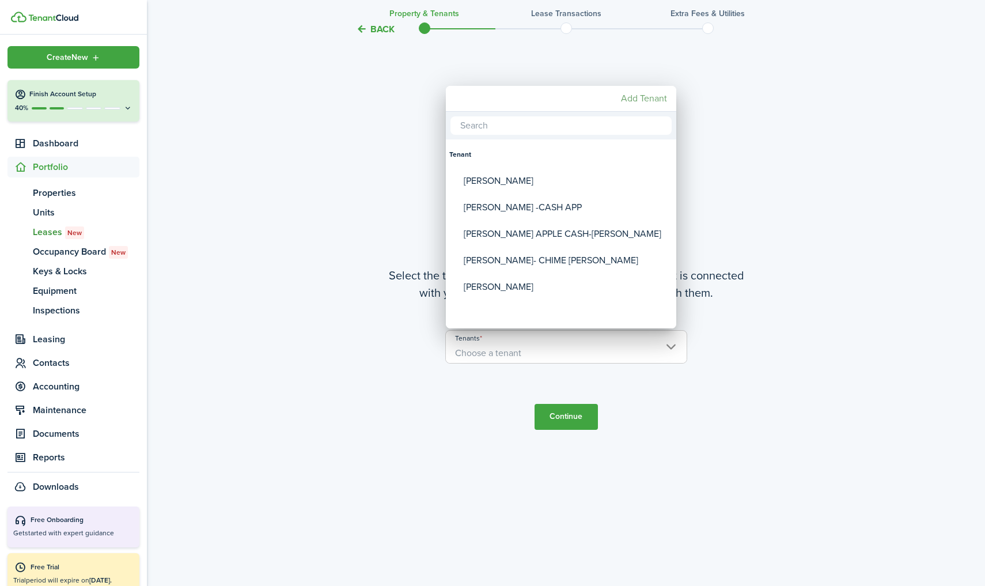
click at [642, 98] on mbsc-button "Add Tenant" at bounding box center [643, 98] width 55 height 21
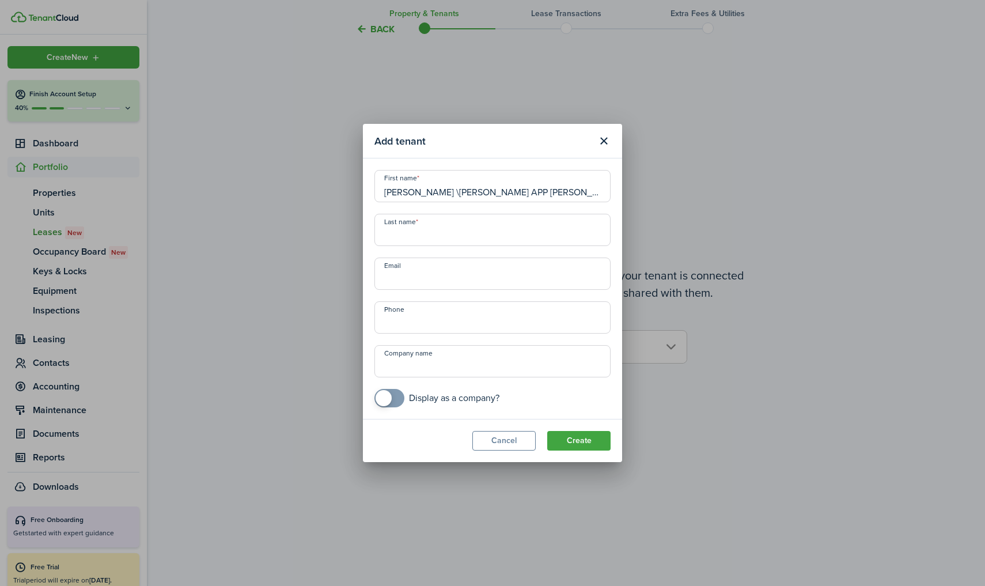
drag, startPoint x: 542, startPoint y: 191, endPoint x: 446, endPoint y: 192, distance: 95.6
click at [446, 192] on input "[PERSON_NAME] \[PERSON_NAME] APP [PERSON_NAME]" at bounding box center [492, 186] width 236 height 32
click at [444, 193] on input "[PERSON_NAME] \[PERSON_NAME] APP [PERSON_NAME]" at bounding box center [492, 186] width 236 height 32
drag, startPoint x: 525, startPoint y: 189, endPoint x: 446, endPoint y: 189, distance: 79.5
click at [446, 189] on input "LESLIE \DAISY- CASH APP RUBEN" at bounding box center [492, 186] width 236 height 32
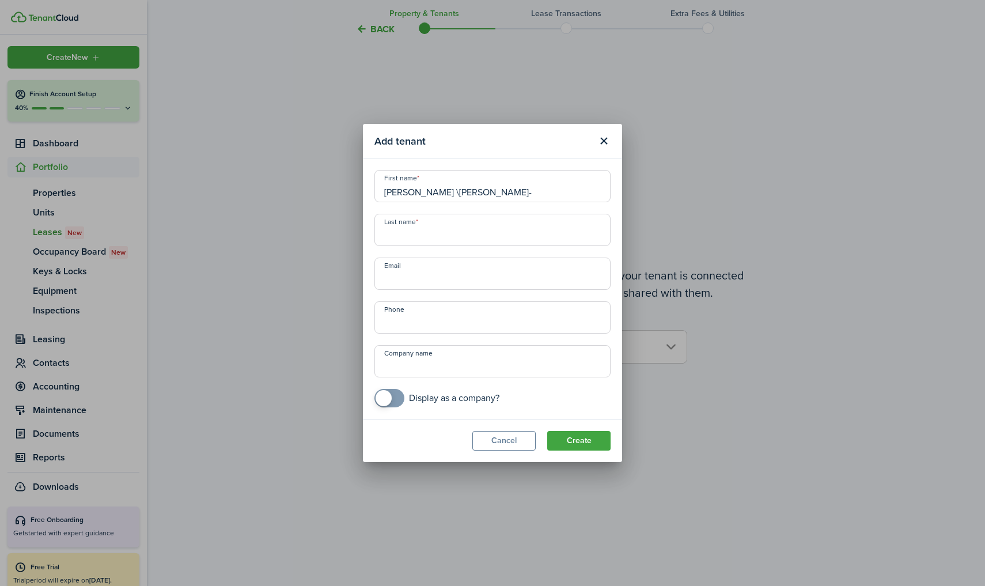
type input "LESLIE \DAISY-"
type input "V"
paste input "CASH APP RUBEN"
type input "CASH APP RUBEN"
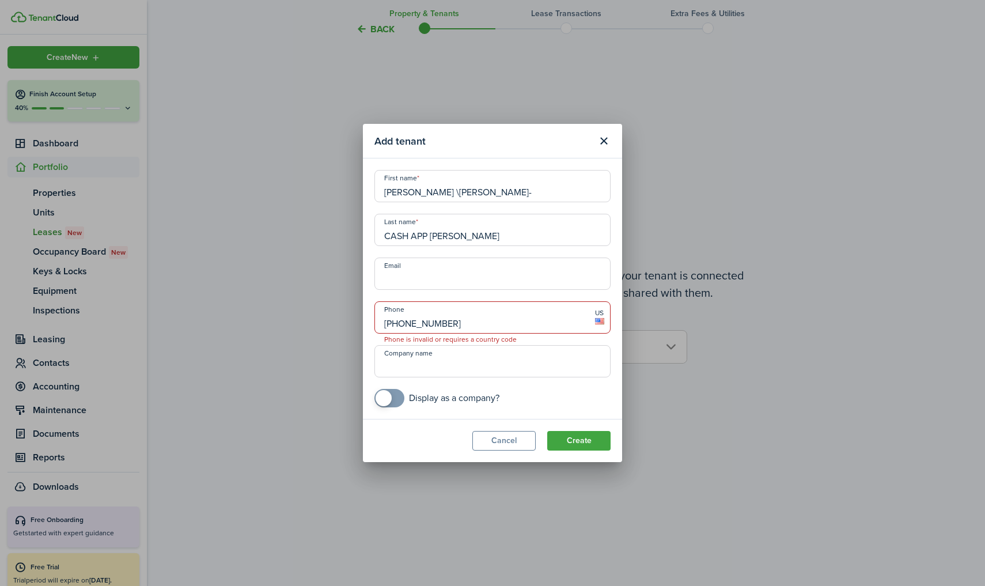
type input "+1 646-462-5061"
click at [561, 436] on button "Create" at bounding box center [578, 441] width 63 height 20
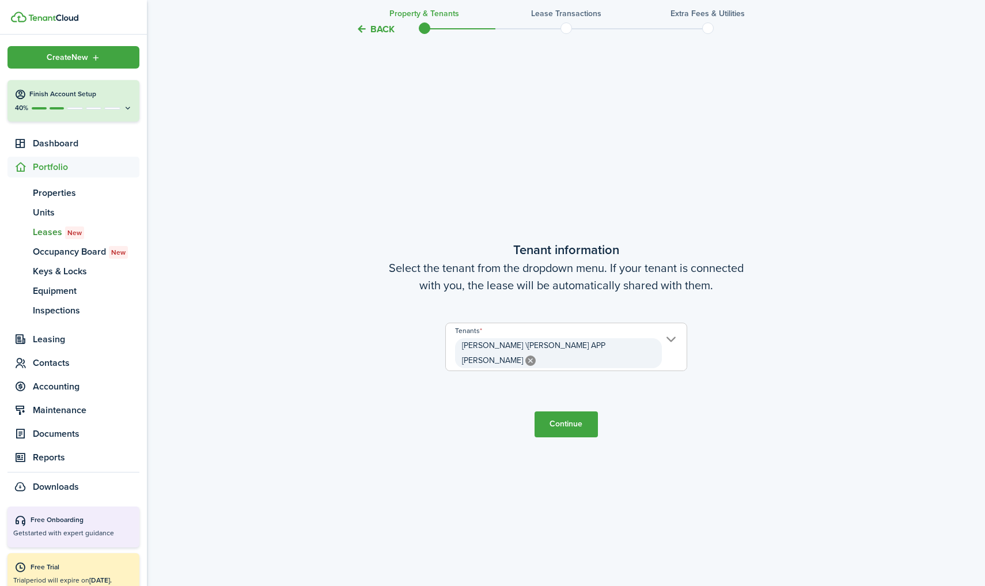
click at [567, 411] on button "Continue" at bounding box center [565, 424] width 63 height 26
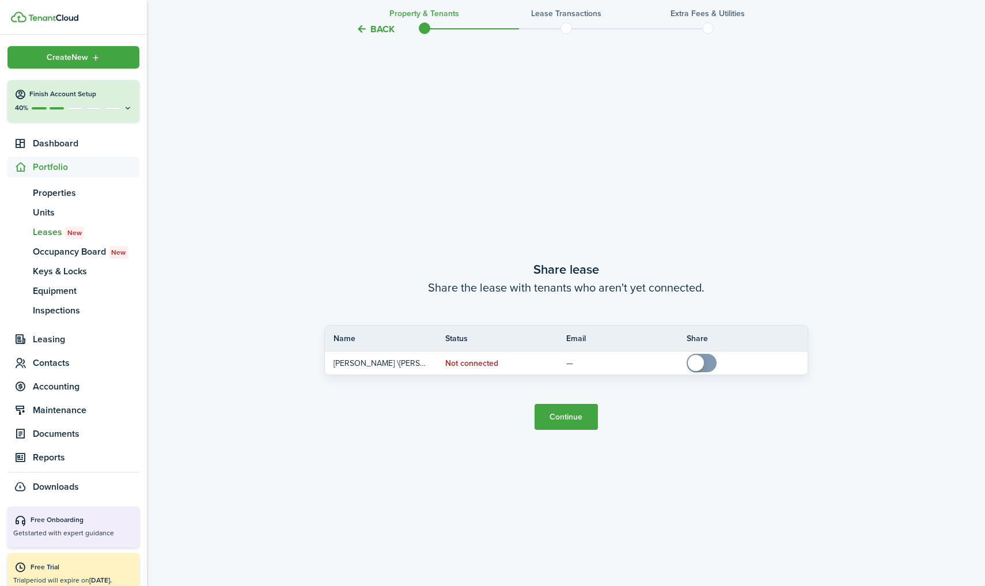
scroll to position [1094, 0]
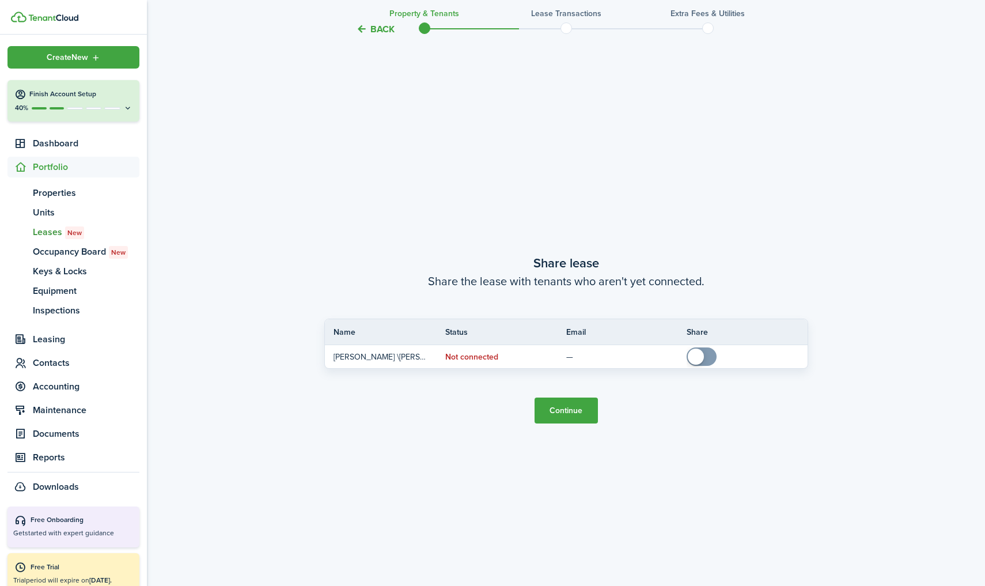
click at [567, 411] on button "Continue" at bounding box center [565, 410] width 63 height 26
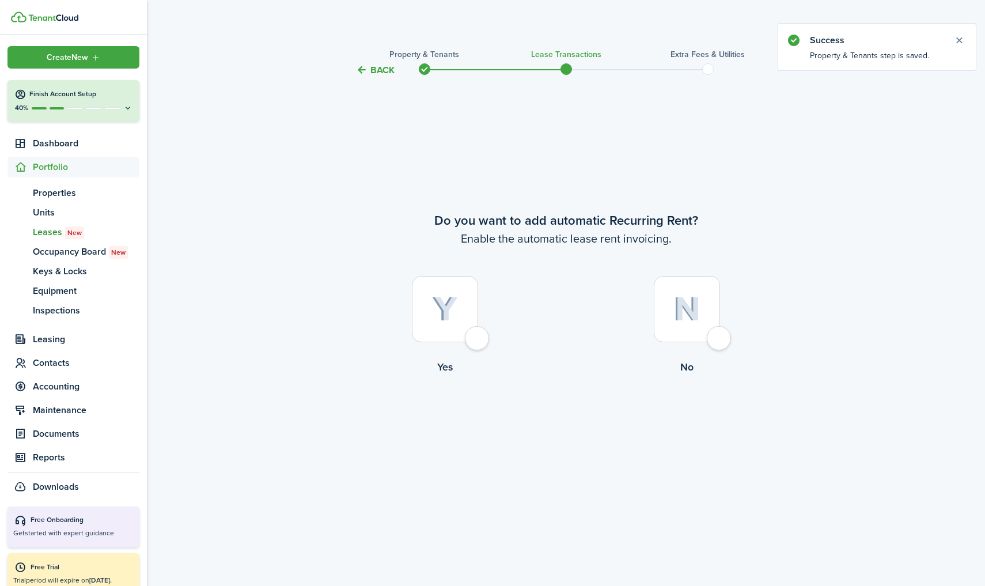
click at [445, 307] on img at bounding box center [445, 309] width 26 height 25
radio input "true"
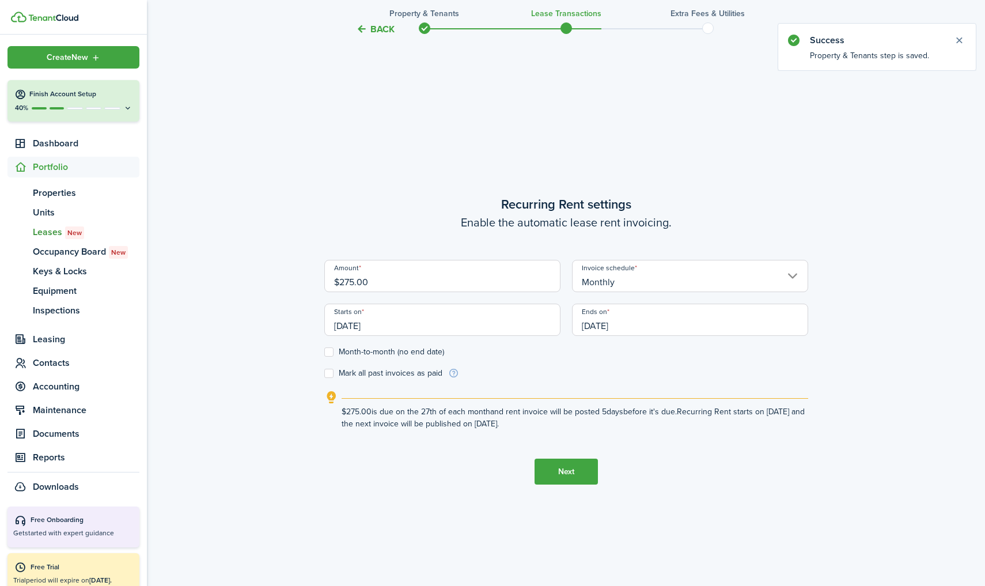
scroll to position [508, 0]
click at [641, 281] on input "Monthly" at bounding box center [690, 275] width 236 height 32
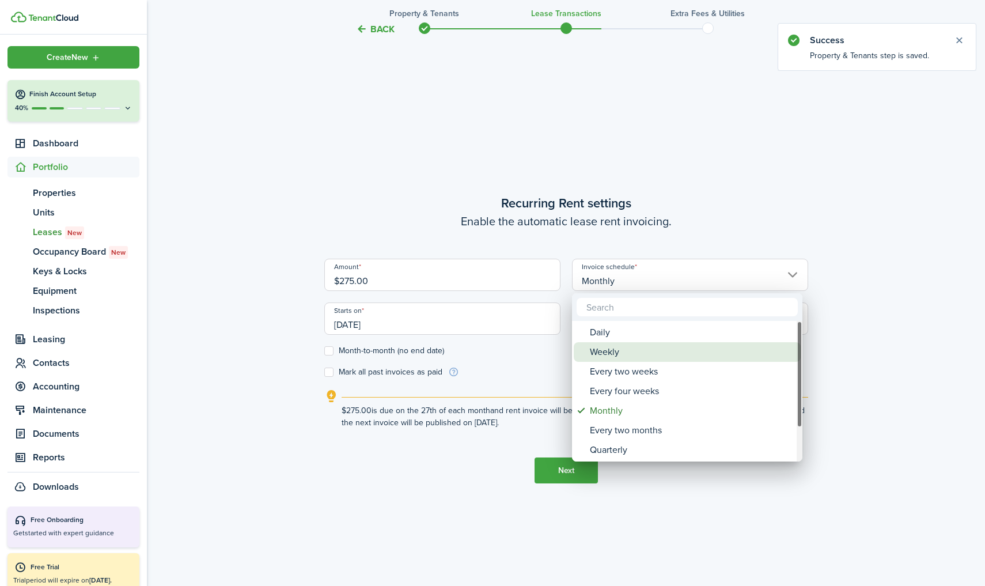
click at [602, 354] on div "Weekly" at bounding box center [692, 352] width 204 height 20
type input "Weekly"
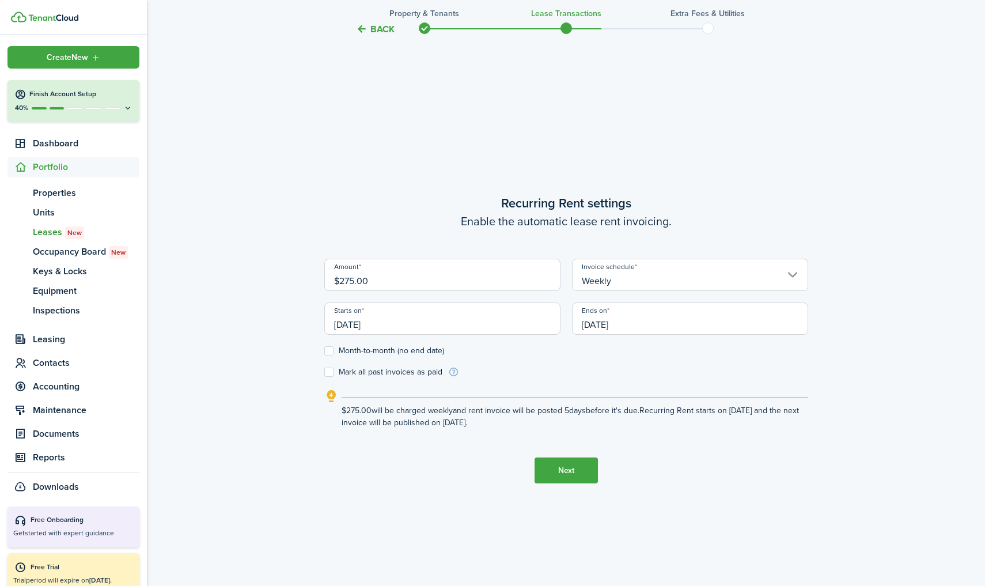
click at [480, 323] on input "[DATE]" at bounding box center [442, 318] width 236 height 32
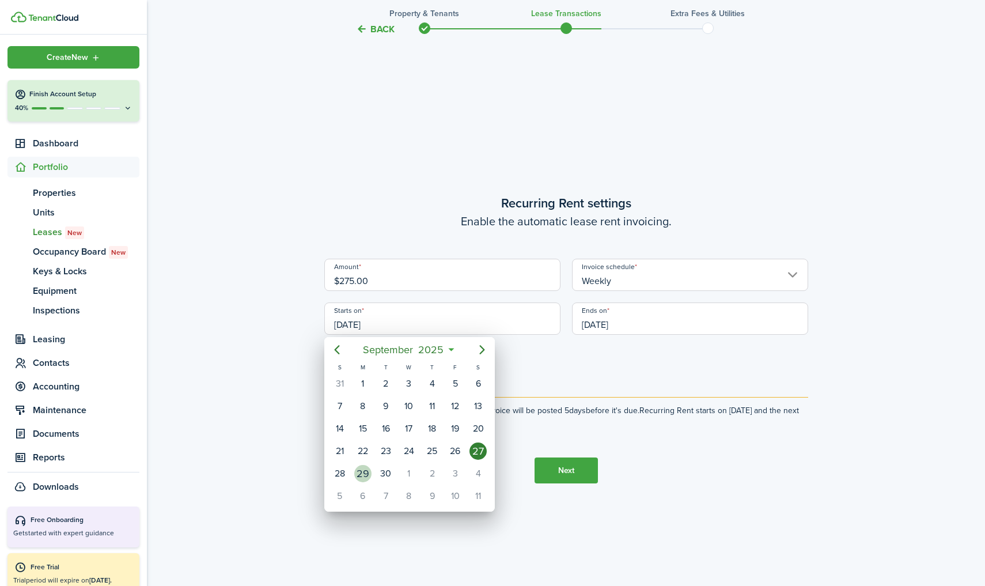
click at [363, 471] on div "29" at bounding box center [362, 473] width 17 height 17
type input "09/29/2025"
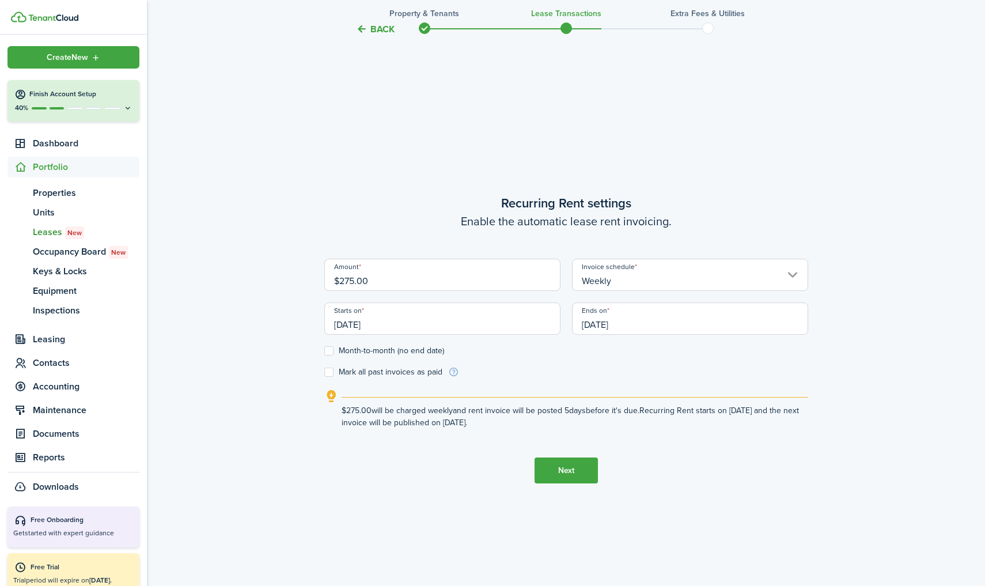
click at [329, 353] on label "Month-to-month (no end date)" at bounding box center [384, 350] width 120 height 9
click at [324, 351] on input "Month-to-month (no end date)" at bounding box center [324, 351] width 1 height 1
checkbox input "true"
click at [329, 368] on label "Mark all past invoices as paid" at bounding box center [383, 371] width 118 height 9
click at [324, 372] on input "Mark all past invoices as paid" at bounding box center [324, 372] width 1 height 1
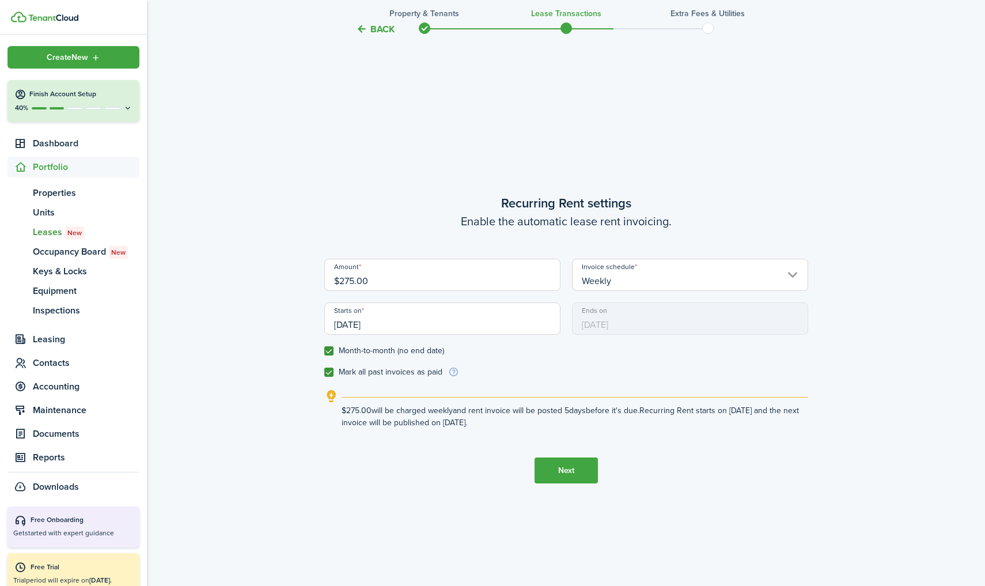
checkbox input "true"
click at [588, 466] on button "Next" at bounding box center [565, 470] width 63 height 26
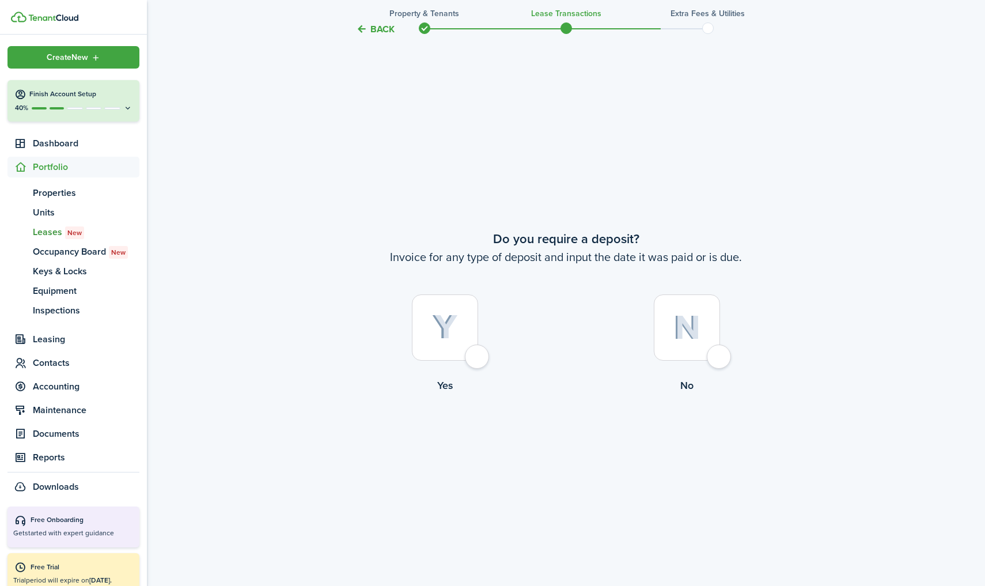
scroll to position [1094, 0]
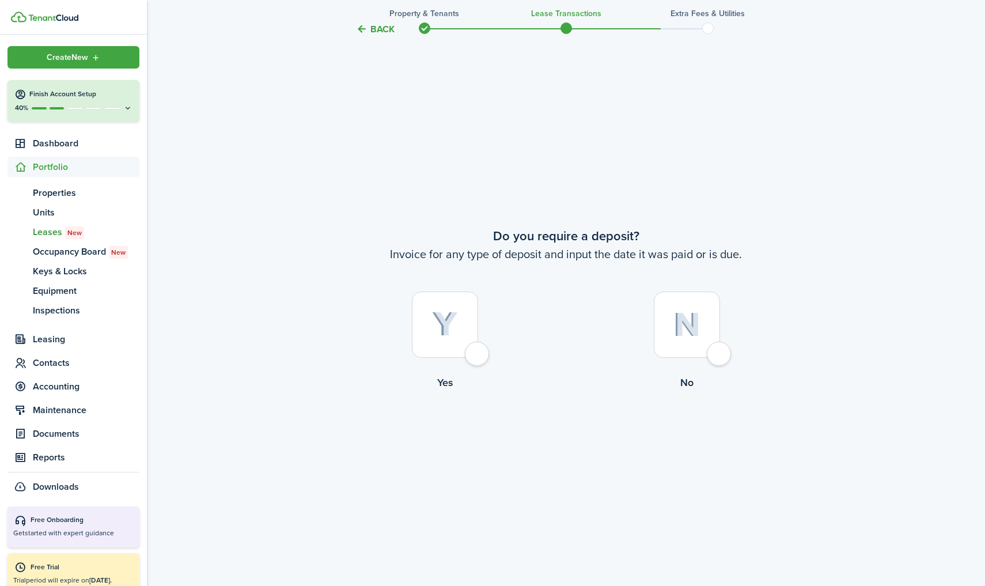
click at [690, 324] on img at bounding box center [686, 324] width 27 height 25
radio input "true"
click at [571, 438] on button "Continue" at bounding box center [565, 437] width 63 height 26
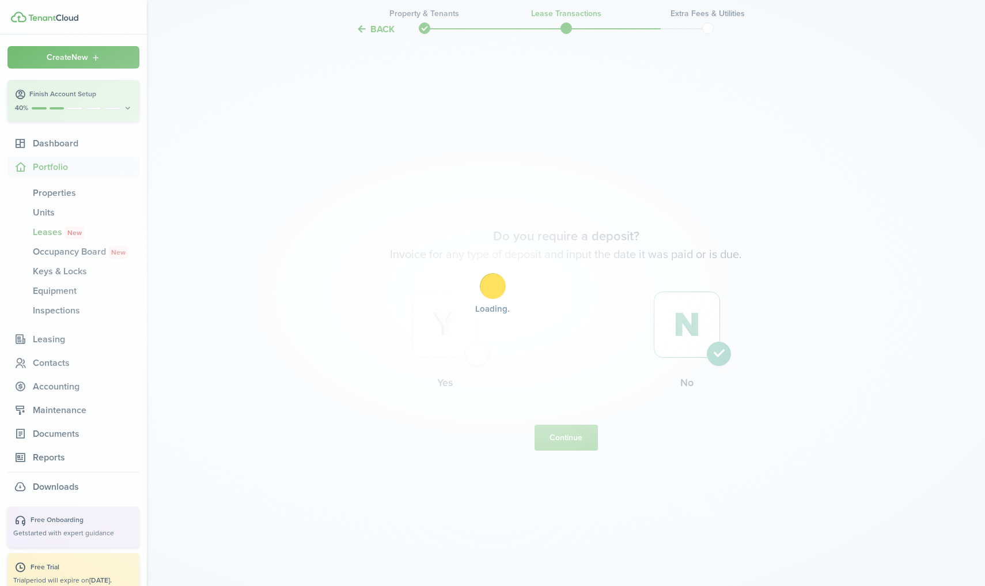
scroll to position [0, 0]
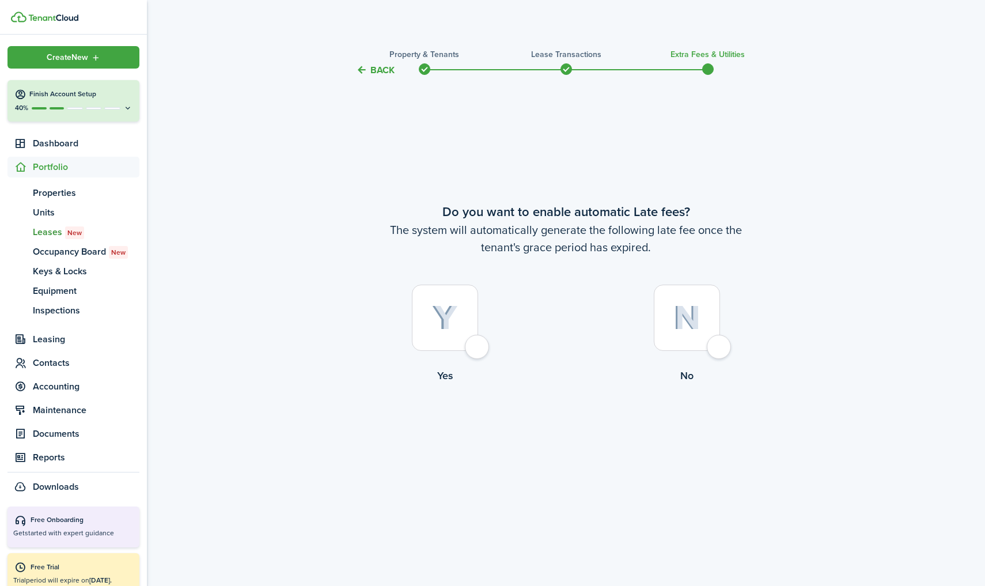
click at [689, 340] on div at bounding box center [686, 317] width 66 height 66
radio input "true"
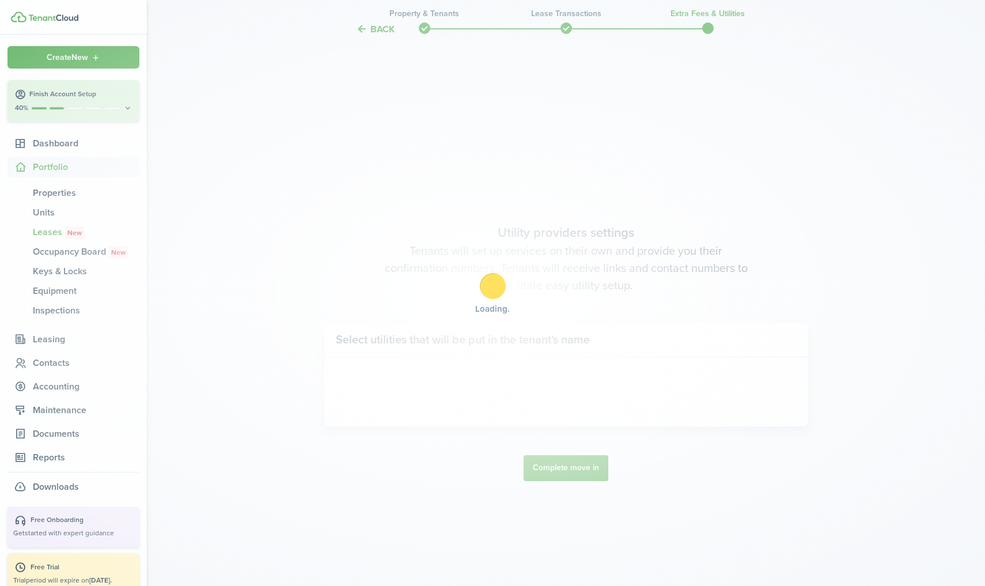
scroll to position [508, 0]
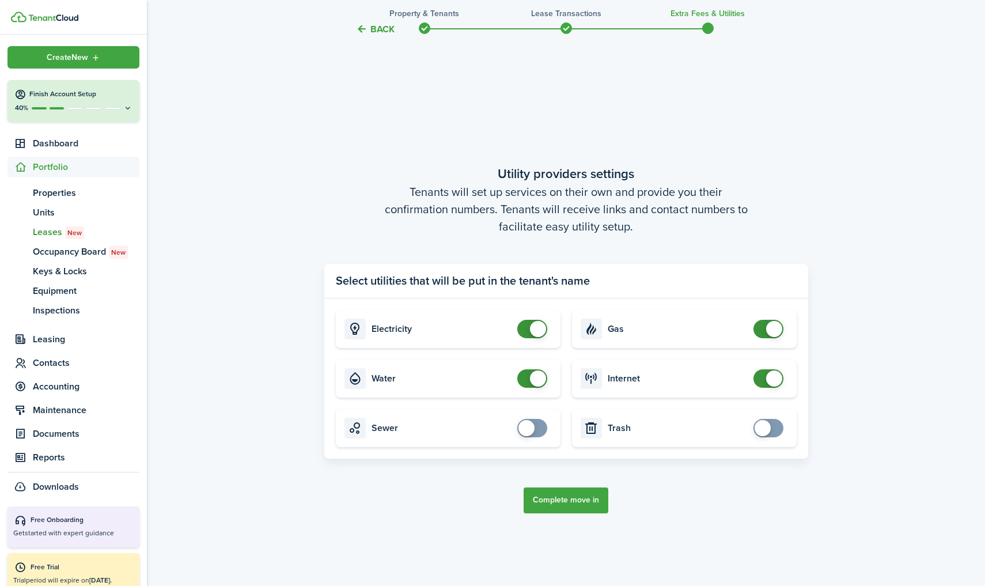
click at [562, 499] on button "Complete move in" at bounding box center [565, 500] width 85 height 26
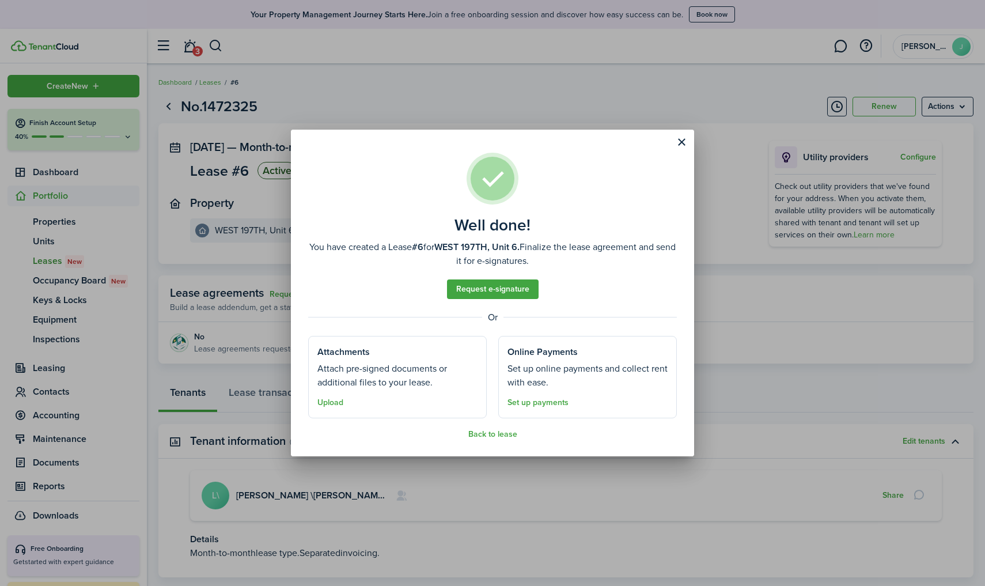
click at [681, 139] on button "Close modal" at bounding box center [681, 142] width 20 height 20
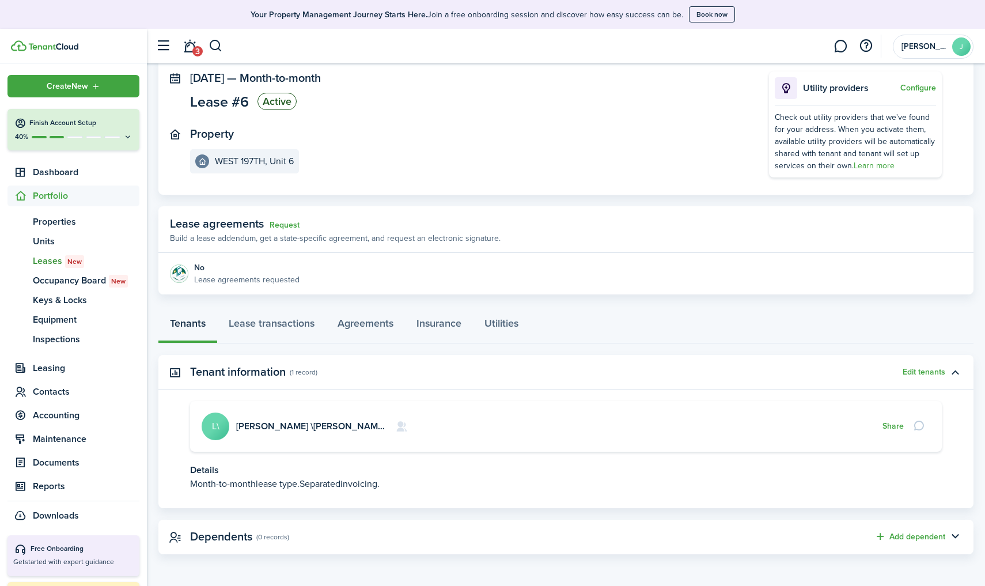
scroll to position [69, 0]
click at [285, 415] on card "LESLIE \DAISY- CASH APP RUBEN L\ Share" at bounding box center [565, 426] width 751 height 51
click at [270, 429] on link "LESLIE \DAISY- CASH APP RUBEN" at bounding box center [358, 426] width 244 height 13
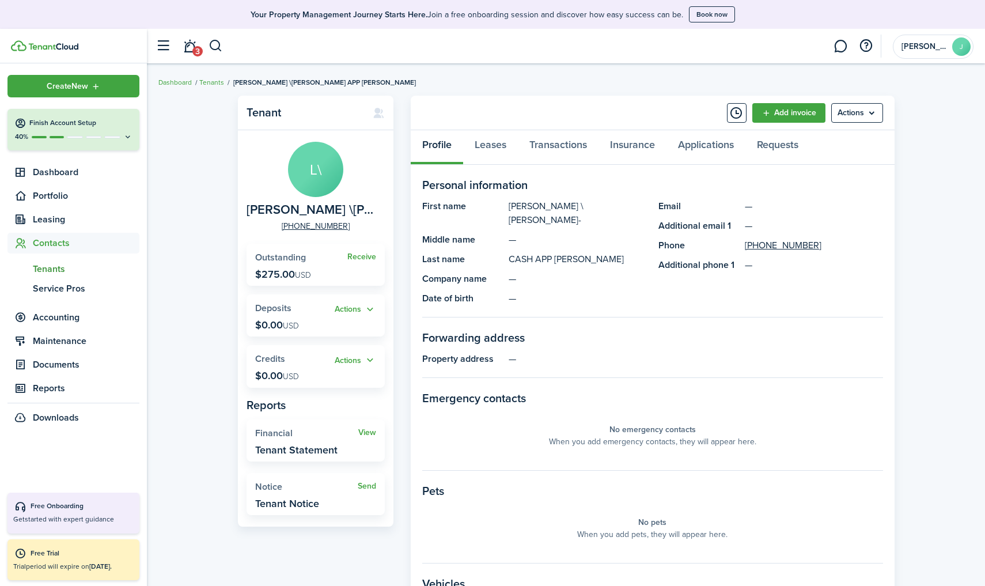
click at [733, 106] on button "Timeline" at bounding box center [737, 113] width 20 height 20
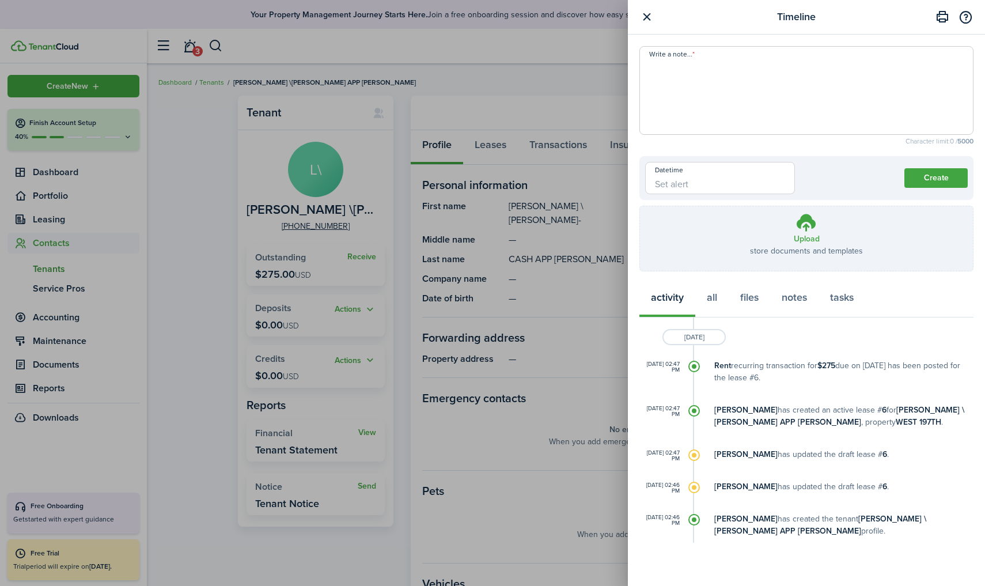
click at [718, 83] on textarea "Write a note..." at bounding box center [806, 93] width 333 height 69
click at [791, 298] on button "notes" at bounding box center [794, 300] width 48 height 35
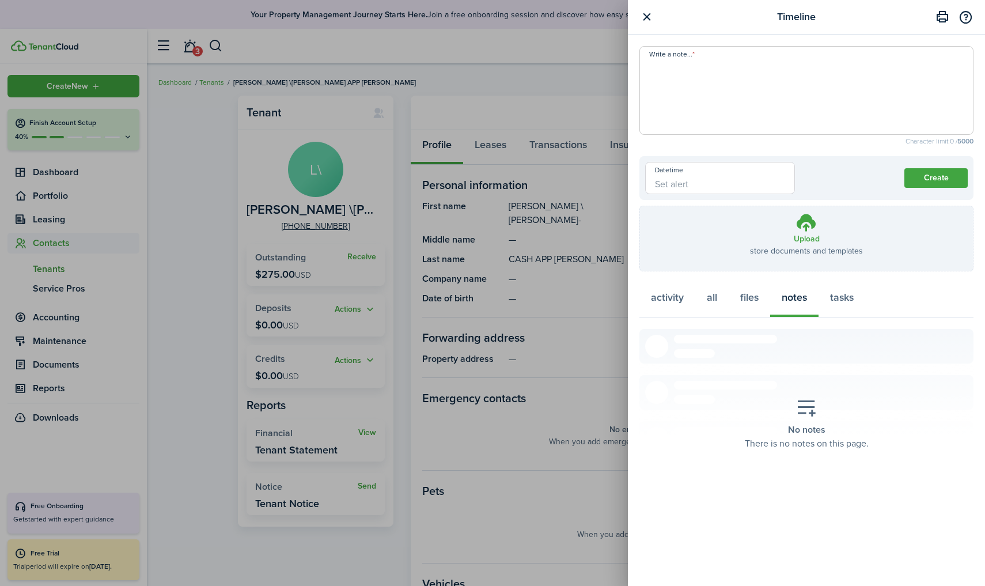
click at [674, 79] on textarea "Write a note..." at bounding box center [806, 93] width 333 height 69
type textarea "d"
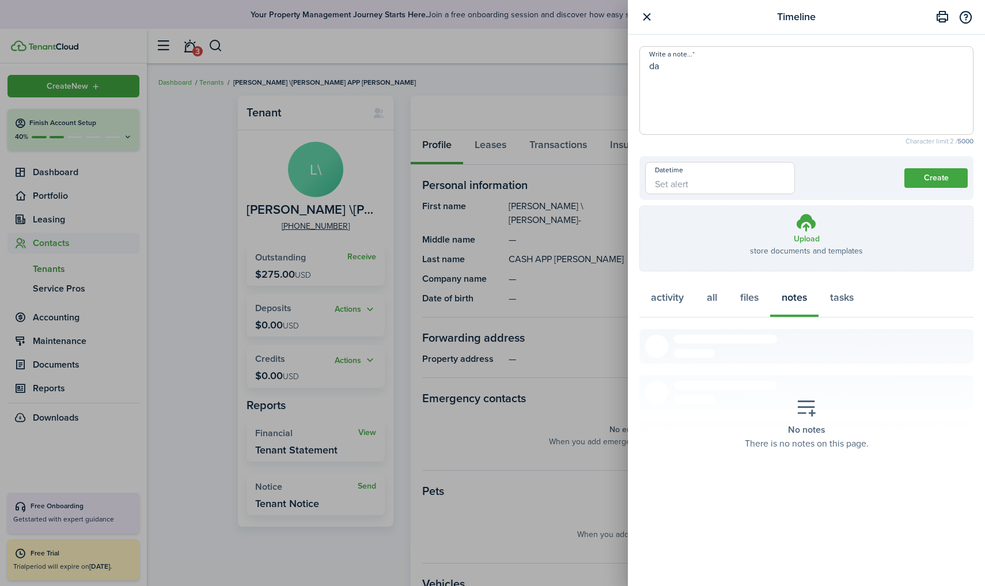
type textarea "d"
type textarea "DAISY SANTOS, HERMANA DE LESLIE # 646-541-4461"
click at [929, 179] on button "Create" at bounding box center [935, 178] width 63 height 20
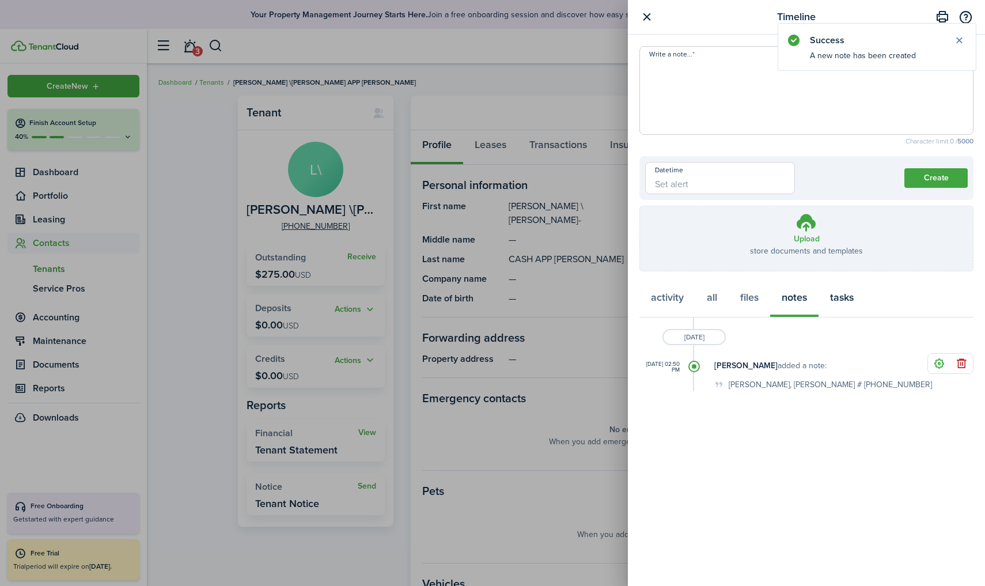
click at [839, 299] on button "tasks" at bounding box center [841, 300] width 47 height 35
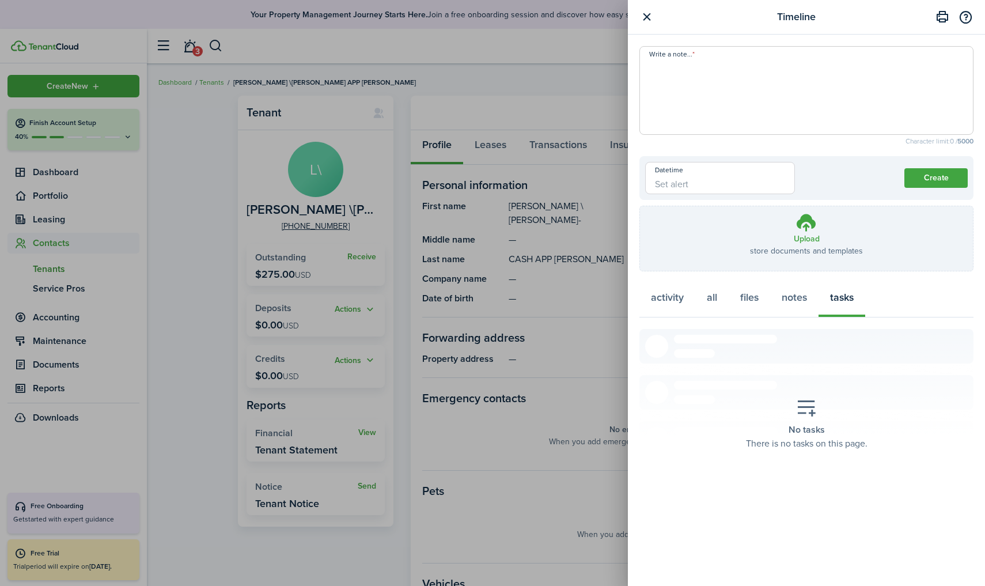
click at [648, 16] on button "button" at bounding box center [646, 17] width 14 height 14
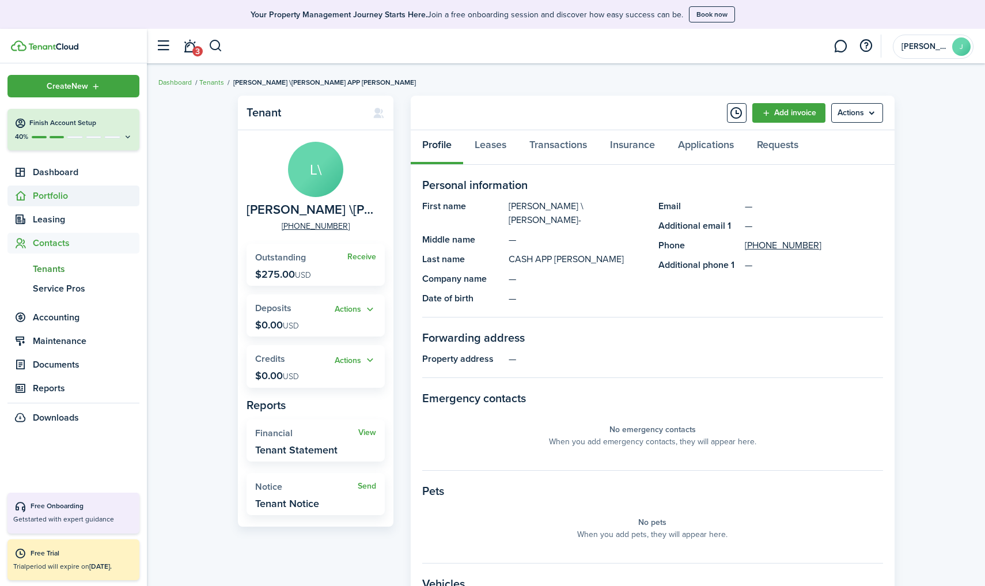
click at [59, 192] on span "Portfolio" at bounding box center [86, 196] width 107 height 14
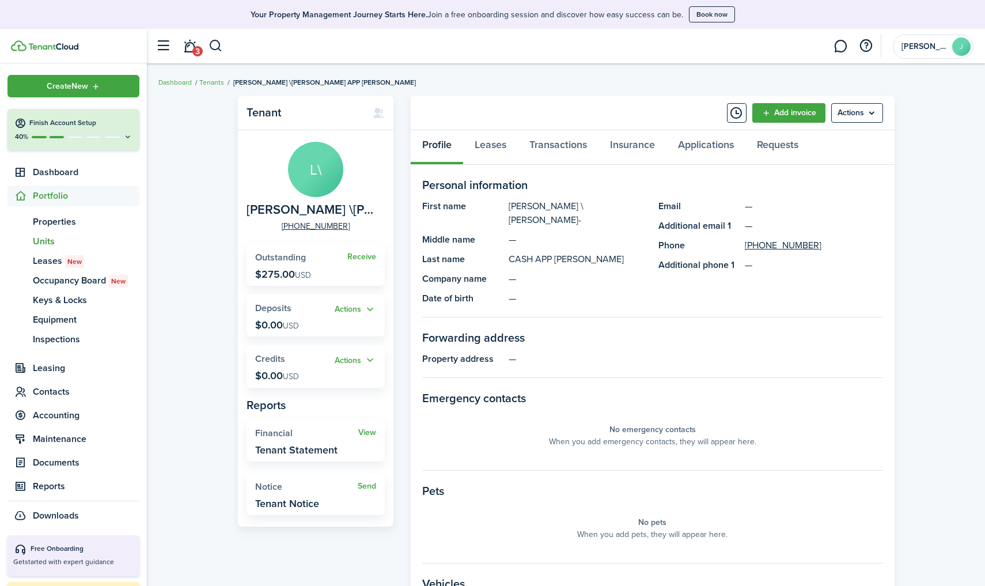
click at [39, 242] on span "Units" at bounding box center [86, 241] width 107 height 14
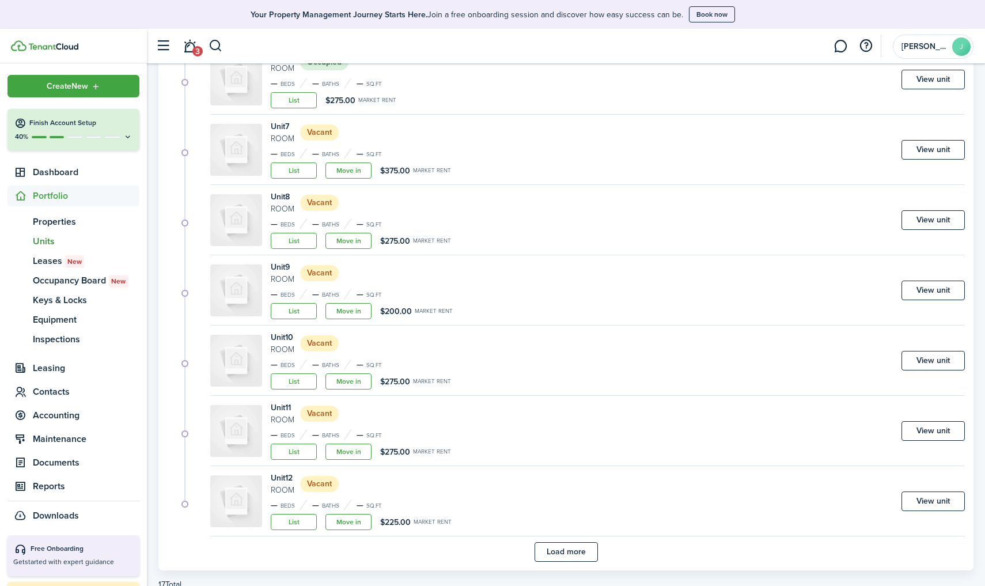
scroll to position [539, 0]
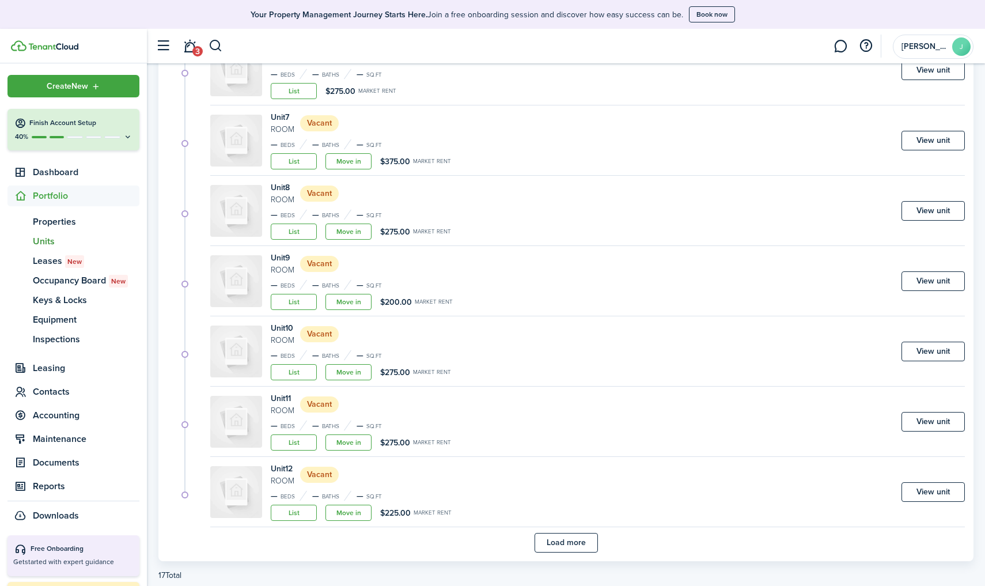
click at [359, 157] on link "Move in" at bounding box center [348, 161] width 46 height 16
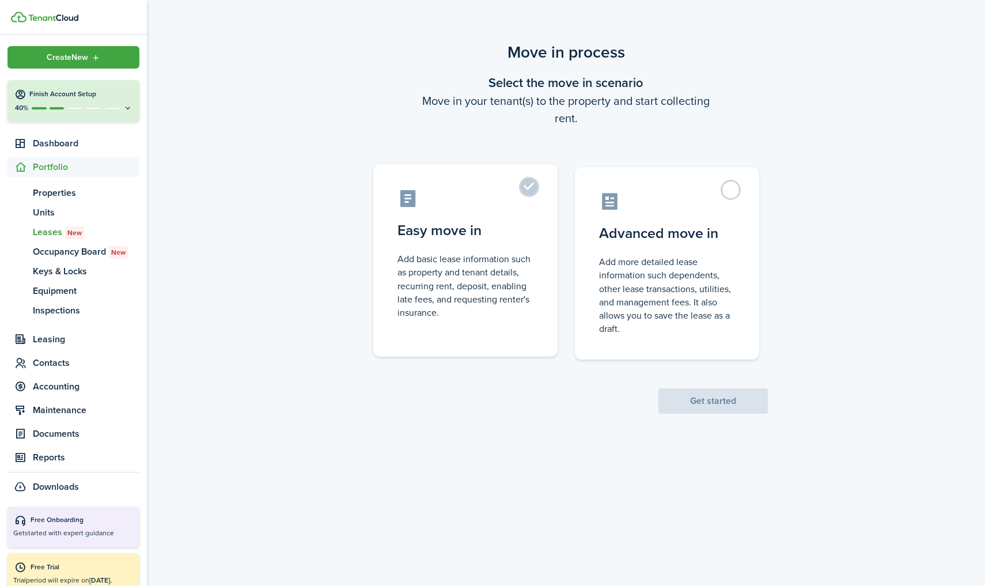
click at [459, 246] on label "Easy move in Add basic lease information such as property and tenant details, r…" at bounding box center [465, 260] width 184 height 192
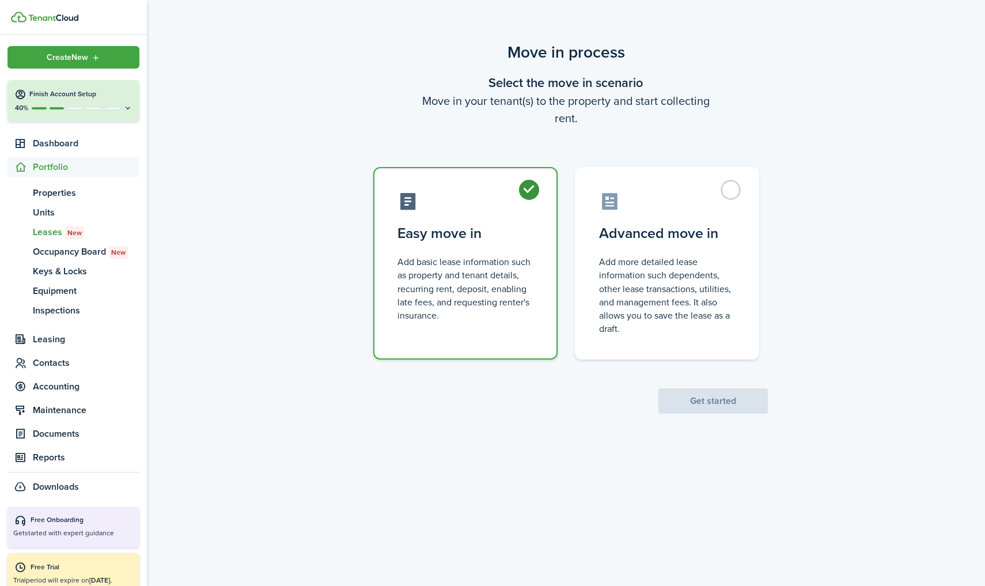
radio input "true"
click at [673, 390] on button "Get started" at bounding box center [712, 400] width 109 height 25
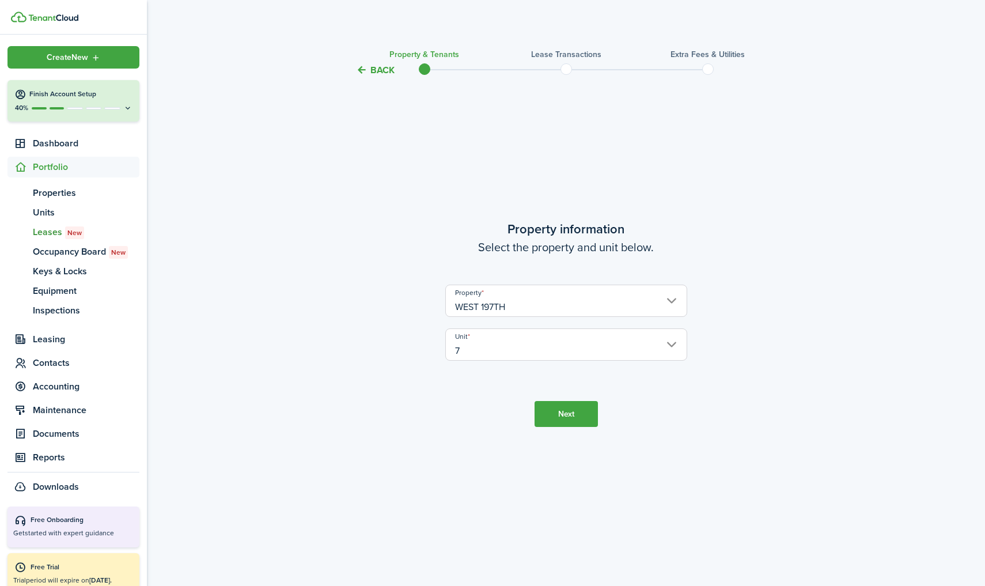
click at [578, 419] on button "Next" at bounding box center [565, 414] width 63 height 26
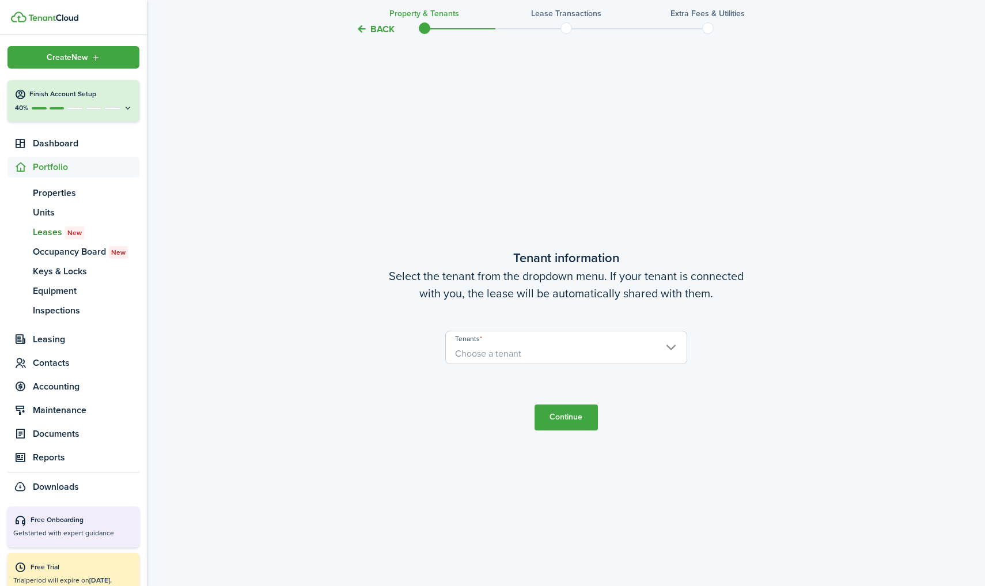
scroll to position [508, 0]
click at [512, 338] on input "Tenants" at bounding box center [566, 337] width 241 height 14
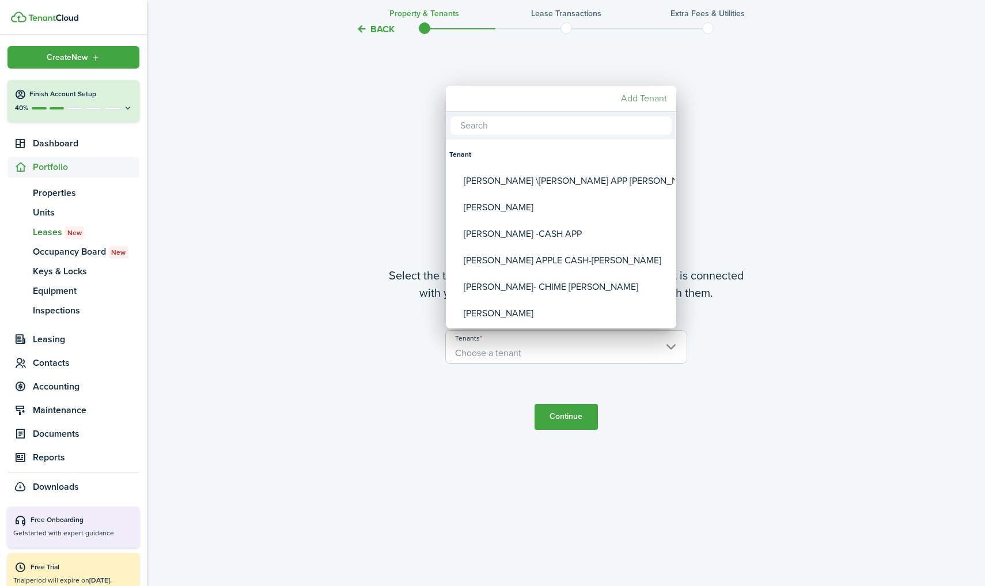
click at [650, 100] on mbsc-button "Add Tenant" at bounding box center [643, 98] width 55 height 21
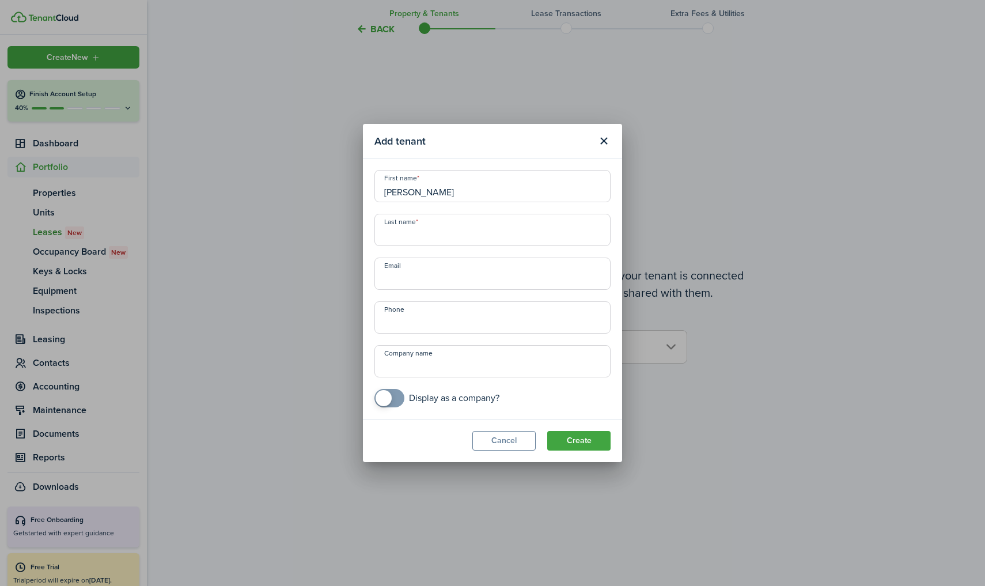
type input "BRUNILDA FONARDO"
type input "ZELLE"
type input "+9"
type input "+1 929-262-8181"
click at [597, 439] on button "Create" at bounding box center [578, 441] width 63 height 20
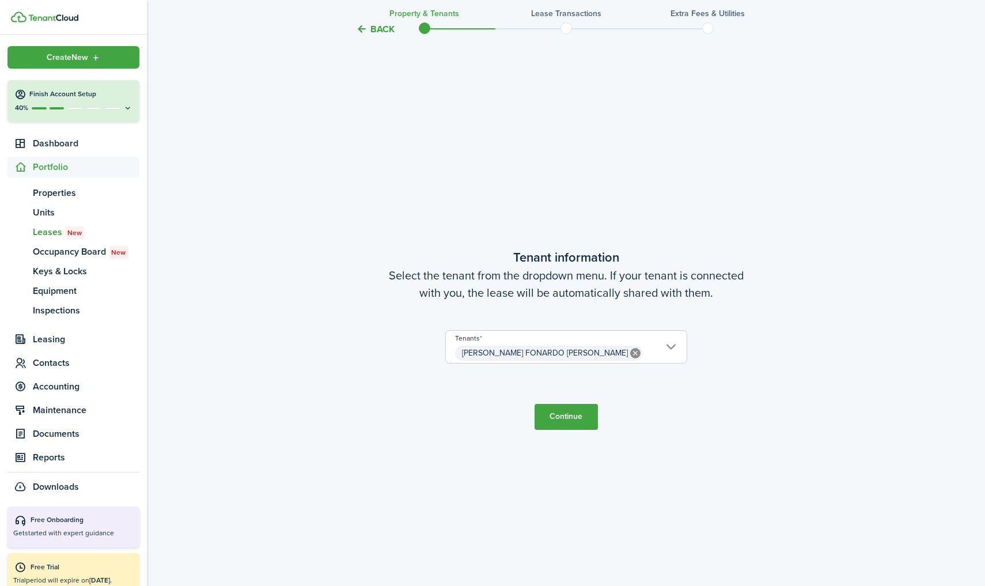
click at [575, 421] on button "Continue" at bounding box center [565, 417] width 63 height 26
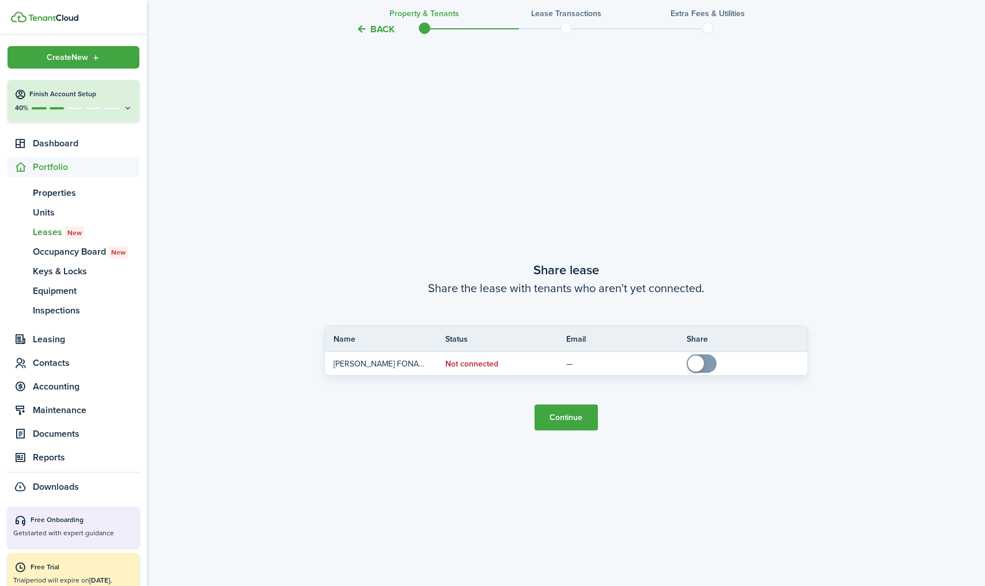
scroll to position [1094, 0]
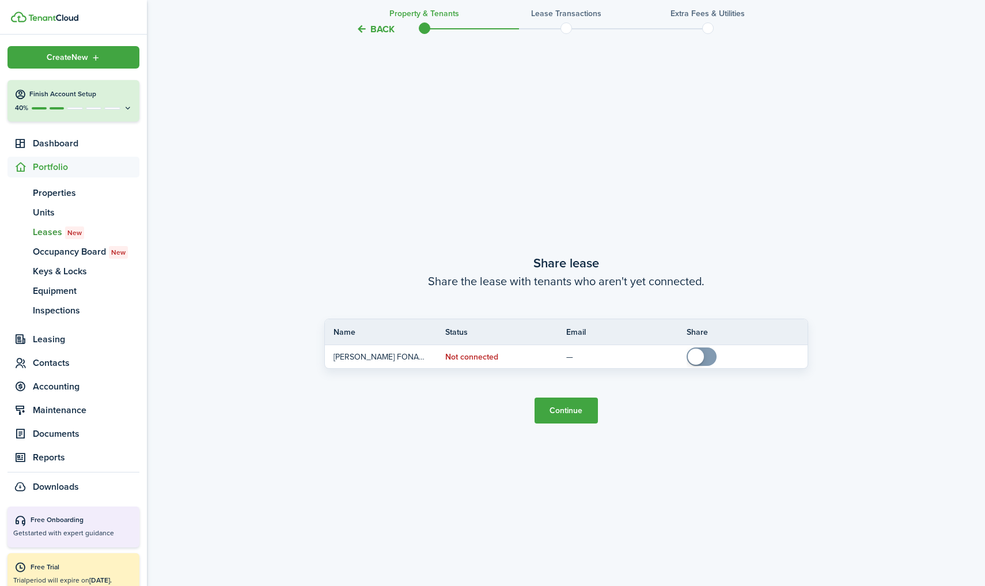
click at [580, 409] on button "Continue" at bounding box center [565, 410] width 63 height 26
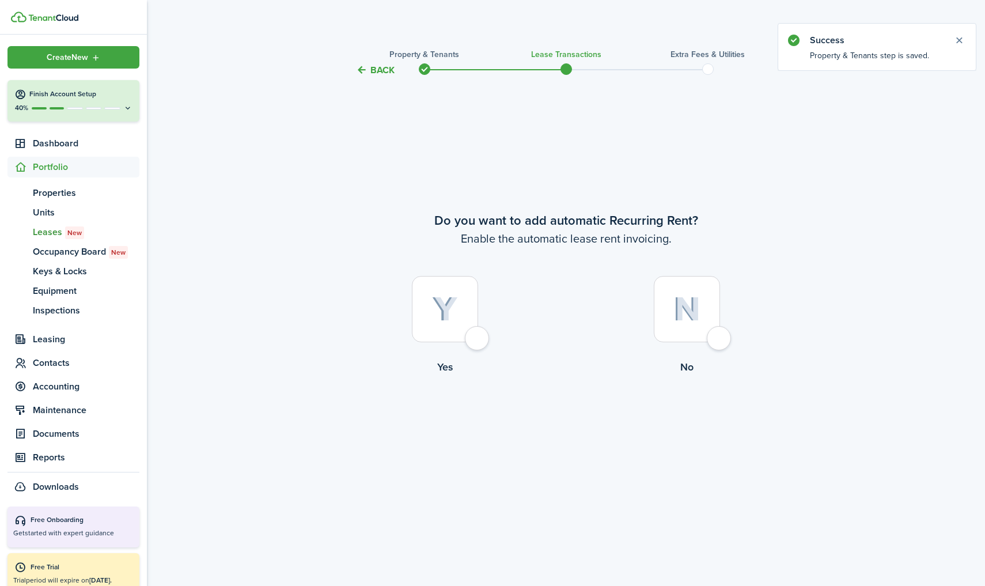
click at [449, 311] on img at bounding box center [445, 309] width 26 height 25
radio input "true"
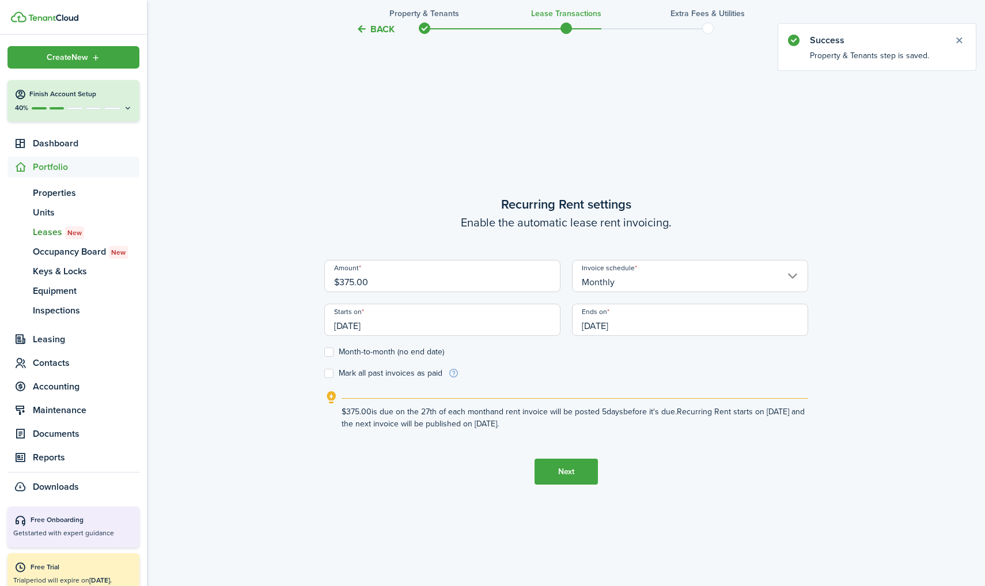
scroll to position [508, 0]
click at [645, 283] on input "Monthly" at bounding box center [690, 275] width 236 height 32
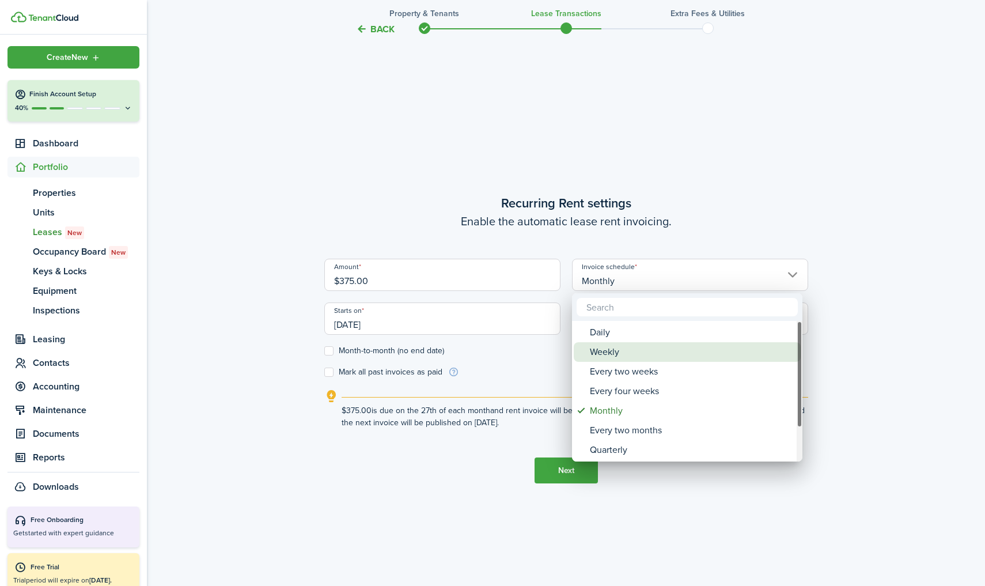
click at [615, 353] on div "Weekly" at bounding box center [692, 352] width 204 height 20
type input "Weekly"
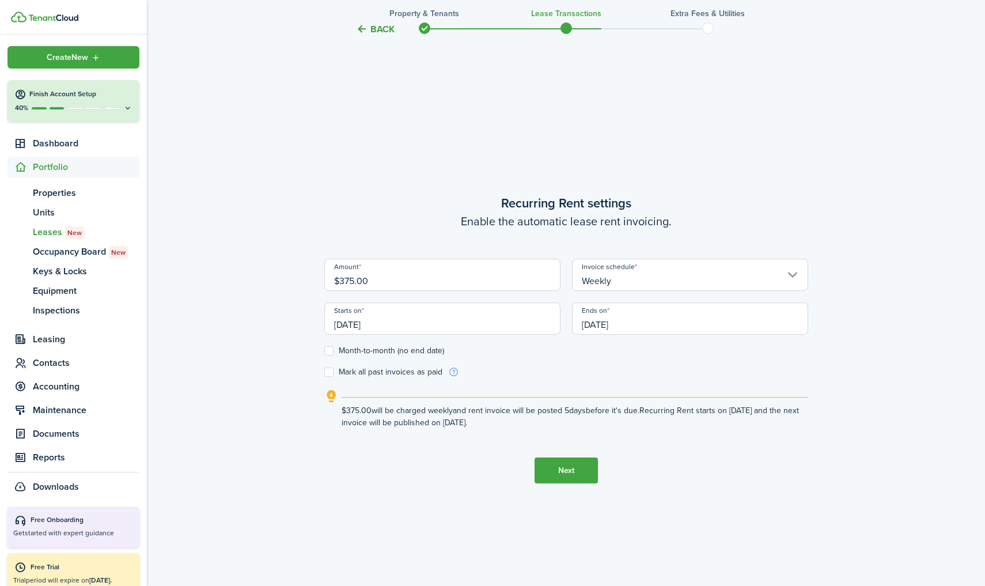
click at [406, 319] on input "[DATE]" at bounding box center [442, 318] width 236 height 32
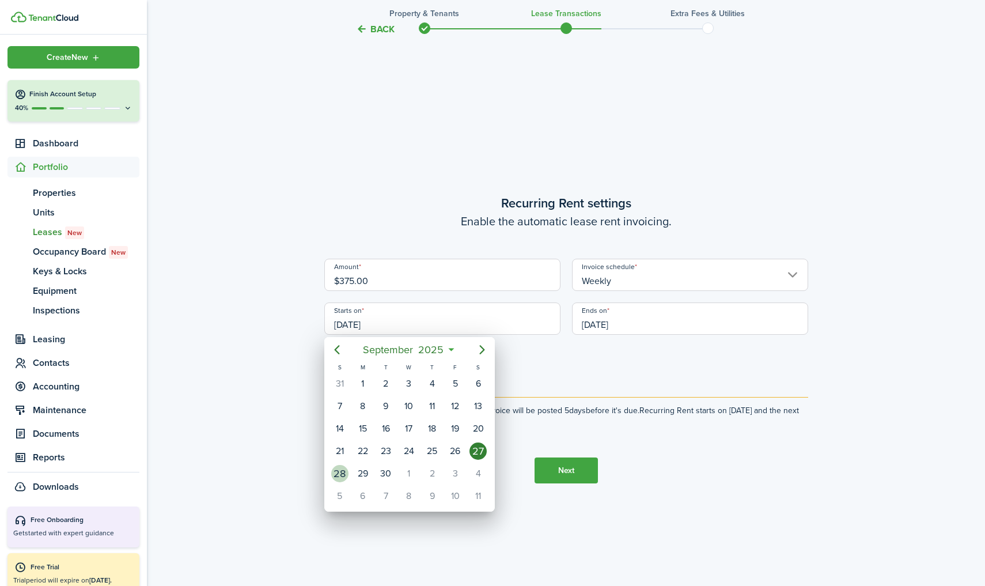
click at [341, 470] on div "28" at bounding box center [339, 473] width 17 height 17
type input "09/28/2025"
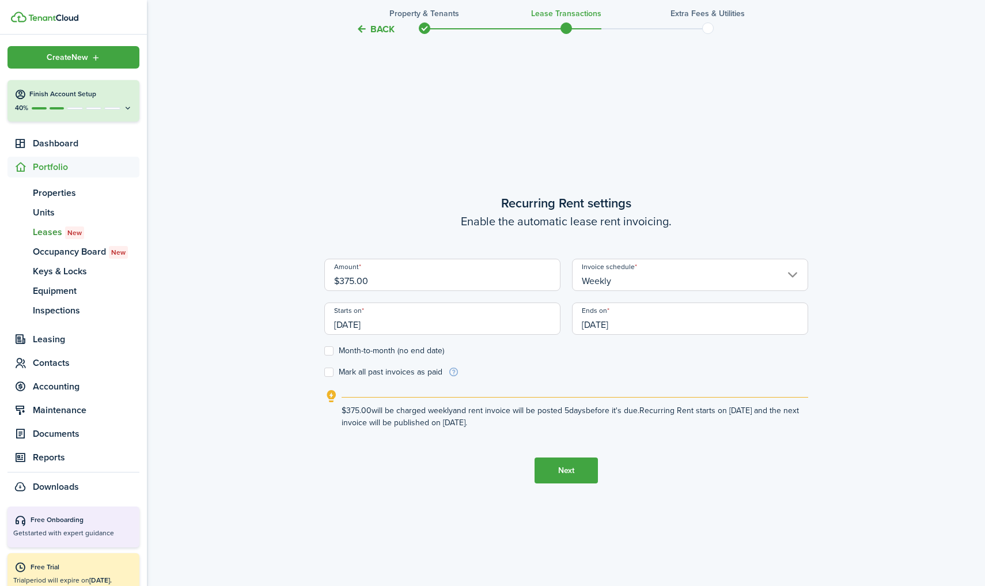
click at [330, 348] on label "Month-to-month (no end date)" at bounding box center [384, 350] width 120 height 9
click at [324, 351] on input "Month-to-month (no end date)" at bounding box center [324, 351] width 1 height 1
checkbox input "true"
click at [330, 373] on label "Mark all past invoices as paid" at bounding box center [383, 371] width 118 height 9
click at [324, 373] on input "Mark all past invoices as paid" at bounding box center [324, 372] width 1 height 1
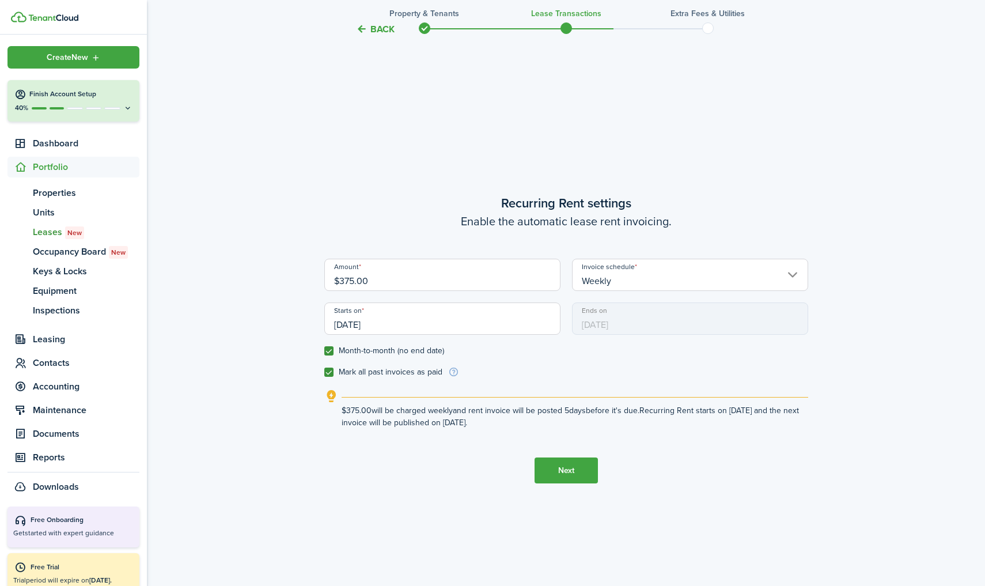
checkbox input "true"
click at [556, 468] on button "Next" at bounding box center [565, 470] width 63 height 26
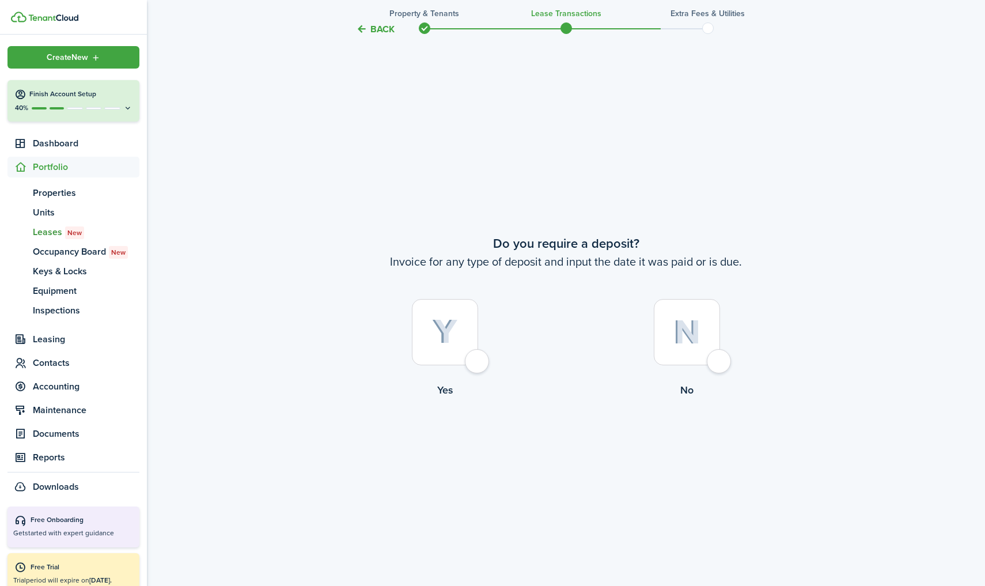
scroll to position [1094, 0]
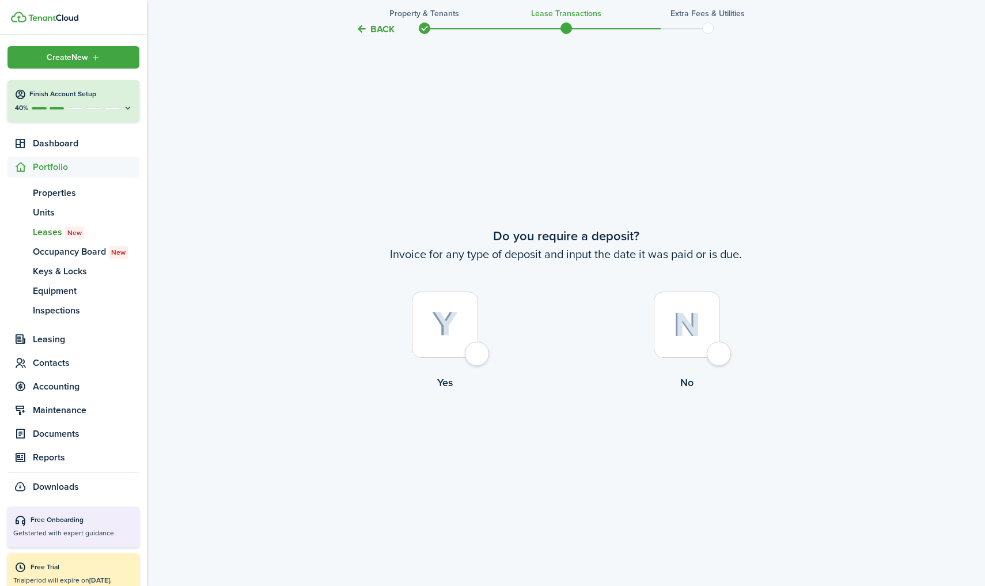
click at [679, 330] on img at bounding box center [686, 324] width 27 height 25
radio input "true"
click at [567, 428] on button "Continue" at bounding box center [565, 437] width 63 height 26
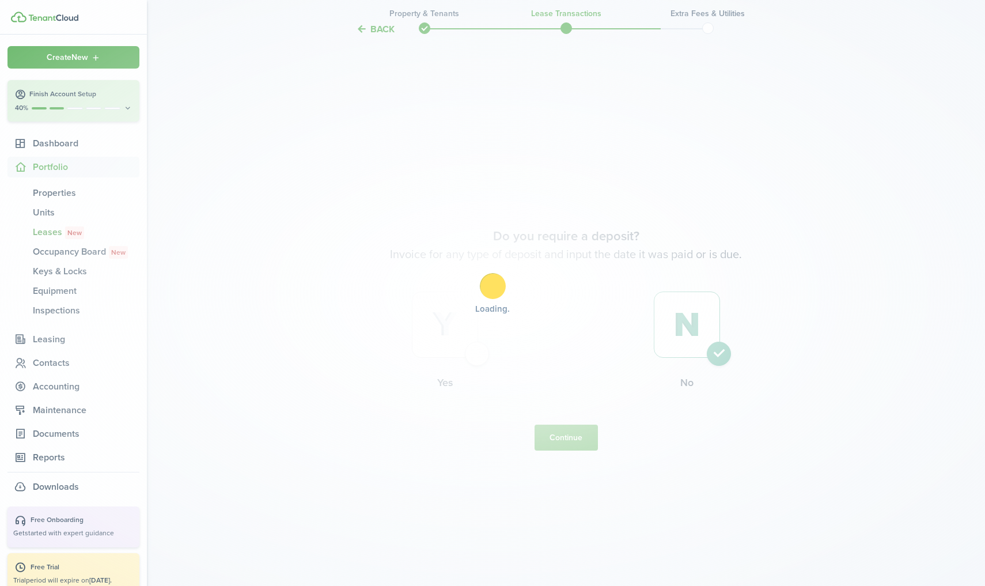
scroll to position [0, 0]
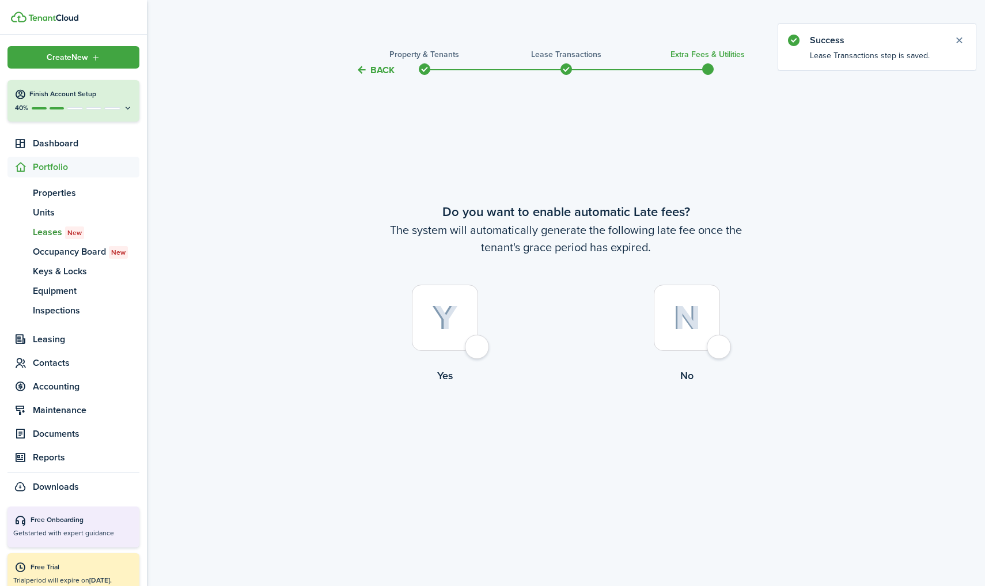
click at [673, 336] on div at bounding box center [686, 317] width 66 height 66
radio input "true"
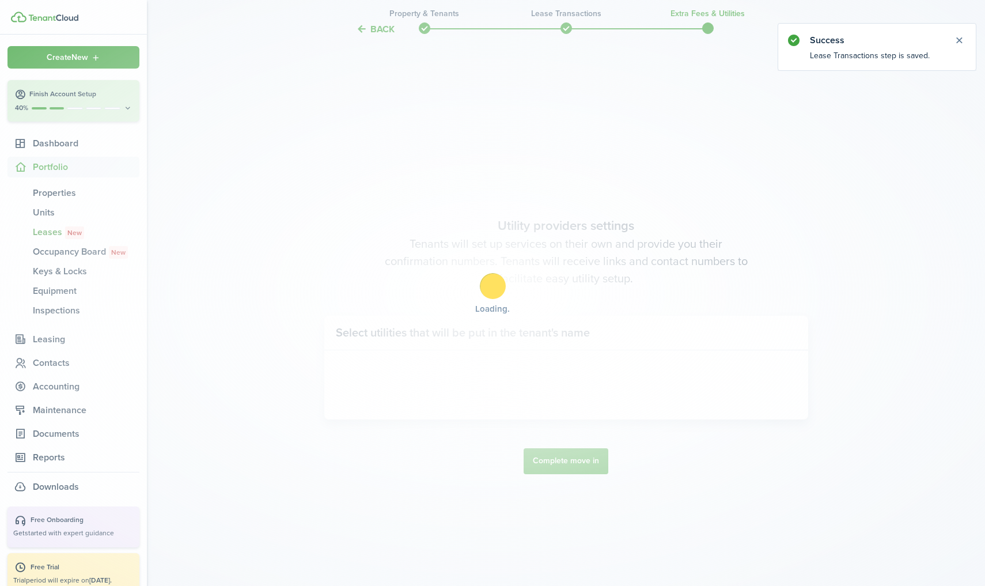
scroll to position [508, 0]
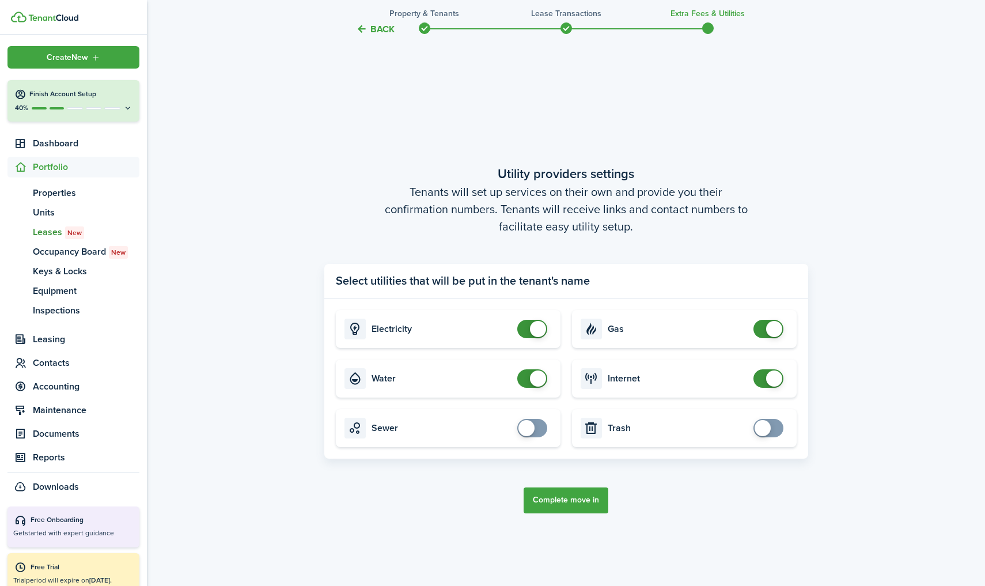
click at [569, 492] on button "Complete move in" at bounding box center [565, 500] width 85 height 26
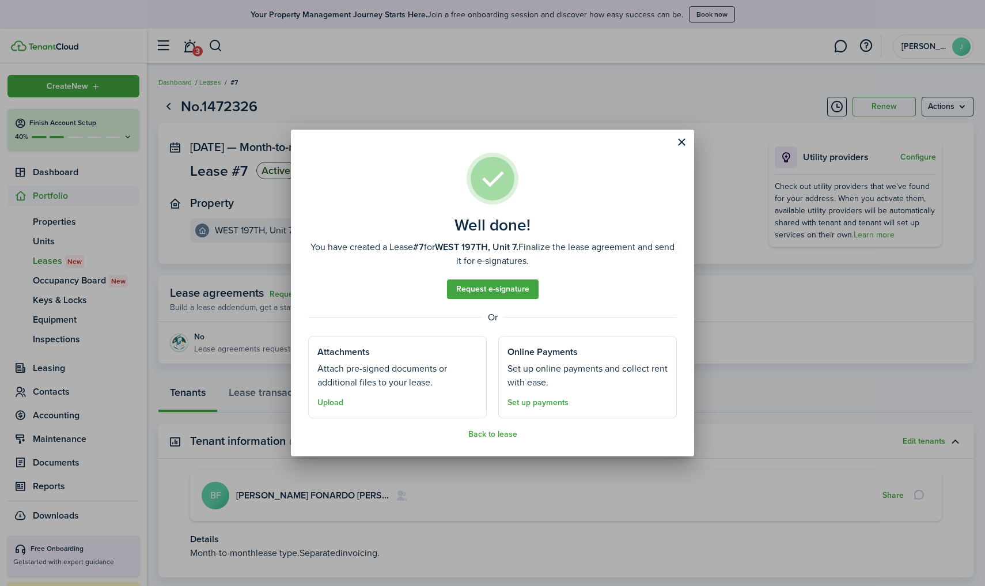
click at [682, 145] on button "Close modal" at bounding box center [681, 142] width 20 height 20
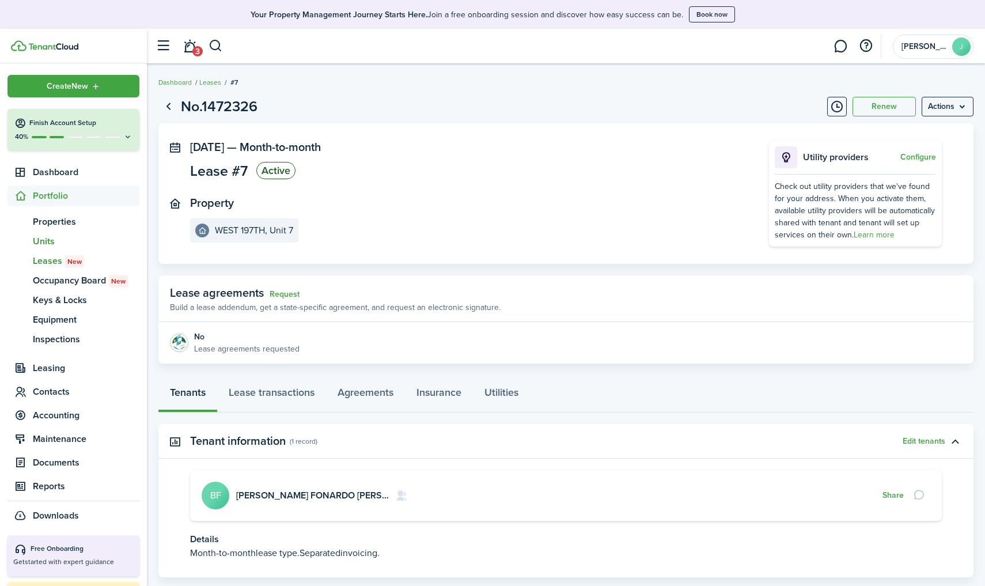
click at [43, 238] on span "Units" at bounding box center [86, 241] width 107 height 14
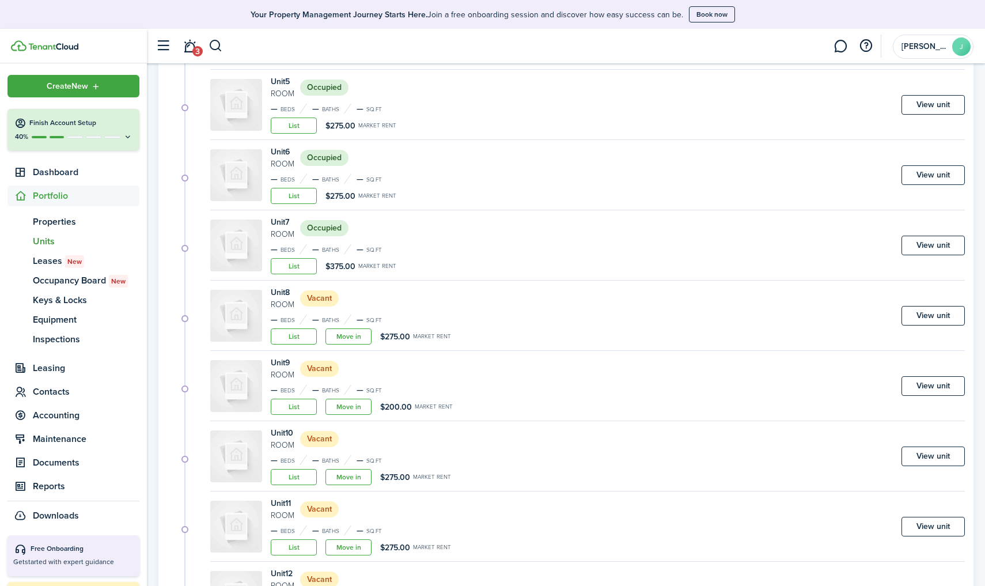
scroll to position [443, 0]
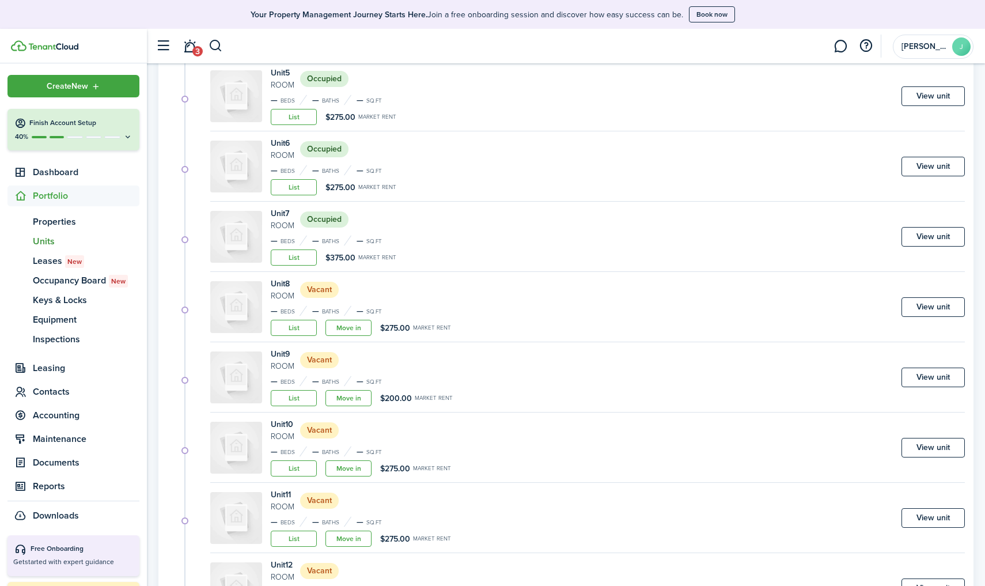
click at [354, 326] on link "Move in" at bounding box center [348, 328] width 46 height 16
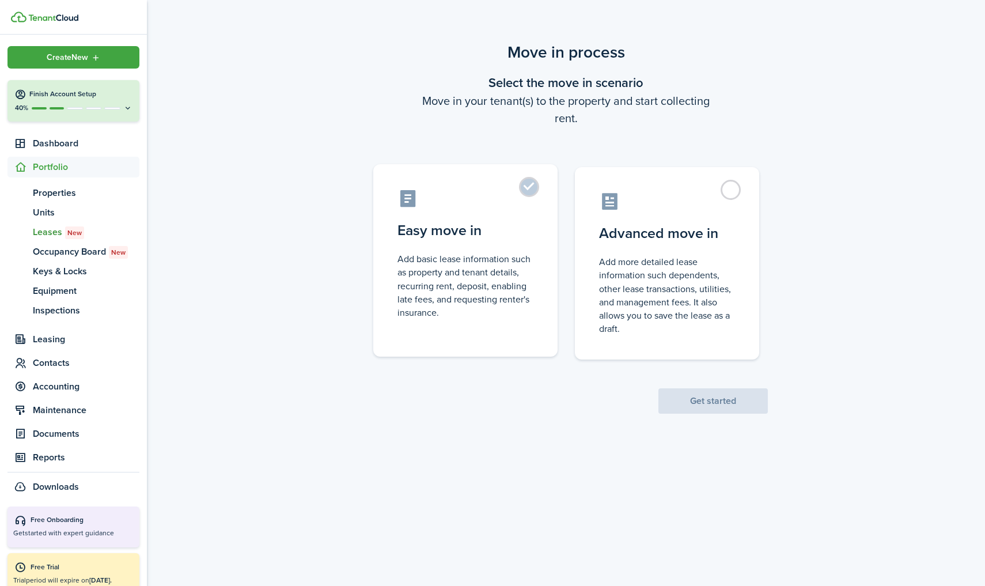
click at [529, 196] on label "Easy move in Add basic lease information such as property and tenant details, r…" at bounding box center [465, 260] width 184 height 192
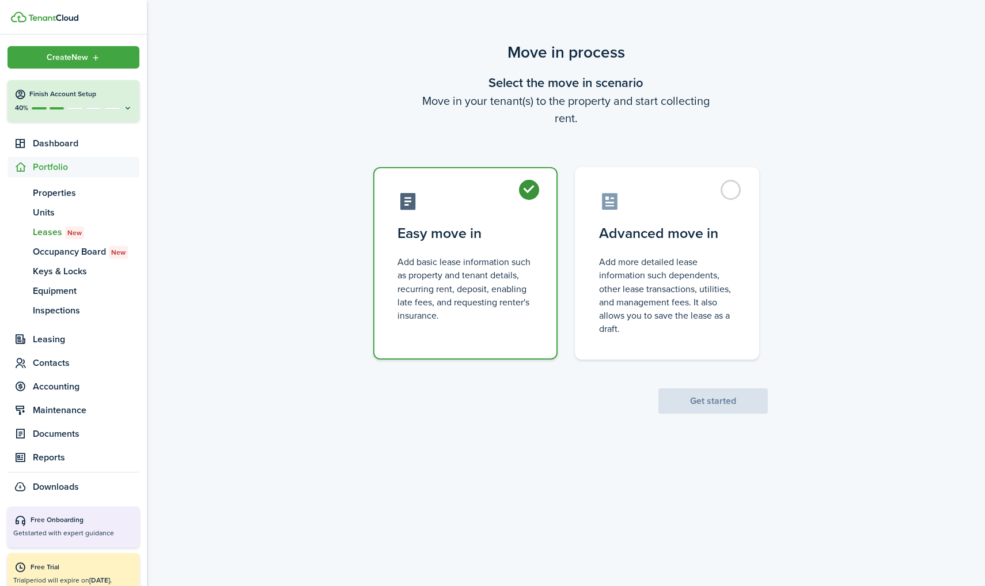
radio input "true"
click at [716, 402] on button "Get started" at bounding box center [712, 400] width 109 height 25
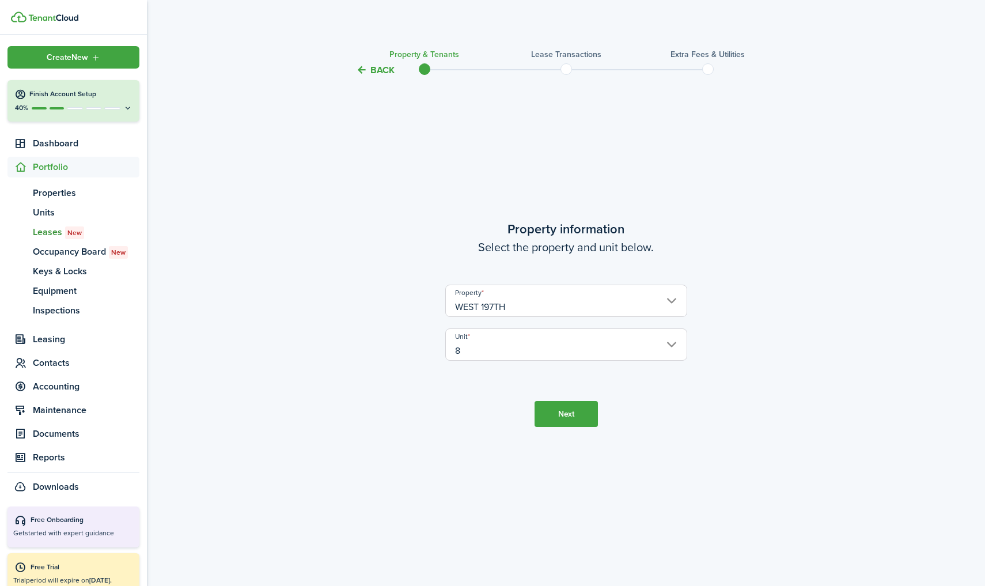
click at [565, 414] on button "Next" at bounding box center [565, 414] width 63 height 26
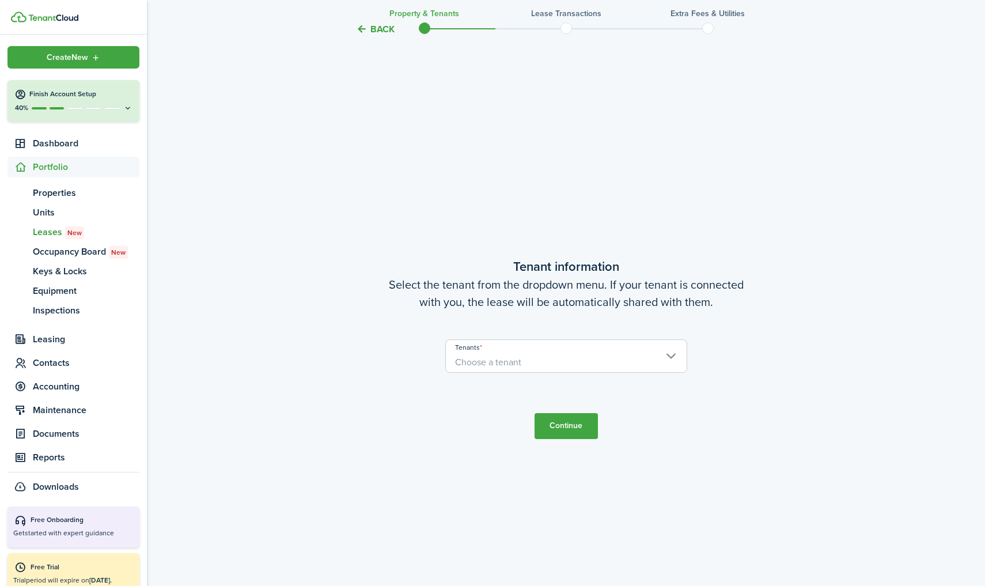
scroll to position [508, 0]
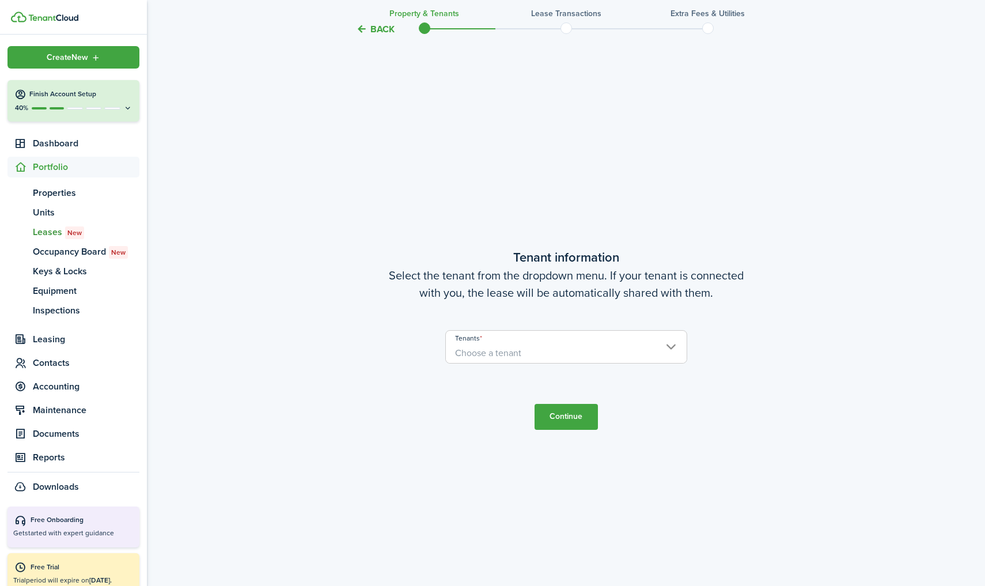
click at [541, 343] on span "Choose a tenant" at bounding box center [566, 353] width 241 height 20
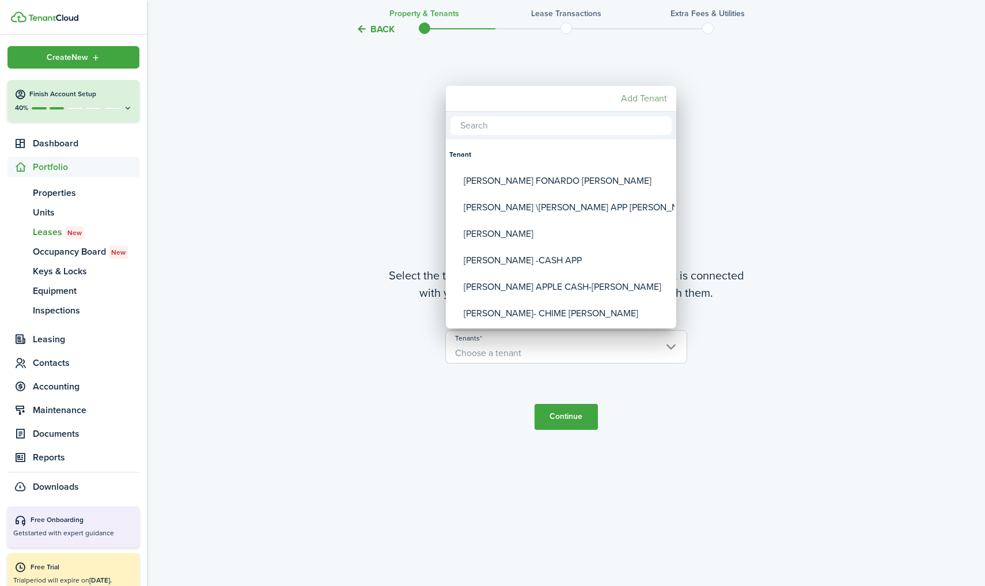
click at [655, 104] on mbsc-button "Add Tenant" at bounding box center [643, 98] width 55 height 21
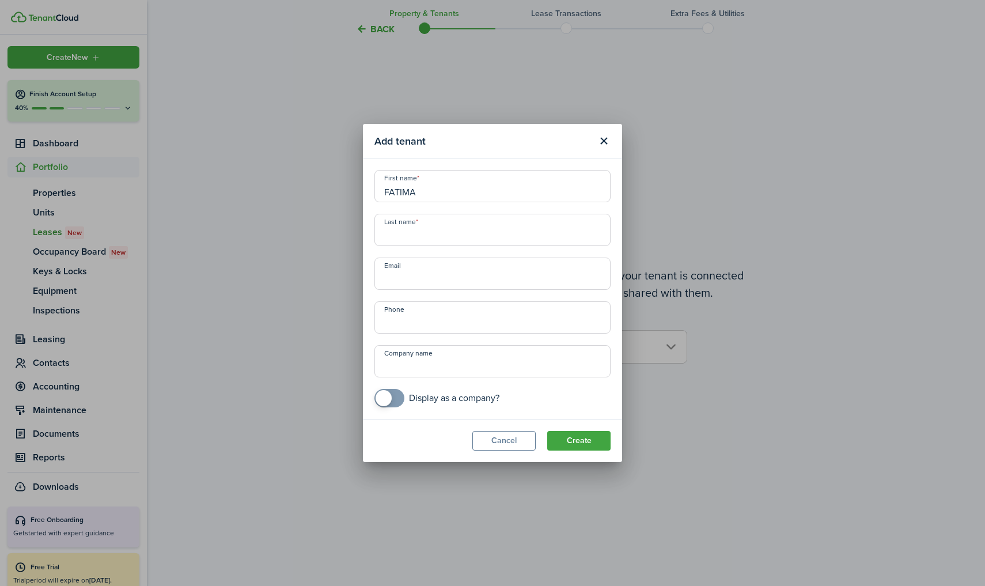
click at [477, 196] on input "FATIMA" at bounding box center [492, 186] width 236 height 32
type input "FATIMA HERNANDEZ"
type input "ZELLE"
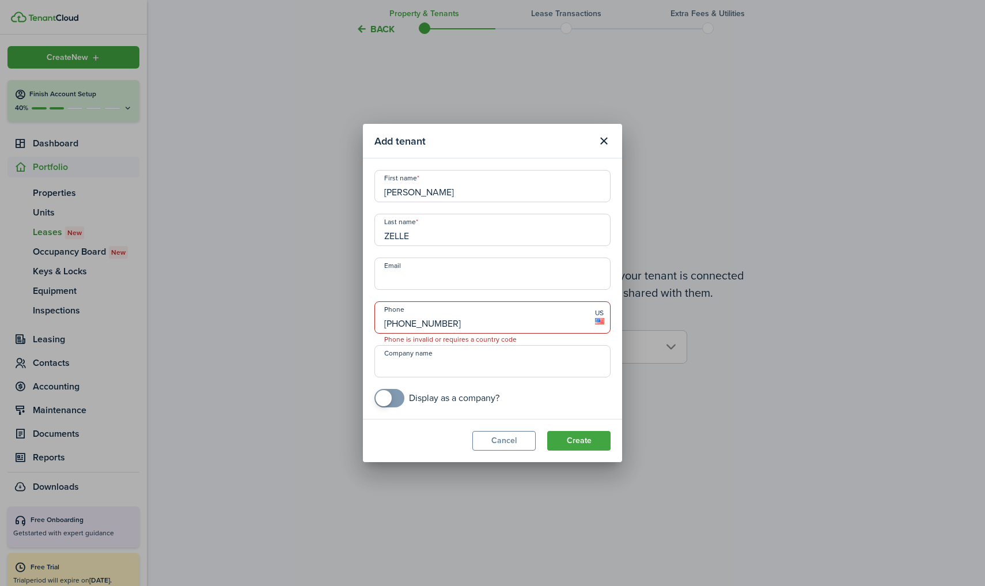
type input "+1 347-553-6583"
click at [582, 446] on button "Create" at bounding box center [578, 441] width 63 height 20
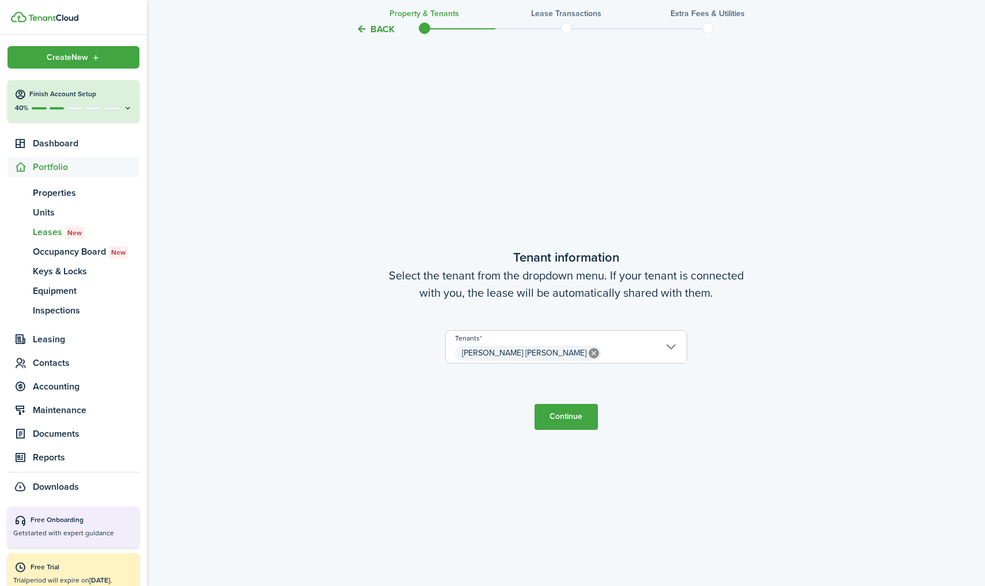
click at [576, 411] on button "Continue" at bounding box center [565, 417] width 63 height 26
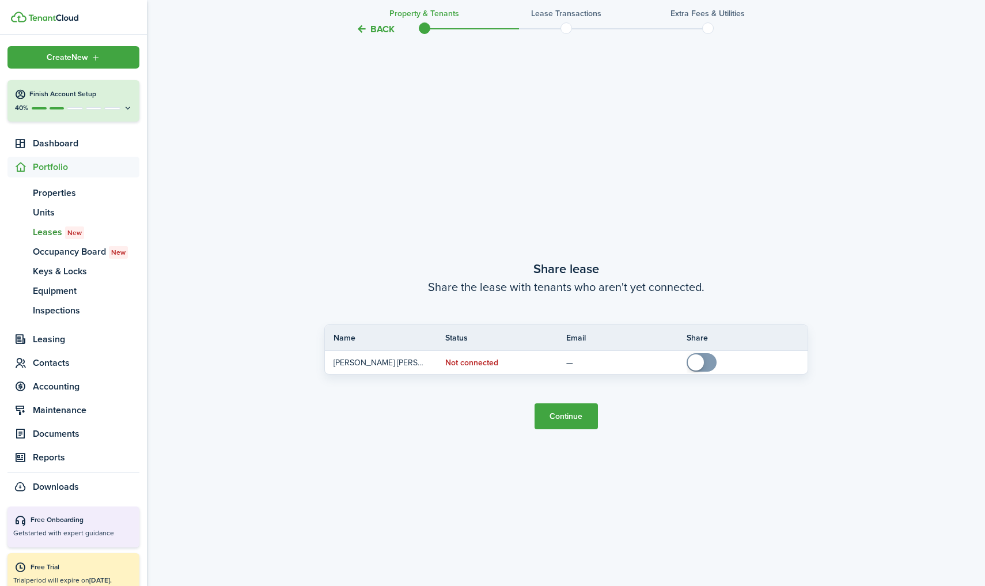
scroll to position [1094, 0]
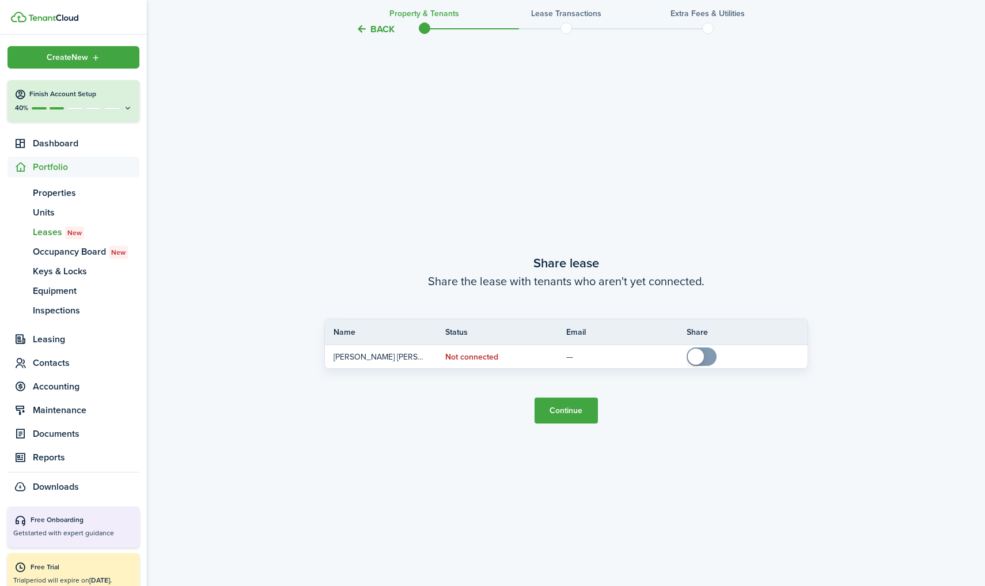
click at [574, 411] on button "Continue" at bounding box center [565, 410] width 63 height 26
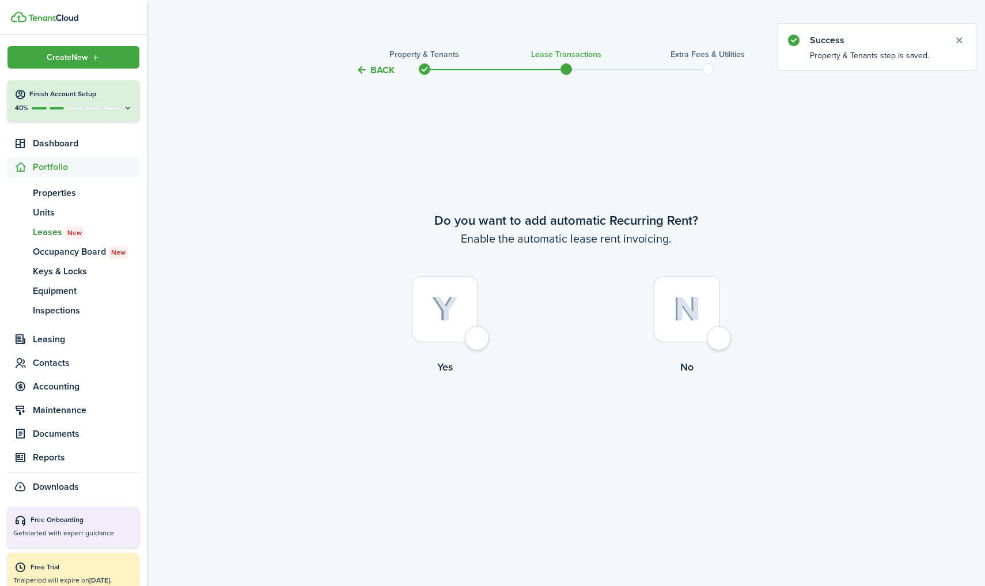
click at [425, 322] on div at bounding box center [445, 309] width 66 height 66
radio input "true"
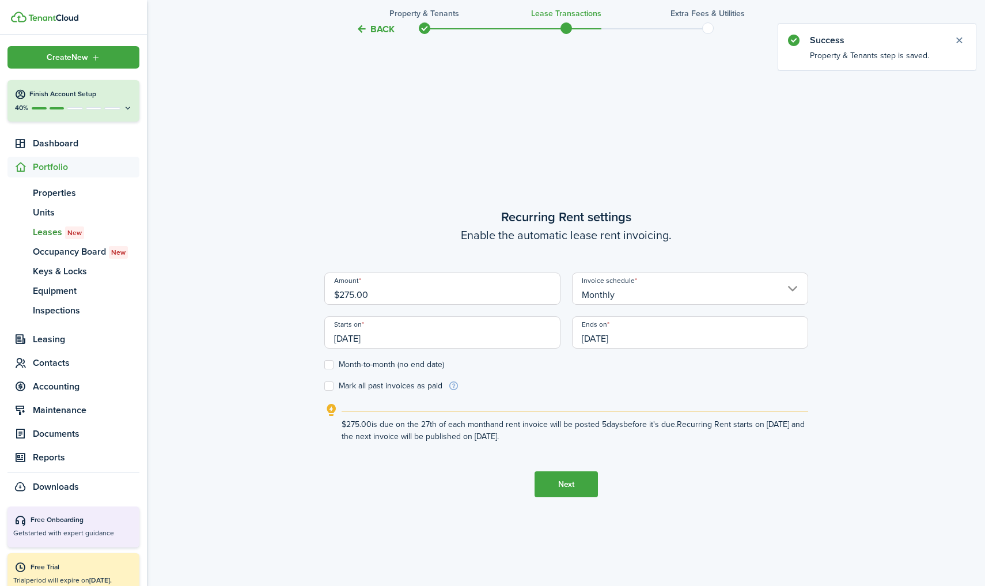
scroll to position [508, 0]
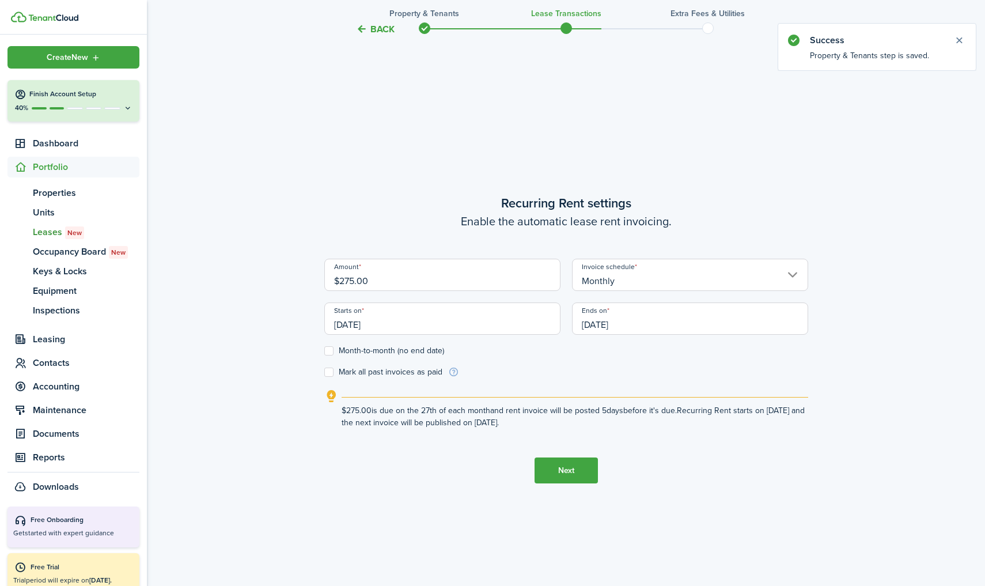
click at [619, 282] on input "Monthly" at bounding box center [690, 275] width 236 height 32
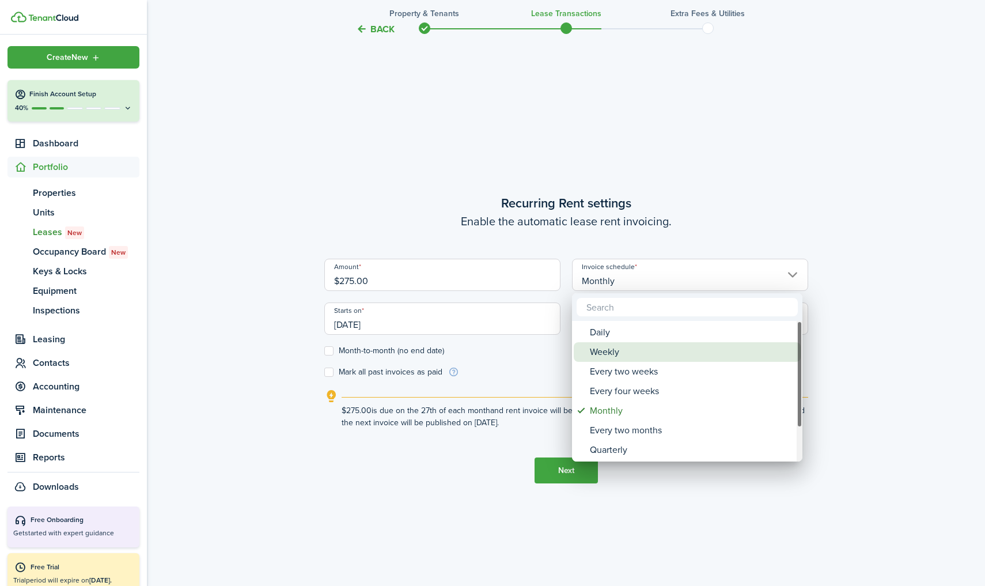
click at [597, 351] on div "Weekly" at bounding box center [692, 352] width 204 height 20
type input "Weekly"
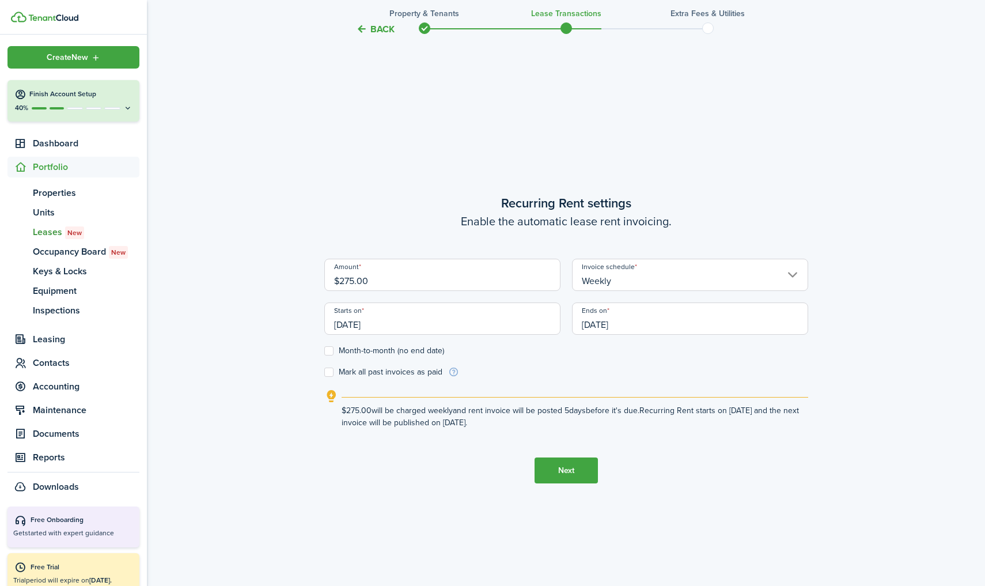
click at [332, 355] on label "Month-to-month (no end date)" at bounding box center [384, 350] width 120 height 9
click at [324, 351] on input "Month-to-month (no end date)" at bounding box center [324, 351] width 1 height 1
checkbox input "true"
click at [332, 374] on label "Mark all past invoices as paid" at bounding box center [383, 371] width 118 height 9
click at [324, 373] on input "Mark all past invoices as paid" at bounding box center [324, 372] width 1 height 1
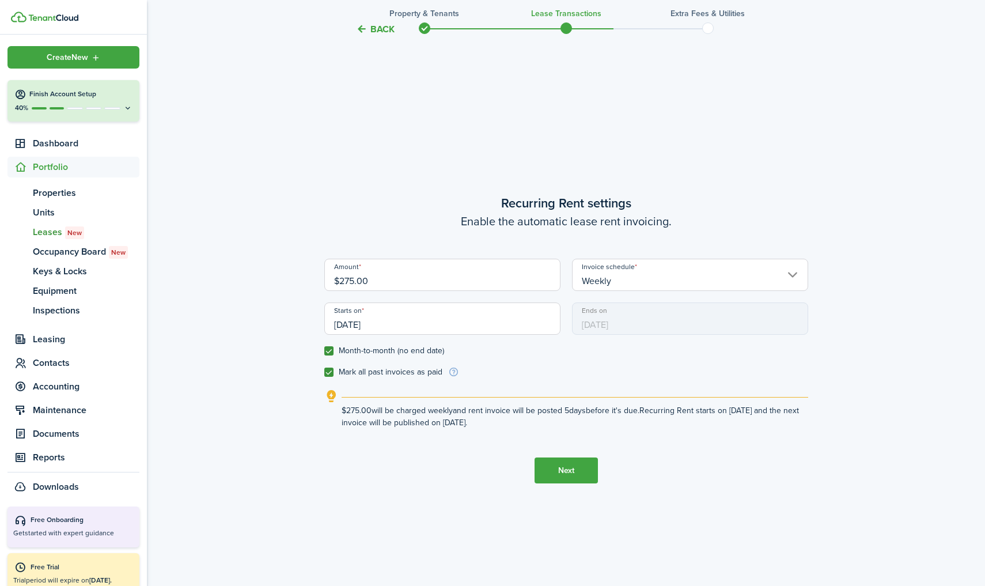
checkbox input "true"
click at [566, 462] on button "Next" at bounding box center [565, 470] width 63 height 26
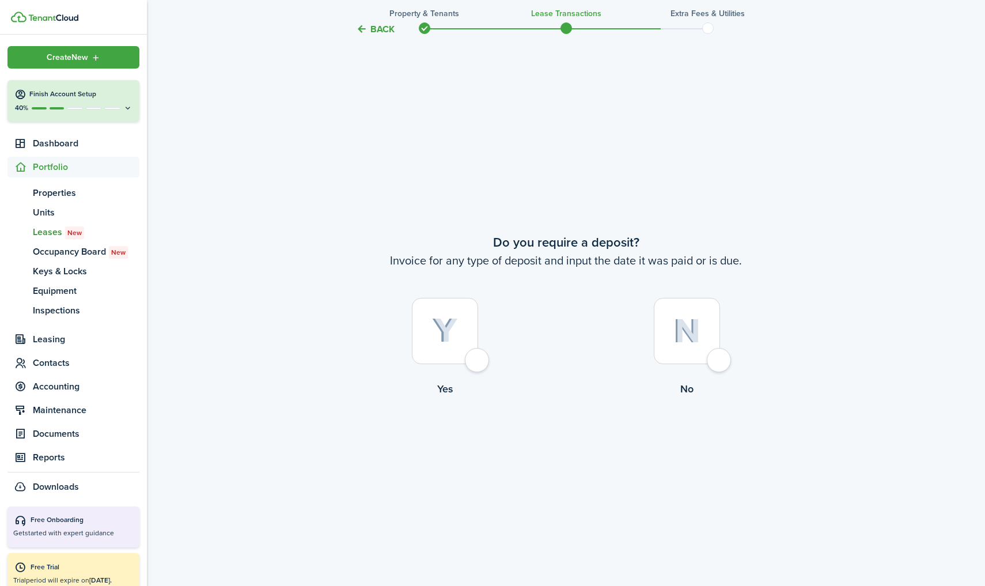
scroll to position [1094, 0]
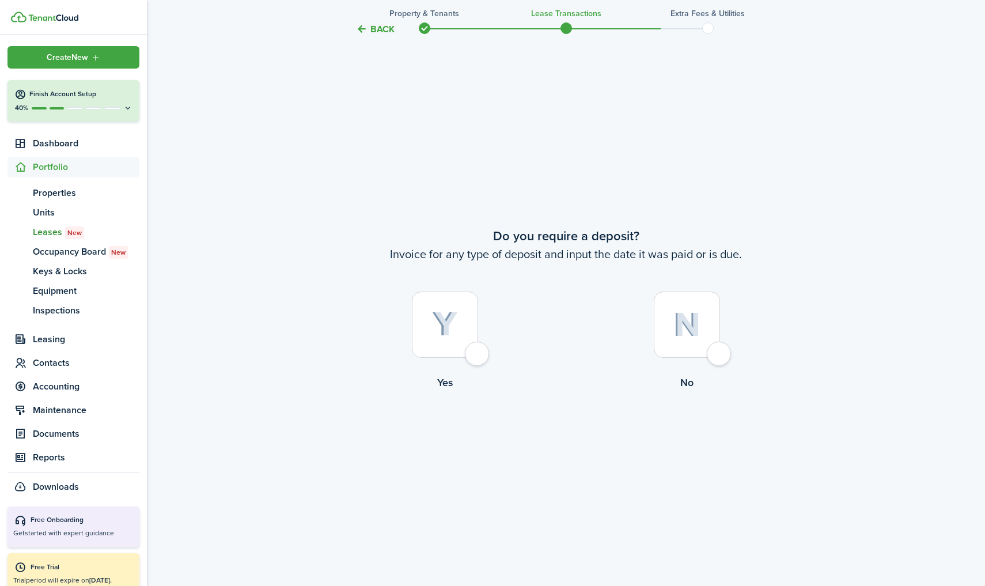
click at [683, 303] on div at bounding box center [686, 324] width 66 height 66
radio input "true"
click at [578, 445] on button "Continue" at bounding box center [565, 437] width 63 height 26
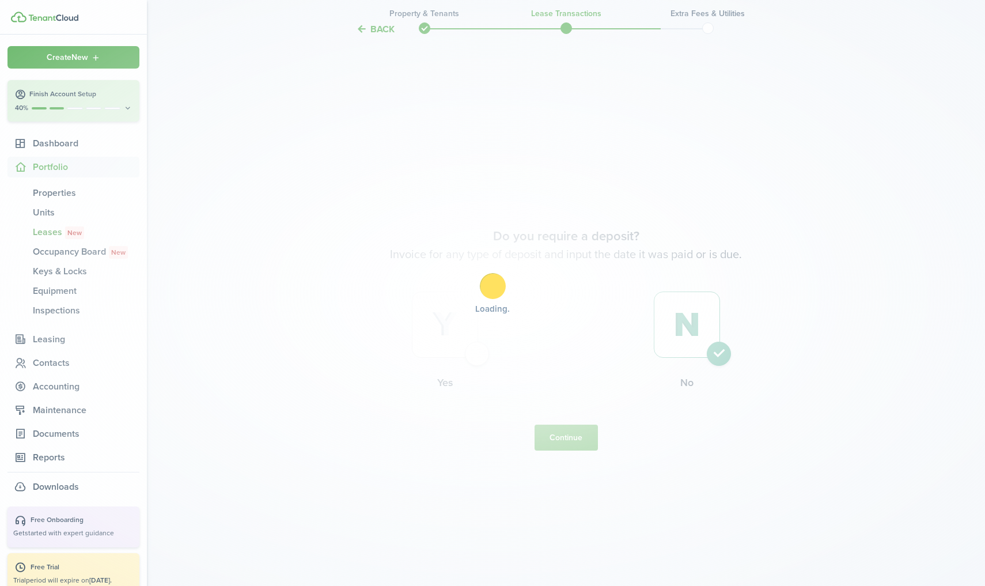
scroll to position [0, 0]
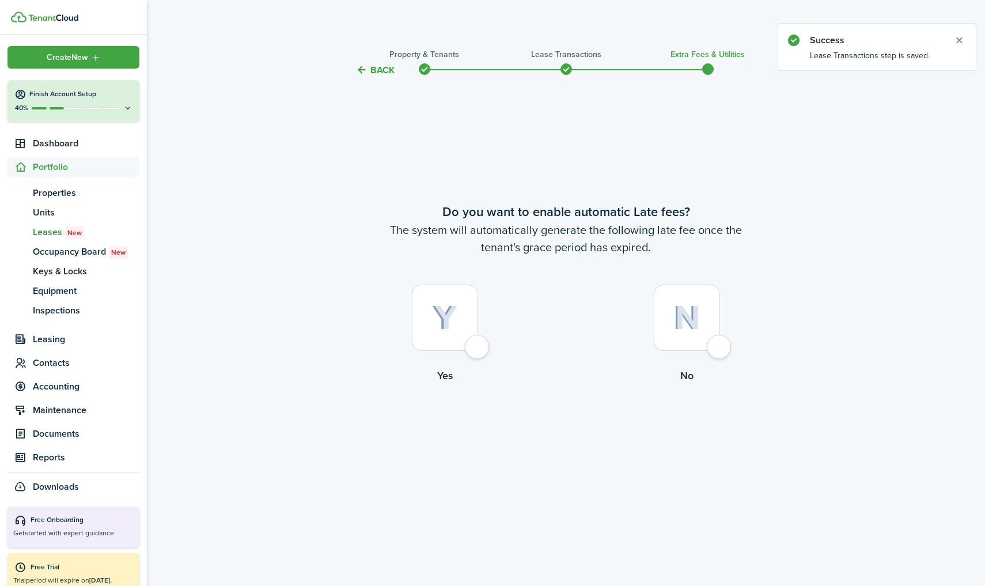
click at [692, 317] on img at bounding box center [686, 317] width 27 height 25
radio input "true"
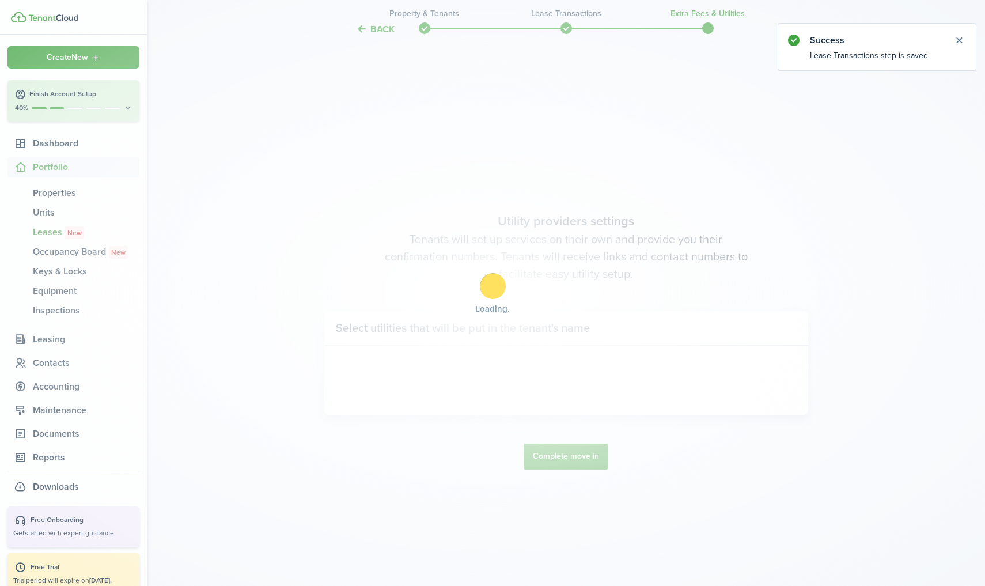
scroll to position [508, 0]
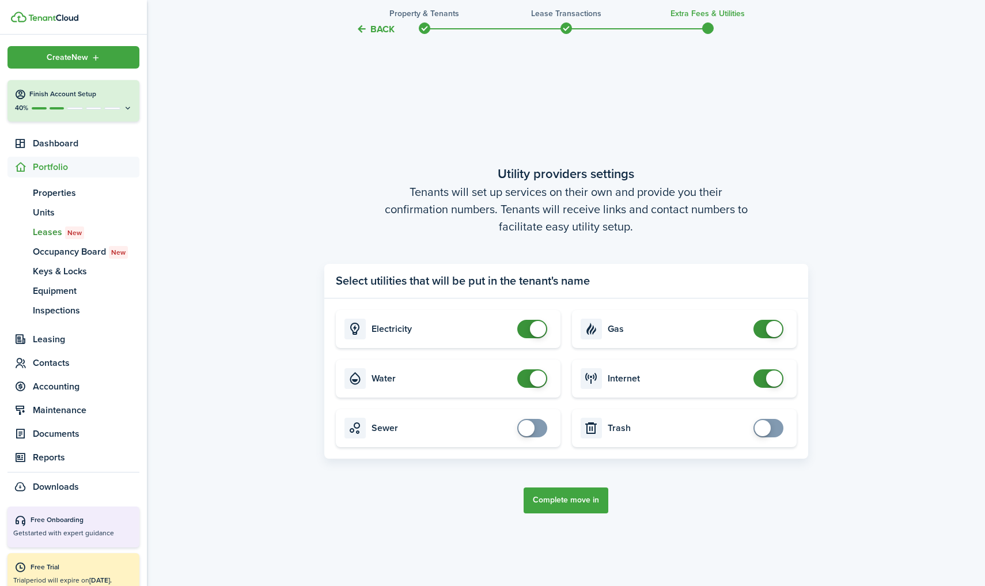
click at [557, 508] on button "Complete move in" at bounding box center [565, 500] width 85 height 26
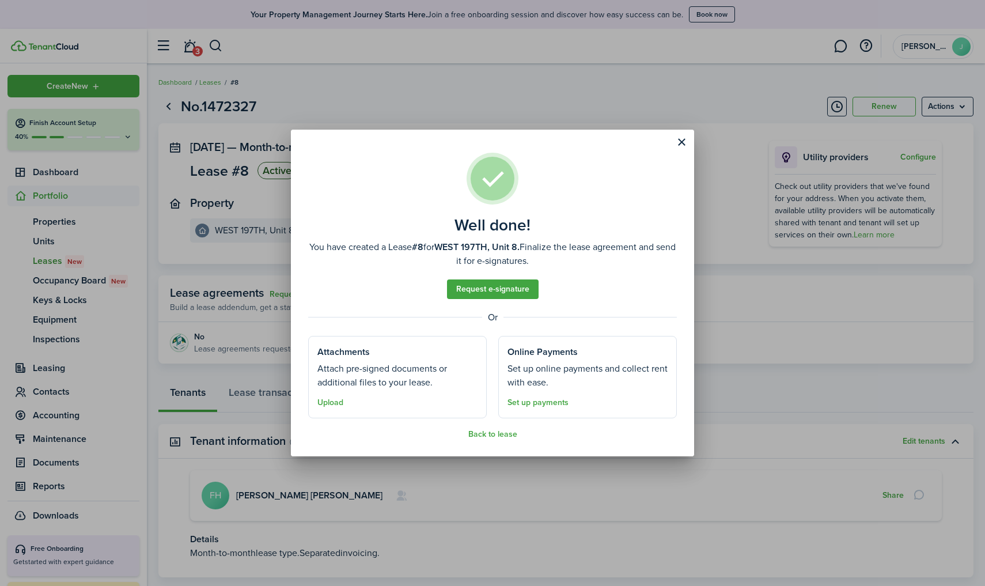
click at [685, 138] on button "Close modal" at bounding box center [681, 142] width 20 height 20
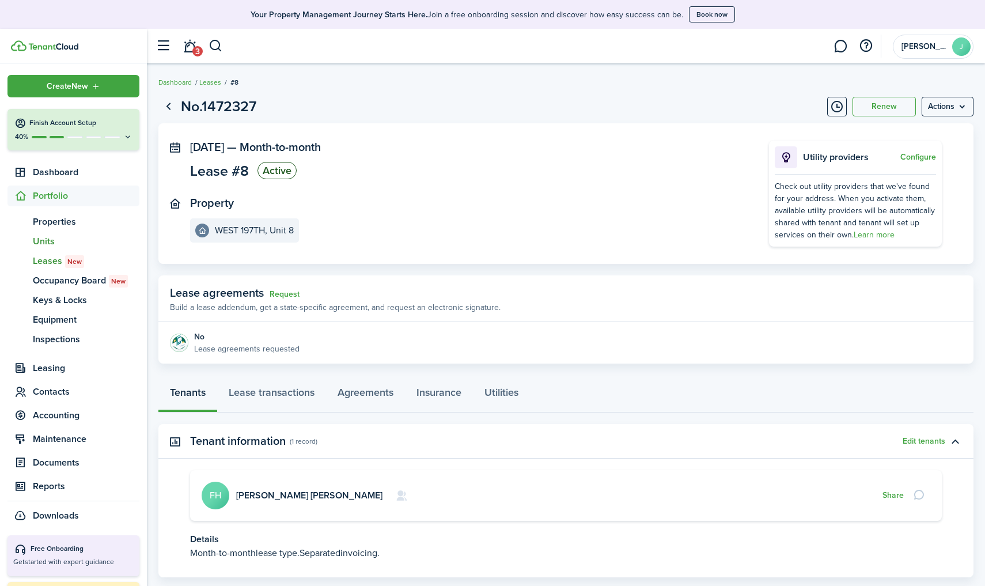
click at [48, 233] on link "un Units" at bounding box center [73, 241] width 132 height 20
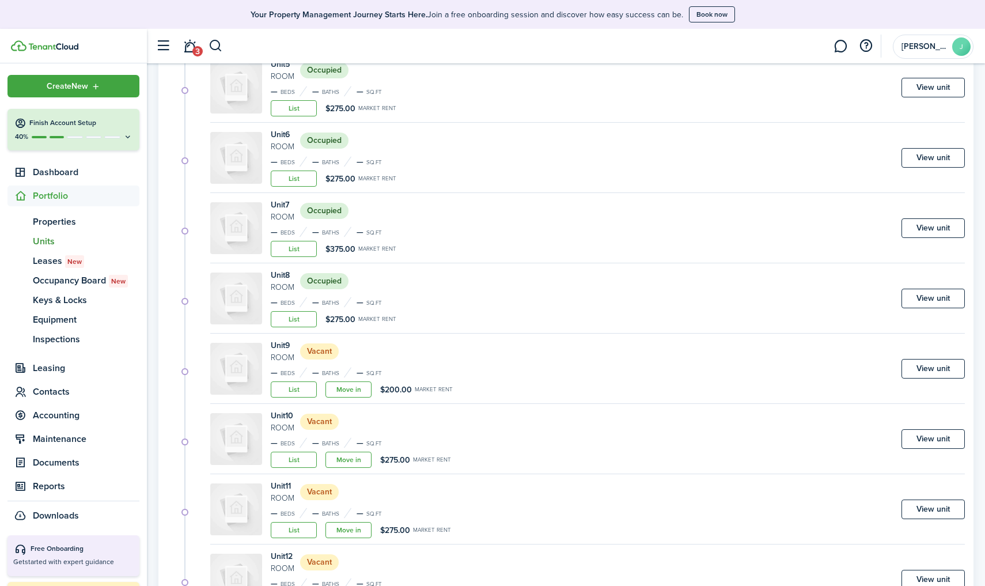
scroll to position [456, 0]
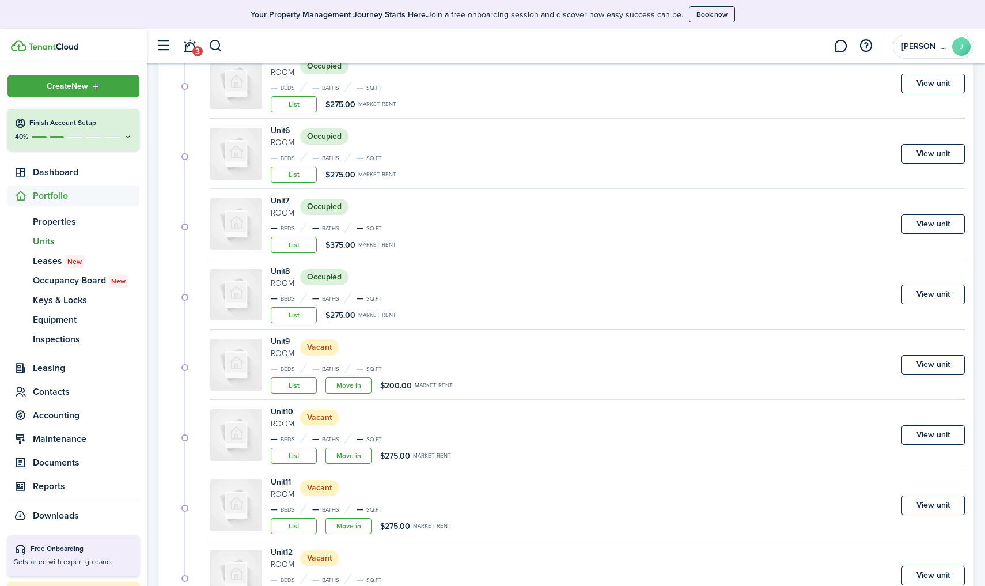
click at [363, 388] on link "Move in" at bounding box center [348, 385] width 46 height 16
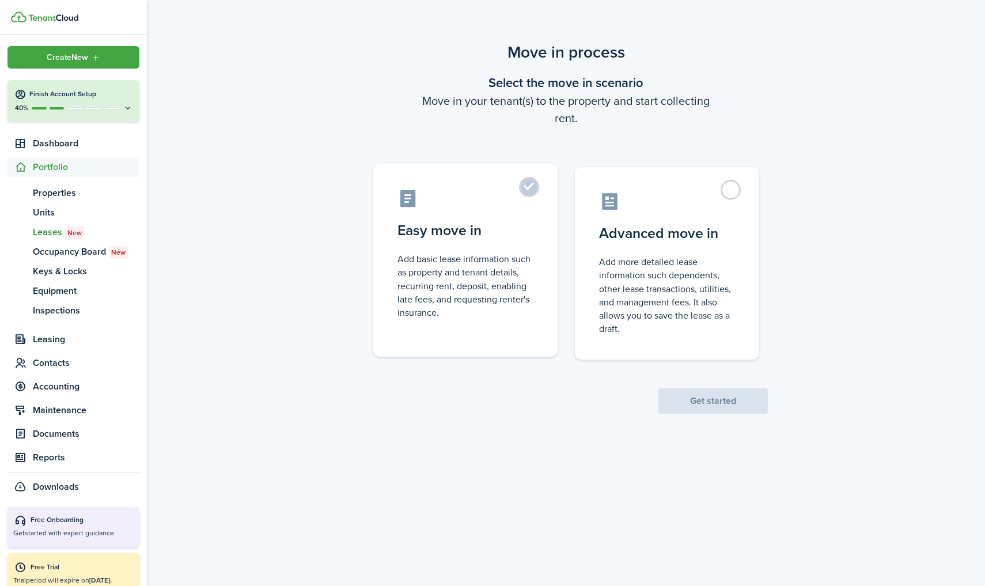
click at [513, 233] on control-radio-card-title "Easy move in" at bounding box center [465, 230] width 136 height 21
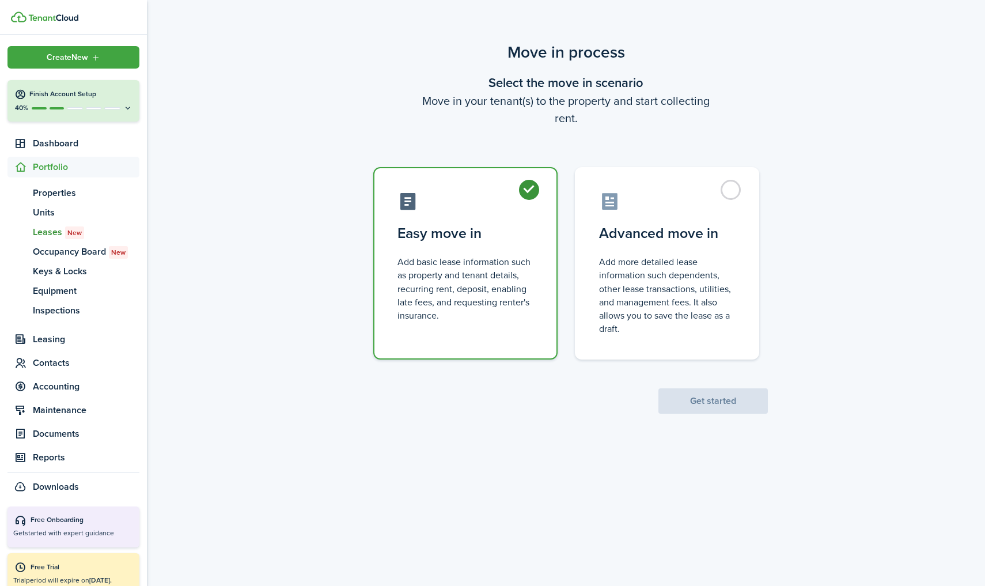
radio input "true"
click at [665, 397] on button "Get started" at bounding box center [712, 400] width 109 height 25
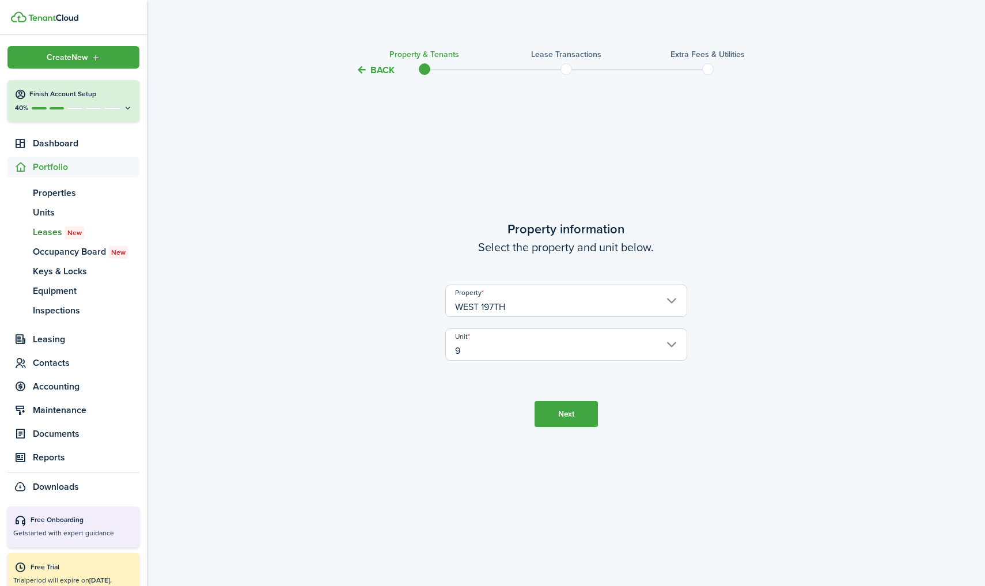
click at [576, 414] on button "Next" at bounding box center [565, 414] width 63 height 26
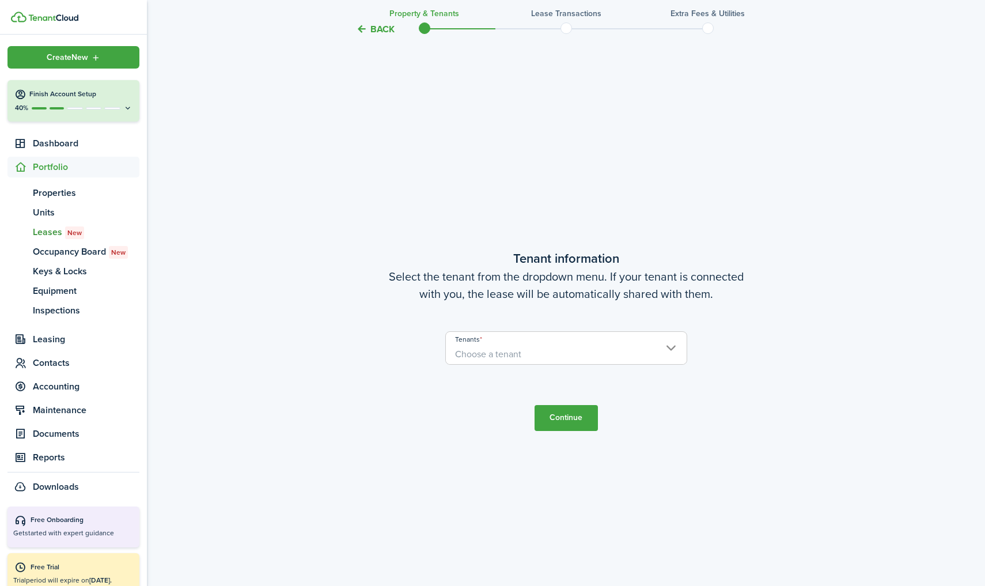
scroll to position [508, 0]
click at [532, 349] on span "Choose a tenant" at bounding box center [566, 353] width 241 height 20
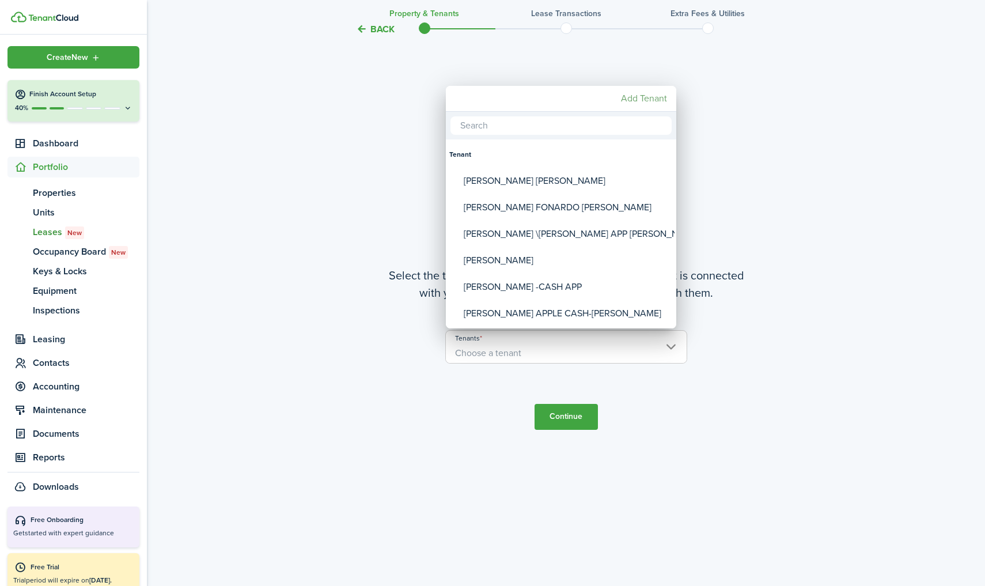
click at [648, 103] on mbsc-button "Add Tenant" at bounding box center [643, 98] width 55 height 21
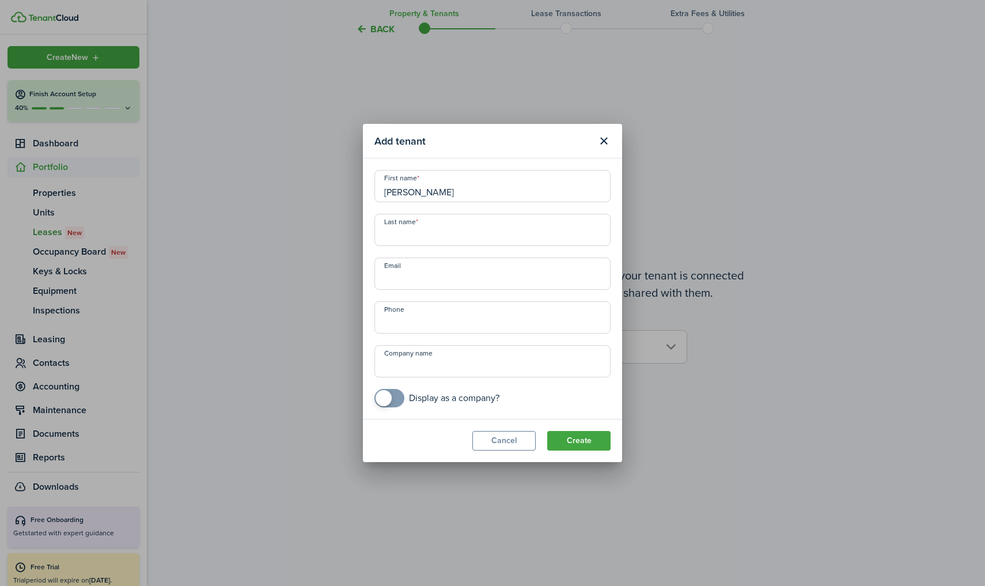
type input "ALEXY PINEIDA"
type input "CASH- CLOSET"
type input "+6"
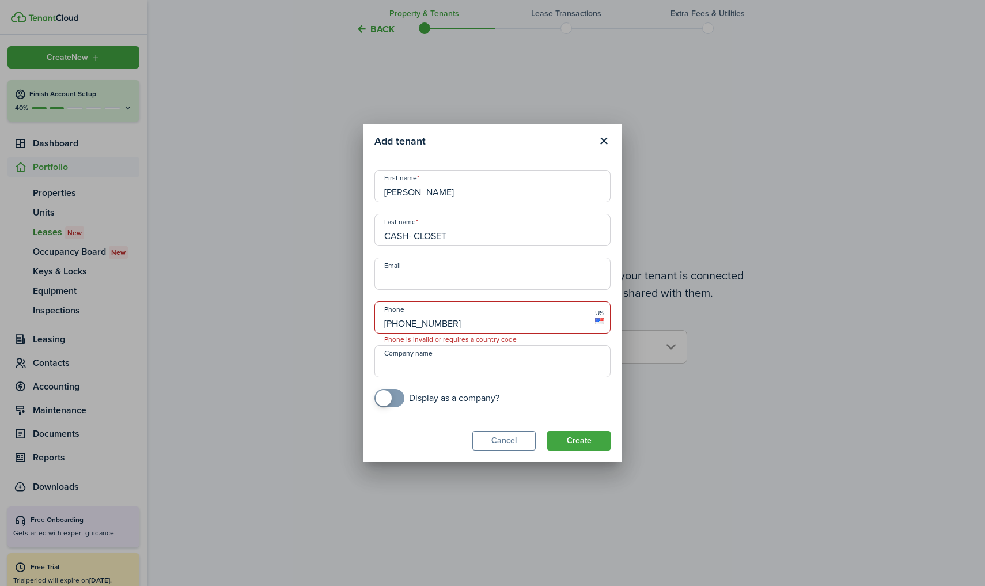
type input "+1 646-897-0683"
click at [576, 440] on button "Create" at bounding box center [578, 441] width 63 height 20
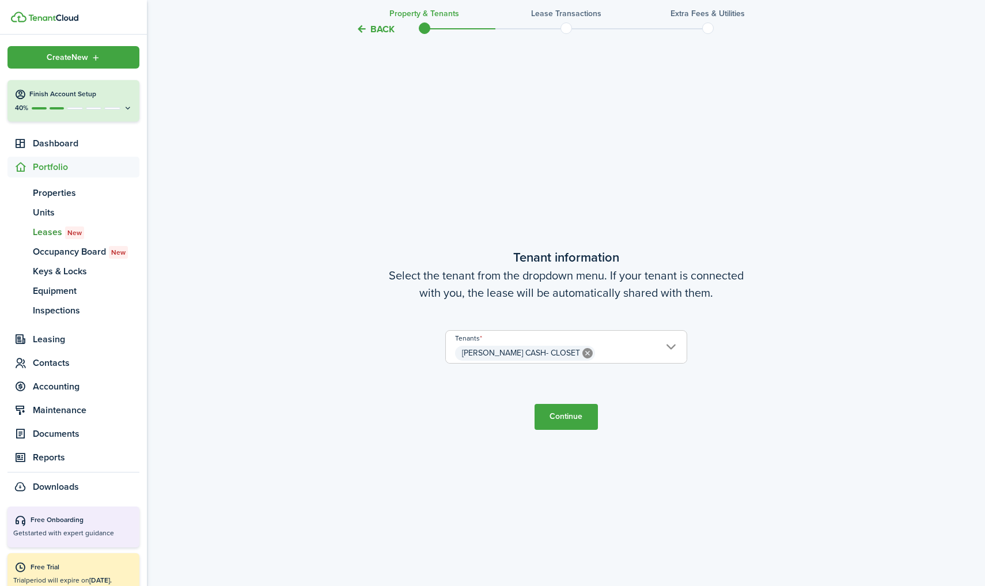
click at [568, 417] on button "Continue" at bounding box center [565, 417] width 63 height 26
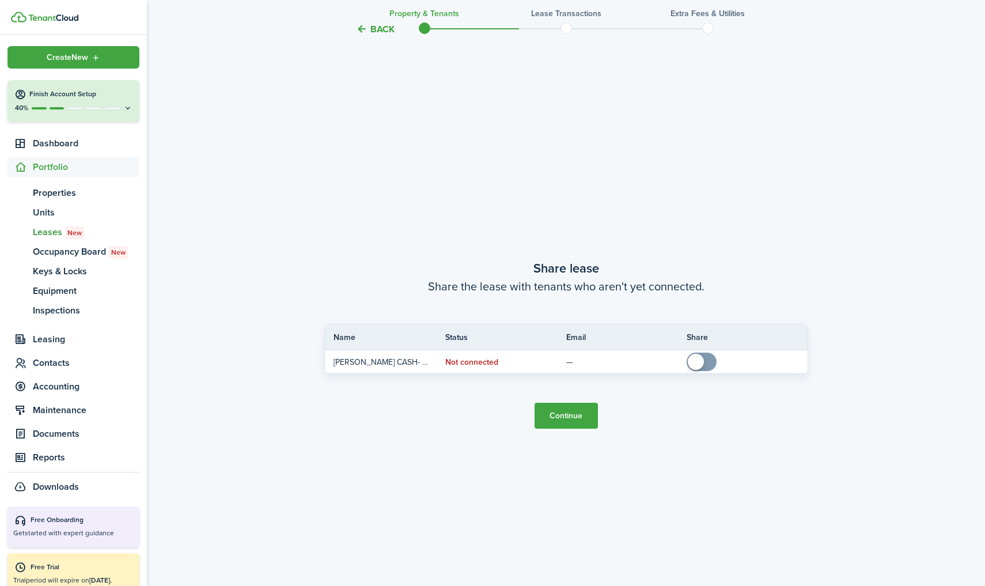
scroll to position [1094, 0]
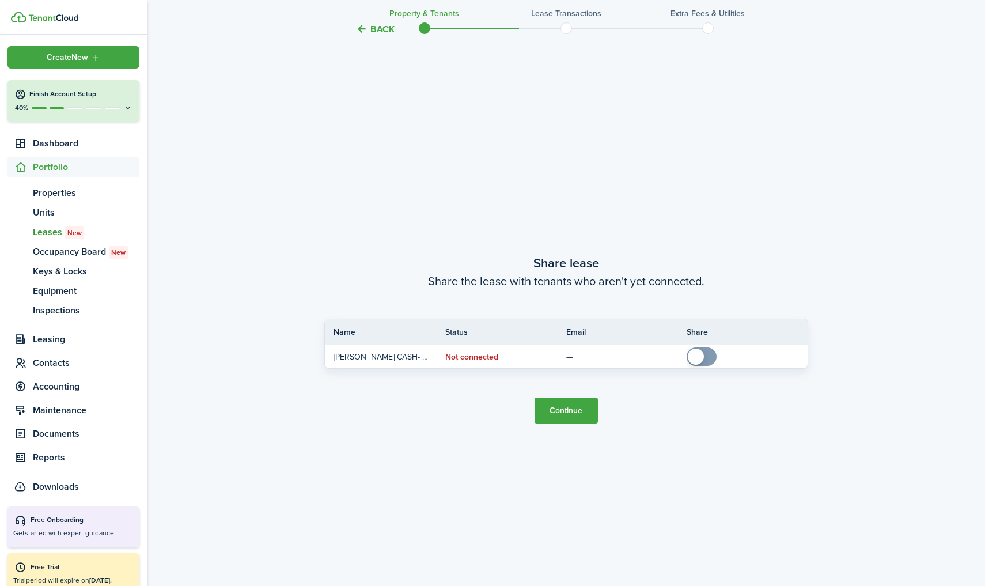
click at [569, 414] on button "Continue" at bounding box center [565, 410] width 63 height 26
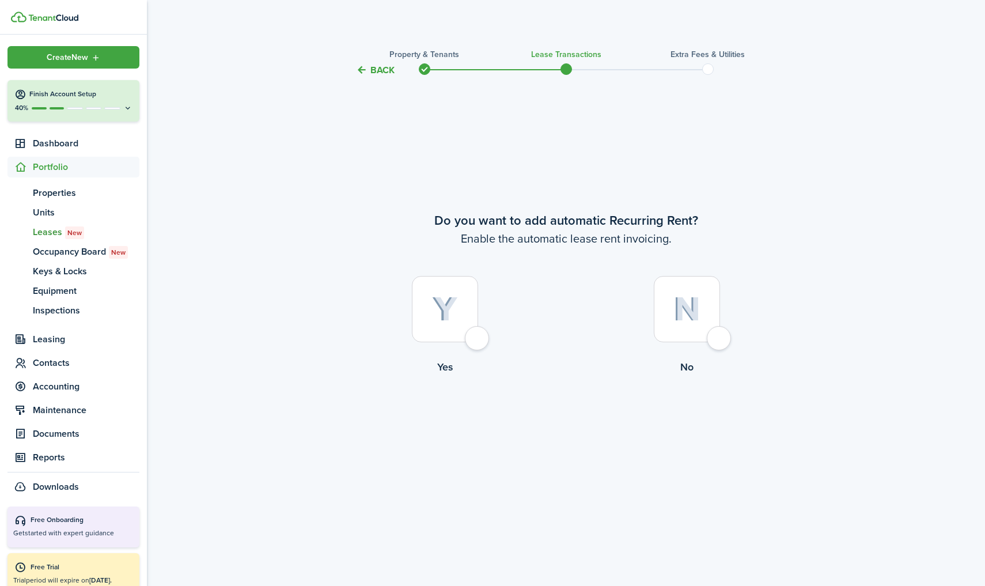
click at [444, 317] on img at bounding box center [445, 309] width 26 height 25
radio input "true"
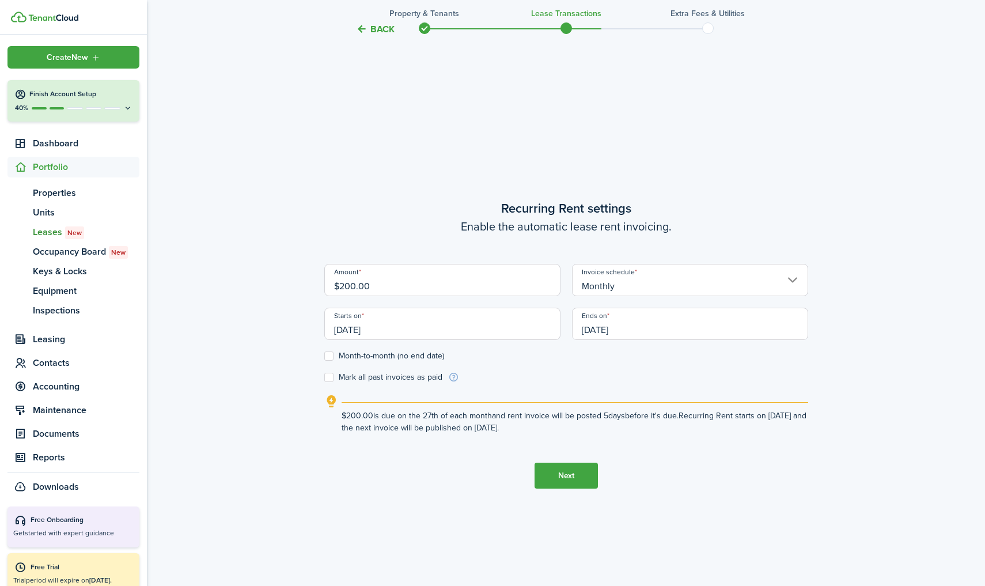
scroll to position [508, 0]
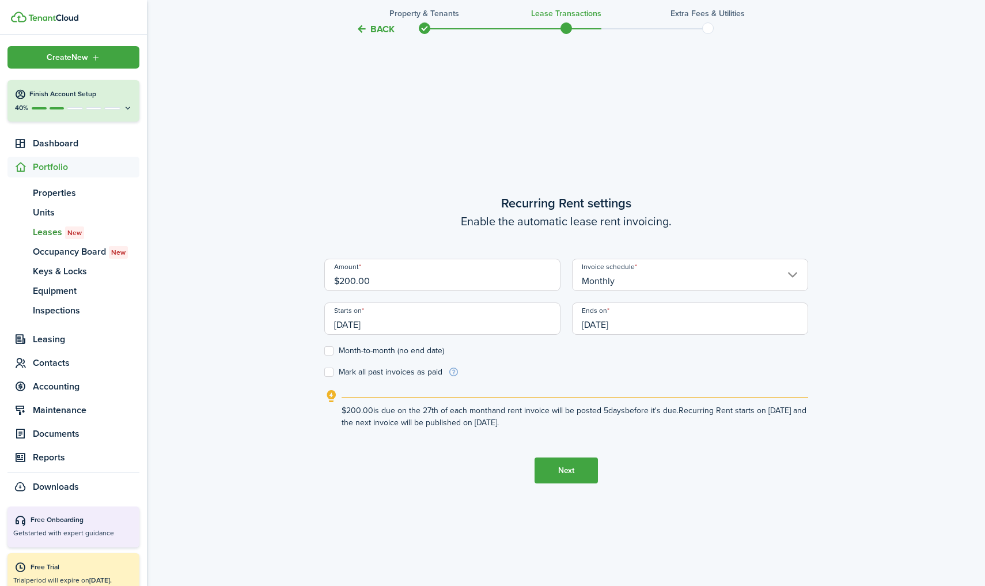
click at [621, 270] on input "Monthly" at bounding box center [690, 275] width 236 height 32
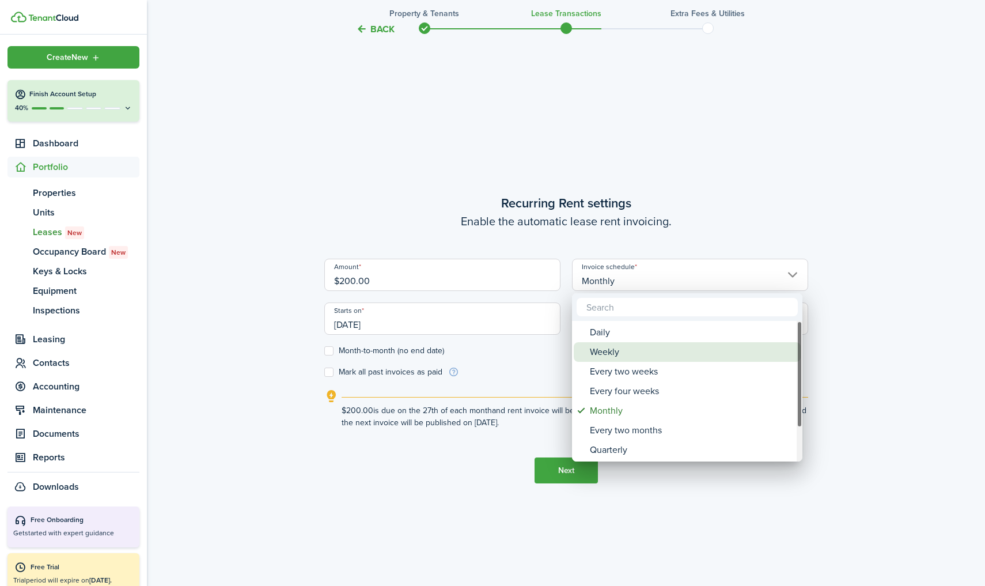
click at [609, 351] on div "Weekly" at bounding box center [692, 352] width 204 height 20
type input "Weekly"
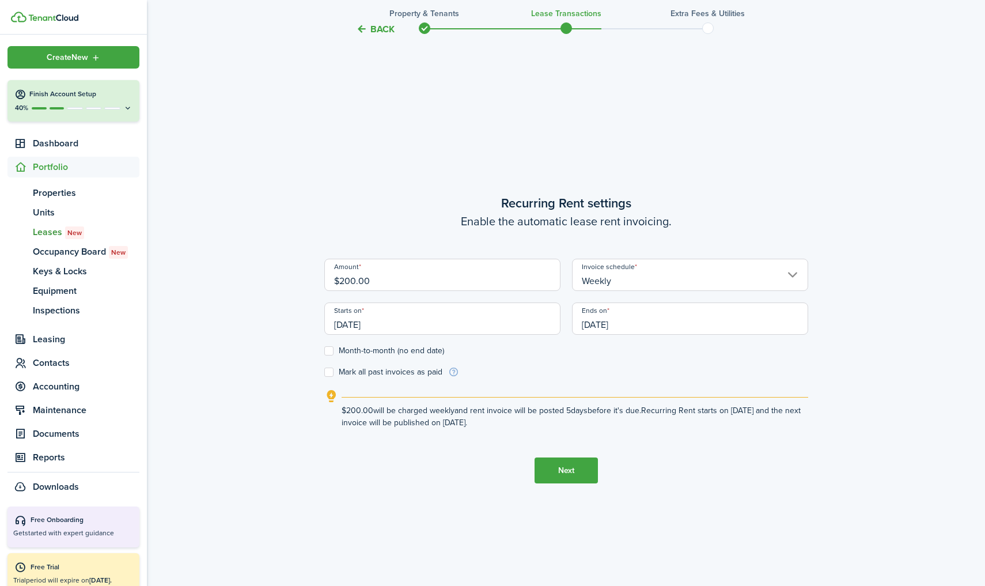
click at [489, 331] on input "[DATE]" at bounding box center [442, 318] width 236 height 32
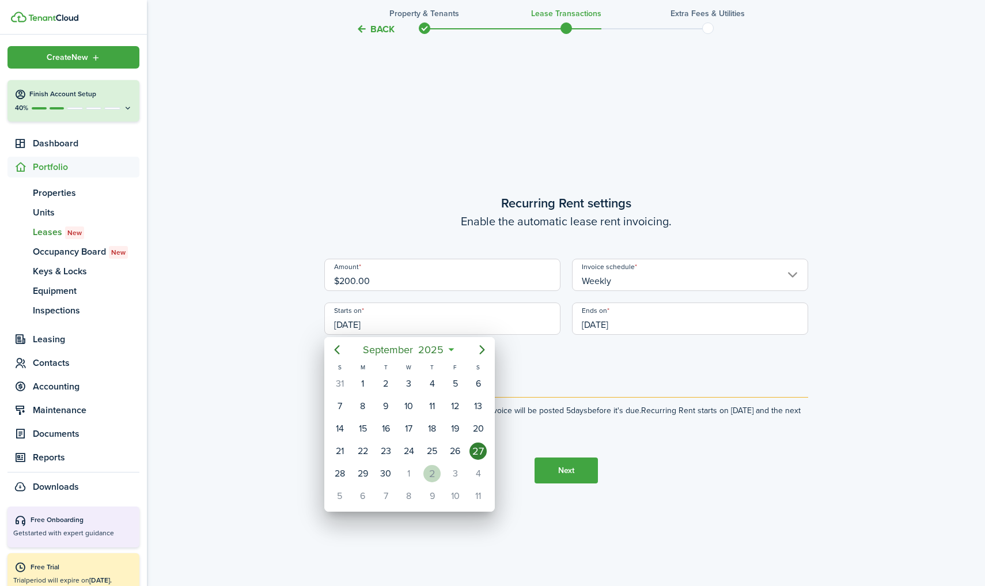
click at [424, 470] on div "2" at bounding box center [431, 473] width 17 height 17
type input "[DATE]"
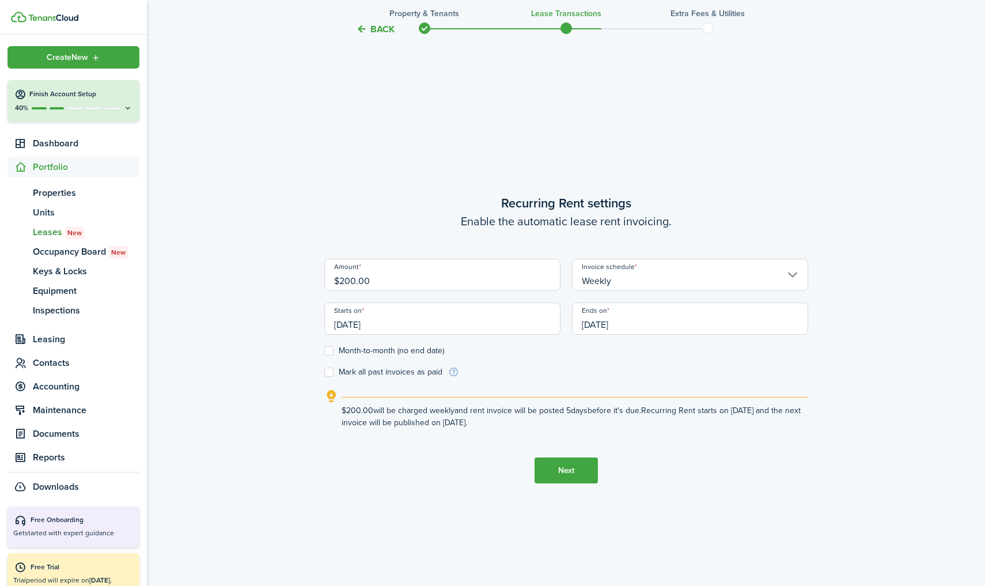
click at [328, 351] on label "Month-to-month (no end date)" at bounding box center [384, 350] width 120 height 9
click at [324, 351] on input "Month-to-month (no end date)" at bounding box center [324, 351] width 1 height 1
checkbox input "true"
click at [326, 373] on label "Mark all past invoices as paid" at bounding box center [383, 371] width 118 height 9
click at [324, 373] on input "Mark all past invoices as paid" at bounding box center [324, 372] width 1 height 1
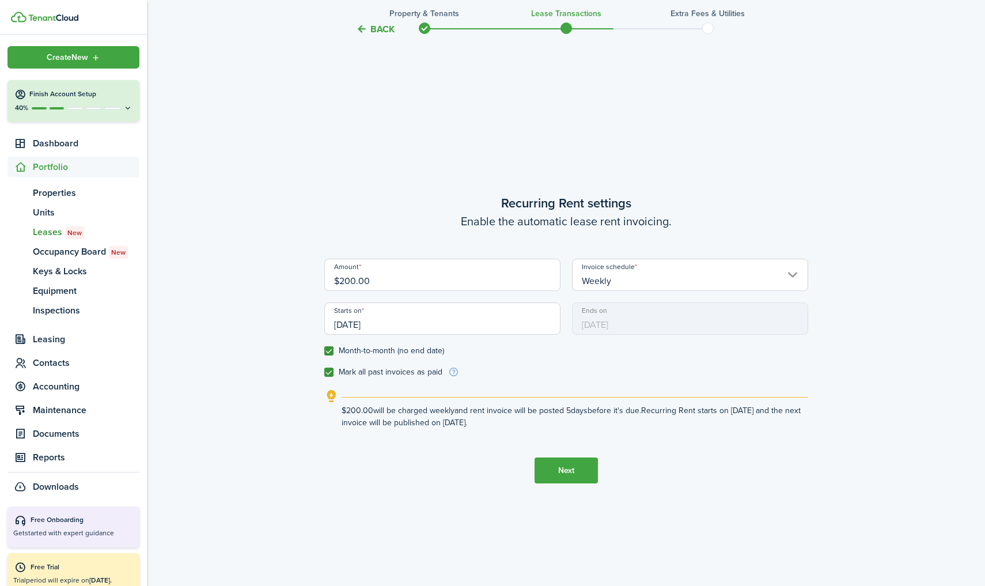
checkbox input "true"
click at [567, 468] on button "Next" at bounding box center [565, 470] width 63 height 26
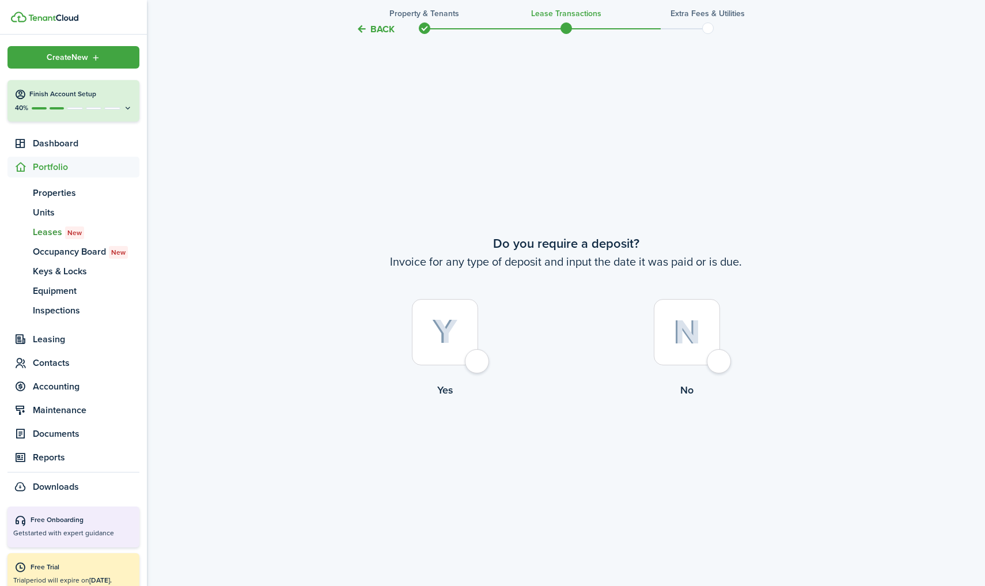
scroll to position [1094, 0]
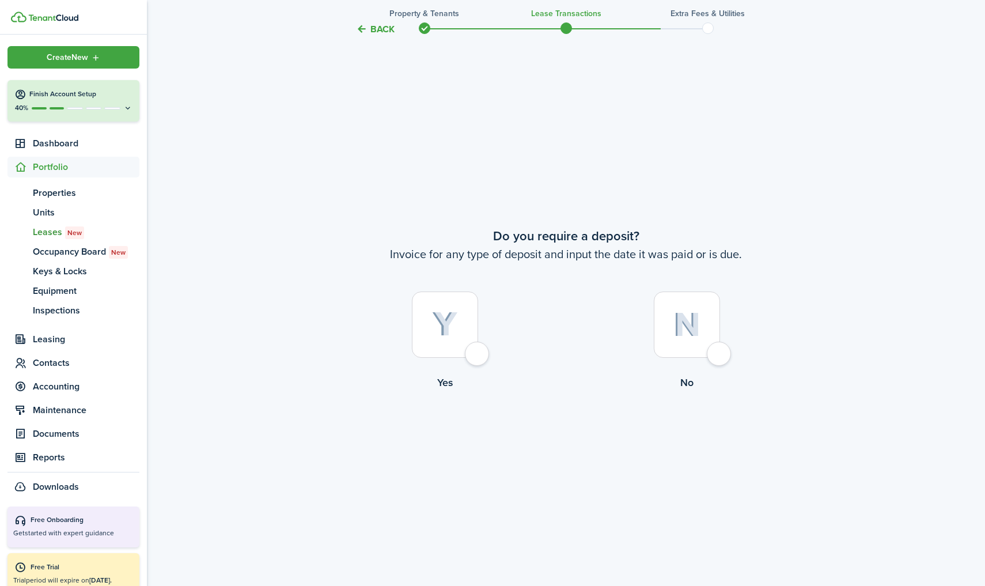
click at [696, 326] on img at bounding box center [686, 324] width 27 height 25
radio input "true"
click at [555, 447] on button "Continue" at bounding box center [565, 437] width 63 height 26
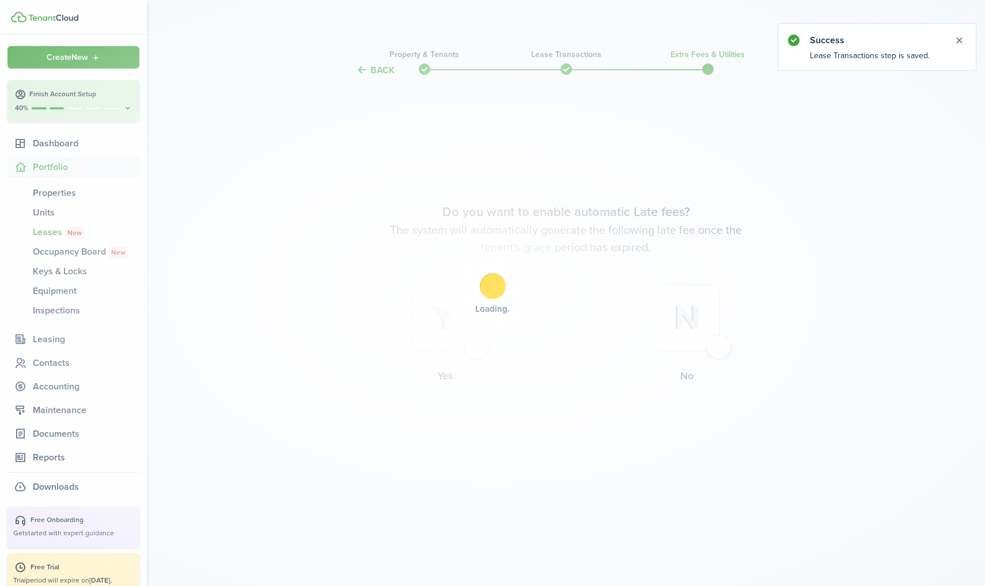
scroll to position [0, 0]
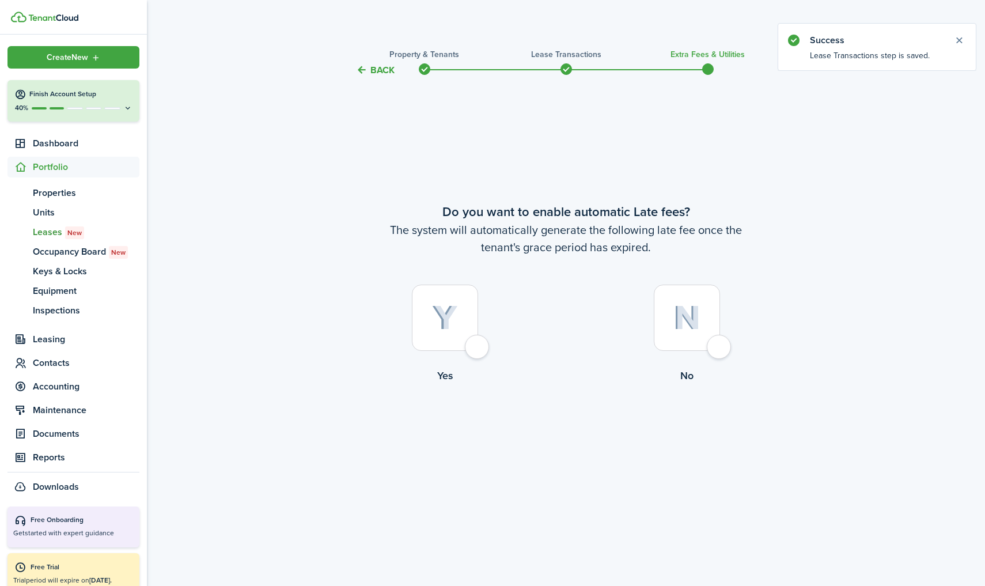
click at [697, 318] on img at bounding box center [686, 317] width 27 height 25
radio input "true"
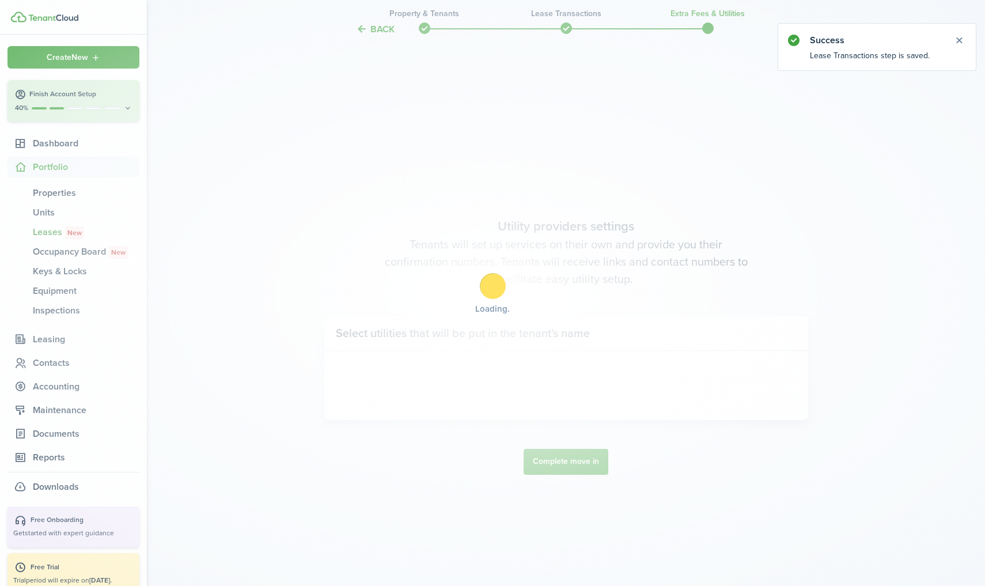
scroll to position [508, 0]
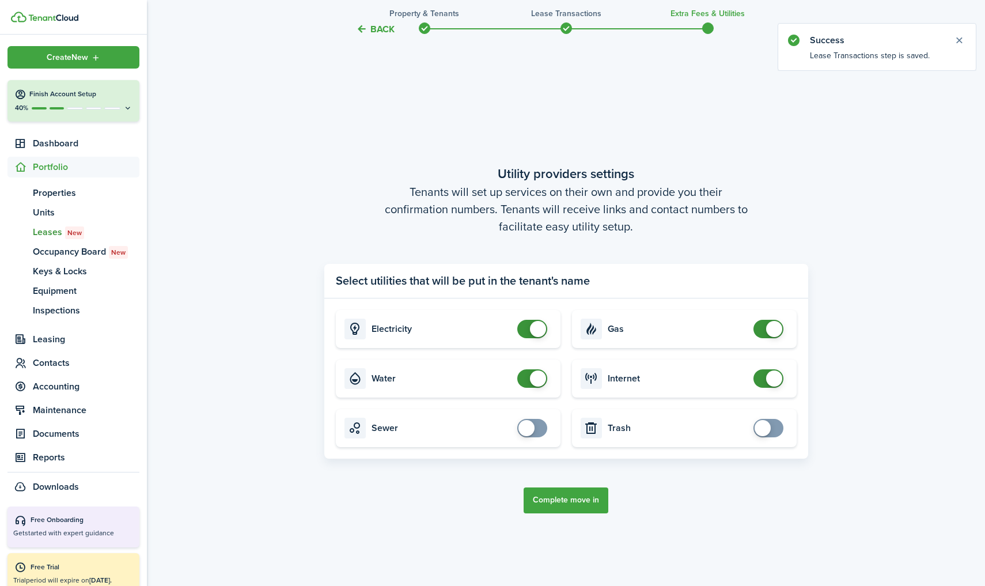
click at [564, 461] on tc-wizard-step "Utility providers settings Tenants will set up services on their own and provid…" at bounding box center [566, 338] width 484 height 586
click at [556, 493] on button "Complete move in" at bounding box center [565, 500] width 85 height 26
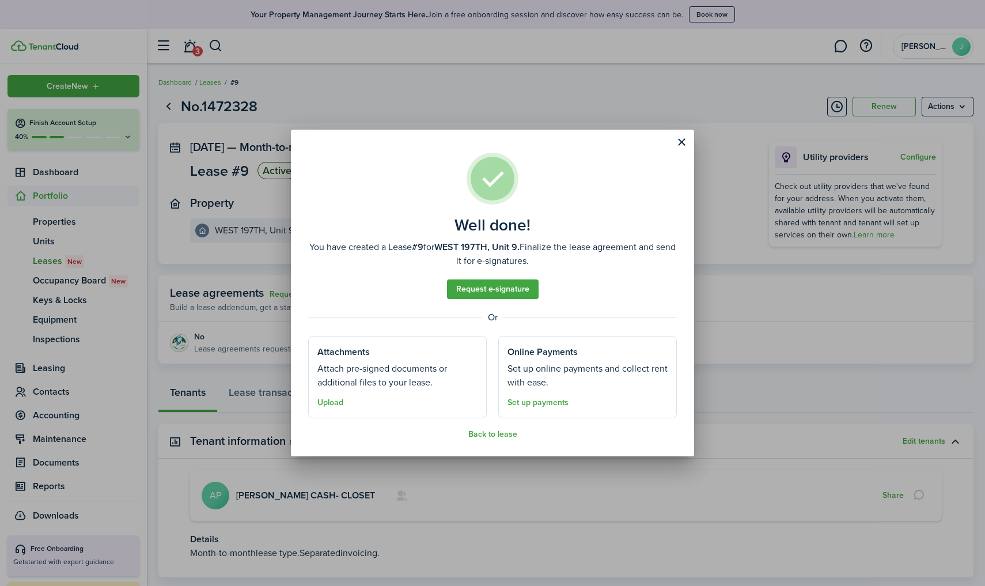
click at [679, 140] on button "Close modal" at bounding box center [681, 142] width 20 height 20
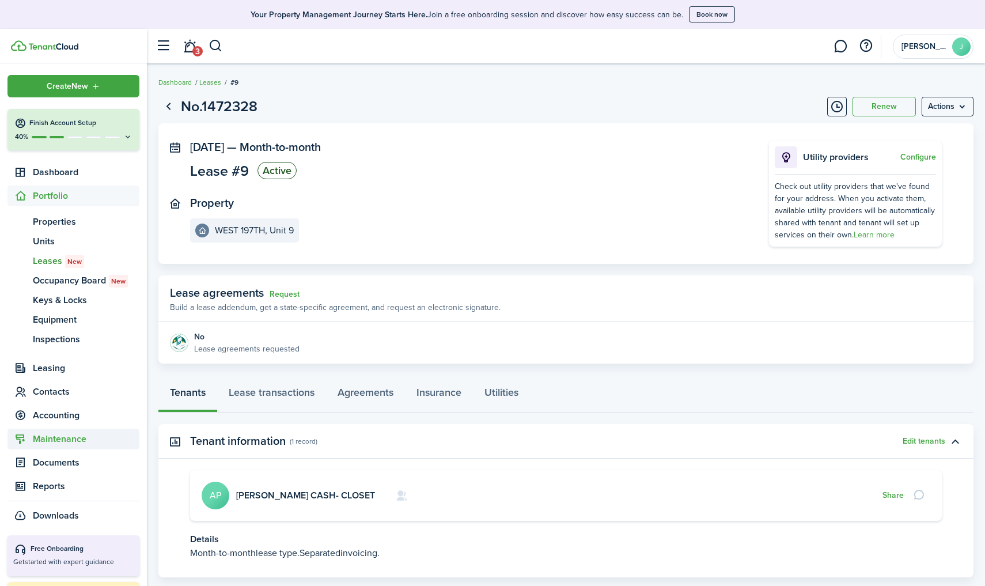
click at [57, 439] on span "Maintenance" at bounding box center [86, 439] width 107 height 14
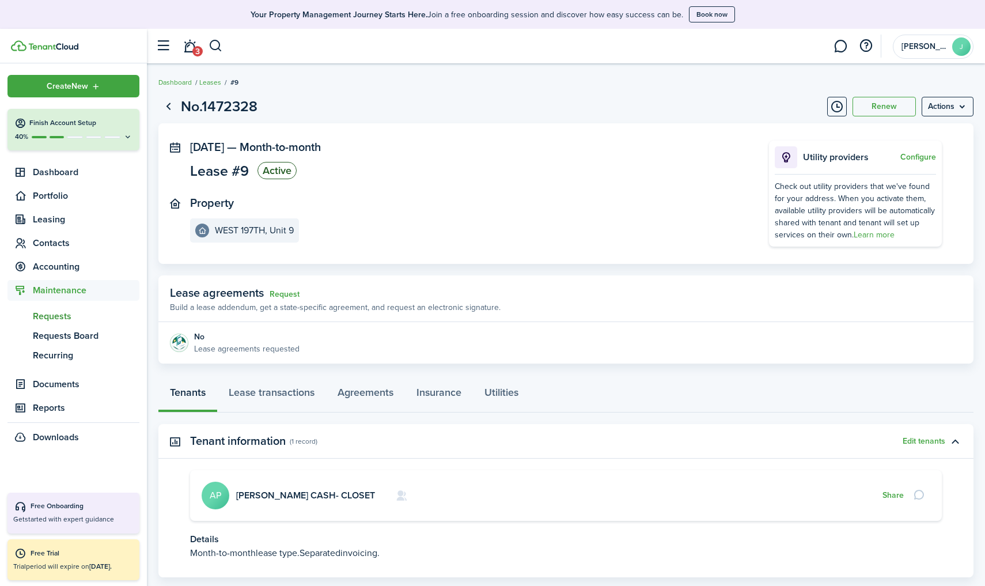
click at [54, 320] on span "Requests" at bounding box center [86, 316] width 107 height 14
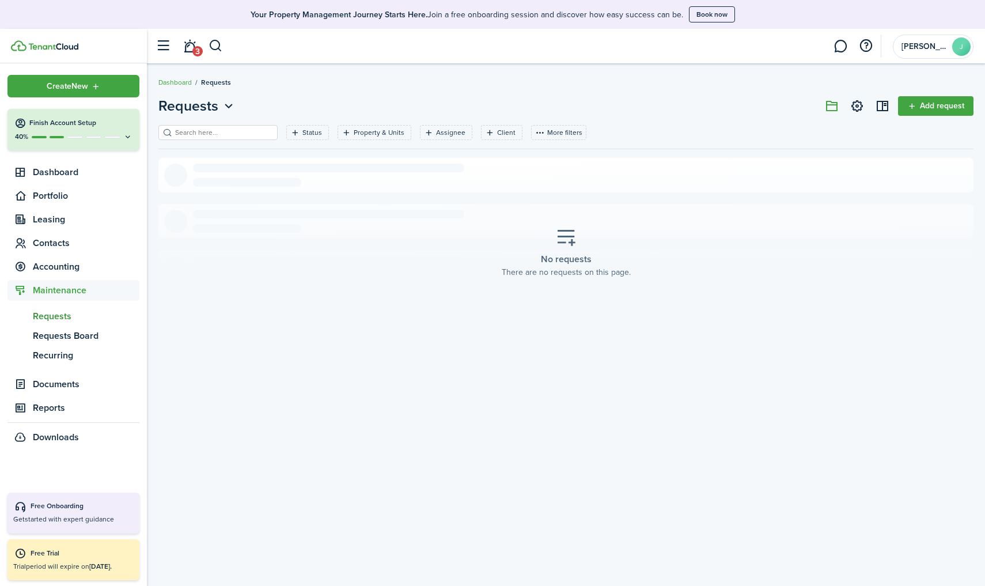
click at [960, 110] on link "Add request" at bounding box center [935, 106] width 75 height 20
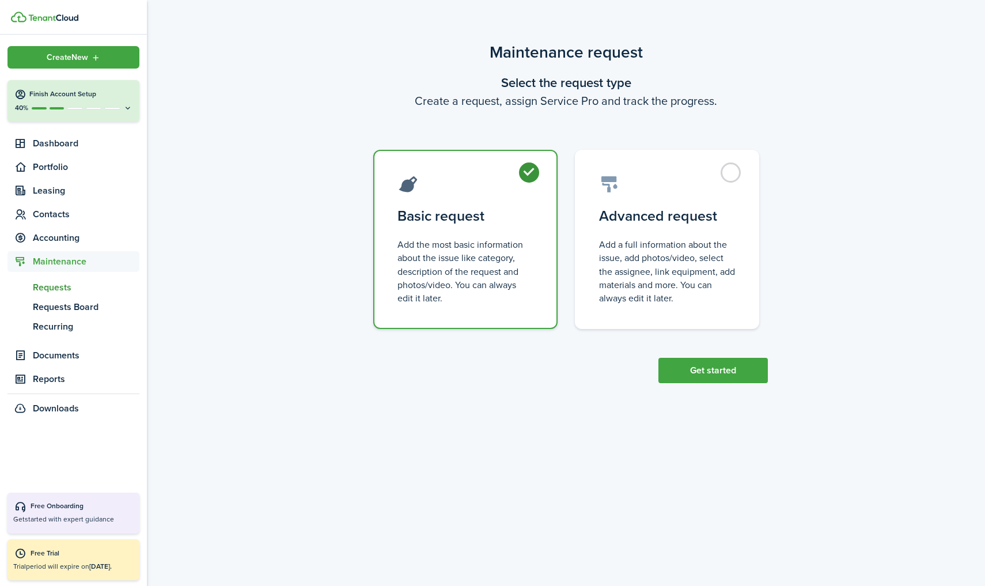
click at [712, 361] on button "Get started" at bounding box center [712, 370] width 109 height 25
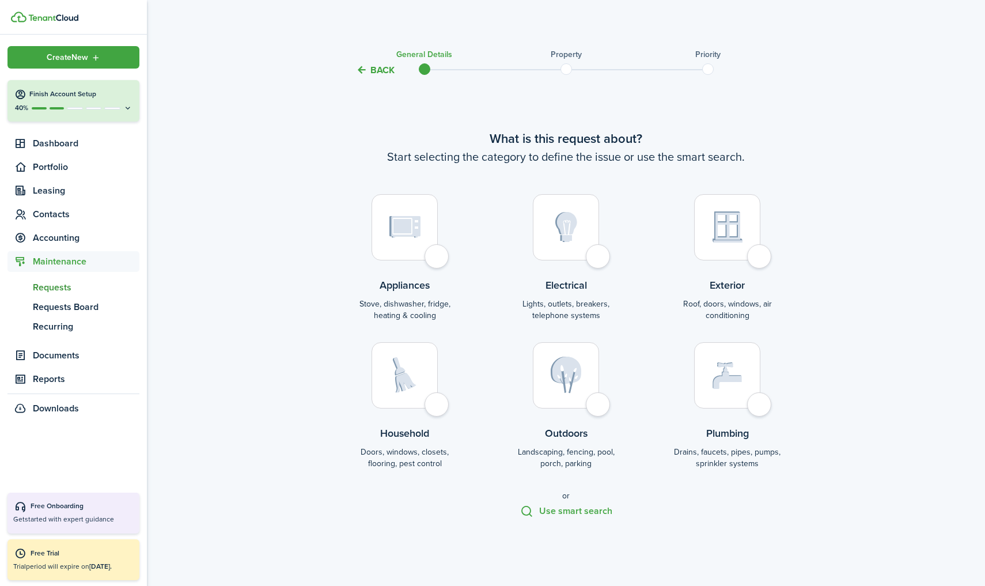
click at [715, 234] on img at bounding box center [727, 226] width 30 height 31
radio input "true"
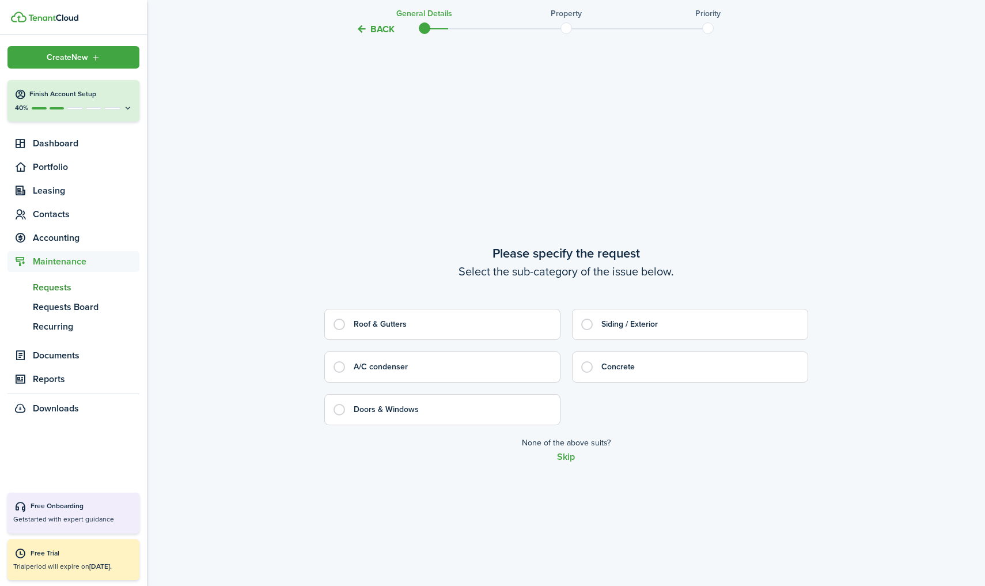
scroll to position [508, 0]
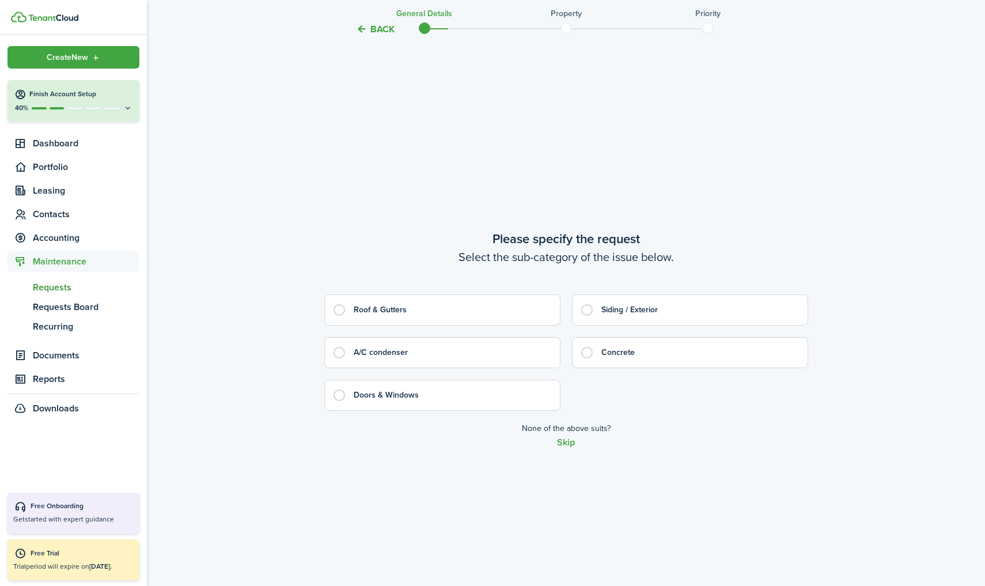
click at [606, 349] on control-radio-card-title "Concrete" at bounding box center [698, 353] width 195 height 12
radio input "true"
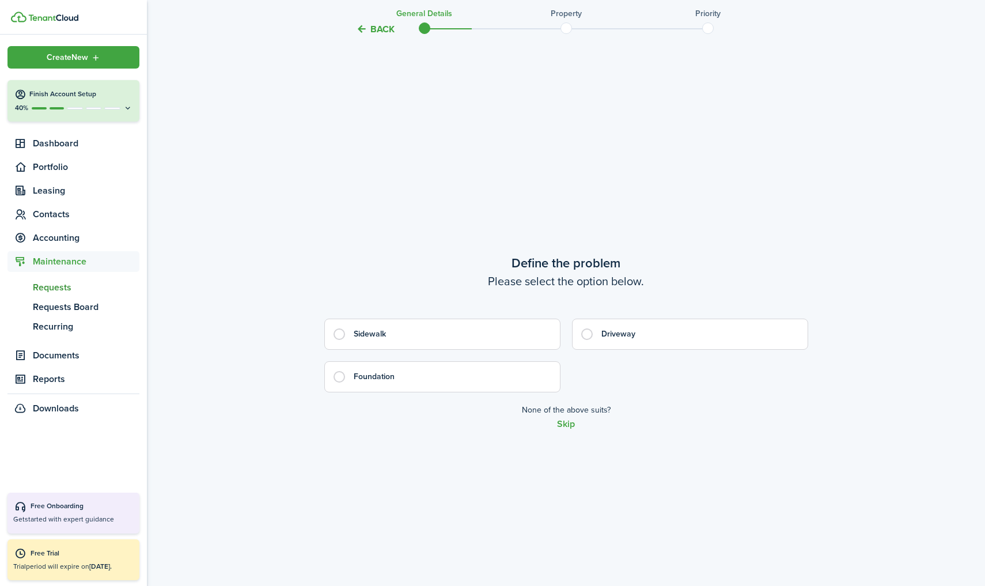
scroll to position [1094, 0]
click at [565, 424] on button "Skip" at bounding box center [566, 421] width 18 height 10
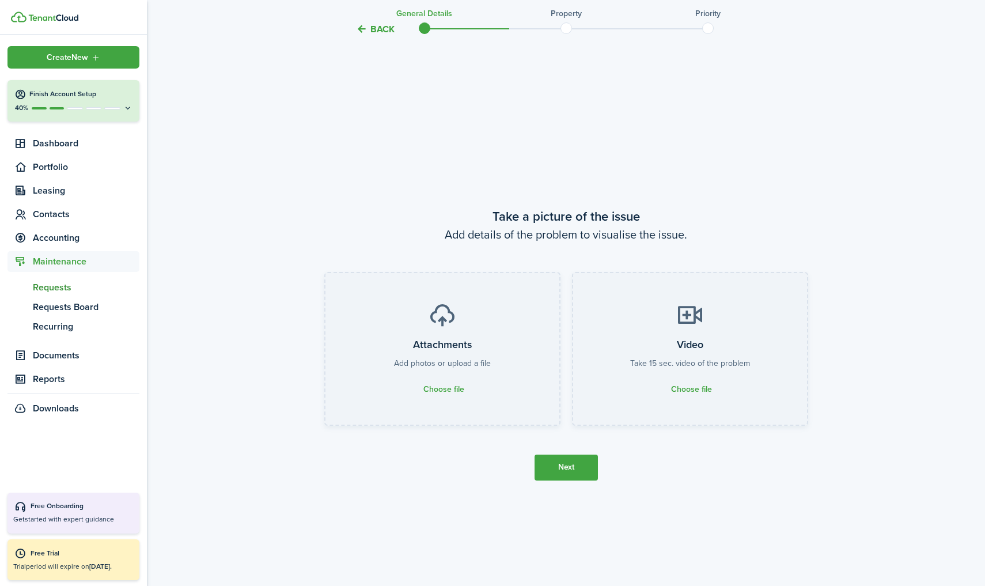
scroll to position [1679, 0]
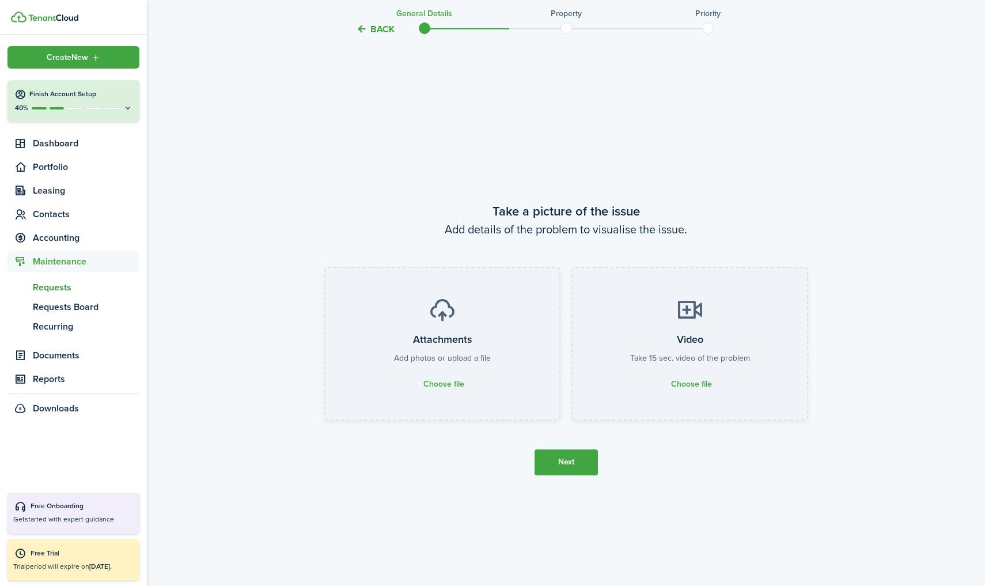
click at [562, 461] on button "Next" at bounding box center [565, 462] width 63 height 26
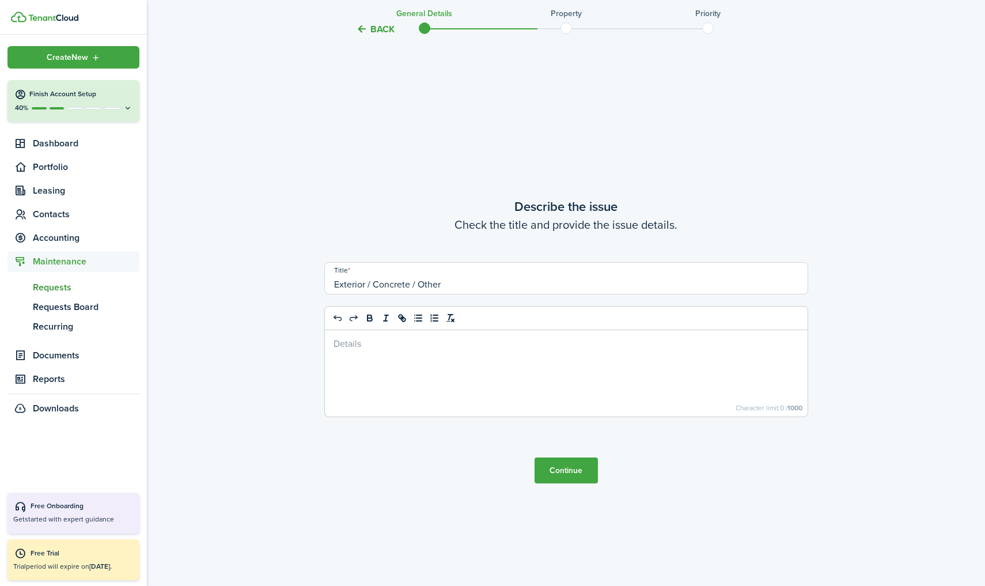
scroll to position [2265, 0]
click at [382, 276] on input "Exterior / Concrete / Other" at bounding box center [566, 276] width 484 height 32
drag, startPoint x: 455, startPoint y: 287, endPoint x: 118, endPoint y: 288, distance: 336.8
type input "r"
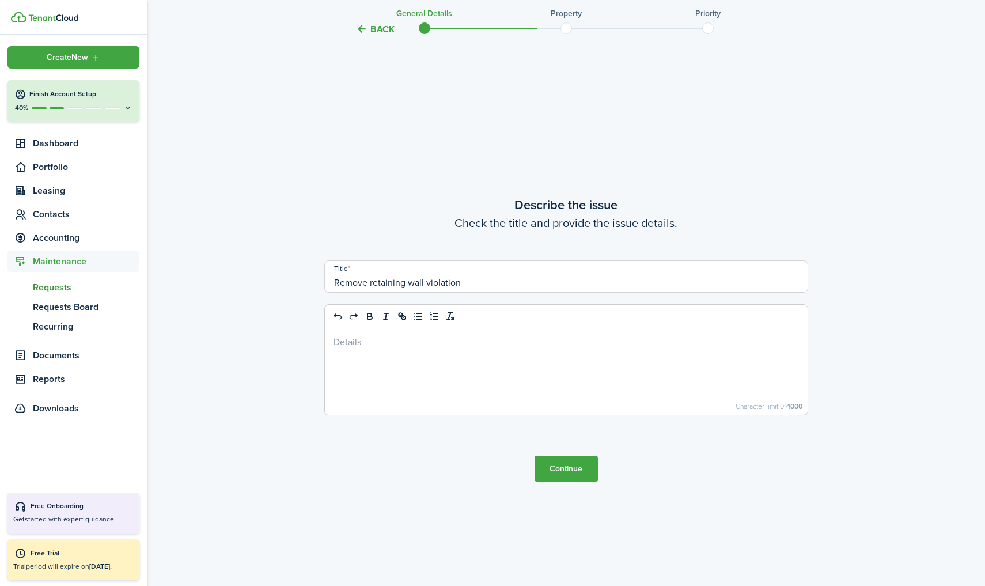
type input "Remove retaining wall violation"
click at [572, 470] on button "Continue" at bounding box center [565, 468] width 63 height 26
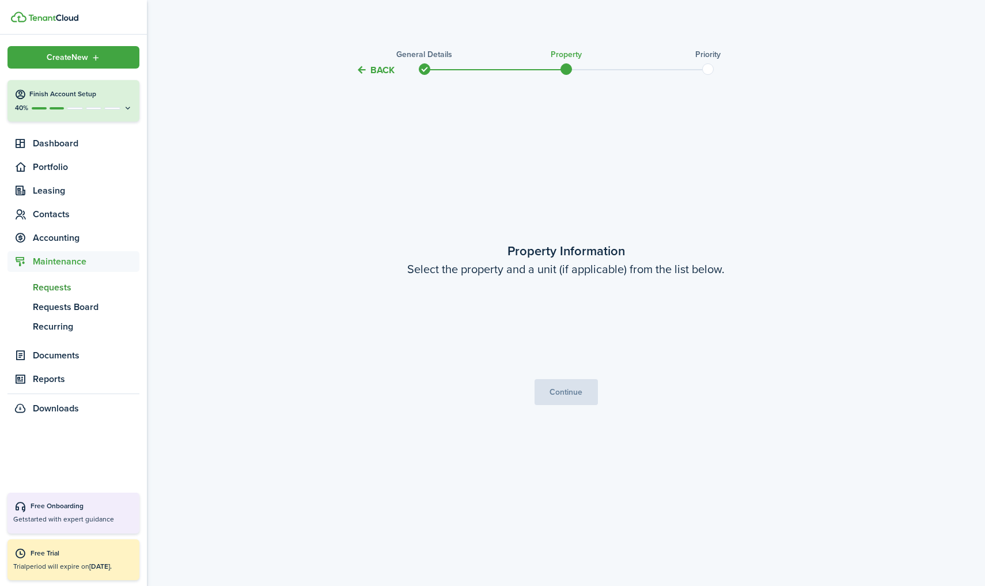
scroll to position [0, 0]
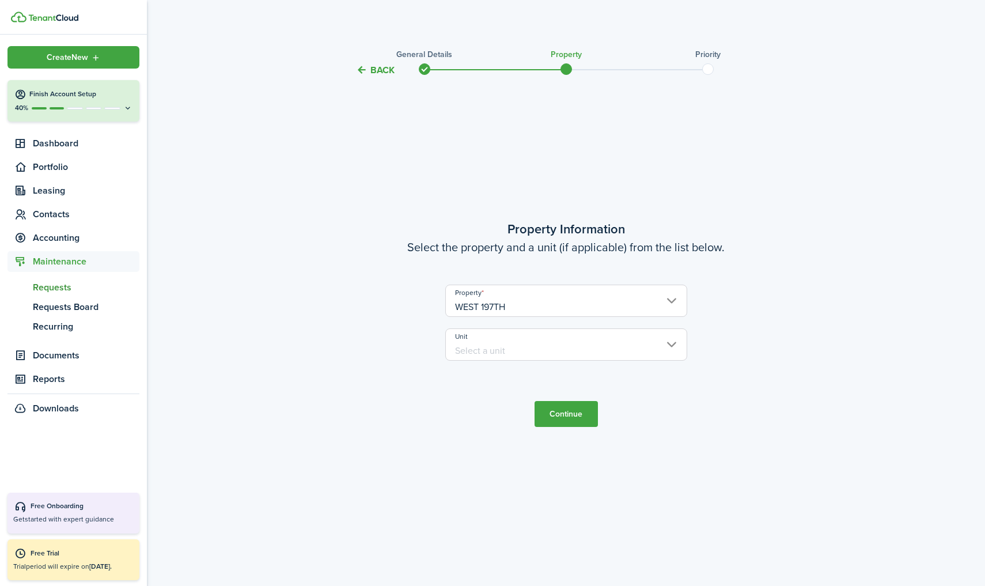
click at [604, 345] on input "Unit" at bounding box center [566, 344] width 242 height 32
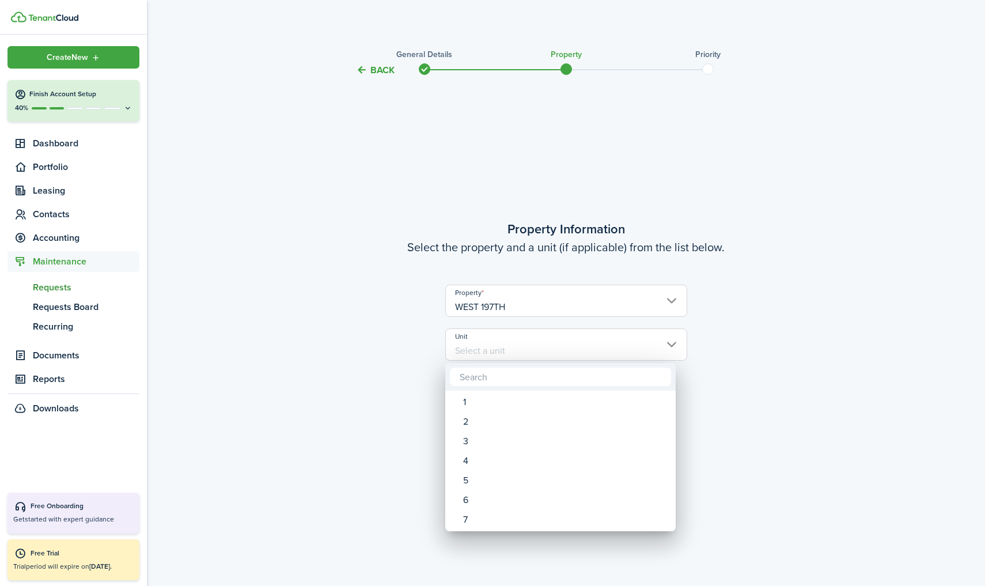
click at [768, 307] on div at bounding box center [492, 293] width 1169 height 770
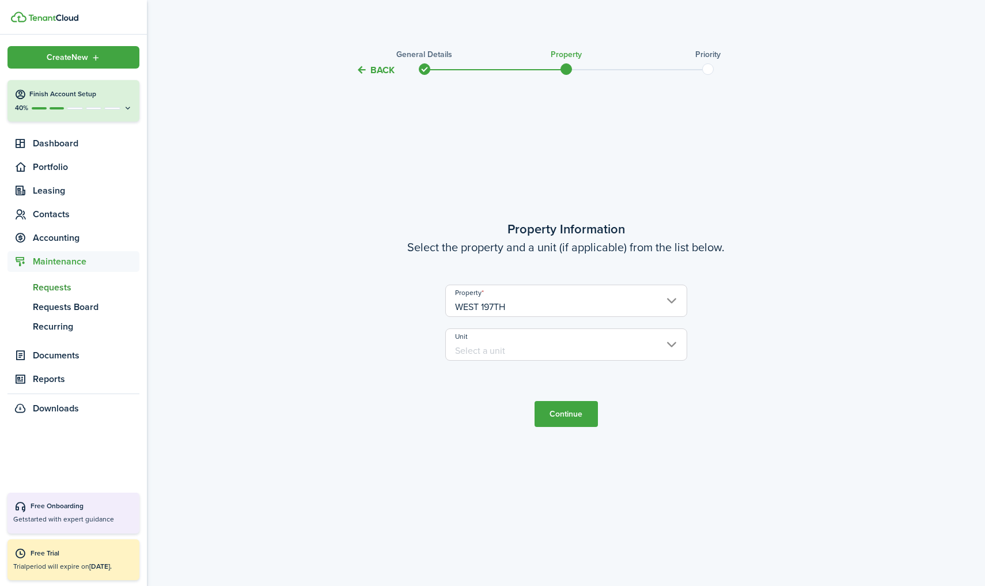
click at [550, 413] on button "Continue" at bounding box center [565, 414] width 63 height 26
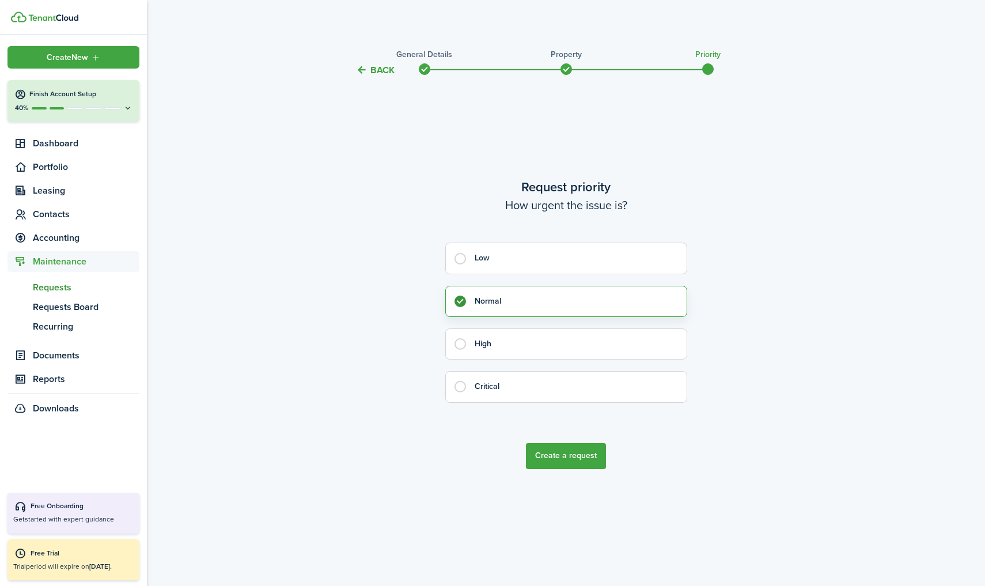
click at [535, 354] on label "High" at bounding box center [566, 343] width 242 height 31
radio input "false"
click at [556, 392] on control-radio-card-title "Critical" at bounding box center [574, 387] width 200 height 12
radio input "false"
radio input "true"
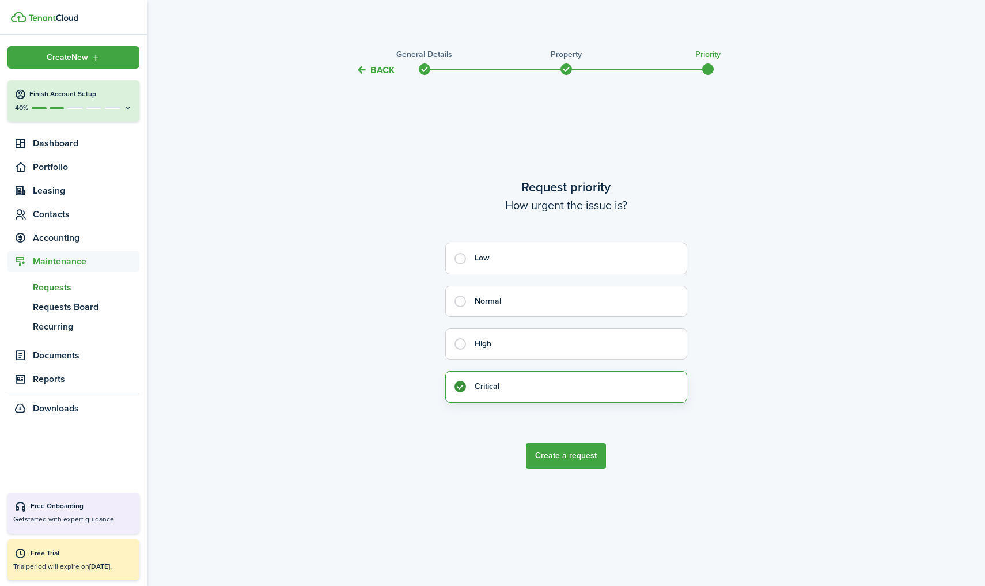
click at [558, 463] on button "Create a request" at bounding box center [566, 456] width 80 height 26
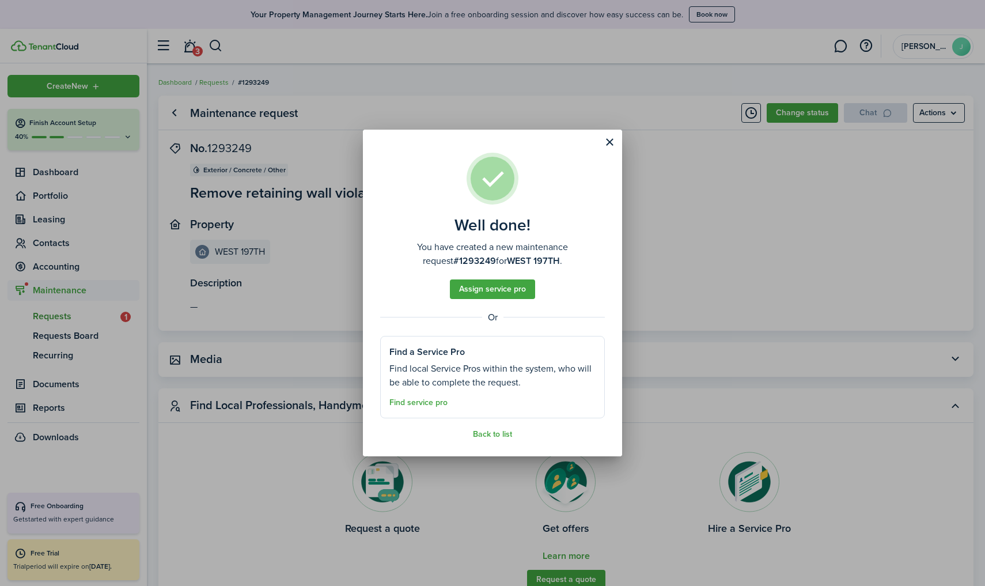
click at [496, 432] on link "Back to list" at bounding box center [492, 433] width 39 height 9
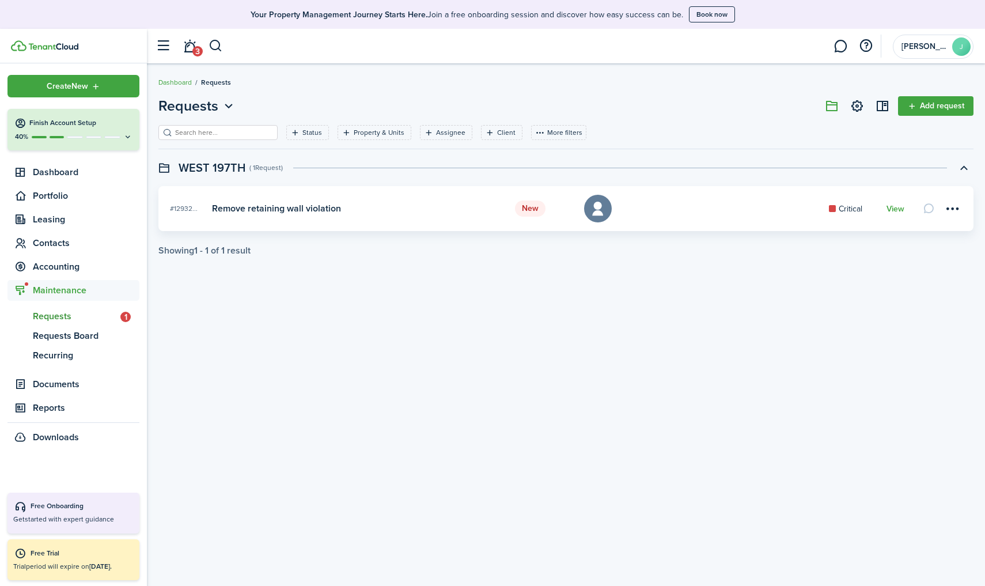
click at [899, 206] on link "View" at bounding box center [895, 208] width 18 height 9
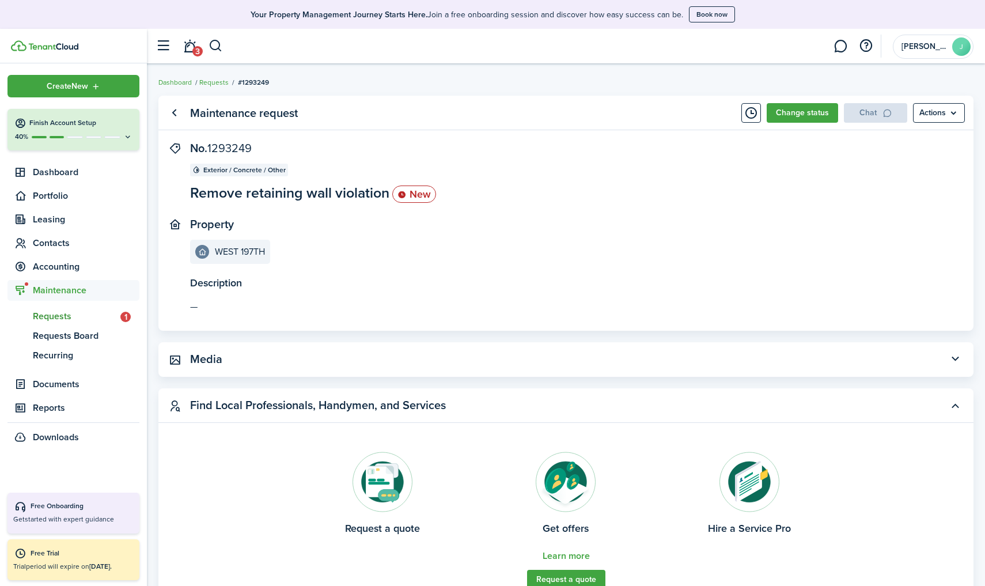
click at [939, 112] on menu-btn "Actions" at bounding box center [939, 113] width 52 height 20
click at [549, 230] on panel-main-section "Property WEST 197TH" at bounding box center [548, 241] width 717 height 46
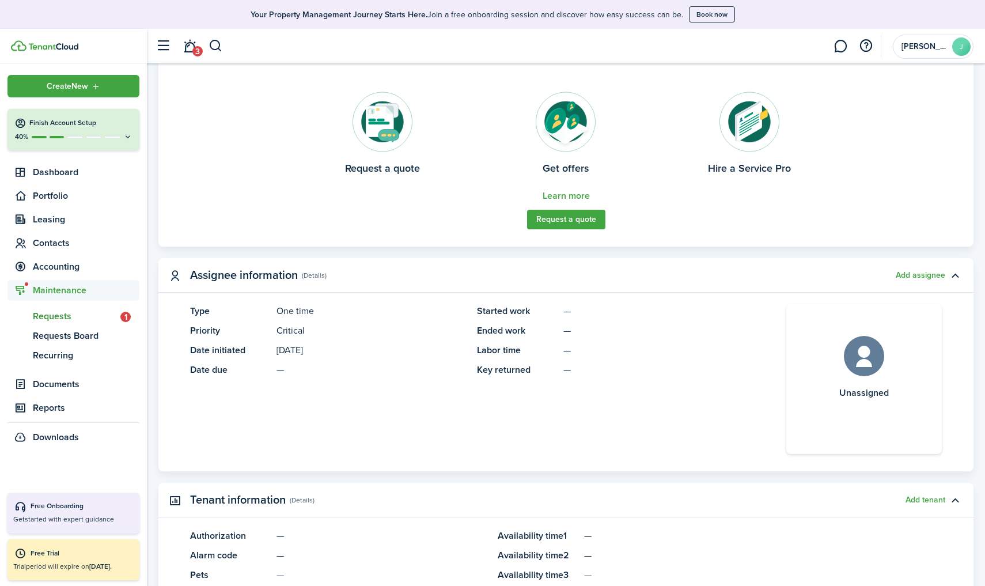
scroll to position [362, 0]
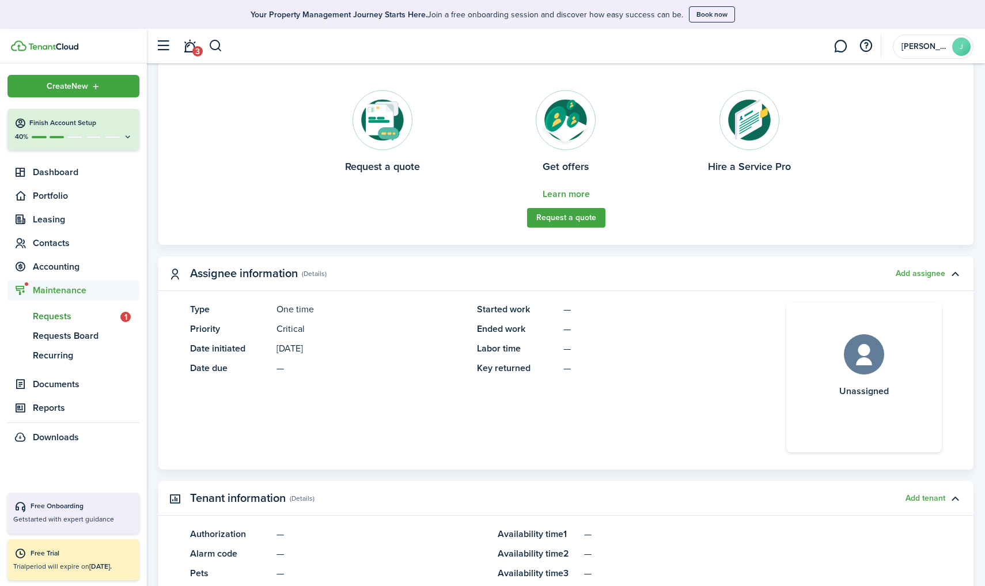
click at [913, 270] on button "Add assignee" at bounding box center [920, 273] width 50 height 9
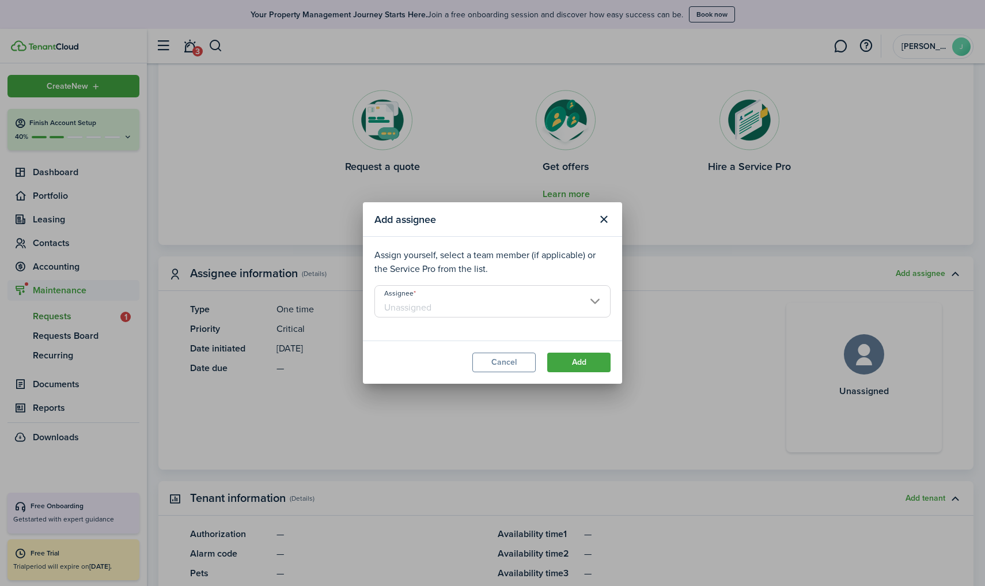
click at [445, 301] on input "Assignee" at bounding box center [492, 301] width 236 height 32
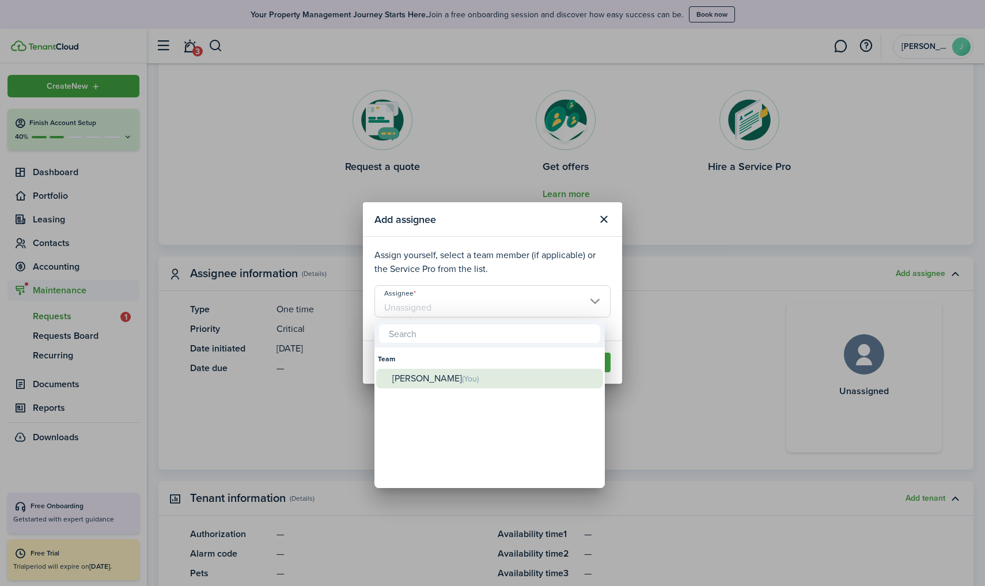
click at [434, 373] on div "jose sanchez (You)" at bounding box center [494, 378] width 204 height 20
type input "[PERSON_NAME]"
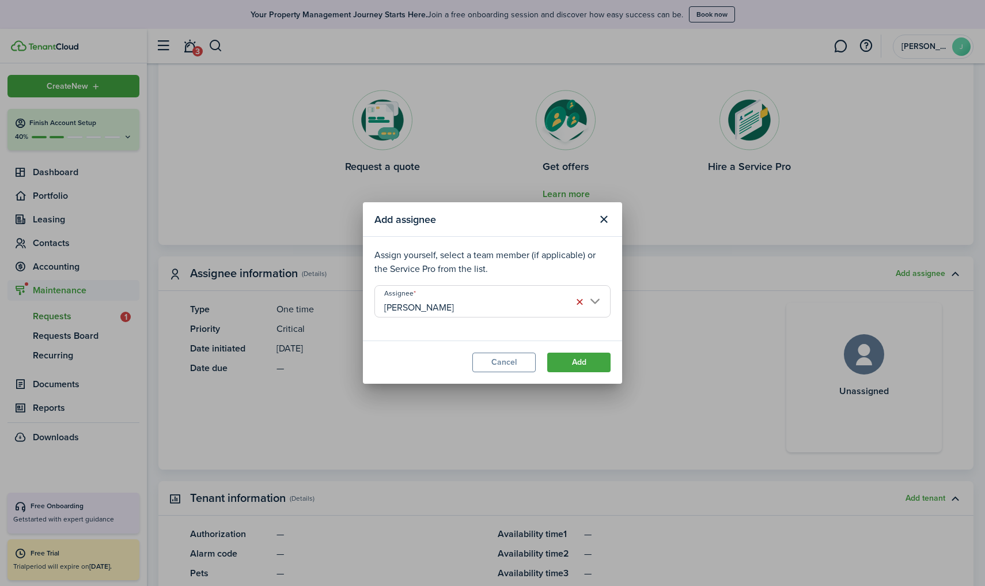
click at [592, 364] on button "Add" at bounding box center [578, 362] width 63 height 20
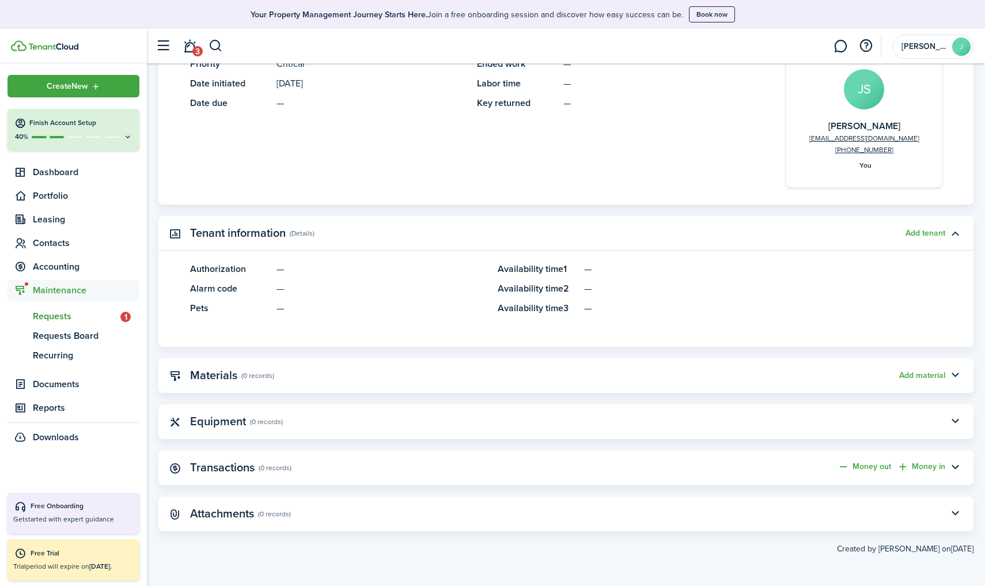
scroll to position [602, 0]
click at [879, 467] on link "Money out" at bounding box center [864, 467] width 54 height 12
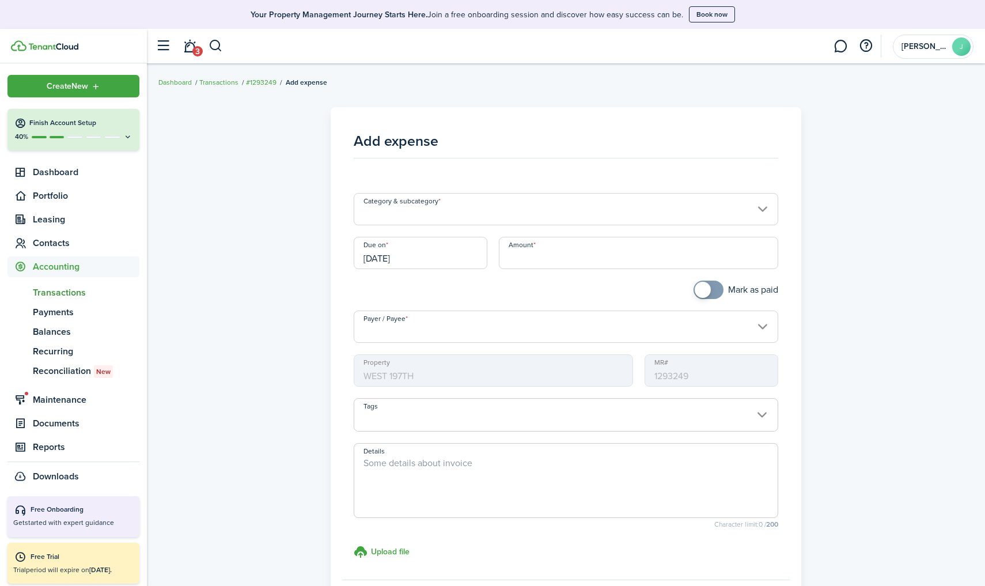
click at [553, 215] on input "Category & subcategory" at bounding box center [566, 209] width 424 height 32
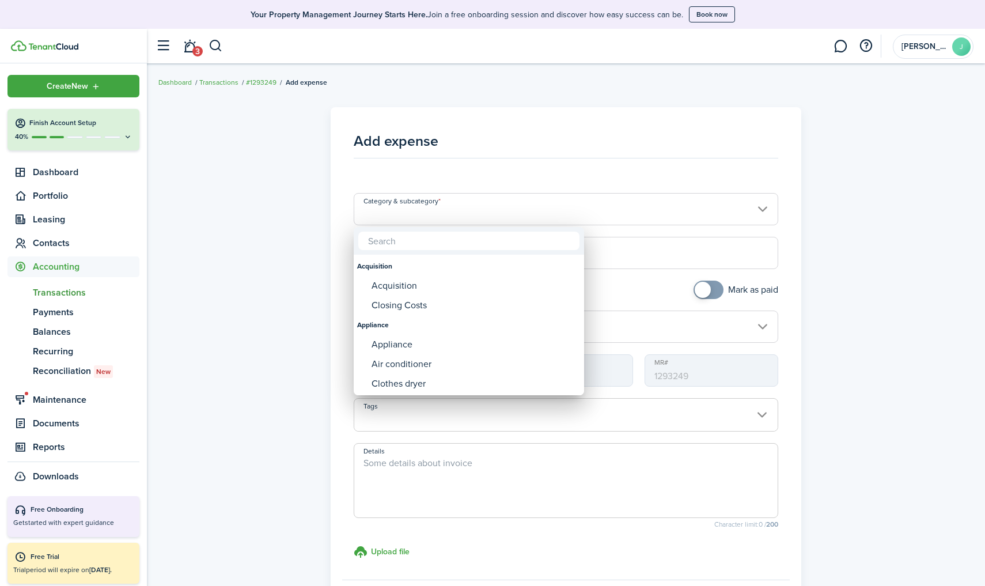
click at [716, 150] on div at bounding box center [492, 293] width 1169 height 770
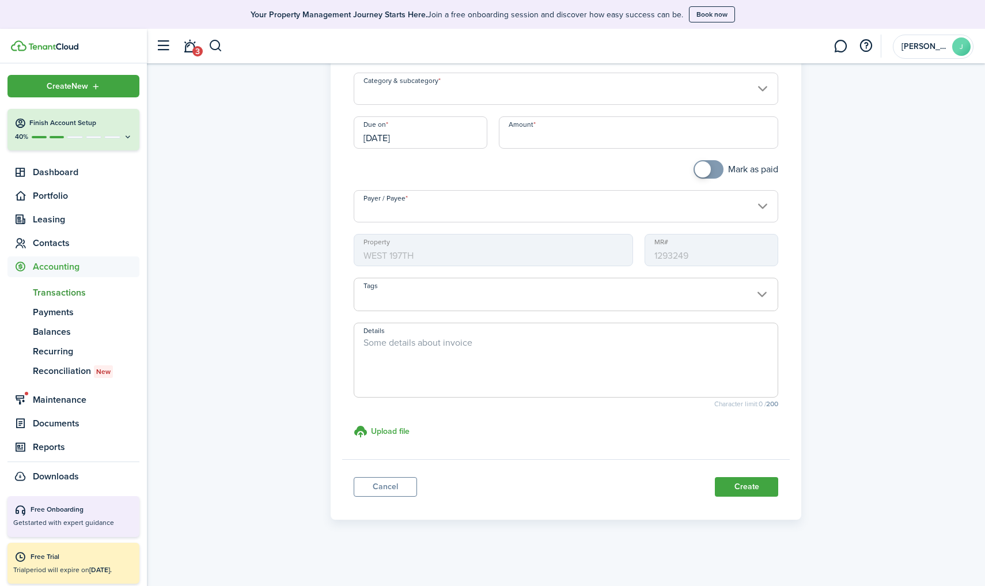
scroll to position [120, 0]
click at [392, 489] on link "Cancel" at bounding box center [385, 487] width 63 height 20
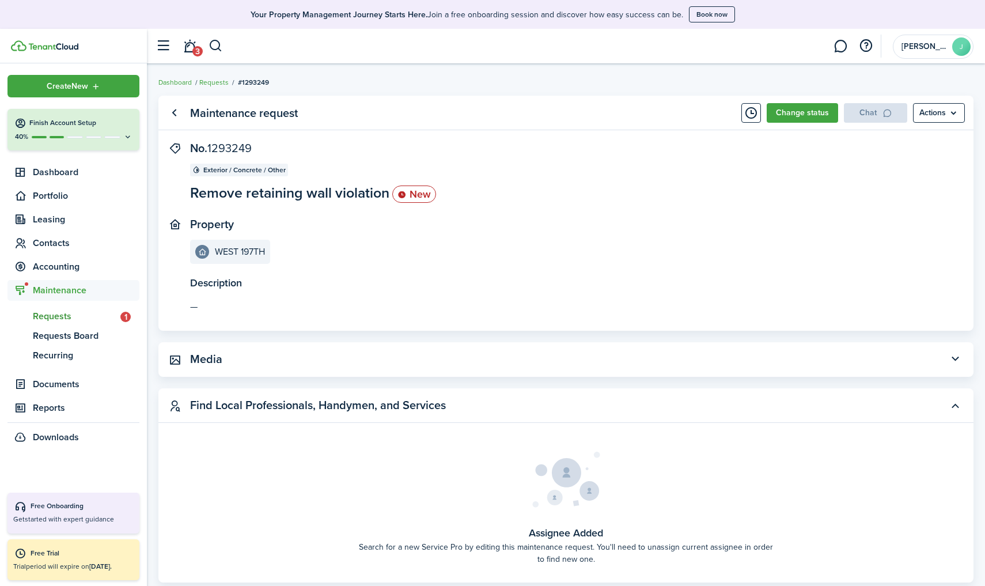
click at [947, 121] on menu-btn "Actions" at bounding box center [939, 113] width 52 height 20
click at [906, 206] on button "Delete" at bounding box center [914, 199] width 101 height 20
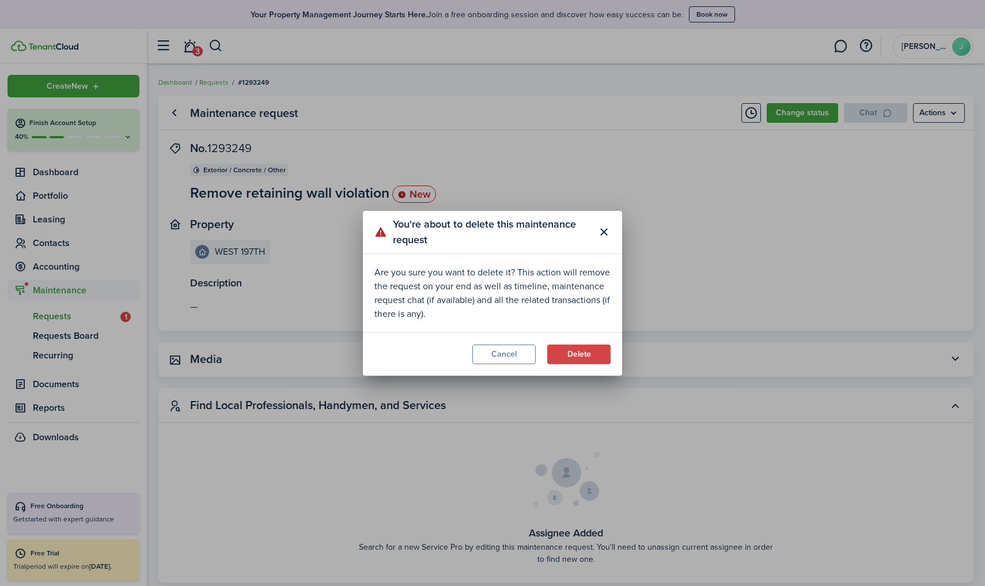
click at [577, 351] on button "Delete" at bounding box center [578, 354] width 63 height 20
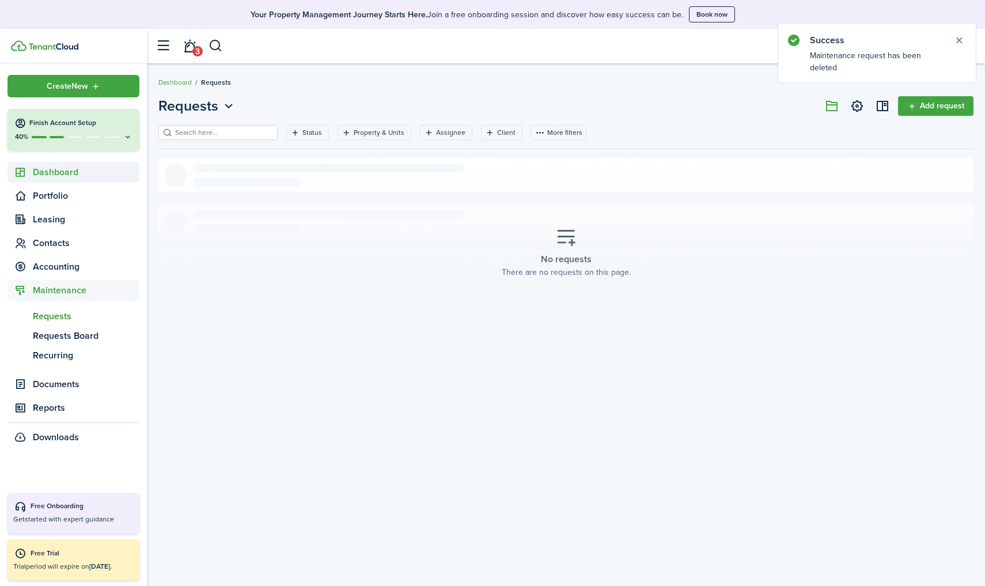
click at [72, 175] on span "Dashboard" at bounding box center [86, 172] width 107 height 14
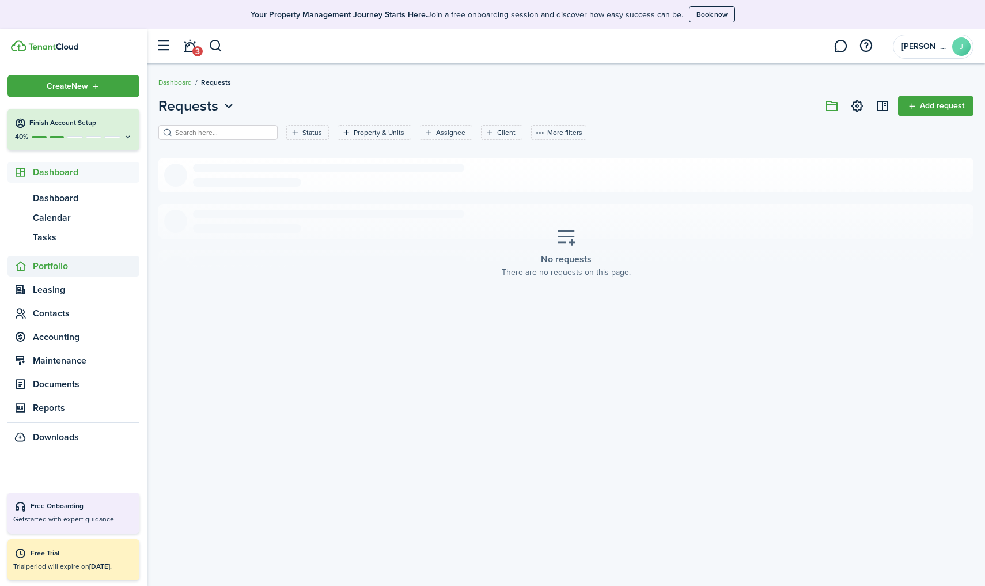
click at [62, 268] on span "Portfolio" at bounding box center [86, 266] width 107 height 14
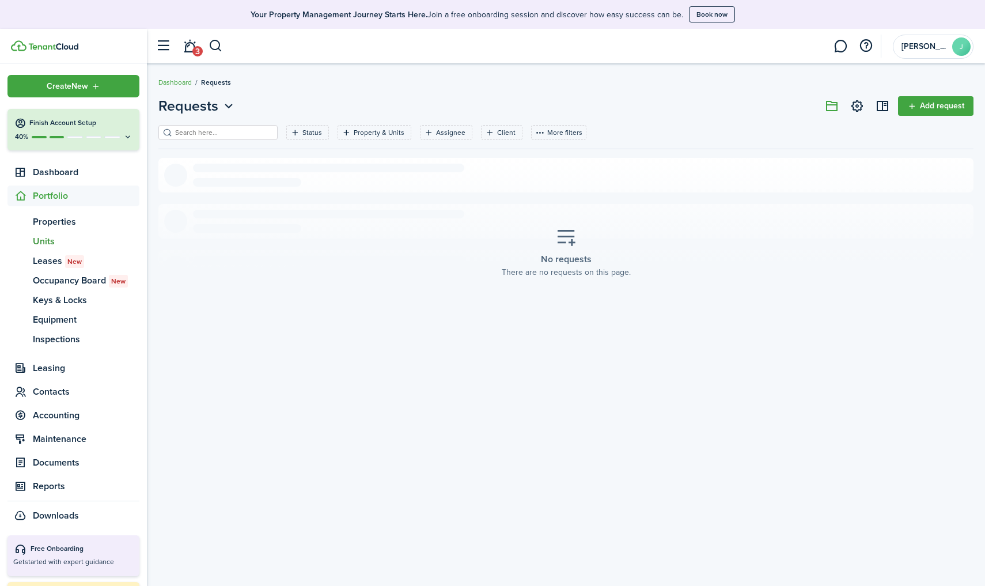
click at [49, 246] on span "Units" at bounding box center [86, 241] width 107 height 14
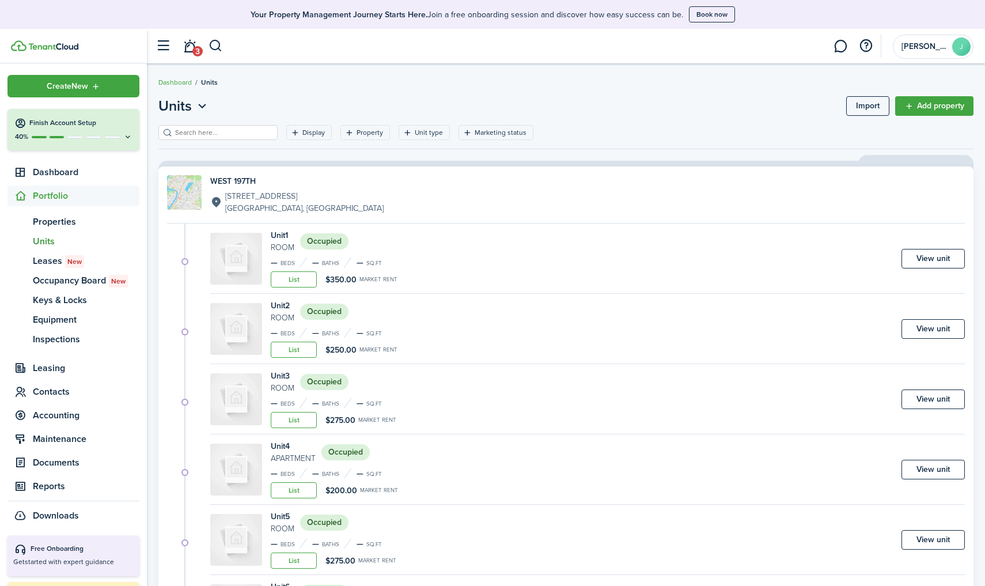
click at [64, 184] on ul "Create New Finish Account Setup 40% Dashboard Portfolio pt Properties un Units …" at bounding box center [73, 300] width 132 height 451
click at [55, 195] on span "Portfolio" at bounding box center [86, 196] width 107 height 14
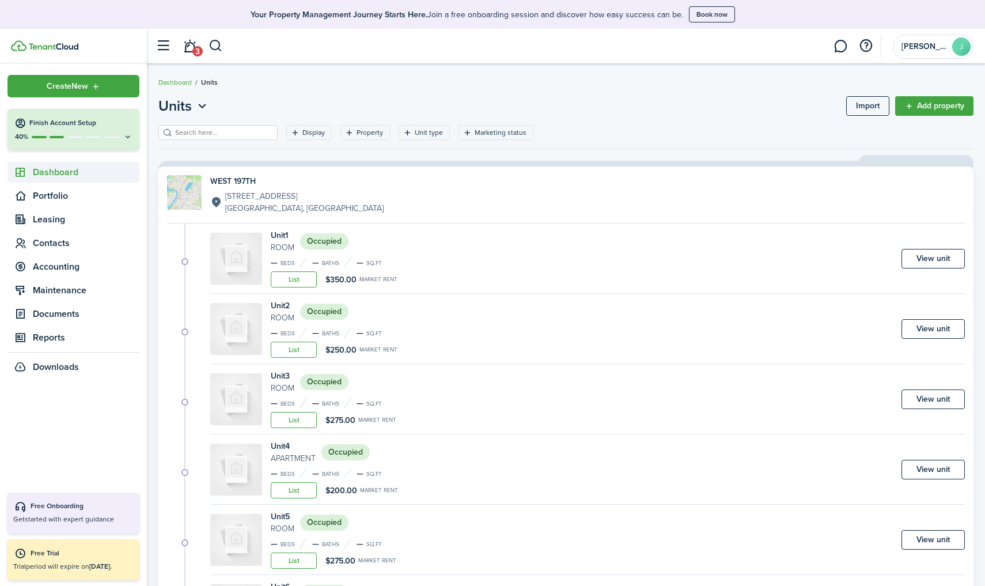
click at [77, 166] on span "Dashboard" at bounding box center [86, 172] width 107 height 14
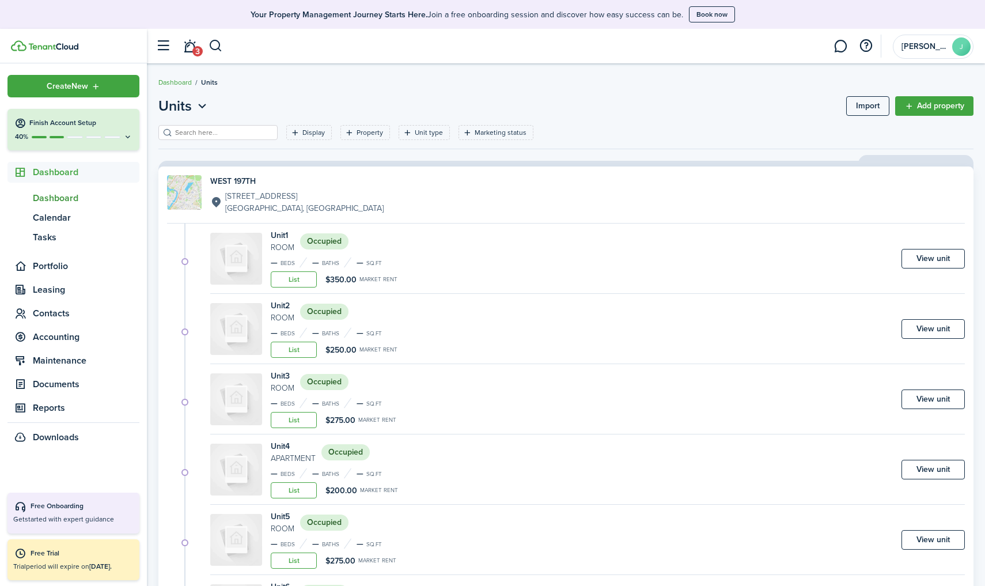
click at [62, 197] on span "Dashboard" at bounding box center [86, 198] width 107 height 14
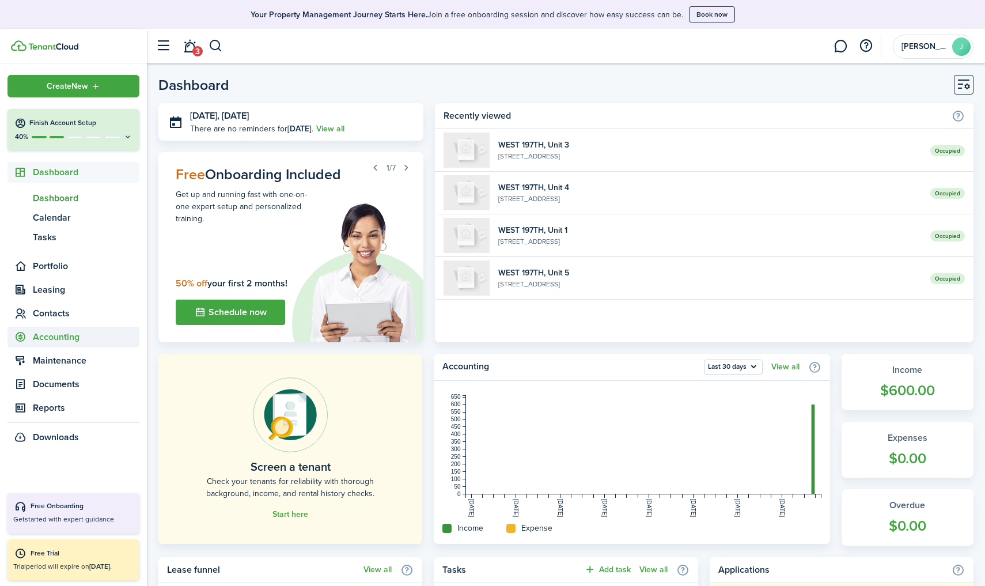
click at [67, 335] on span "Accounting" at bounding box center [86, 337] width 107 height 14
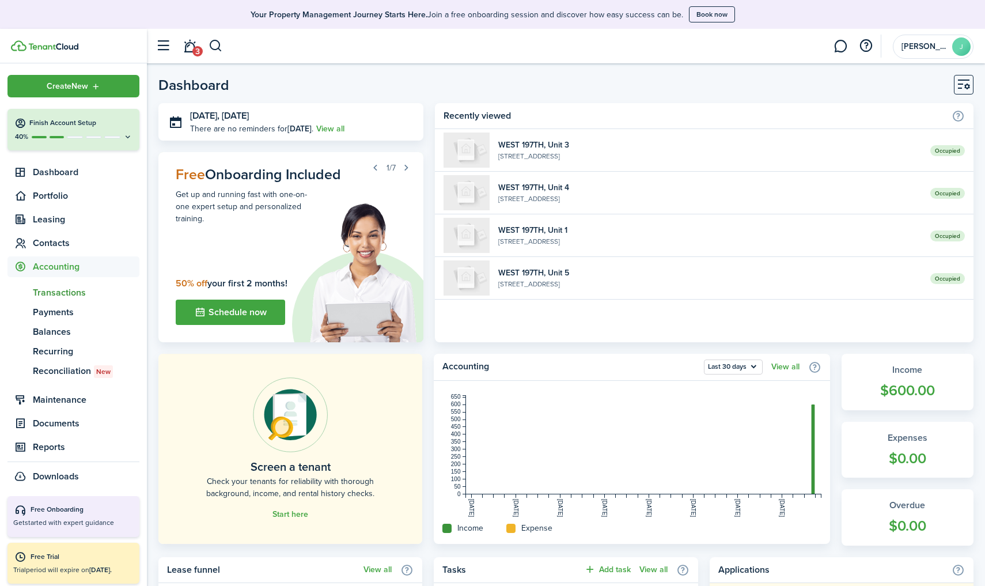
click at [82, 291] on span "Transactions" at bounding box center [86, 293] width 107 height 14
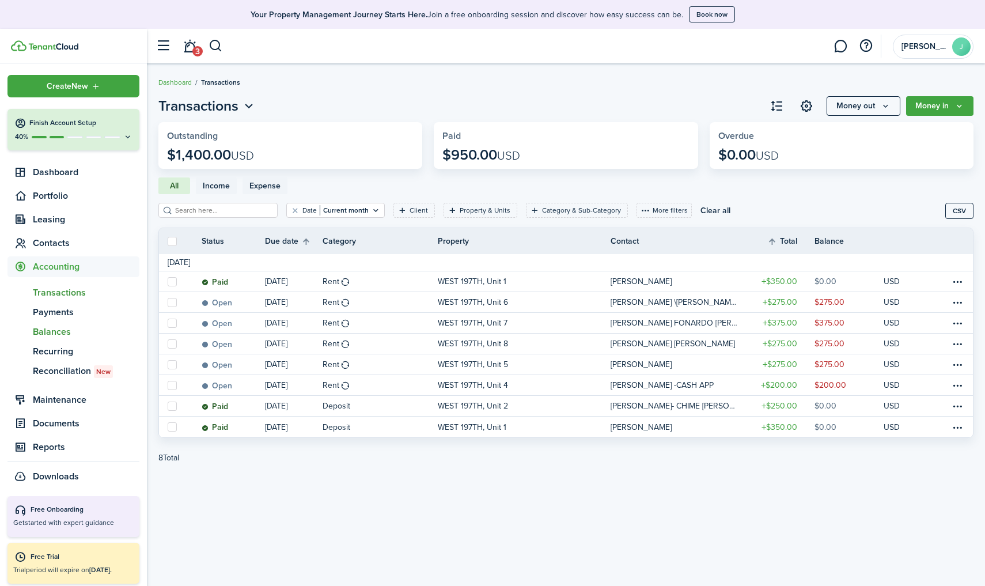
click at [60, 328] on span "Balances" at bounding box center [86, 332] width 107 height 14
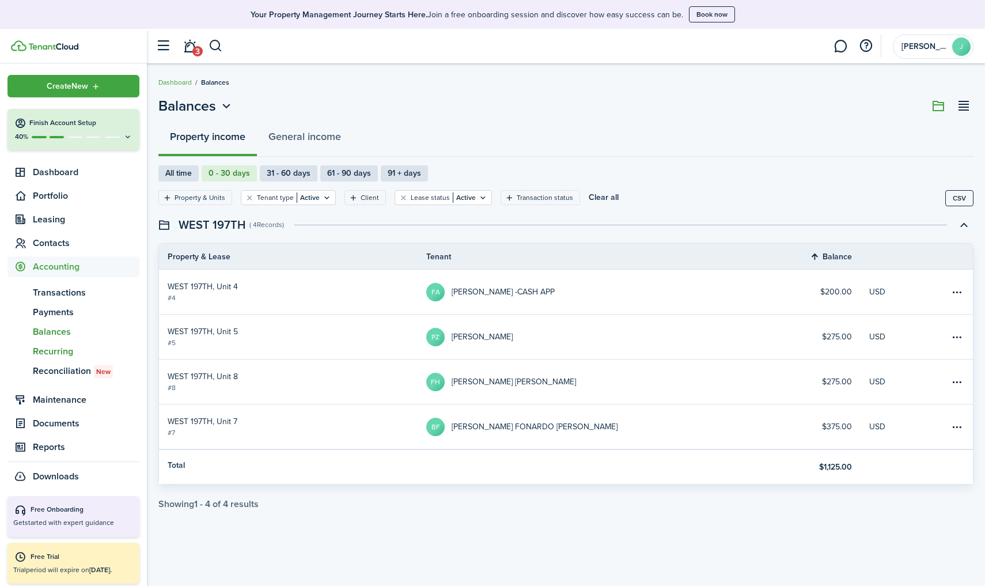
click at [71, 353] on span "Recurring" at bounding box center [86, 351] width 107 height 14
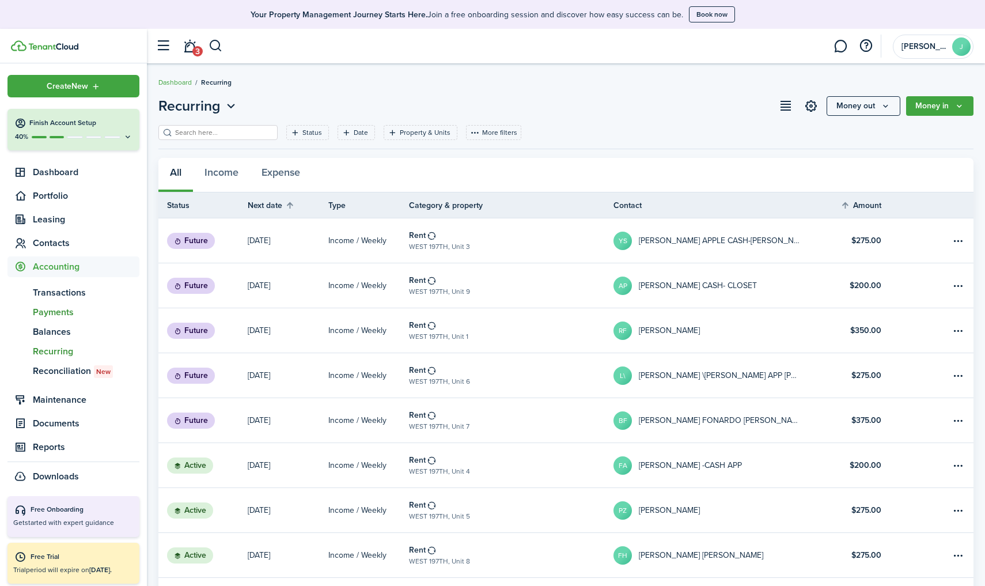
click at [70, 308] on span "Payments" at bounding box center [86, 312] width 107 height 14
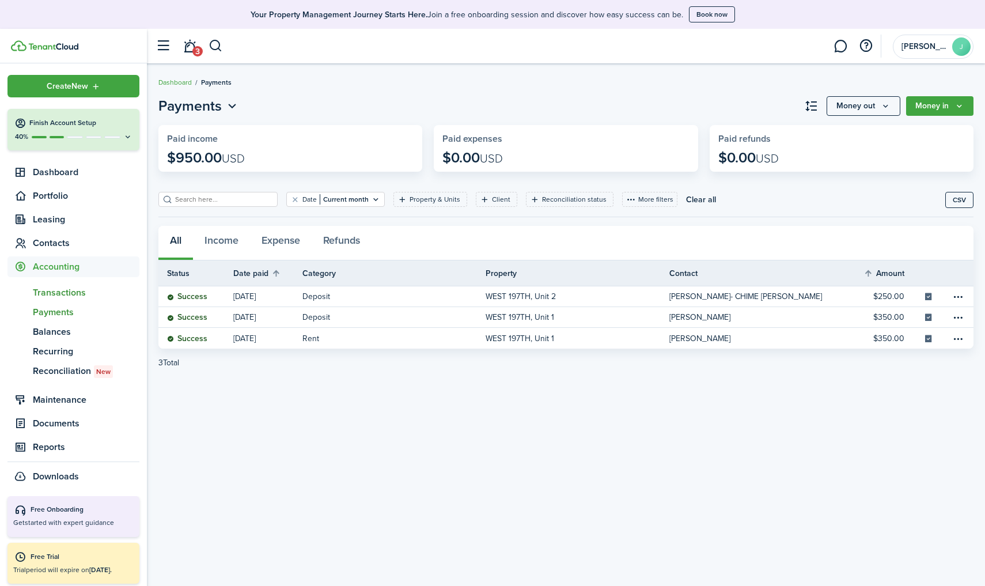
click at [83, 290] on span "Transactions" at bounding box center [86, 293] width 107 height 14
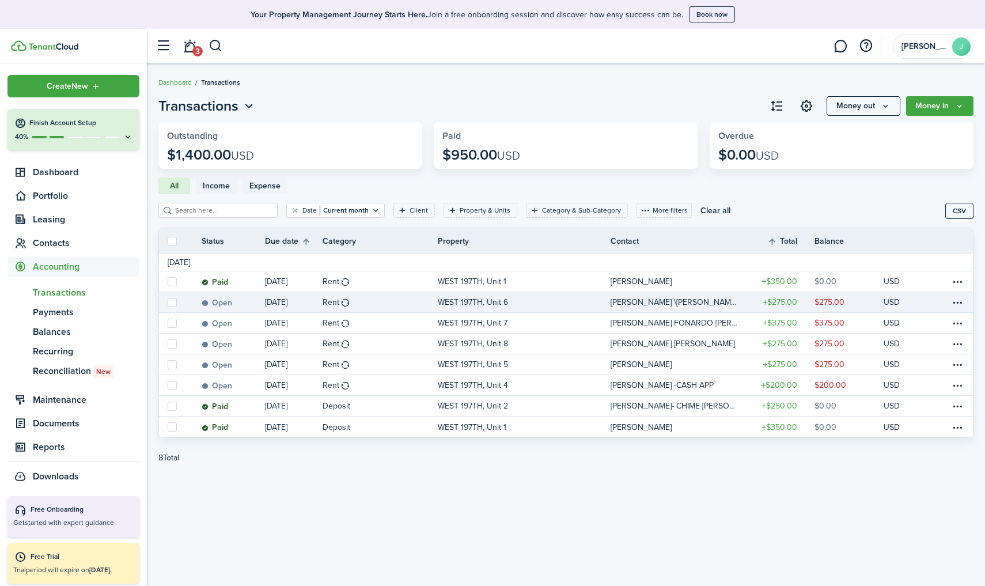
click at [626, 305] on table-profile-info-text "LESLIE \DAISY- CASH APP RUBEN" at bounding box center [674, 302] width 128 height 9
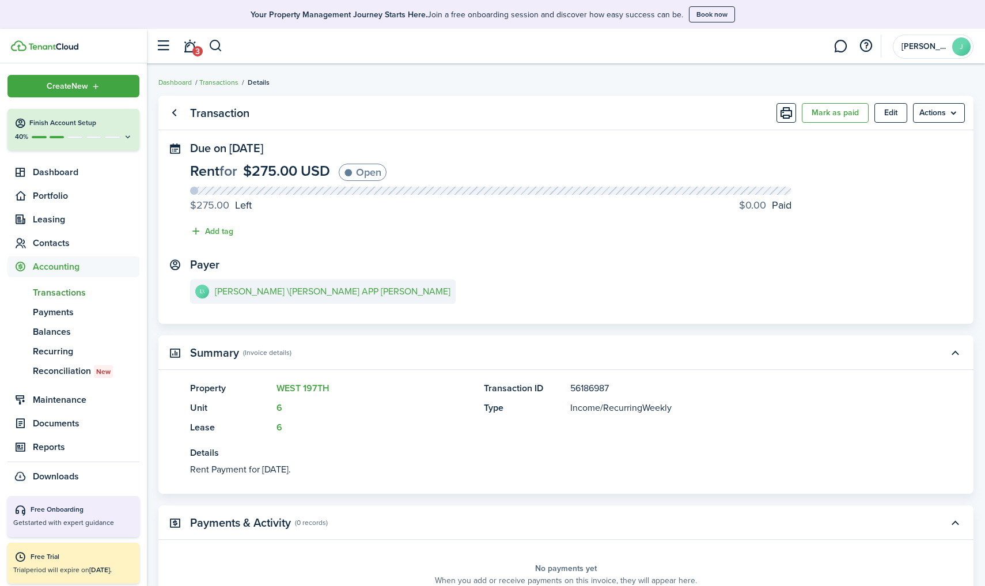
click at [894, 107] on button "Edit" at bounding box center [890, 113] width 33 height 20
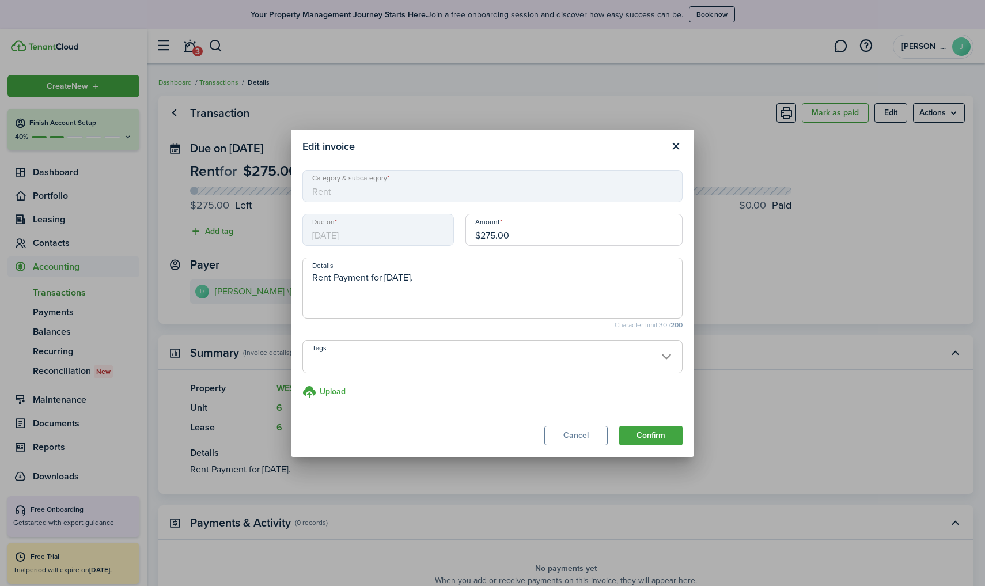
scroll to position [6, 0]
click at [671, 147] on button "Close modal" at bounding box center [676, 146] width 20 height 20
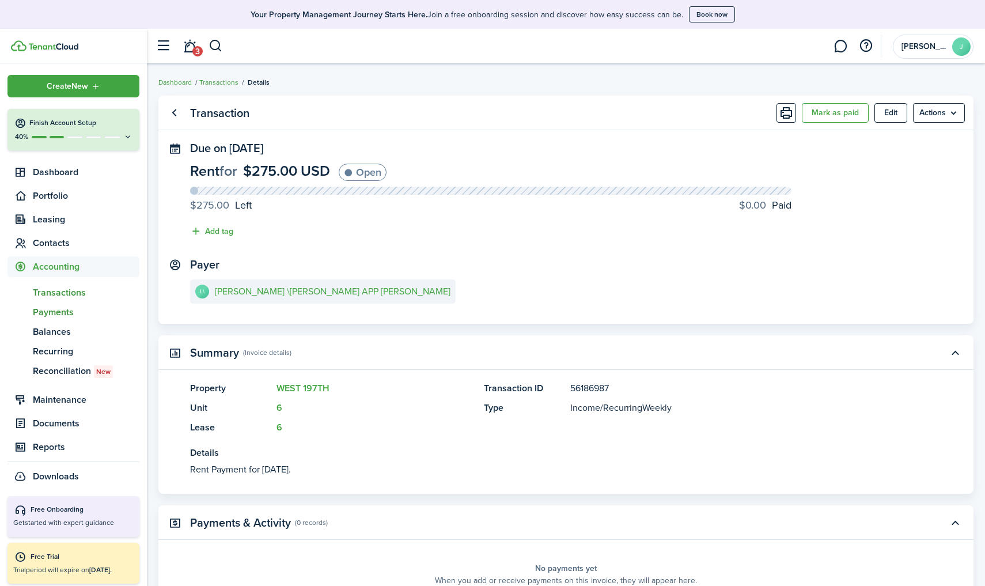
click at [68, 309] on span "Payments" at bounding box center [86, 312] width 107 height 14
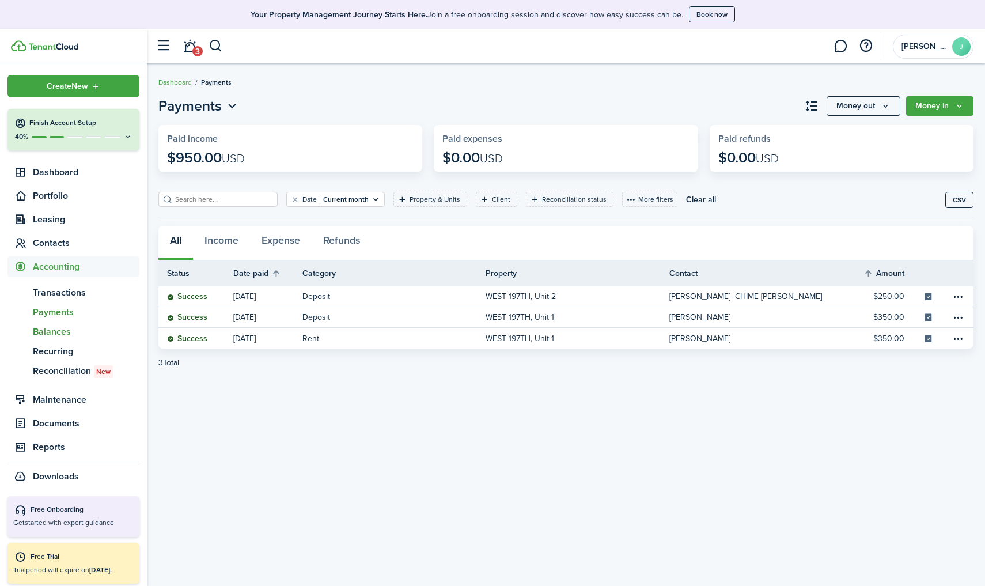
click at [63, 332] on span "Balances" at bounding box center [86, 332] width 107 height 14
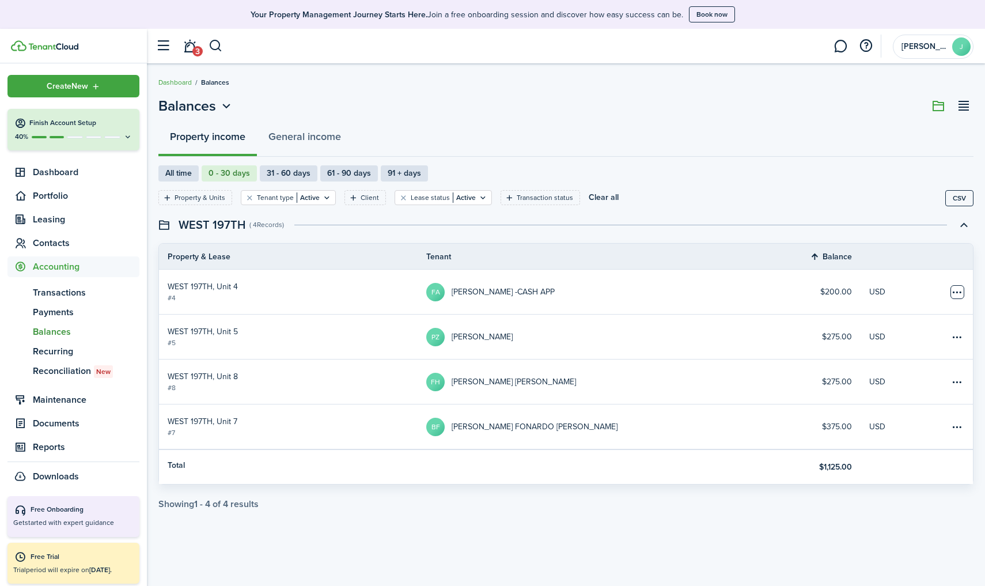
click at [957, 288] on table-menu-btn-icon "Open menu" at bounding box center [957, 292] width 14 height 14
click at [872, 214] on filter-with-custom-content-wrapper "Property & Units Tenant type Active Client Lease status Active Transaction stat…" at bounding box center [565, 197] width 815 height 33
click at [69, 315] on span "Payments" at bounding box center [86, 312] width 107 height 14
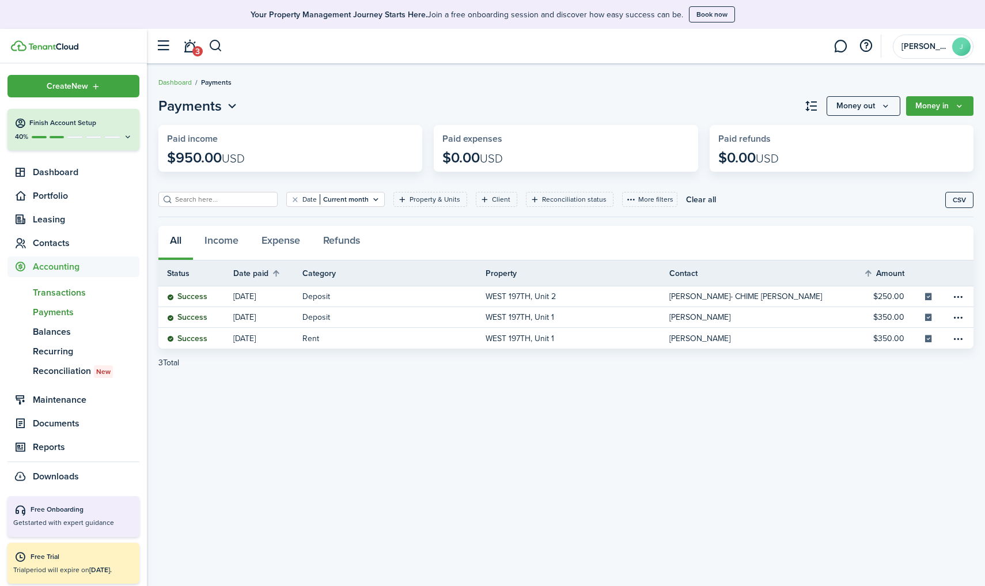
click at [66, 287] on span "Transactions" at bounding box center [86, 293] width 107 height 14
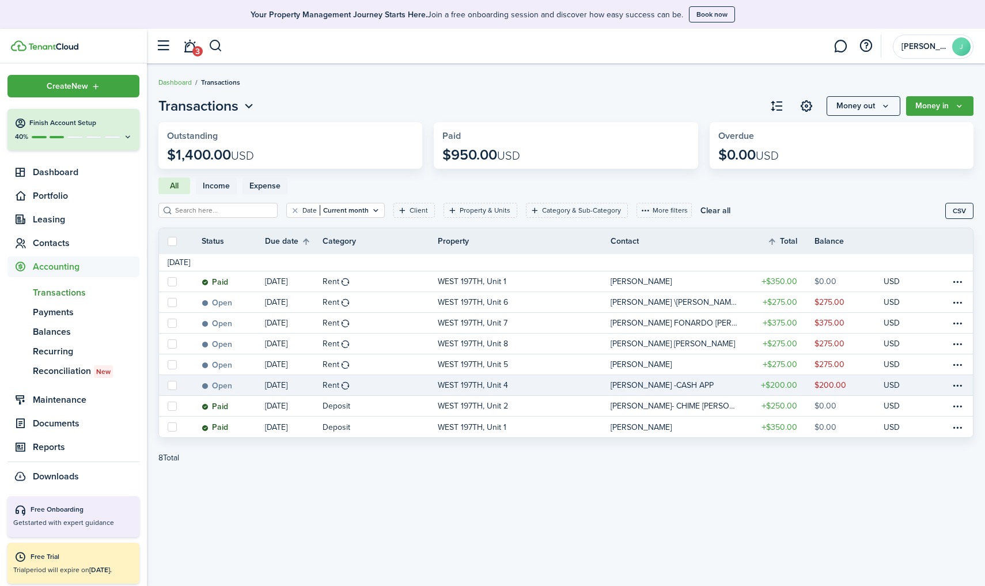
click at [453, 385] on p "WEST 197TH, Unit 4" at bounding box center [473, 385] width 70 height 12
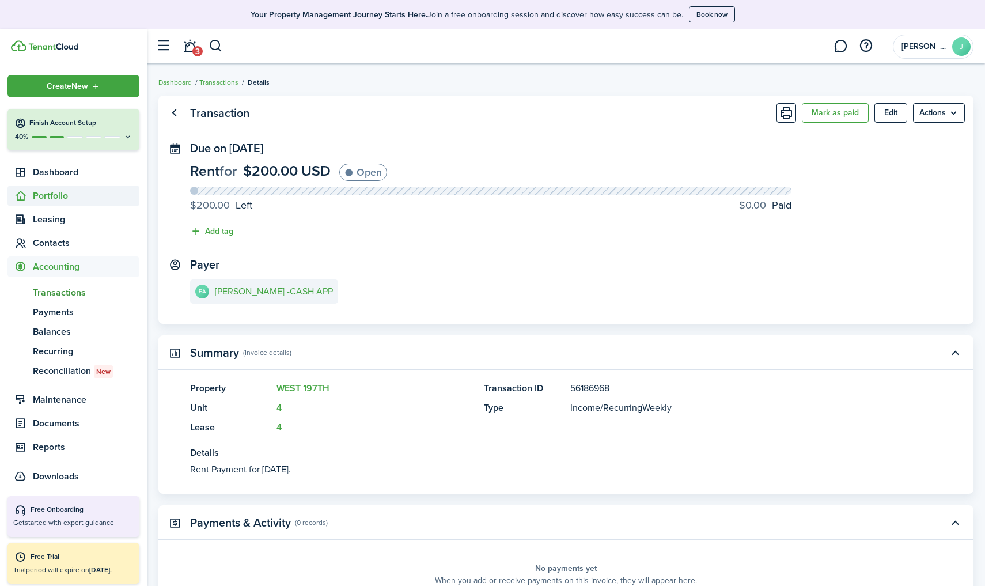
click at [43, 190] on span "Portfolio" at bounding box center [86, 196] width 107 height 14
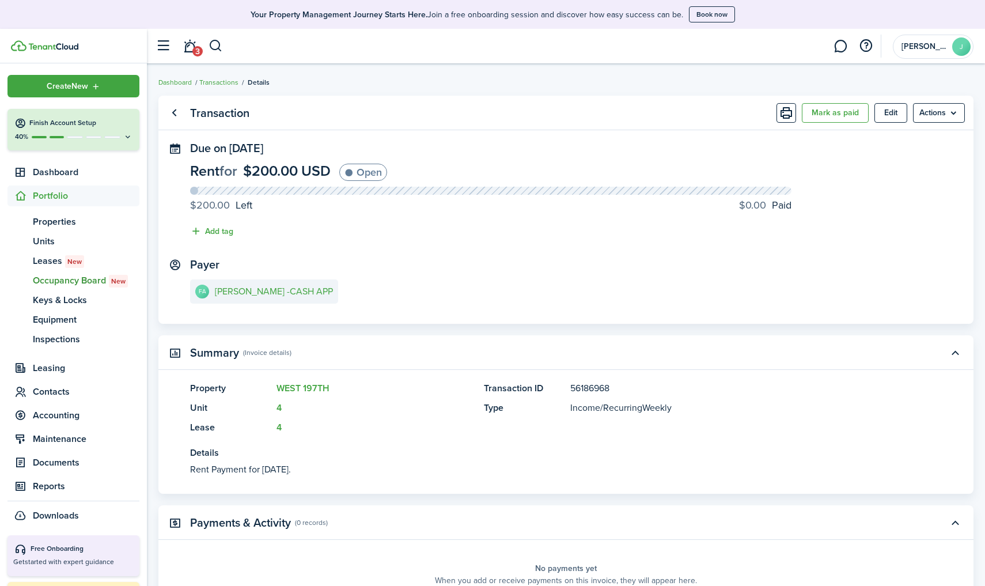
click at [56, 282] on span "Occupancy Board New" at bounding box center [86, 280] width 107 height 14
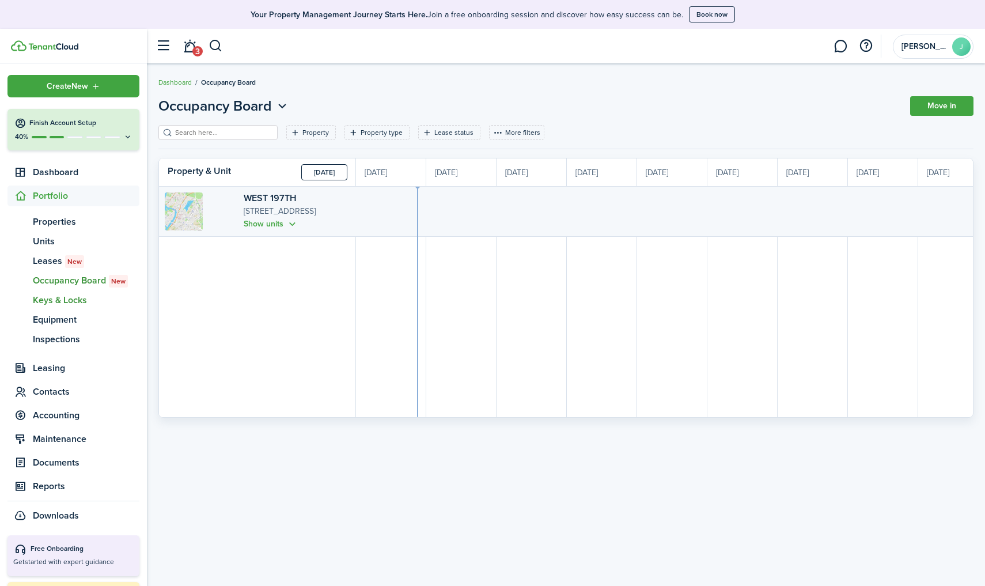
click at [69, 305] on span "Keys & Locks" at bounding box center [86, 300] width 107 height 14
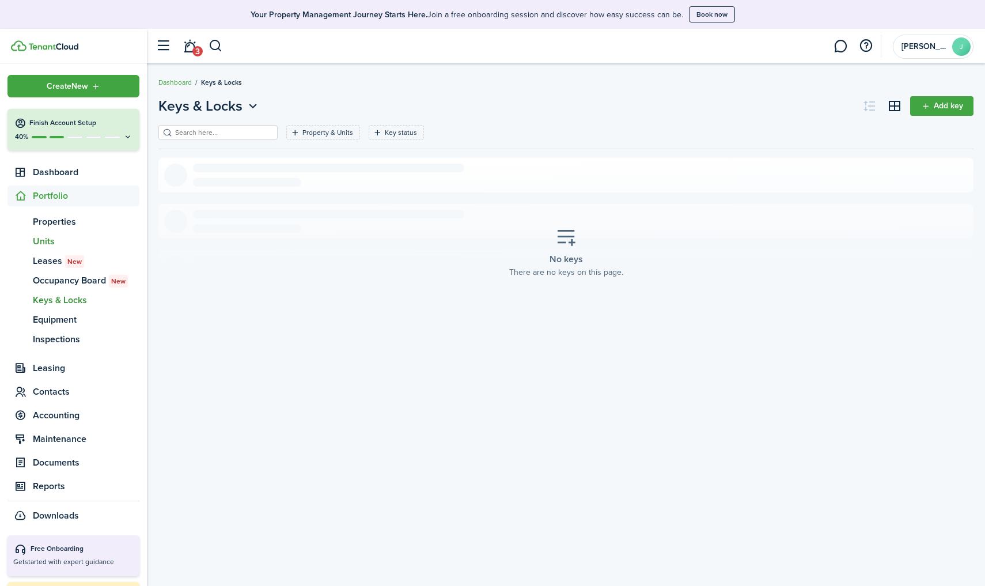
click at [44, 241] on span "Units" at bounding box center [86, 241] width 107 height 14
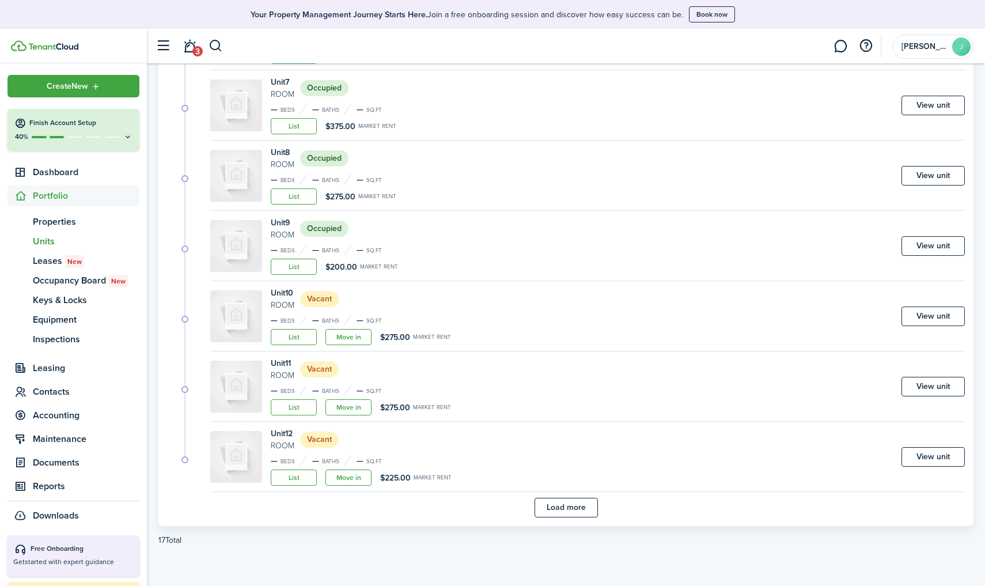
scroll to position [575, 0]
click at [345, 335] on link "Move in" at bounding box center [348, 337] width 46 height 16
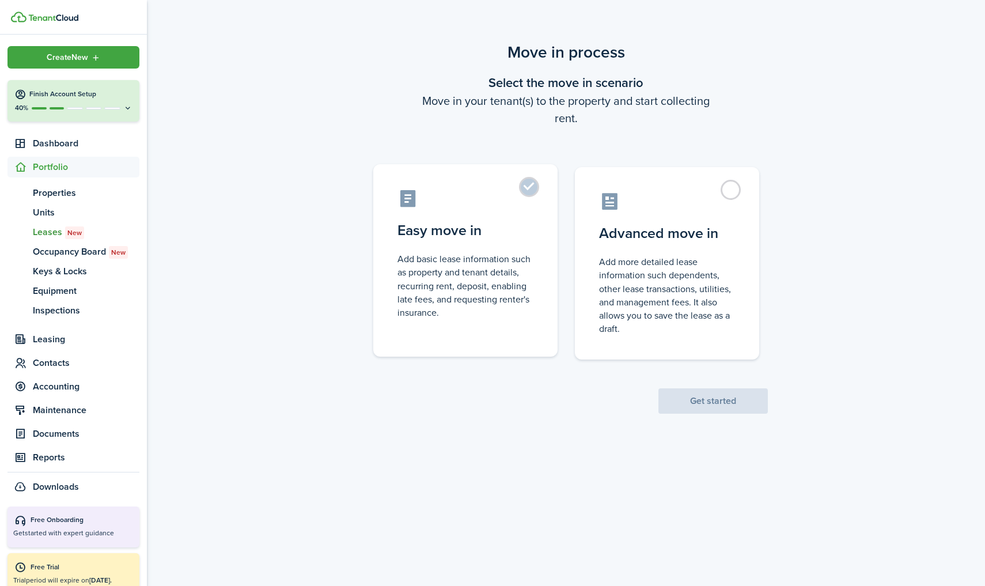
click at [480, 248] on label "Easy move in Add basic lease information such as property and tenant details, r…" at bounding box center [465, 260] width 184 height 192
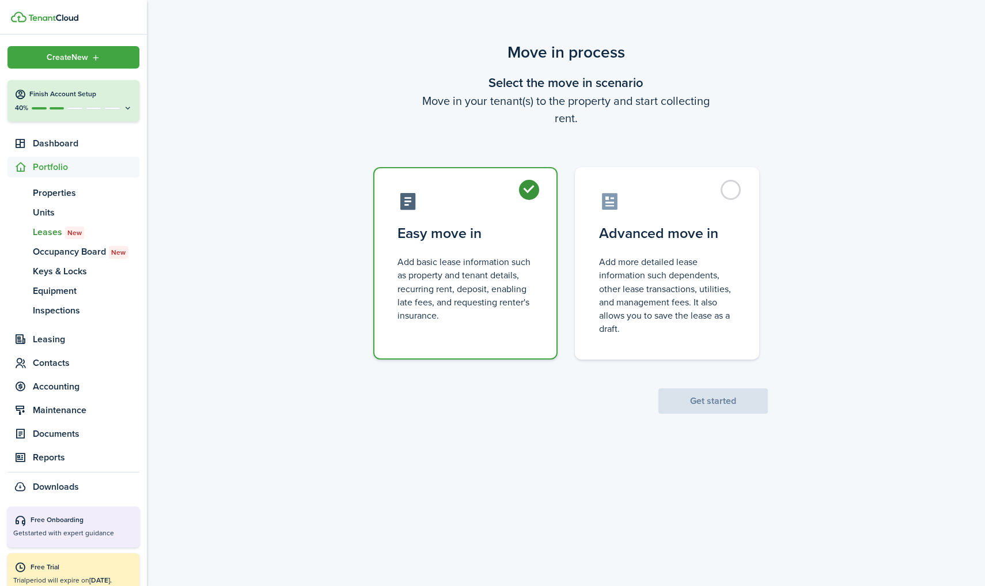
radio input "true"
click at [682, 387] on scenario-actions "Get started" at bounding box center [712, 386] width 109 height 54
click at [679, 409] on button "Get started" at bounding box center [712, 400] width 109 height 25
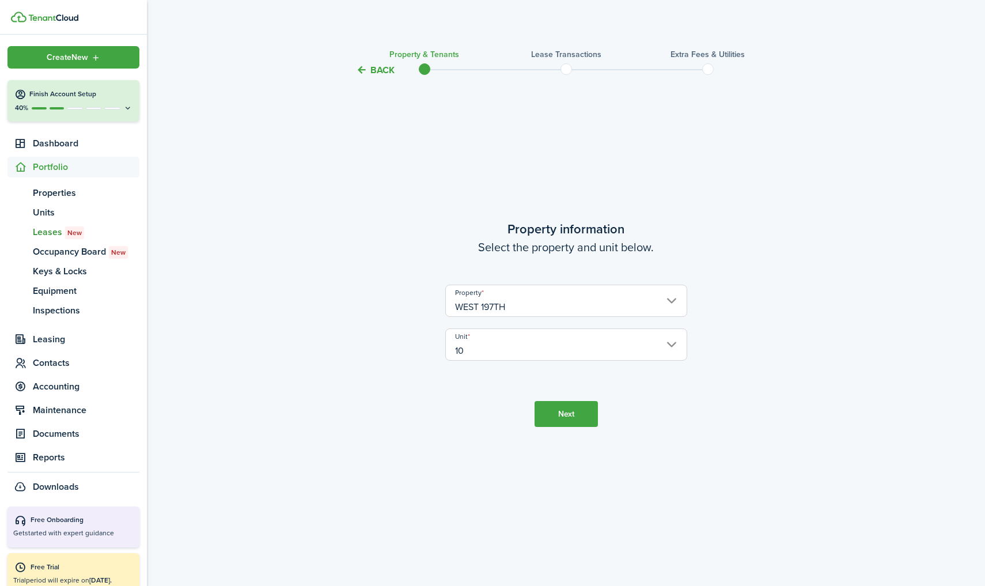
click at [572, 410] on button "Next" at bounding box center [565, 414] width 63 height 26
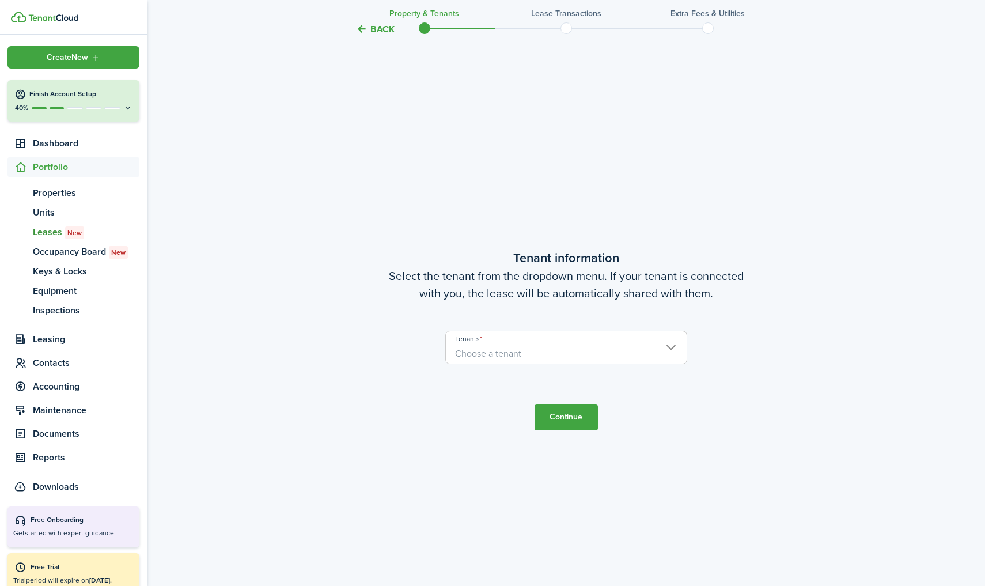
scroll to position [508, 0]
click at [489, 355] on span "Choose a tenant" at bounding box center [488, 352] width 66 height 13
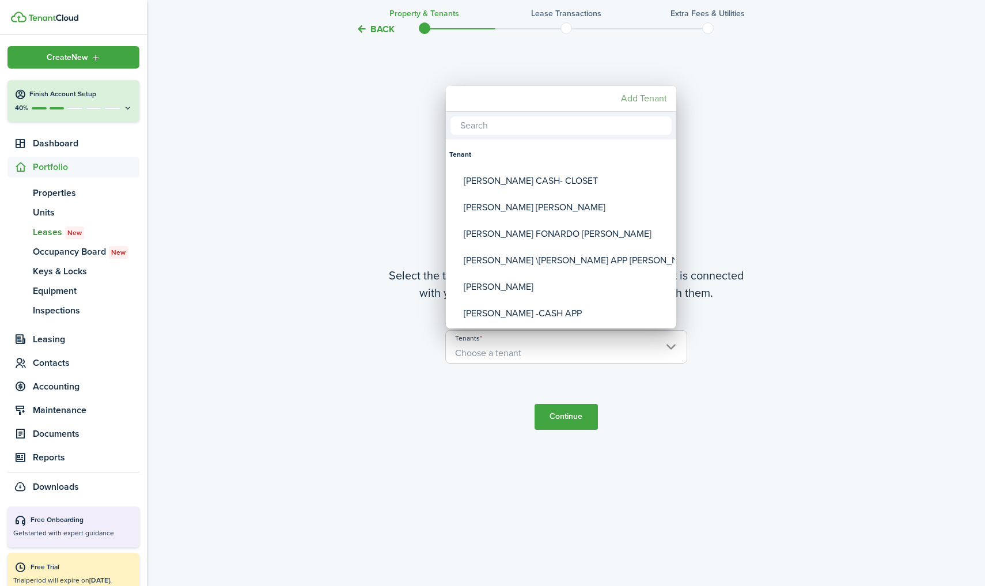
click at [648, 98] on mbsc-button "Add Tenant" at bounding box center [643, 98] width 55 height 21
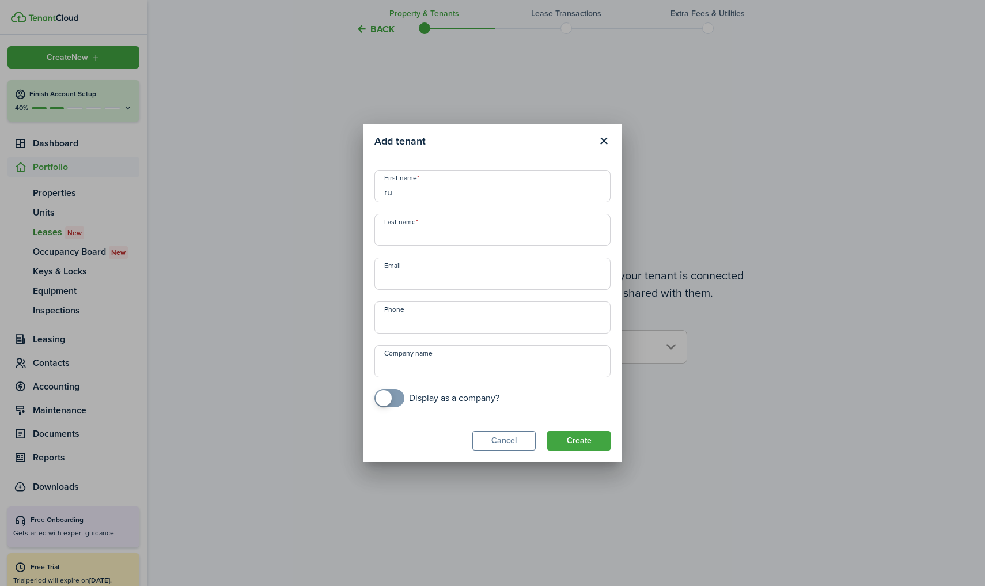
type input "r"
type input "RUBEN D"
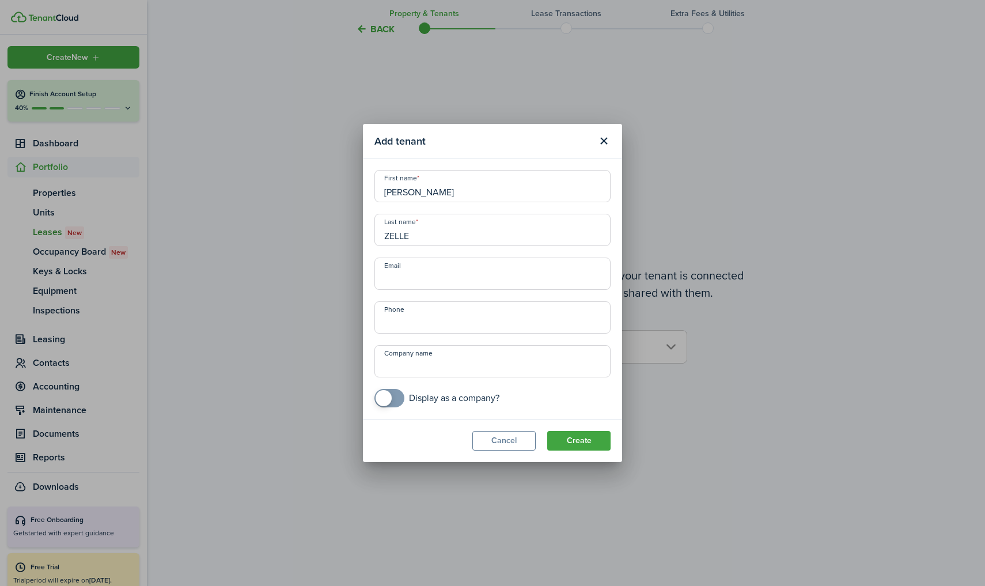
type input "ZELLE"
type input "+1 718-506-4232"
click at [581, 442] on button "Create" at bounding box center [578, 441] width 63 height 20
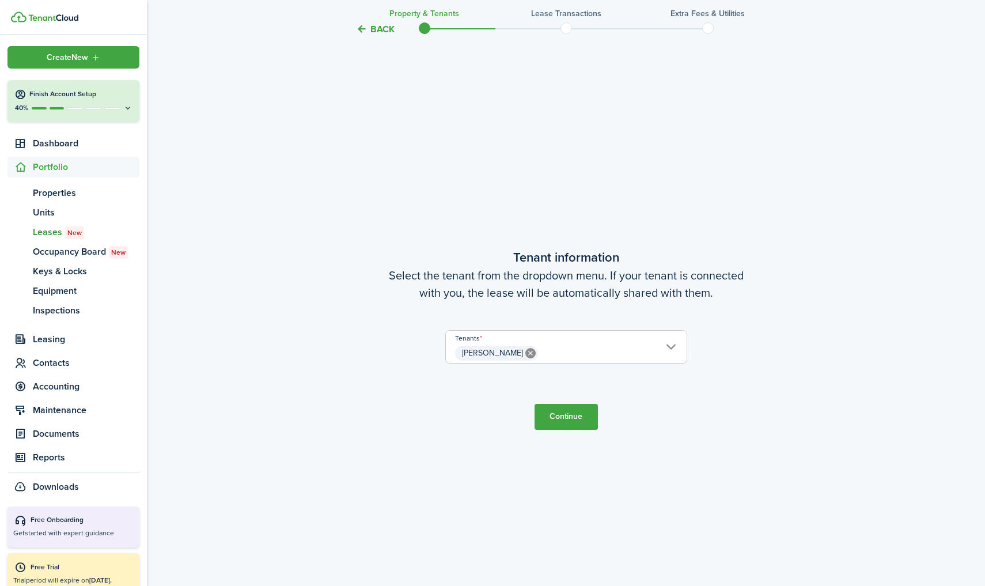
click at [574, 417] on button "Continue" at bounding box center [565, 417] width 63 height 26
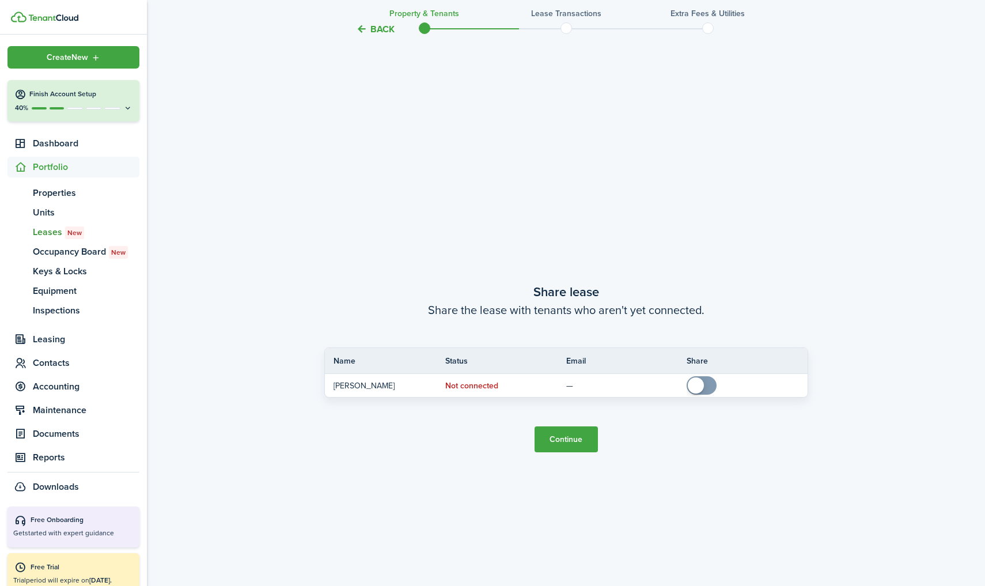
scroll to position [1094, 0]
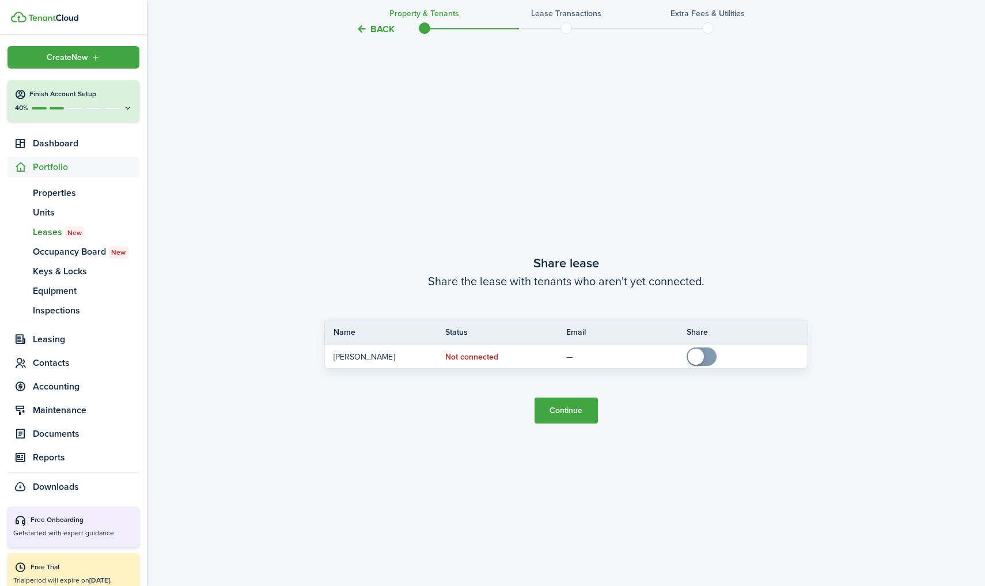
click at [571, 409] on button "Continue" at bounding box center [565, 410] width 63 height 26
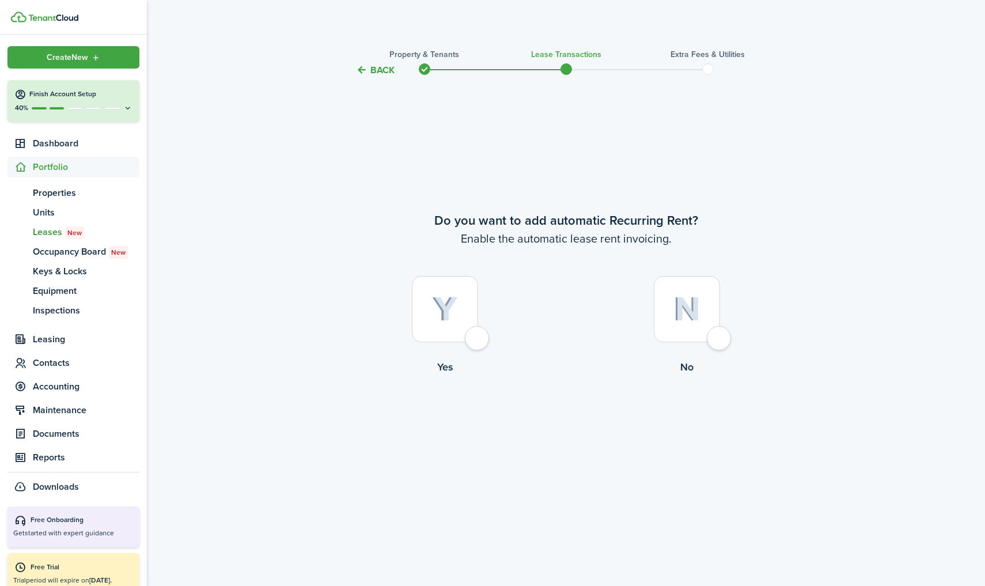
click at [440, 297] on div at bounding box center [445, 309] width 66 height 66
radio input "true"
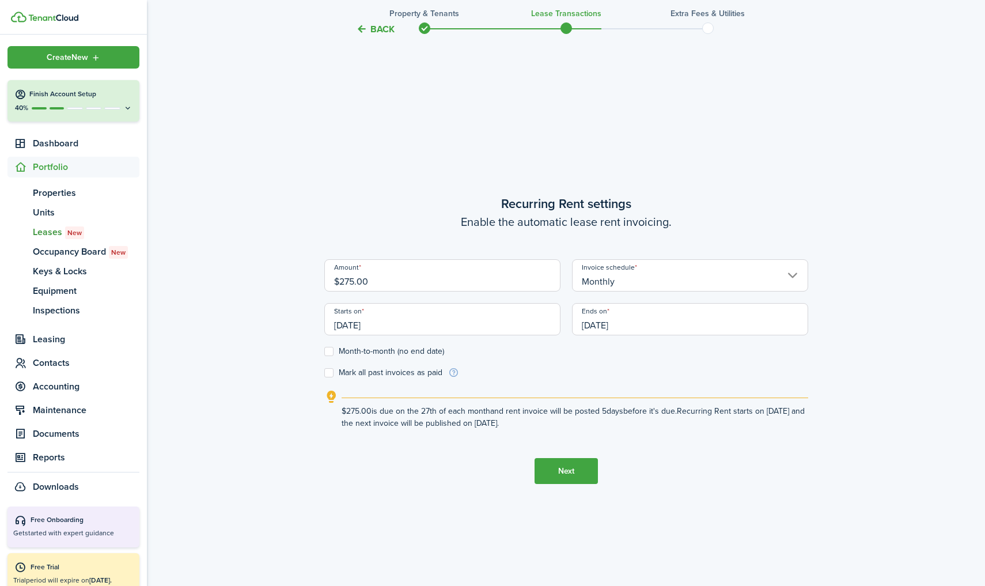
scroll to position [508, 0]
click at [362, 314] on input "[DATE]" at bounding box center [442, 318] width 236 height 32
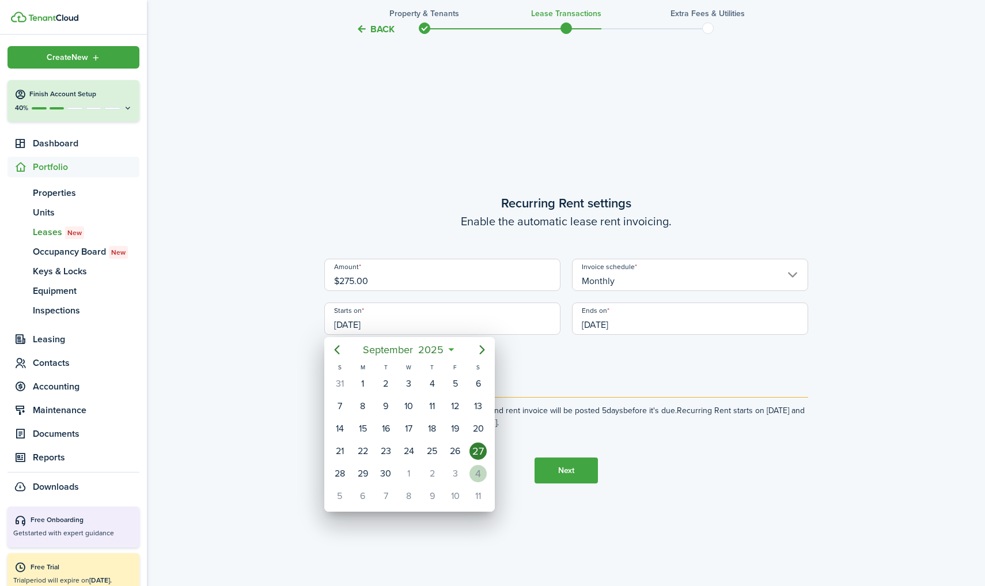
click at [477, 469] on div "4" at bounding box center [477, 473] width 17 height 17
type input "[DATE]"
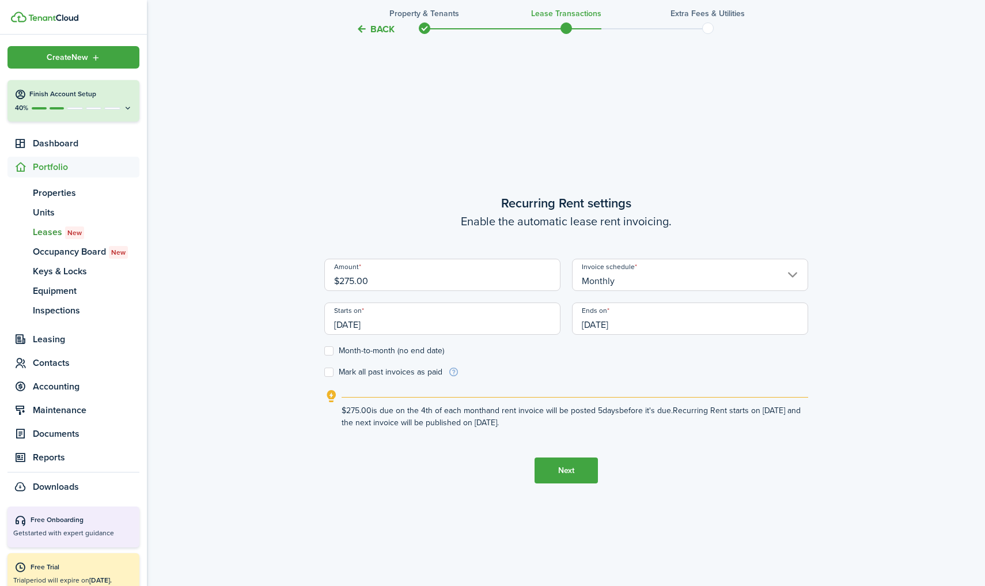
scroll to position [0, 0]
click at [641, 289] on input "Monthly" at bounding box center [690, 275] width 236 height 32
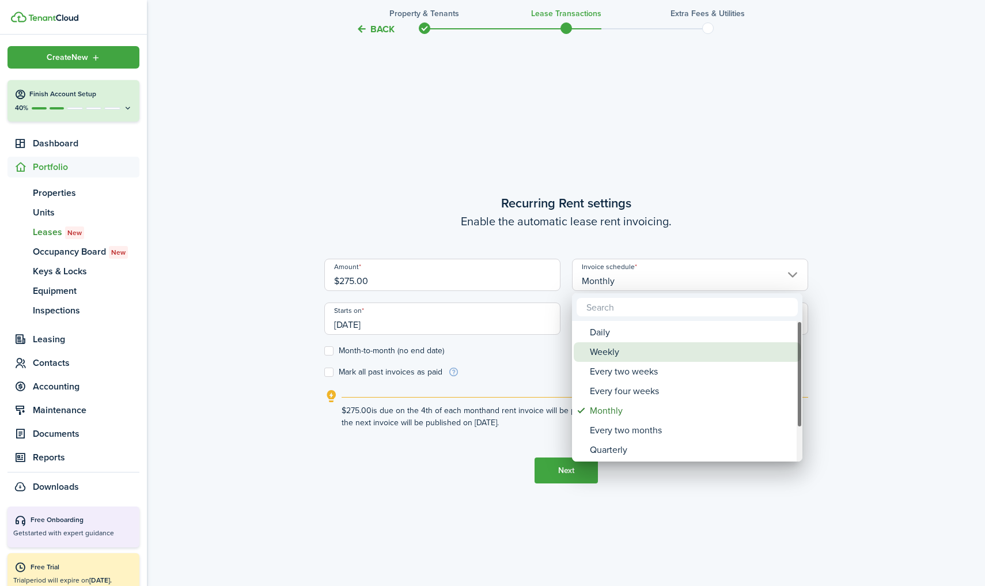
click at [599, 358] on div "Weekly" at bounding box center [692, 352] width 204 height 20
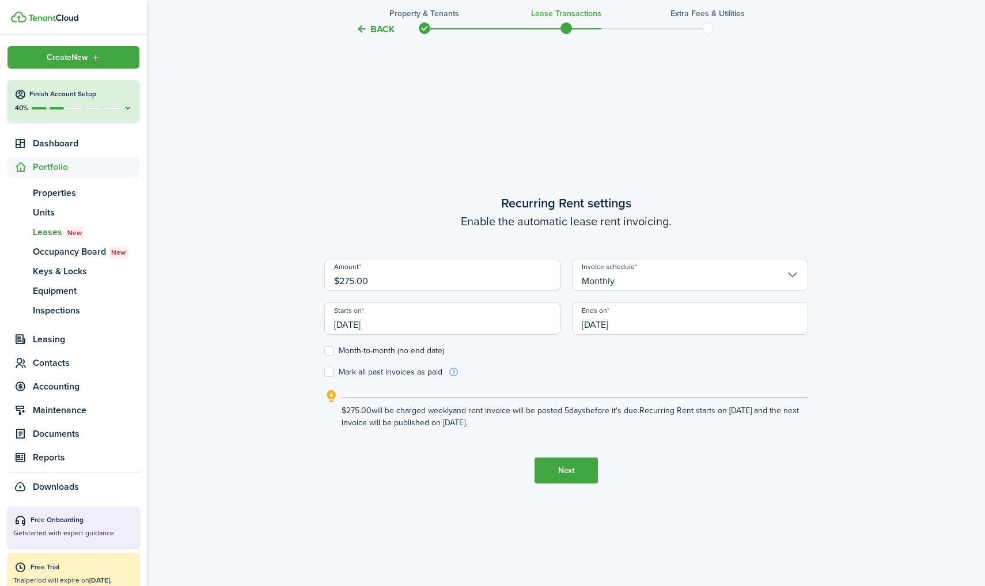
type input "Weekly"
click at [588, 473] on button "Next" at bounding box center [565, 470] width 63 height 26
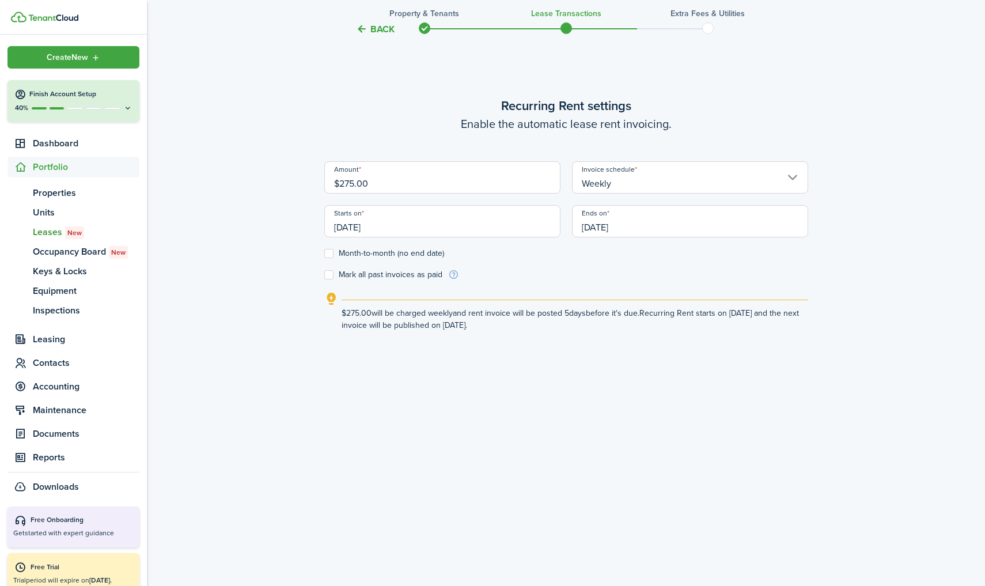
scroll to position [591, 0]
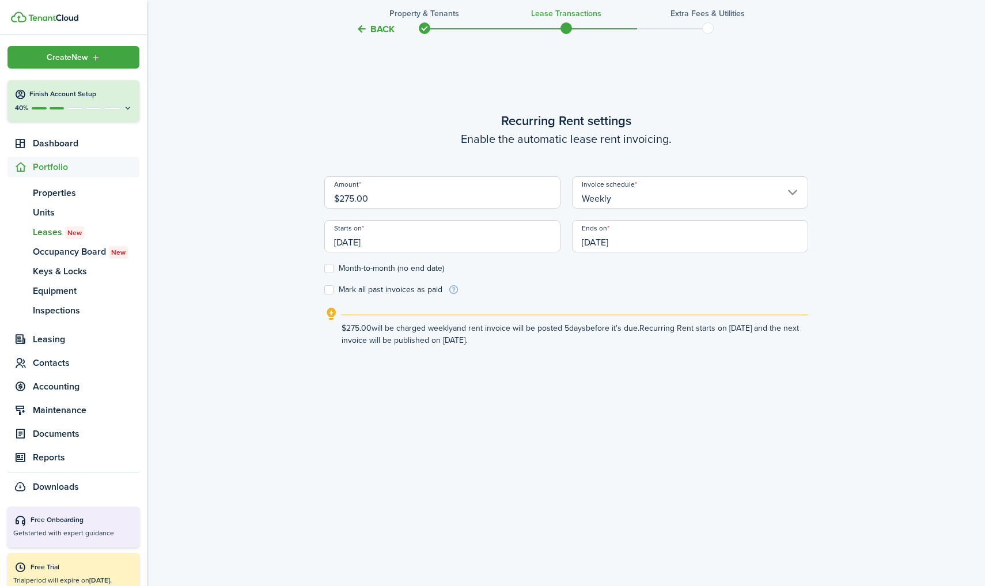
click at [331, 269] on label "Month-to-month (no end date)" at bounding box center [384, 268] width 120 height 9
click at [324, 269] on input "Month-to-month (no end date)" at bounding box center [324, 268] width 1 height 1
checkbox input "true"
click at [328, 290] on label "Mark all past invoices as paid" at bounding box center [383, 289] width 118 height 9
click at [324, 290] on input "Mark all past invoices as paid" at bounding box center [324, 290] width 1 height 1
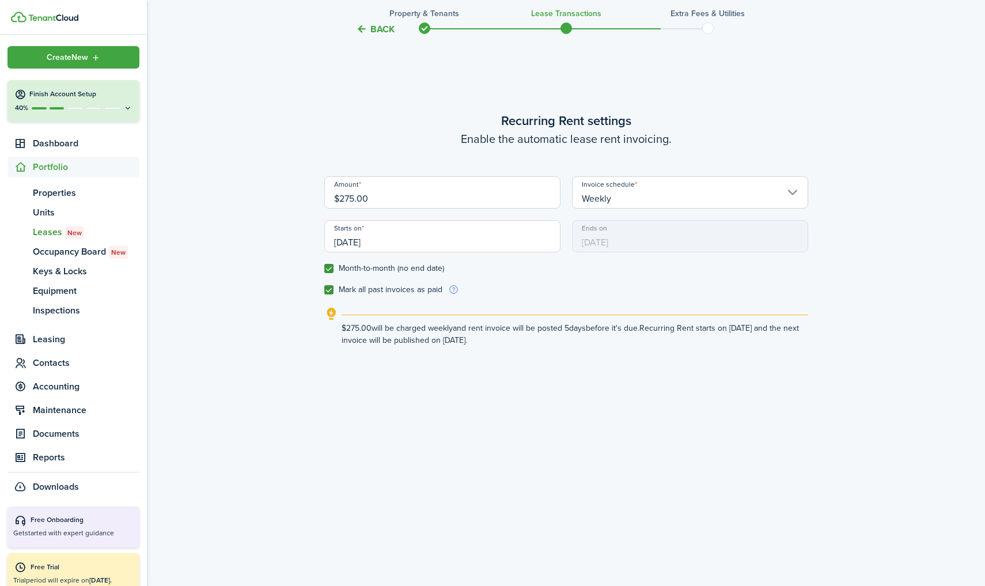
checkbox input "true"
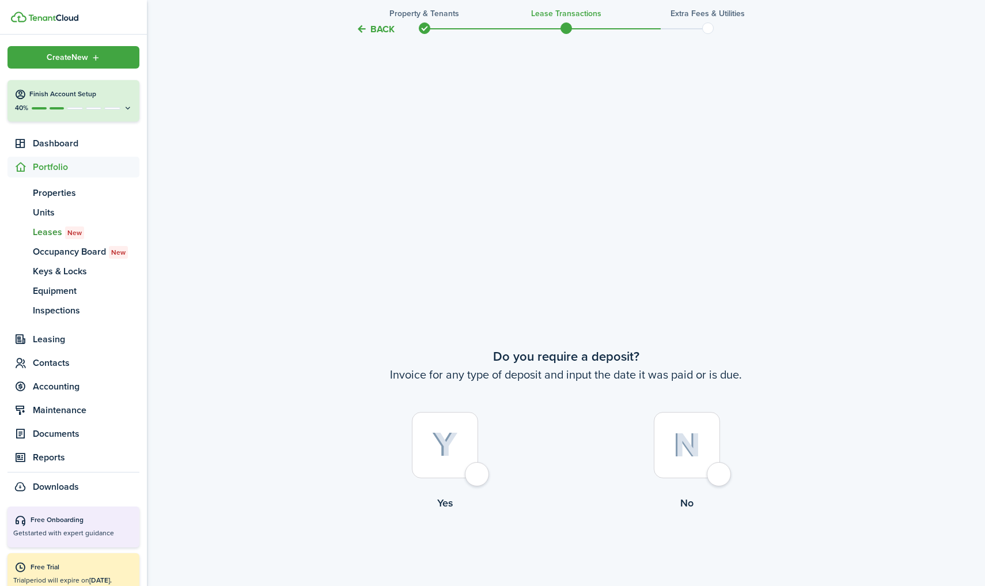
scroll to position [994, 0]
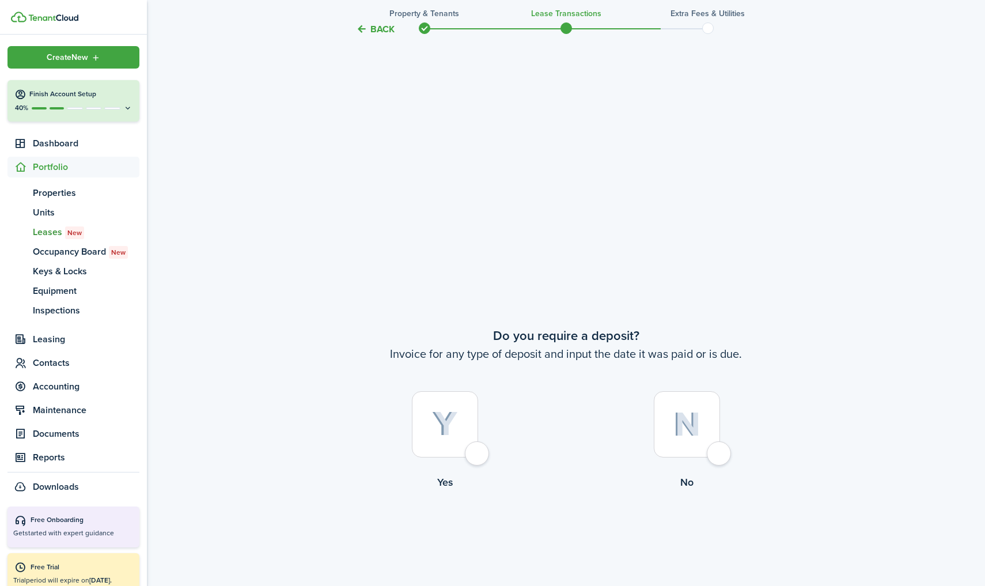
click at [679, 420] on img at bounding box center [686, 424] width 27 height 25
radio input "true"
click at [567, 537] on button "Continue" at bounding box center [565, 537] width 63 height 26
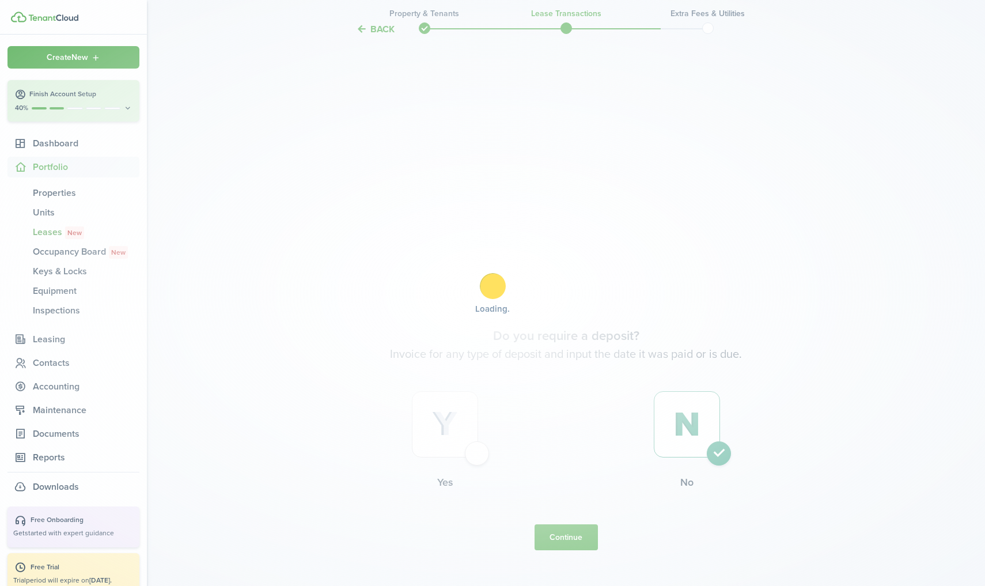
scroll to position [0, 0]
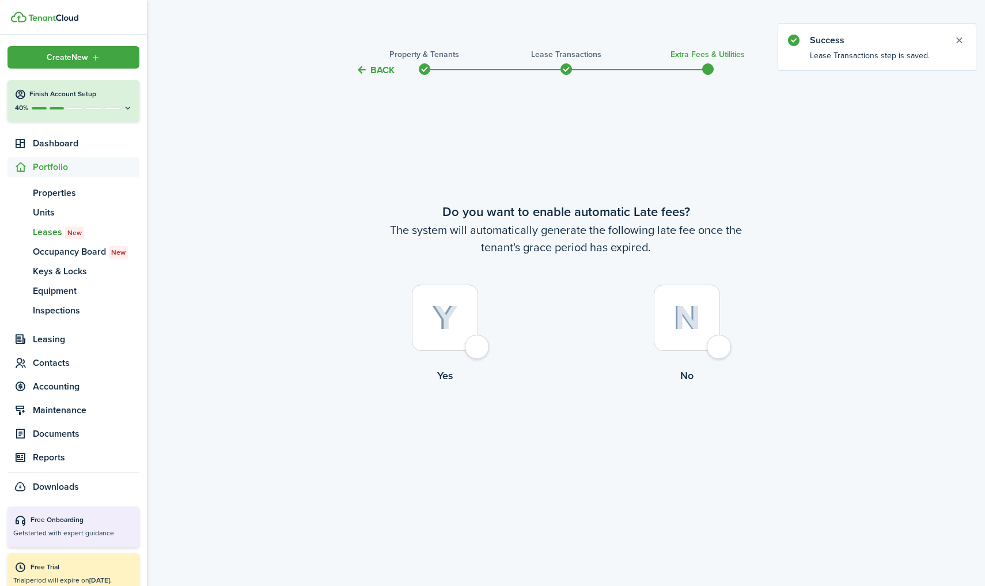
click at [684, 314] on img at bounding box center [686, 317] width 27 height 25
radio input "true"
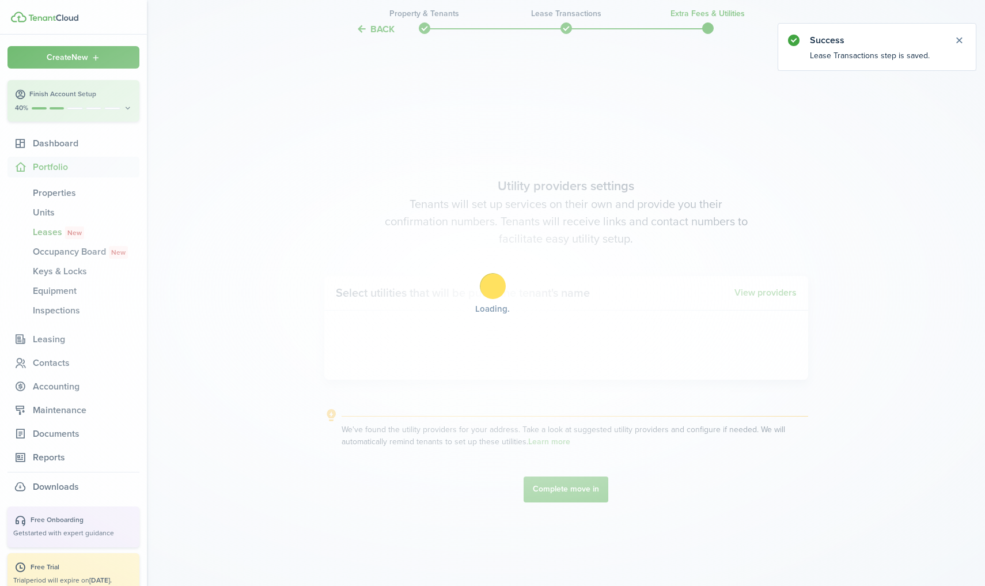
scroll to position [508, 0]
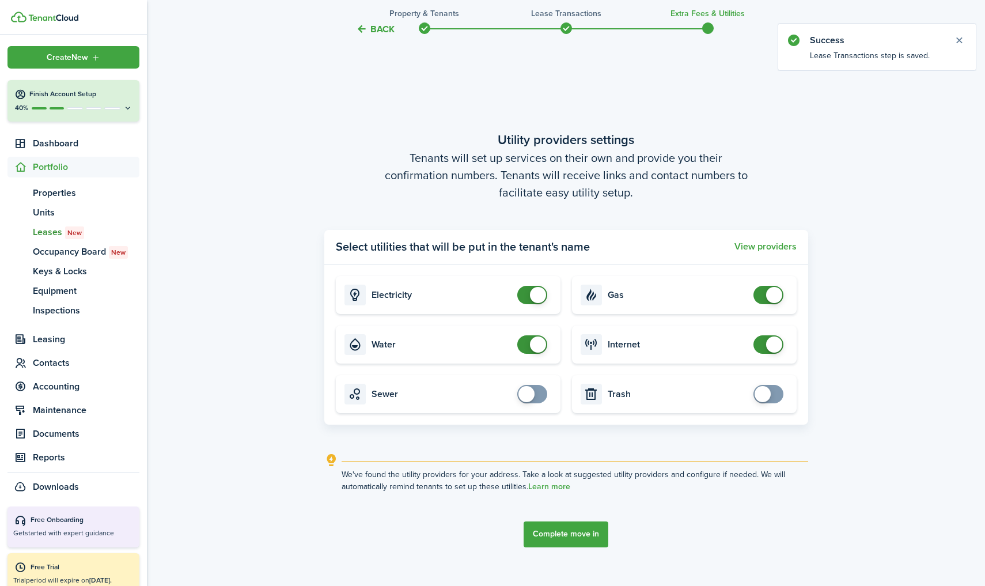
click at [560, 528] on button "Complete move in" at bounding box center [565, 534] width 85 height 26
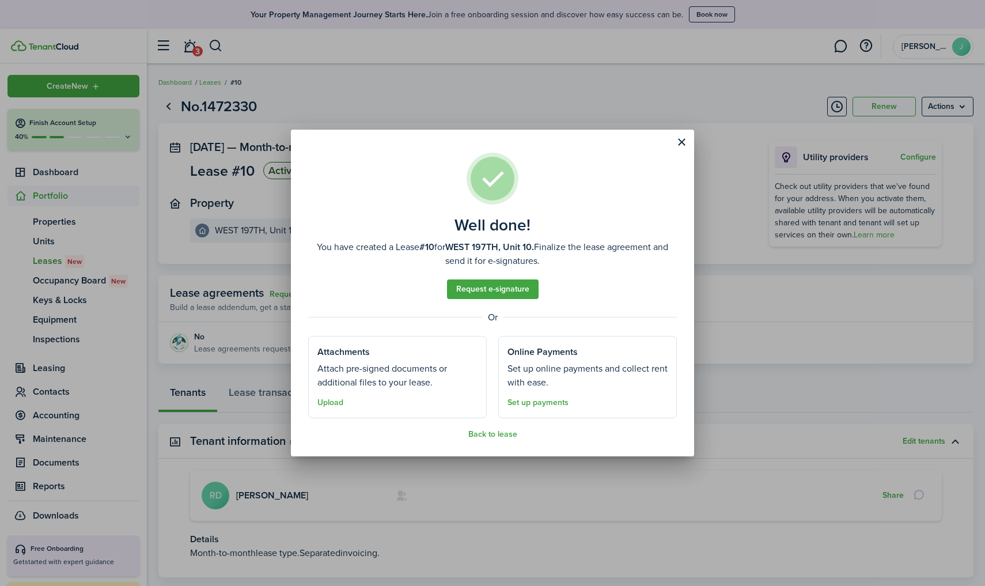
click at [679, 140] on button "Close modal" at bounding box center [681, 142] width 20 height 20
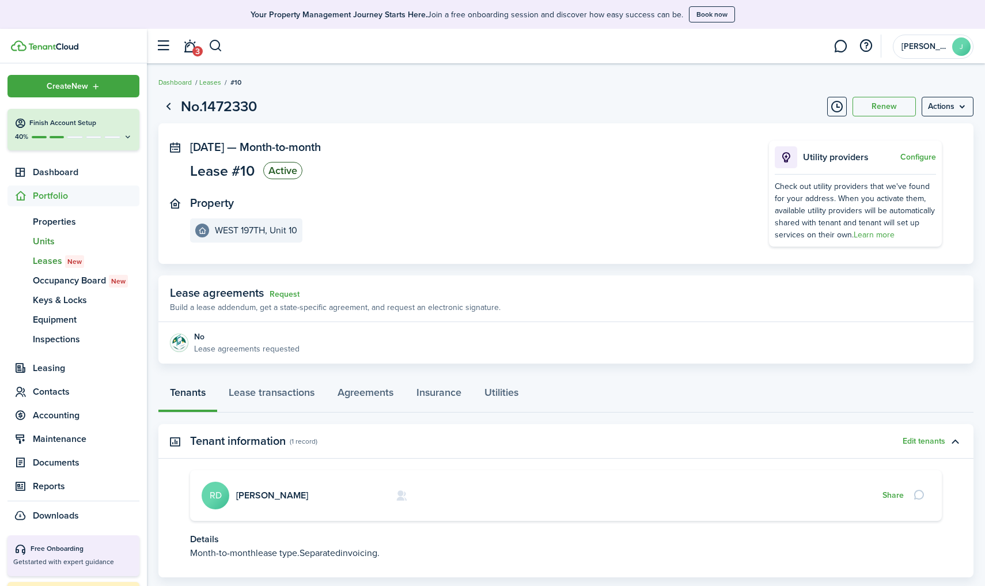
click at [52, 240] on span "Units" at bounding box center [86, 241] width 107 height 14
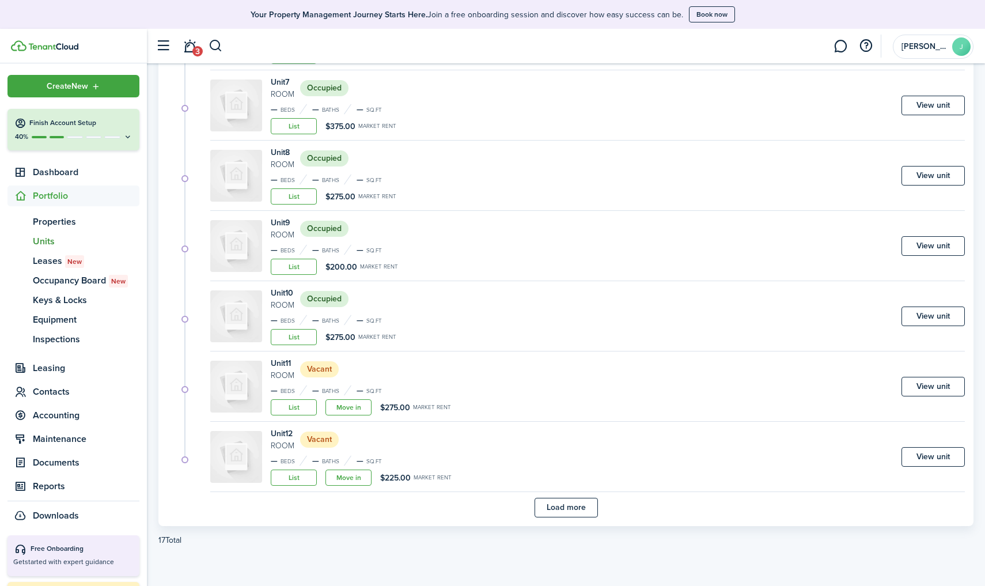
scroll to position [575, 0]
click at [343, 408] on link "Move in" at bounding box center [348, 407] width 46 height 16
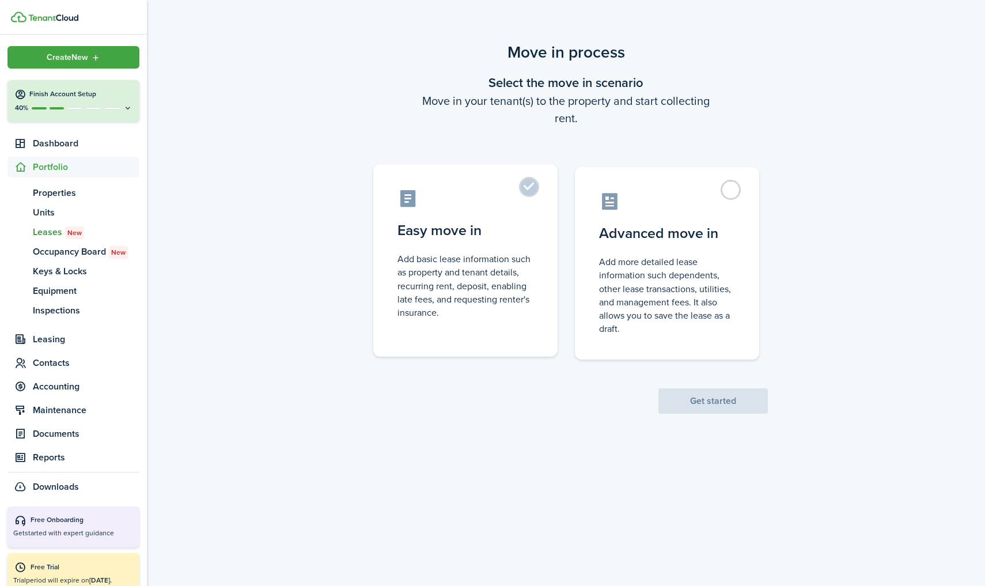
click at [537, 244] on label "Easy move in Add basic lease information such as property and tenant details, r…" at bounding box center [465, 260] width 184 height 192
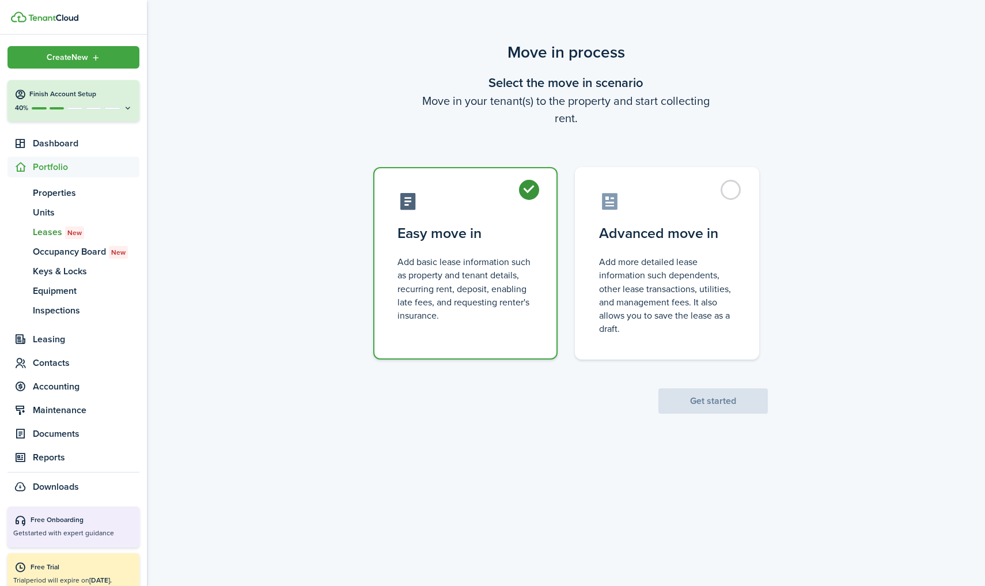
radio input "true"
click at [703, 393] on button "Get started" at bounding box center [712, 400] width 109 height 25
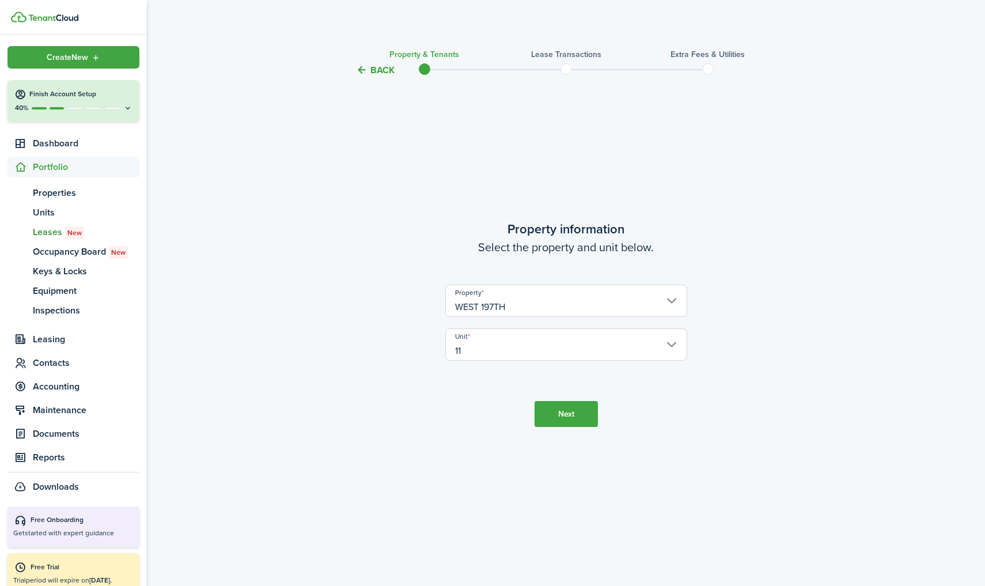
click at [567, 412] on button "Next" at bounding box center [565, 414] width 63 height 26
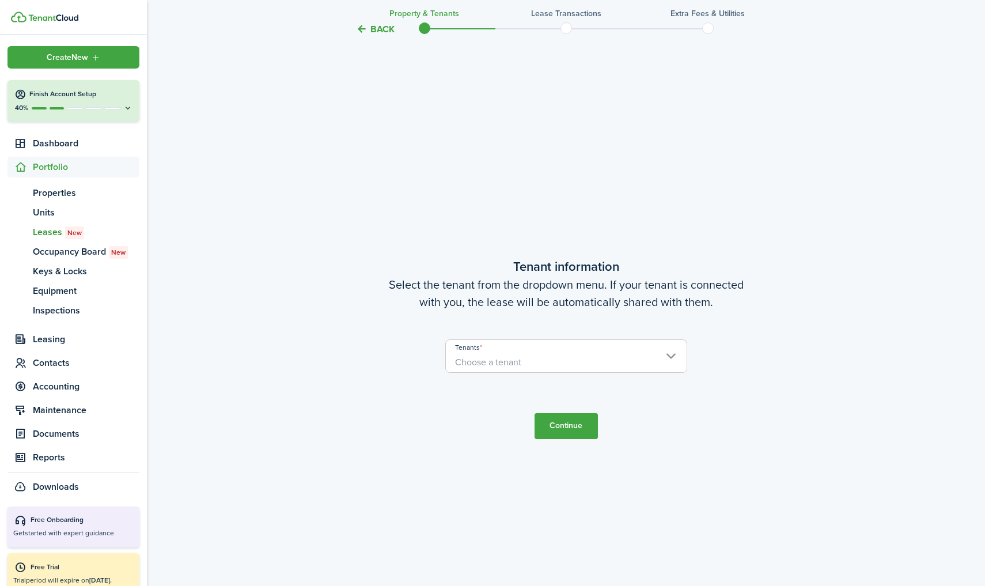
scroll to position [508, 0]
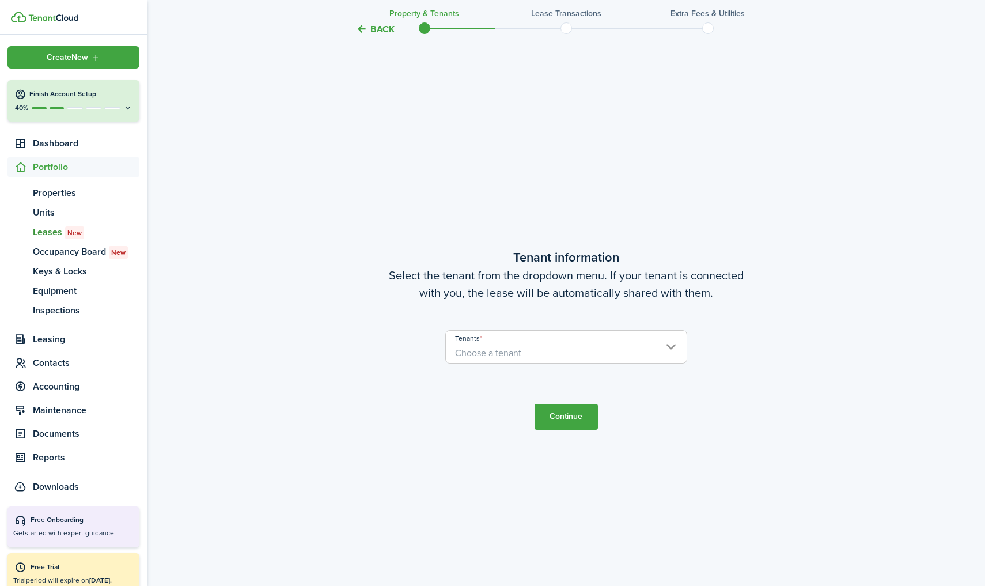
click at [557, 348] on span "Choose a tenant" at bounding box center [566, 353] width 241 height 20
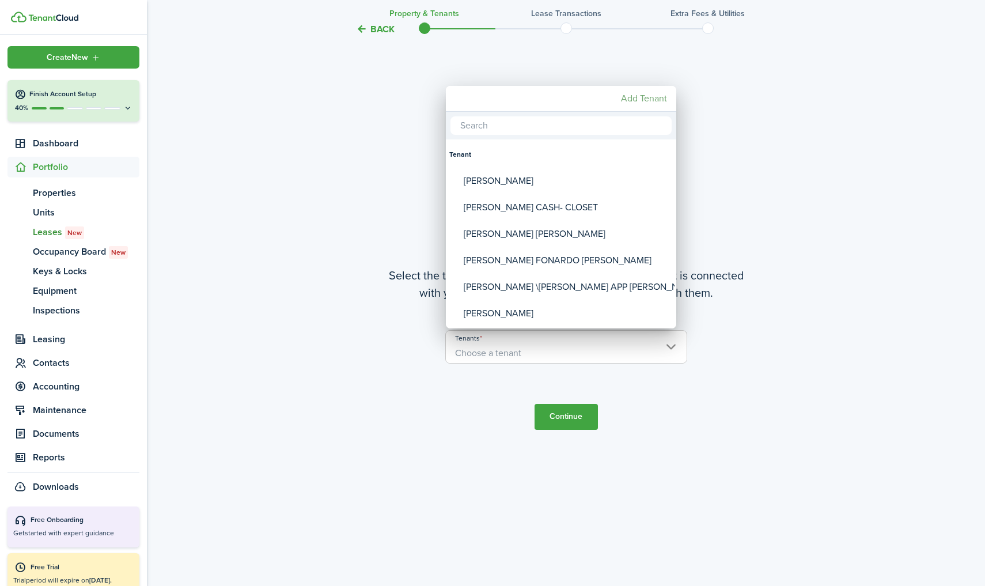
click at [644, 96] on mbsc-button "Add Tenant" at bounding box center [643, 98] width 55 height 21
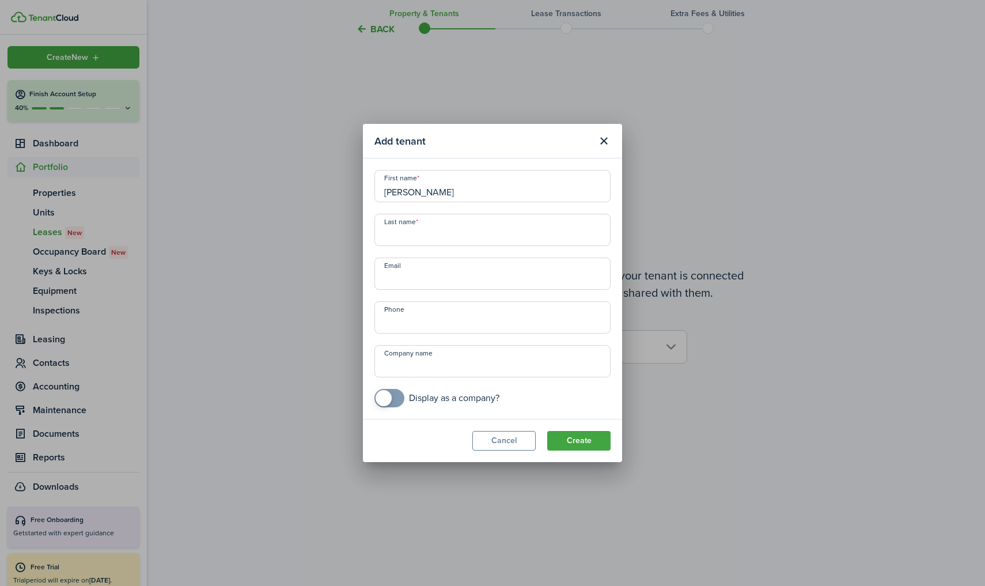
type input "MARILEY"
type input "ZELLE"
type input "+1 347-536-8256"
click at [599, 443] on button "Create" at bounding box center [578, 441] width 63 height 20
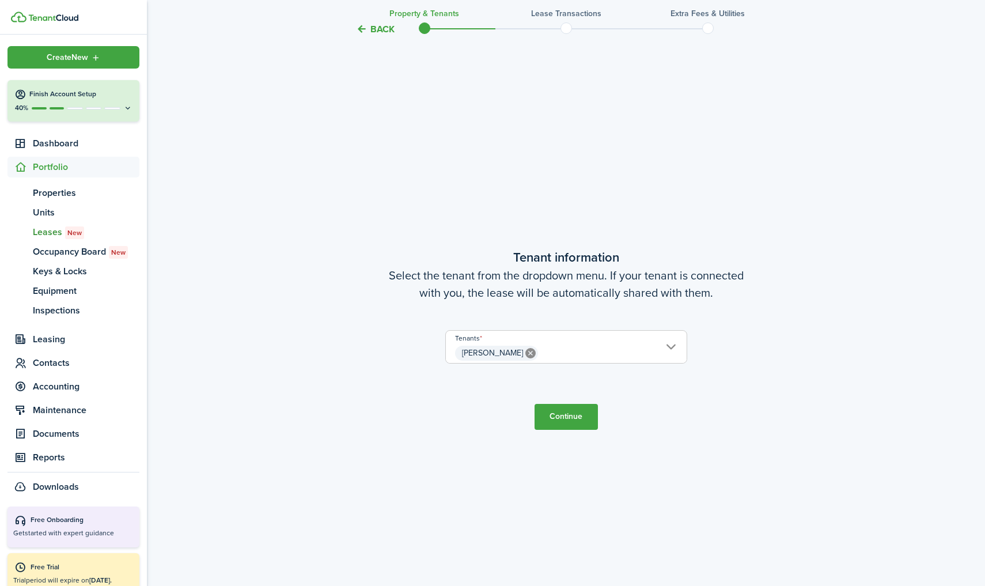
click at [579, 410] on button "Continue" at bounding box center [565, 417] width 63 height 26
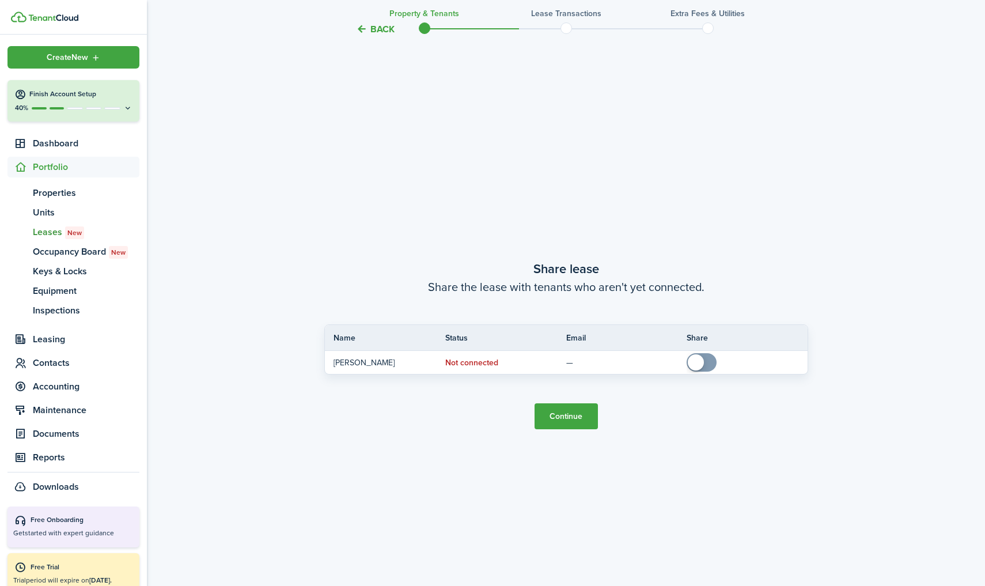
scroll to position [1094, 0]
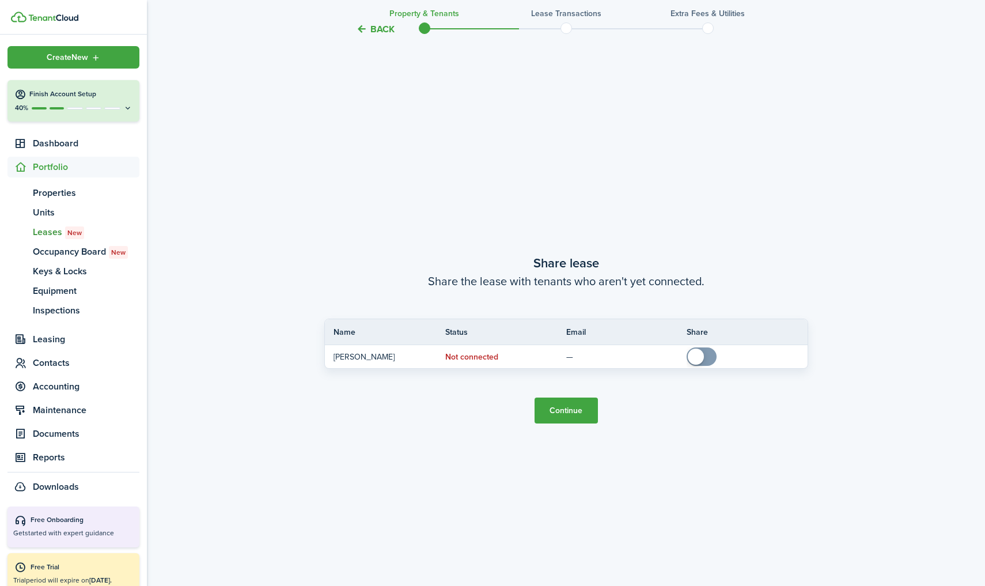
click at [573, 412] on button "Continue" at bounding box center [565, 410] width 63 height 26
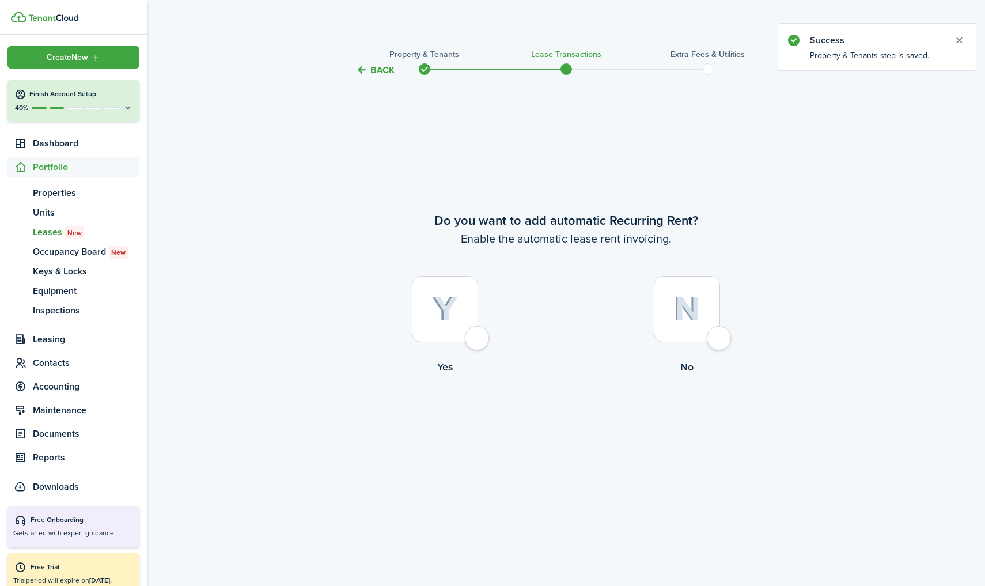
click at [429, 301] on div at bounding box center [445, 309] width 66 height 66
radio input "true"
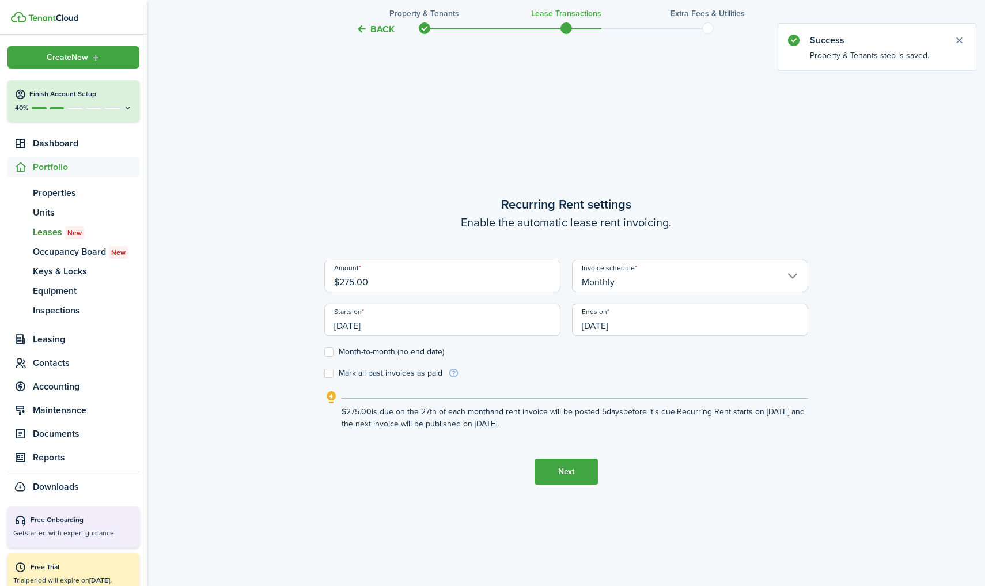
scroll to position [508, 0]
click at [612, 274] on input "Monthly" at bounding box center [690, 275] width 236 height 32
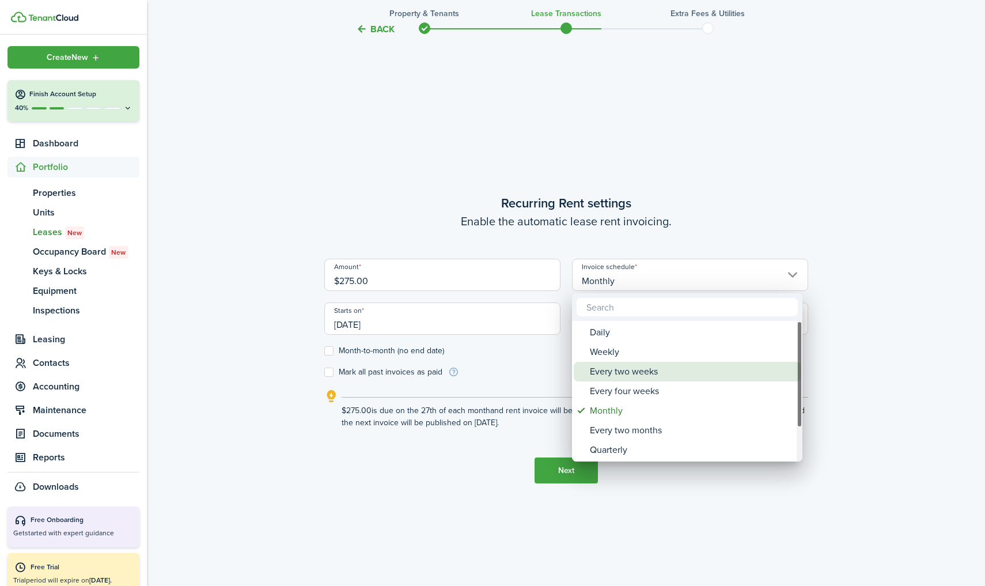
click at [623, 371] on div "Every two weeks" at bounding box center [692, 372] width 204 height 20
type input "Every two weeks"
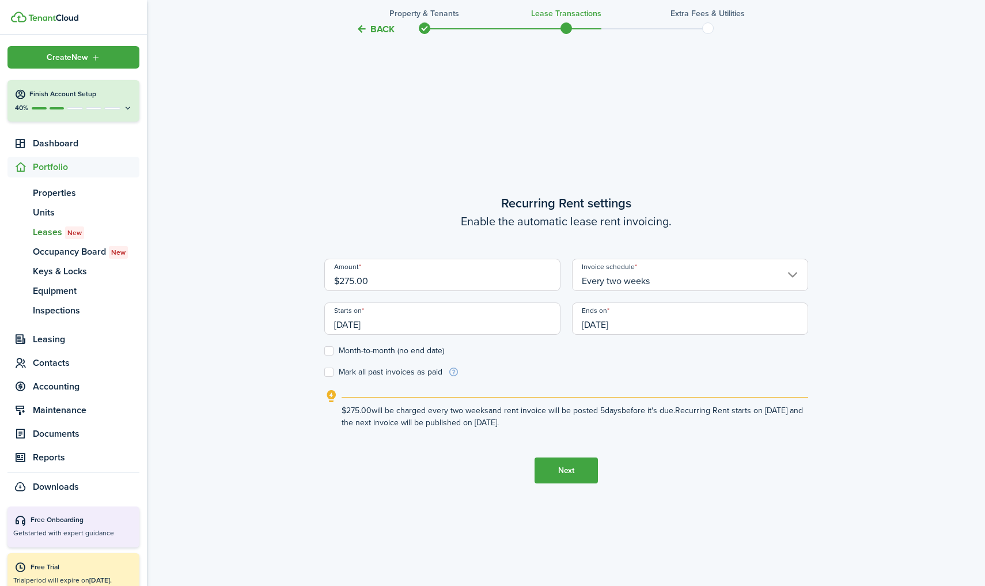
click at [460, 328] on input "[DATE]" at bounding box center [442, 318] width 236 height 32
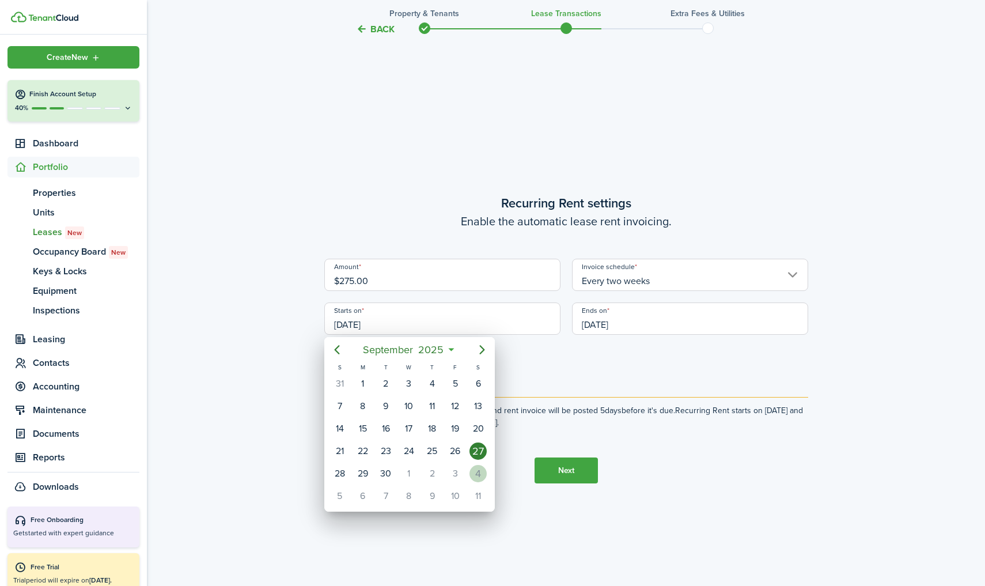
click at [474, 469] on div "4" at bounding box center [477, 473] width 17 height 17
type input "[DATE]"
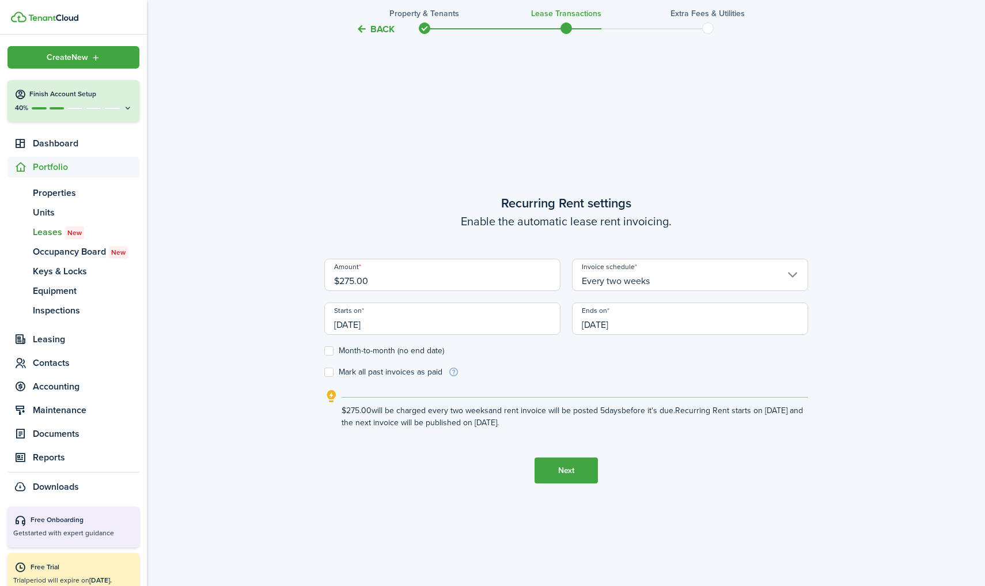
click at [326, 351] on label "Month-to-month (no end date)" at bounding box center [384, 350] width 120 height 9
click at [324, 351] on input "Month-to-month (no end date)" at bounding box center [324, 351] width 1 height 1
checkbox input "true"
click at [329, 373] on label "Mark all past invoices as paid" at bounding box center [383, 371] width 118 height 9
click at [324, 373] on input "Mark all past invoices as paid" at bounding box center [324, 372] width 1 height 1
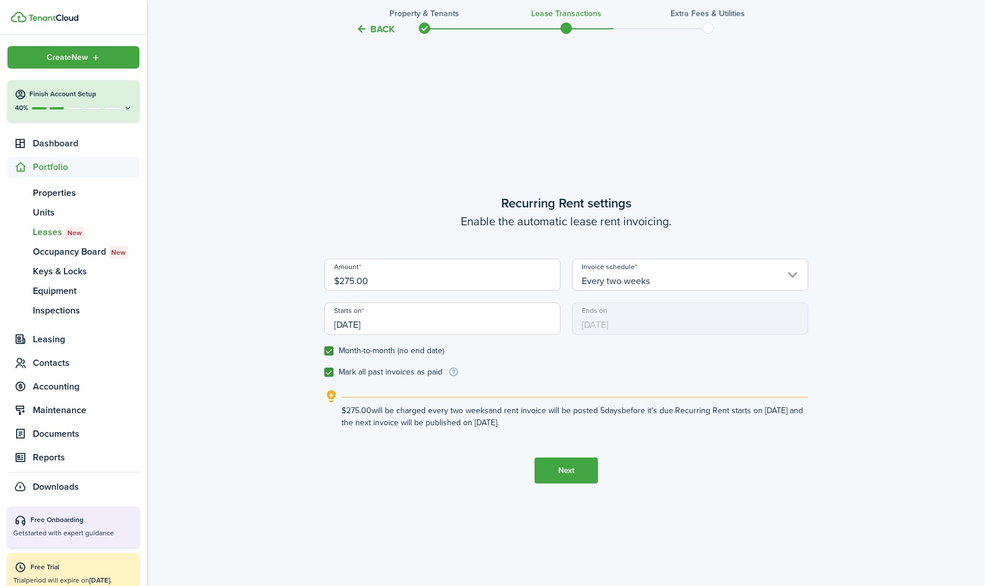
checkbox input "true"
click at [579, 469] on button "Next" at bounding box center [565, 470] width 63 height 26
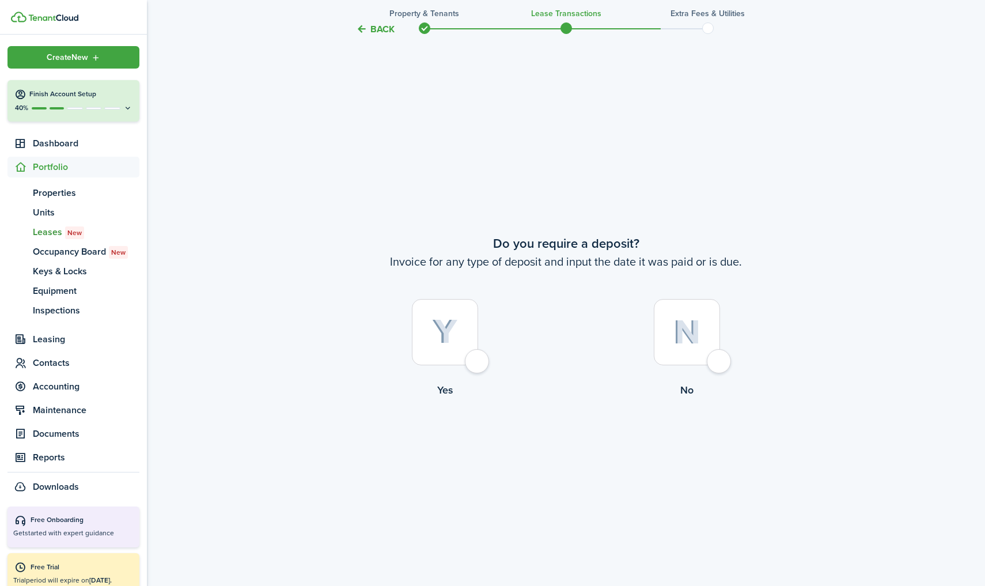
scroll to position [1094, 0]
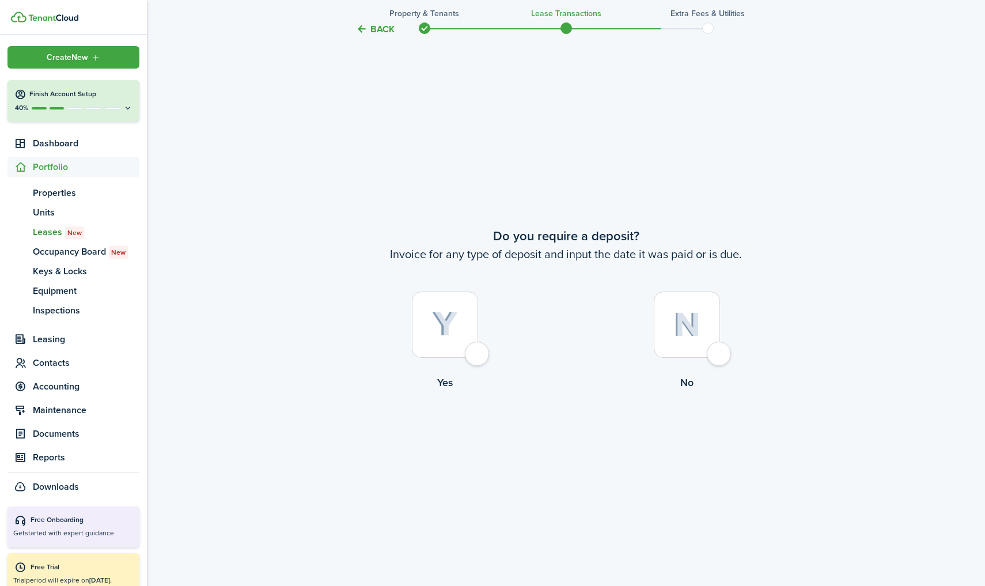
click at [688, 324] on img at bounding box center [686, 324] width 27 height 25
radio input "true"
click at [564, 434] on button "Continue" at bounding box center [565, 437] width 63 height 26
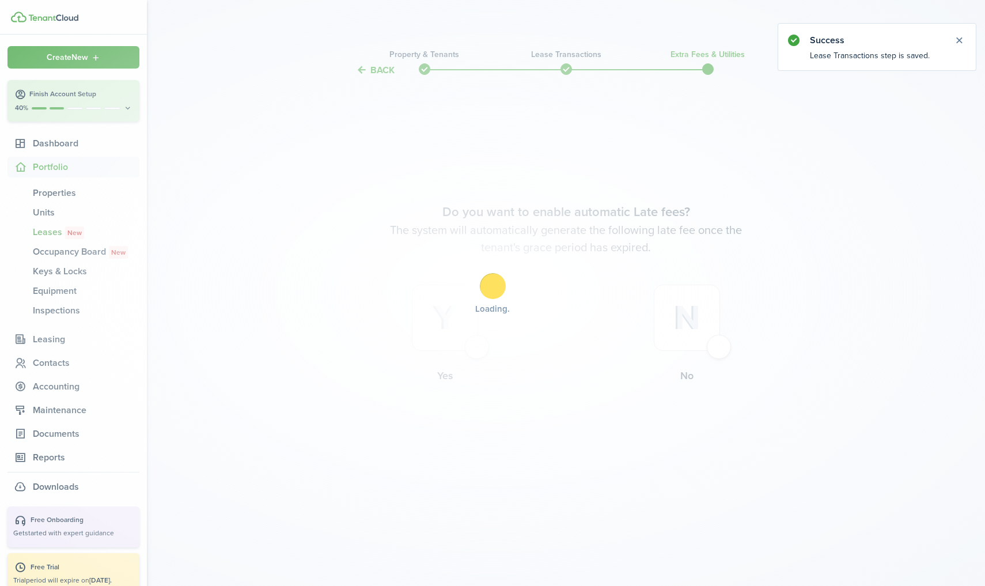
scroll to position [0, 0]
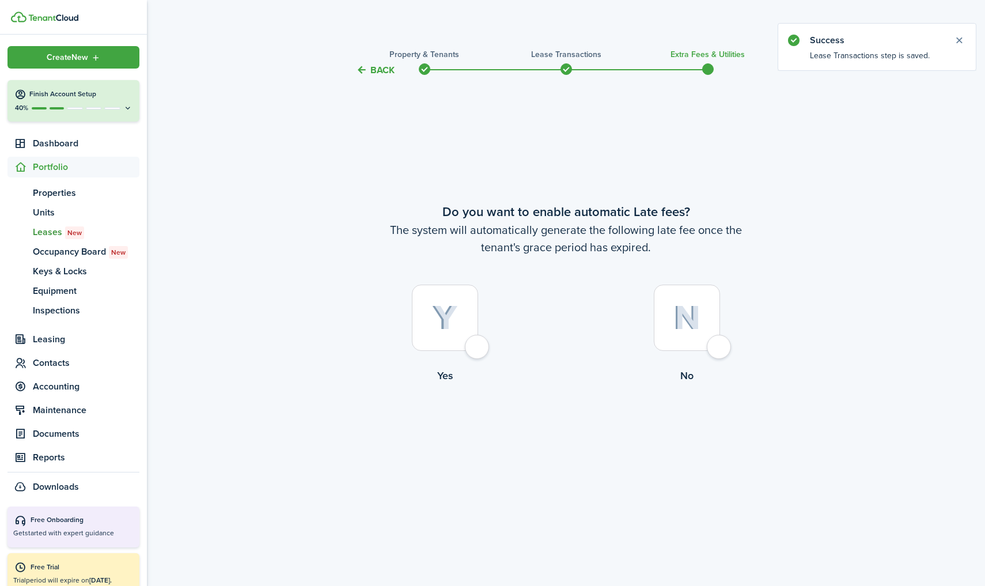
click at [693, 328] on img at bounding box center [686, 317] width 27 height 25
radio input "true"
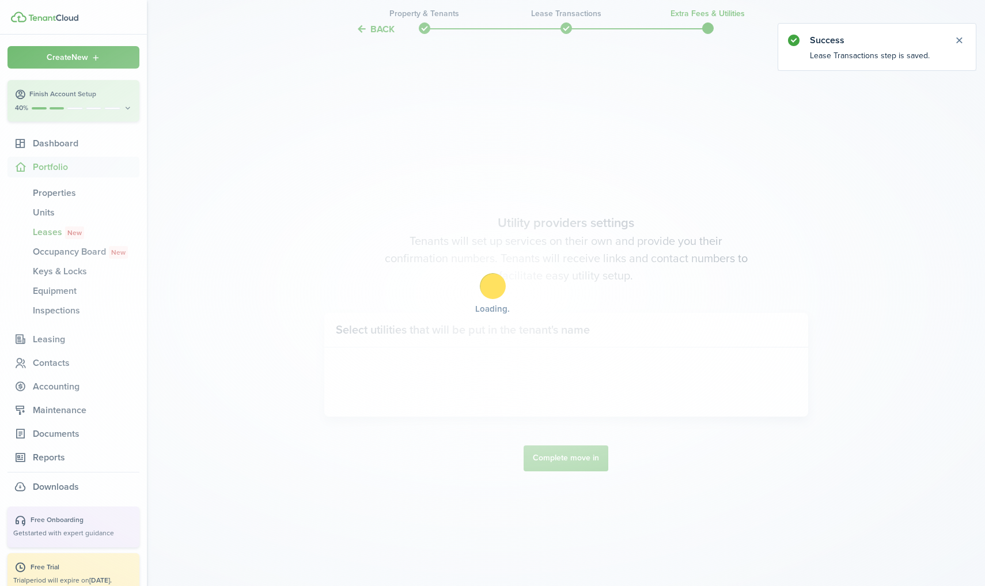
scroll to position [508, 0]
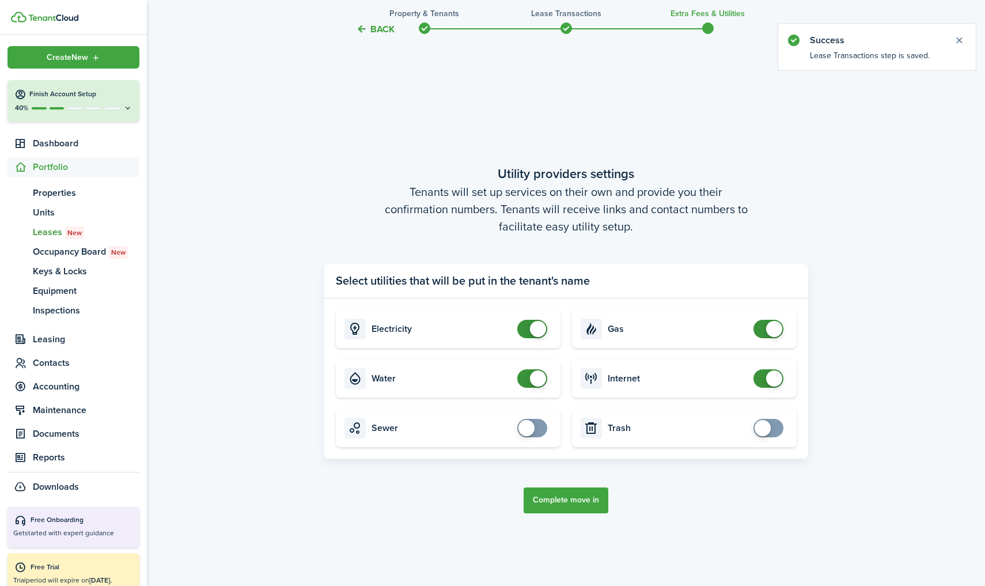
click at [568, 500] on button "Complete move in" at bounding box center [565, 500] width 85 height 26
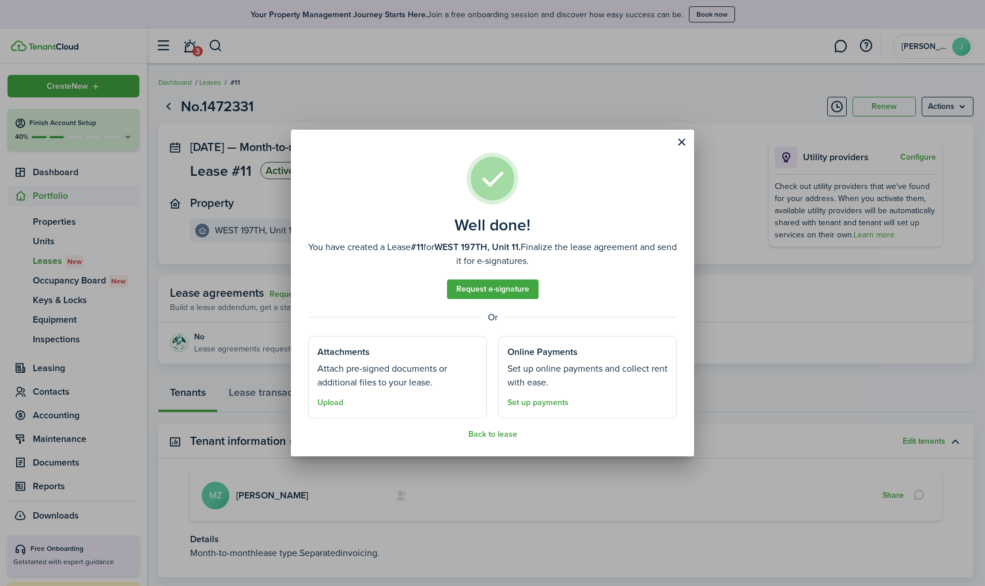
click at [677, 140] on button "Close modal" at bounding box center [681, 142] width 20 height 20
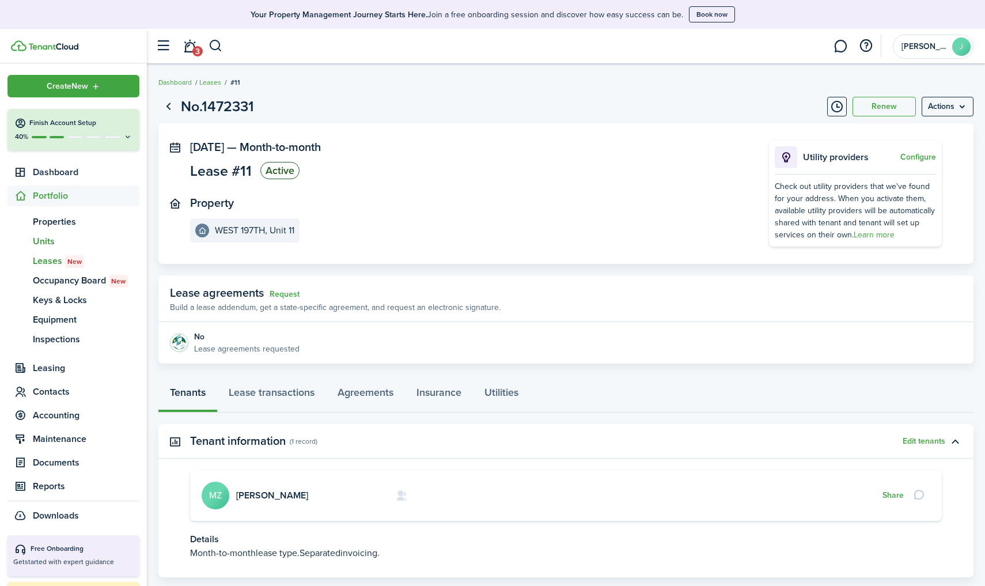
click at [50, 234] on span "Units" at bounding box center [86, 241] width 107 height 14
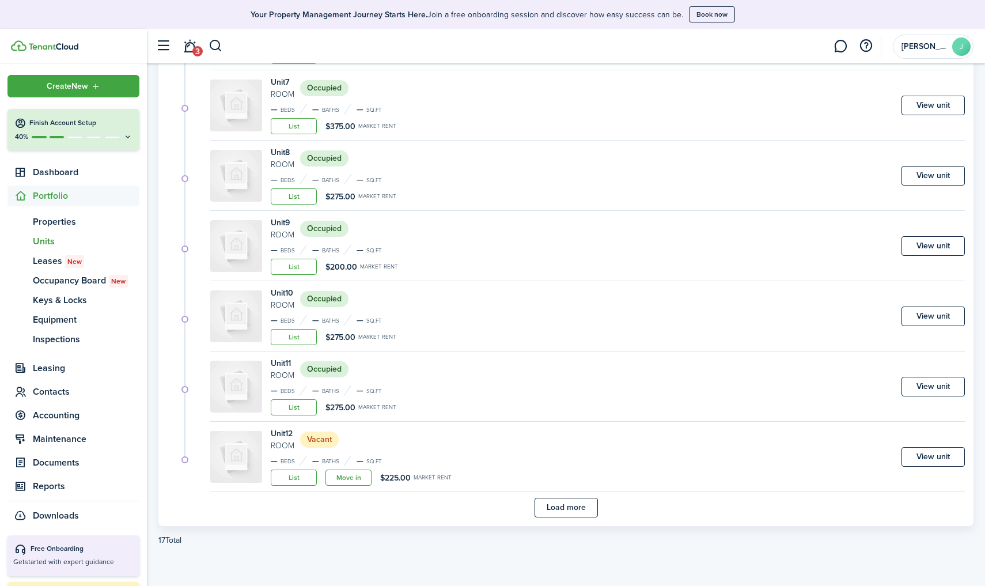
scroll to position [575, 0]
click at [348, 478] on link "Move in" at bounding box center [348, 477] width 46 height 16
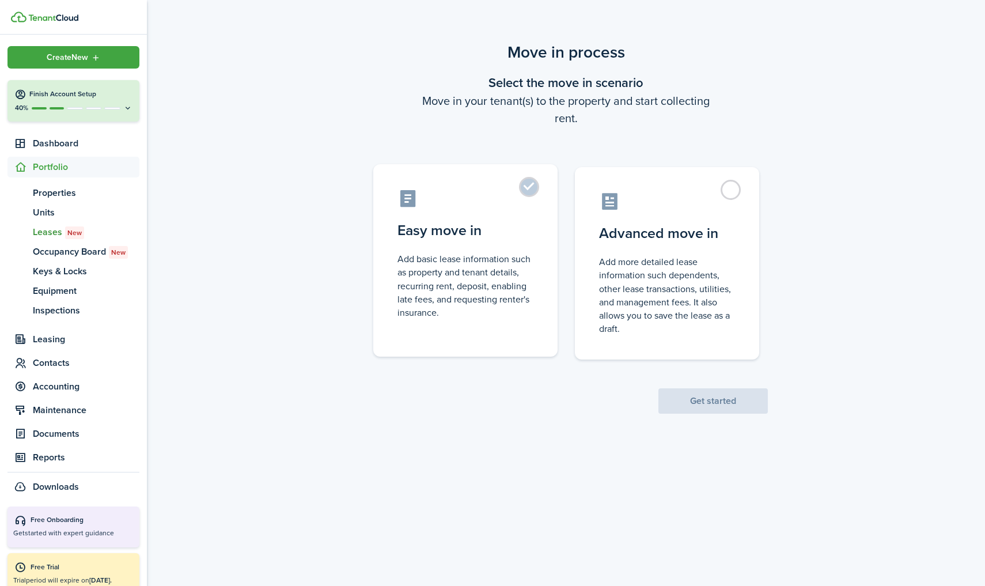
click at [534, 187] on label "Easy move in Add basic lease information such as property and tenant details, r…" at bounding box center [465, 260] width 184 height 192
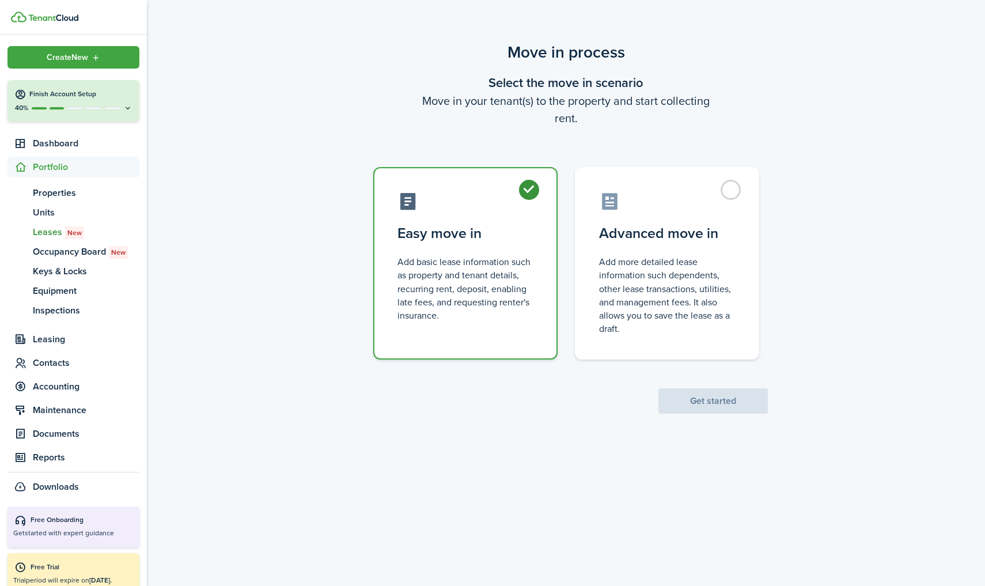
radio input "true"
click at [714, 403] on button "Get started" at bounding box center [712, 400] width 109 height 25
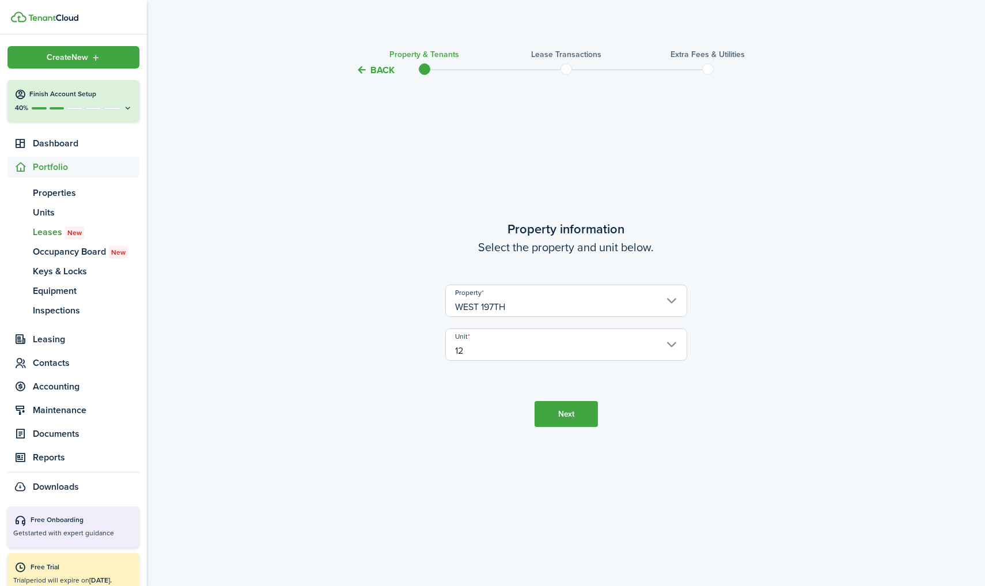
click at [563, 417] on button "Next" at bounding box center [565, 414] width 63 height 26
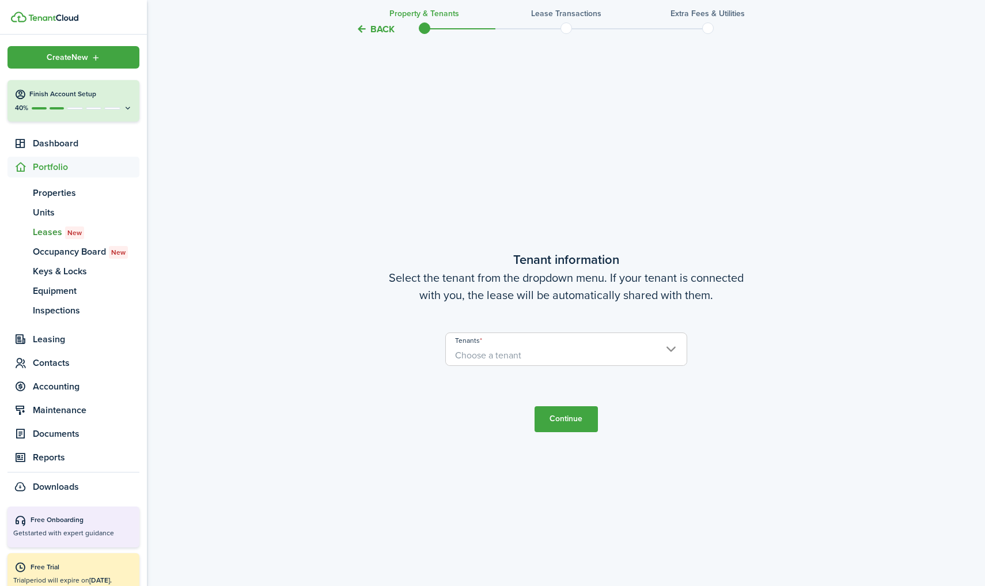
scroll to position [508, 0]
click at [540, 355] on span "Choose a tenant" at bounding box center [566, 353] width 241 height 20
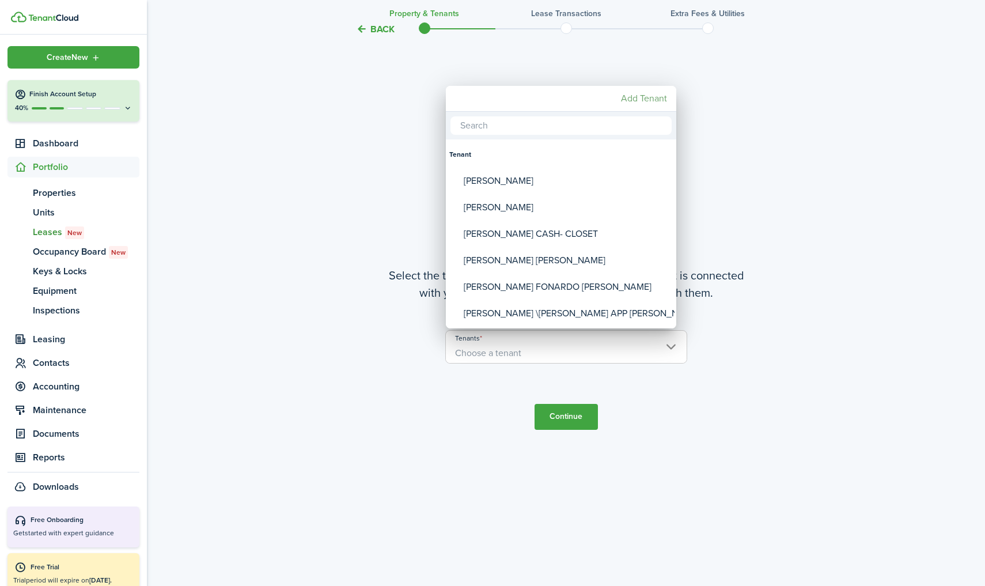
click at [661, 101] on mbsc-button "Add Tenant" at bounding box center [643, 98] width 55 height 21
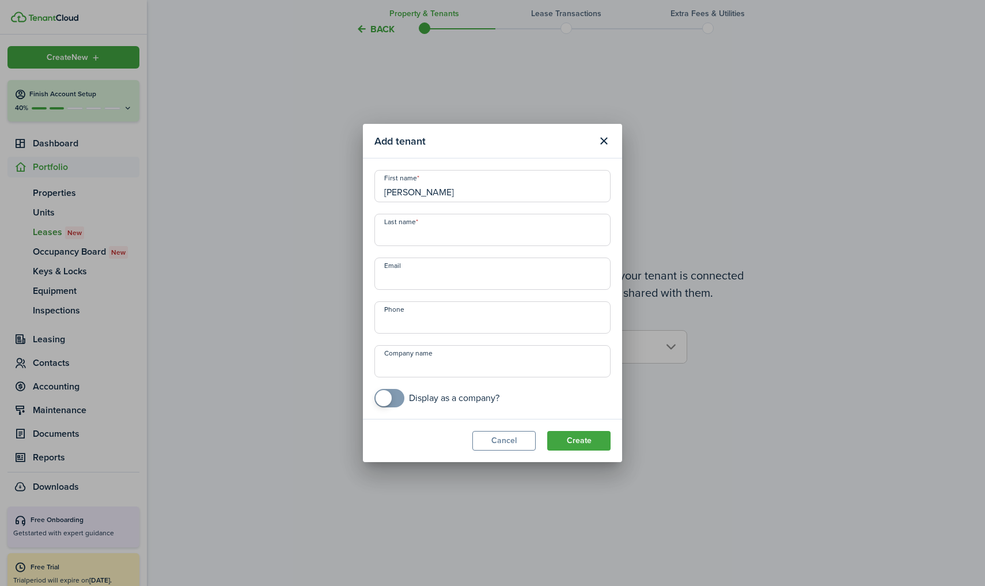
type input "YOLANDA-ZELLE"
type input "+1 347-906-2582"
click at [576, 446] on button "Create" at bounding box center [578, 441] width 63 height 20
type input "ZELLE"
click at [527, 194] on input "YOLANDA-ZELLE" at bounding box center [492, 186] width 236 height 32
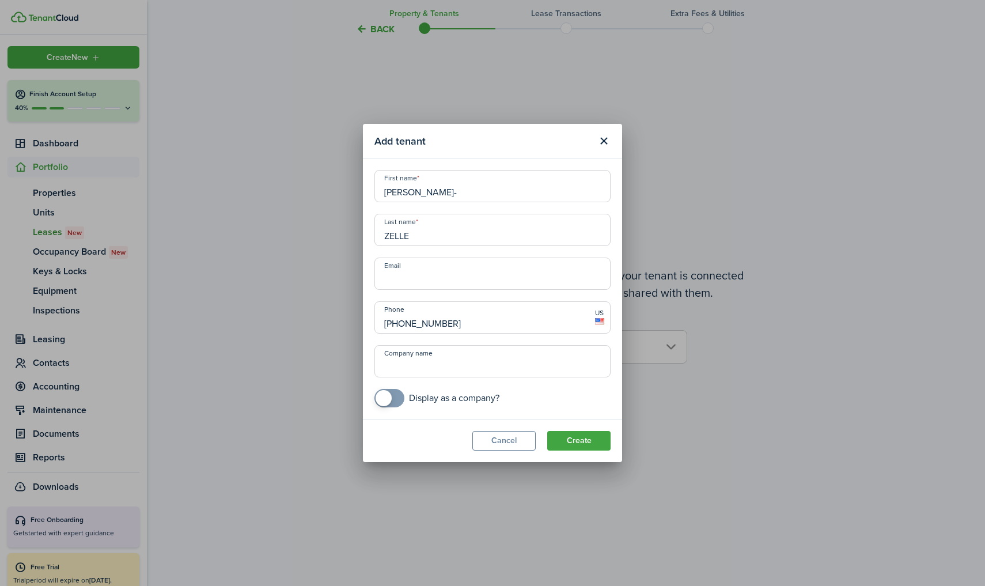
type input "YOLANDA-"
click at [589, 438] on button "Create" at bounding box center [578, 441] width 63 height 20
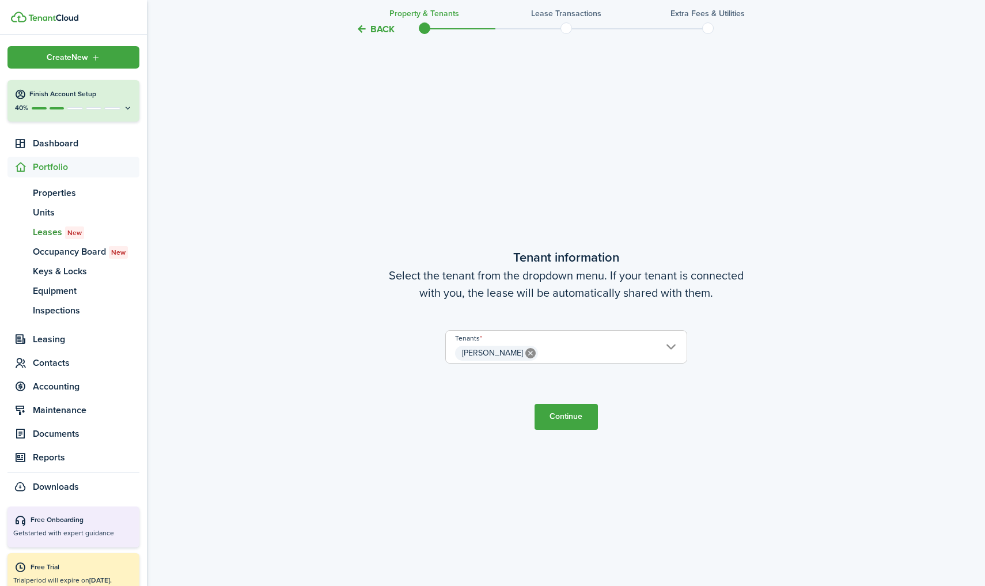
click at [578, 418] on button "Continue" at bounding box center [565, 417] width 63 height 26
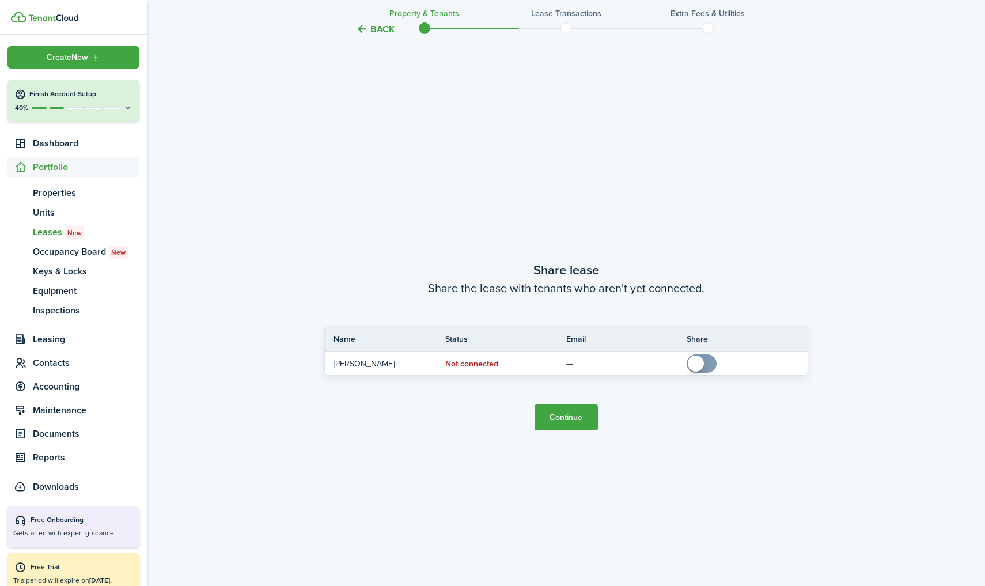
scroll to position [1094, 0]
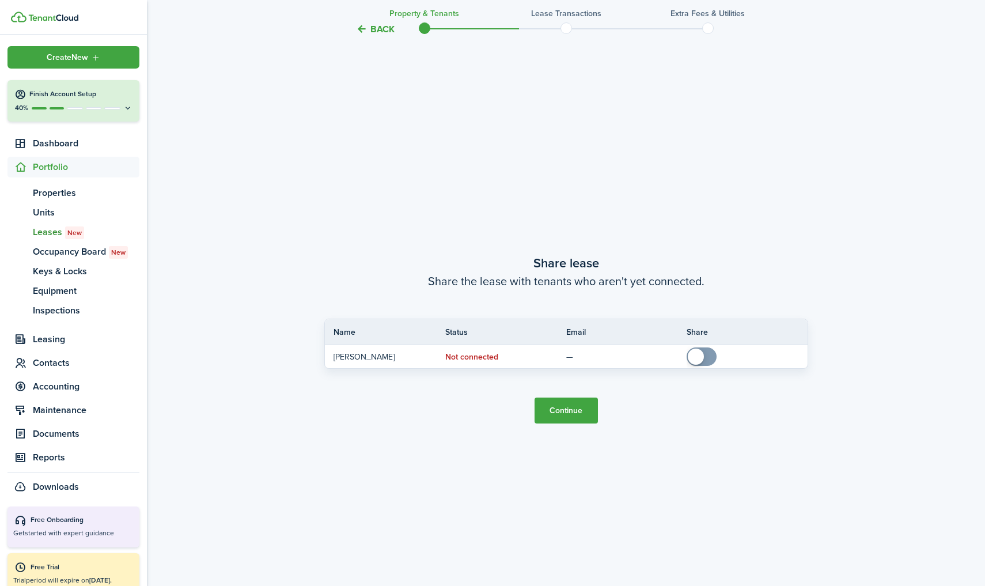
click at [574, 415] on button "Continue" at bounding box center [565, 410] width 63 height 26
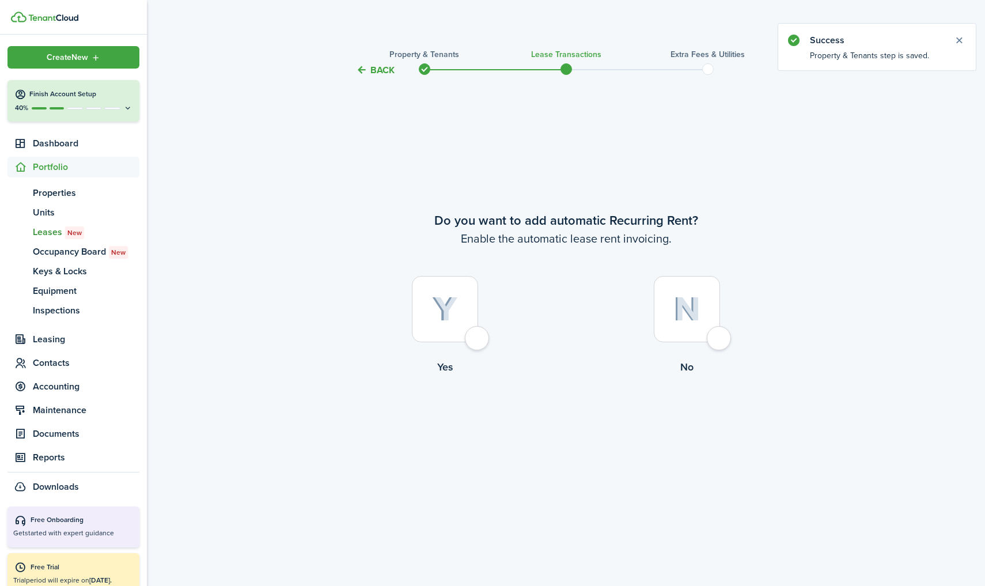
click at [457, 315] on img at bounding box center [445, 309] width 26 height 25
radio input "true"
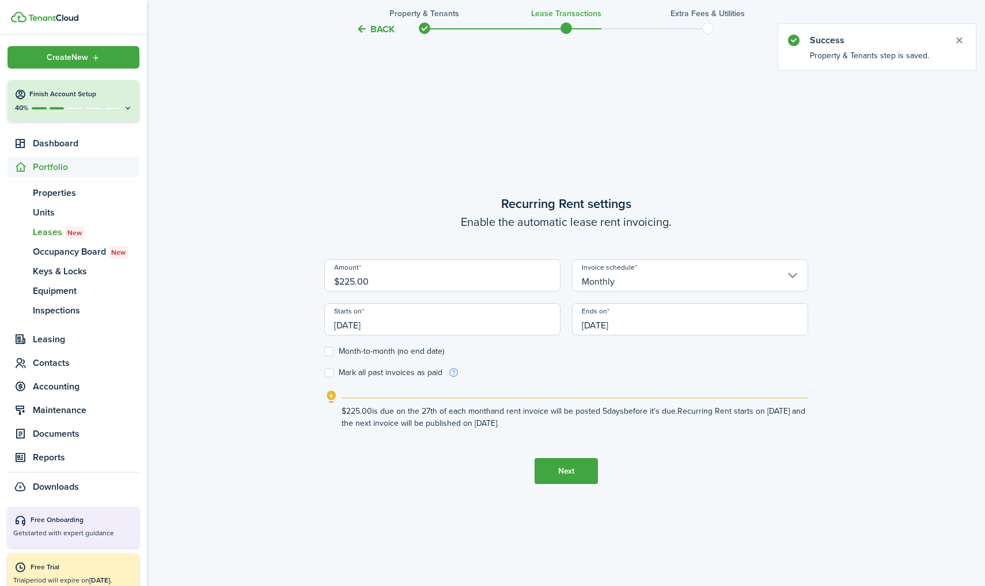
scroll to position [508, 0]
click at [623, 288] on input "Monthly" at bounding box center [690, 275] width 236 height 32
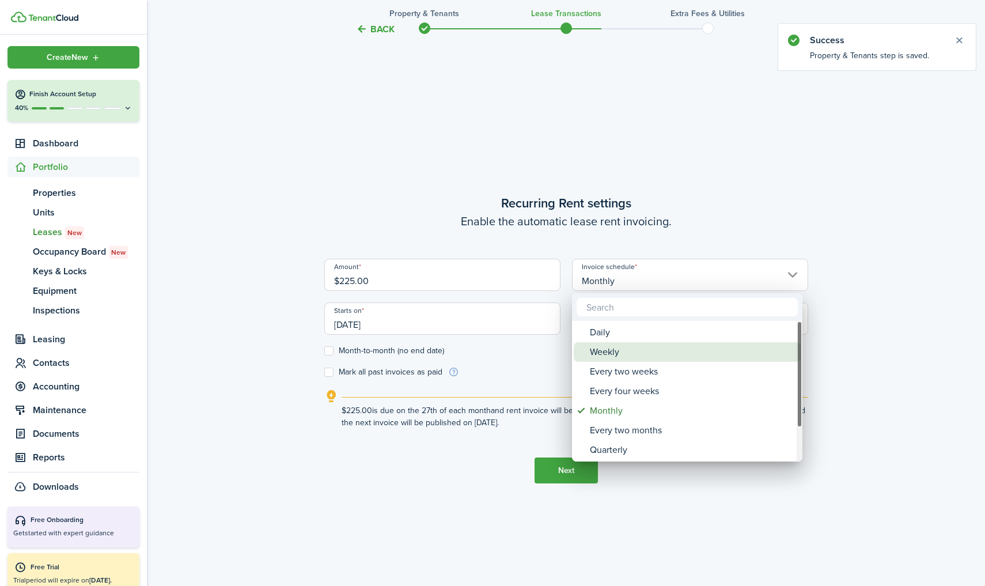
click at [602, 358] on div "Weekly" at bounding box center [692, 352] width 204 height 20
type input "Weekly"
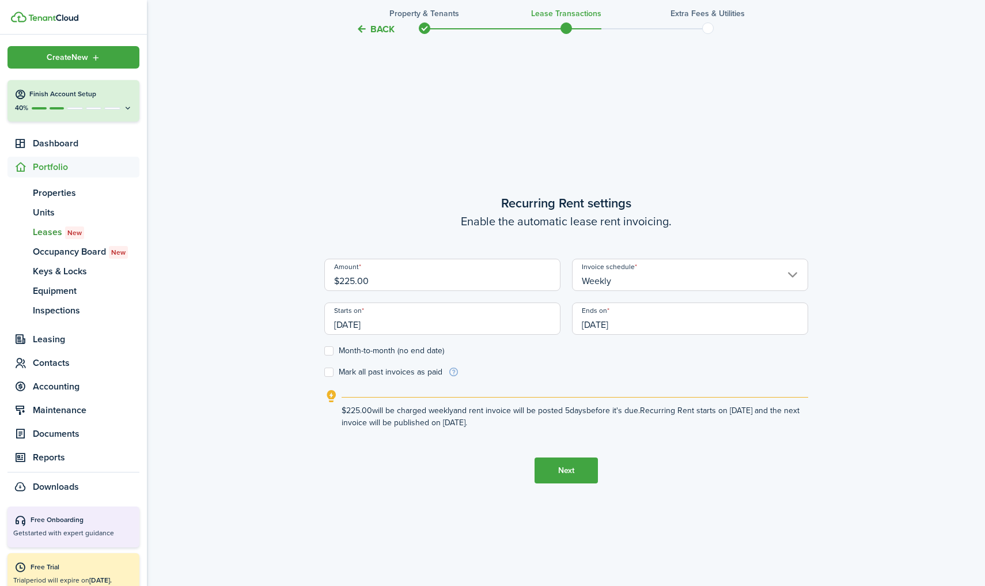
click at [506, 324] on input "[DATE]" at bounding box center [442, 318] width 236 height 32
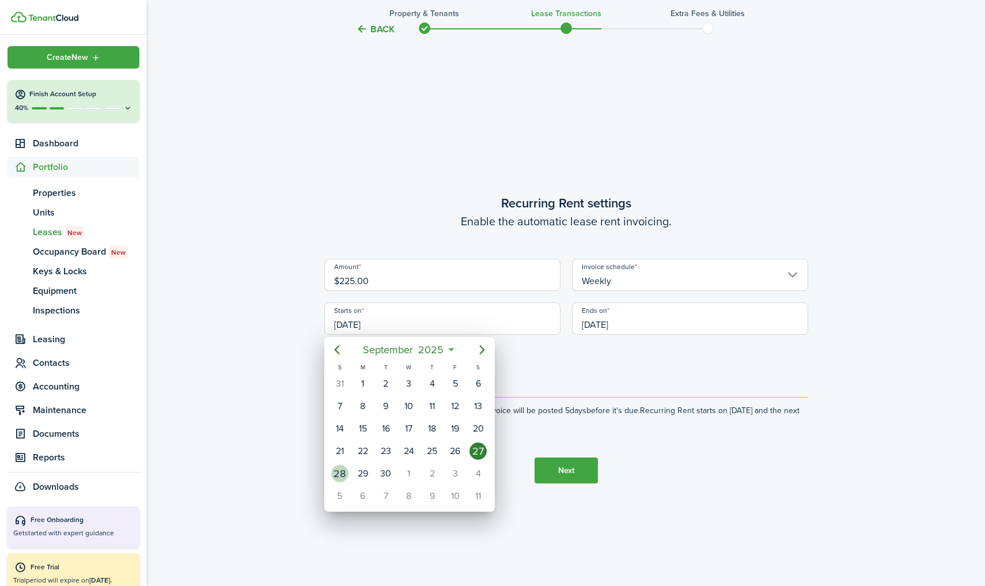
click at [340, 473] on div "28" at bounding box center [339, 473] width 17 height 17
type input "09/28/2025"
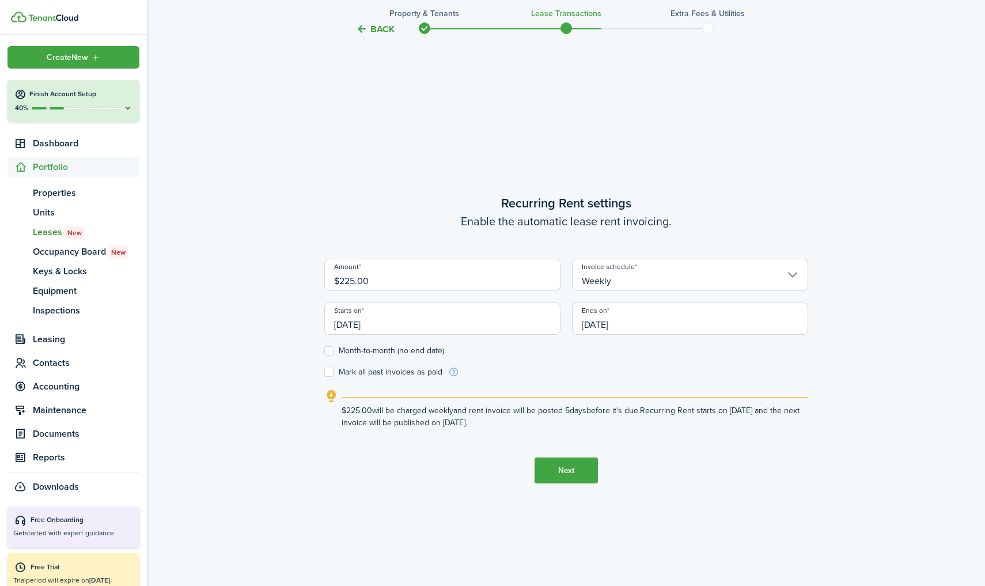
click at [329, 352] on label "Month-to-month (no end date)" at bounding box center [384, 350] width 120 height 9
click at [324, 351] on input "Month-to-month (no end date)" at bounding box center [324, 351] width 1 height 1
checkbox input "true"
click at [328, 373] on label "Mark all past invoices as paid" at bounding box center [383, 371] width 118 height 9
click at [324, 373] on input "Mark all past invoices as paid" at bounding box center [324, 372] width 1 height 1
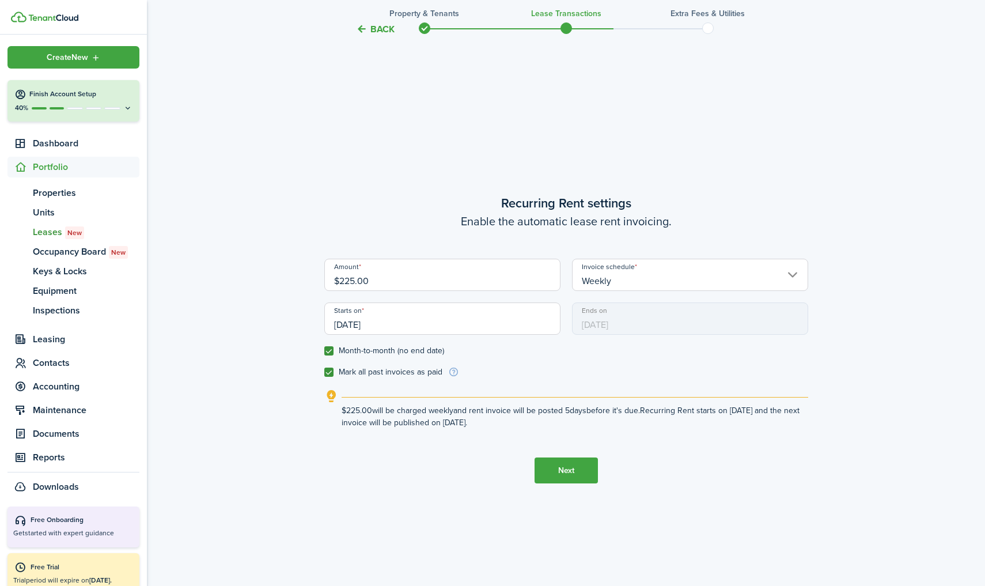
checkbox input "true"
click at [554, 467] on button "Next" at bounding box center [565, 470] width 63 height 26
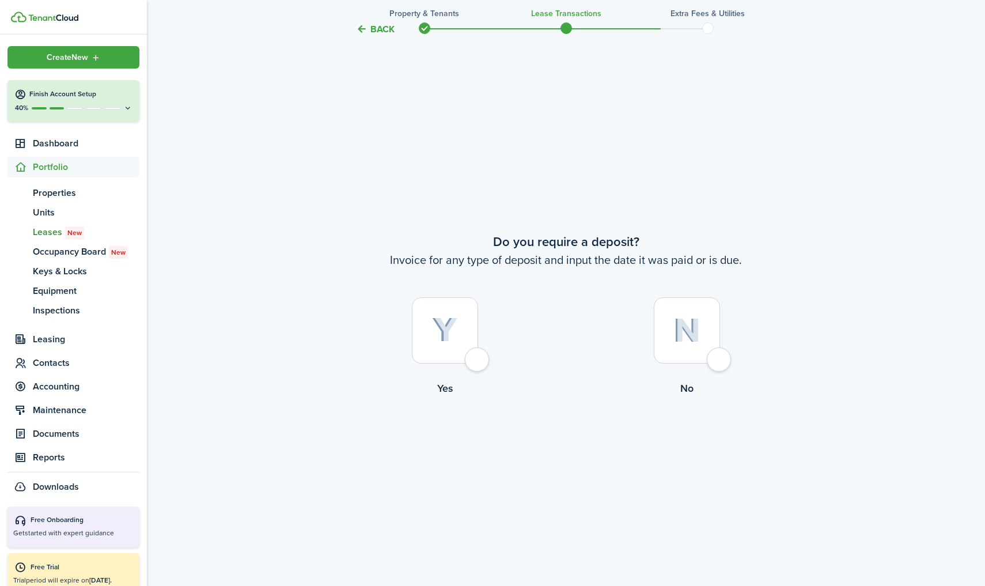
scroll to position [1094, 0]
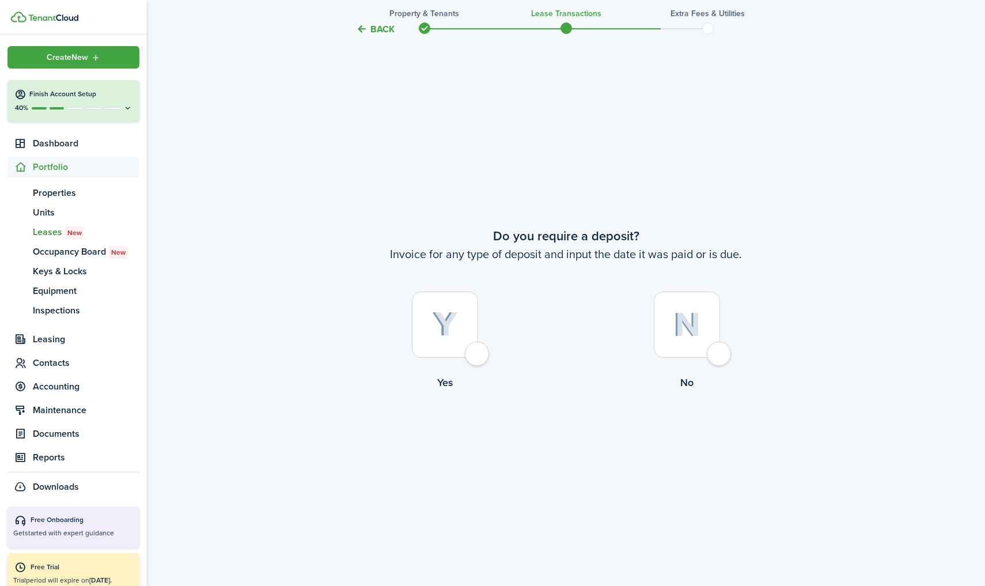
click at [682, 326] on img at bounding box center [686, 324] width 27 height 25
radio input "true"
click at [555, 440] on button "Continue" at bounding box center [565, 437] width 63 height 26
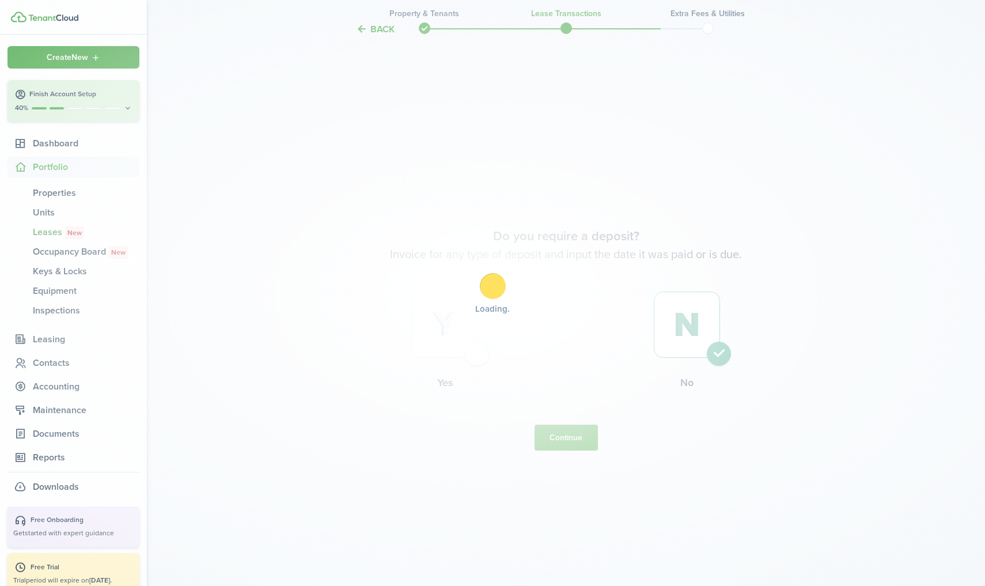
scroll to position [0, 0]
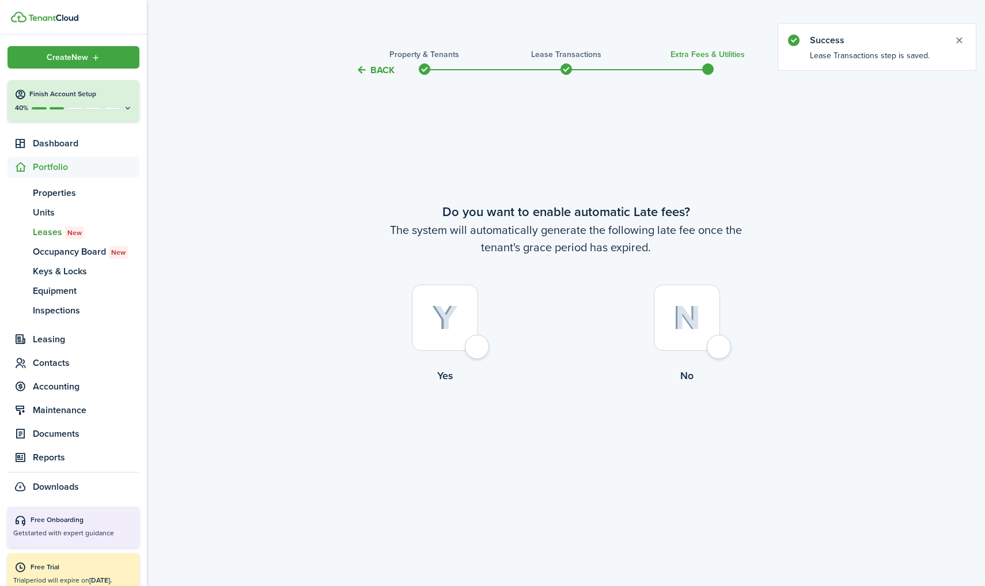
click at [677, 323] on img at bounding box center [686, 317] width 27 height 25
radio input "true"
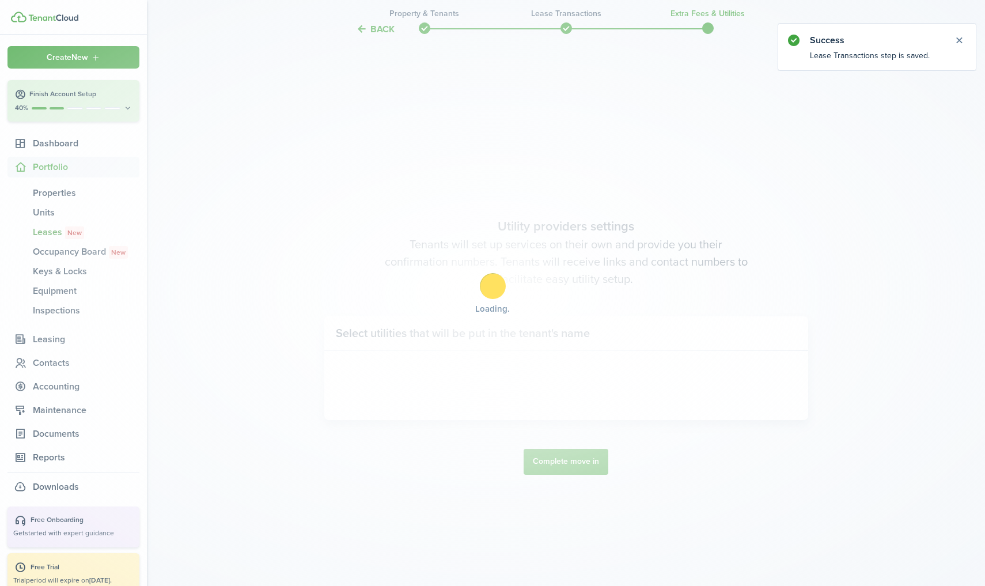
scroll to position [508, 0]
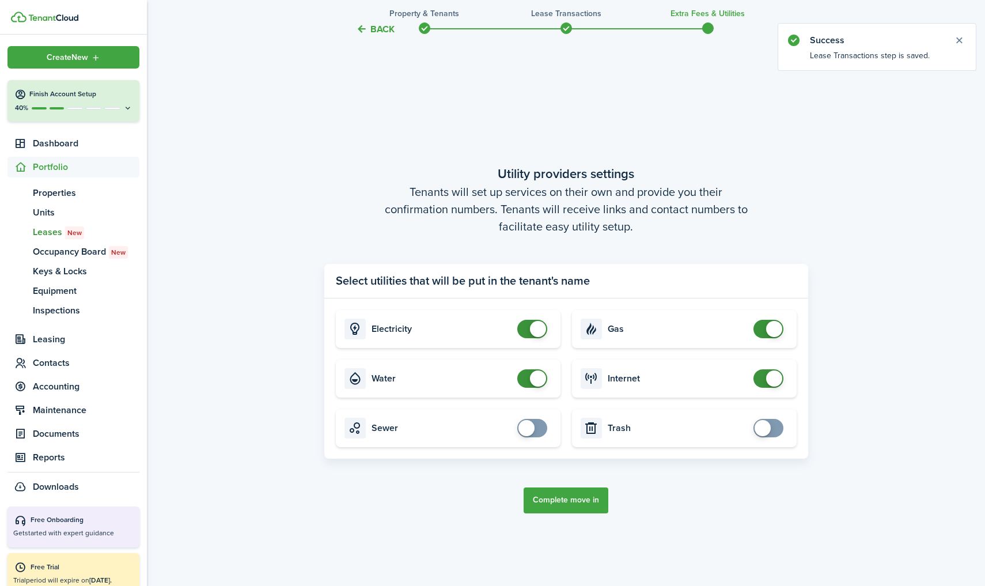
click at [567, 495] on button "Complete move in" at bounding box center [565, 500] width 85 height 26
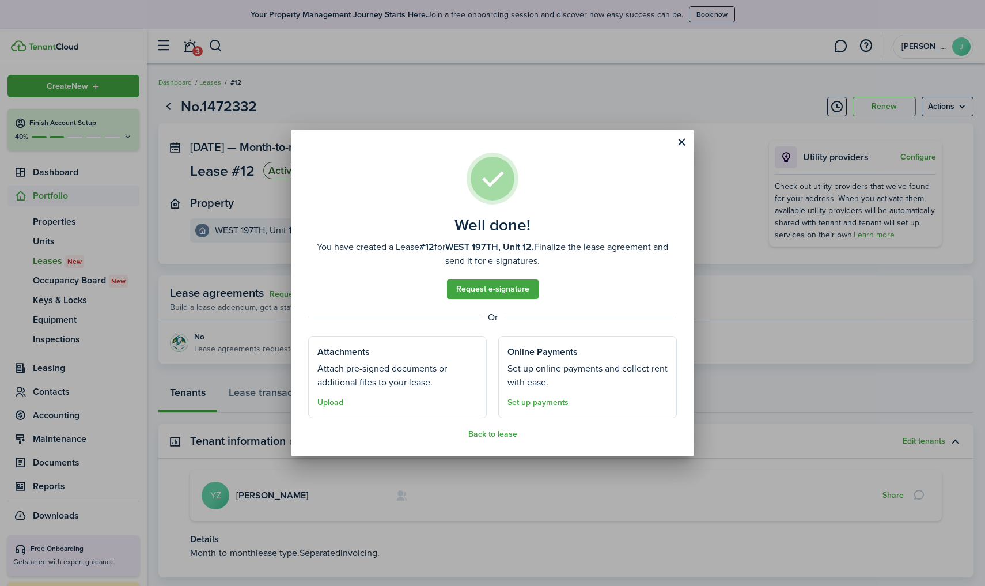
click at [680, 147] on button "Close modal" at bounding box center [681, 142] width 20 height 20
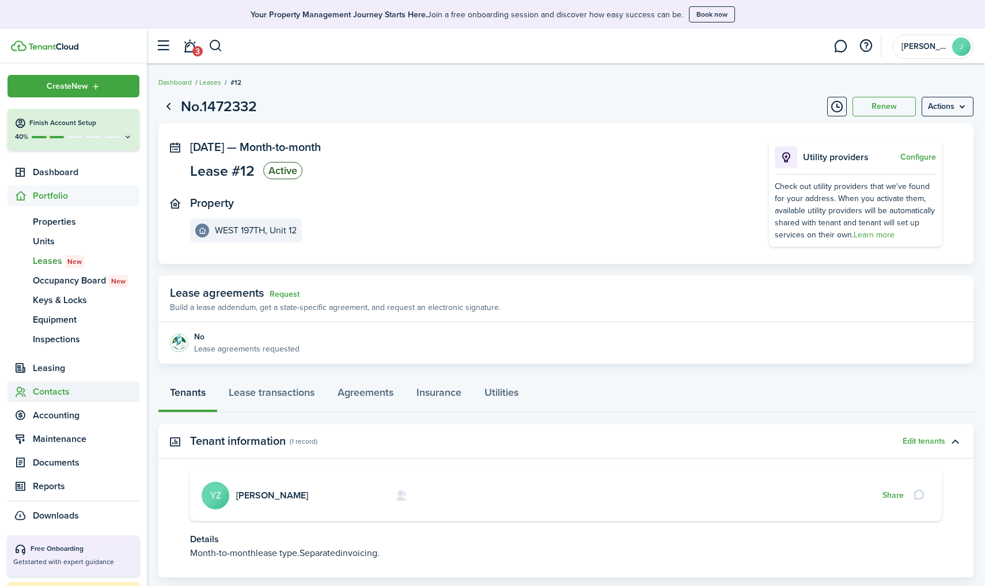
click at [43, 392] on span "Contacts" at bounding box center [86, 392] width 107 height 14
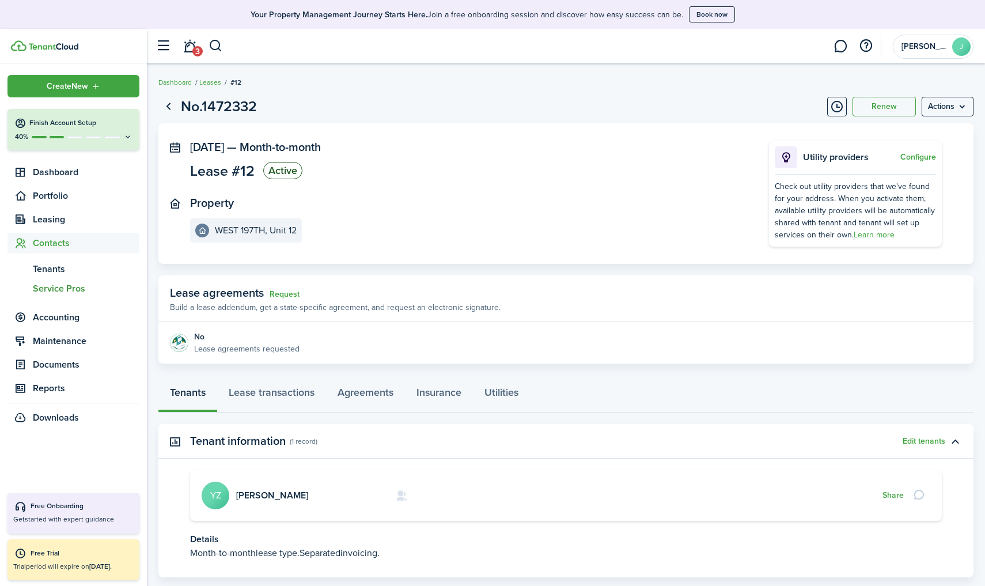
click at [69, 292] on span "Service Pros" at bounding box center [86, 289] width 107 height 14
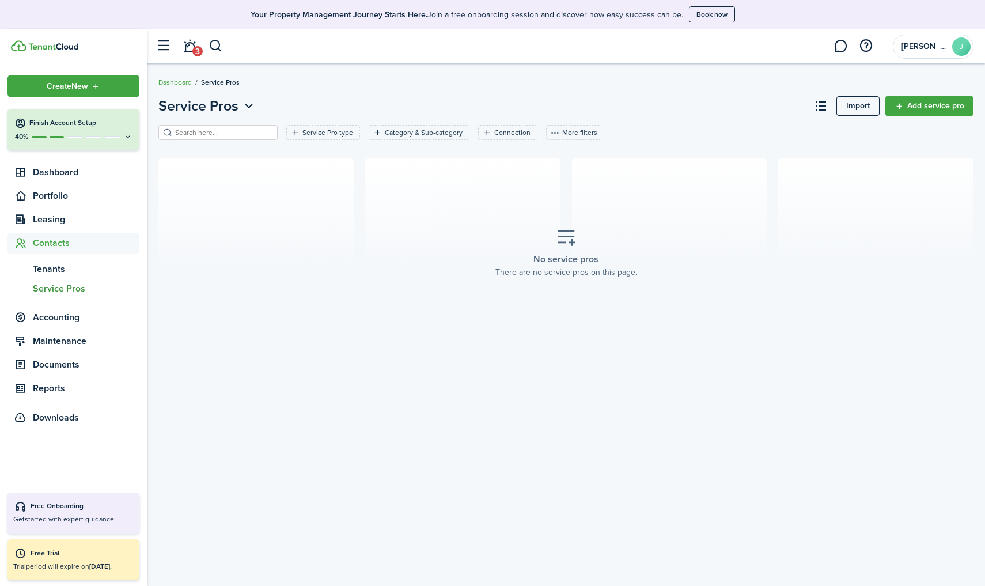
click at [930, 107] on link "Add service pro" at bounding box center [929, 106] width 88 height 20
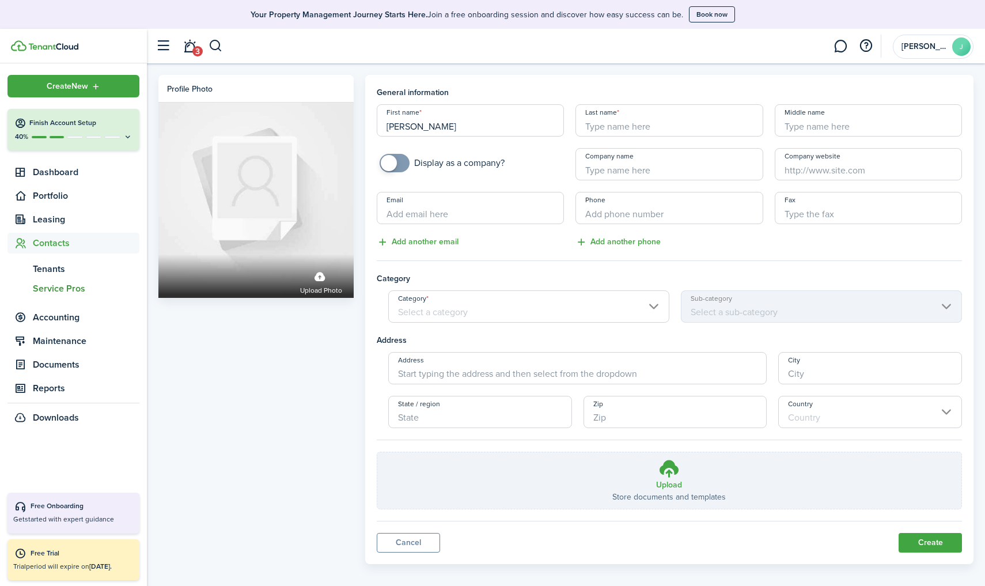
type input "NICKY"
type input "PLOMERO"
type input "+1 929-405-8145"
click at [495, 307] on input "Category" at bounding box center [528, 306] width 281 height 32
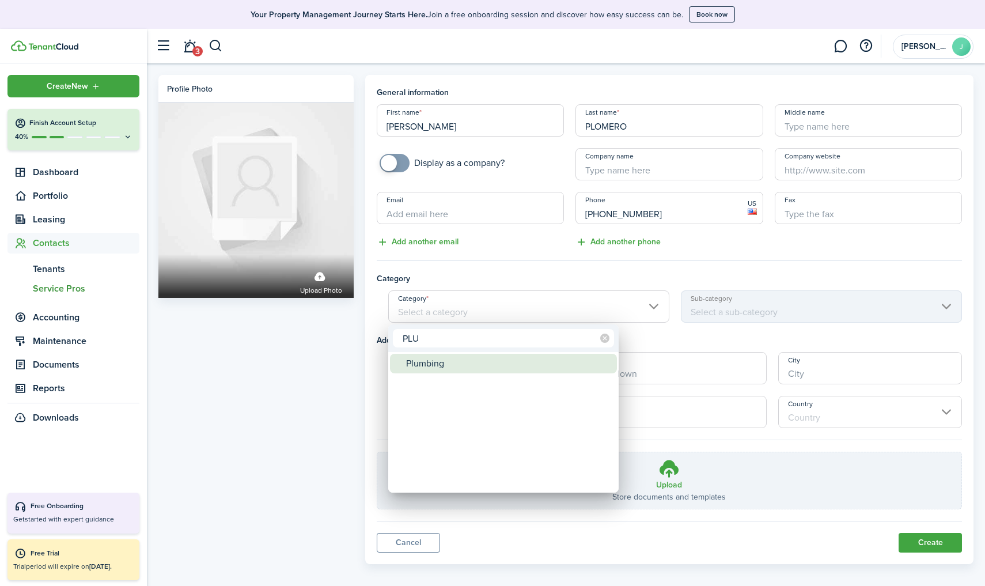
type input "PLU"
click at [444, 370] on div "Plumbing" at bounding box center [508, 364] width 204 height 20
type input "Plumbing"
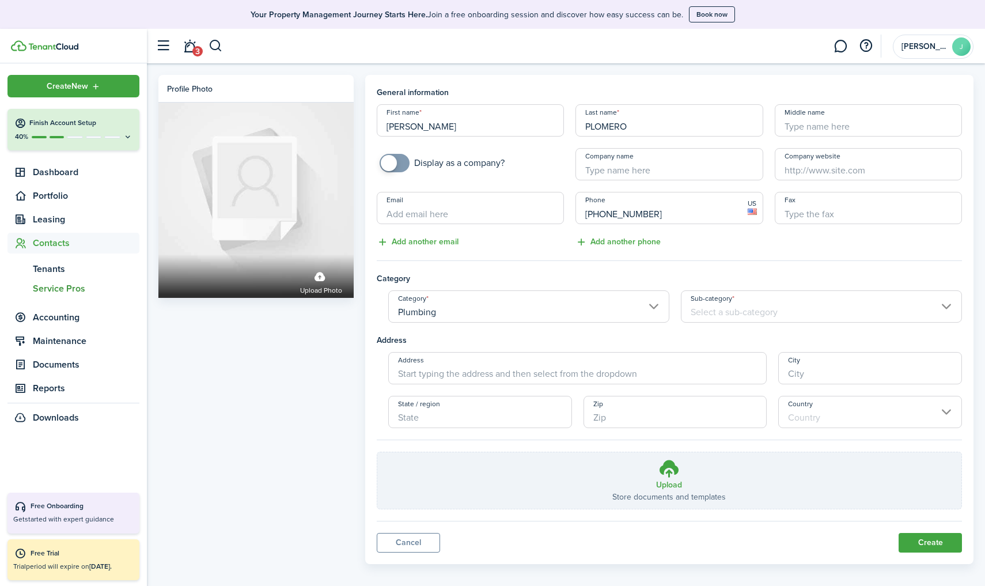
click at [921, 543] on button "Create" at bounding box center [929, 543] width 63 height 20
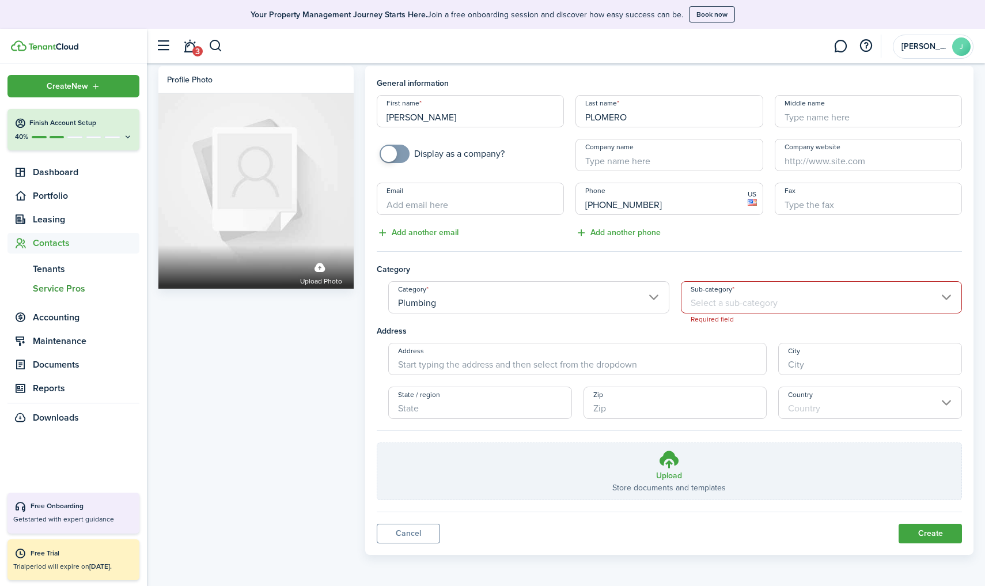
click at [742, 304] on input "Sub-category" at bounding box center [821, 297] width 281 height 32
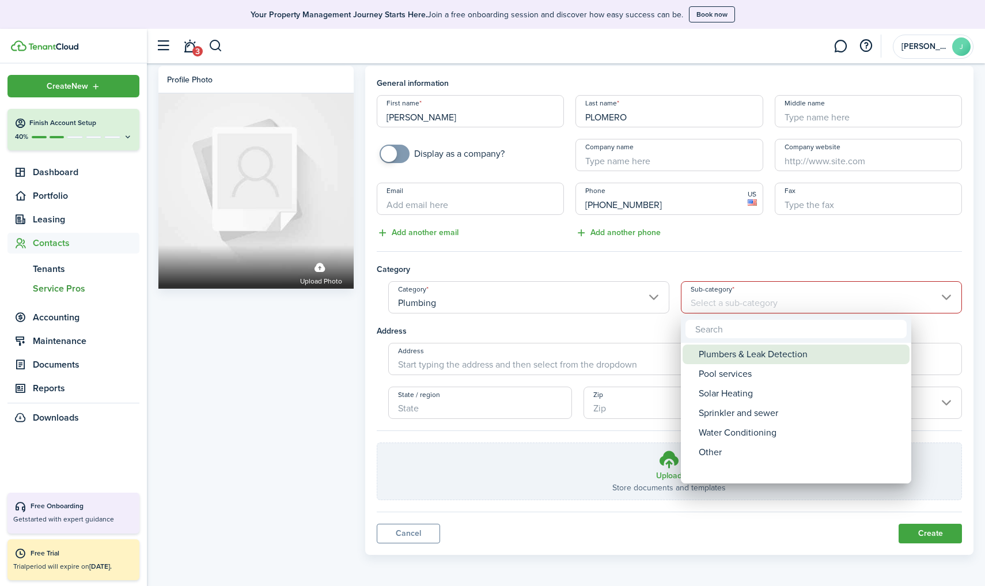
click at [744, 358] on div "Plumbers & Leak Detection" at bounding box center [800, 354] width 204 height 20
type input "Plumbers & Leak Detection"
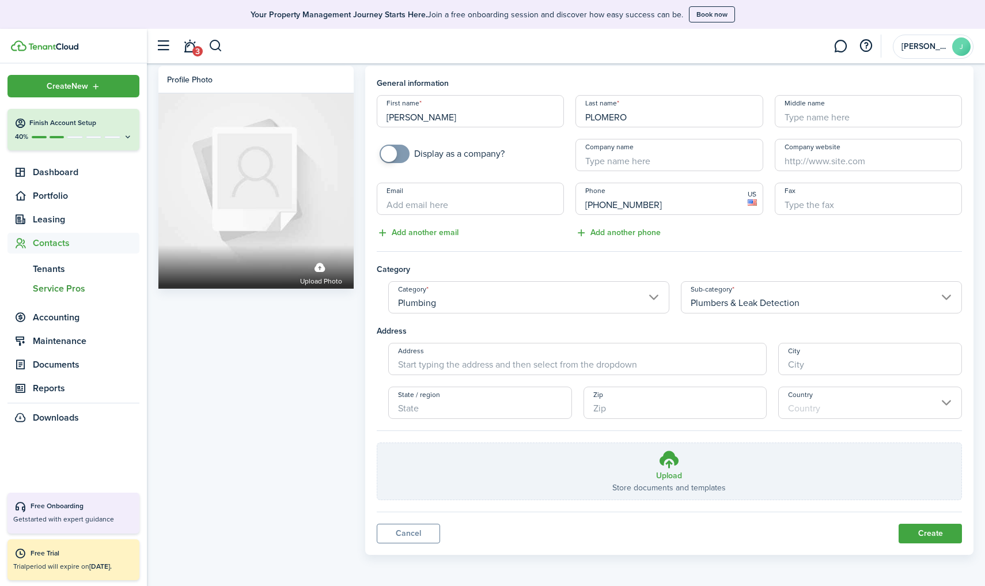
click at [938, 536] on button "Create" at bounding box center [929, 533] width 63 height 20
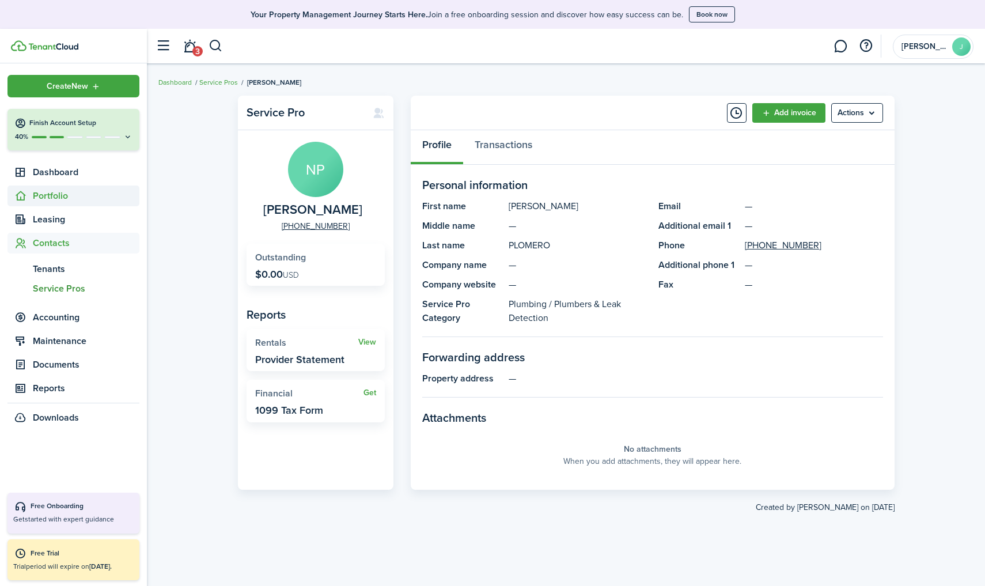
click at [68, 202] on span "Portfolio" at bounding box center [86, 196] width 107 height 14
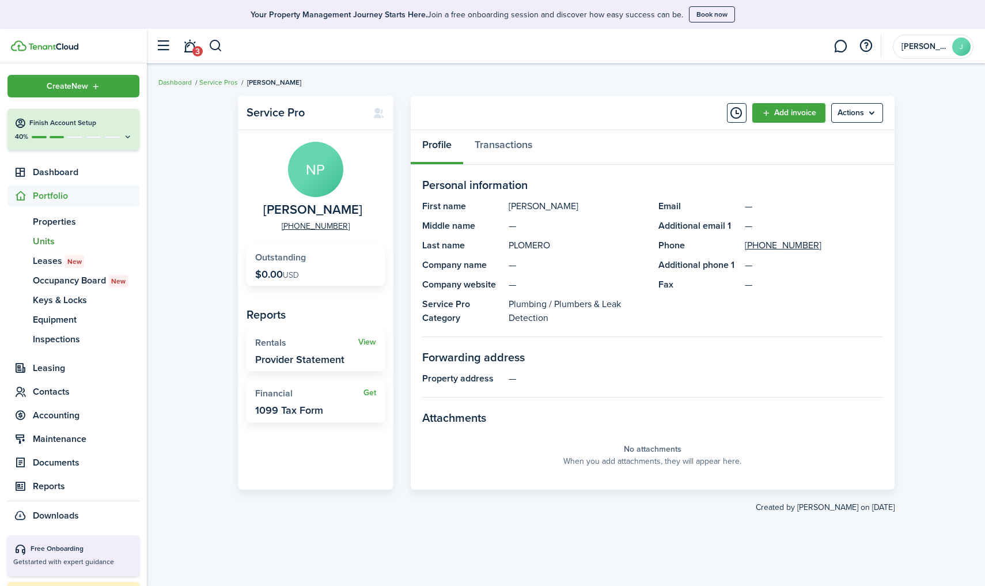
click at [58, 246] on span "Units" at bounding box center [86, 241] width 107 height 14
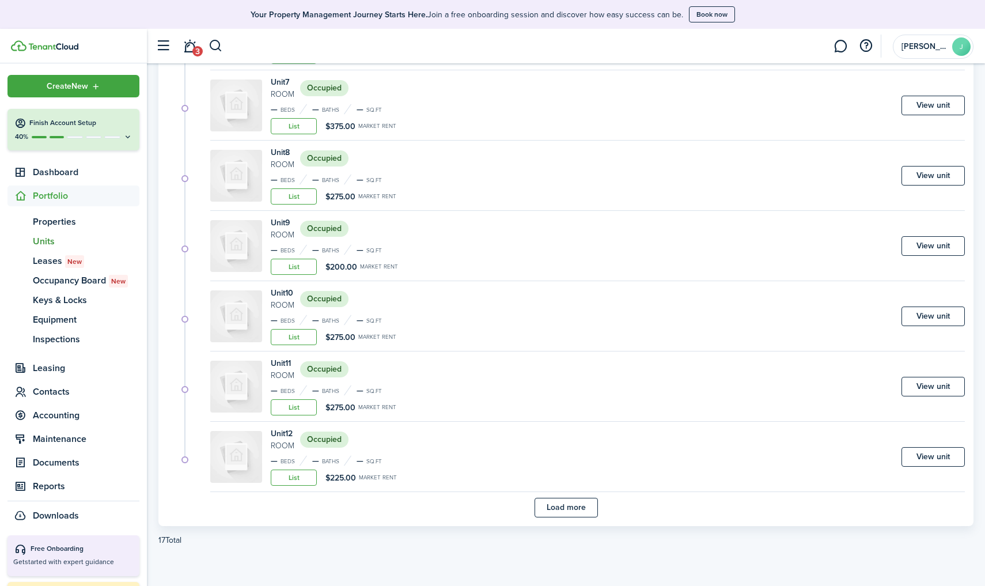
scroll to position [575, 0]
click at [578, 505] on button "Load more" at bounding box center [565, 507] width 63 height 20
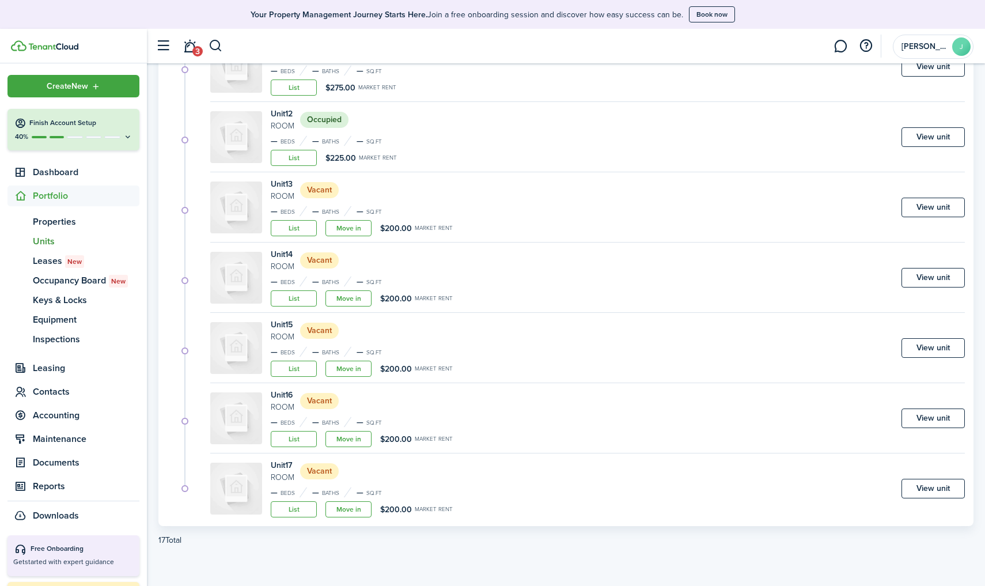
scroll to position [894, 0]
click at [41, 166] on span "Dashboard" at bounding box center [86, 172] width 107 height 14
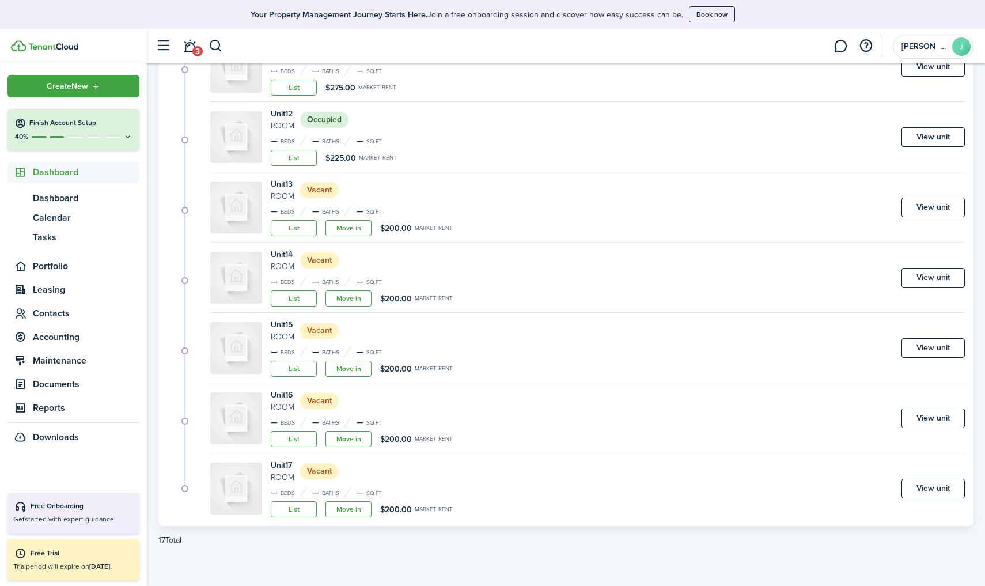
click at [41, 166] on span "Dashboard" at bounding box center [86, 172] width 107 height 14
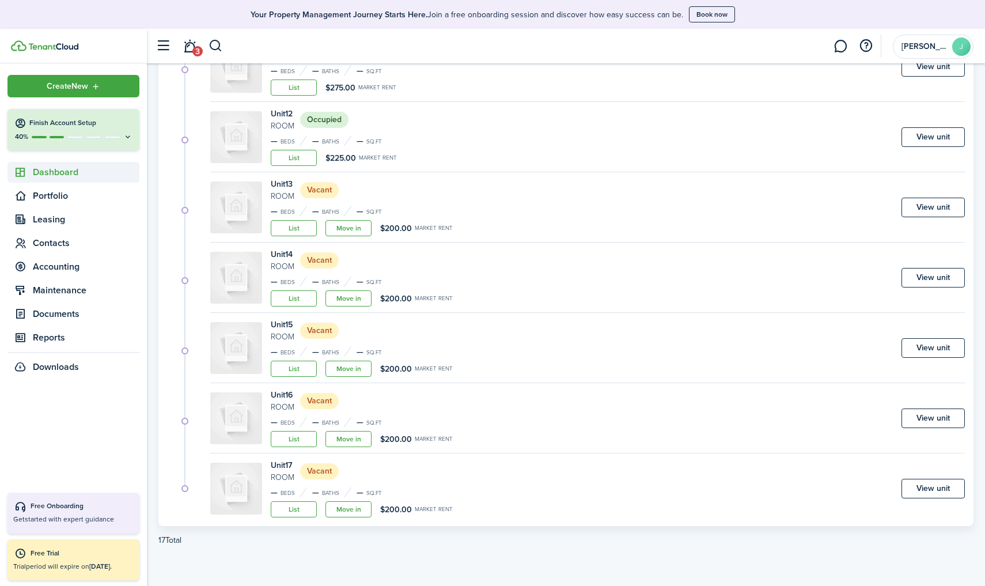
click at [41, 166] on span "Dashboard" at bounding box center [86, 172] width 107 height 14
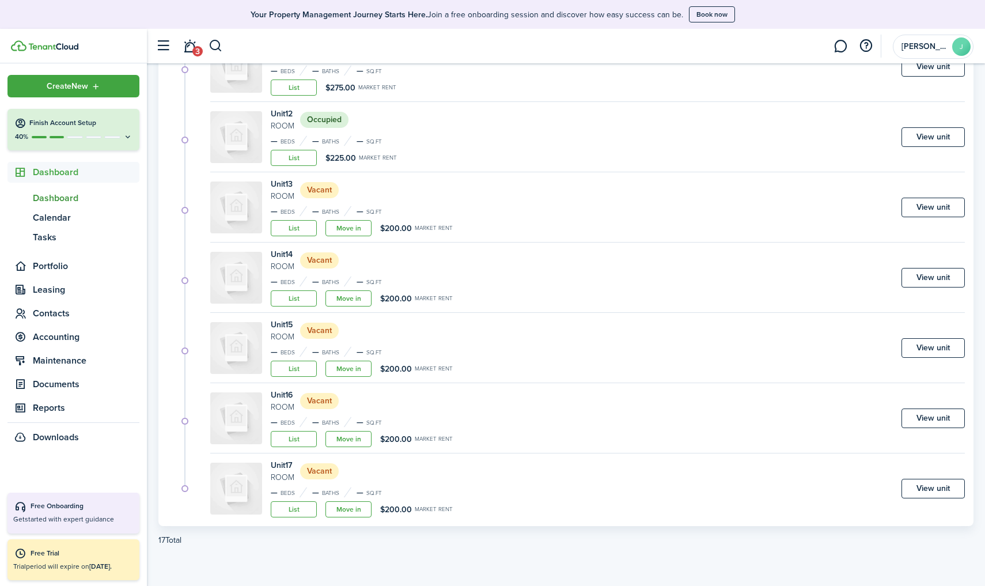
click at [53, 197] on span "Dashboard" at bounding box center [86, 198] width 107 height 14
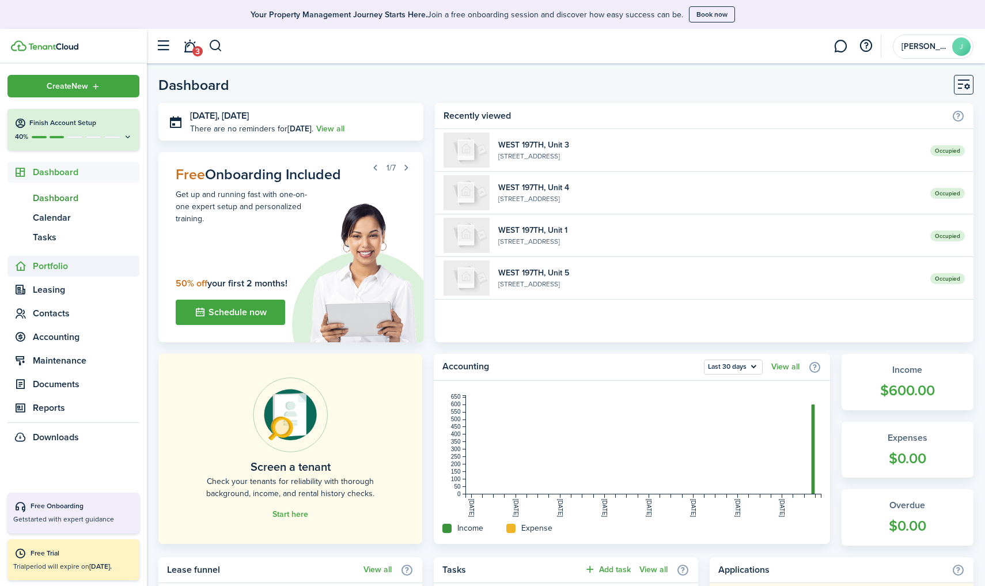
click at [33, 258] on span "Portfolio" at bounding box center [73, 266] width 132 height 21
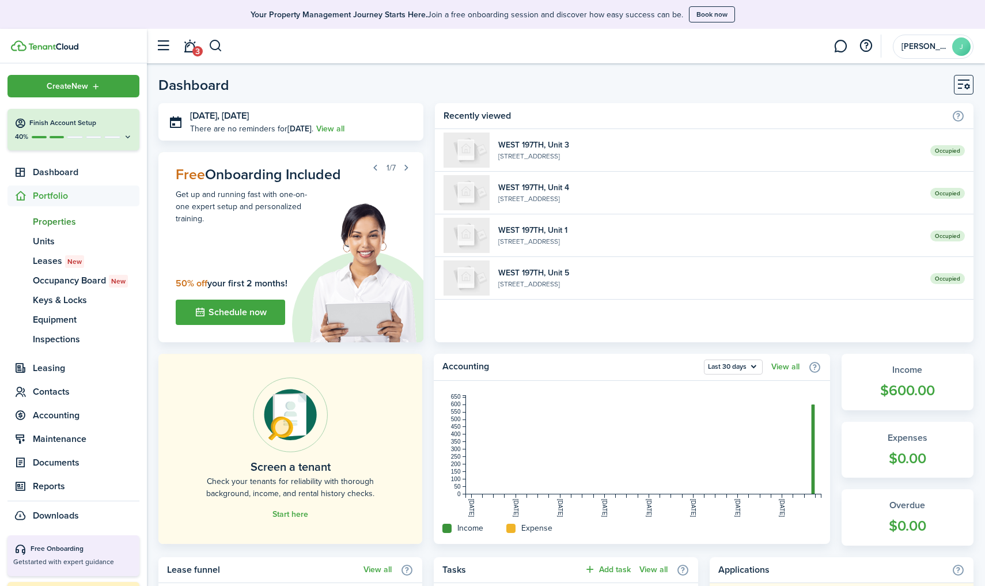
click at [57, 222] on span "Properties" at bounding box center [86, 222] width 107 height 14
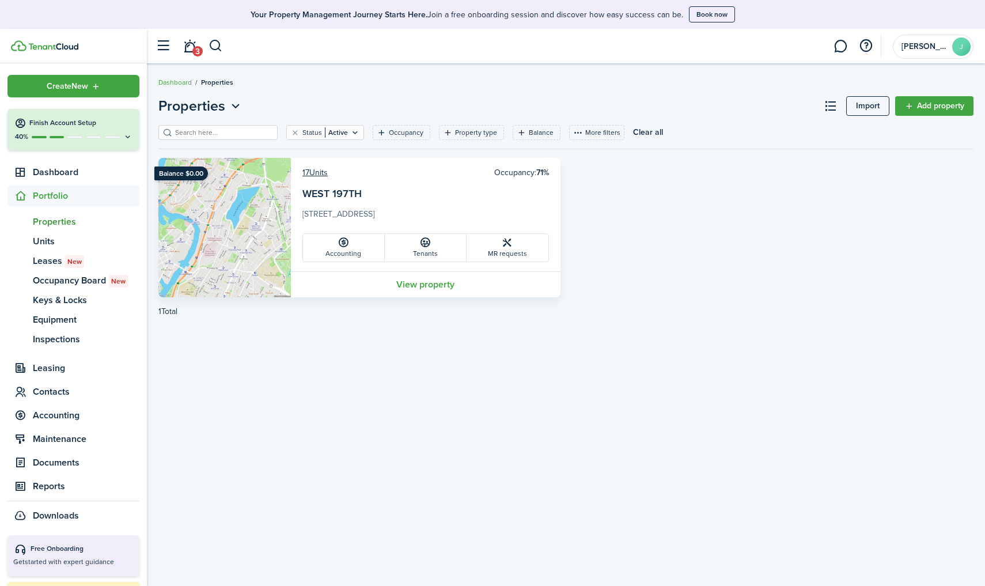
click at [229, 206] on img at bounding box center [224, 227] width 132 height 139
click at [398, 283] on link "View property" at bounding box center [425, 284] width 269 height 26
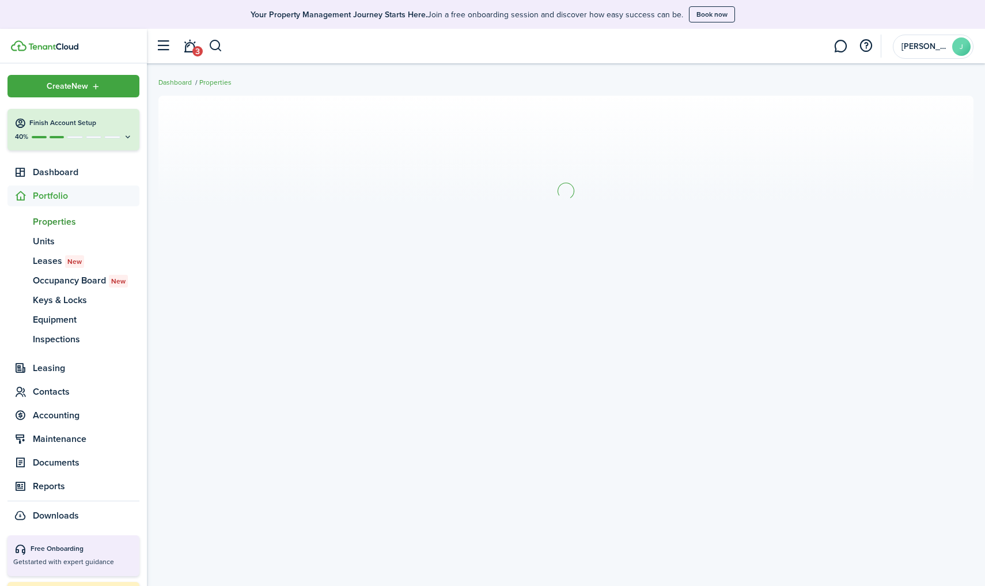
click at [398, 283] on section at bounding box center [565, 191] width 815 height 190
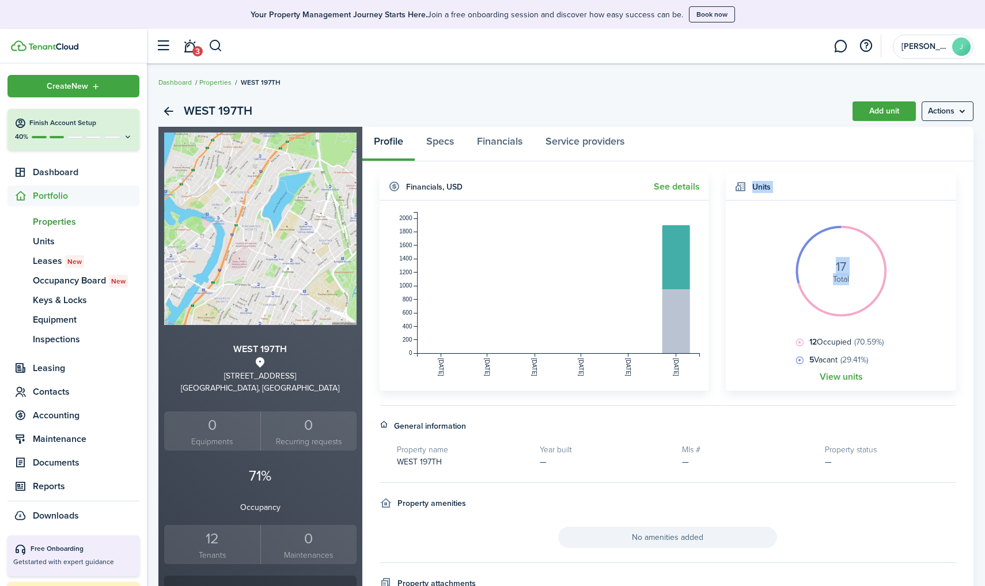
drag, startPoint x: 936, startPoint y: 240, endPoint x: 642, endPoint y: 217, distance: 294.5
click at [649, 217] on div "Financials , USD See details Apr 01 May 01 Jun 01 Jul 01 Aug 01 Sep 01 0 200 40…" at bounding box center [668, 282] width 588 height 218
drag, startPoint x: 495, startPoint y: 208, endPoint x: 495, endPoint y: 200, distance: 8.6
click at [495, 203] on widget-body "Apr 01 May 01 Jun 01 Jul 01 Aug 01 Sep 01 0 200 400 600 800 1000 1200 1400 1600…" at bounding box center [543, 295] width 329 height 190
click at [511, 139] on link "Financials" at bounding box center [499, 144] width 69 height 35
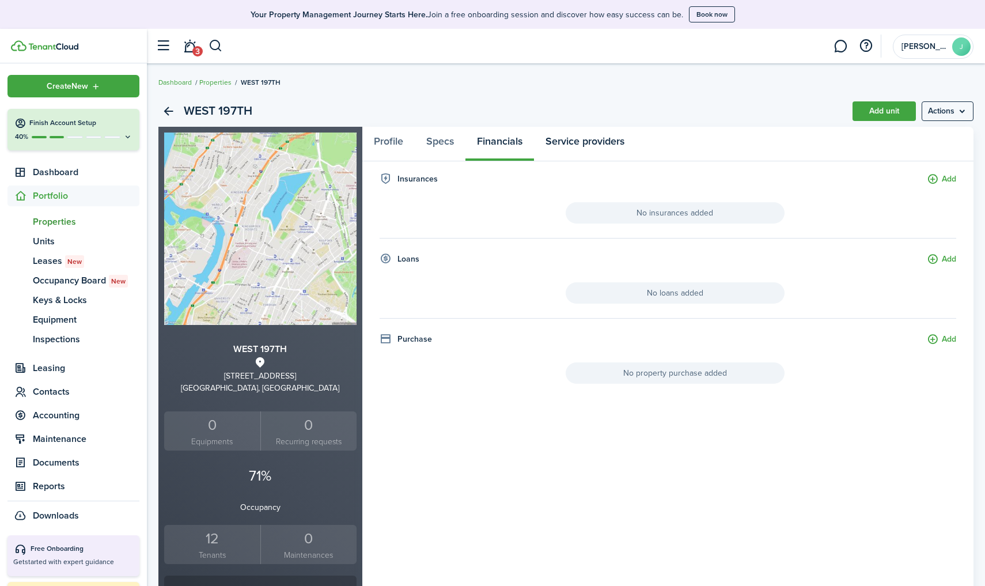
click at [625, 150] on link "Service providers" at bounding box center [585, 144] width 102 height 35
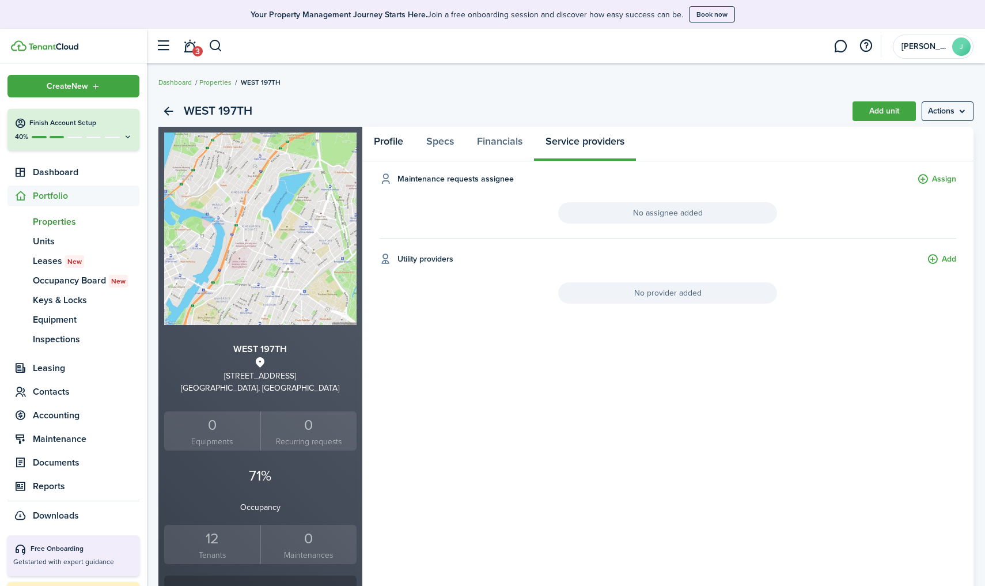
click at [396, 148] on link "Profile" at bounding box center [388, 144] width 52 height 35
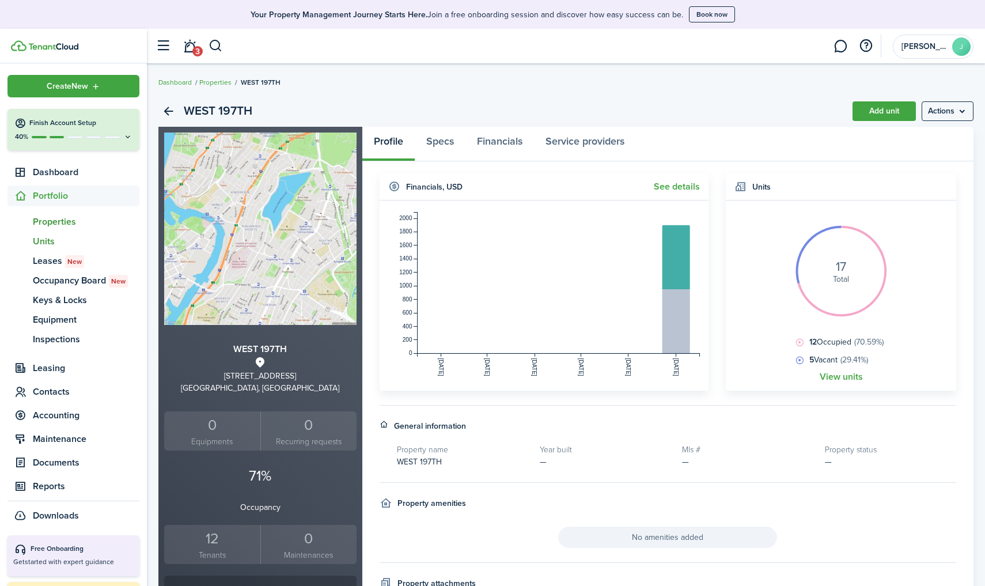
click at [53, 235] on span "Units" at bounding box center [86, 241] width 107 height 14
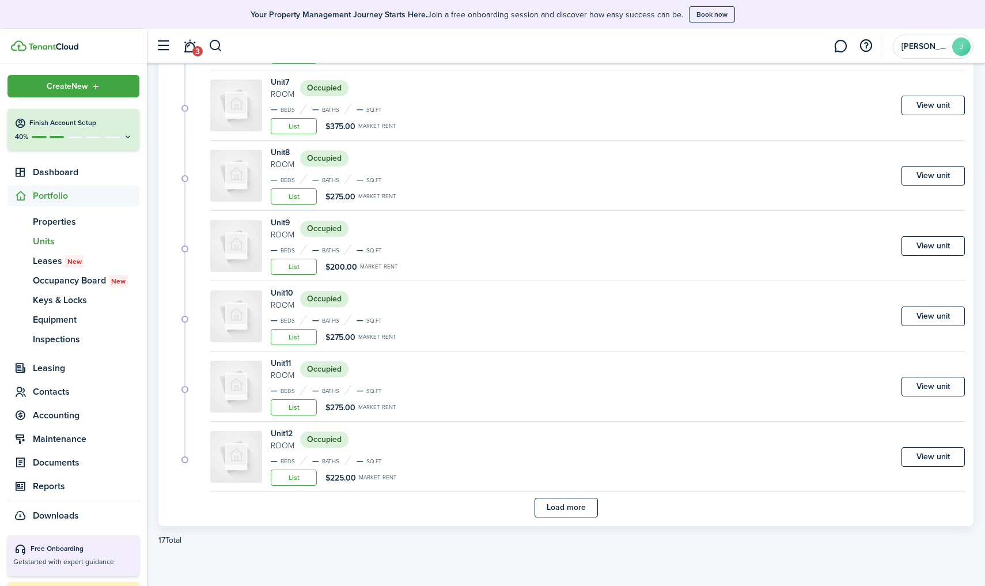
scroll to position [575, 0]
click at [58, 262] on span "Leases New" at bounding box center [86, 261] width 107 height 14
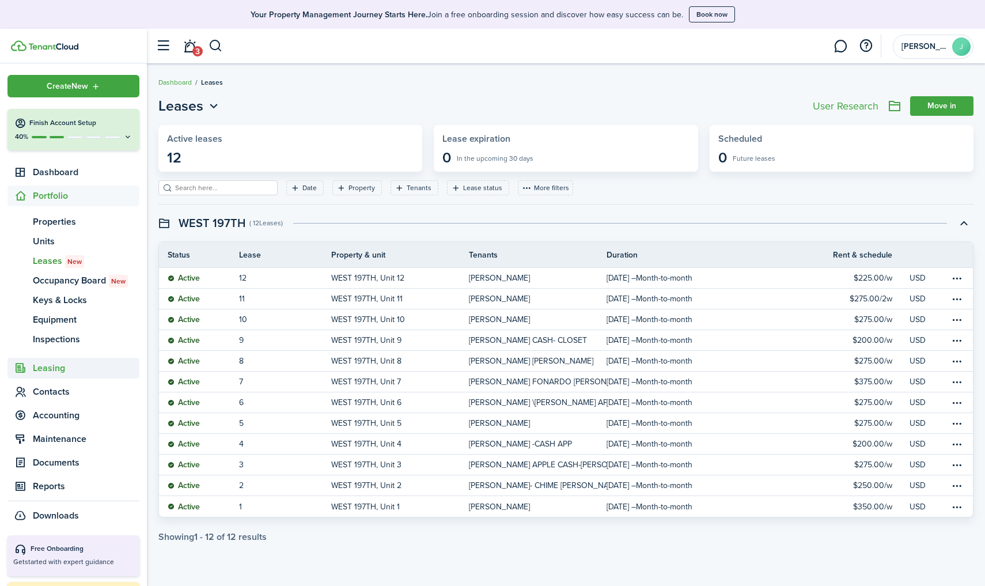
click at [67, 371] on span "Leasing" at bounding box center [86, 368] width 107 height 14
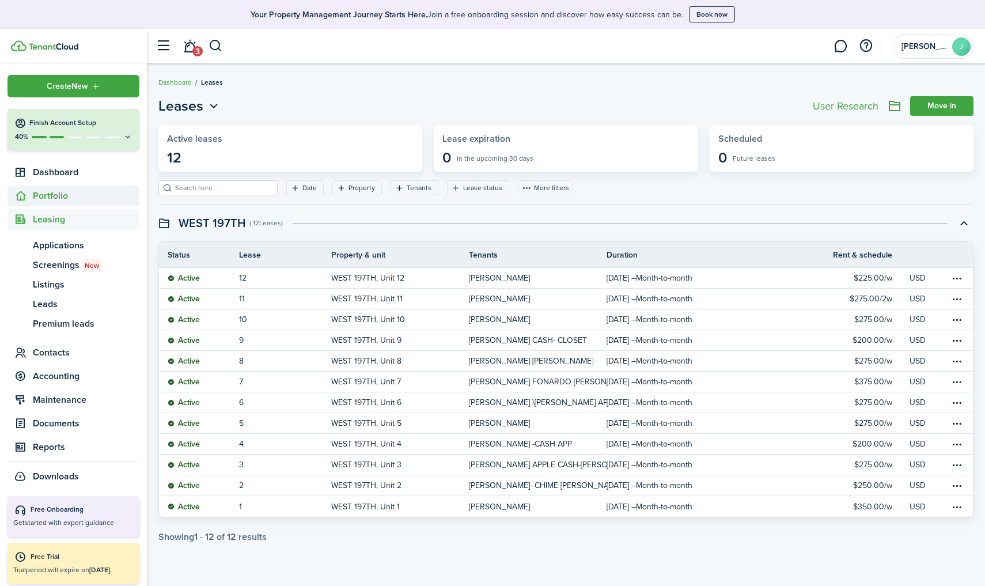
click at [52, 192] on span "Portfolio" at bounding box center [86, 196] width 107 height 14
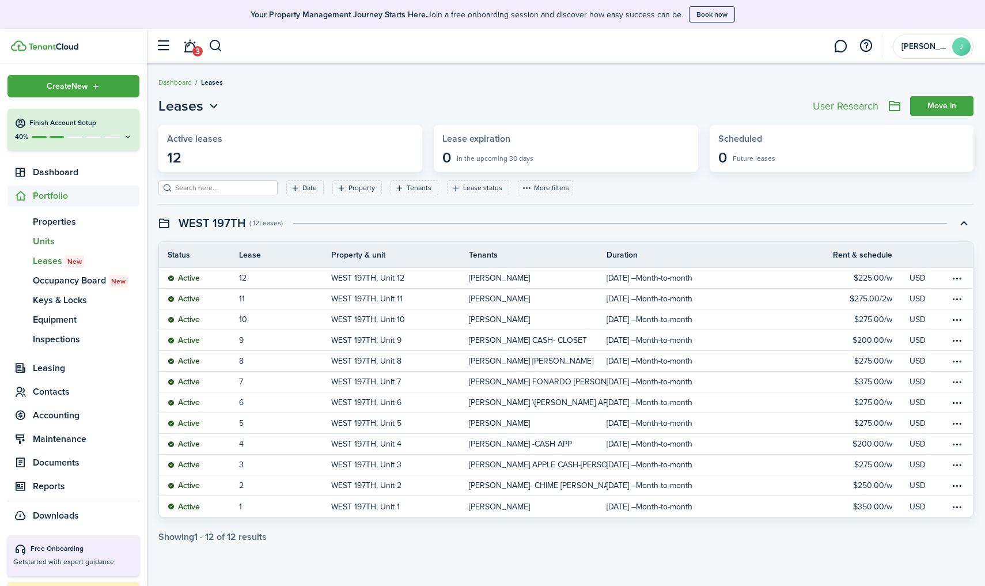
click at [48, 239] on span "Units" at bounding box center [86, 241] width 107 height 14
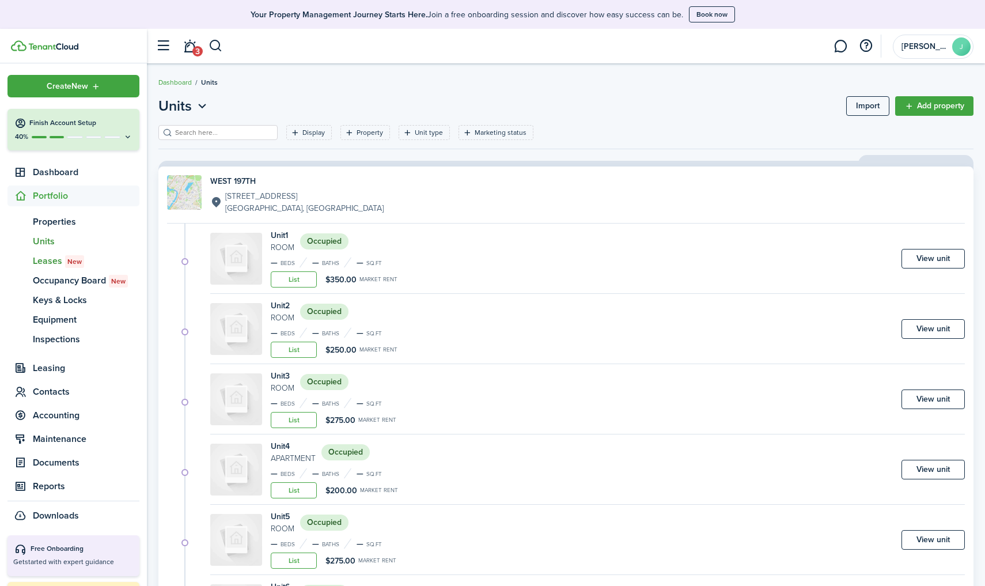
click at [65, 262] on badge "New" at bounding box center [74, 261] width 19 height 13
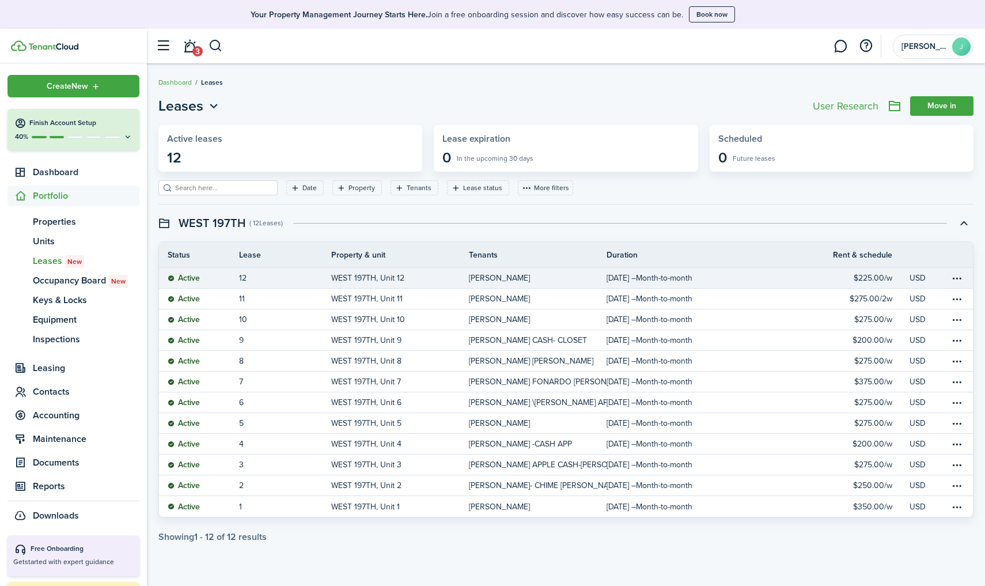
click at [322, 278] on link "12" at bounding box center [285, 278] width 92 height 20
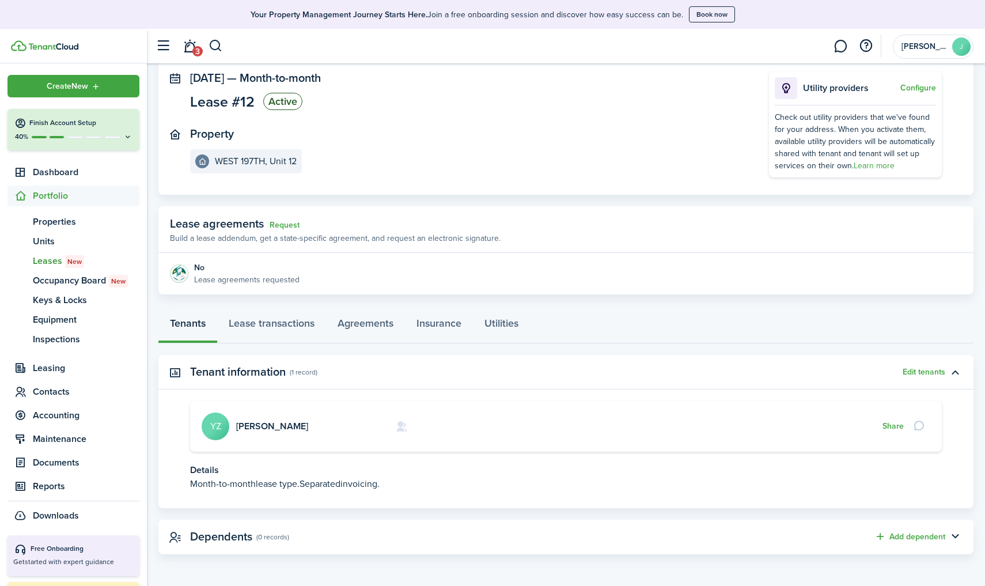
scroll to position [69, 0]
click at [83, 412] on span "Accounting" at bounding box center [86, 415] width 107 height 14
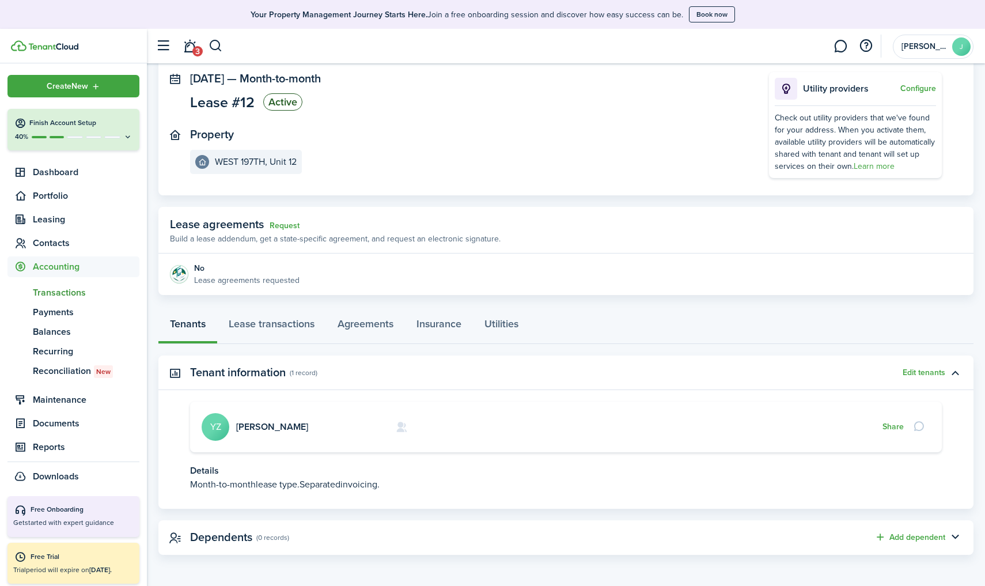
click at [62, 292] on span "Transactions" at bounding box center [86, 293] width 107 height 14
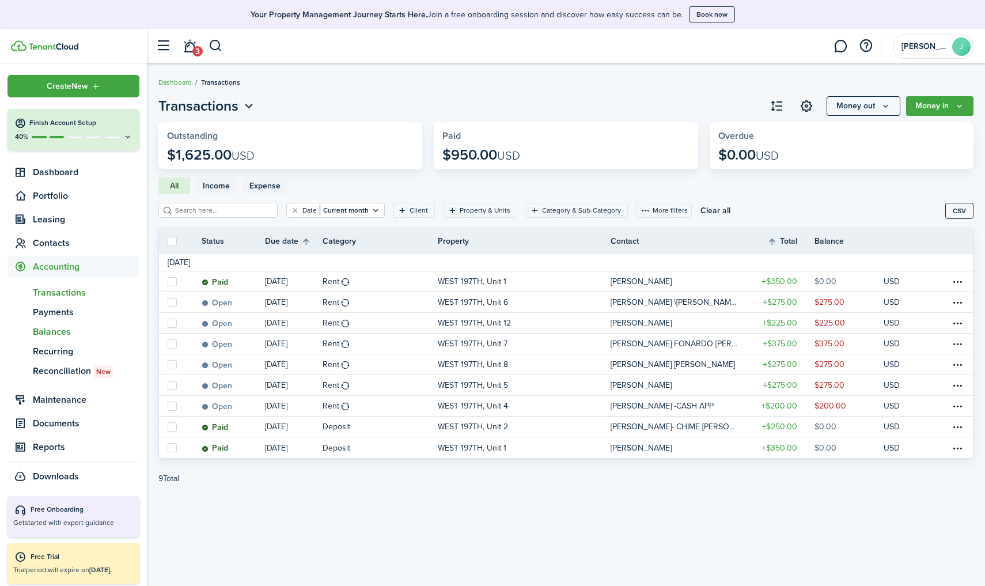
click at [63, 332] on span "Balances" at bounding box center [86, 332] width 107 height 14
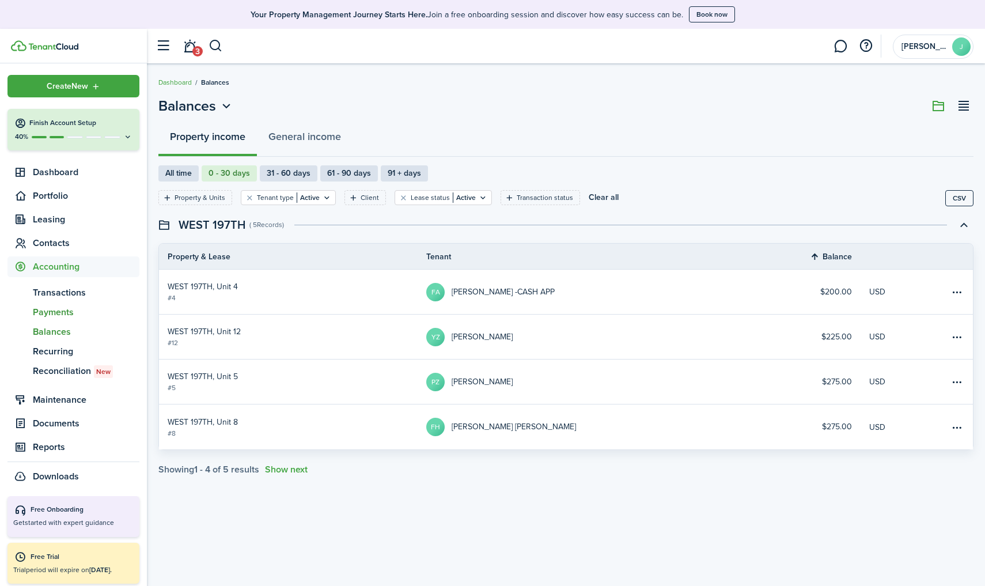
click at [62, 314] on span "Payments" at bounding box center [86, 312] width 107 height 14
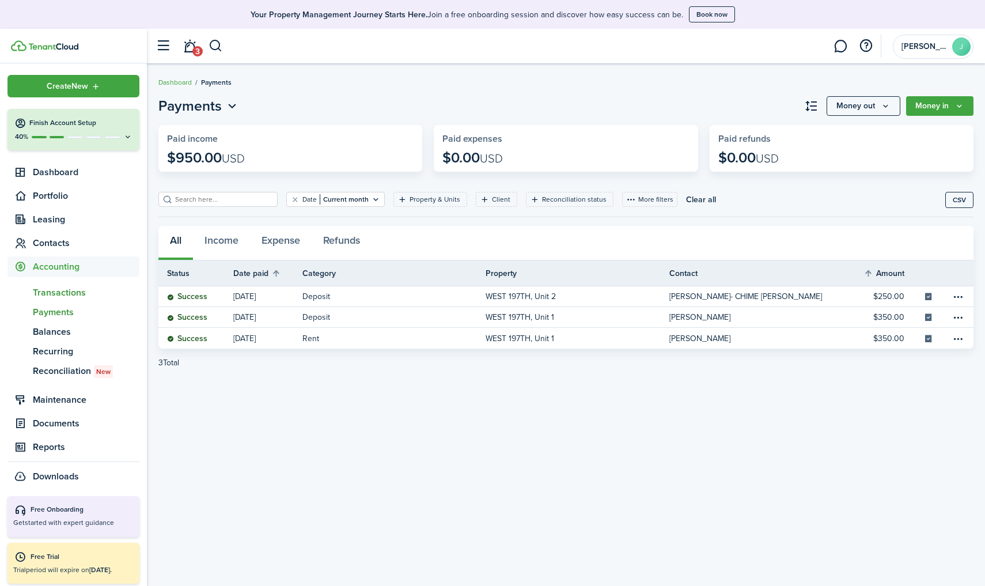
click at [66, 298] on span "Transactions" at bounding box center [86, 293] width 107 height 14
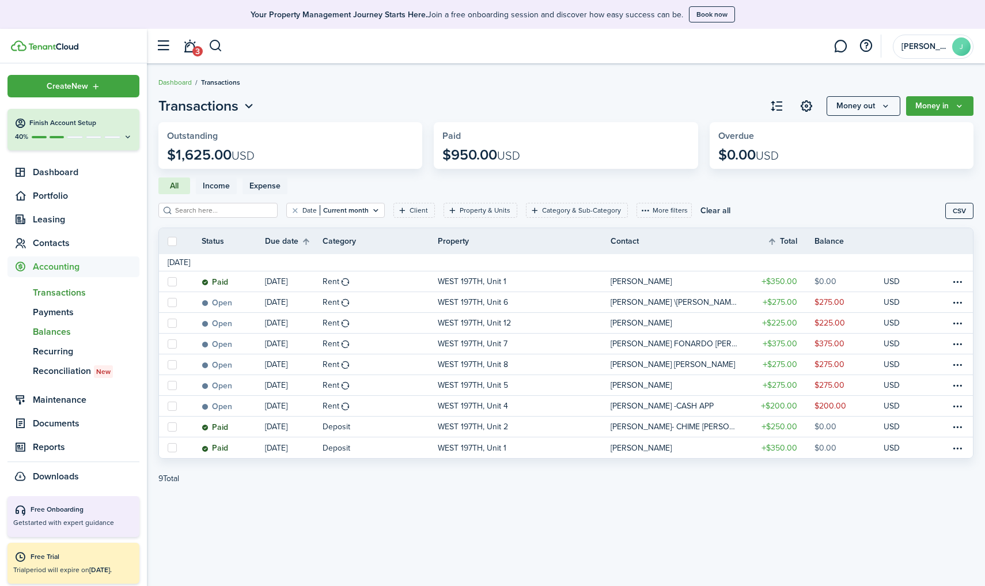
click at [63, 328] on span "Balances" at bounding box center [86, 332] width 107 height 14
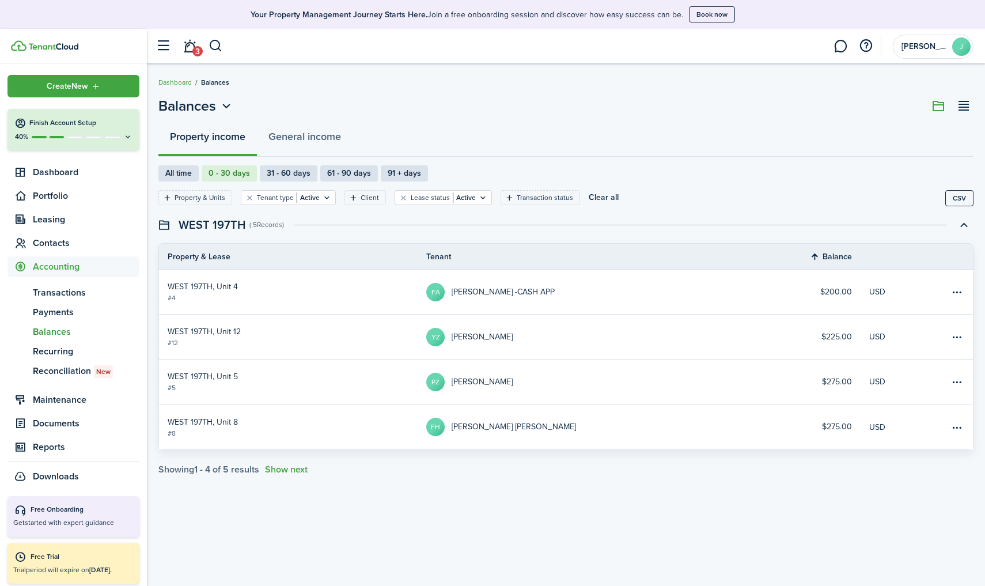
click at [426, 337] on avatar-base "YZ" at bounding box center [435, 337] width 18 height 18
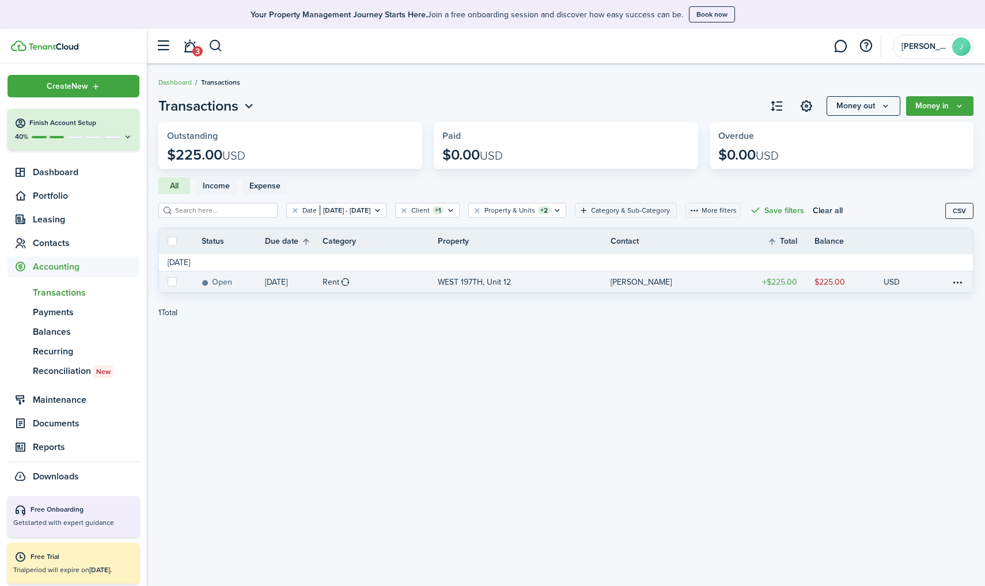
click at [173, 285] on label at bounding box center [172, 281] width 9 height 9
click at [168, 282] on input "checkbox" at bounding box center [167, 282] width 1 height 1
checkbox input "true"
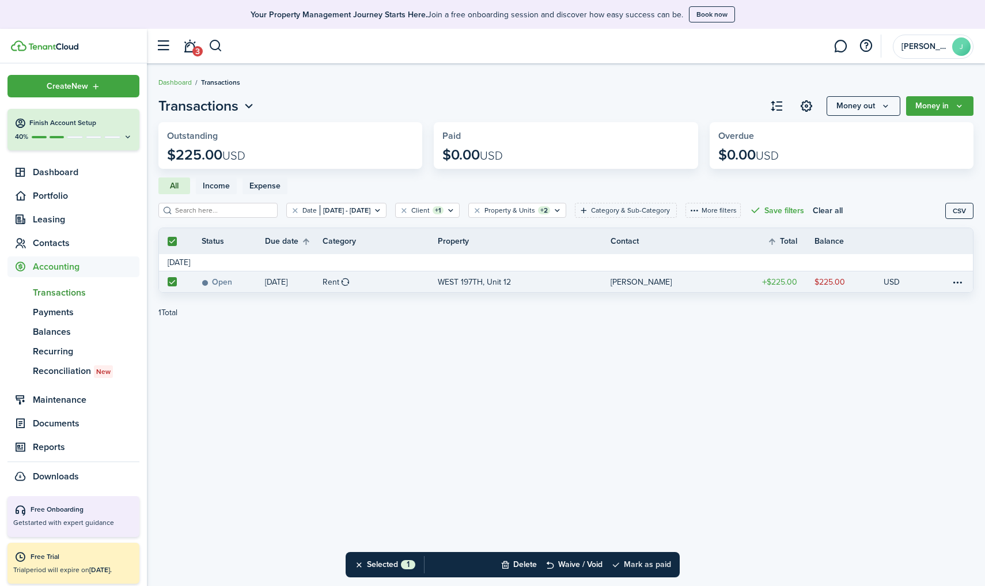
click at [645, 562] on button "Mark as paid" at bounding box center [641, 564] width 60 height 25
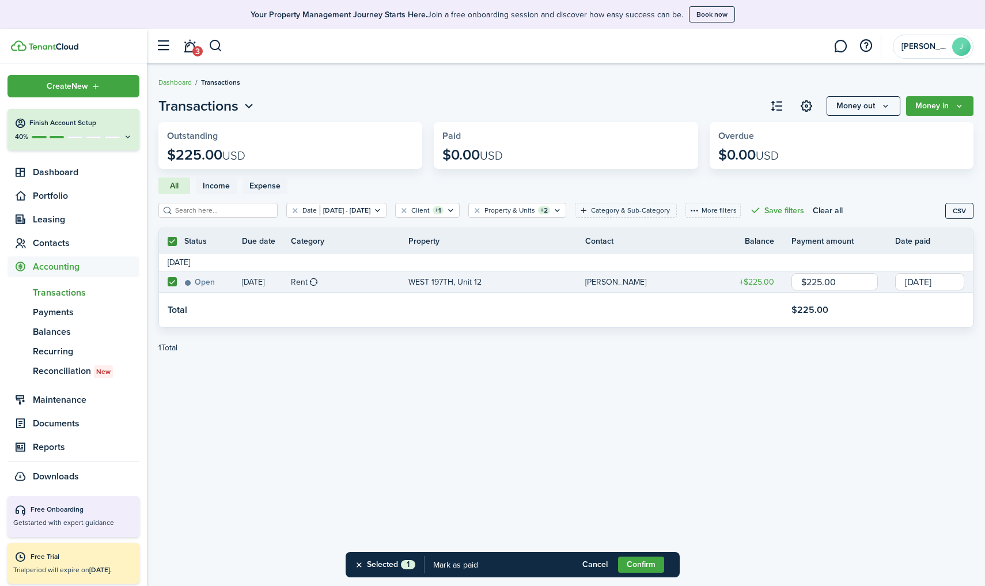
click at [632, 562] on button "Confirm" at bounding box center [641, 564] width 46 height 16
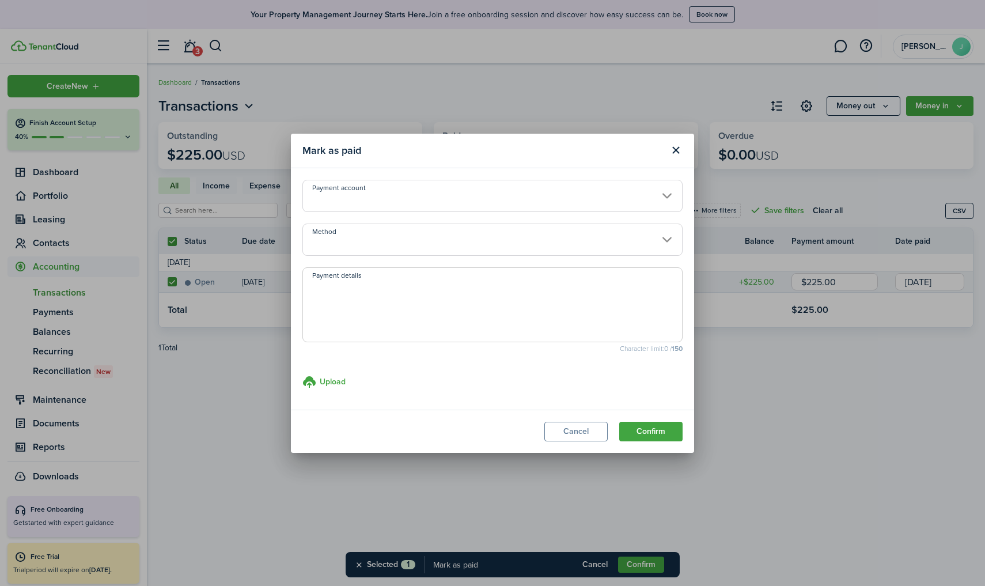
click at [671, 154] on button "Close modal" at bounding box center [676, 150] width 20 height 20
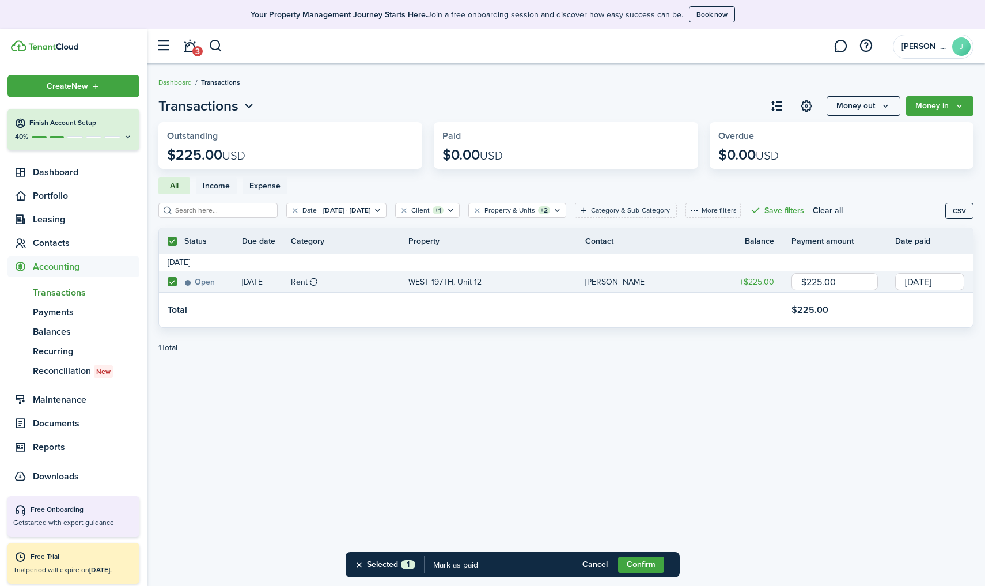
click at [81, 291] on span "Transactions" at bounding box center [86, 293] width 107 height 14
click at [70, 292] on span "Transactions" at bounding box center [86, 293] width 107 height 14
click at [60, 280] on ul "tn Transactions pm Payments bn Balances re Recurring re Reconciliation New" at bounding box center [73, 331] width 132 height 109
click at [357, 562] on button "Selected 1" at bounding box center [384, 564] width 61 height 25
checkbox input "false"
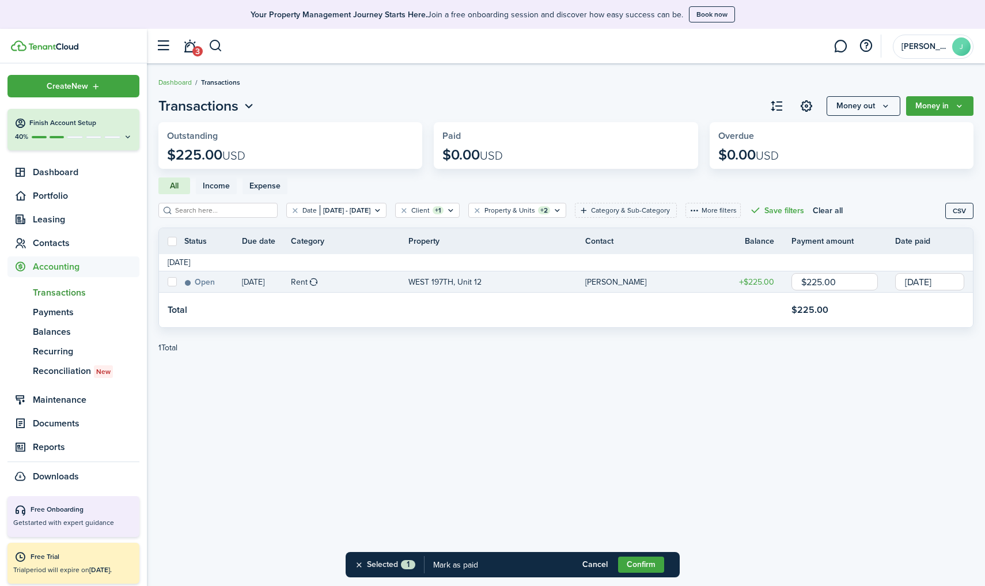
checkbox input "false"
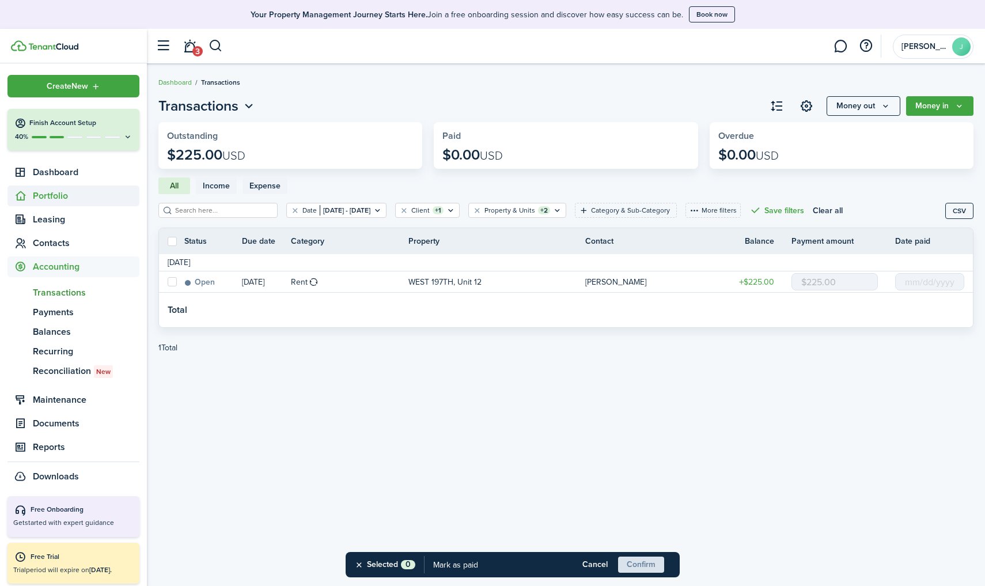
click at [70, 197] on span "Portfolio" at bounding box center [86, 196] width 107 height 14
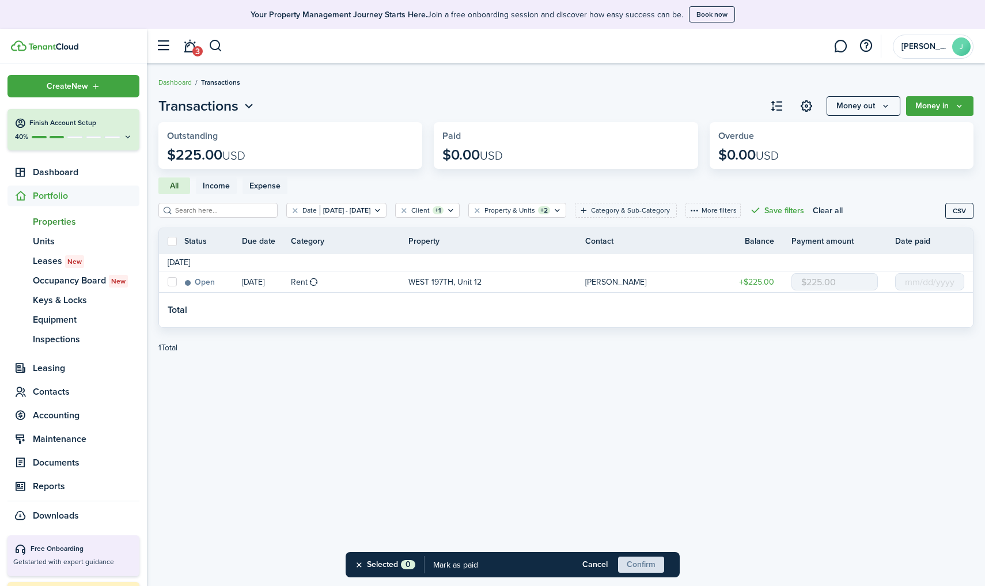
click at [58, 225] on span "Properties" at bounding box center [86, 222] width 107 height 14
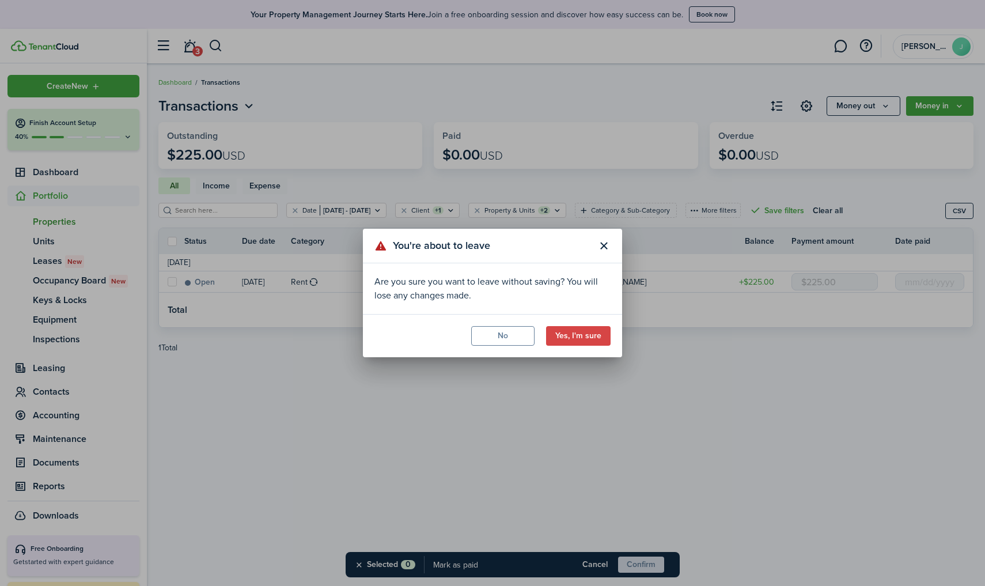
click at [565, 331] on button "Yes, I'm sure" at bounding box center [578, 336] width 64 height 20
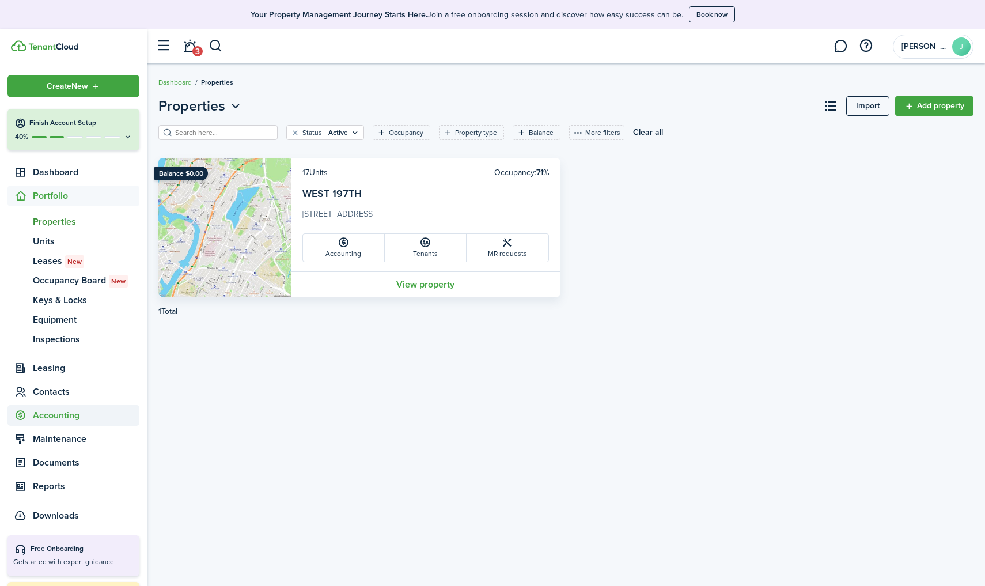
click at [59, 418] on span "Accounting" at bounding box center [86, 415] width 107 height 14
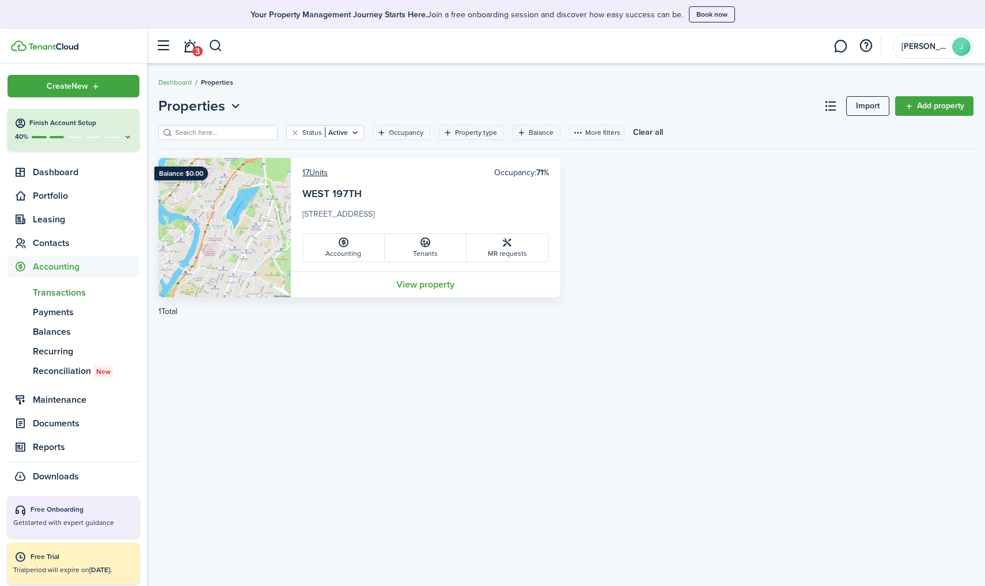
click at [54, 291] on span "Transactions" at bounding box center [86, 293] width 107 height 14
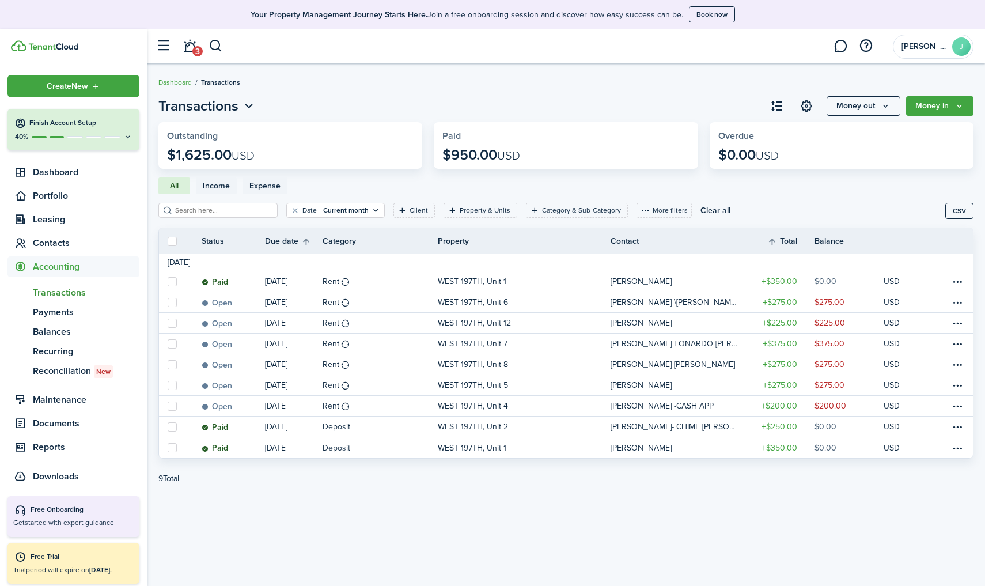
click at [215, 184] on span "Income" at bounding box center [216, 186] width 27 height 12
click at [262, 185] on span "Expense" at bounding box center [264, 186] width 31 height 12
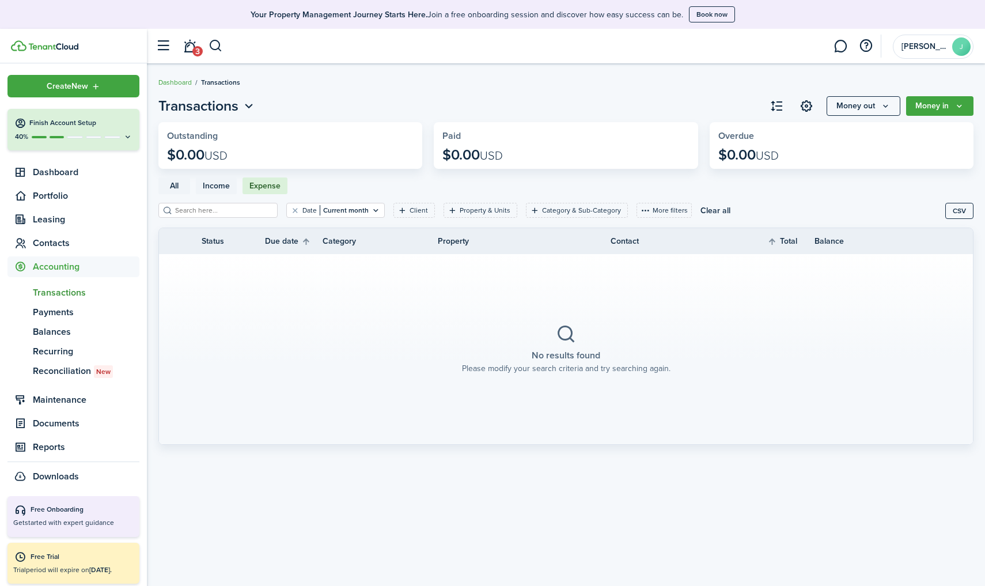
click at [867, 106] on button "Money out" at bounding box center [863, 106] width 74 height 20
click at [862, 153] on link "Expense payment" at bounding box center [850, 152] width 101 height 20
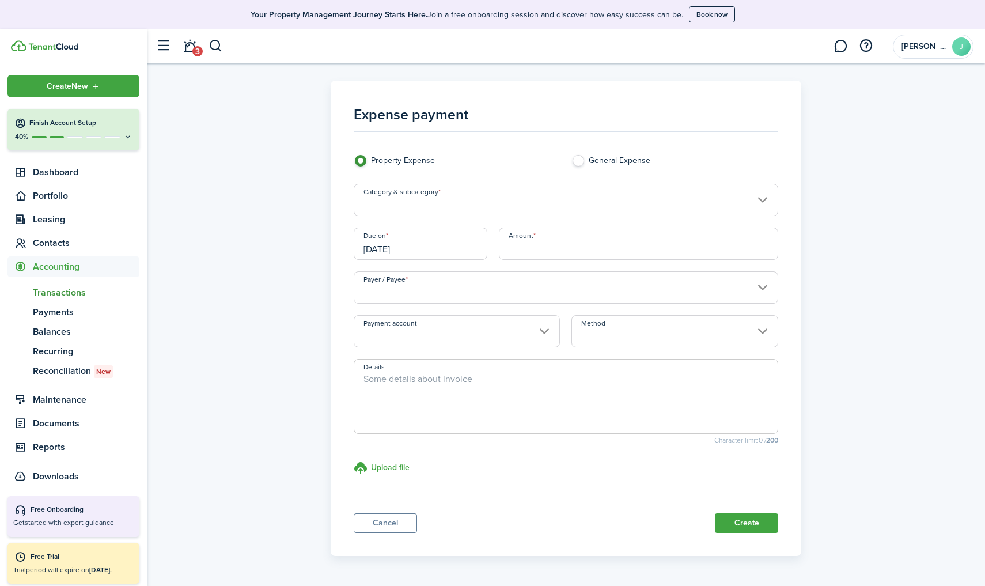
click at [567, 203] on input "Category & subcategory" at bounding box center [566, 200] width 424 height 32
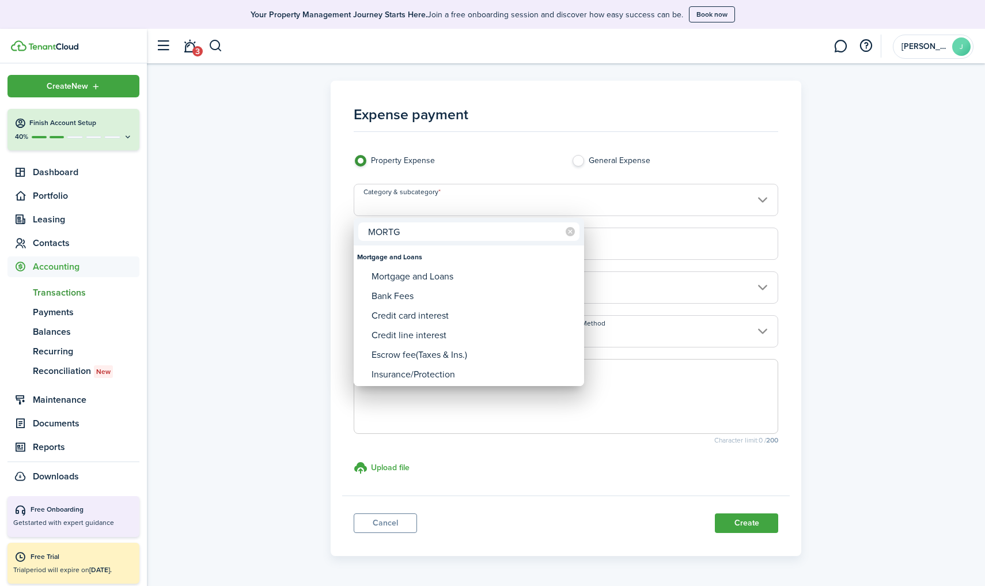
type input "MORTG"
click at [73, 176] on div at bounding box center [492, 293] width 1169 height 770
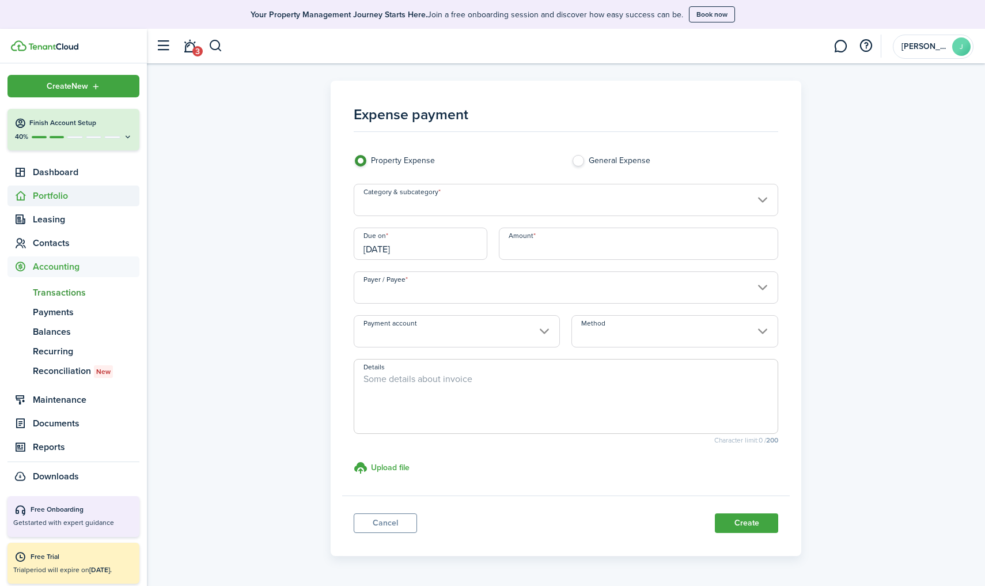
click at [49, 200] on span "Portfolio" at bounding box center [86, 196] width 107 height 14
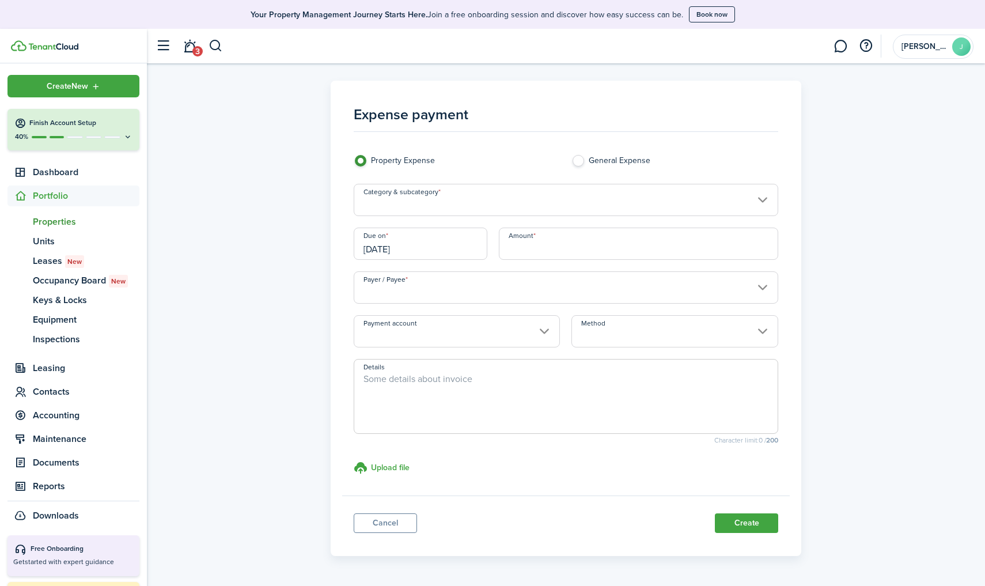
click at [48, 222] on span "Properties" at bounding box center [86, 222] width 107 height 14
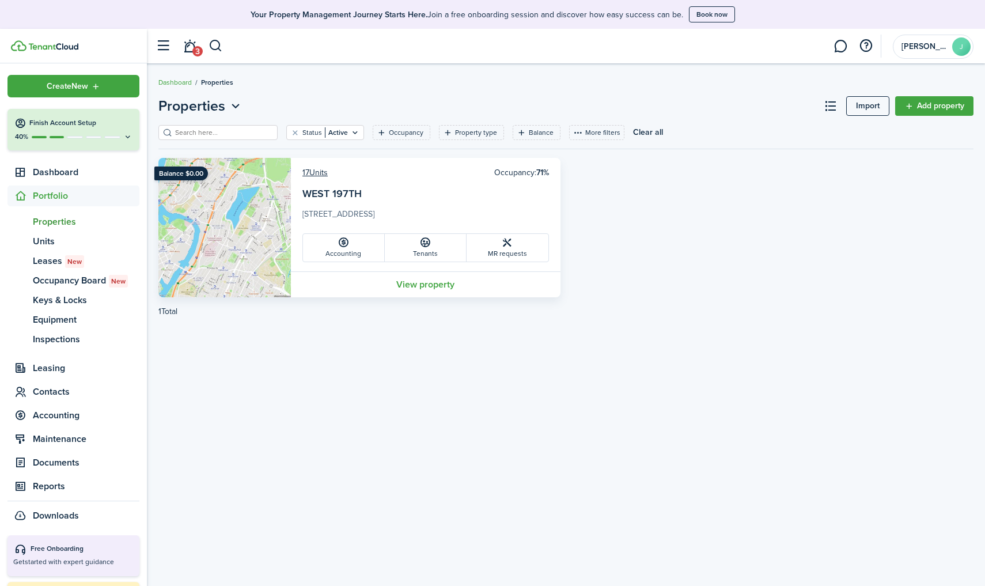
click at [932, 104] on link "Add property" at bounding box center [934, 106] width 78 height 20
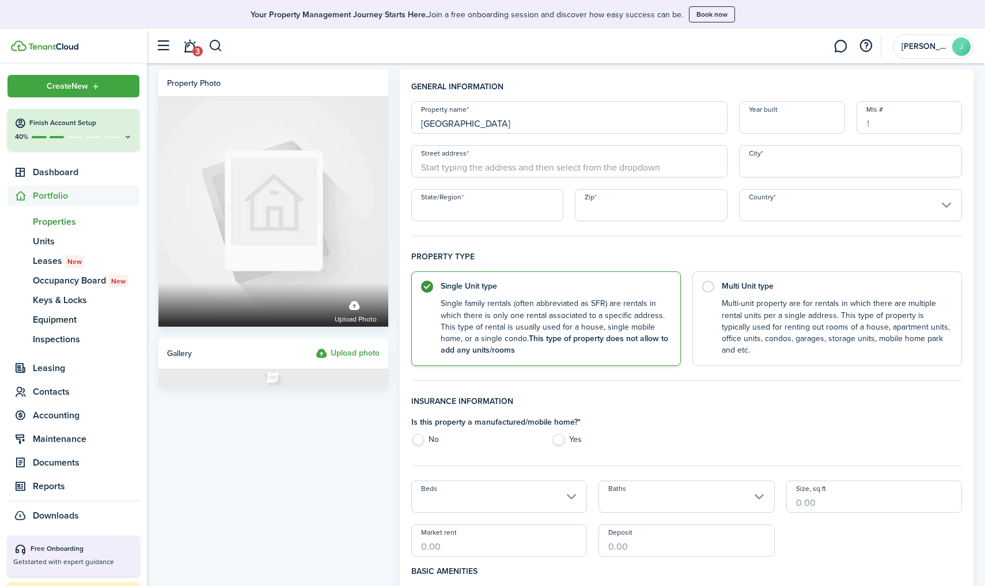
type input "WEST 228TH ST"
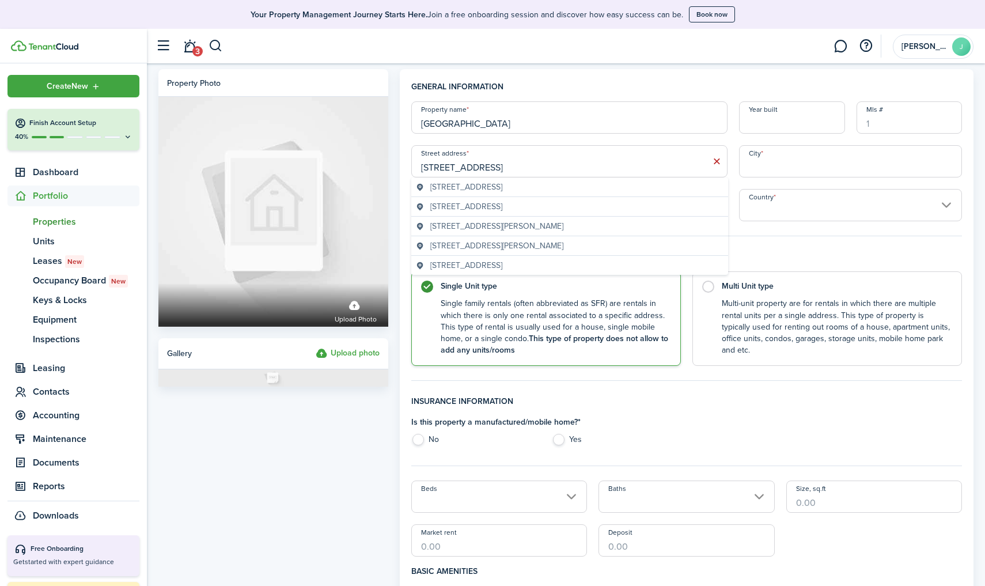
click at [502, 192] on span "156 West 228th Street, The Bronx, NY, USA" at bounding box center [466, 187] width 72 height 12
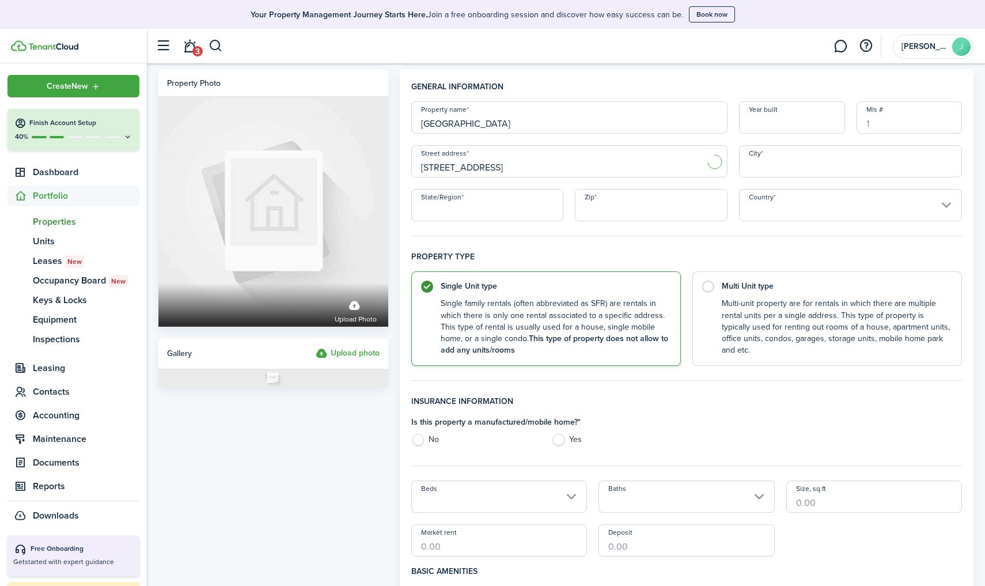
type input "156 W 228th St"
type input "[US_STATE]"
type input "NY"
type input "10463"
type input "[GEOGRAPHIC_DATA]"
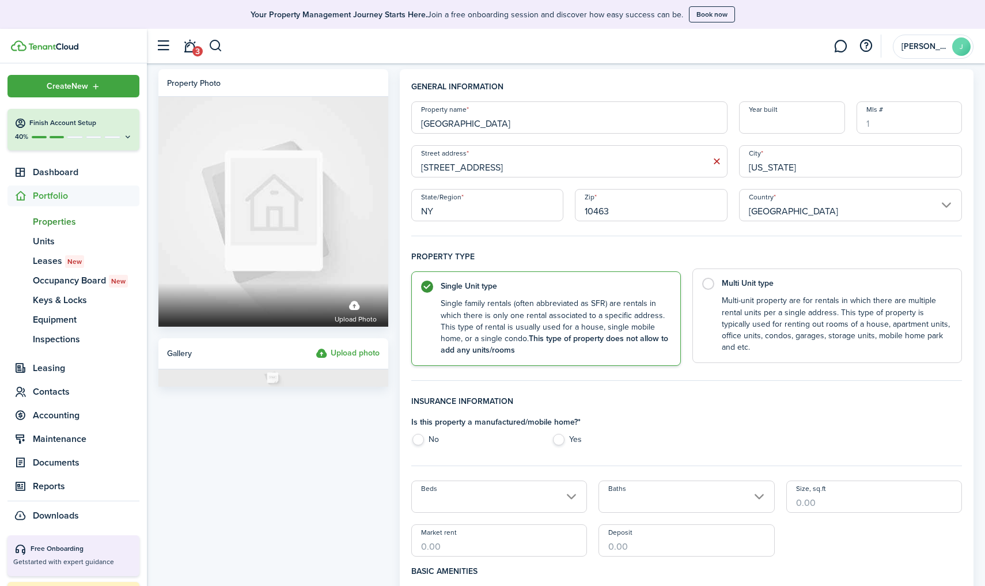
click at [710, 286] on label "Multi Unit type Multi-unit property are for rentals in which there are multiple…" at bounding box center [826, 315] width 269 height 94
radio input "false"
radio input "true"
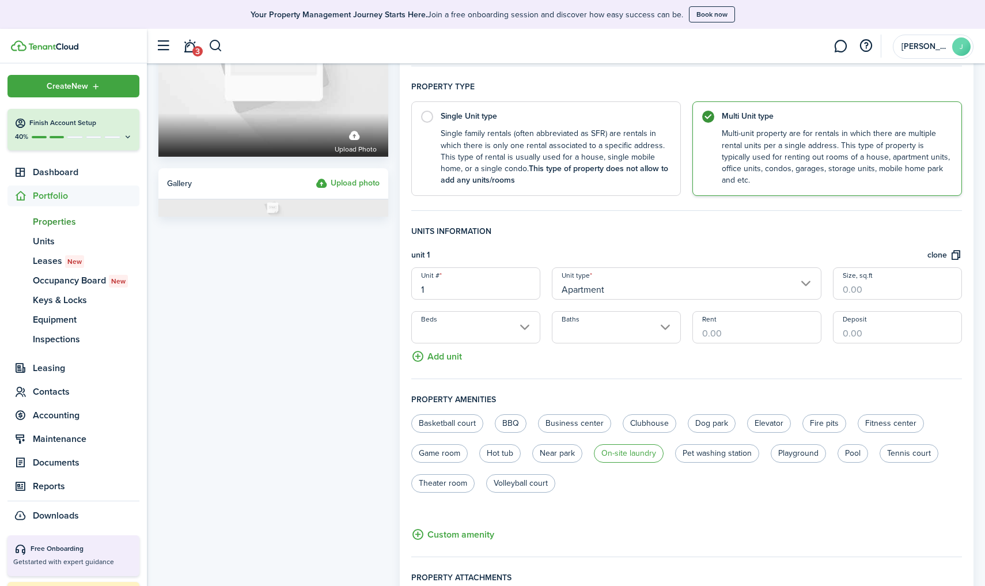
scroll to position [168, 0]
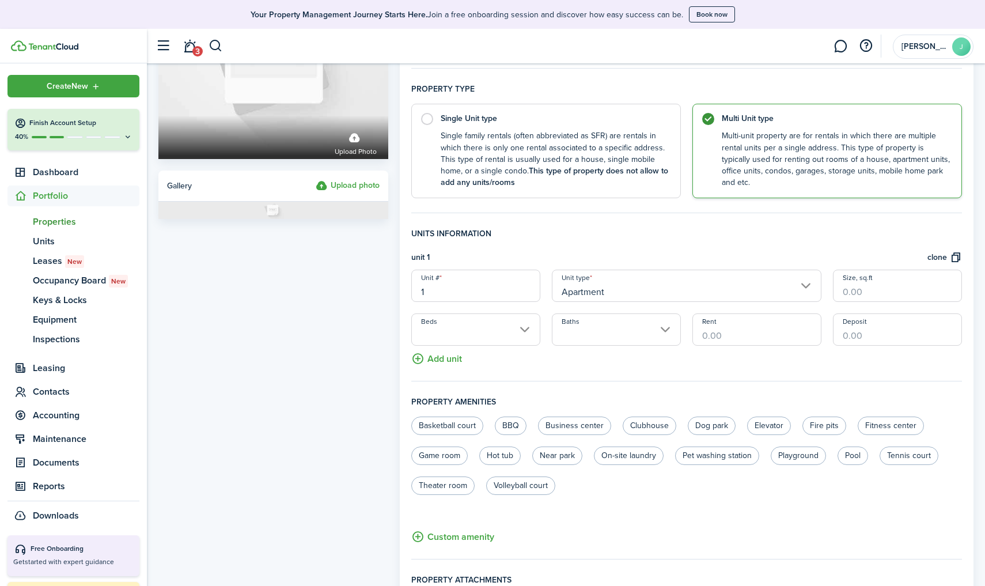
click at [436, 358] on button "Add unit" at bounding box center [436, 355] width 51 height 20
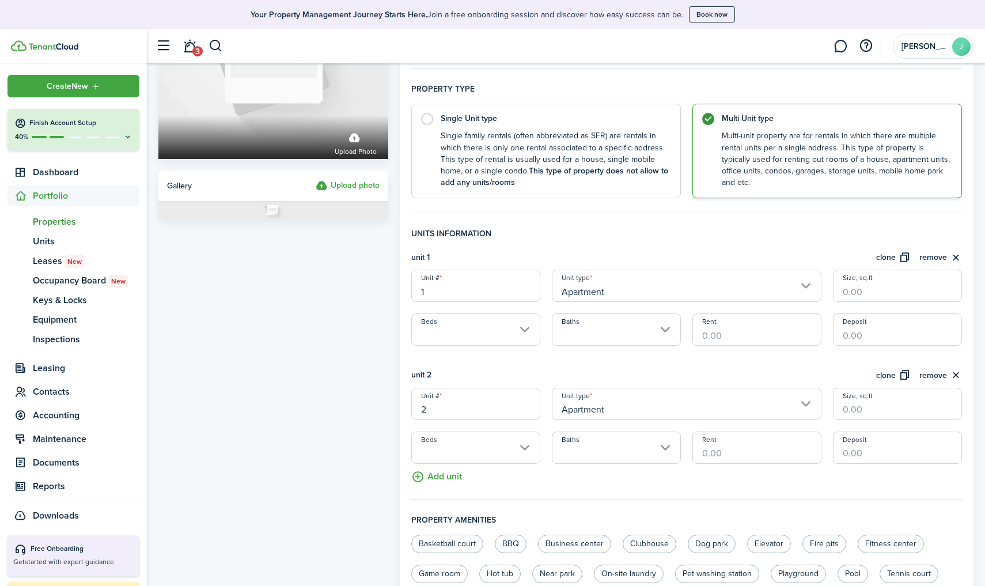
click at [425, 472] on button "Add unit" at bounding box center [436, 473] width 51 height 20
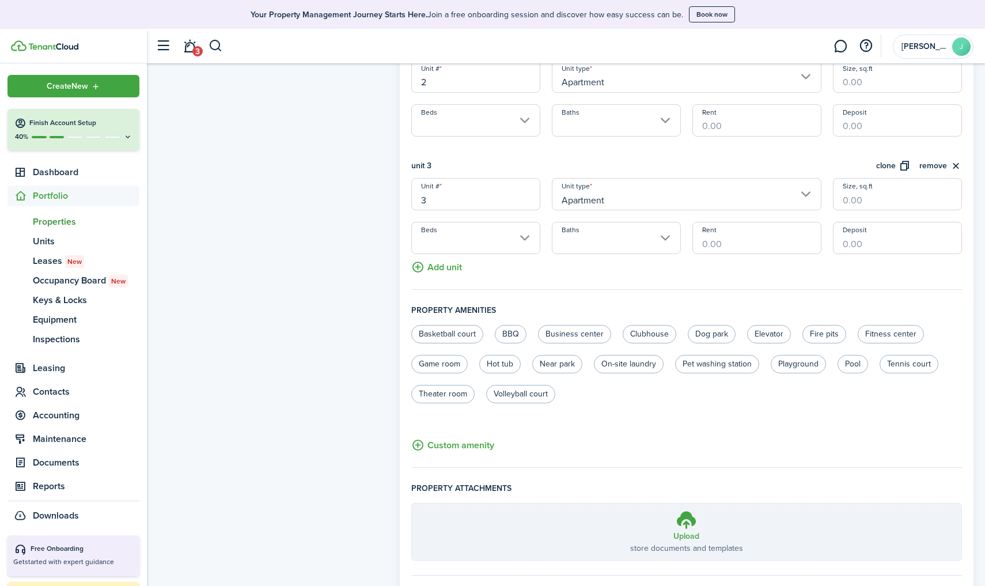
scroll to position [542, 0]
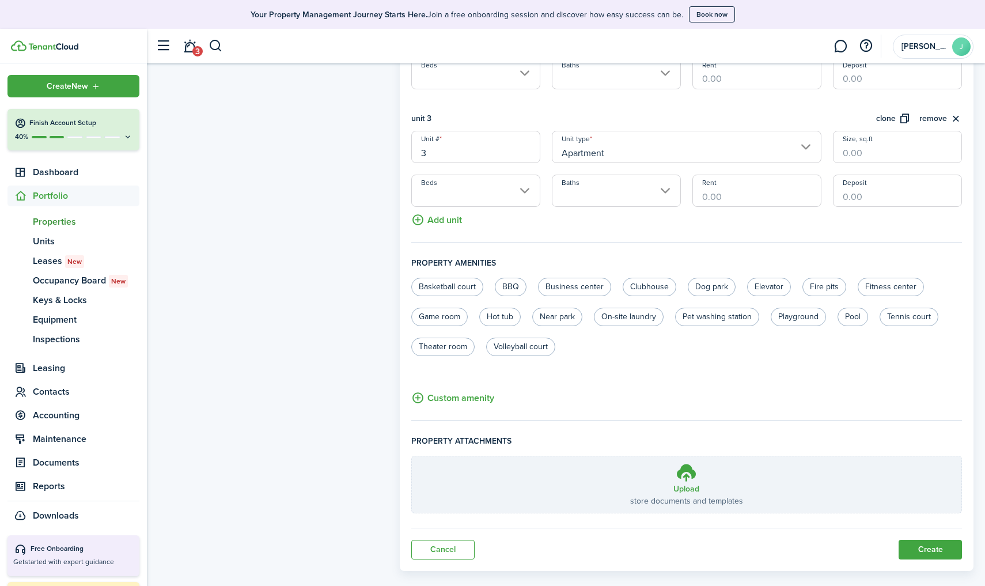
click at [430, 221] on button "Add unit" at bounding box center [436, 217] width 51 height 20
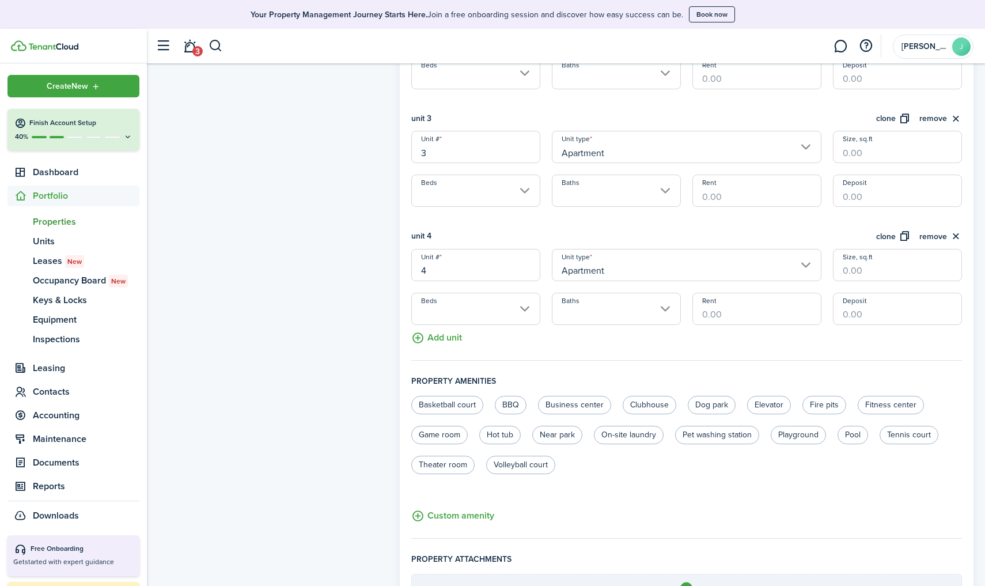
click at [436, 334] on button "Add unit" at bounding box center [436, 335] width 51 height 20
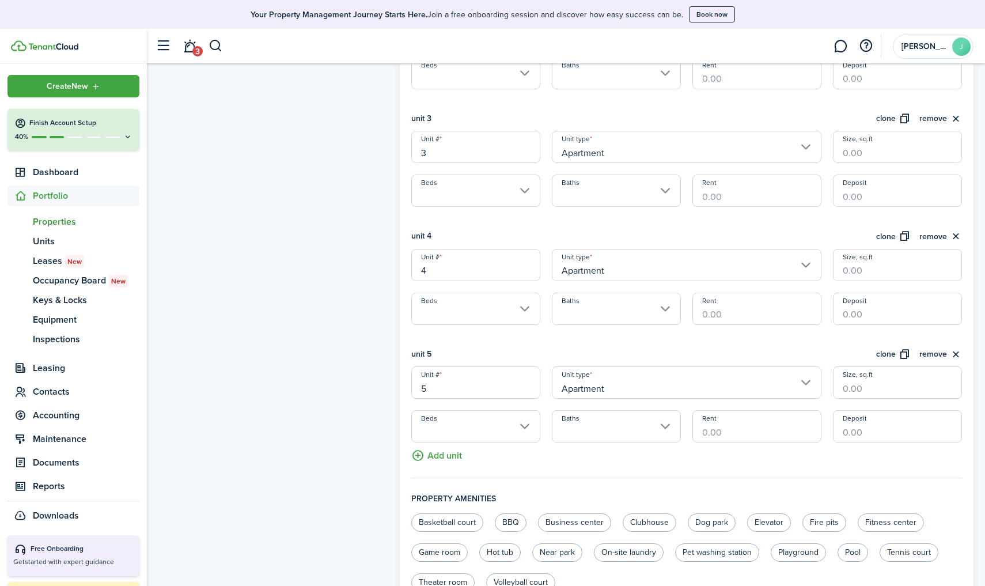
click at [438, 459] on button "Add unit" at bounding box center [436, 452] width 51 height 20
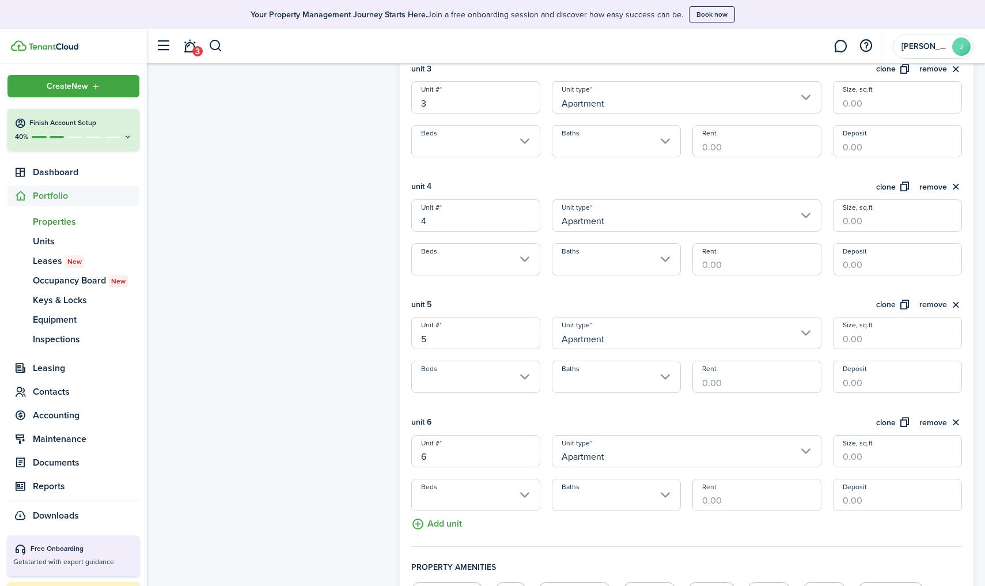
scroll to position [592, 0]
click at [436, 526] on button "Add unit" at bounding box center [436, 520] width 51 height 20
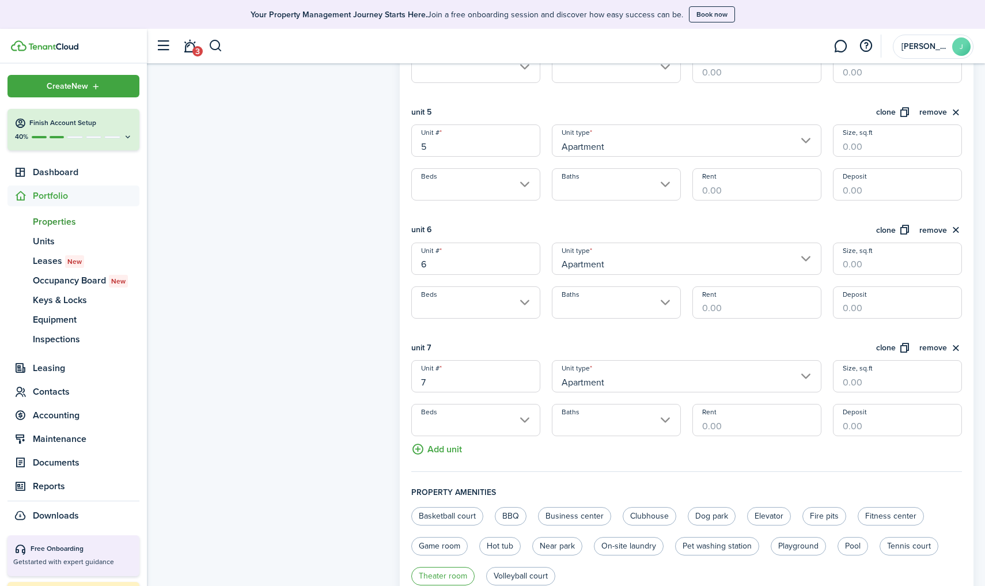
scroll to position [800, 0]
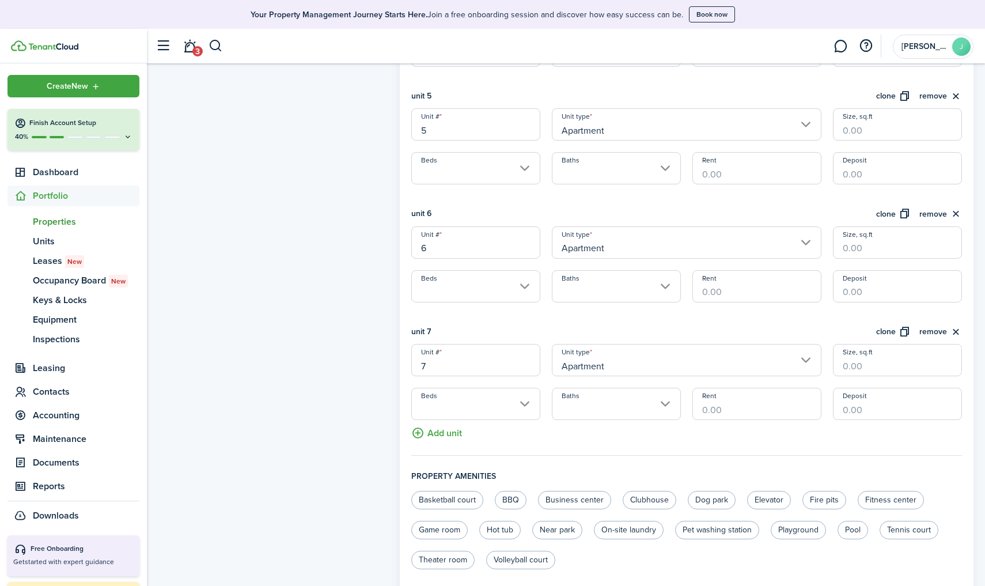
click at [429, 435] on button "Add unit" at bounding box center [436, 430] width 51 height 20
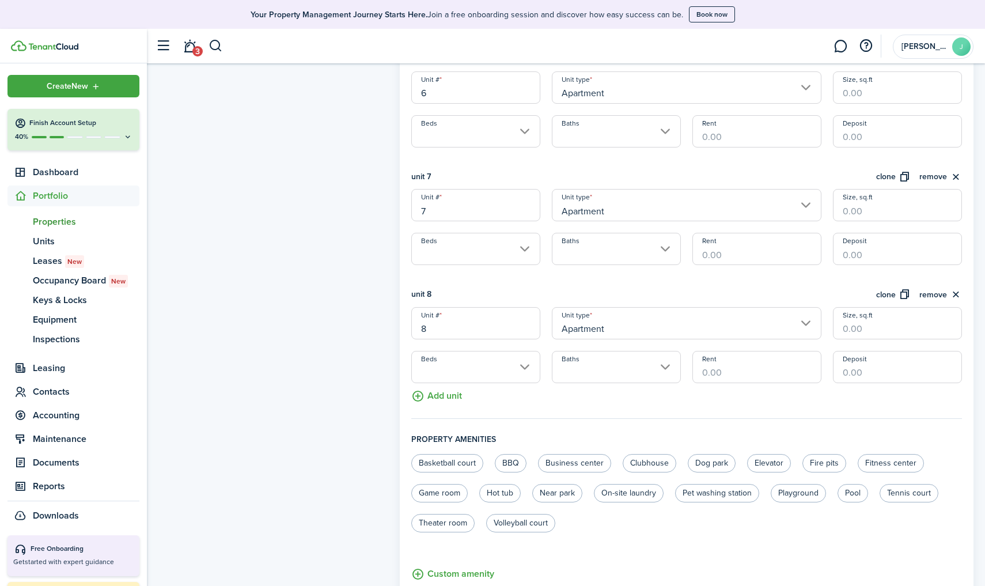
scroll to position [964, 0]
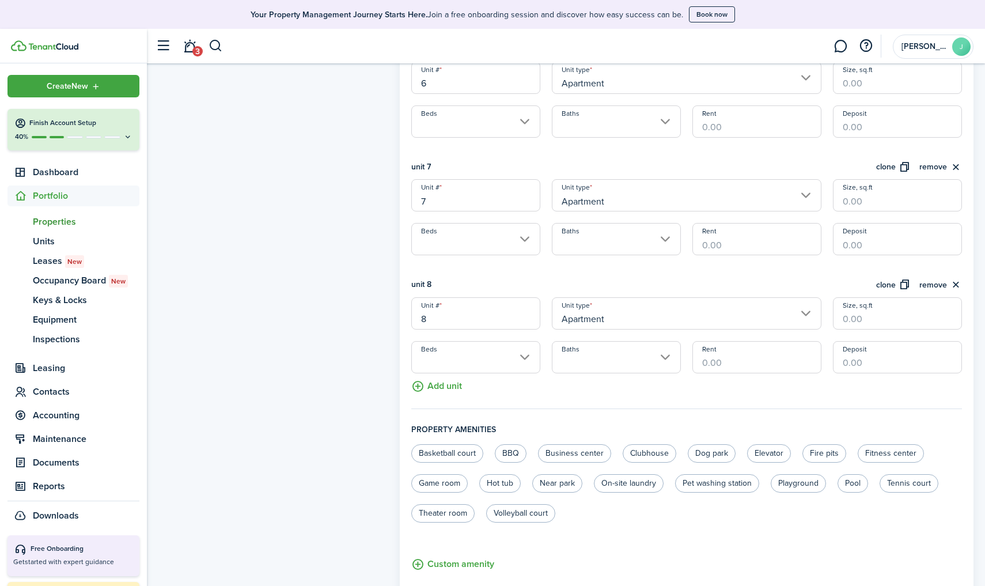
click at [440, 382] on button "Add unit" at bounding box center [436, 383] width 51 height 20
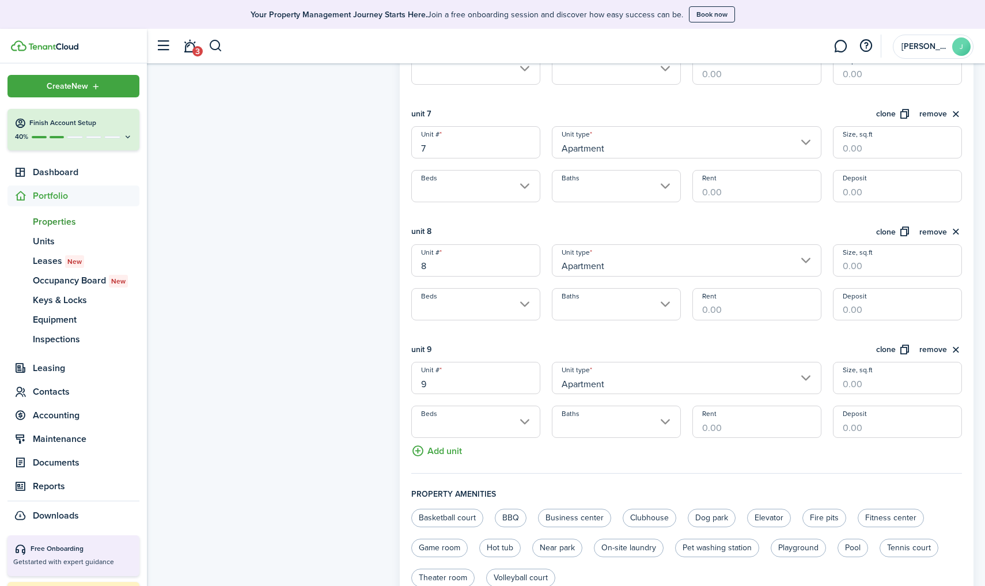
scroll to position [1036, 0]
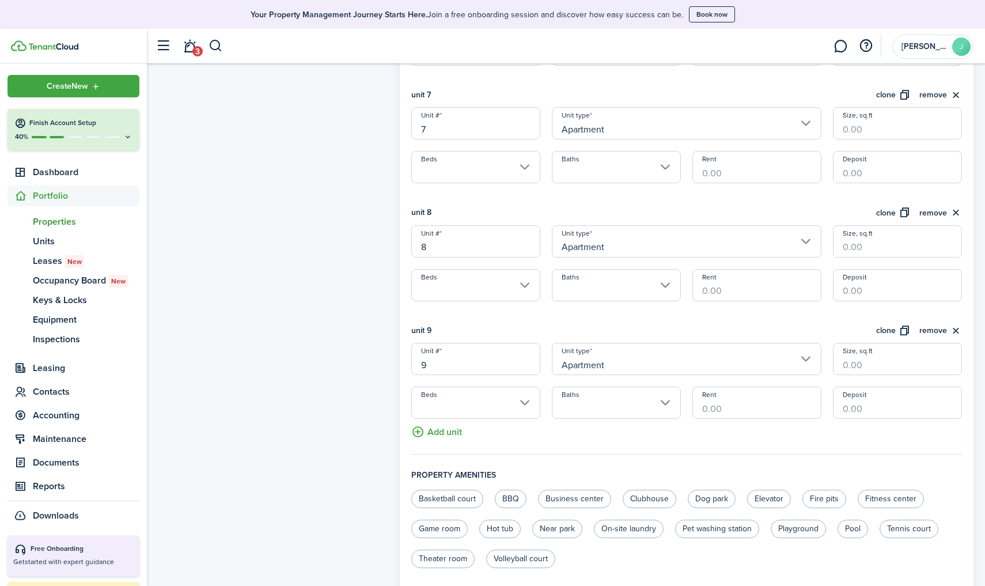
click at [437, 432] on button "Add unit" at bounding box center [436, 429] width 51 height 20
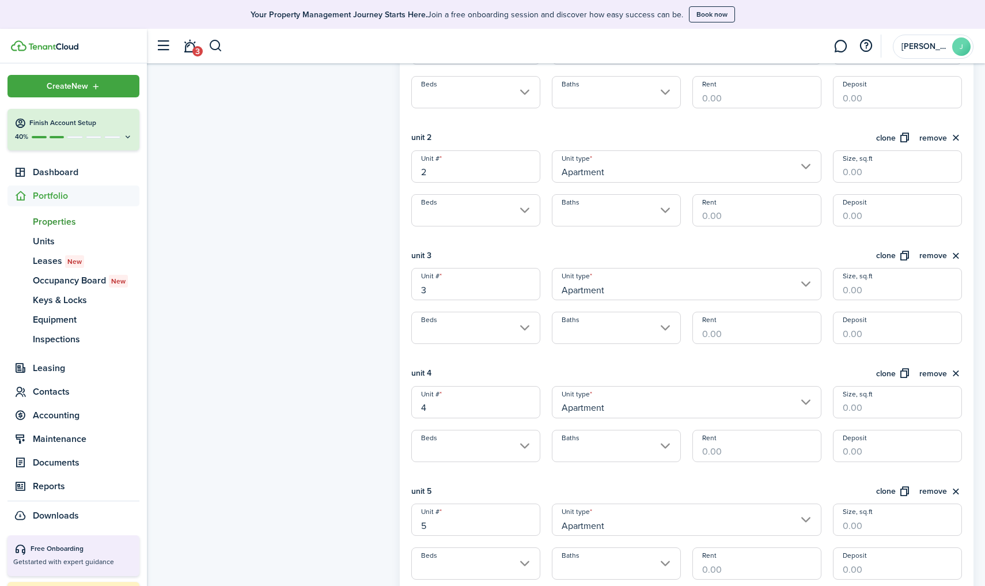
scroll to position [404, 0]
click at [586, 405] on input "Apartment" at bounding box center [686, 402] width 269 height 32
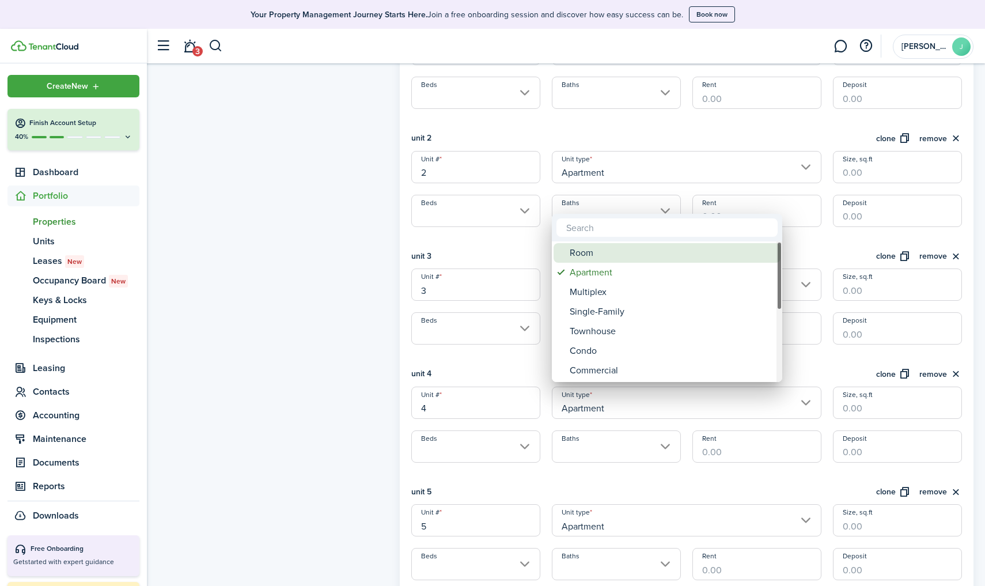
click at [595, 253] on div "Room" at bounding box center [671, 253] width 204 height 20
type input "Room"
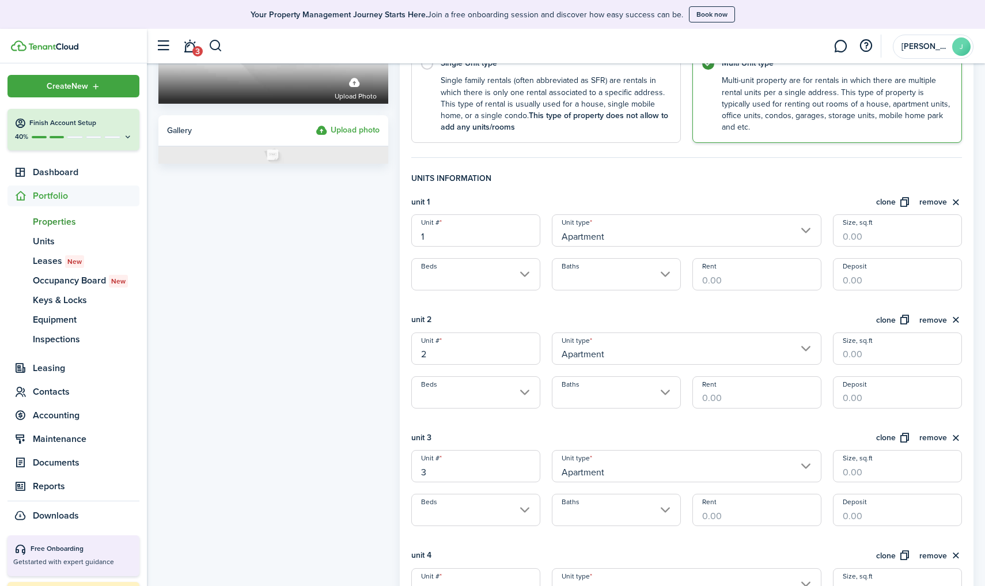
scroll to position [225, 0]
click at [733, 283] on input "Rent" at bounding box center [756, 272] width 129 height 32
type input "$425.00"
click at [734, 392] on input "Rent" at bounding box center [756, 390] width 129 height 32
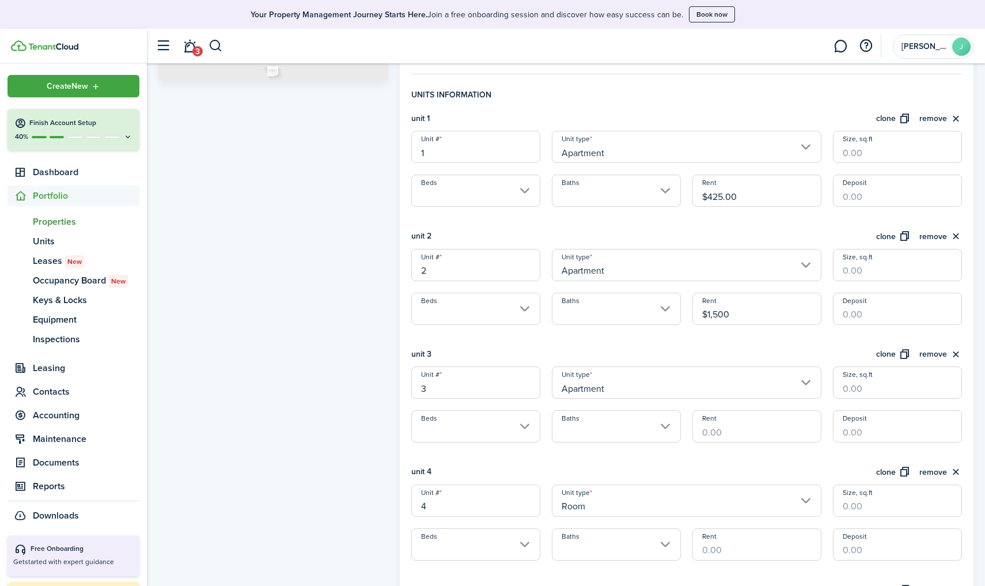
scroll to position [317, 0]
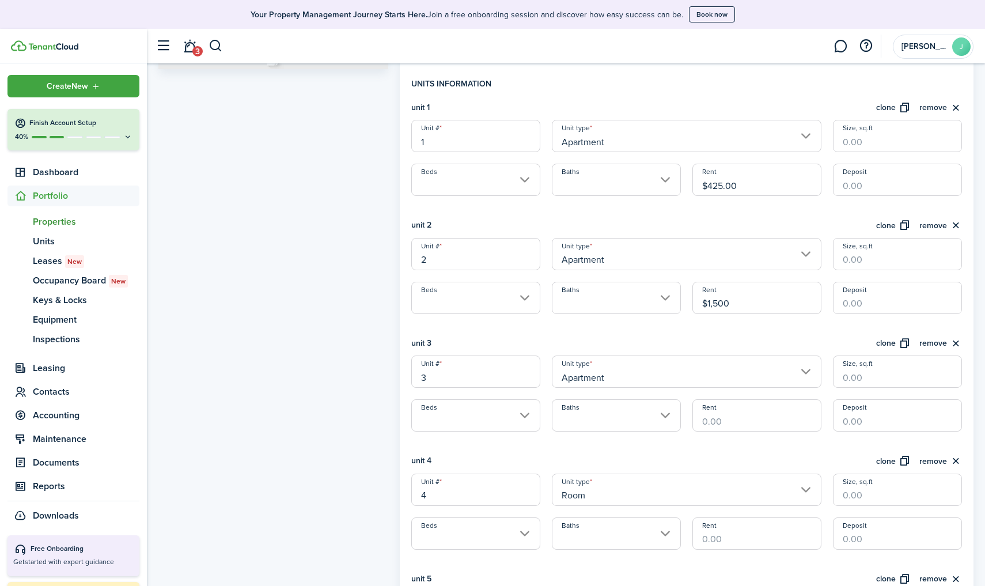
type input "$1,500.00"
click at [706, 419] on input "Rent" at bounding box center [756, 415] width 129 height 32
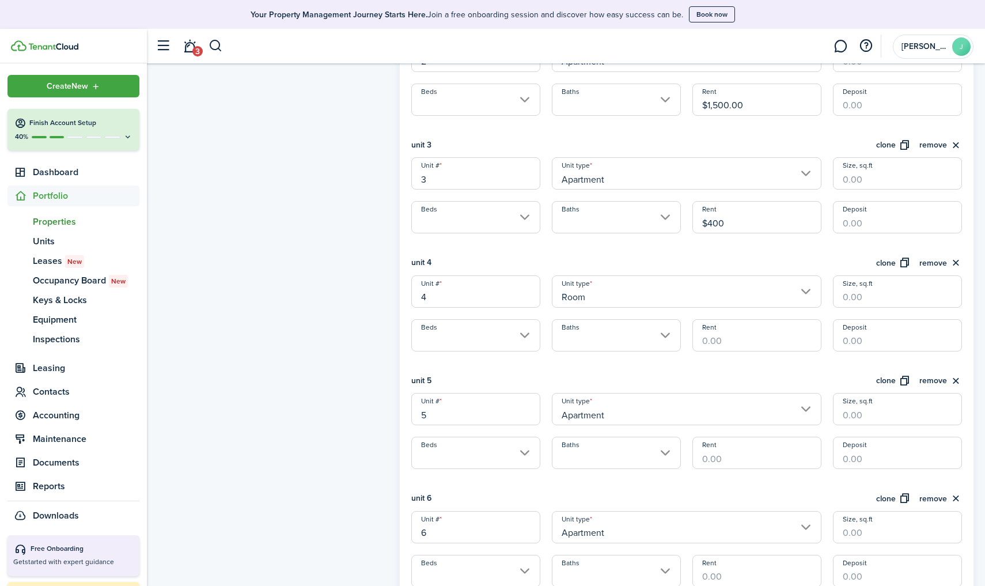
scroll to position [523, 0]
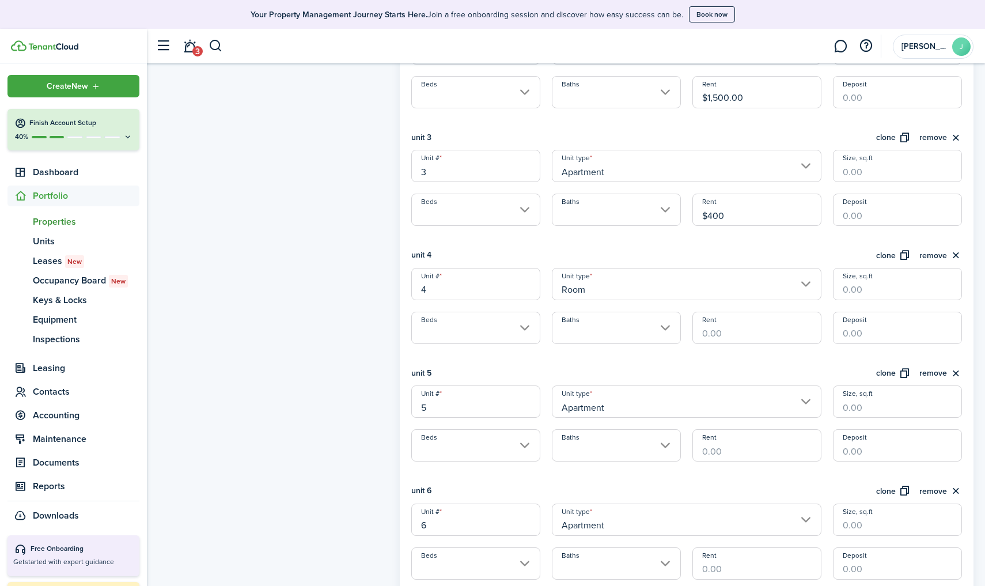
type input "$400.00"
click at [715, 328] on input "Rent" at bounding box center [756, 327] width 129 height 32
type input "$325.00"
click at [721, 445] on input "Rent" at bounding box center [756, 445] width 129 height 32
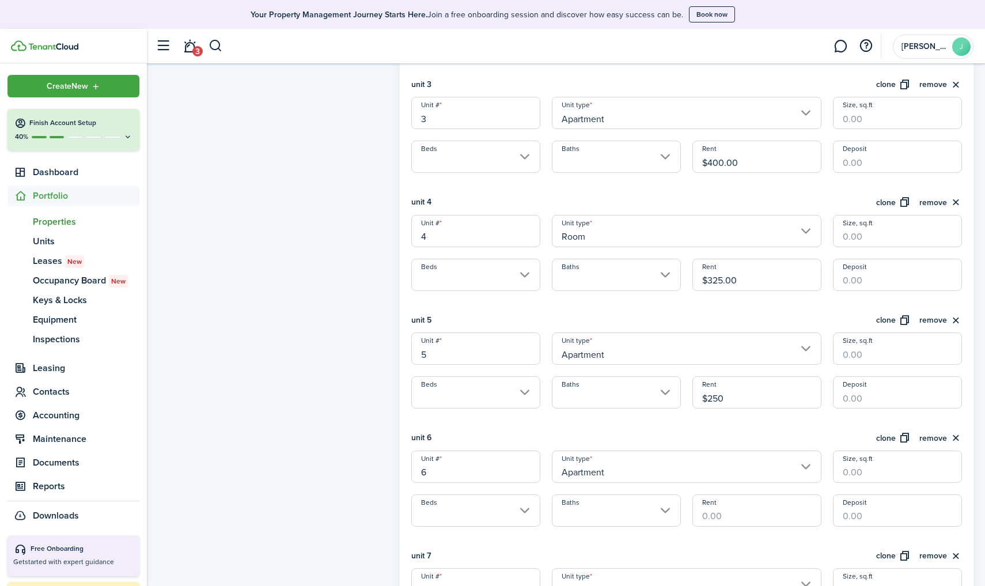
scroll to position [581, 0]
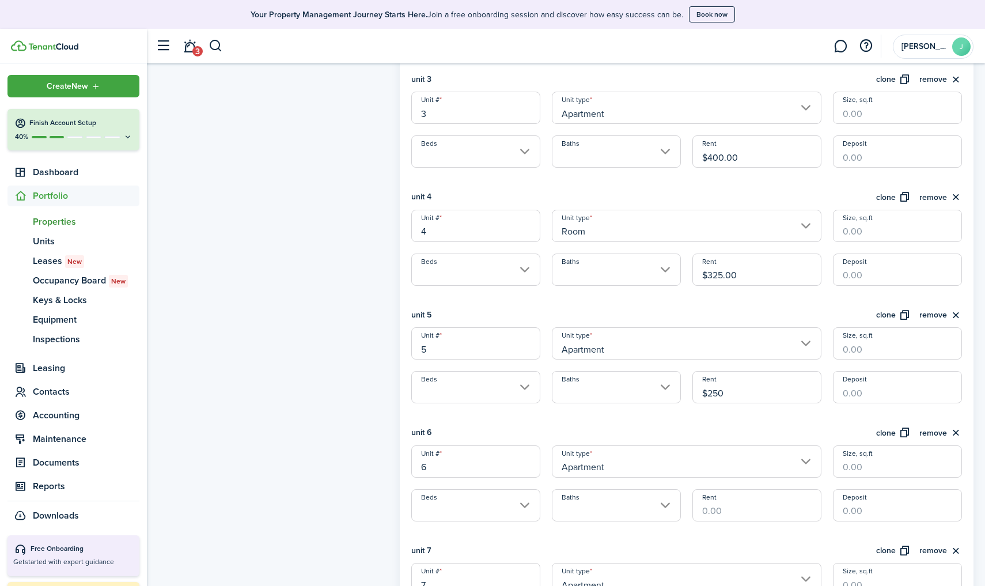
click at [636, 337] on input "Apartment" at bounding box center [686, 343] width 269 height 32
type input "$250.00"
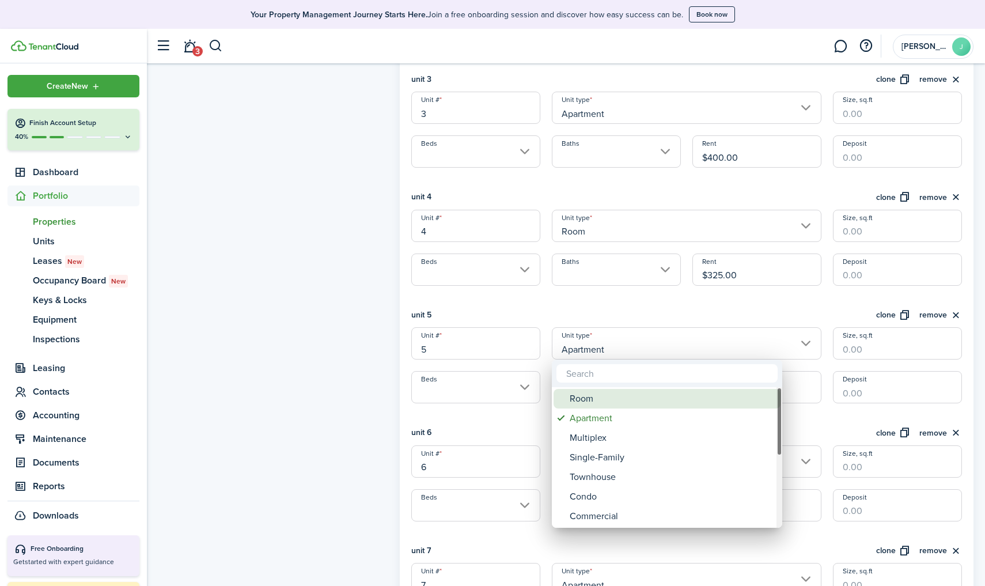
click at [591, 396] on div "Room" at bounding box center [671, 399] width 204 height 20
type input "Room"
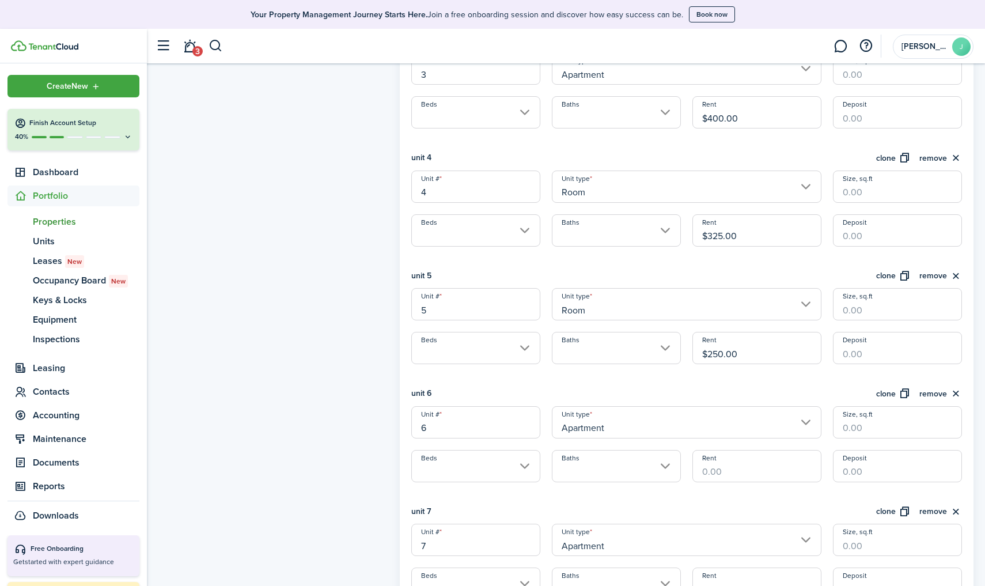
scroll to position [638, 0]
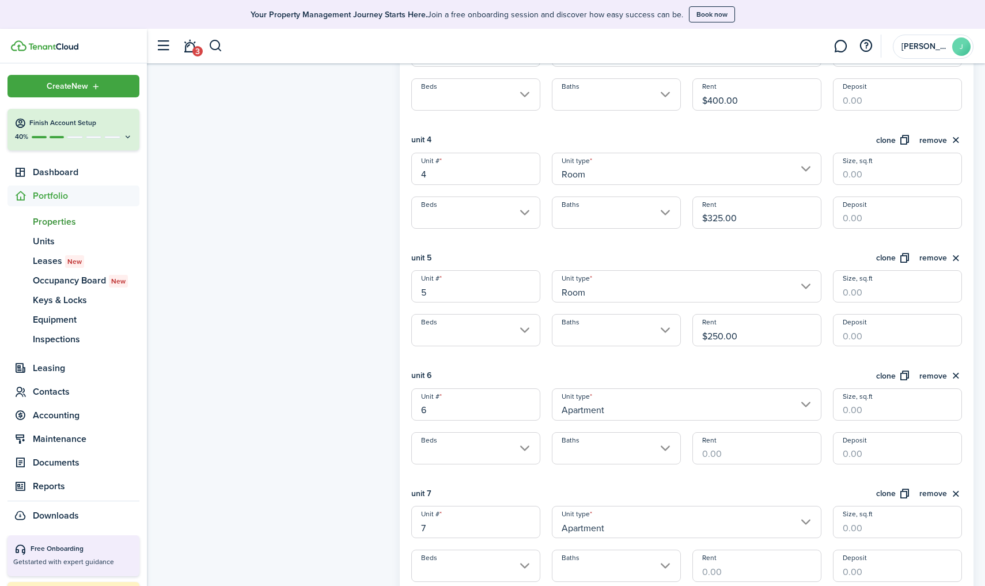
click at [731, 412] on input "Apartment" at bounding box center [686, 404] width 269 height 32
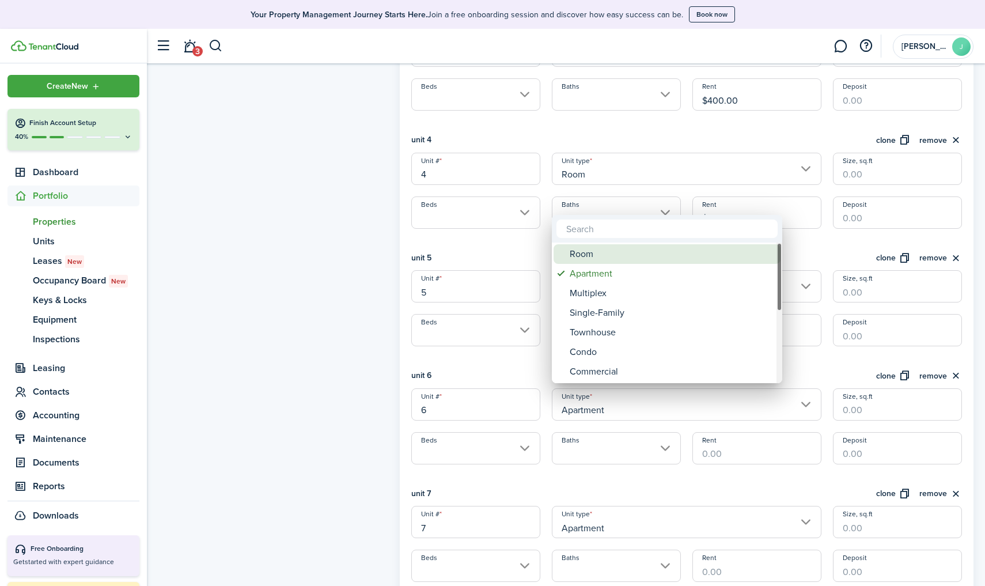
click at [613, 258] on div "Room" at bounding box center [671, 254] width 204 height 20
type input "Room"
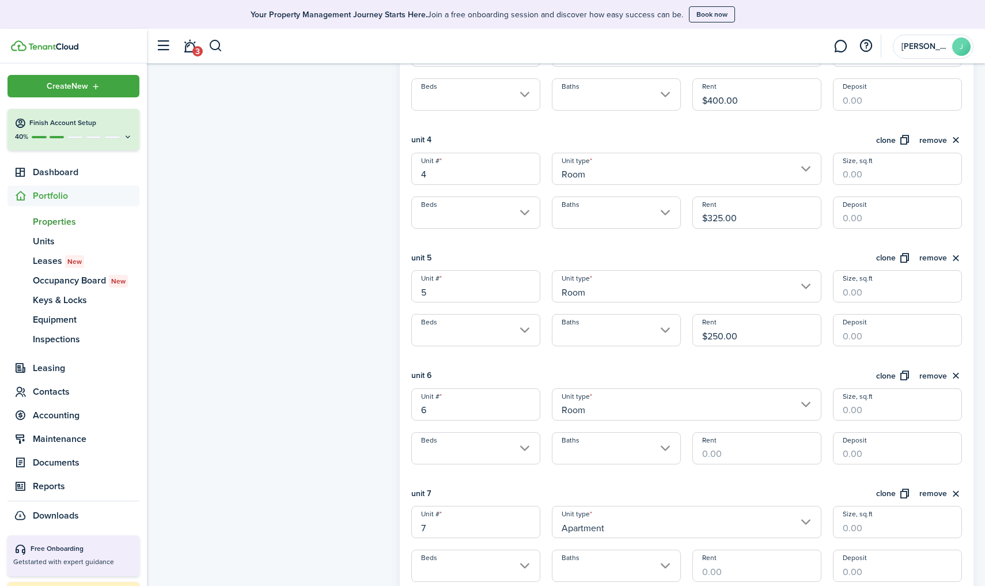
click at [716, 453] on input "Rent" at bounding box center [756, 448] width 129 height 32
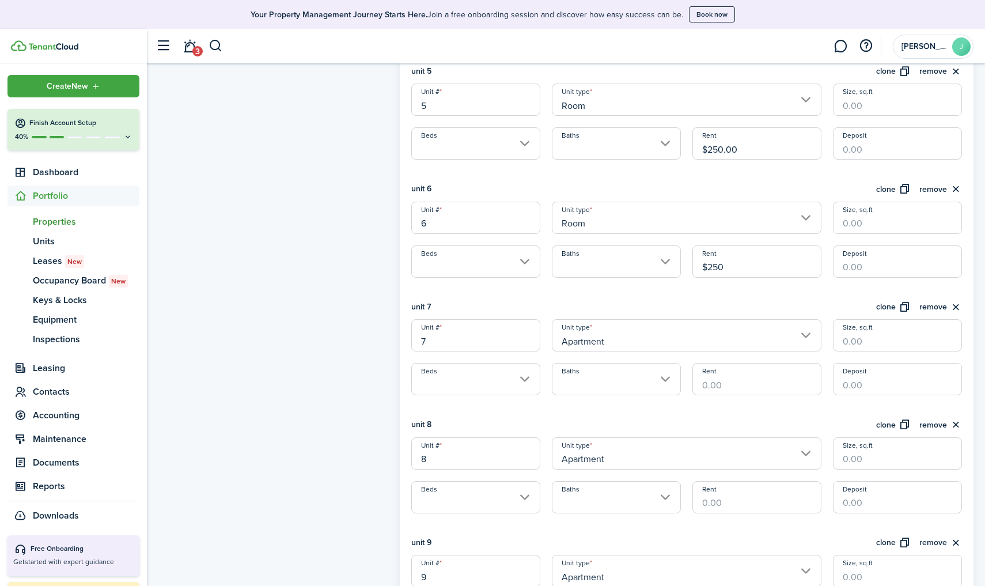
click at [571, 333] on input "Apartment" at bounding box center [686, 335] width 269 height 32
type input "$250.00"
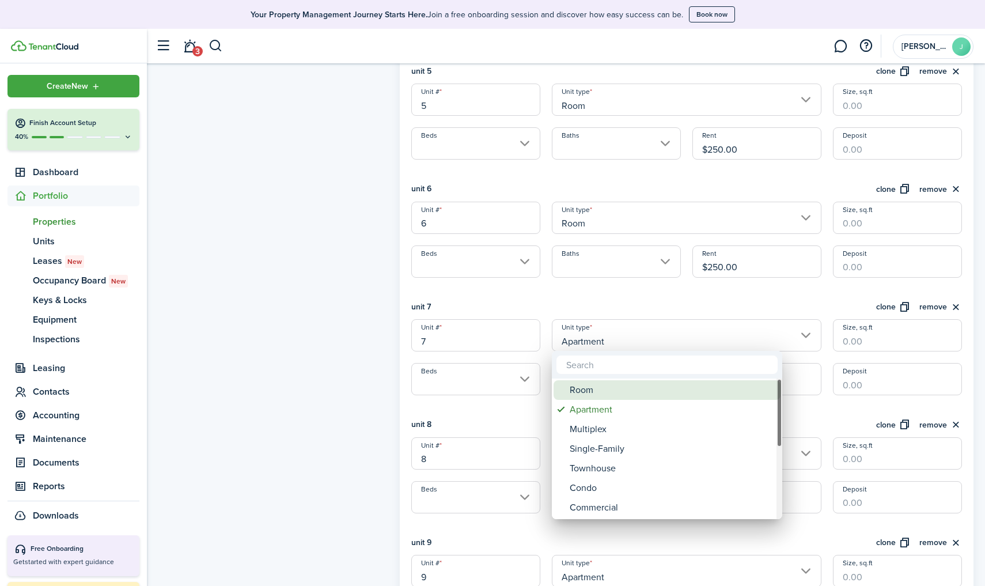
click at [602, 394] on div "Room" at bounding box center [671, 390] width 204 height 20
type input "Room"
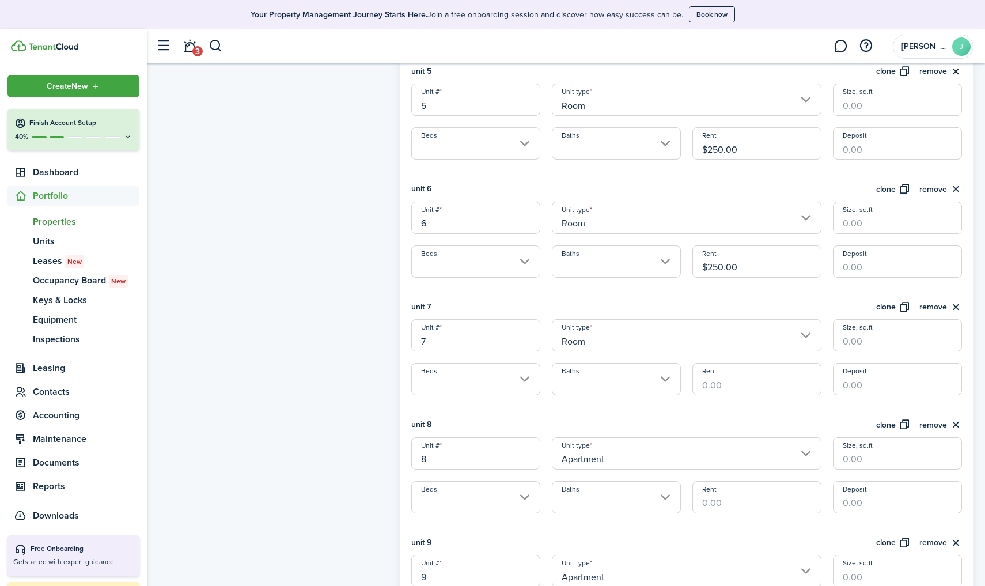
click at [705, 382] on input "Rent" at bounding box center [756, 379] width 129 height 32
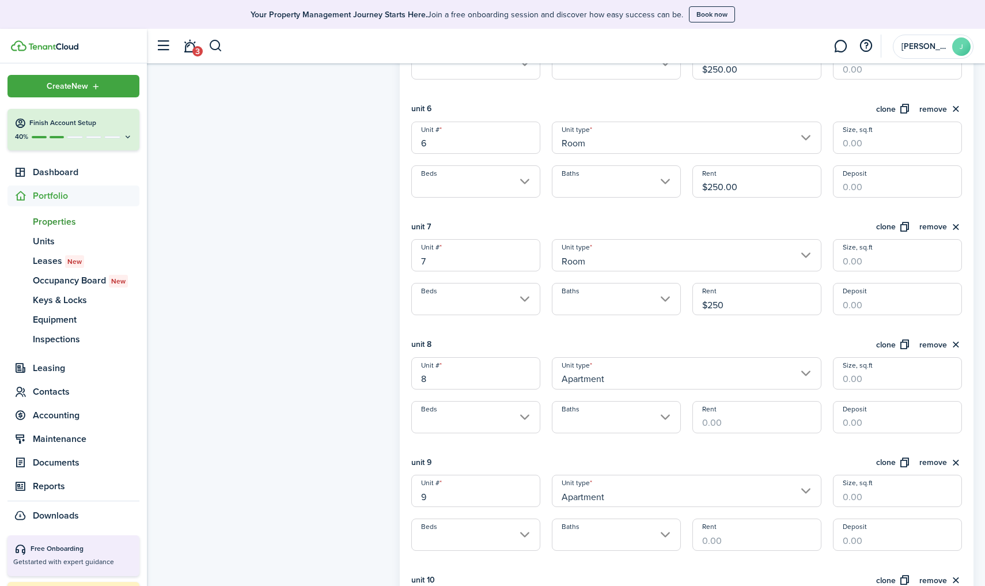
scroll to position [907, 0]
click at [592, 371] on input "Apartment" at bounding box center [686, 371] width 269 height 32
type input "$250.00"
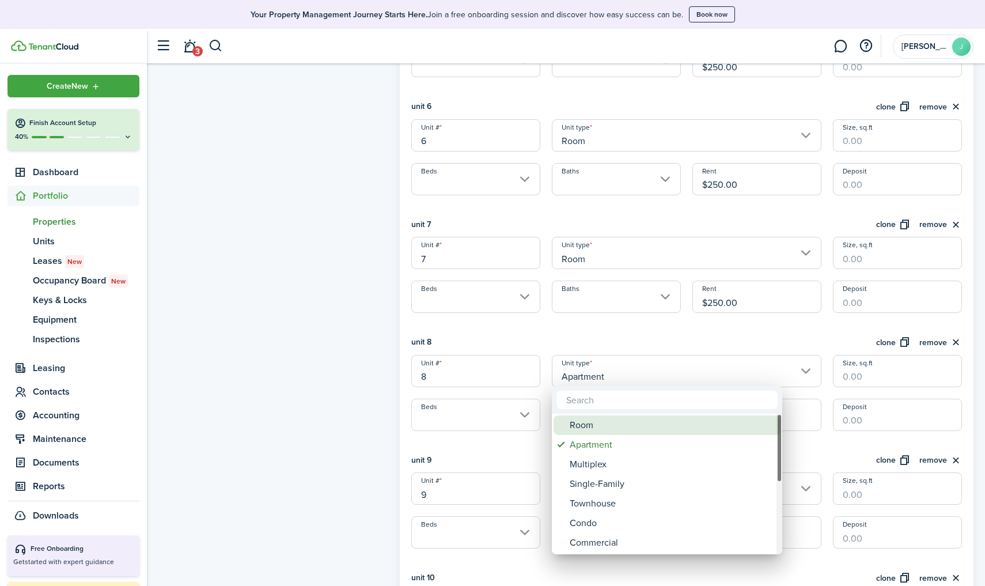
click at [605, 424] on div "Room" at bounding box center [671, 425] width 204 height 20
type input "Room"
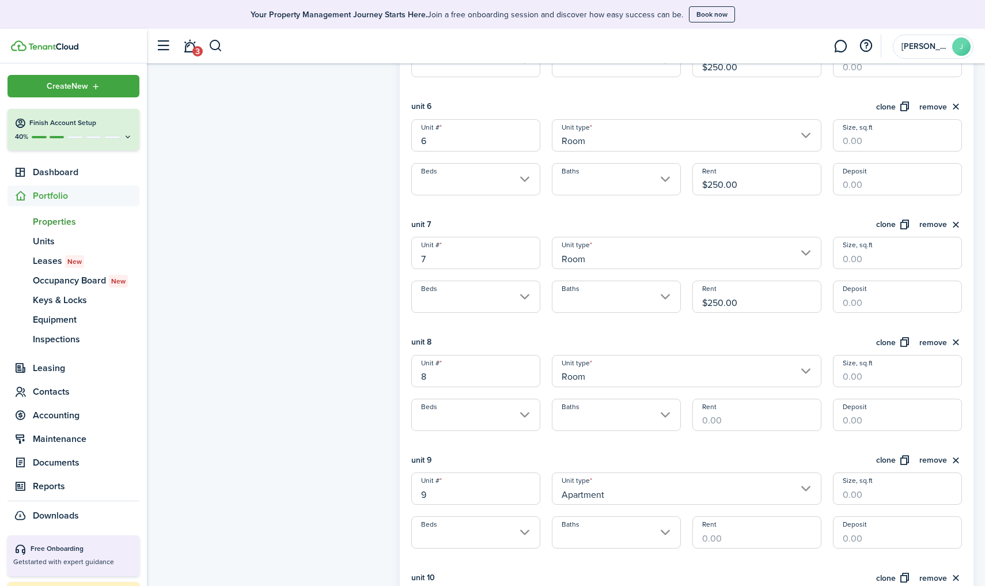
click at [708, 416] on input "Rent" at bounding box center [756, 414] width 129 height 32
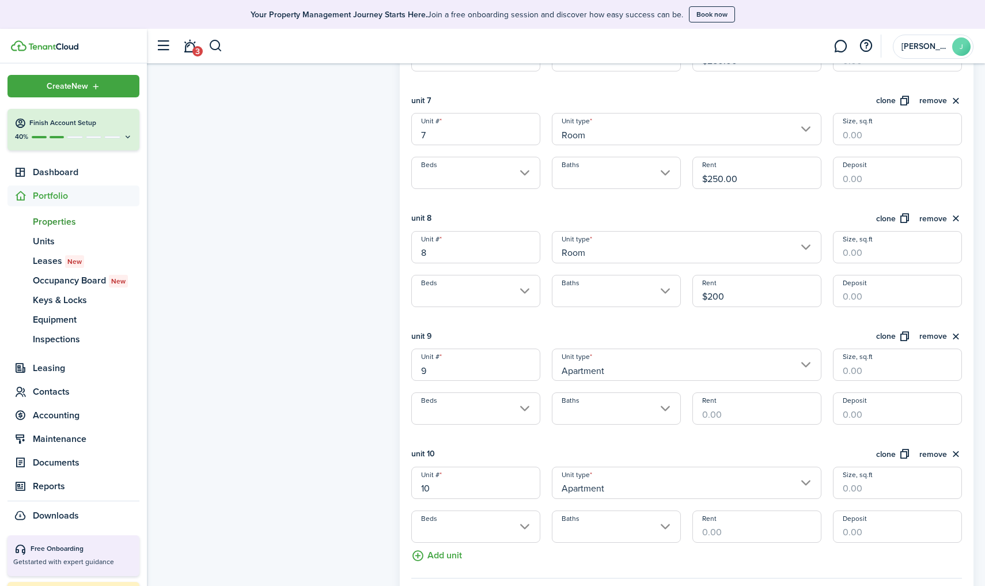
click at [674, 371] on input "Apartment" at bounding box center [686, 364] width 269 height 32
type input "$200.00"
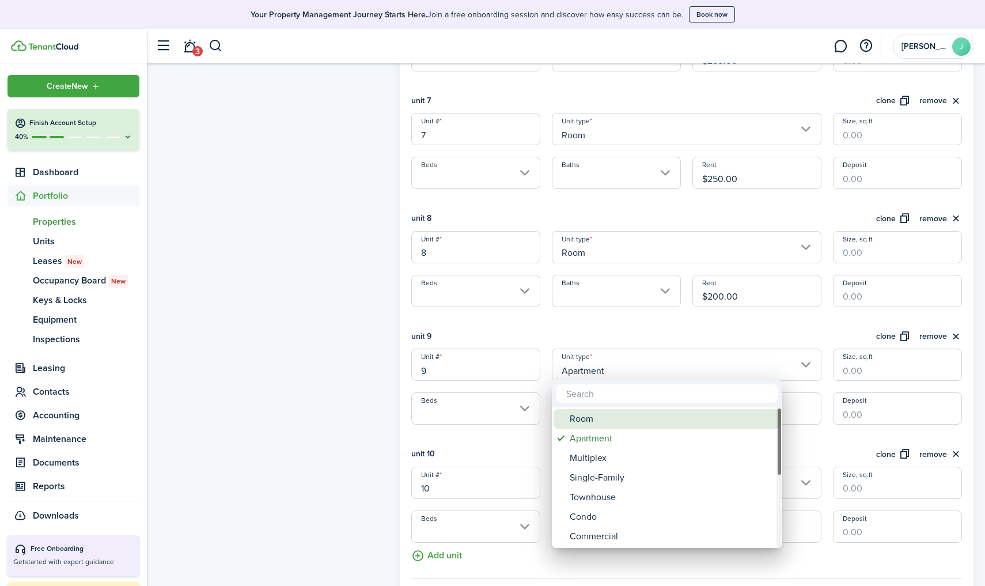
click at [631, 423] on div "Room" at bounding box center [671, 419] width 204 height 20
type input "Room"
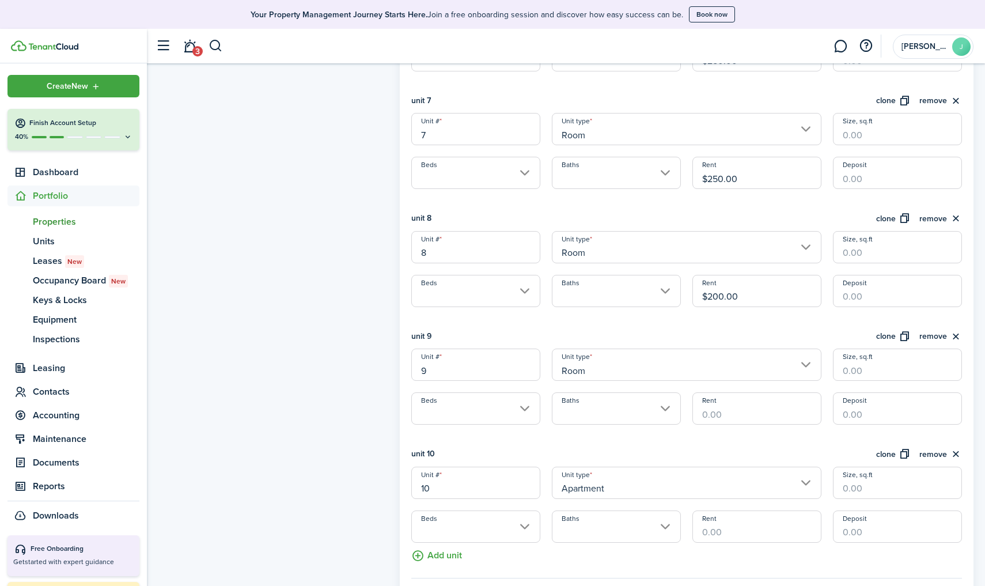
click at [729, 406] on input "Rent" at bounding box center [756, 408] width 129 height 32
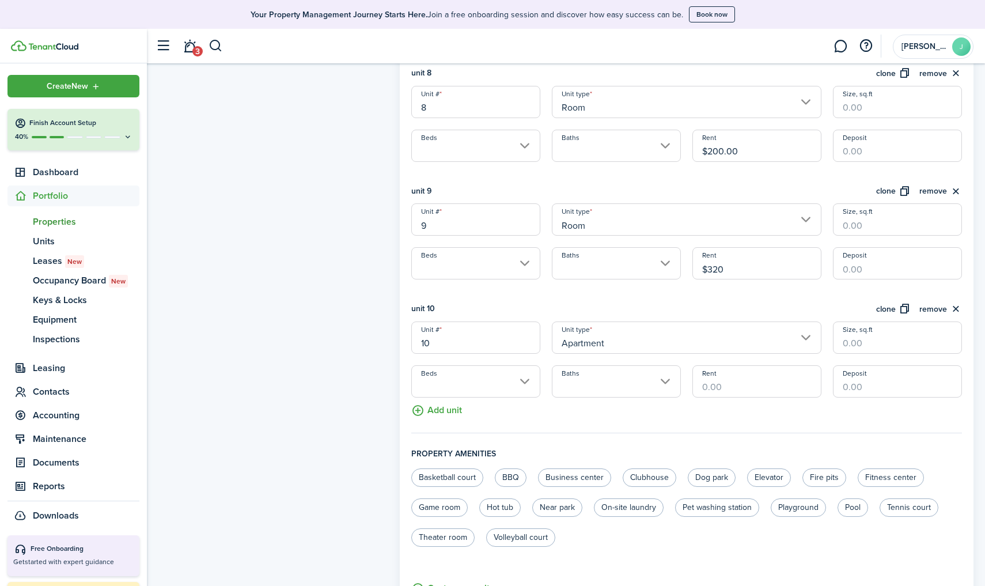
scroll to position [1210, 0]
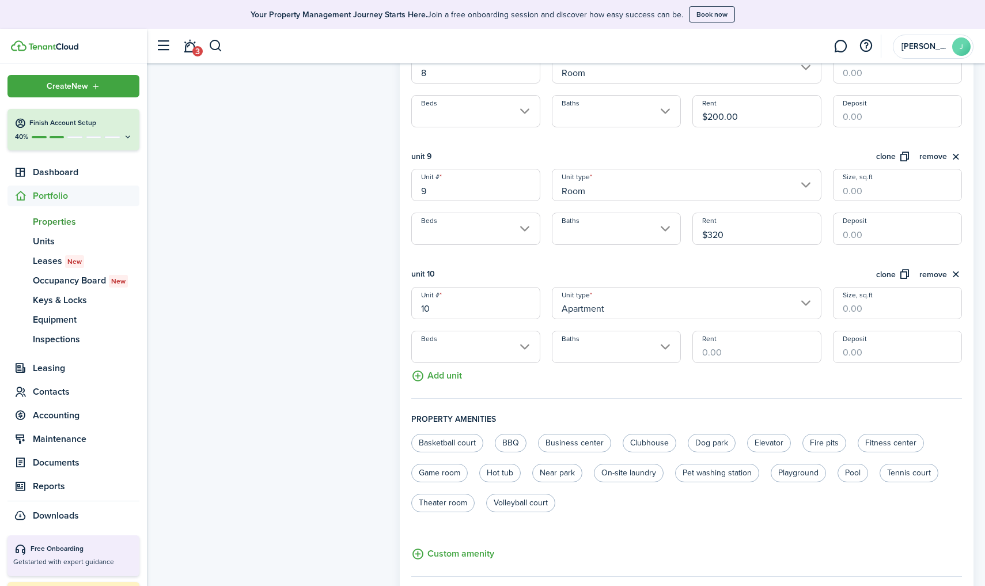
type input "$320.00"
click at [697, 276] on div "unit 10 clone remove" at bounding box center [686, 277] width 550 height 19
click at [688, 309] on input "Apartment" at bounding box center [686, 303] width 269 height 32
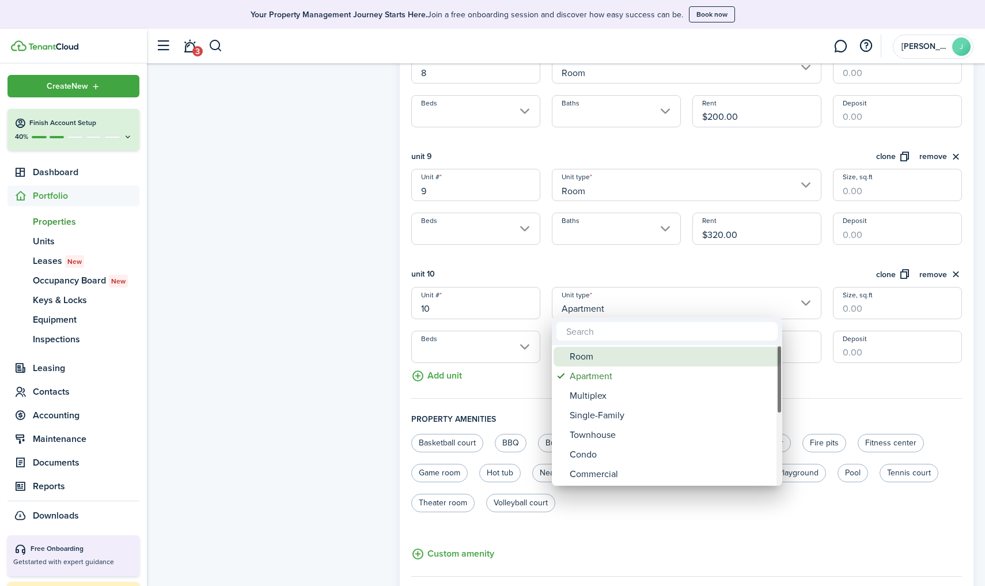
click at [647, 359] on div "Room" at bounding box center [671, 357] width 204 height 20
type input "Room"
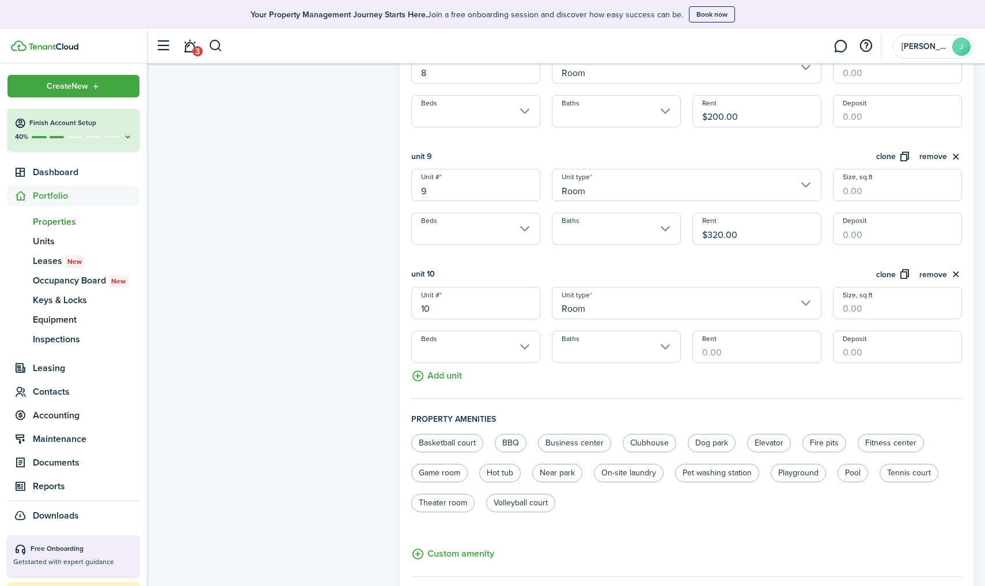
click at [731, 345] on input "Rent" at bounding box center [756, 346] width 129 height 32
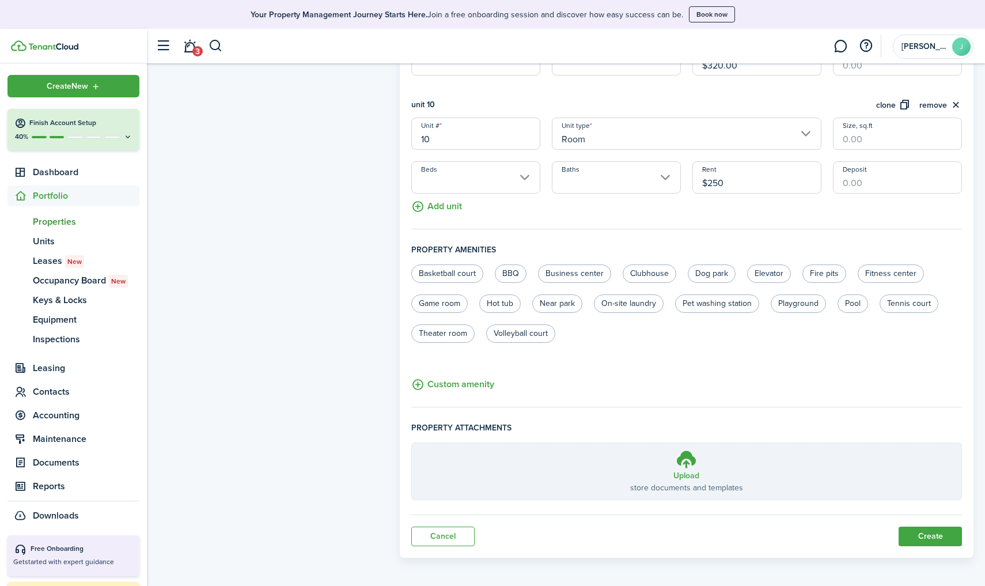
scroll to position [1379, 0]
type input "$250.00"
click at [917, 537] on button "Create" at bounding box center [929, 537] width 63 height 20
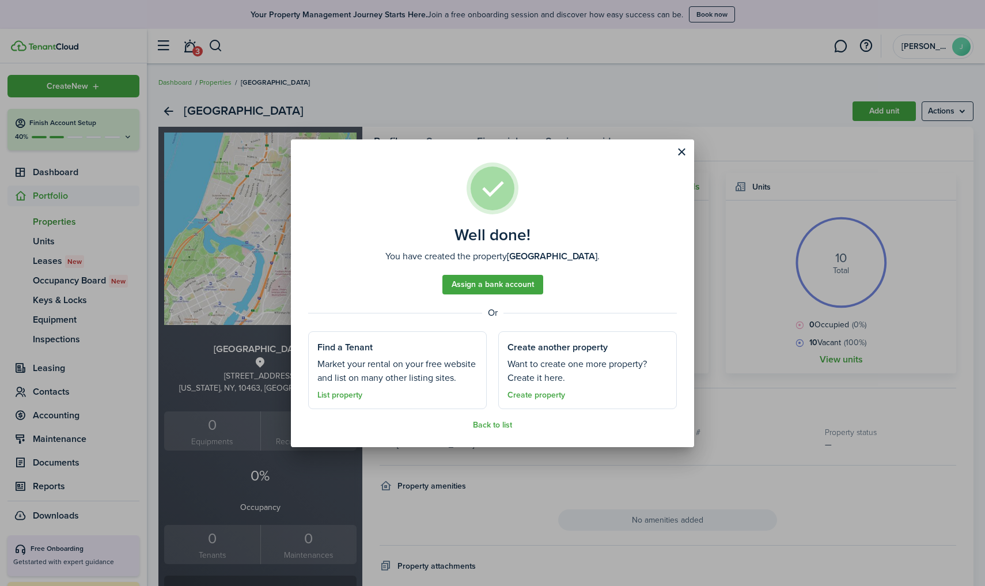
click at [680, 147] on button "Close modal" at bounding box center [681, 152] width 20 height 20
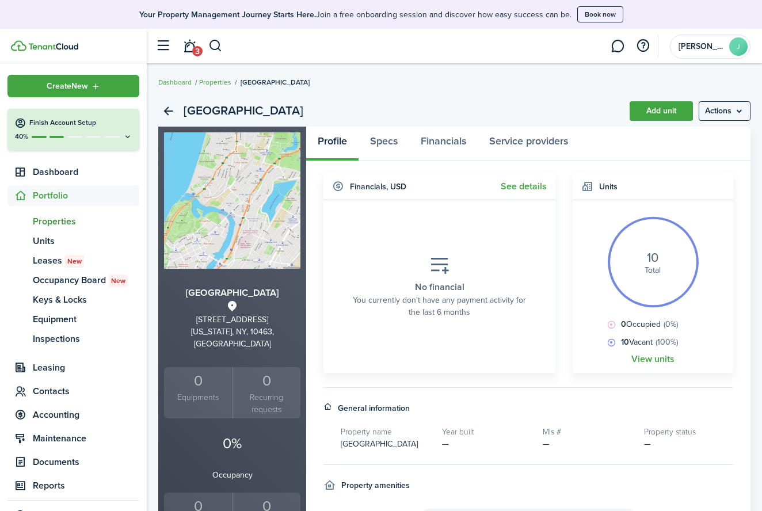
click at [236, 288] on h3 "WEST 228TH ST" at bounding box center [232, 293] width 136 height 14
click at [239, 215] on img at bounding box center [232, 200] width 136 height 136
click at [732, 115] on menu-btn "Actions" at bounding box center [725, 111] width 52 height 20
click at [715, 141] on link "Edit property" at bounding box center [700, 137] width 101 height 20
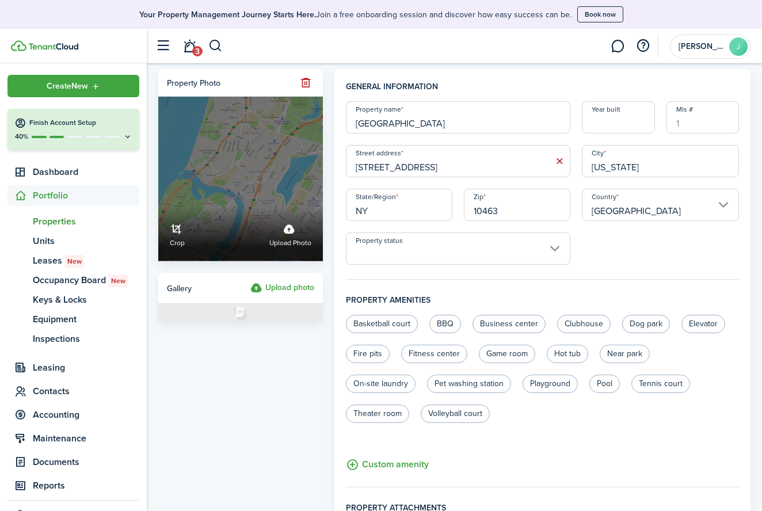
click at [268, 178] on label "Crop Upload photo" at bounding box center [240, 179] width 165 height 165
click at [158, 207] on input "Crop Upload photo" at bounding box center [158, 207] width 0 height 0
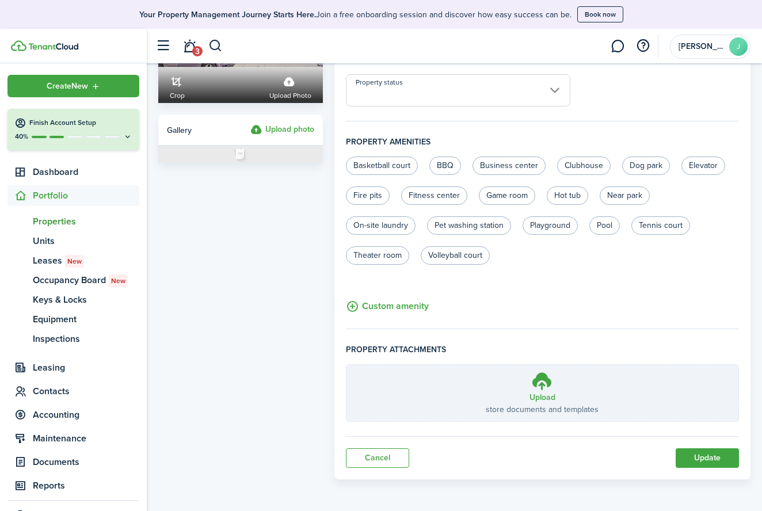
scroll to position [158, 0]
click at [724, 464] on button "Update" at bounding box center [707, 458] width 63 height 20
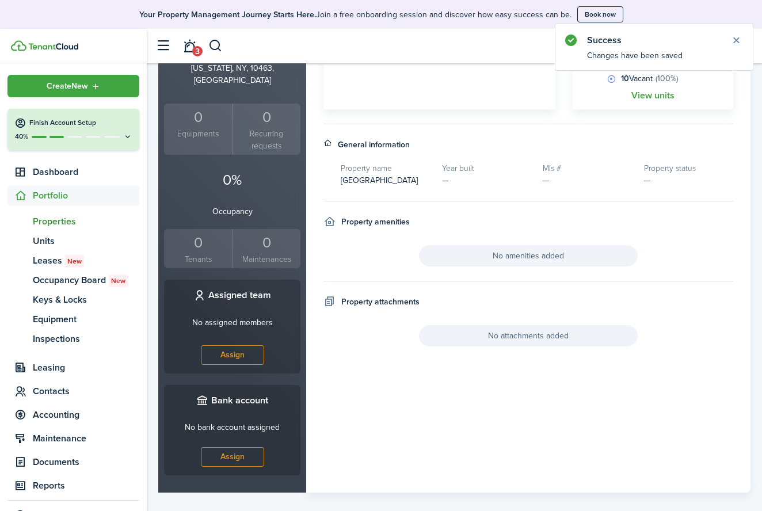
scroll to position [263, 0]
click at [63, 221] on span "Properties" at bounding box center [86, 222] width 107 height 14
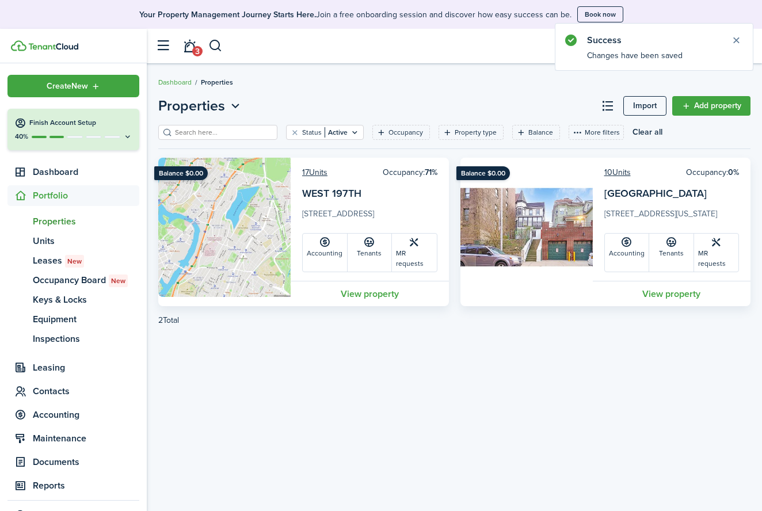
click at [187, 237] on img at bounding box center [224, 227] width 132 height 139
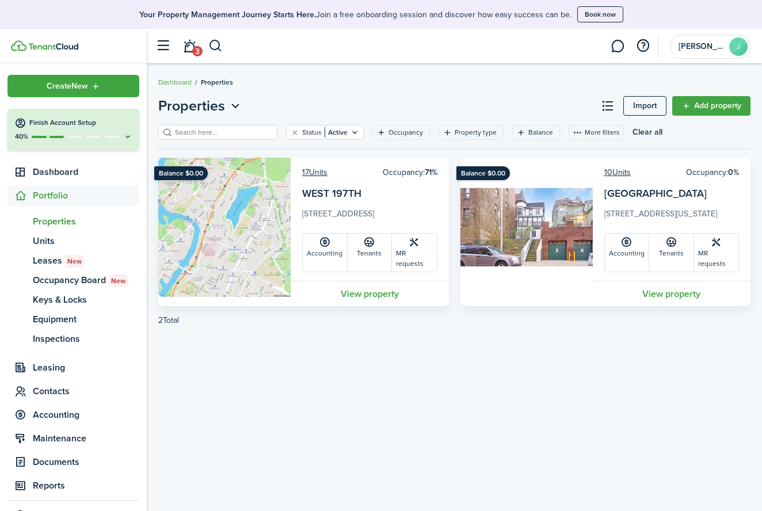
click at [208, 212] on img at bounding box center [224, 227] width 132 height 139
click at [380, 301] on link "View property" at bounding box center [370, 293] width 158 height 25
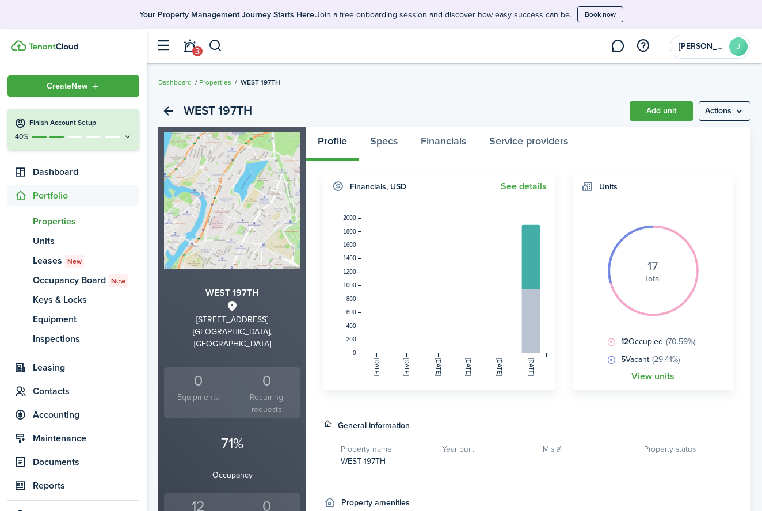
click at [732, 115] on menu-btn "Actions" at bounding box center [725, 111] width 52 height 20
click at [710, 135] on link "Edit property" at bounding box center [700, 137] width 101 height 20
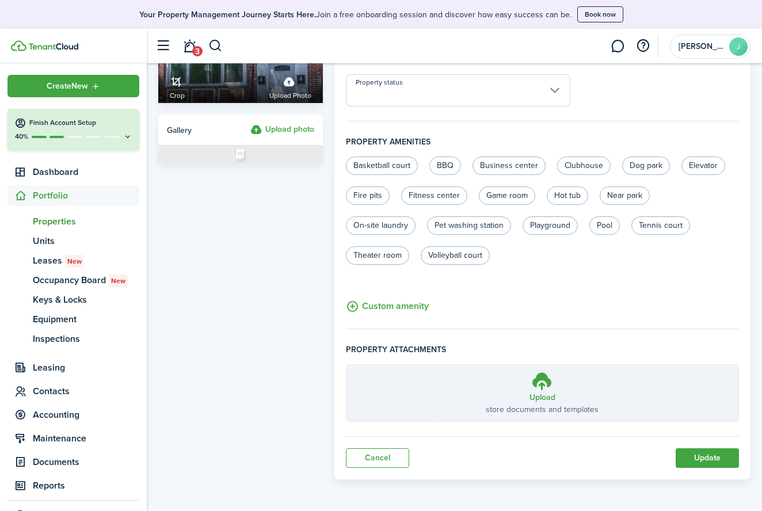
scroll to position [158, 0]
click at [717, 459] on button "Update" at bounding box center [707, 458] width 63 height 20
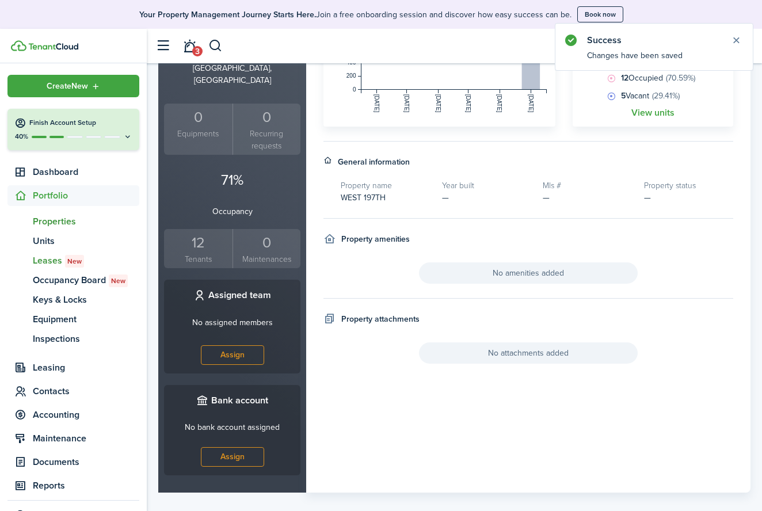
scroll to position [263, 0]
click at [71, 218] on span "Properties" at bounding box center [86, 222] width 107 height 14
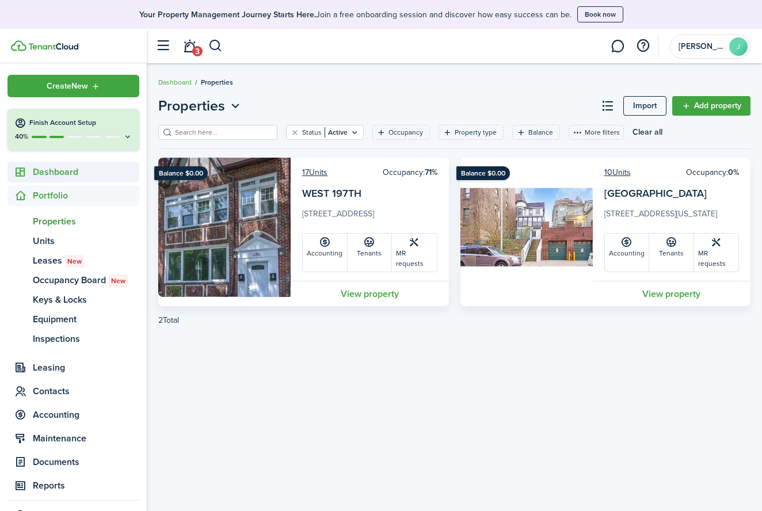
click at [37, 169] on span "Dashboard" at bounding box center [86, 172] width 107 height 14
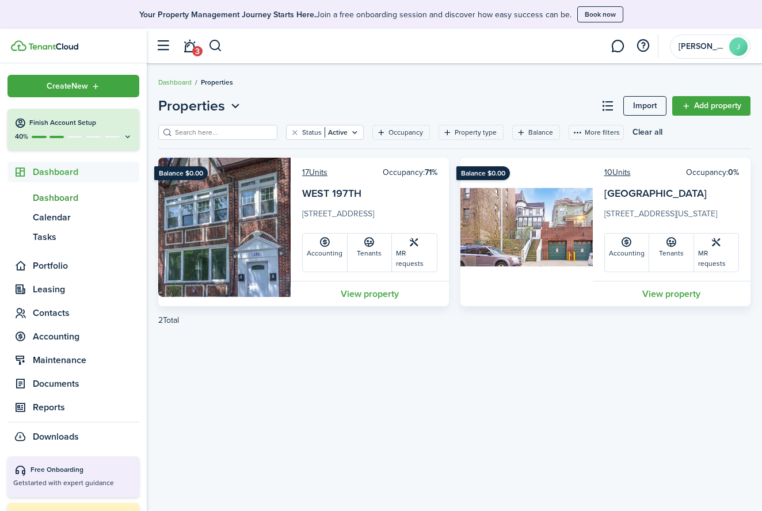
click at [60, 197] on span "Dashboard" at bounding box center [86, 198] width 107 height 14
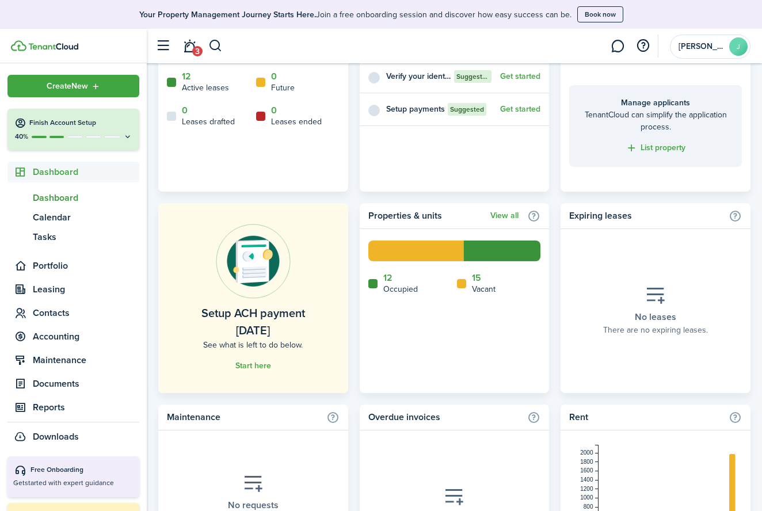
scroll to position [555, 0]
click at [512, 215] on link "View all" at bounding box center [505, 215] width 28 height 9
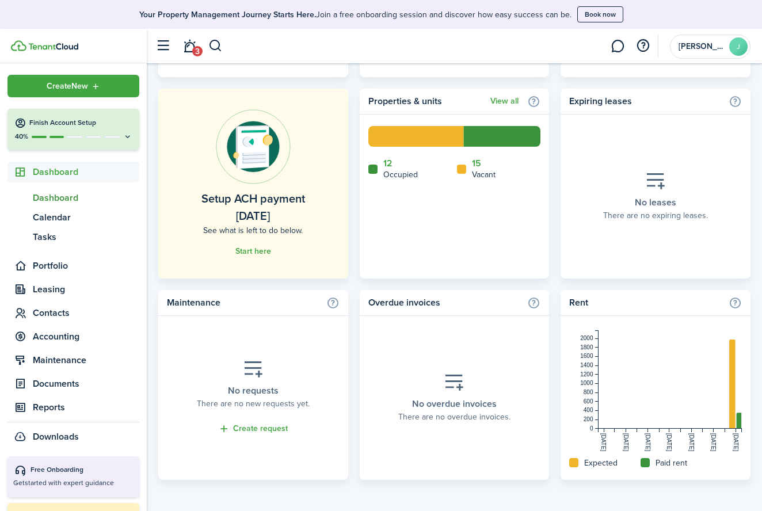
scroll to position [669, 0]
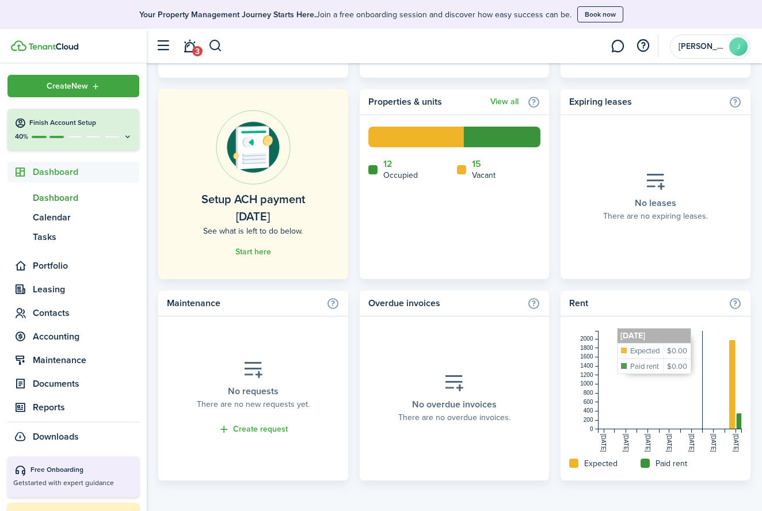
click at [706, 333] on rect at bounding box center [670, 379] width 143 height 98
click at [423, 299] on home-widget-title "Overdue invoices" at bounding box center [445, 304] width 154 height 14
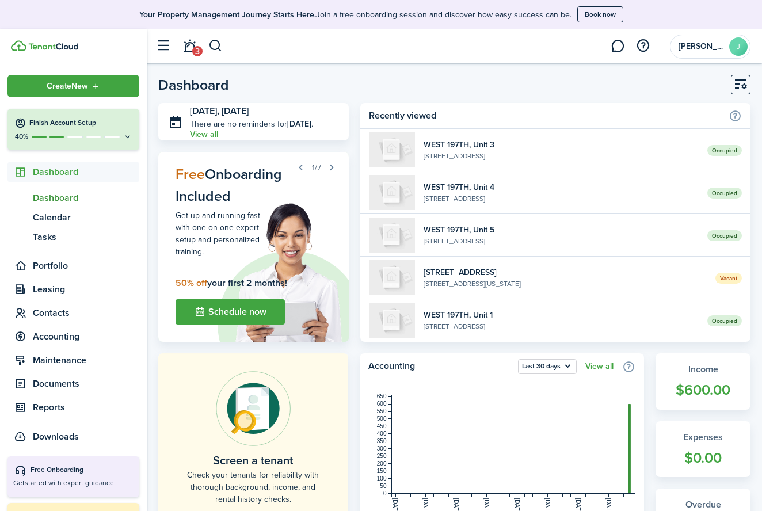
scroll to position [0, 0]
click at [740, 82] on button "Customise" at bounding box center [741, 85] width 20 height 20
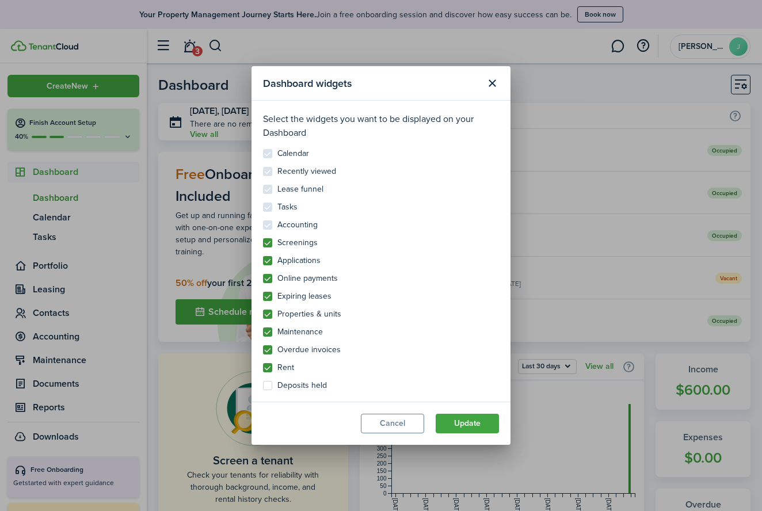
click at [489, 79] on button "Close modal" at bounding box center [492, 84] width 20 height 20
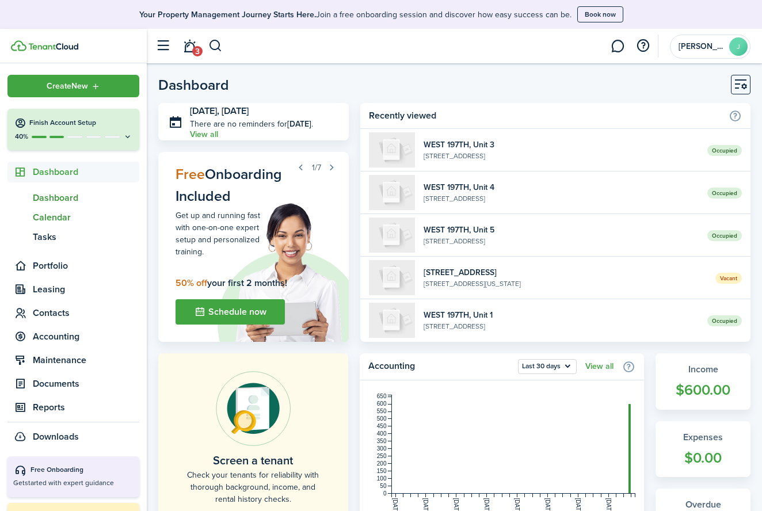
click at [68, 216] on span "Calendar" at bounding box center [86, 218] width 107 height 14
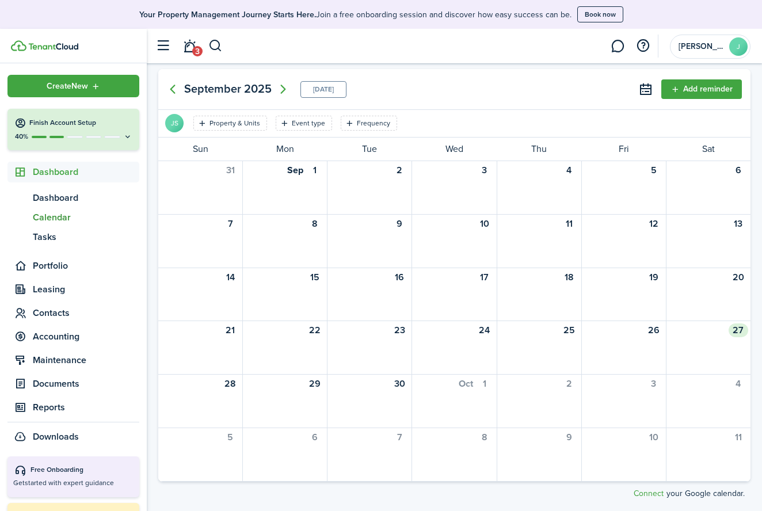
click at [741, 343] on div at bounding box center [708, 345] width 83 height 10
click at [732, 333] on div "27" at bounding box center [739, 331] width 20 height 14
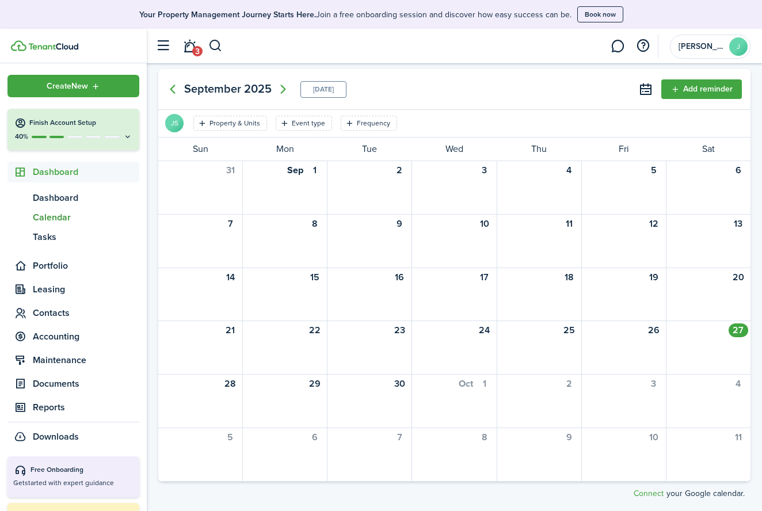
click at [687, 80] on button "Add reminder" at bounding box center [702, 89] width 81 height 20
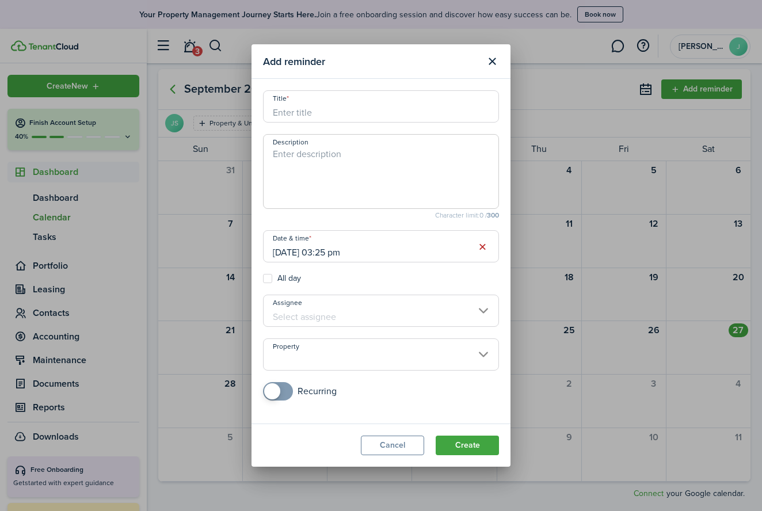
checkbox input "true"
click at [277, 389] on span at bounding box center [272, 391] width 16 height 16
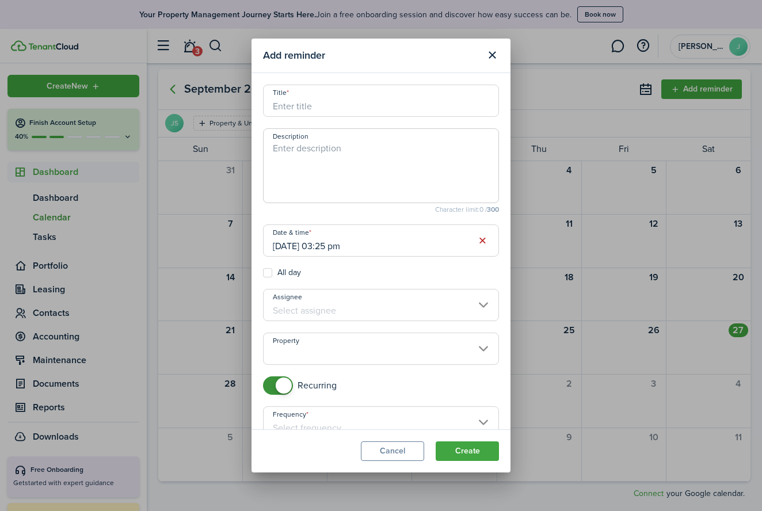
click at [489, 51] on button "Close modal" at bounding box center [492, 55] width 20 height 20
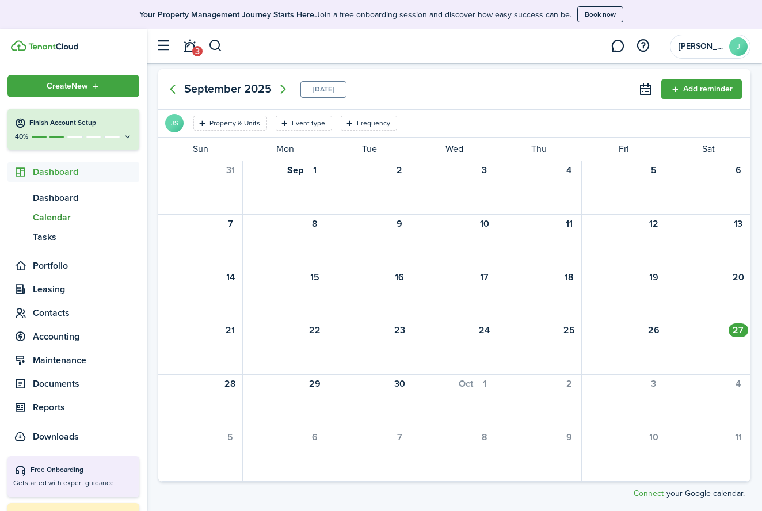
click at [190, 48] on link "3" at bounding box center [189, 46] width 22 height 29
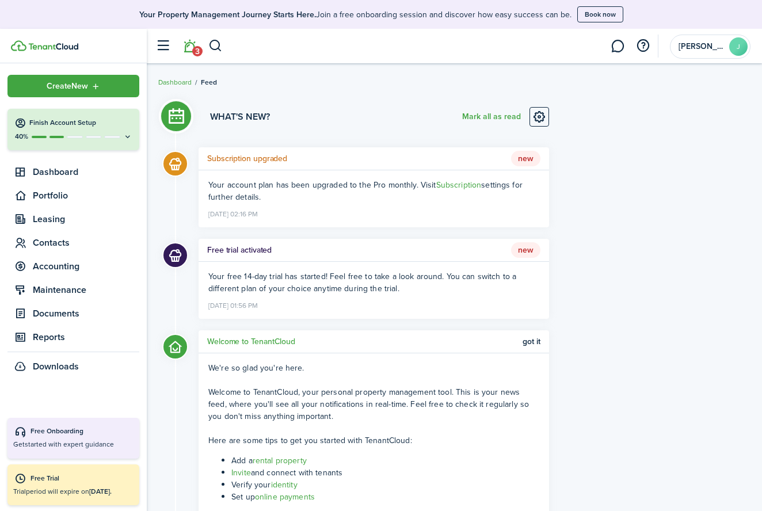
click at [159, 43] on button "button" at bounding box center [163, 46] width 22 height 22
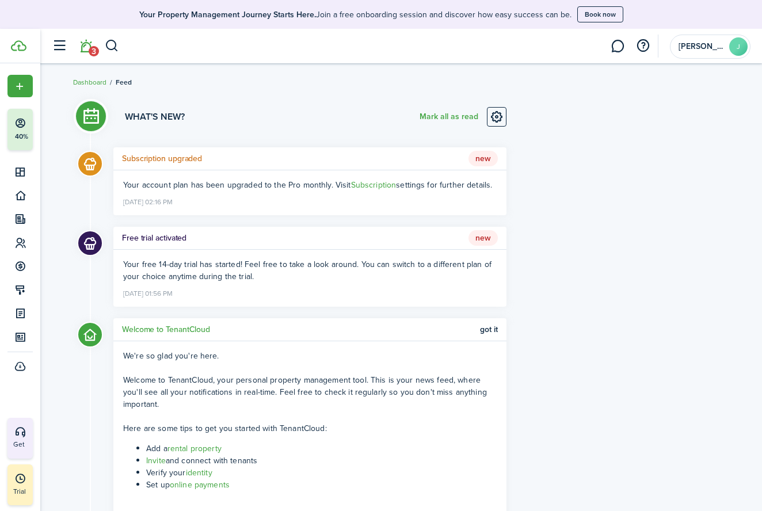
click at [68, 50] on button "button" at bounding box center [59, 46] width 22 height 22
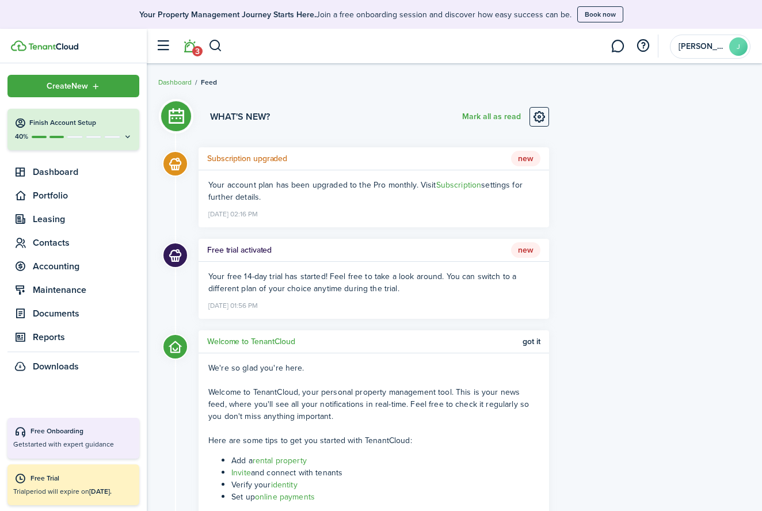
click at [178, 81] on link "Dashboard" at bounding box center [174, 82] width 33 height 10
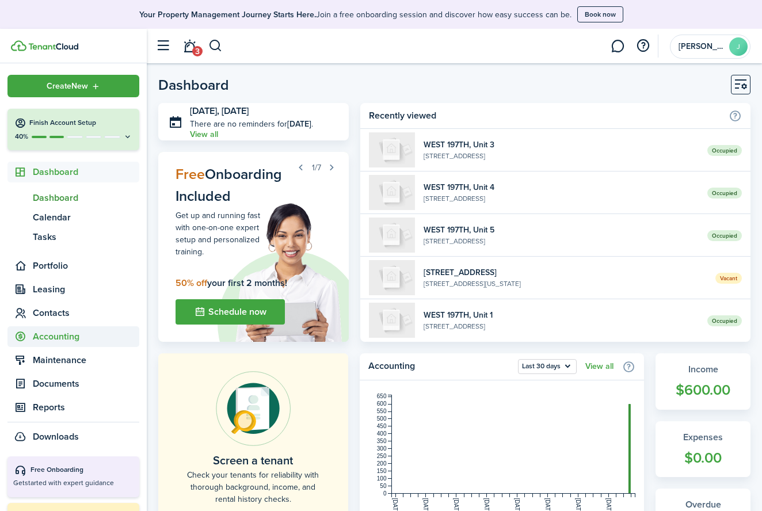
click at [59, 333] on span "Accounting" at bounding box center [86, 337] width 107 height 14
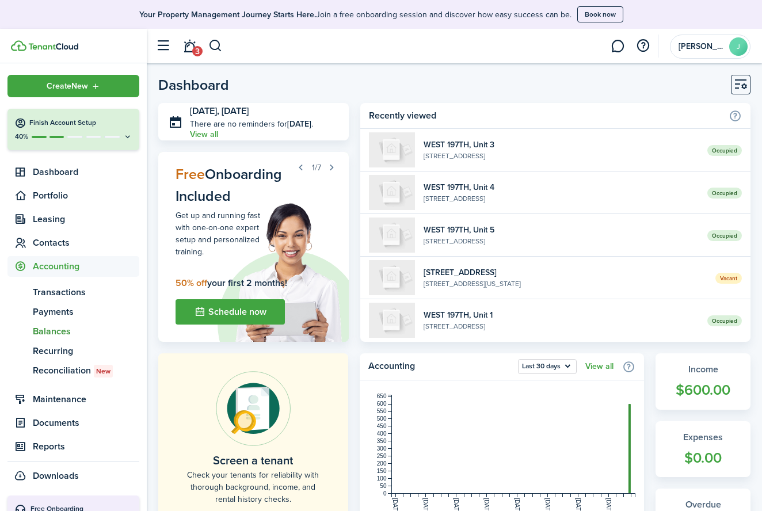
click at [64, 332] on span "Balances" at bounding box center [86, 332] width 107 height 14
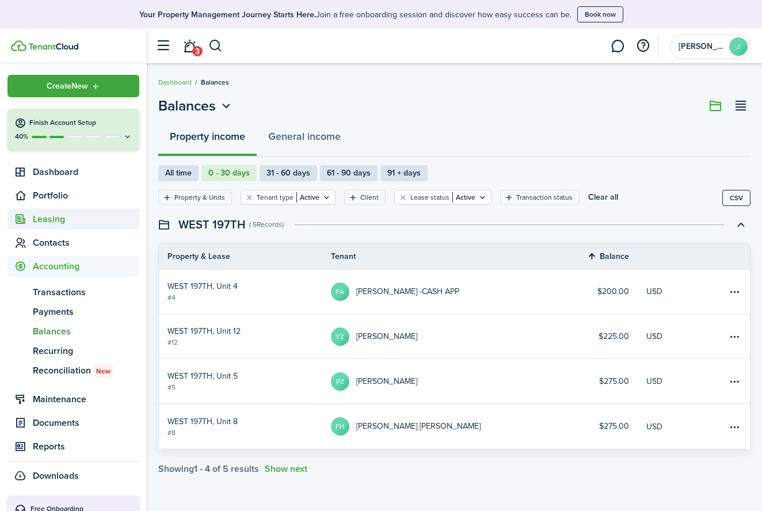
click at [62, 215] on span "Leasing" at bounding box center [86, 219] width 107 height 14
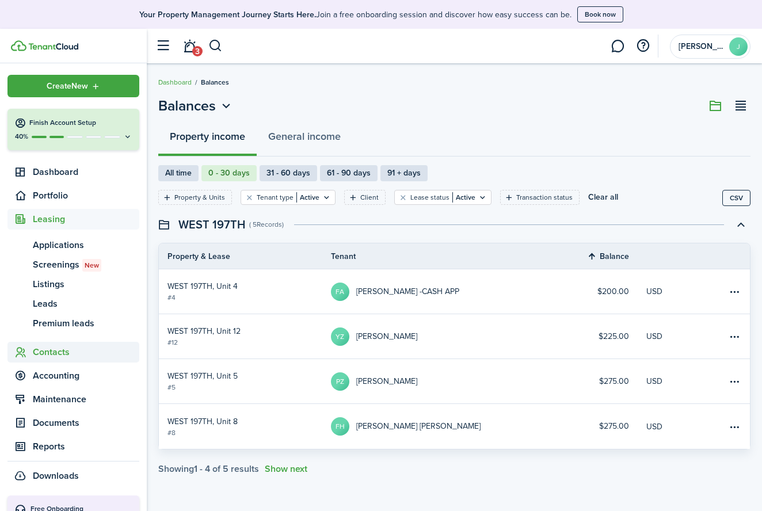
click at [63, 353] on span "Contacts" at bounding box center [86, 352] width 107 height 14
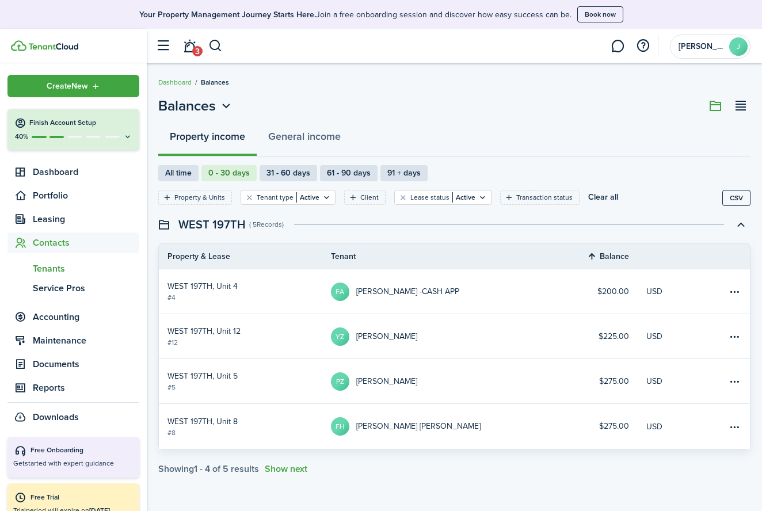
click at [54, 268] on span "Tenants" at bounding box center [86, 269] width 107 height 14
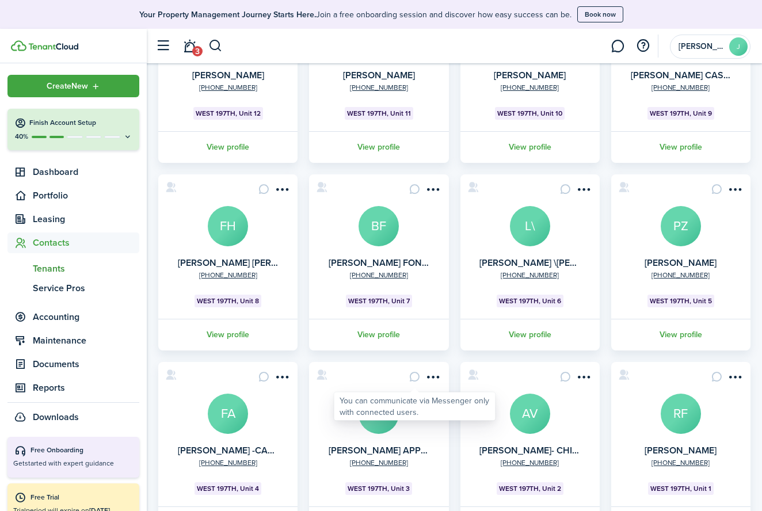
scroll to position [184, 0]
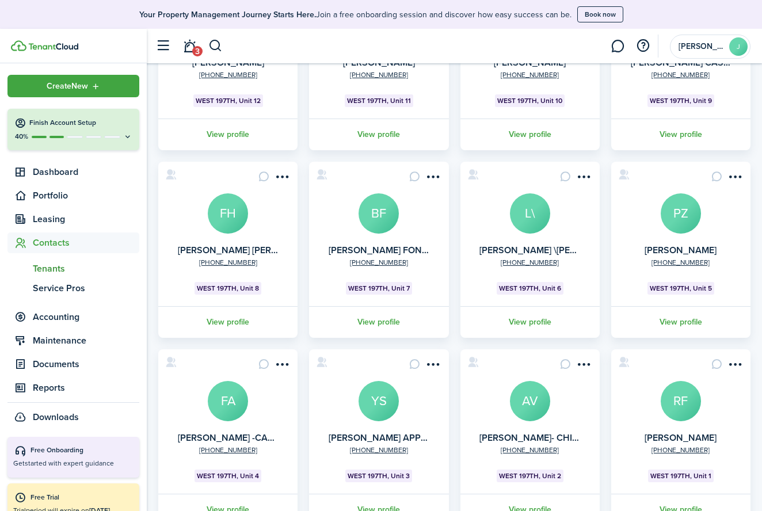
click at [530, 323] on link "View profile" at bounding box center [530, 322] width 143 height 32
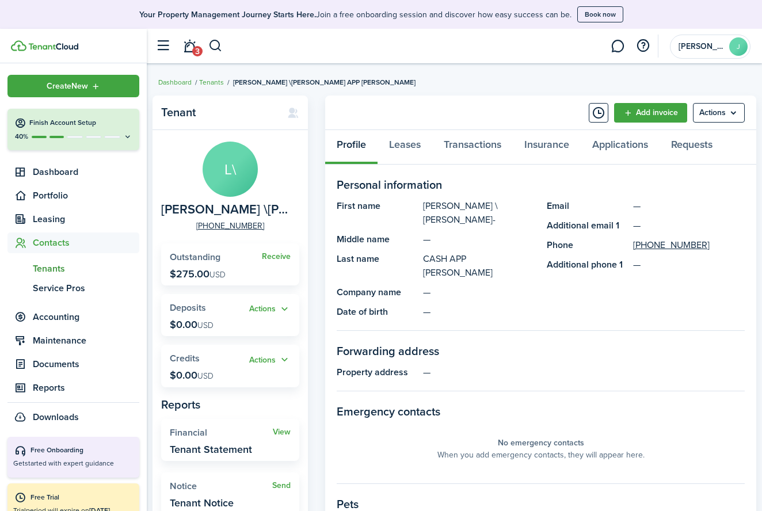
click at [586, 112] on panel-main-header "Add invoice Actions" at bounding box center [540, 113] width 431 height 35
click at [592, 112] on button "Timeline" at bounding box center [599, 113] width 20 height 20
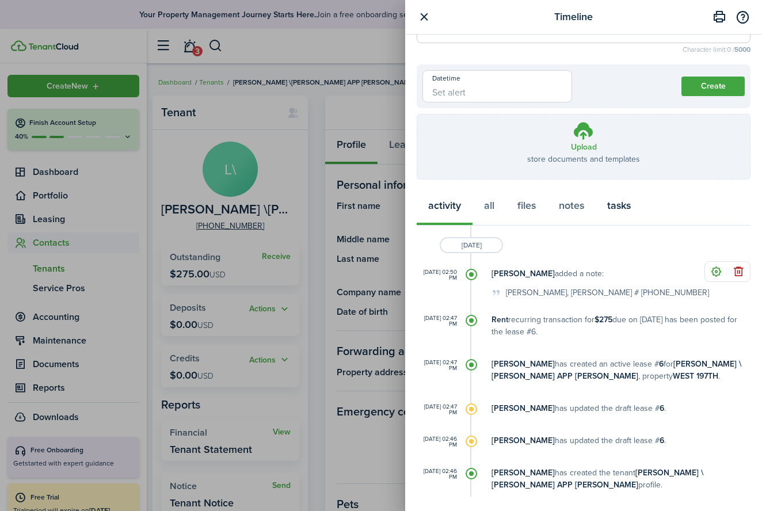
scroll to position [92, 0]
click at [428, 20] on button "button" at bounding box center [424, 17] width 14 height 14
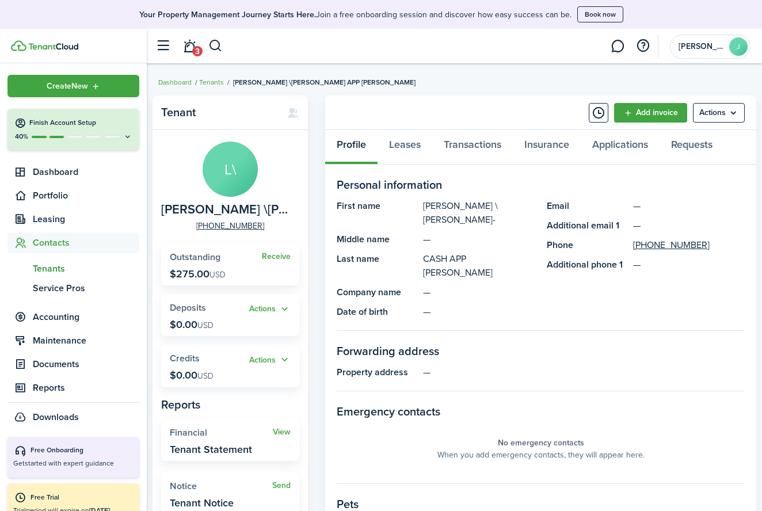
click at [594, 113] on button "Timeline" at bounding box center [599, 113] width 20 height 20
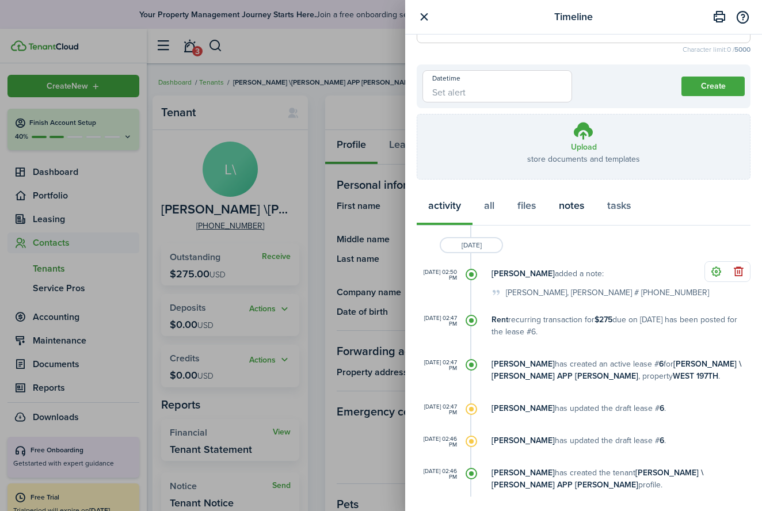
click at [571, 209] on button "notes" at bounding box center [572, 208] width 48 height 35
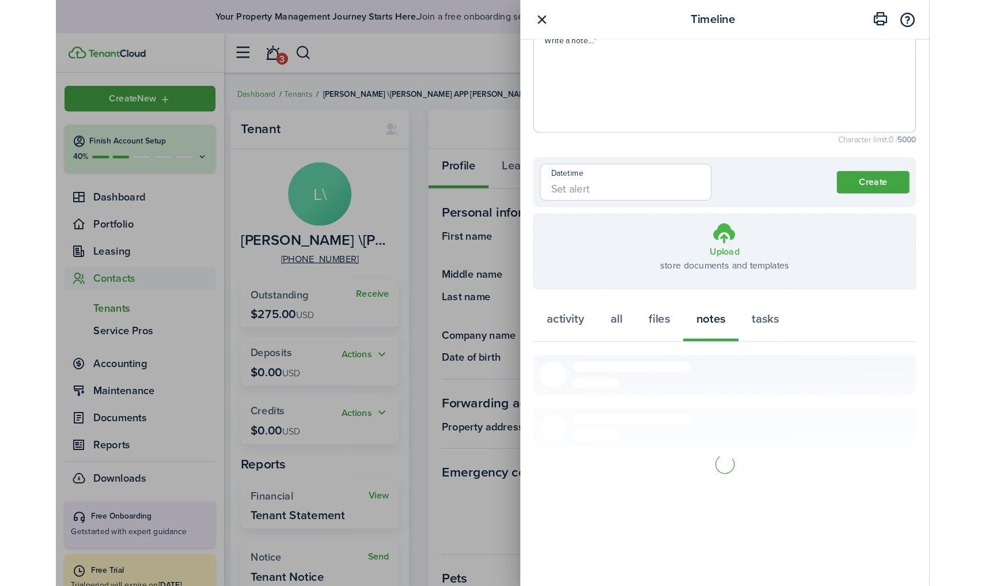
scroll to position [0, 0]
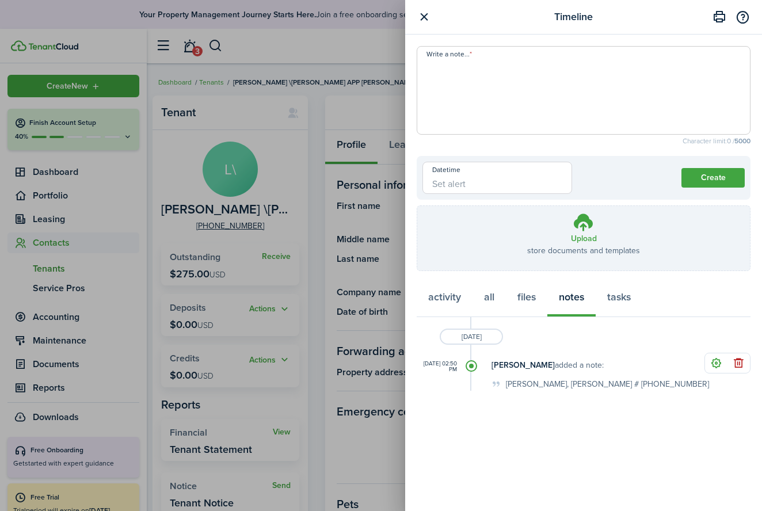
click at [424, 17] on button "button" at bounding box center [424, 17] width 14 height 14
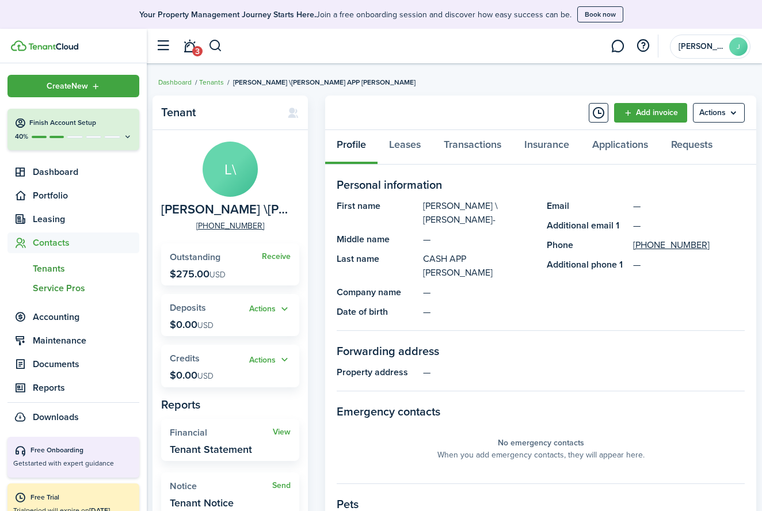
click at [75, 290] on span "Service Pros" at bounding box center [86, 289] width 107 height 14
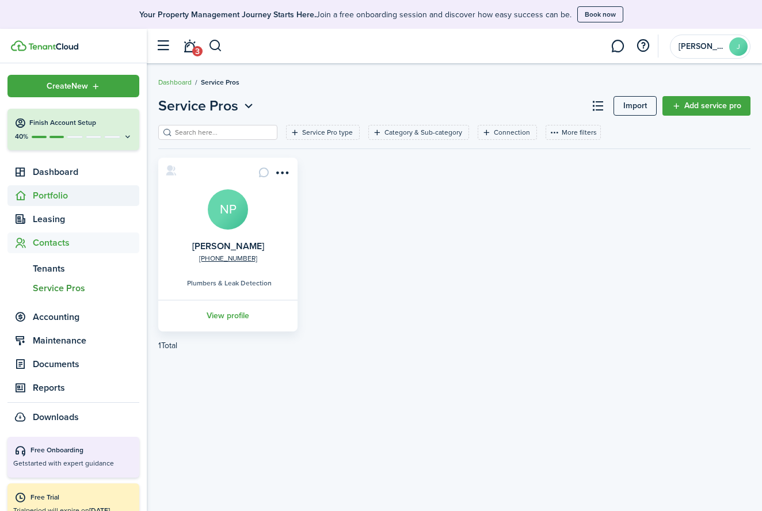
click at [54, 195] on span "Portfolio" at bounding box center [86, 196] width 107 height 14
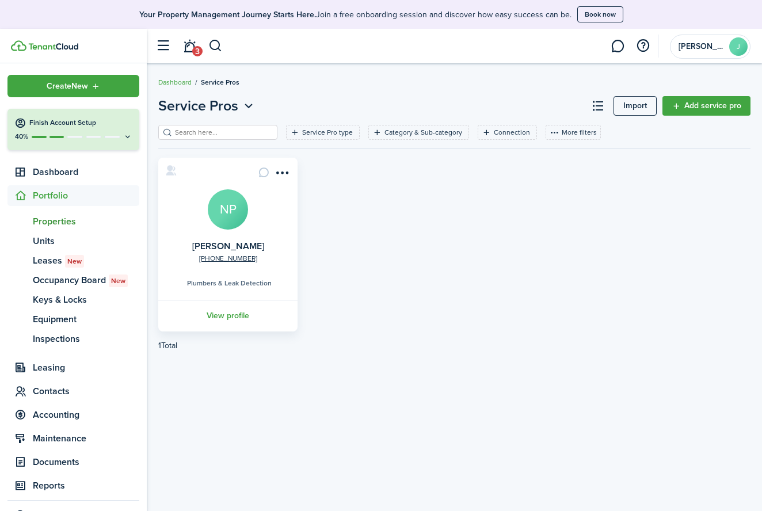
click at [51, 218] on span "Properties" at bounding box center [86, 222] width 107 height 14
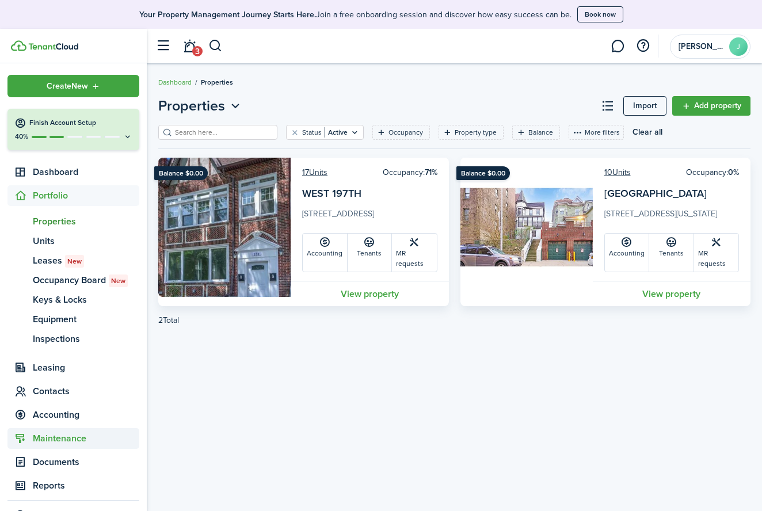
click at [81, 439] on span "Maintenance" at bounding box center [86, 439] width 107 height 14
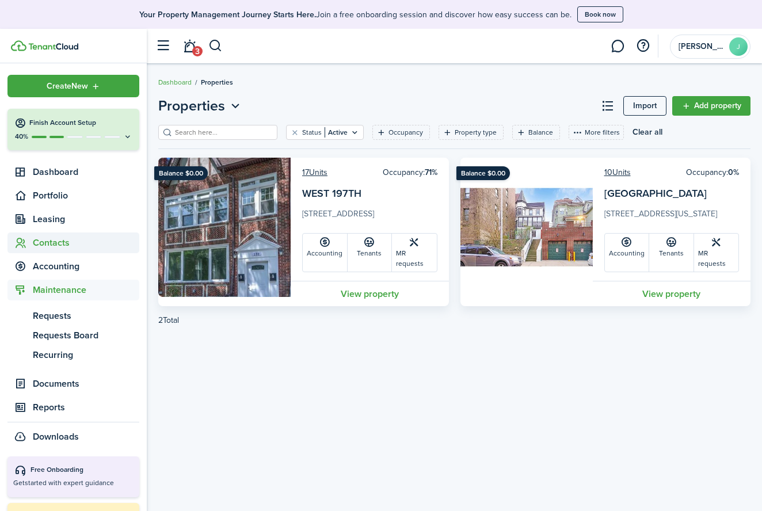
click at [58, 250] on span "Contacts" at bounding box center [73, 243] width 132 height 21
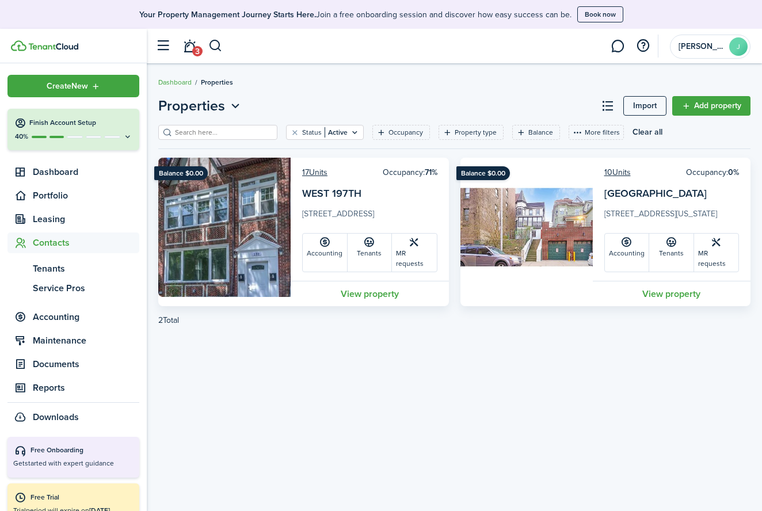
click at [58, 250] on span "Contacts" at bounding box center [73, 243] width 132 height 21
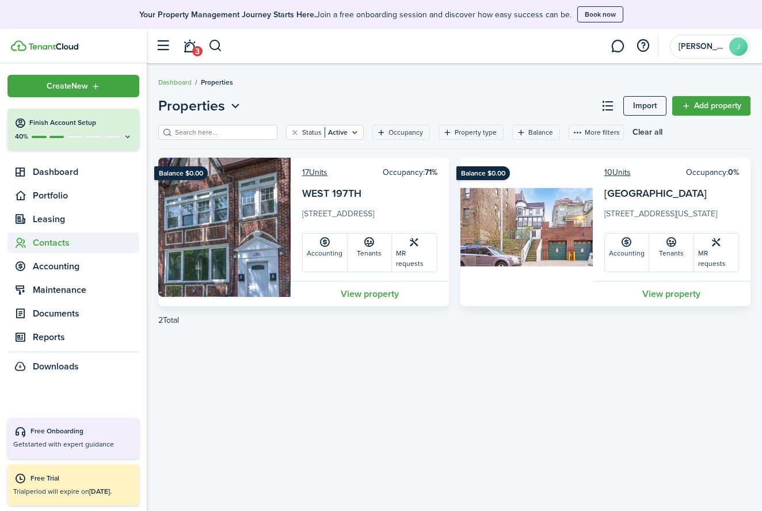
click at [56, 241] on span "Contacts" at bounding box center [86, 243] width 107 height 14
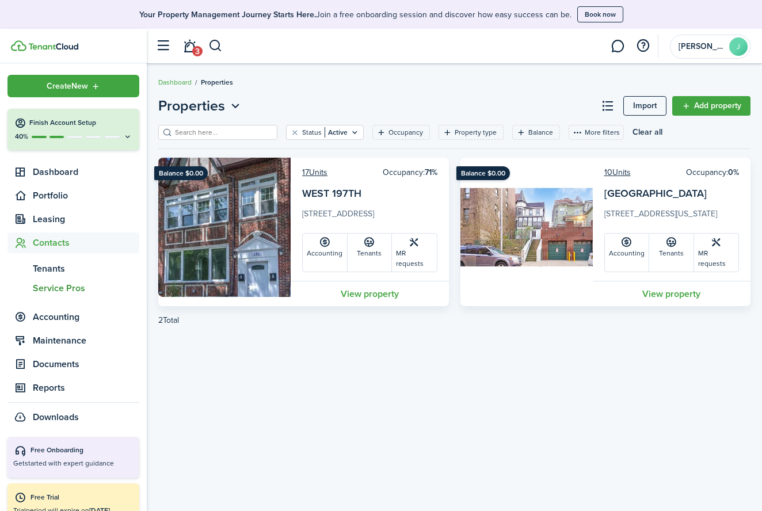
click at [73, 290] on span "Service Pros" at bounding box center [86, 289] width 107 height 14
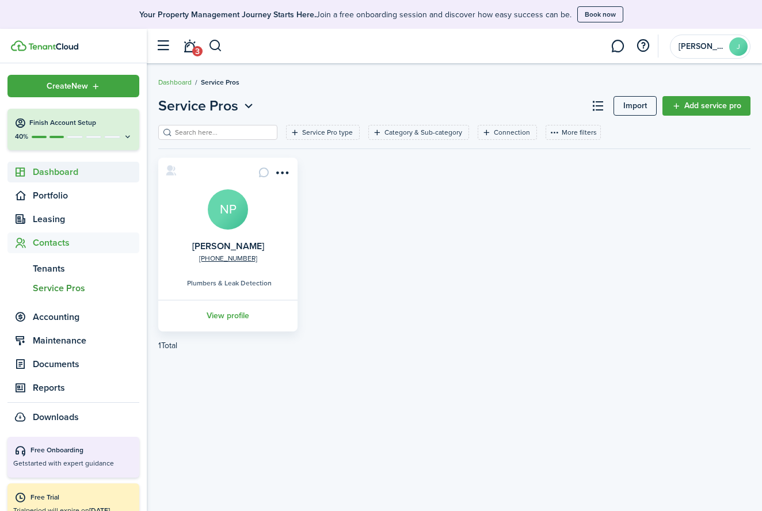
click at [32, 178] on span "Dashboard" at bounding box center [73, 172] width 132 height 21
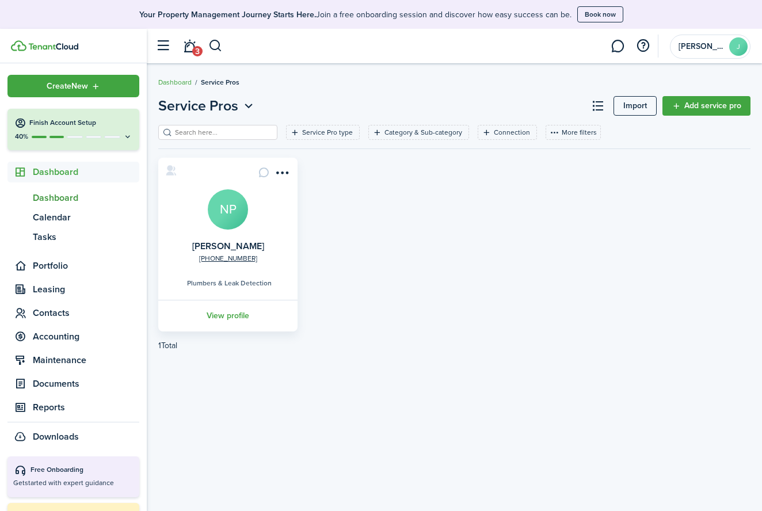
click at [41, 195] on span "Dashboard" at bounding box center [86, 198] width 107 height 14
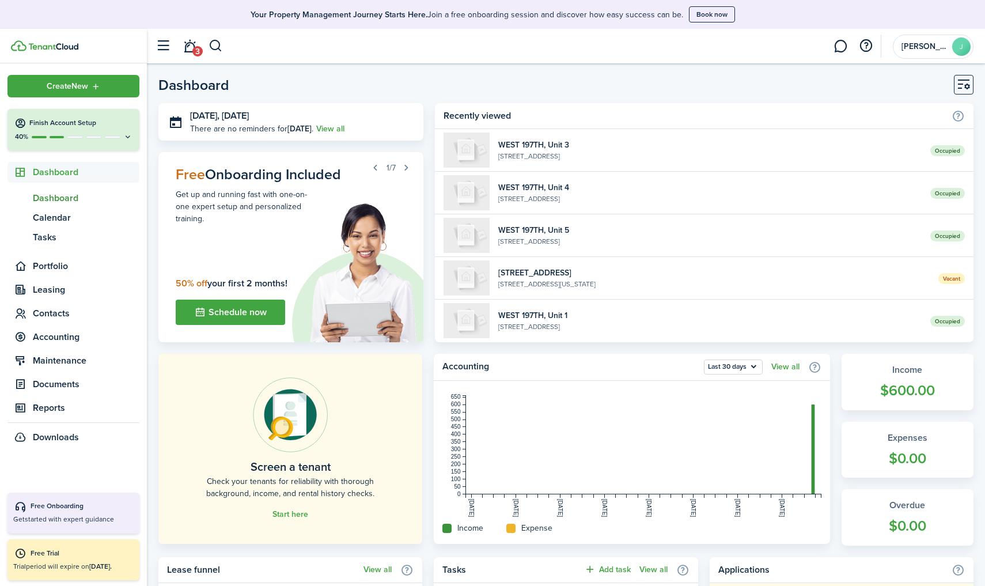
click at [58, 196] on span "Dashboard" at bounding box center [86, 198] width 107 height 14
click at [86, 272] on span "Portfolio" at bounding box center [86, 266] width 107 height 14
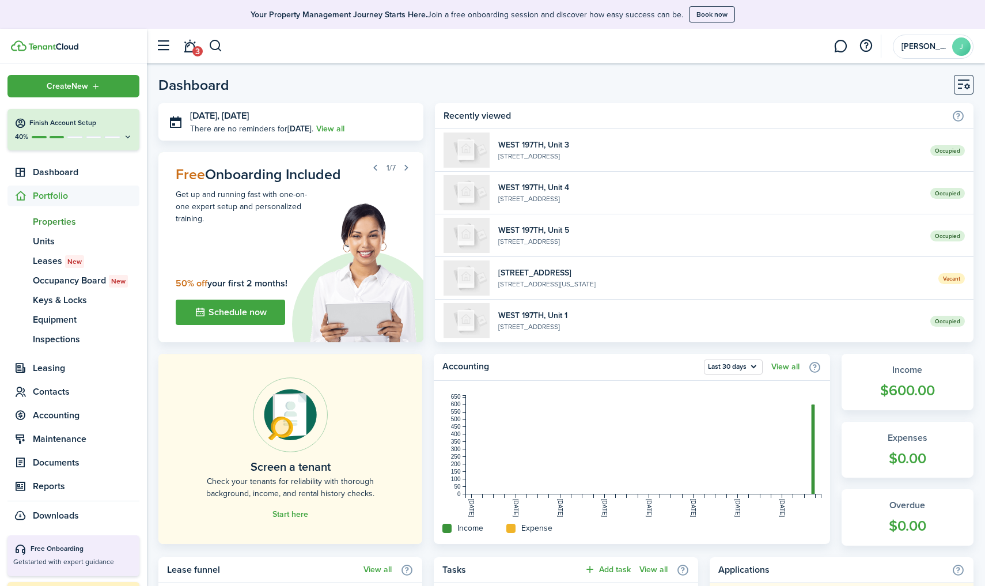
click at [54, 221] on span "Properties" at bounding box center [86, 222] width 107 height 14
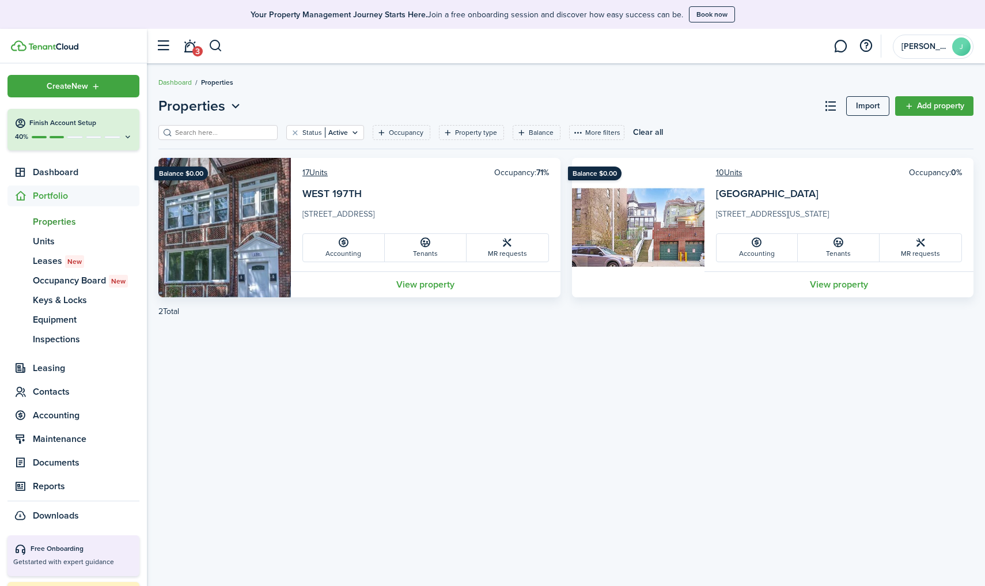
click at [423, 284] on link "View property" at bounding box center [425, 284] width 269 height 26
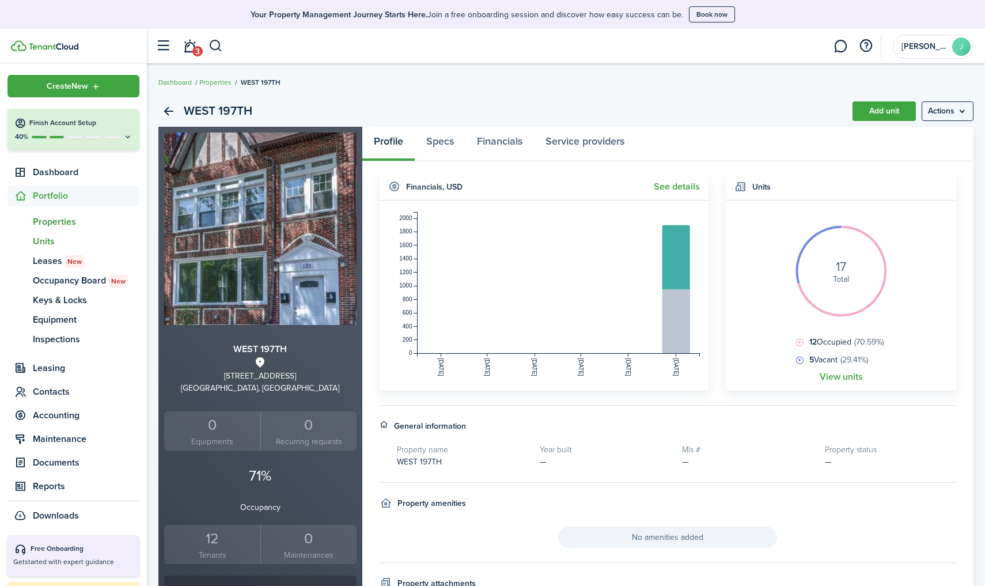
click at [55, 238] on span "Units" at bounding box center [86, 241] width 107 height 14
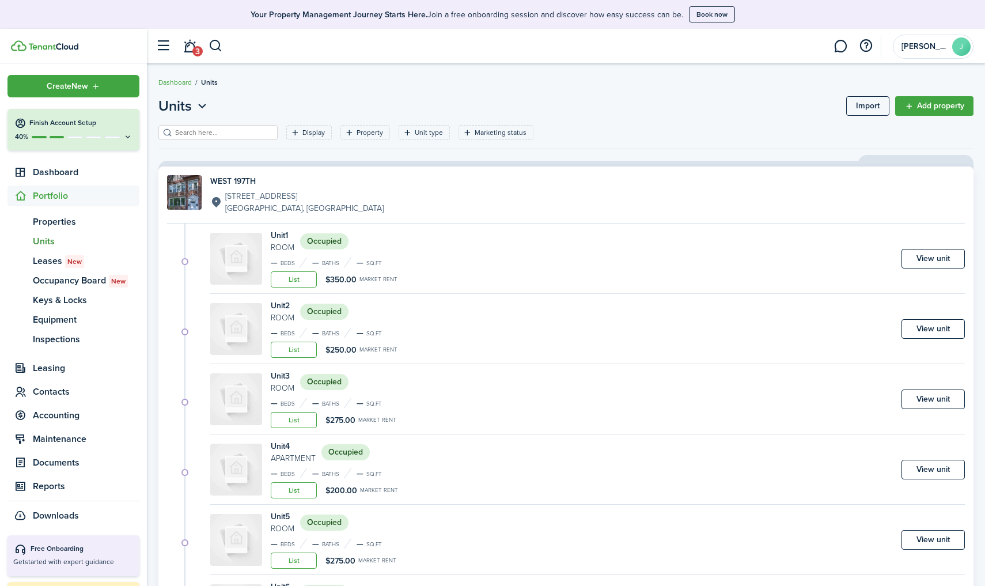
click at [338, 279] on span "$350.00" at bounding box center [340, 279] width 31 height 12
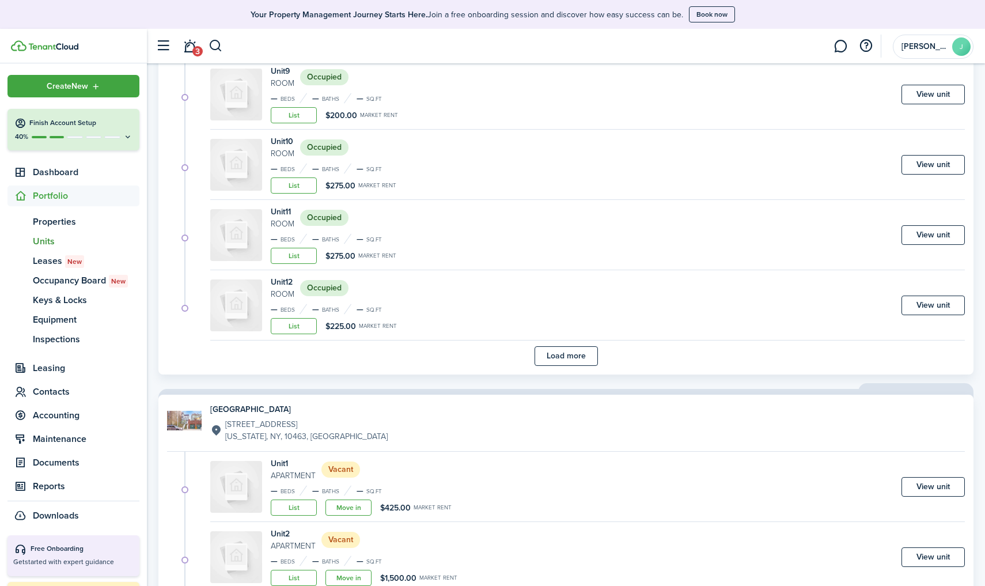
scroll to position [755, 0]
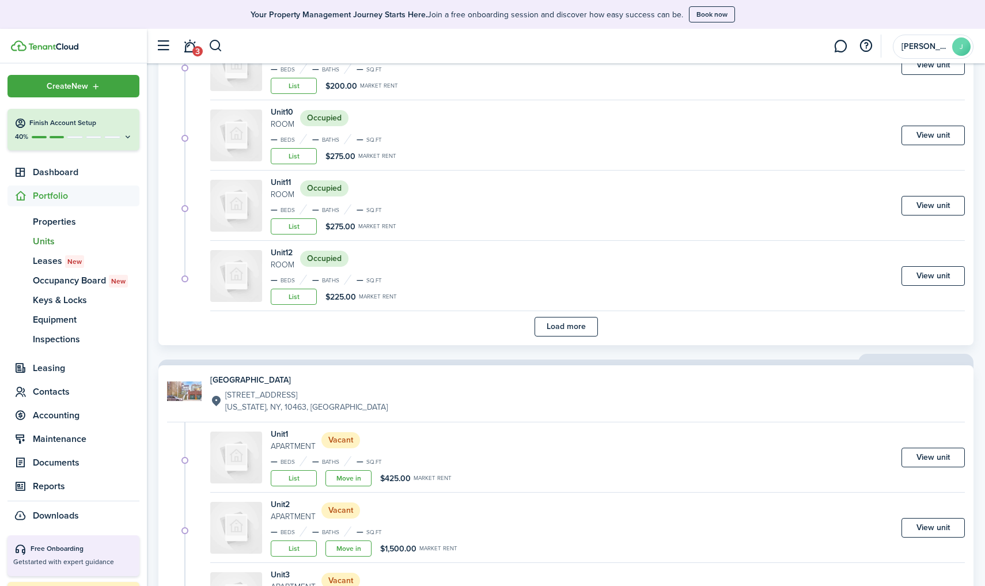
click at [574, 329] on button "Load more" at bounding box center [565, 327] width 63 height 20
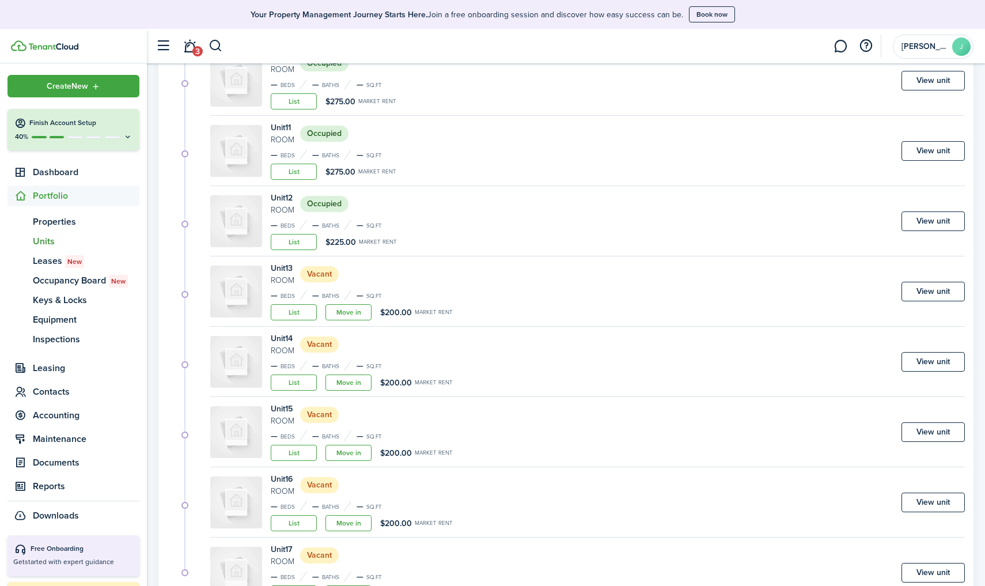
scroll to position [816, 0]
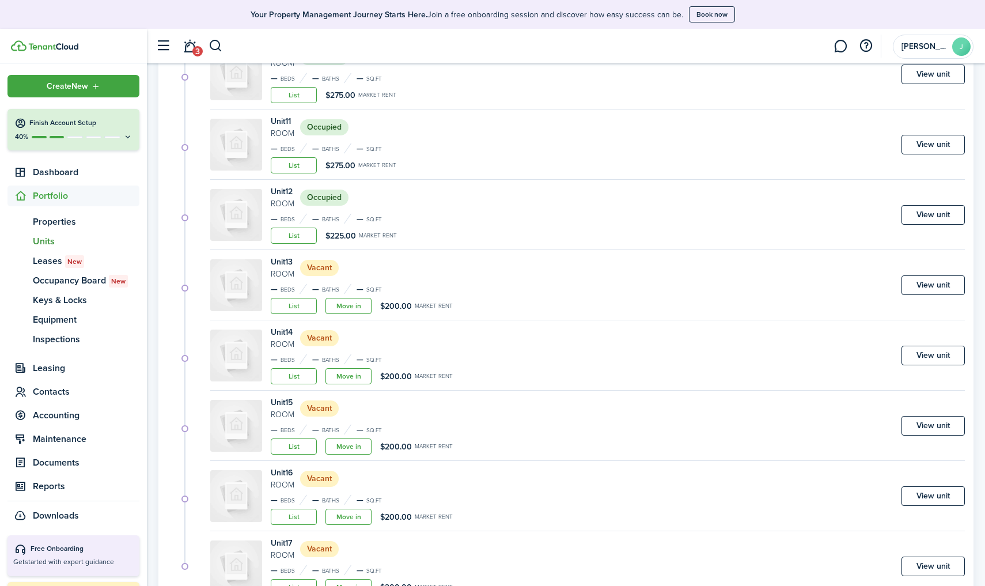
click at [947, 285] on link "View unit" at bounding box center [932, 285] width 63 height 20
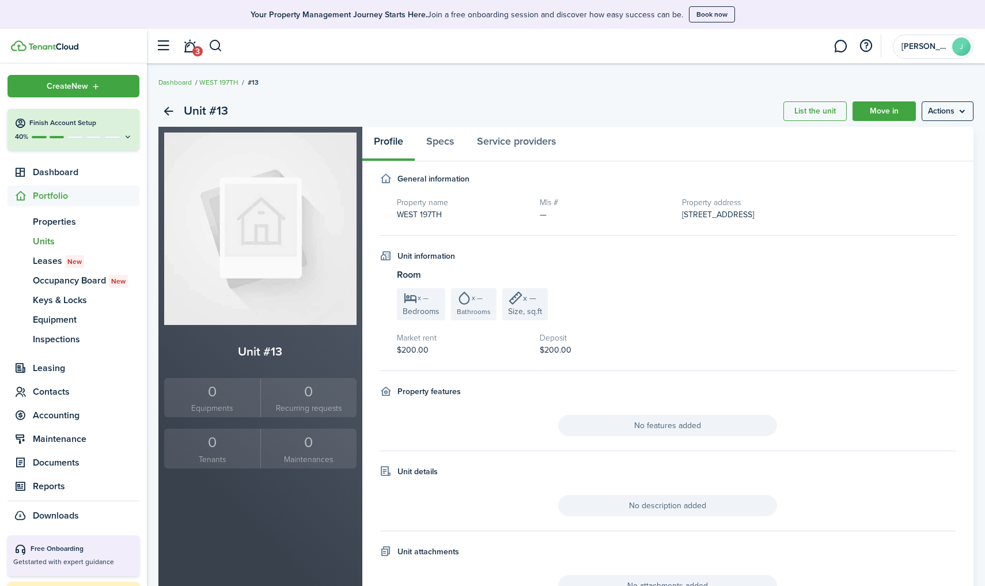
click at [941, 118] on menu-btn "Actions" at bounding box center [947, 111] width 52 height 20
click at [916, 136] on link "Edit unit" at bounding box center [922, 137] width 101 height 20
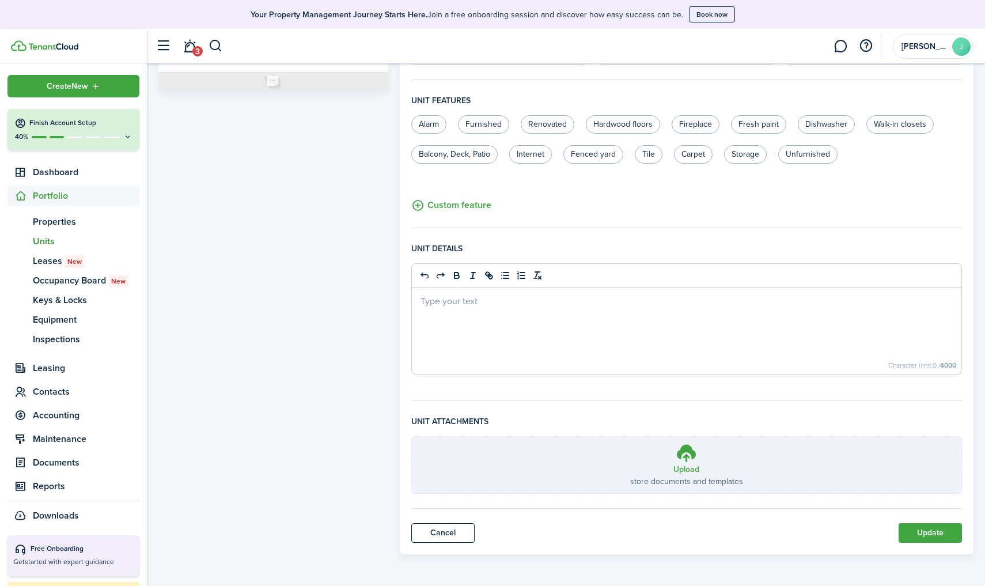
scroll to position [300, 0]
click at [919, 526] on button "Update" at bounding box center [929, 533] width 63 height 20
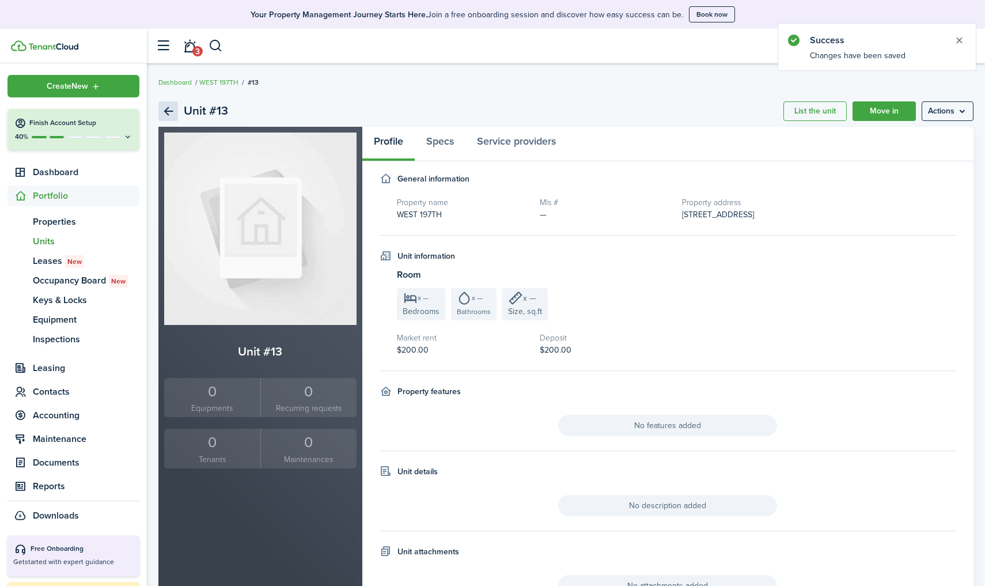
click at [165, 114] on link "Back" at bounding box center [168, 111] width 20 height 20
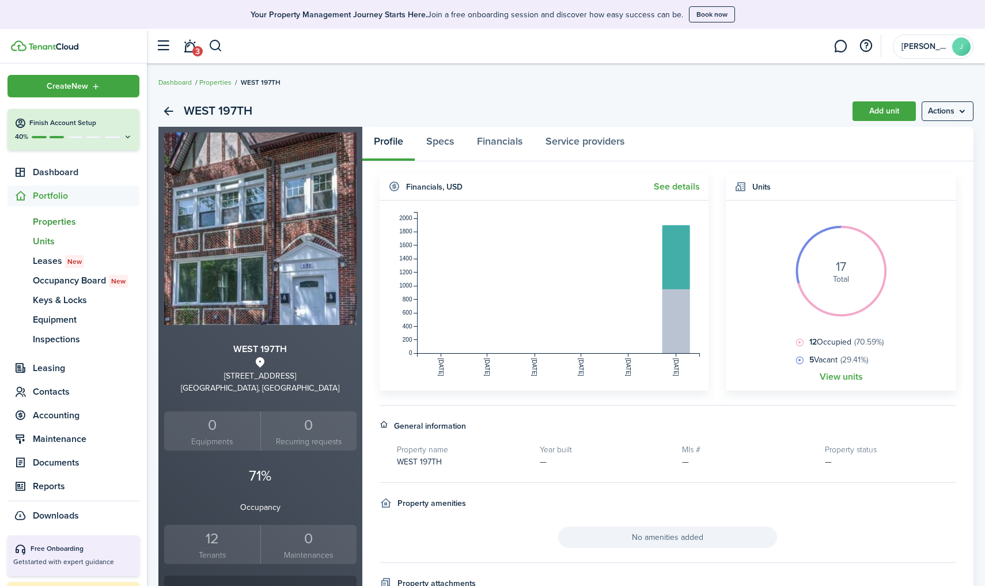
click at [44, 241] on span "Units" at bounding box center [86, 241] width 107 height 14
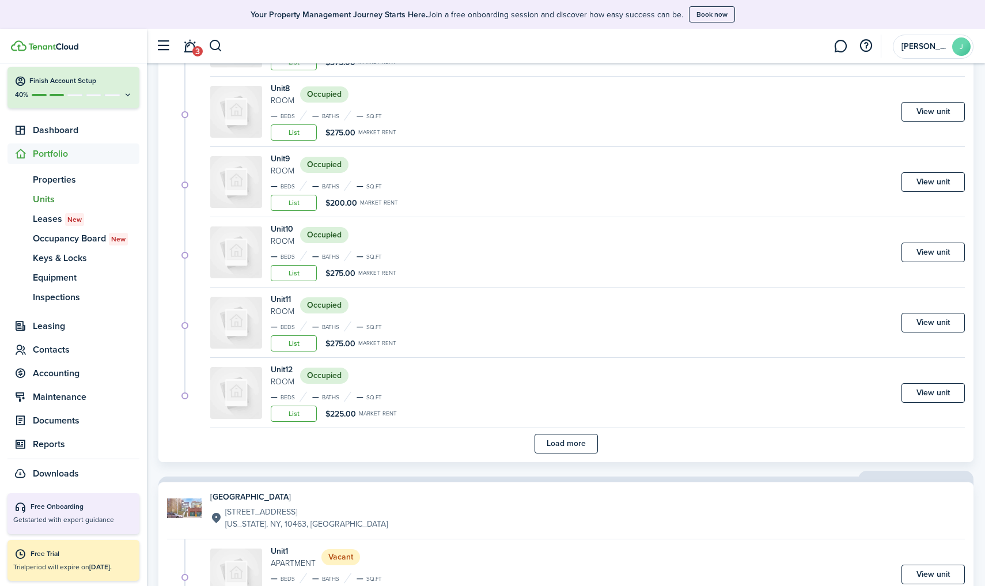
scroll to position [633, 0]
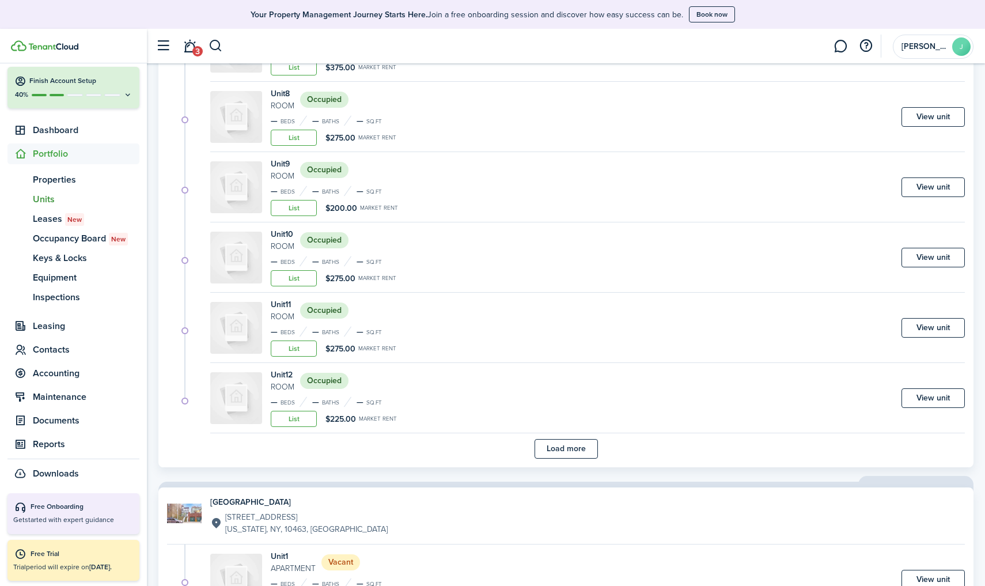
click at [577, 454] on button "Load more" at bounding box center [565, 449] width 63 height 20
